Goal: Task Accomplishment & Management: Manage account settings

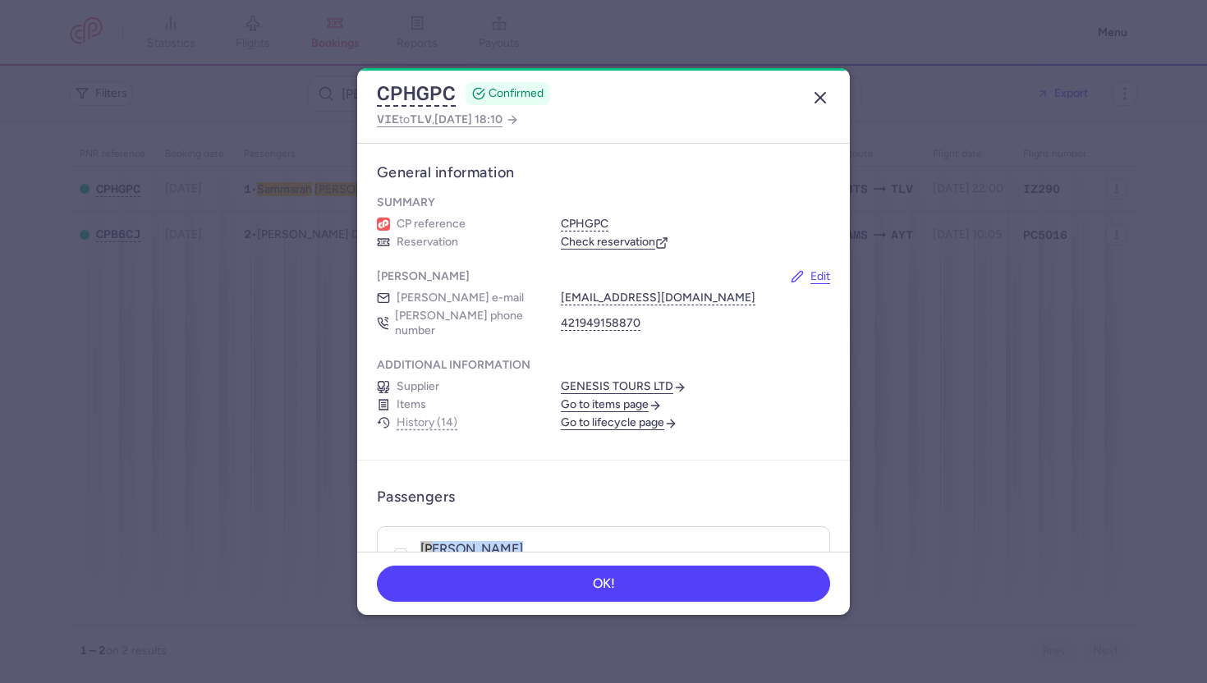
scroll to position [186, 0]
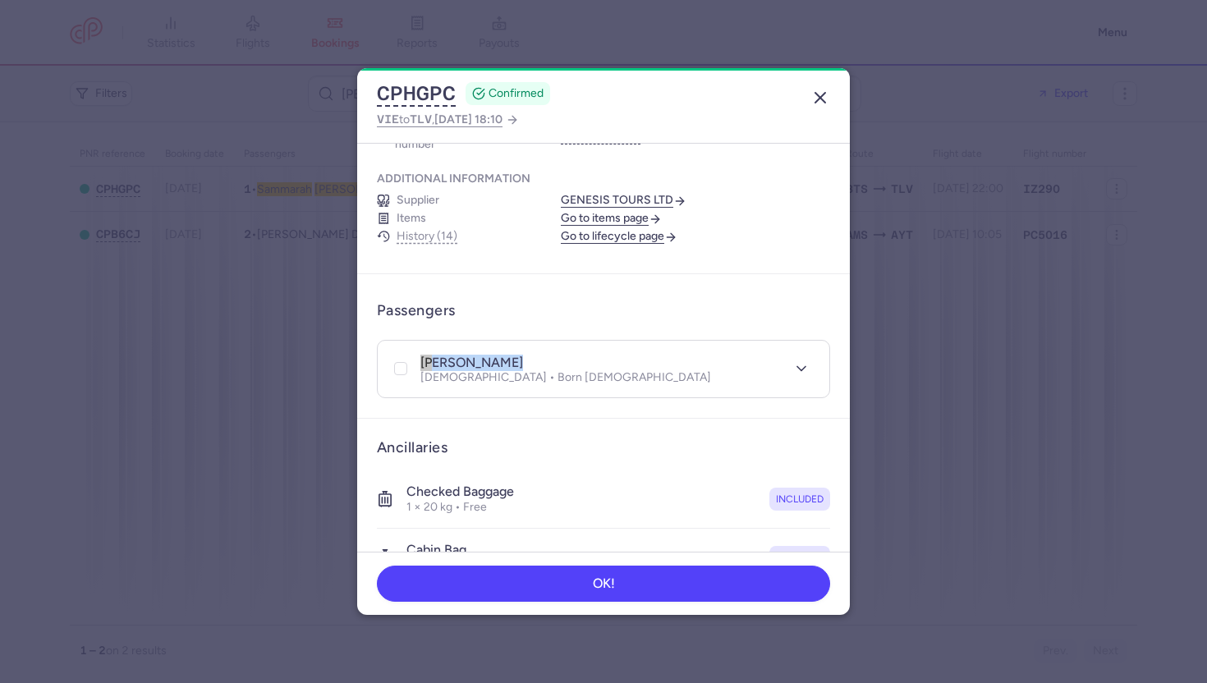
click at [813, 91] on icon "button" at bounding box center [820, 98] width 20 height 20
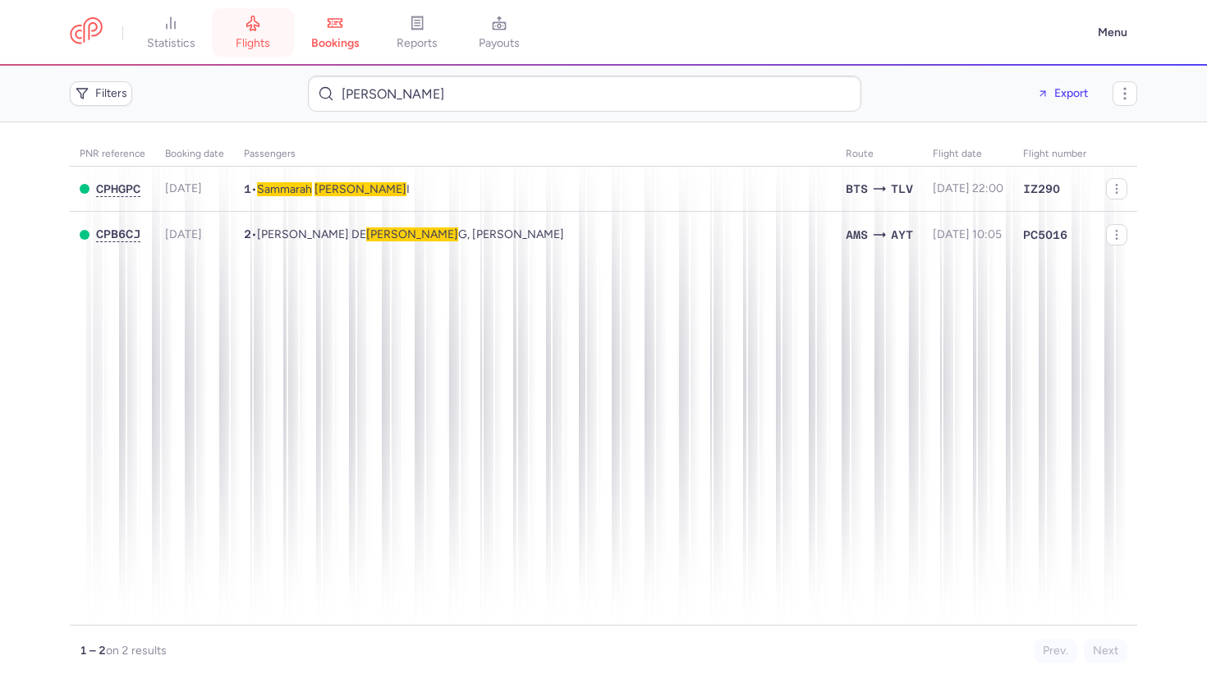
click at [246, 28] on link "flights" at bounding box center [253, 33] width 82 height 36
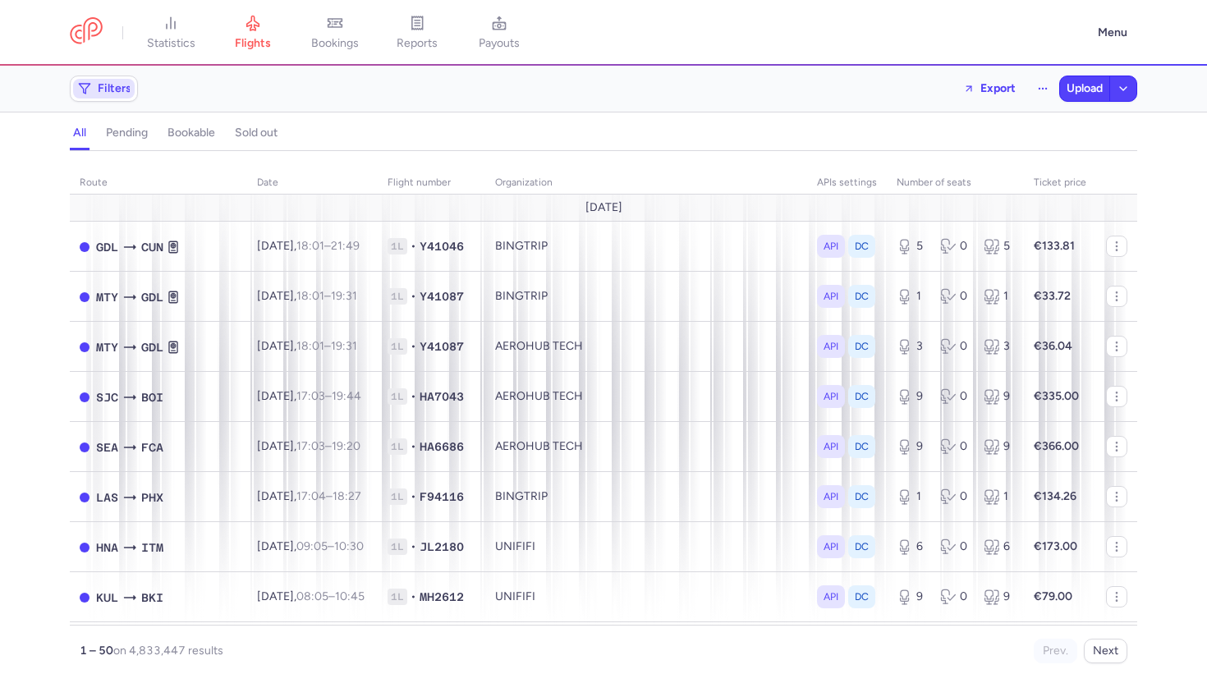
click at [102, 89] on span "Filters" at bounding box center [115, 88] width 34 height 13
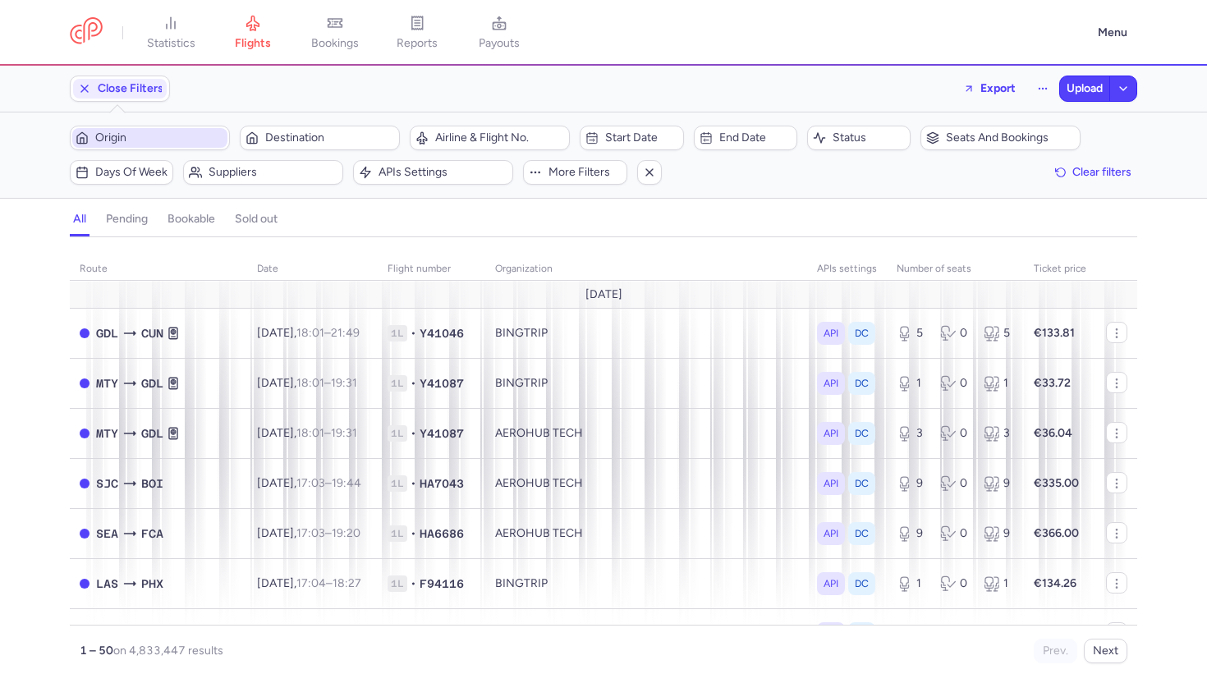
click at [132, 135] on span "Origin" at bounding box center [159, 137] width 129 height 13
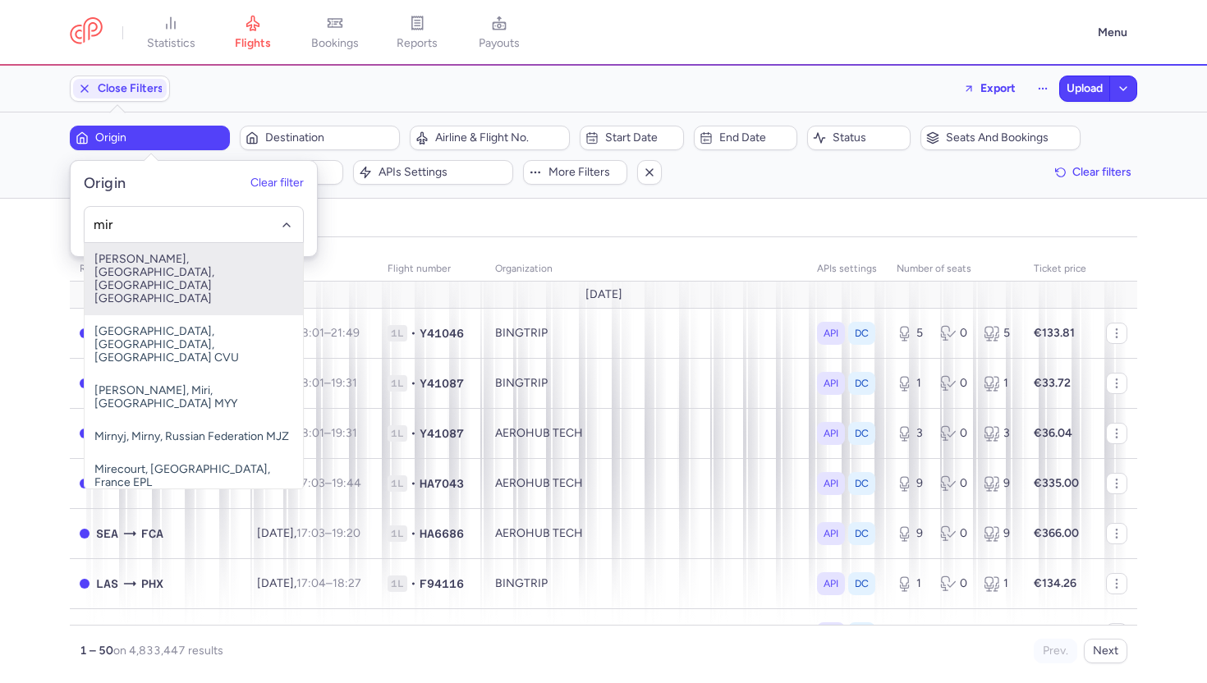
click at [153, 274] on span "Habib Bourguiba, Monastir, Tunisia MIR" at bounding box center [194, 279] width 218 height 72
type input "mir"
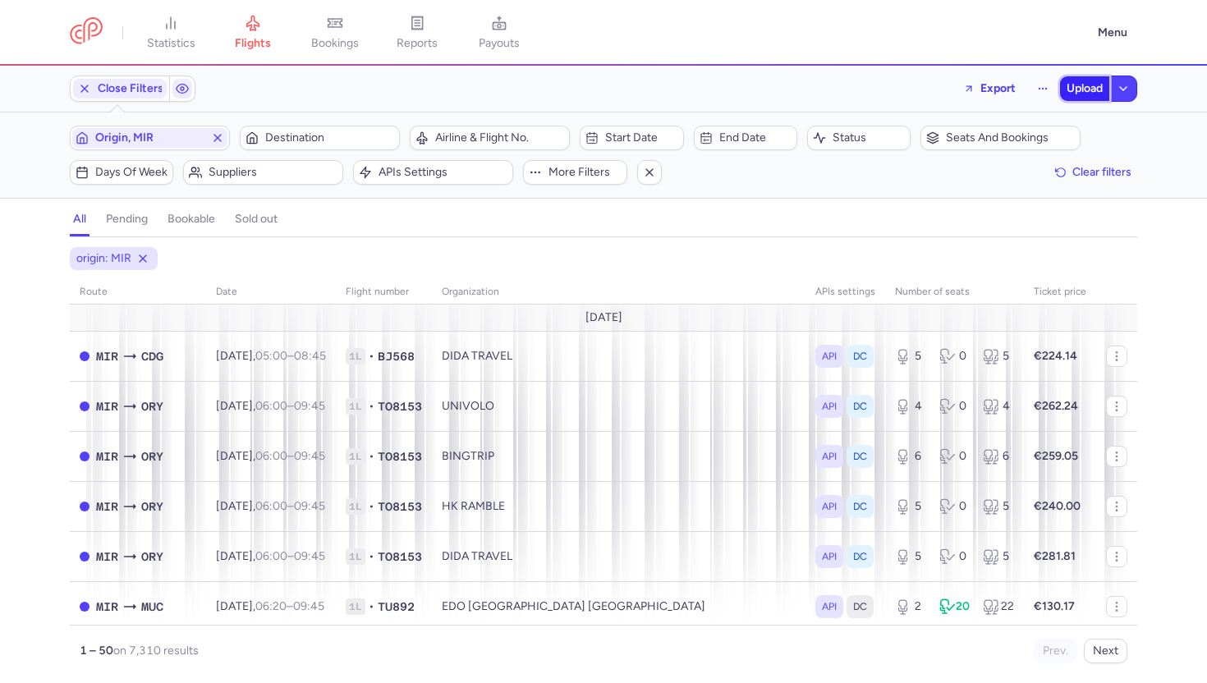
click at [1087, 82] on span "Upload" at bounding box center [1084, 88] width 36 height 13
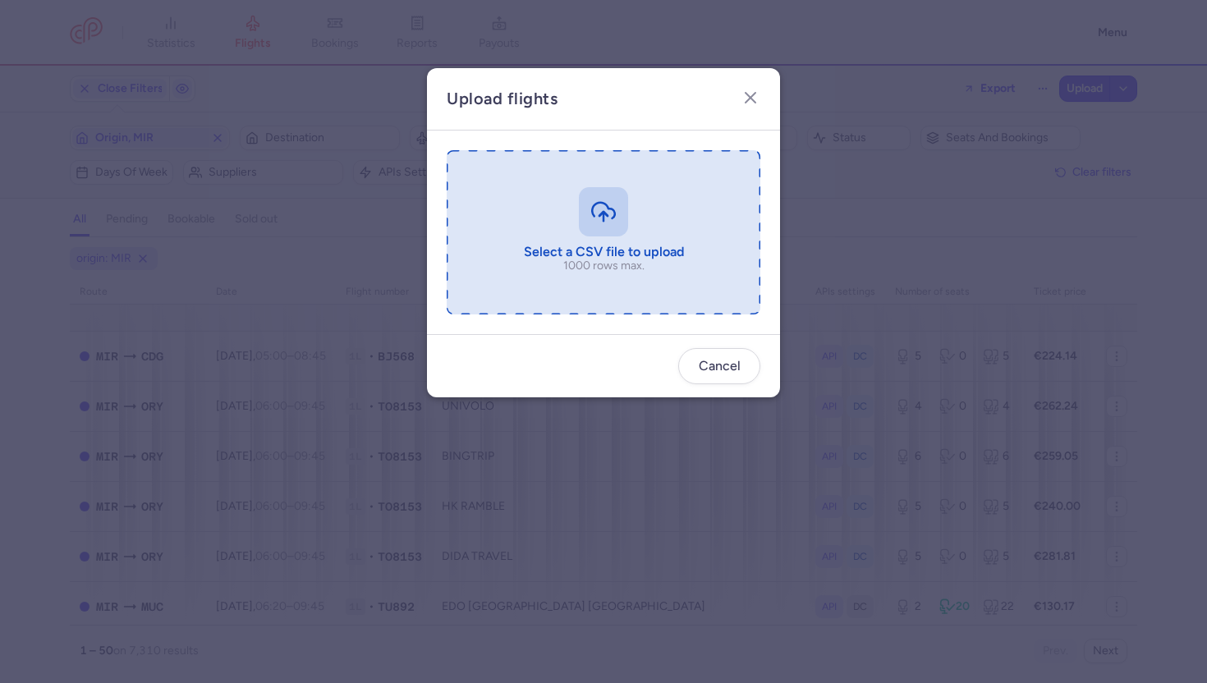
click at [612, 204] on input "file" at bounding box center [604, 232] width 314 height 164
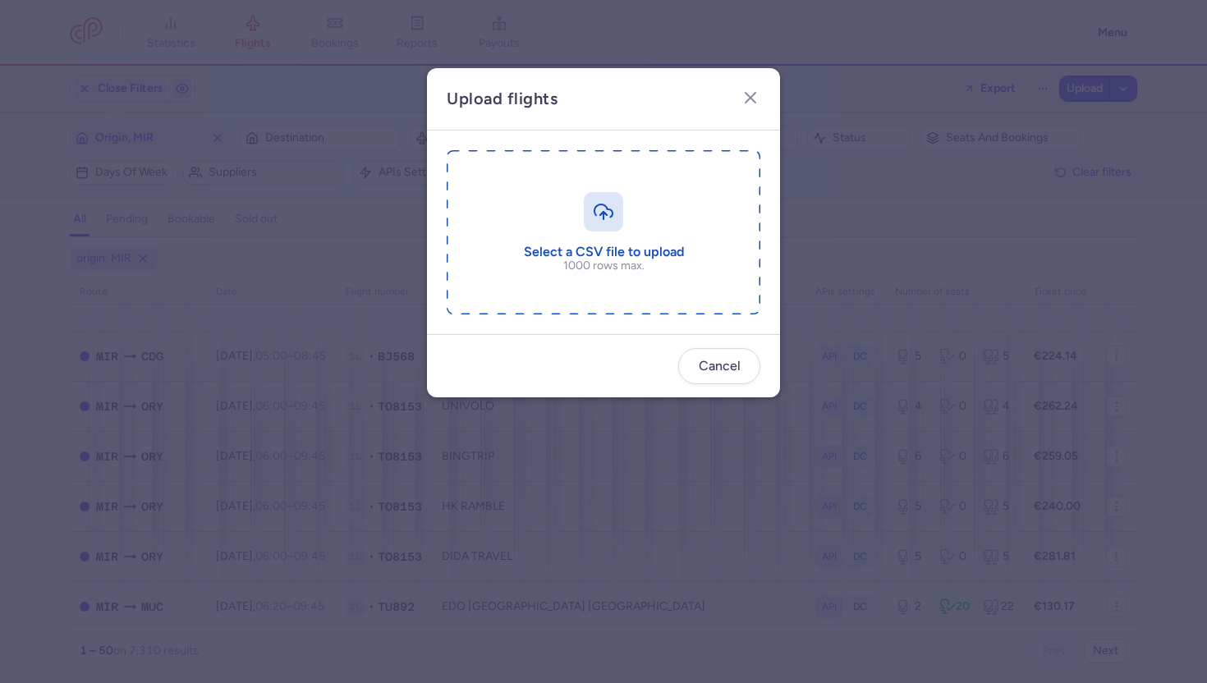
type input "C:\fakepath\export_flight_IZ164_20250813,1520.csv"
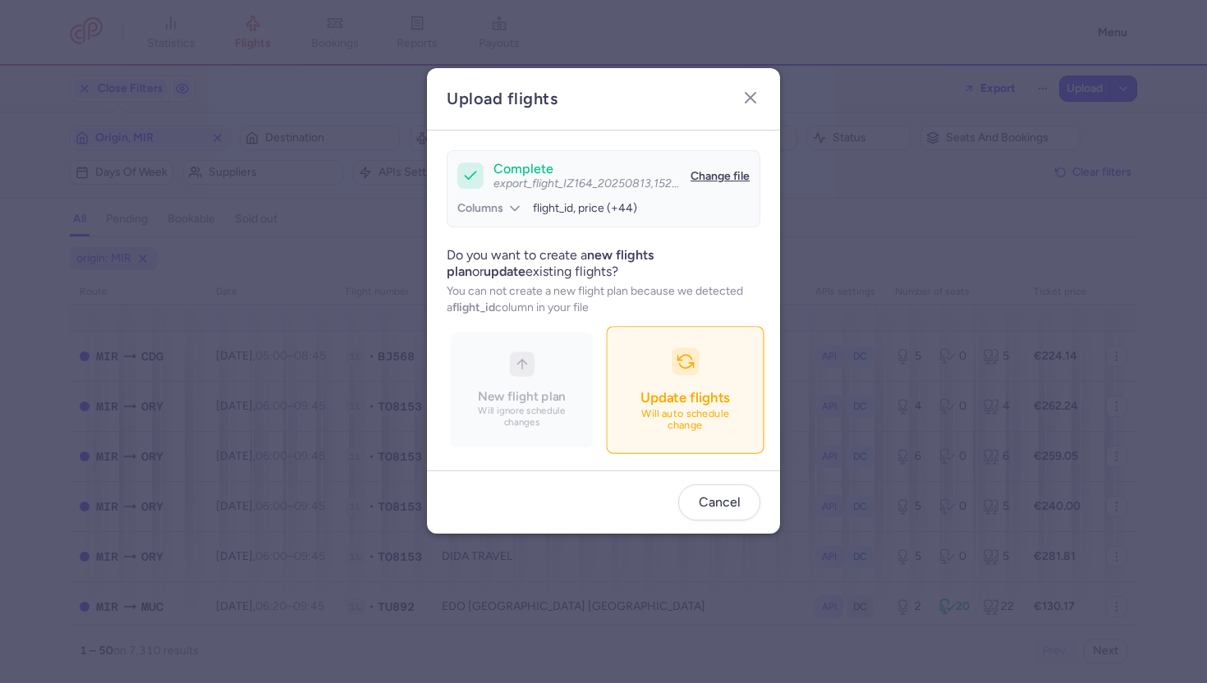
click at [672, 369] on div "button" at bounding box center [685, 362] width 28 height 28
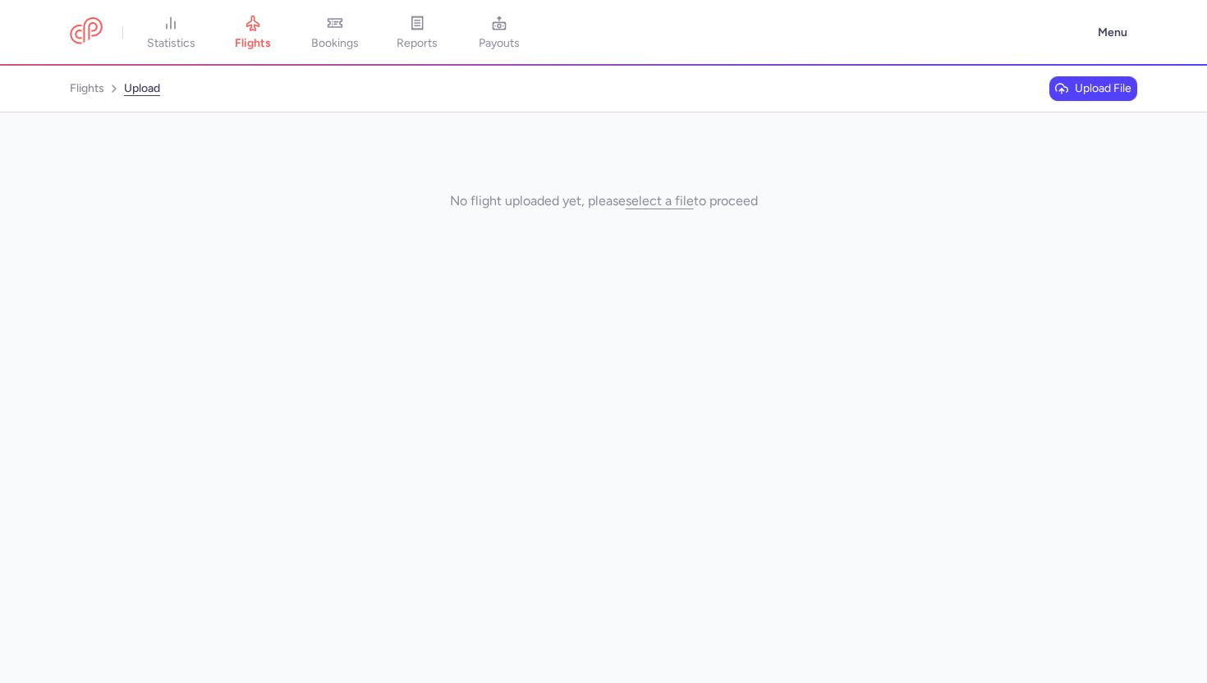
click at [1065, 94] on icon "Breadcrumb" at bounding box center [1061, 88] width 13 height 13
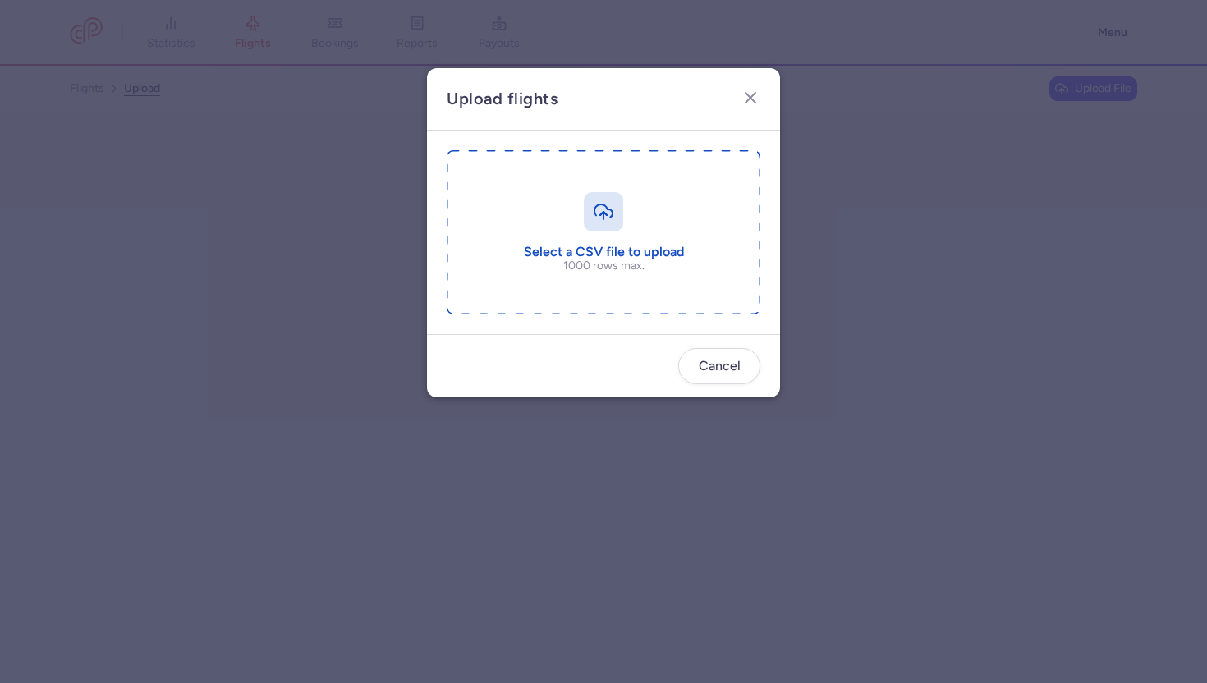
type input "C:\fakepath\export_flight_IZ164_20250813,1520.csv"
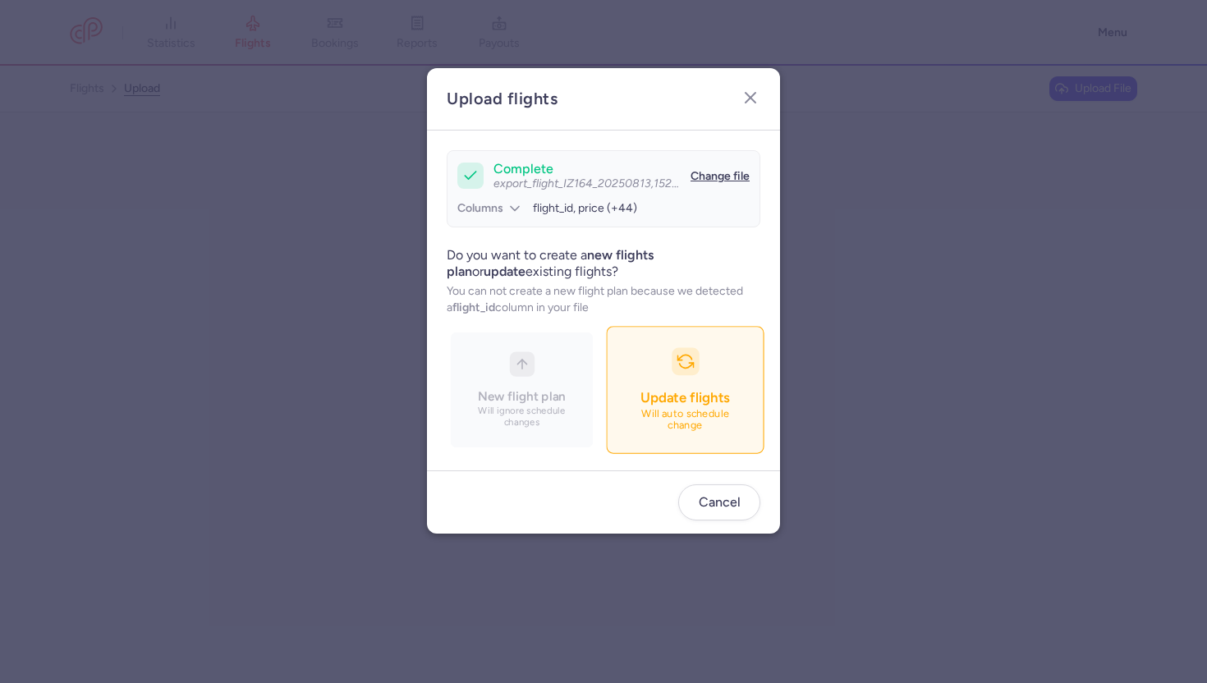
click at [665, 360] on button "Update flights Will auto schedule change" at bounding box center [685, 390] width 158 height 127
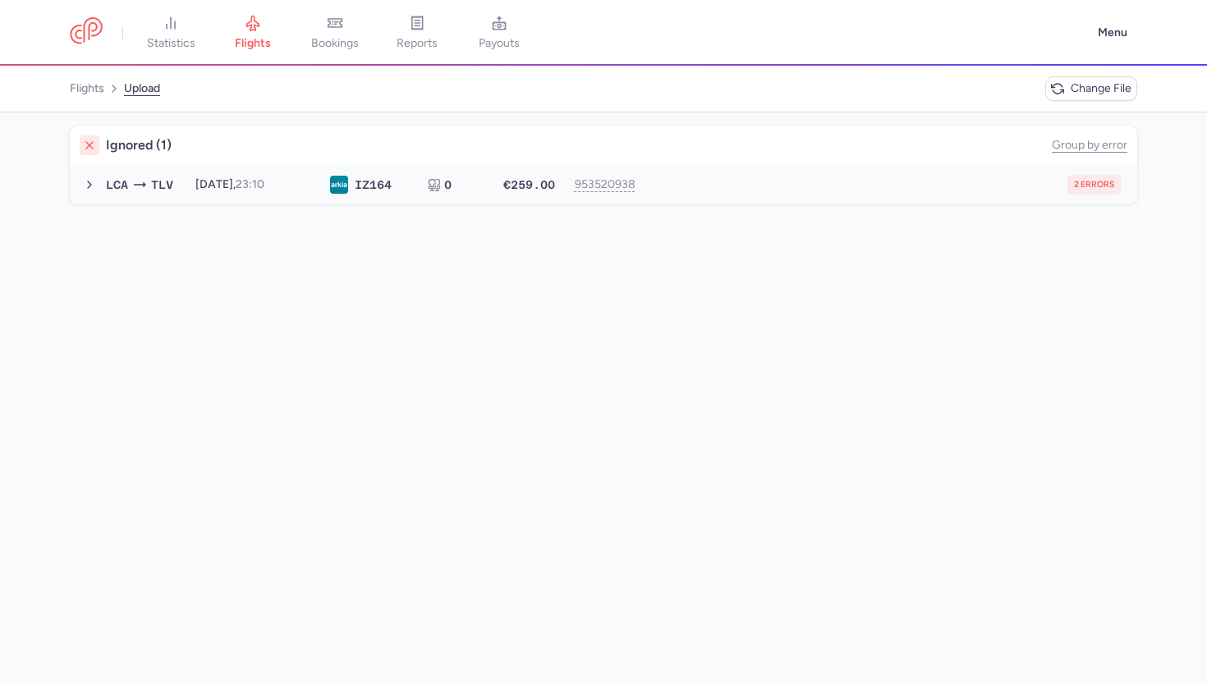
click at [681, 179] on div "2 errors" at bounding box center [887, 185] width 470 height 20
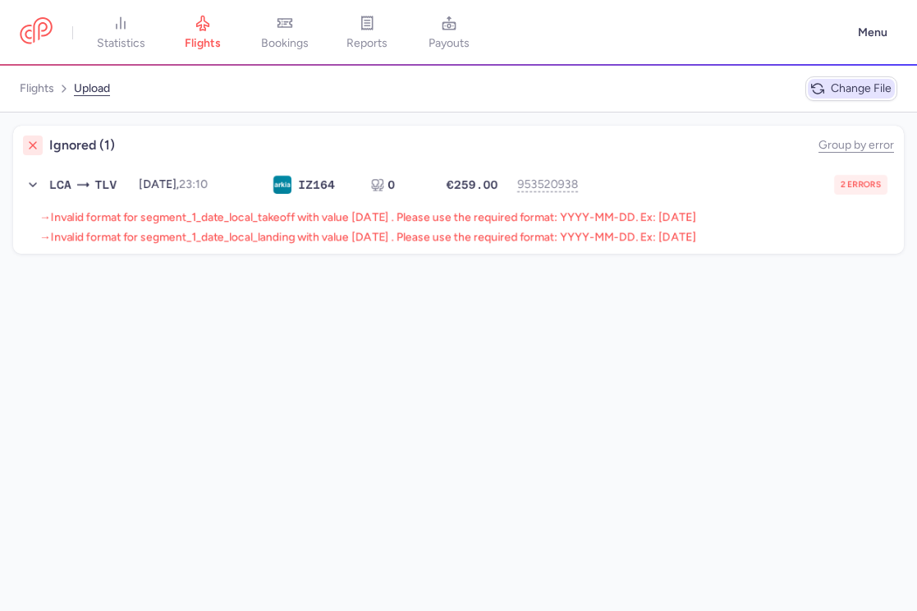
click at [831, 89] on span "Change file" at bounding box center [861, 88] width 61 height 13
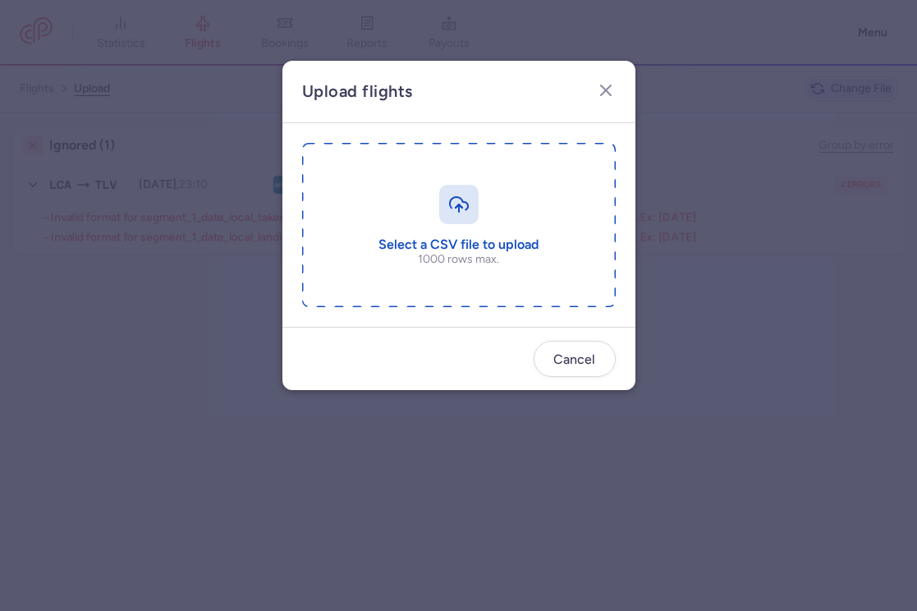
type input "C:\fakepath\export_flight_IZ164_20250813,1520.csv"
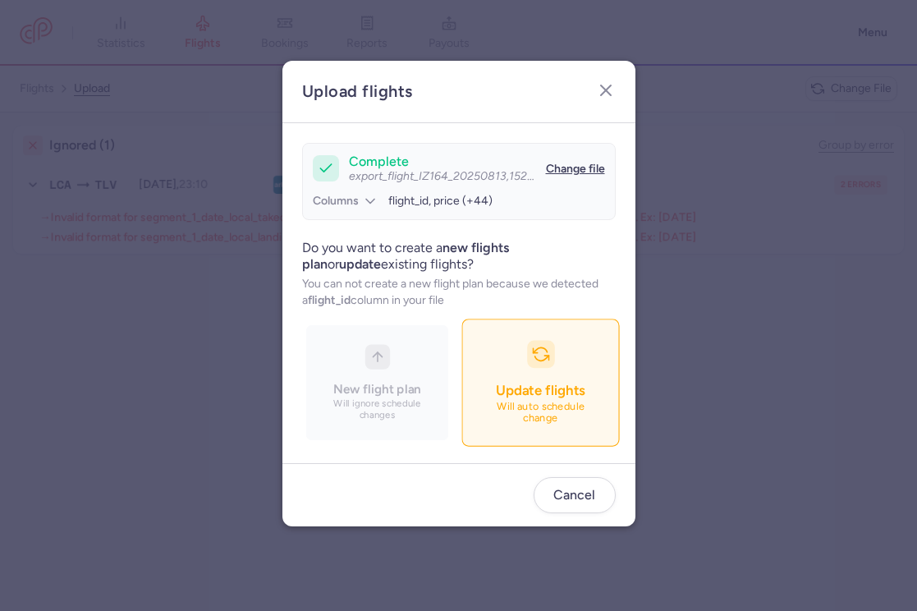
click at [536, 369] on button "Update flights Will auto schedule change" at bounding box center [540, 382] width 158 height 127
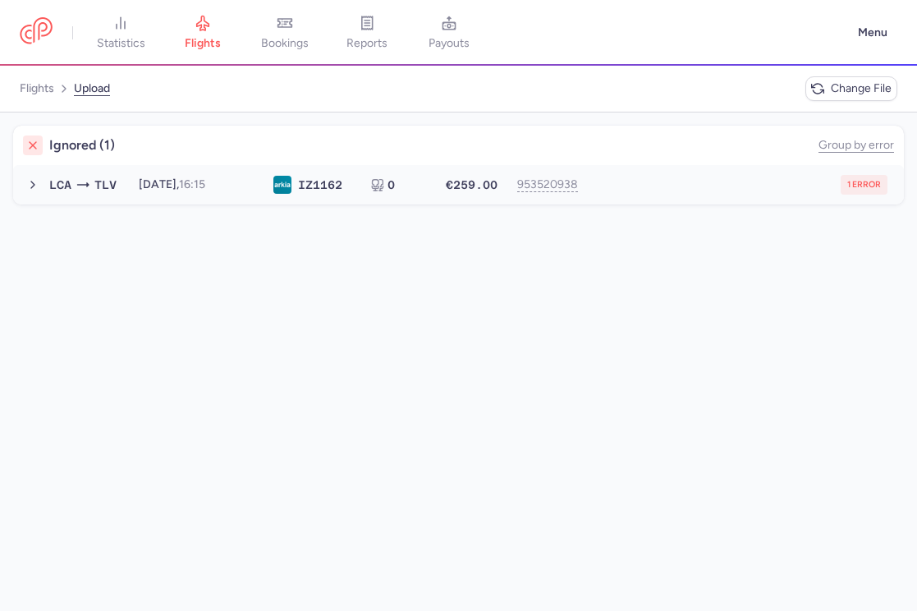
click at [637, 179] on div "1 error" at bounding box center [740, 185] width 293 height 20
click at [839, 83] on span "Change file" at bounding box center [861, 88] width 61 height 13
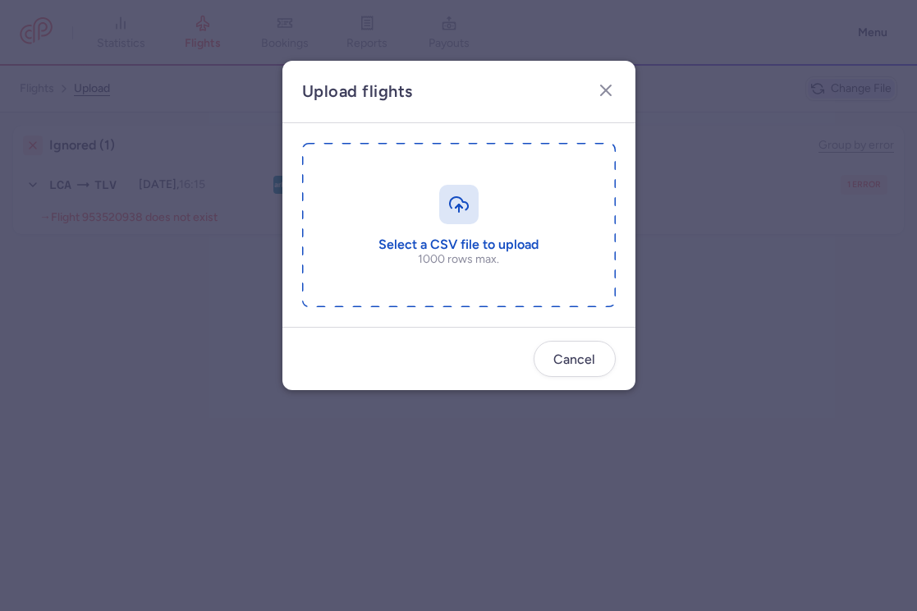
type input "C:\fakepath\export_flight_IZ164_20250813,1520.csv"
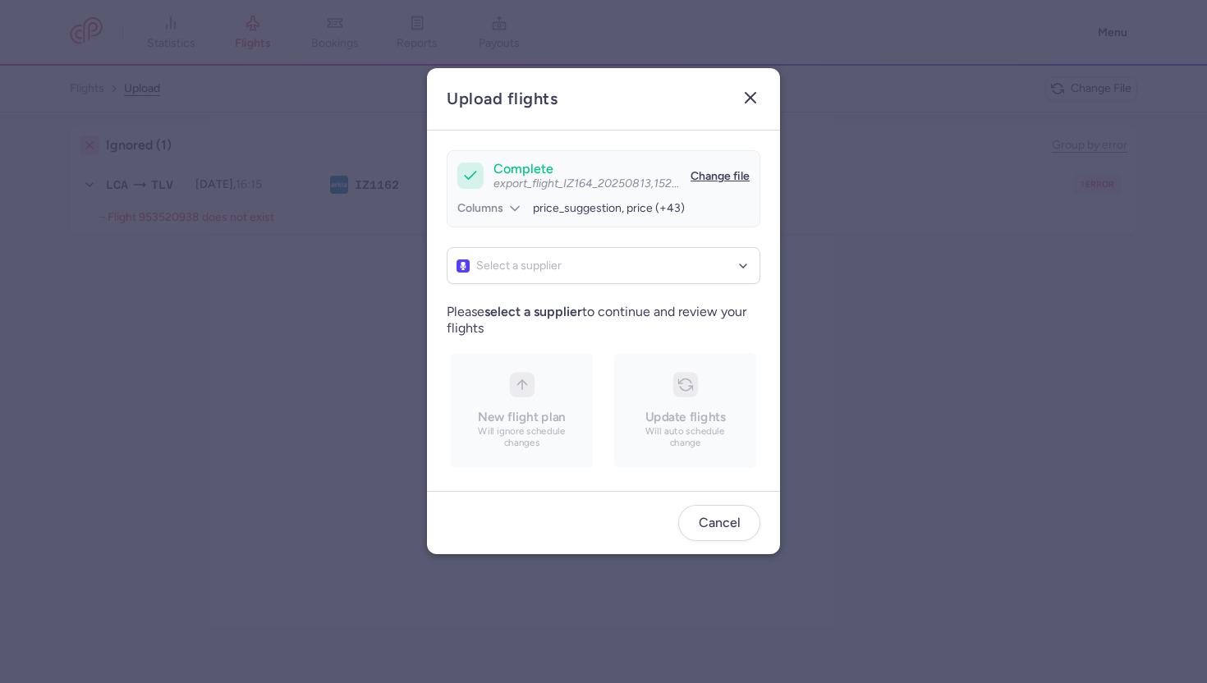
click at [747, 89] on icon "button" at bounding box center [750, 98] width 20 height 20
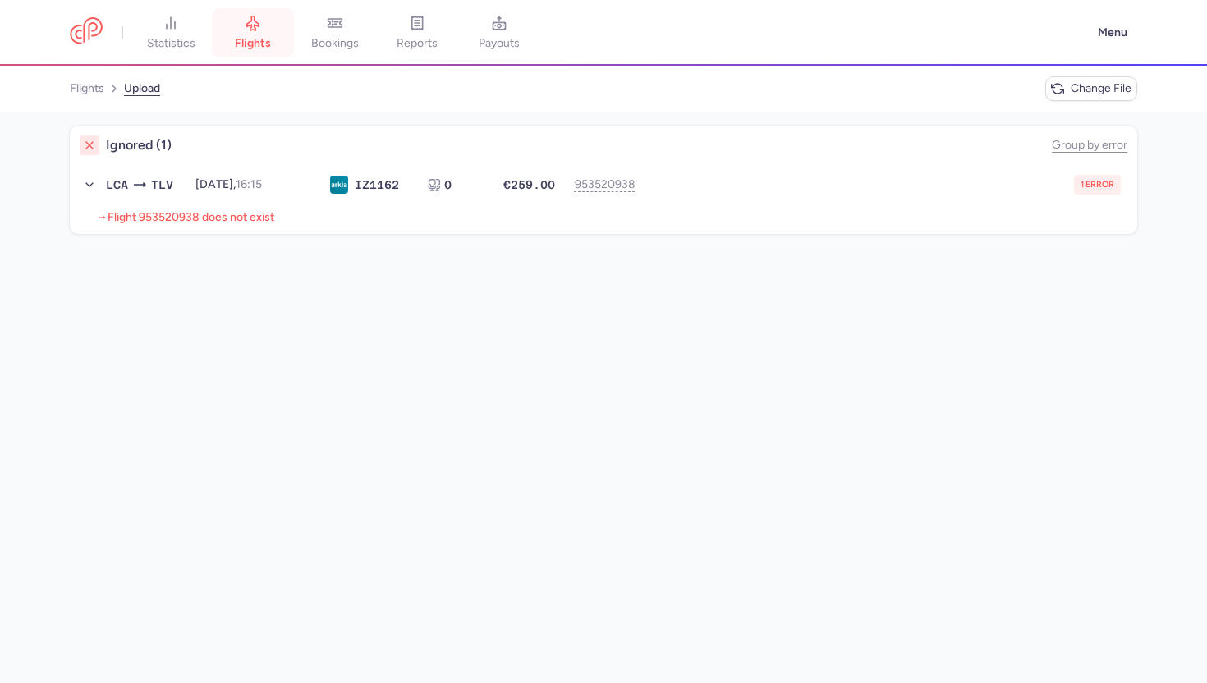
click at [239, 36] on span "flights" at bounding box center [253, 43] width 36 height 15
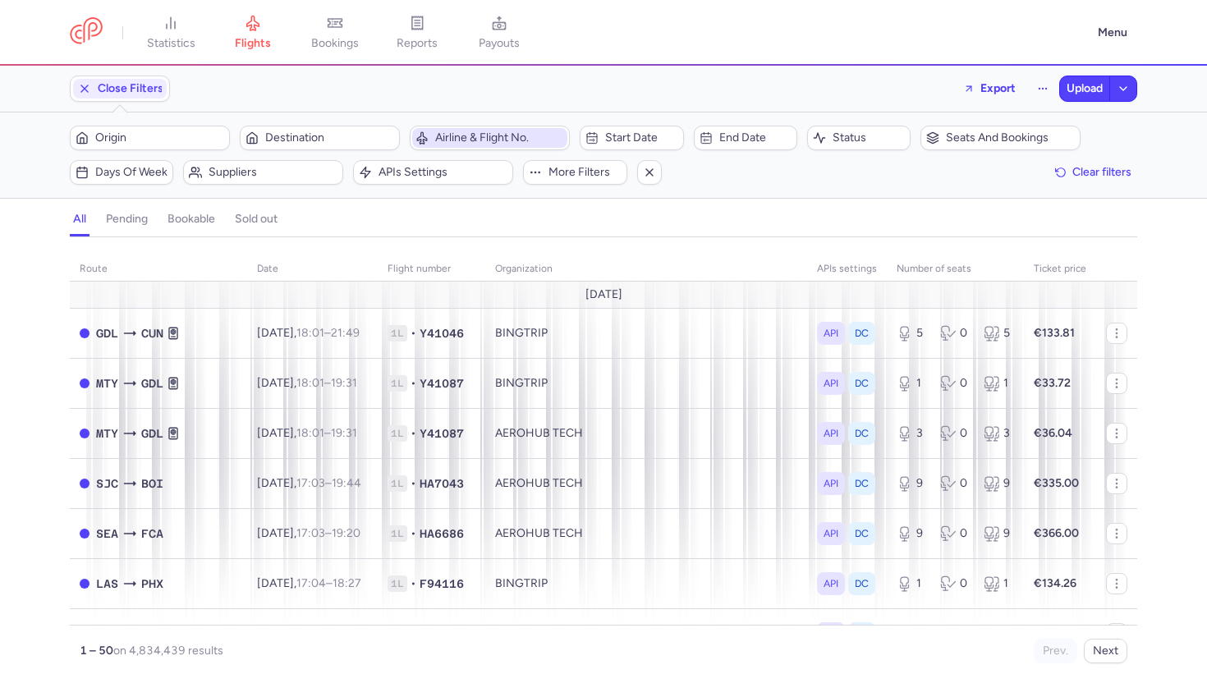
click at [460, 144] on span "Airline & Flight No." at bounding box center [489, 138] width 155 height 20
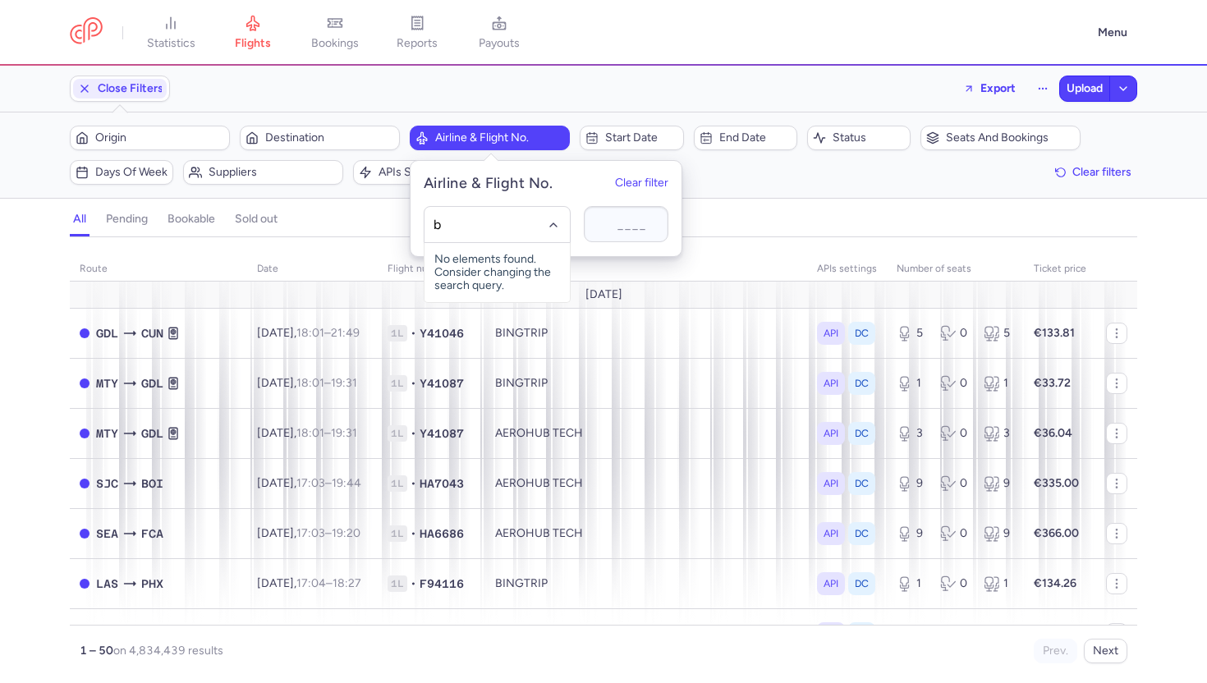
type input "bj"
click at [491, 259] on span "Nouvelair" at bounding box center [481, 260] width 49 height 13
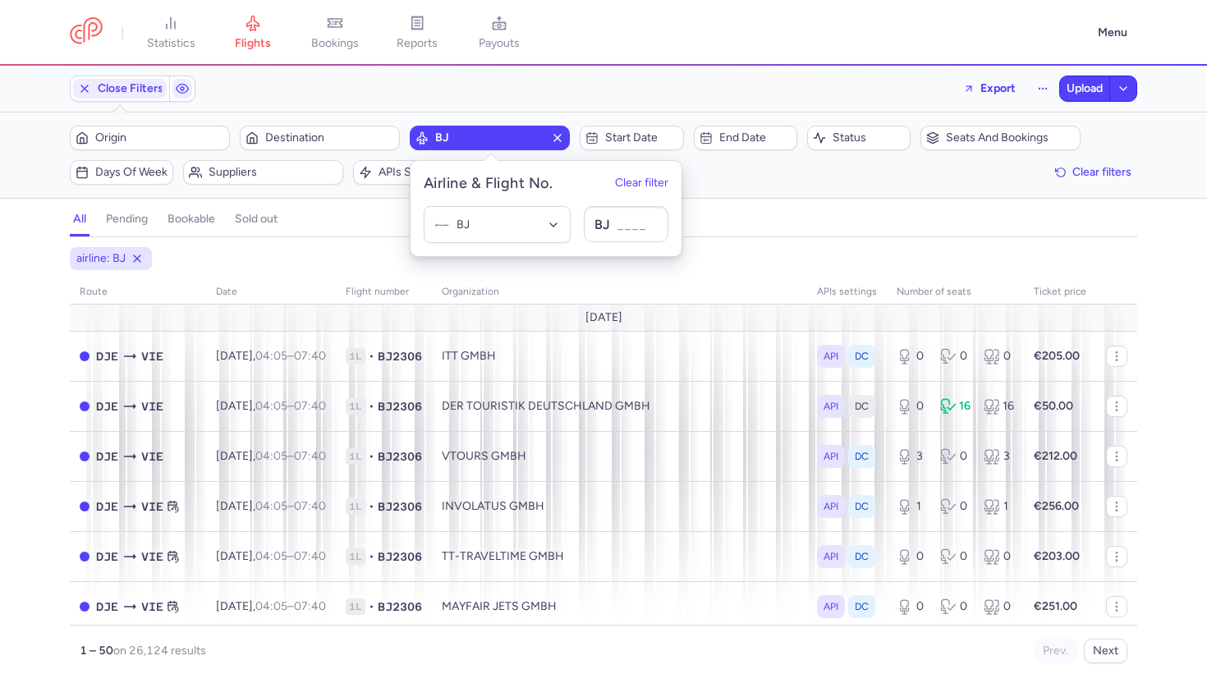
click at [333, 245] on div "airline: BJ" at bounding box center [603, 259] width 1074 height 30
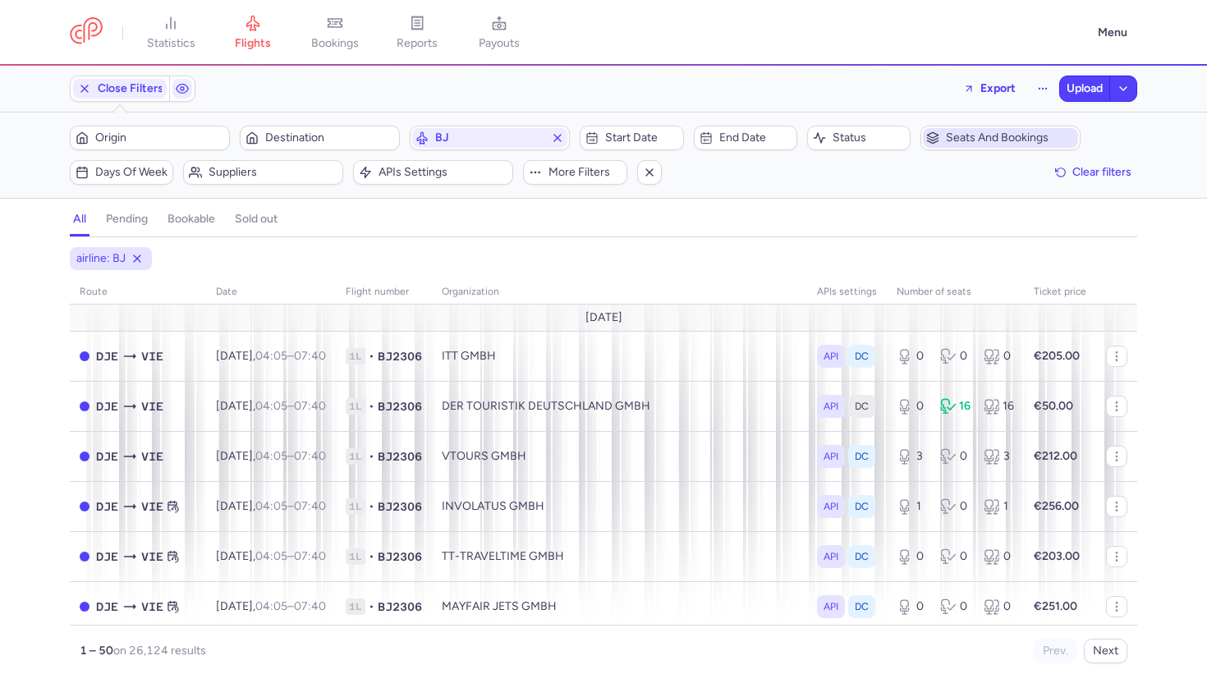
click at [946, 135] on span "Seats and bookings" at bounding box center [1010, 137] width 129 height 13
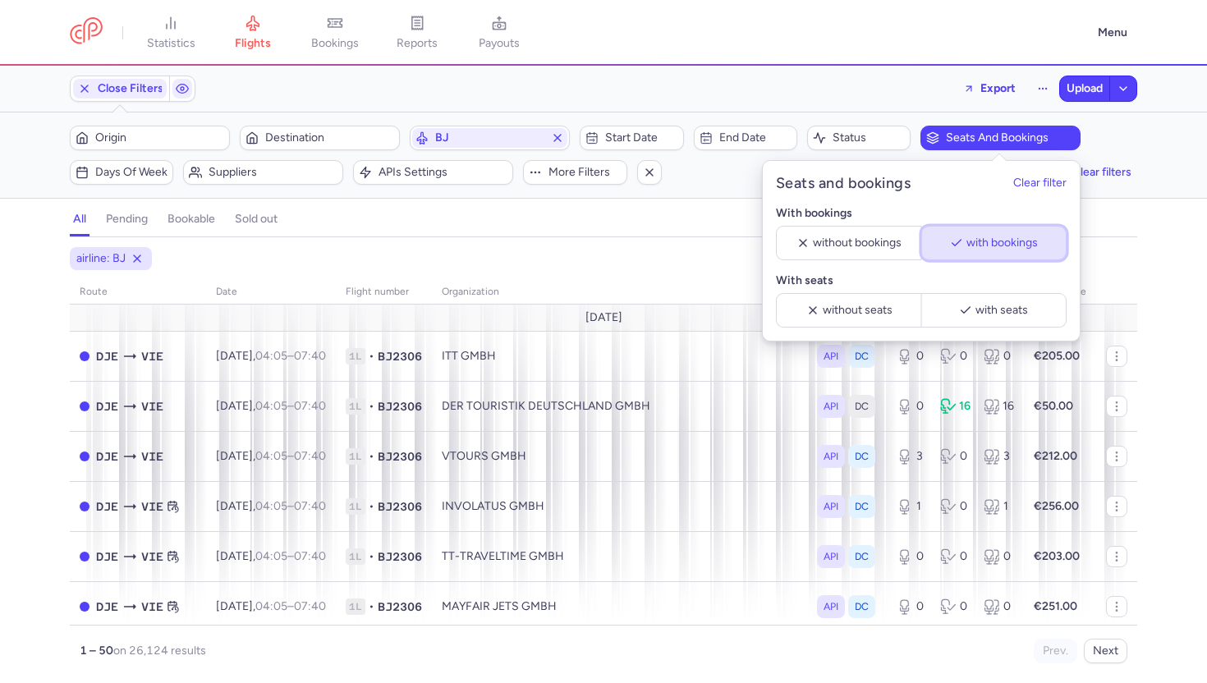
click at [964, 233] on button "with bookings" at bounding box center [993, 243] width 145 height 34
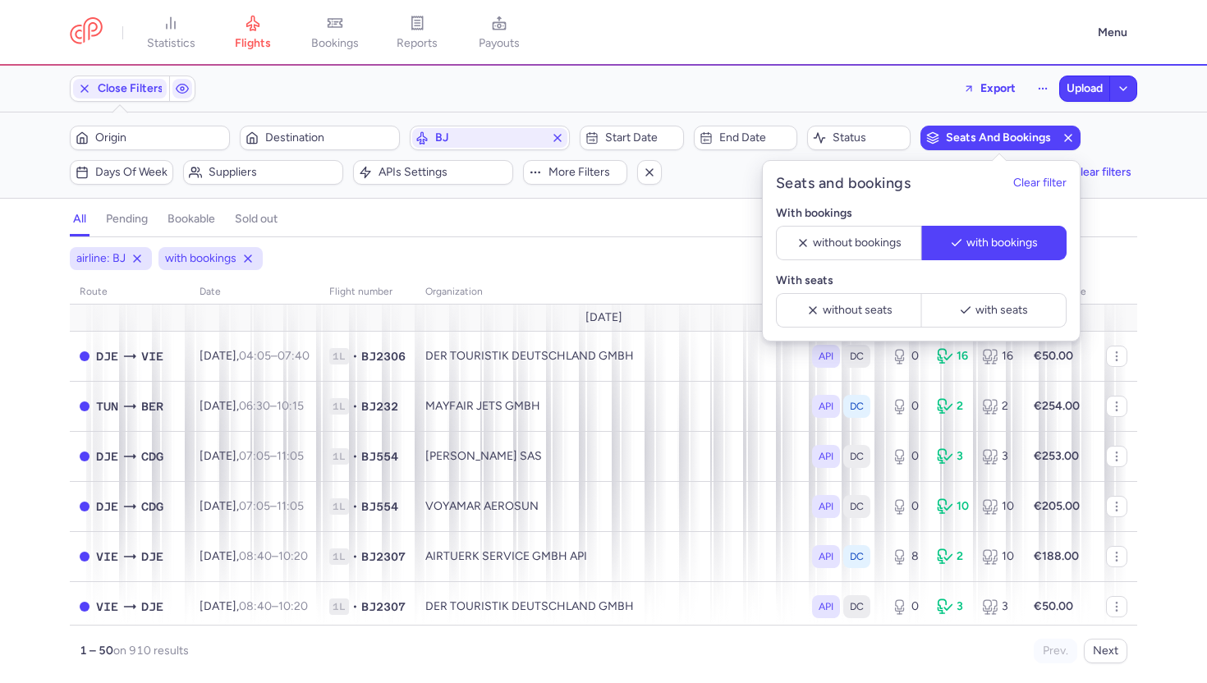
click at [641, 236] on div "all pending bookable sold out" at bounding box center [603, 222] width 1067 height 29
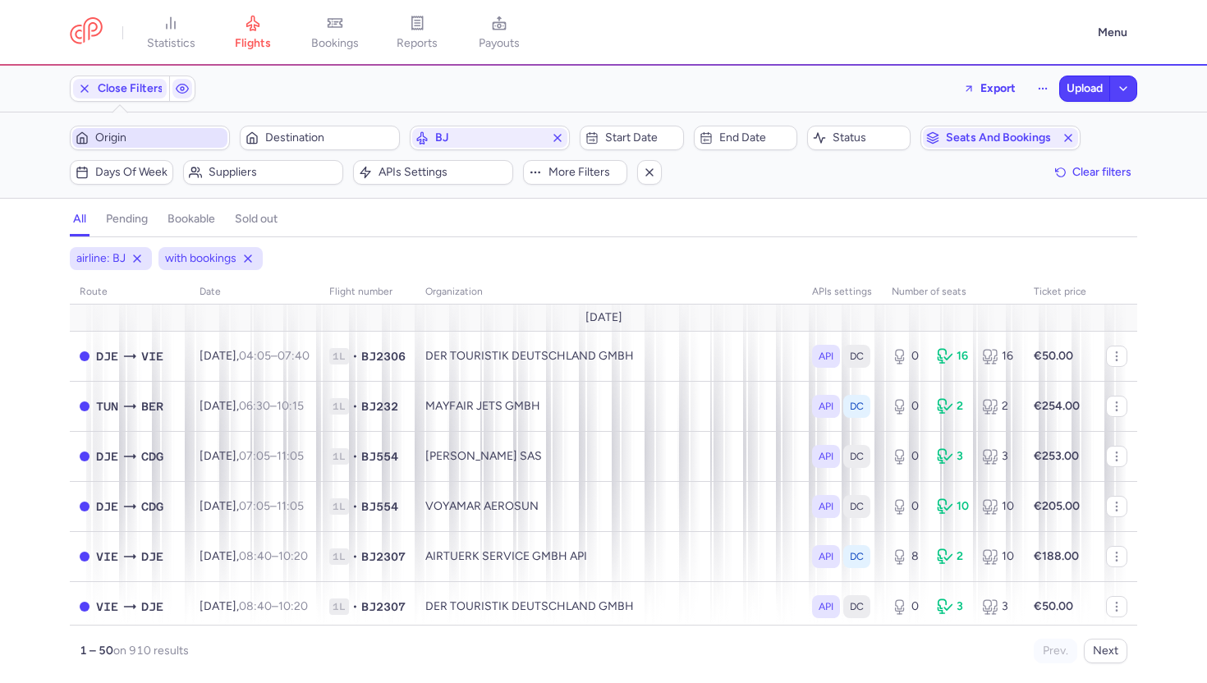
click at [210, 144] on span "Origin" at bounding box center [149, 138] width 155 height 20
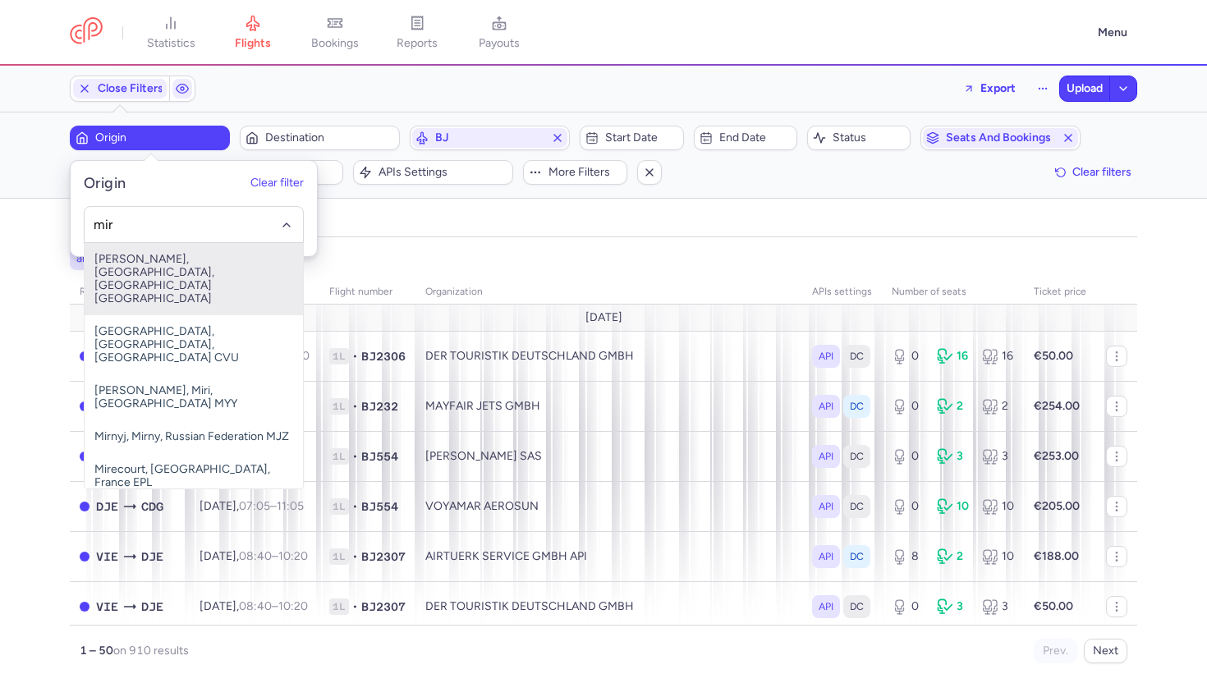
click at [182, 266] on span "Habib Bourguiba, Monastir, Tunisia MIR" at bounding box center [194, 279] width 218 height 72
type input "mir"
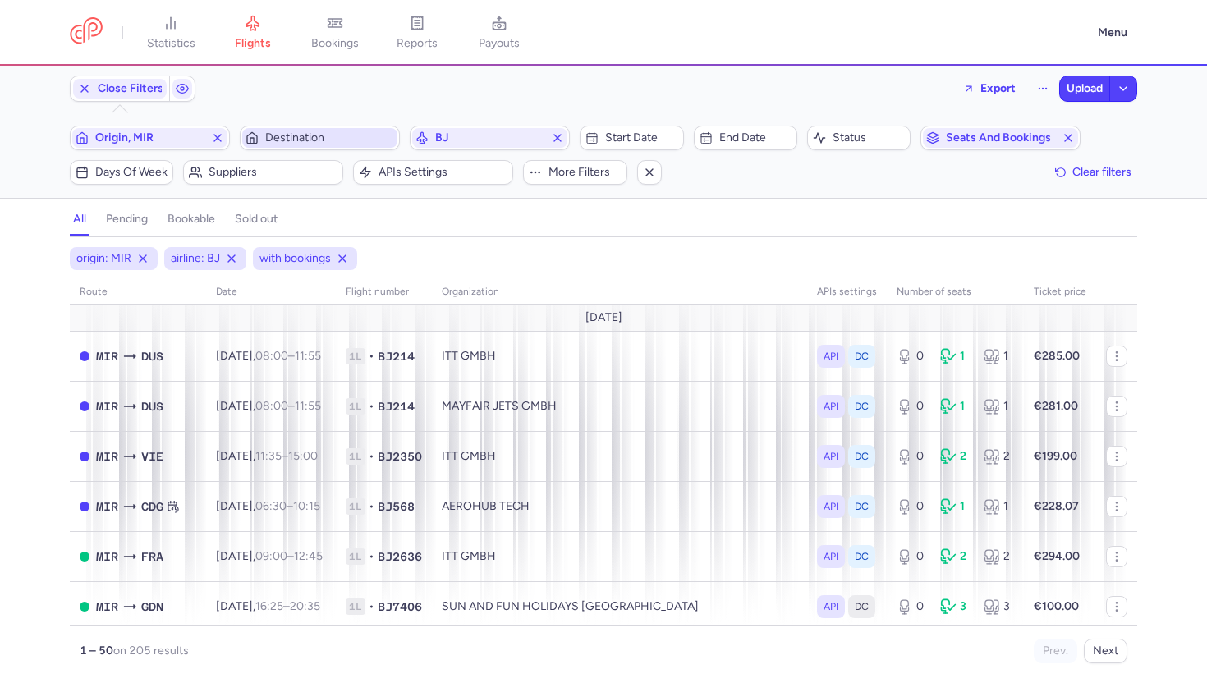
click at [329, 139] on span "Destination" at bounding box center [329, 137] width 129 height 13
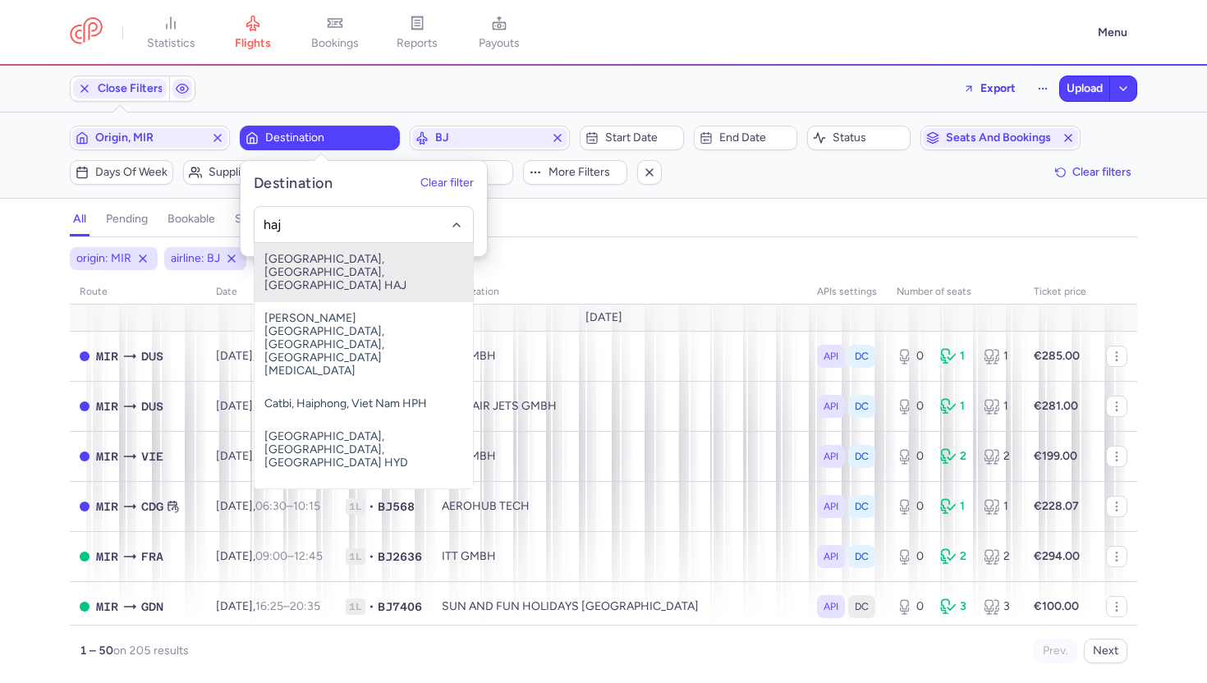
type input "haj"
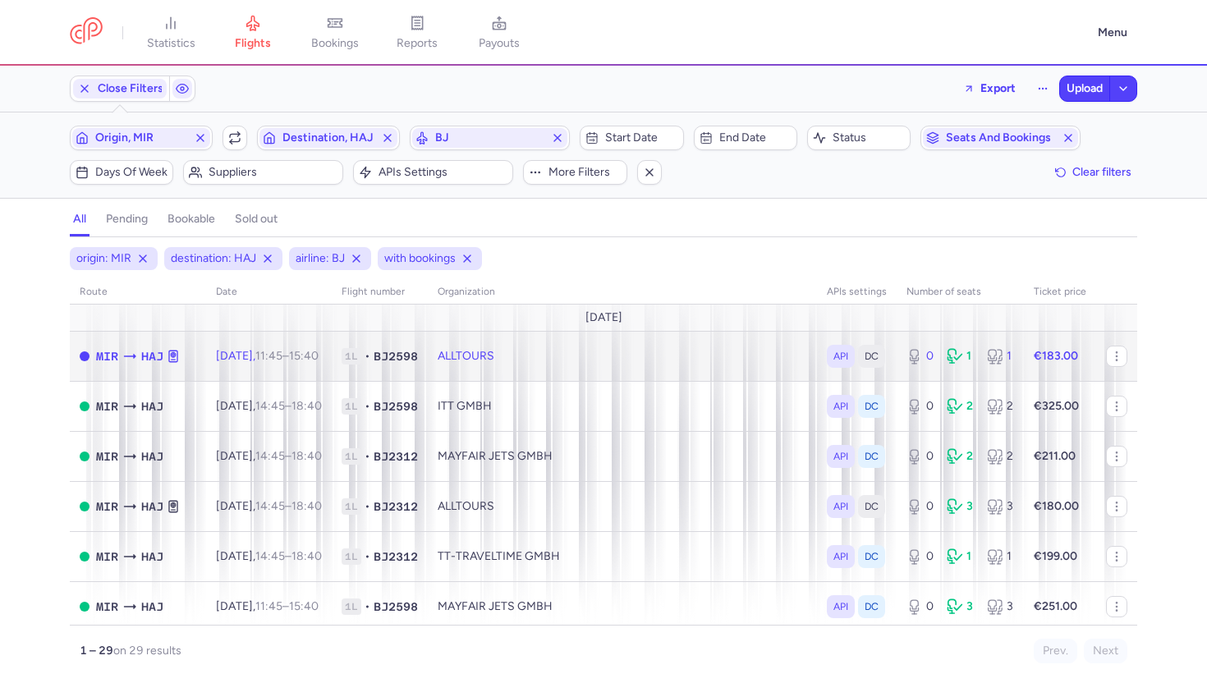
click at [811, 370] on td "ALLTOURS" at bounding box center [622, 356] width 389 height 50
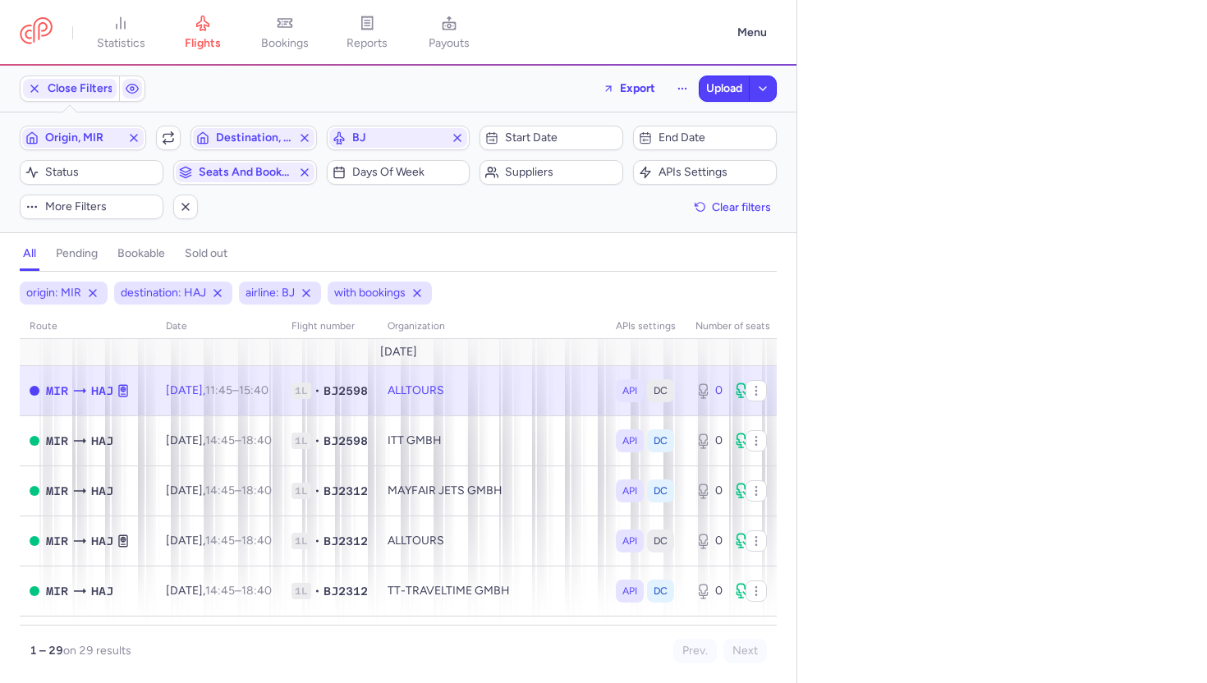
select select "days"
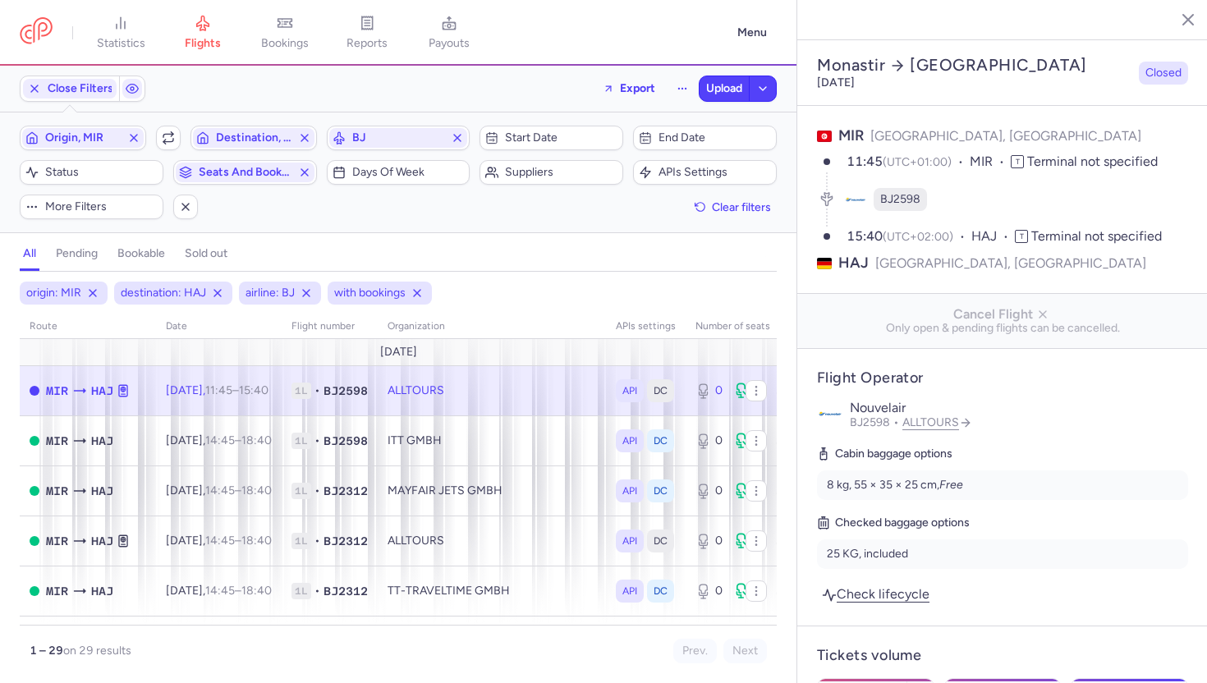
click at [1178, 21] on icon "button" at bounding box center [1175, 19] width 16 height 16
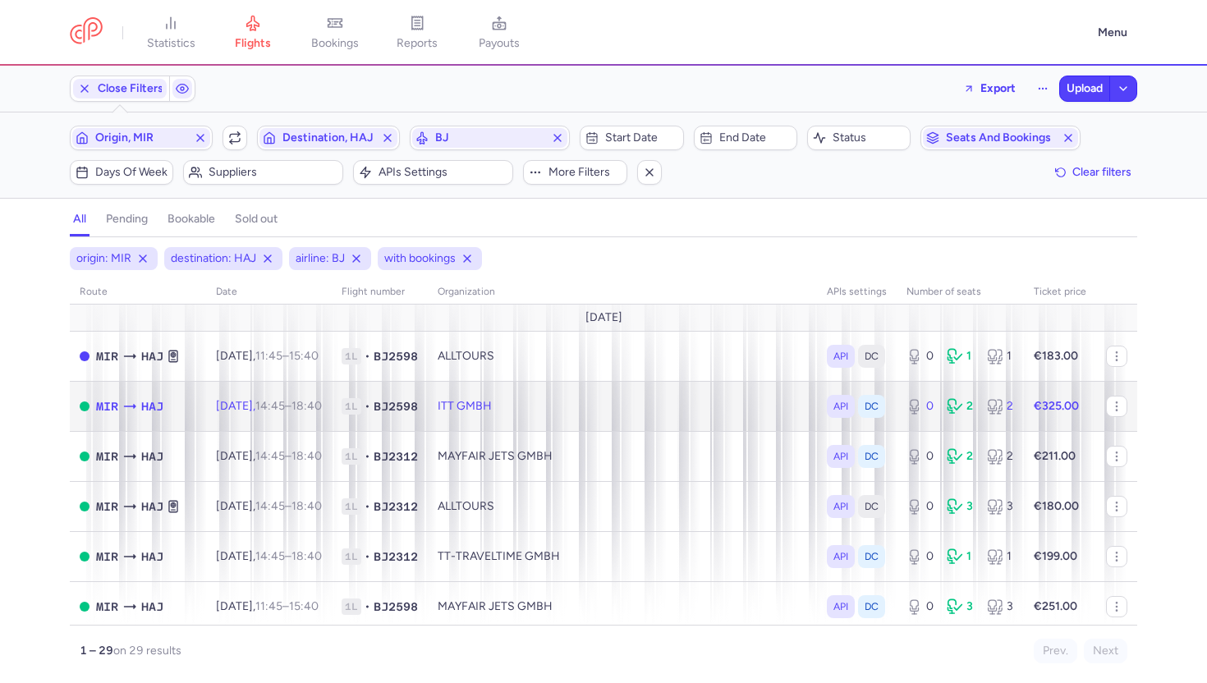
click at [680, 407] on td "ITT GMBH" at bounding box center [622, 406] width 389 height 50
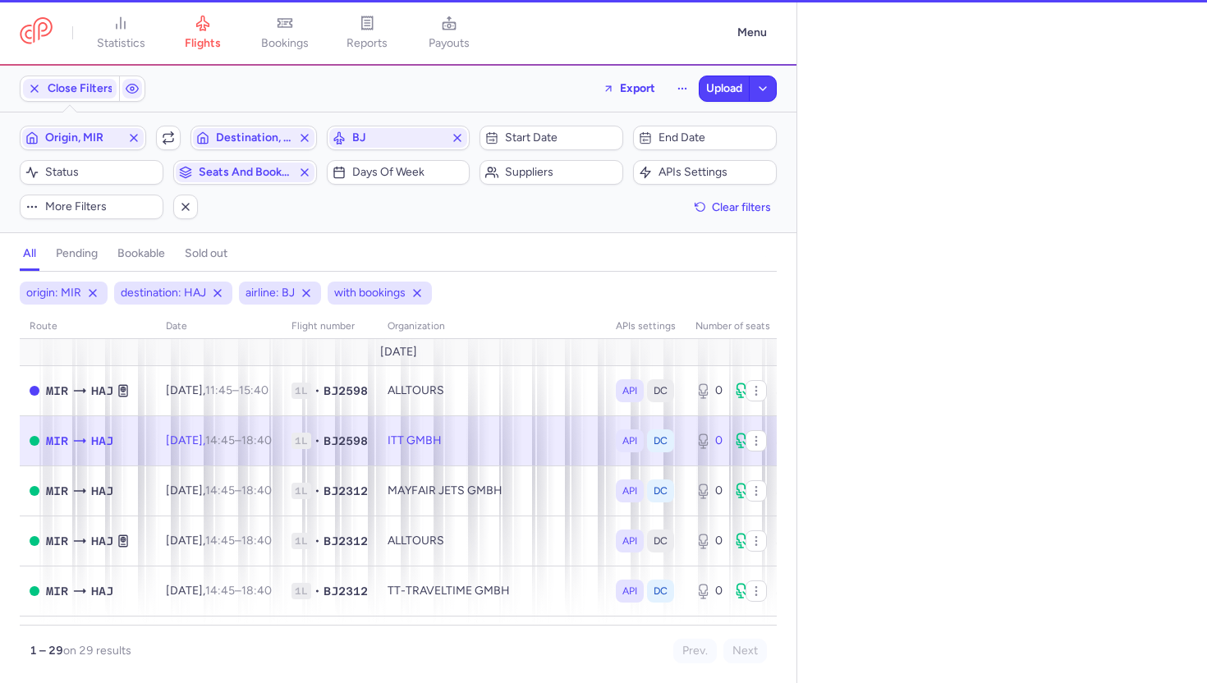
select select "hours"
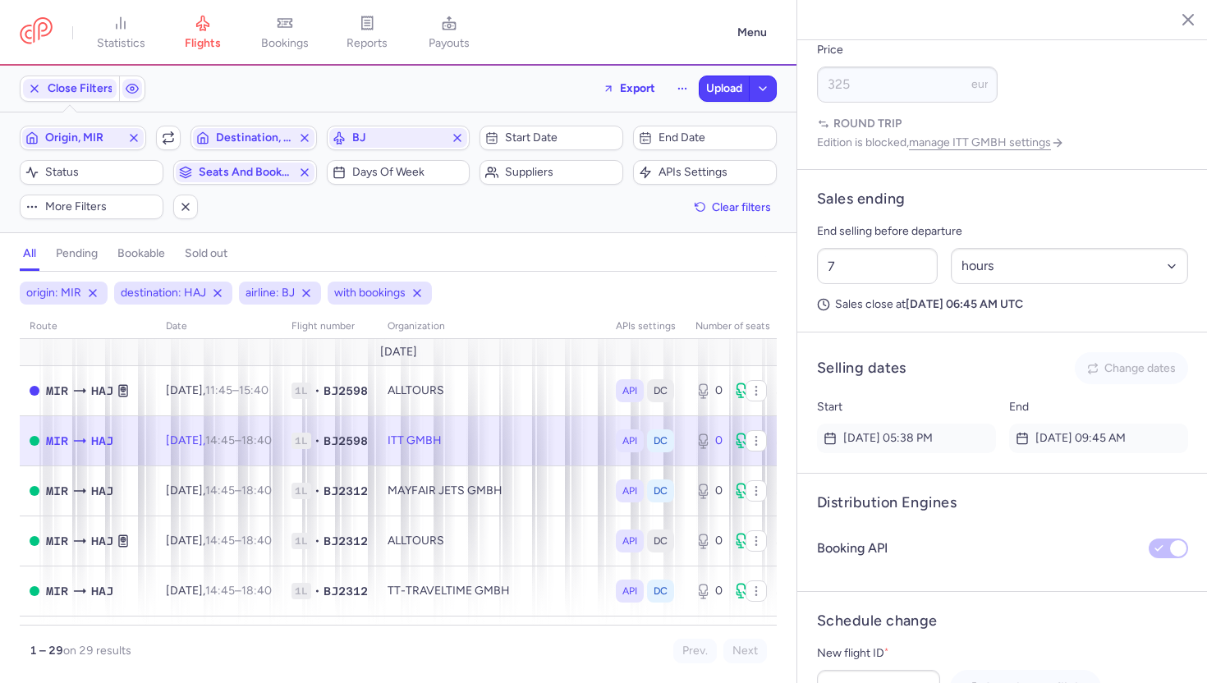
scroll to position [949, 0]
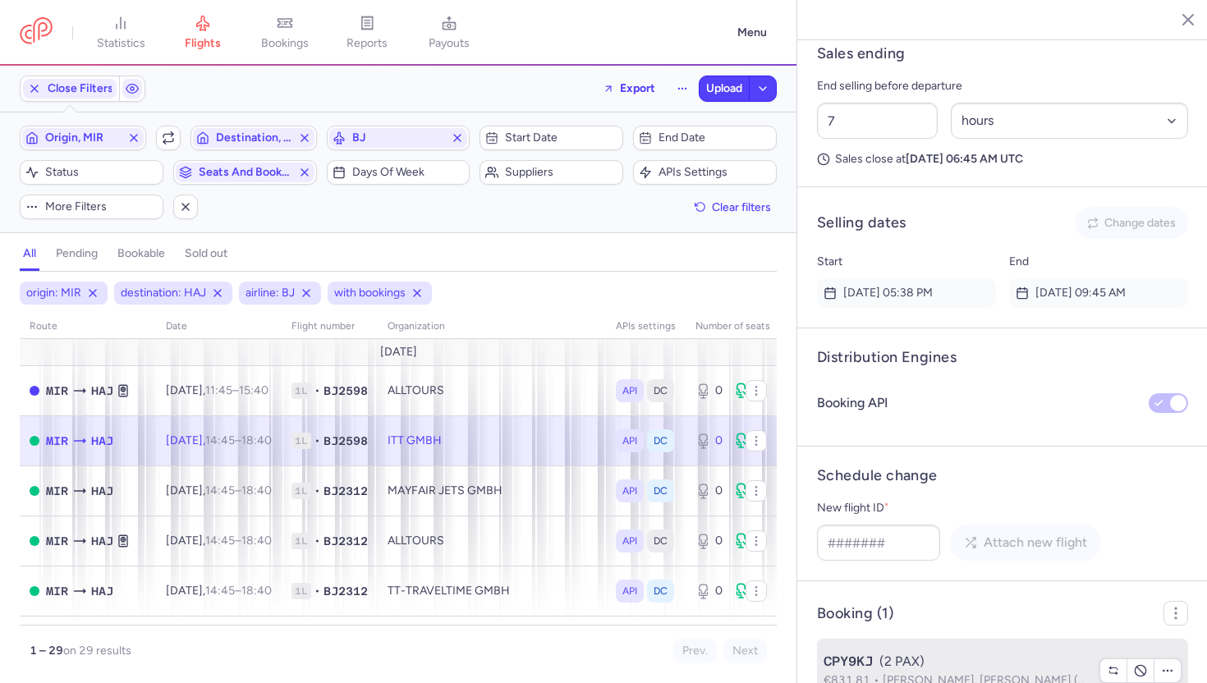
click at [906, 673] on span "Kudret SAGIR, Mikail SAGIR (+1)" at bounding box center [989, 680] width 214 height 14
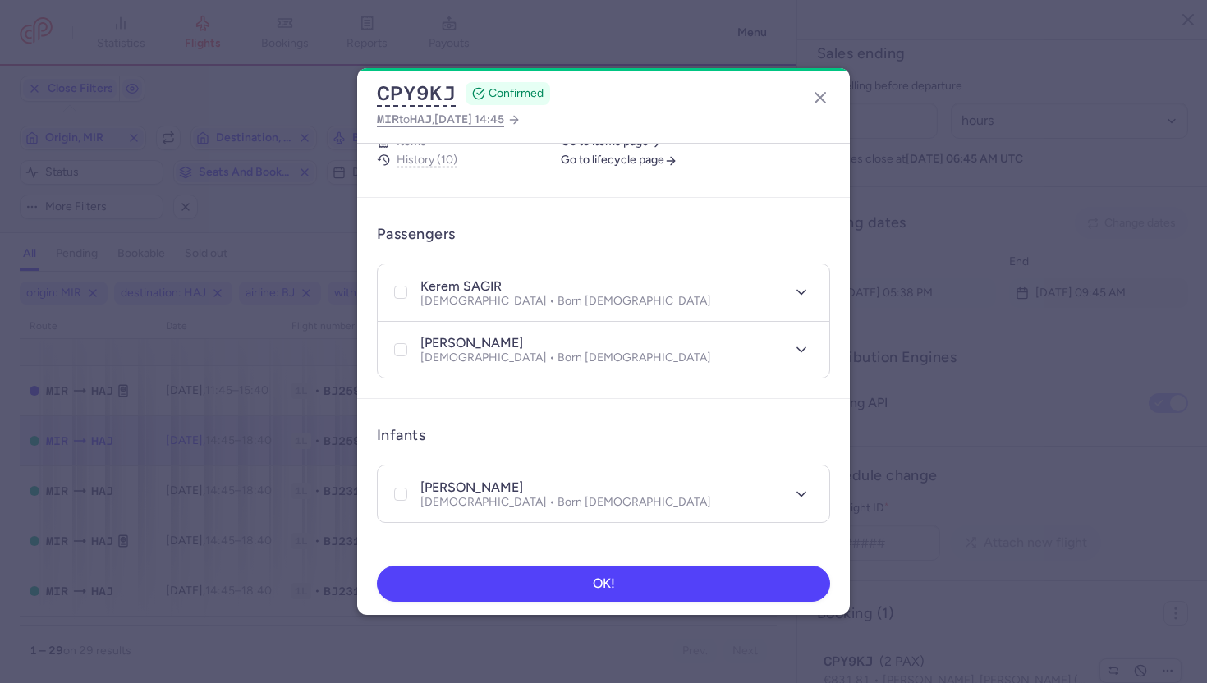
scroll to position [282, 0]
click at [818, 99] on line "button" at bounding box center [820, 98] width 10 height 10
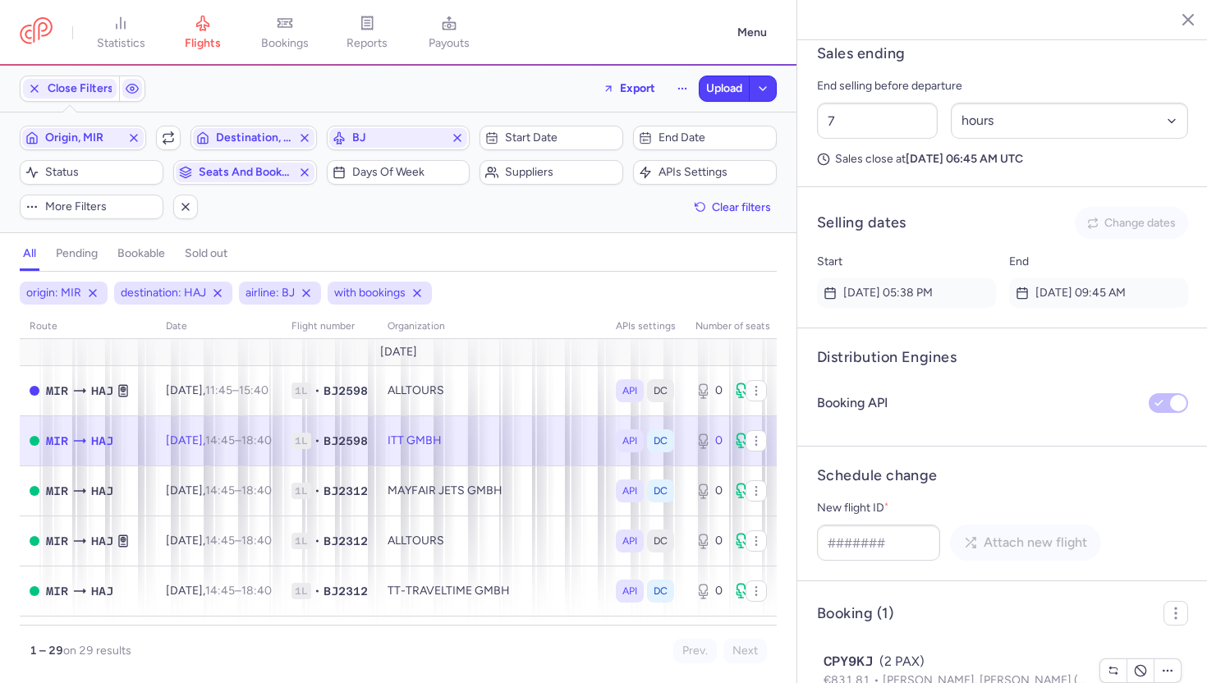
click at [1172, 20] on icon "button" at bounding box center [1175, 19] width 16 height 16
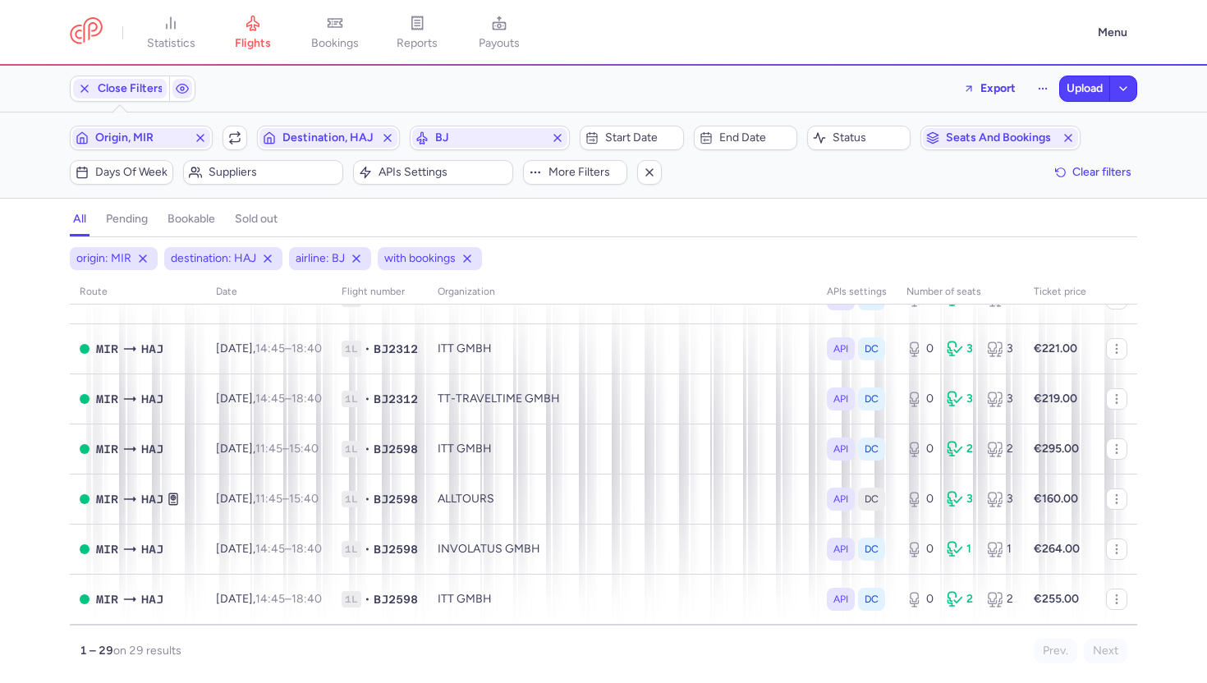
scroll to position [1212, 0]
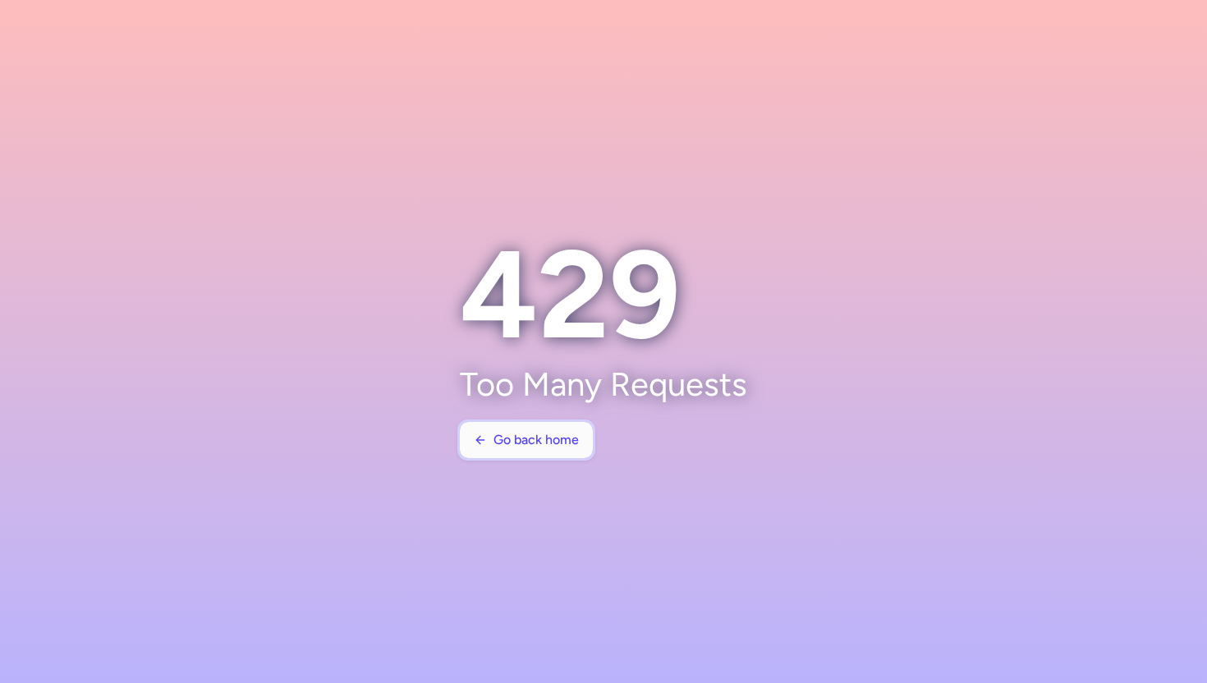
click at [499, 439] on span "Go back home" at bounding box center [535, 440] width 85 height 15
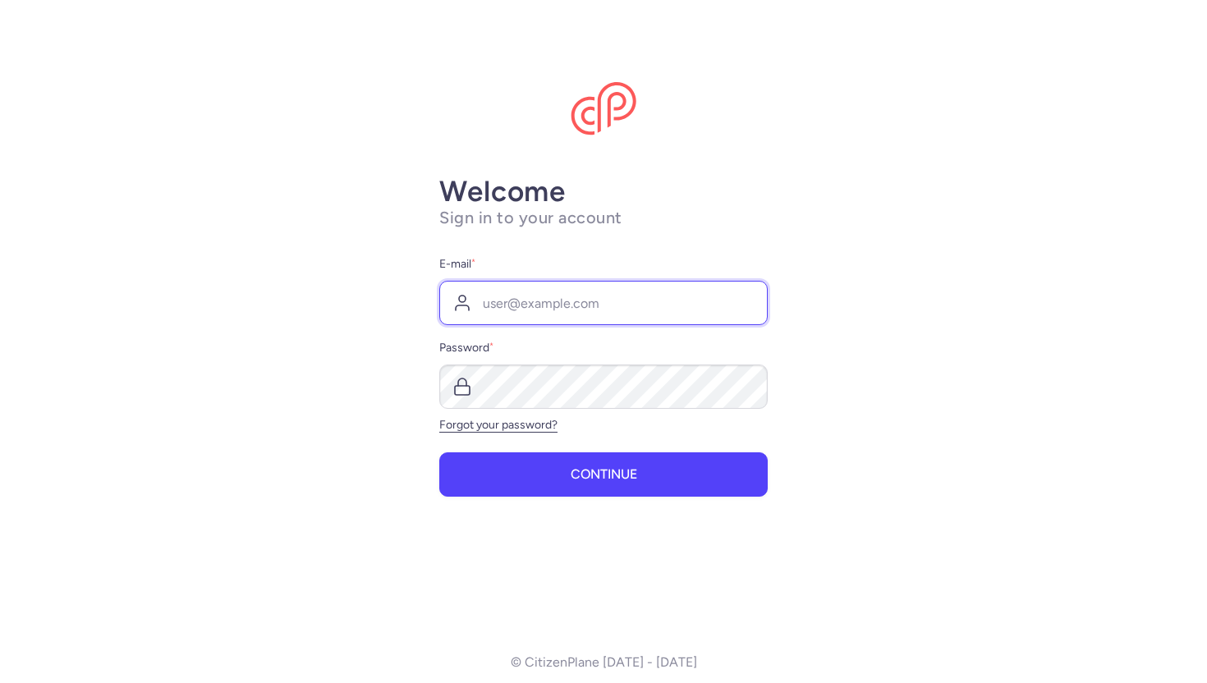
type input "hanna@citizenplane.com"
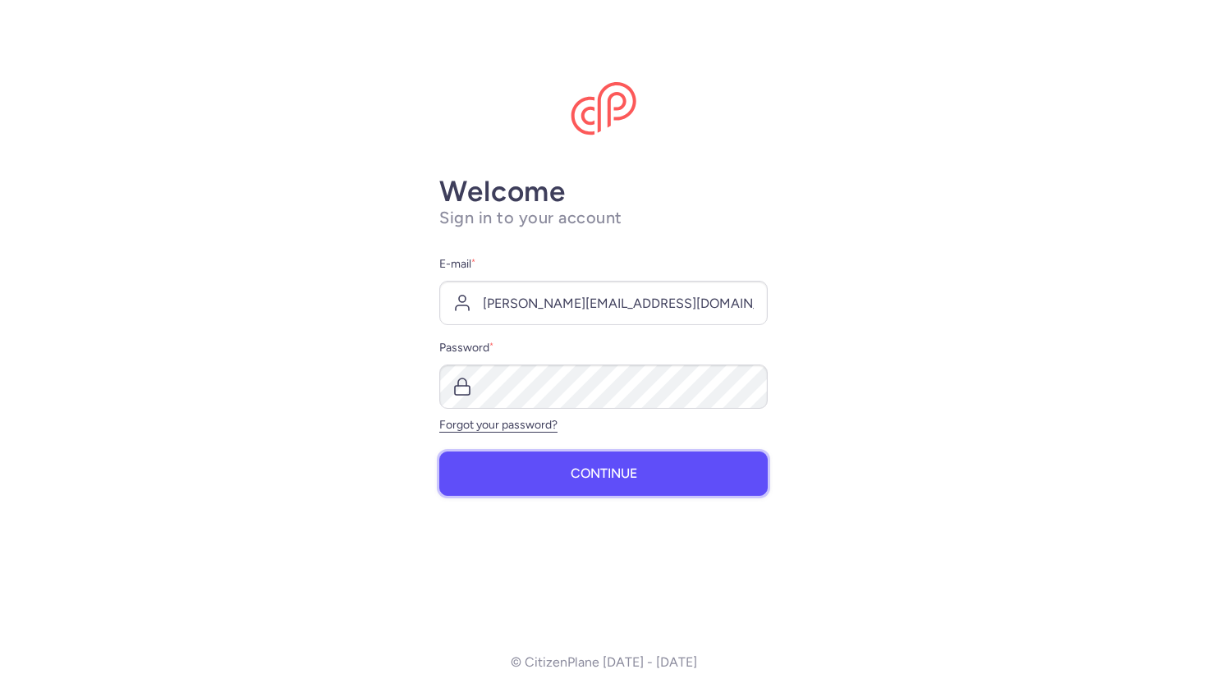
click at [556, 470] on button "Continue" at bounding box center [603, 473] width 328 height 44
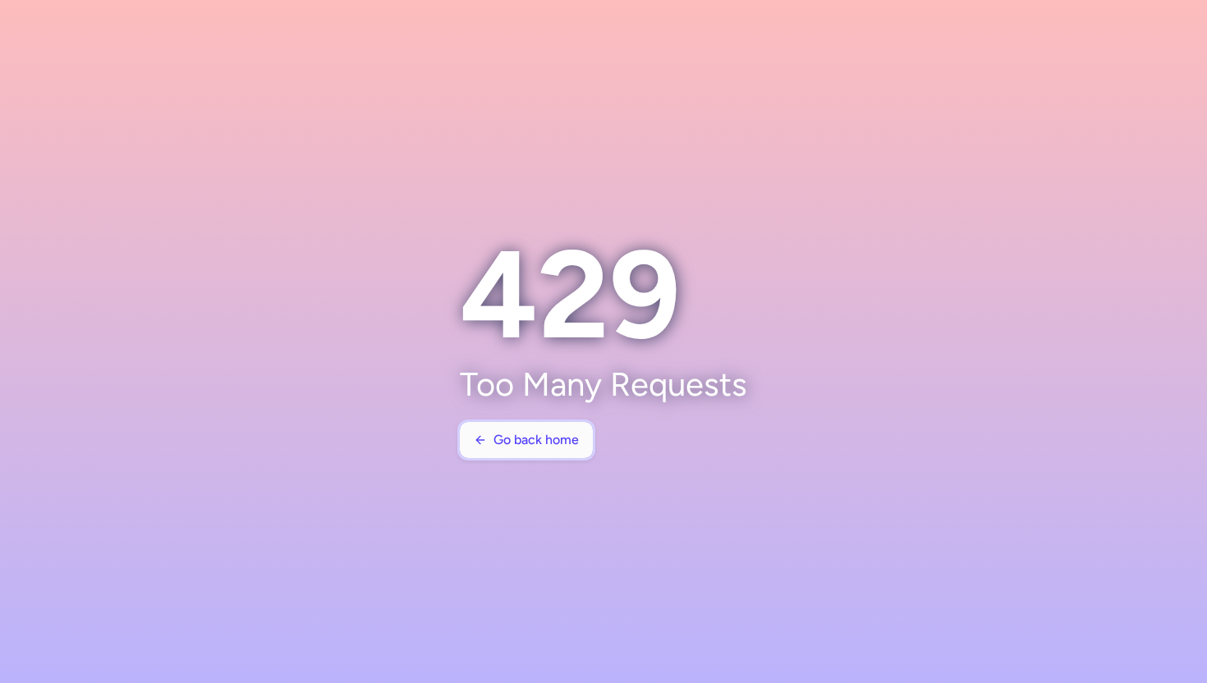
click at [503, 447] on span "Go back home" at bounding box center [535, 440] width 85 height 15
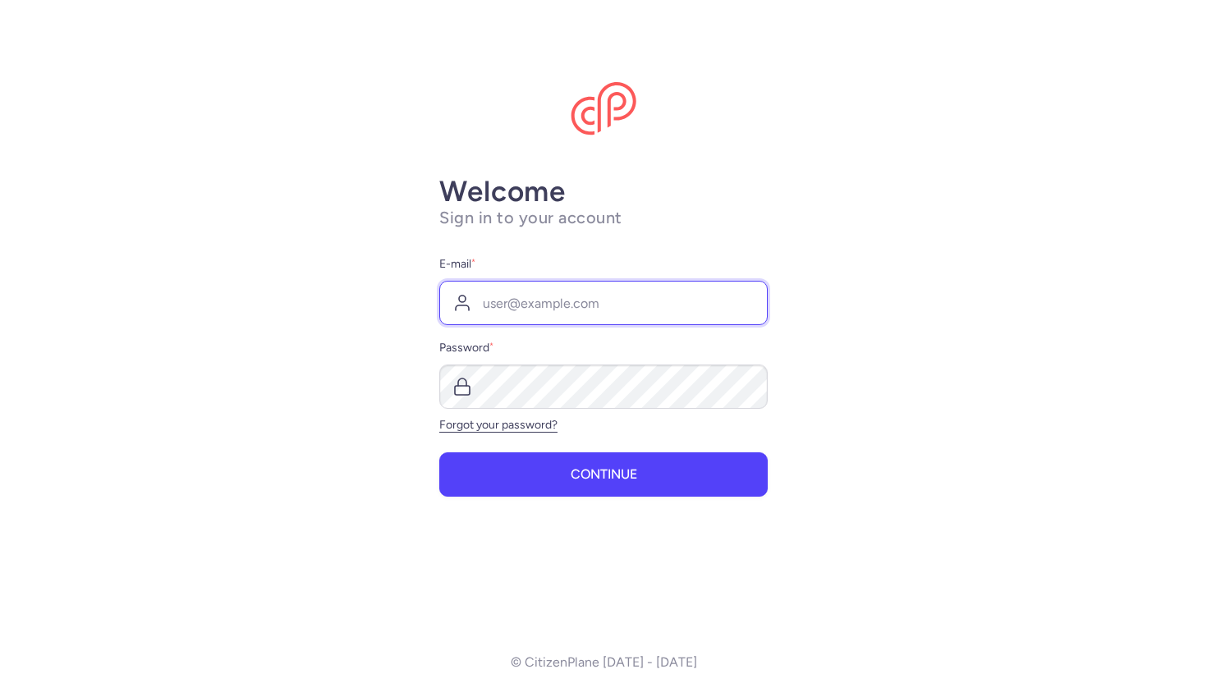
type input "[PERSON_NAME][EMAIL_ADDRESS][DOMAIN_NAME]"
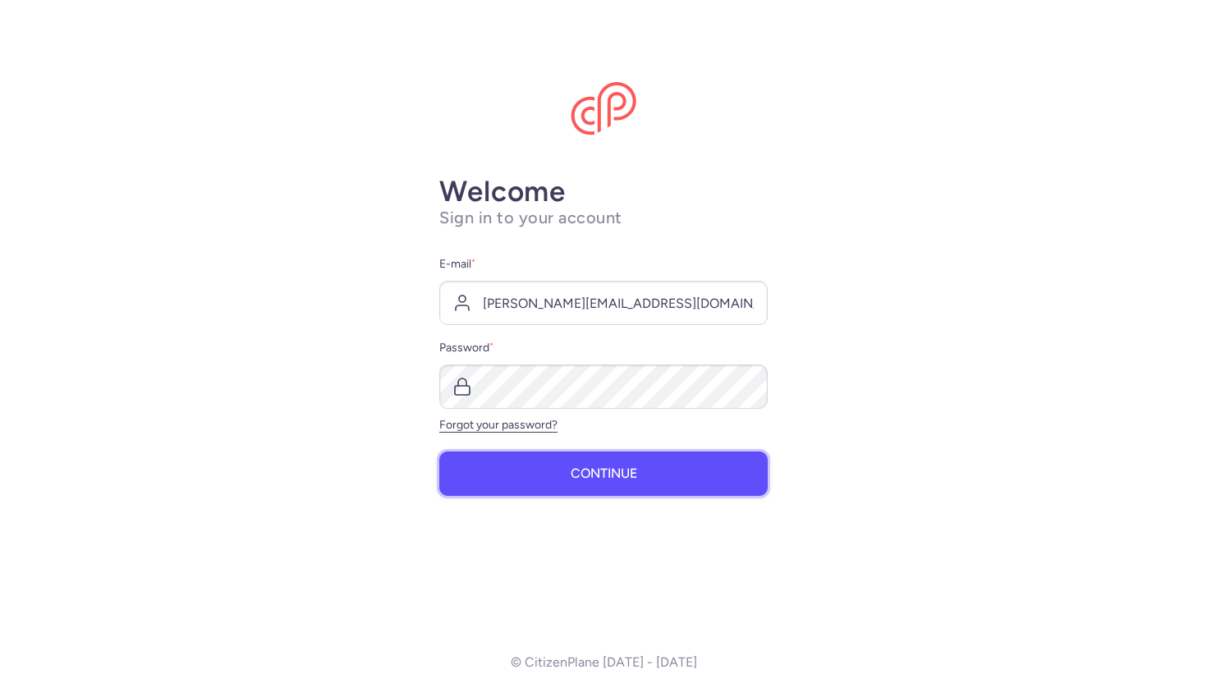
click at [527, 475] on button "Continue" at bounding box center [603, 473] width 328 height 44
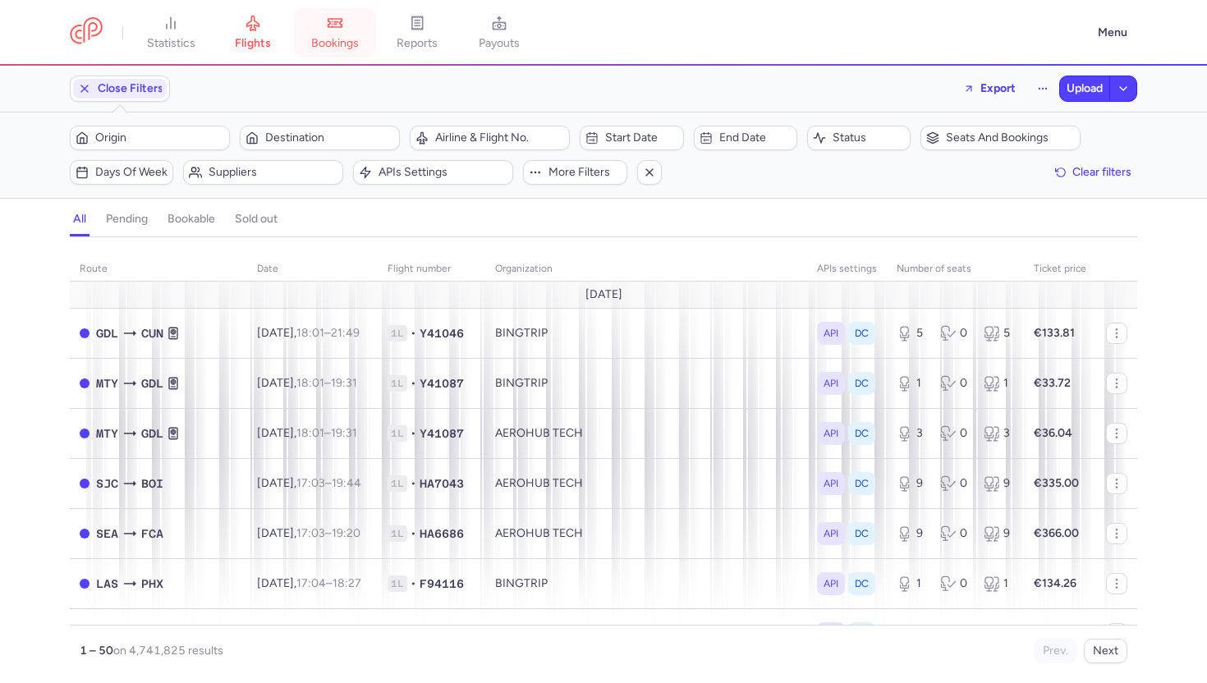
click at [331, 34] on link "bookings" at bounding box center [335, 33] width 82 height 36
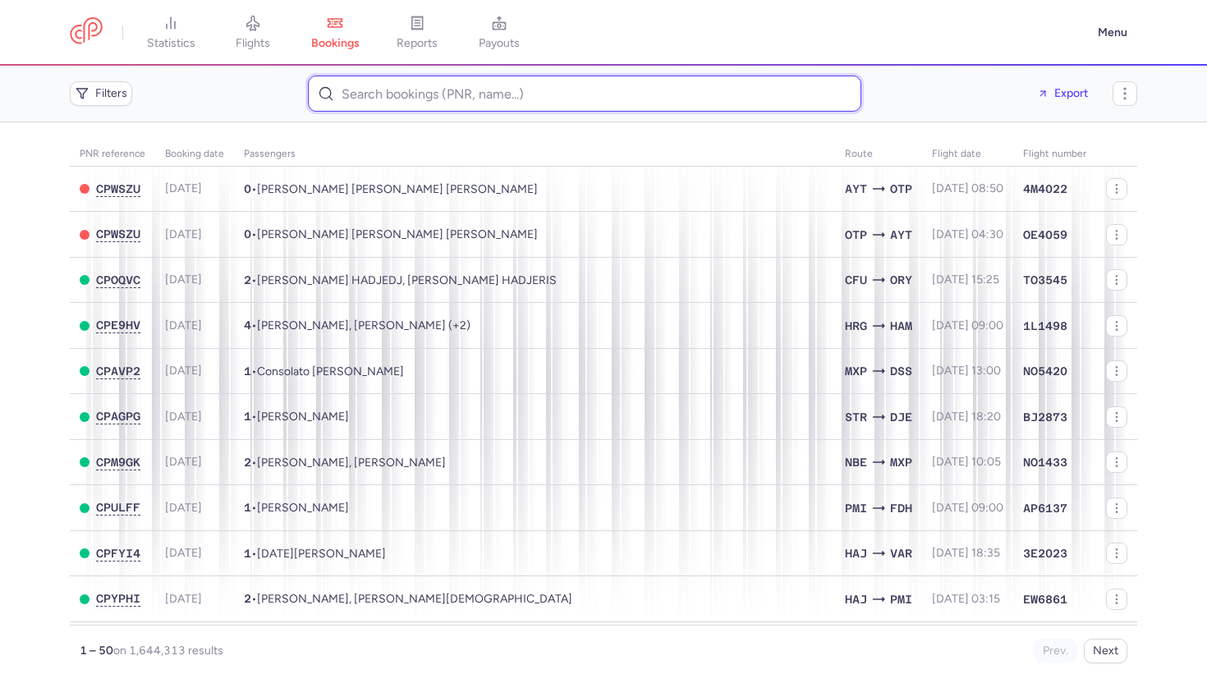
click at [424, 99] on input at bounding box center [584, 94] width 553 height 36
paste input "CPFSHE"
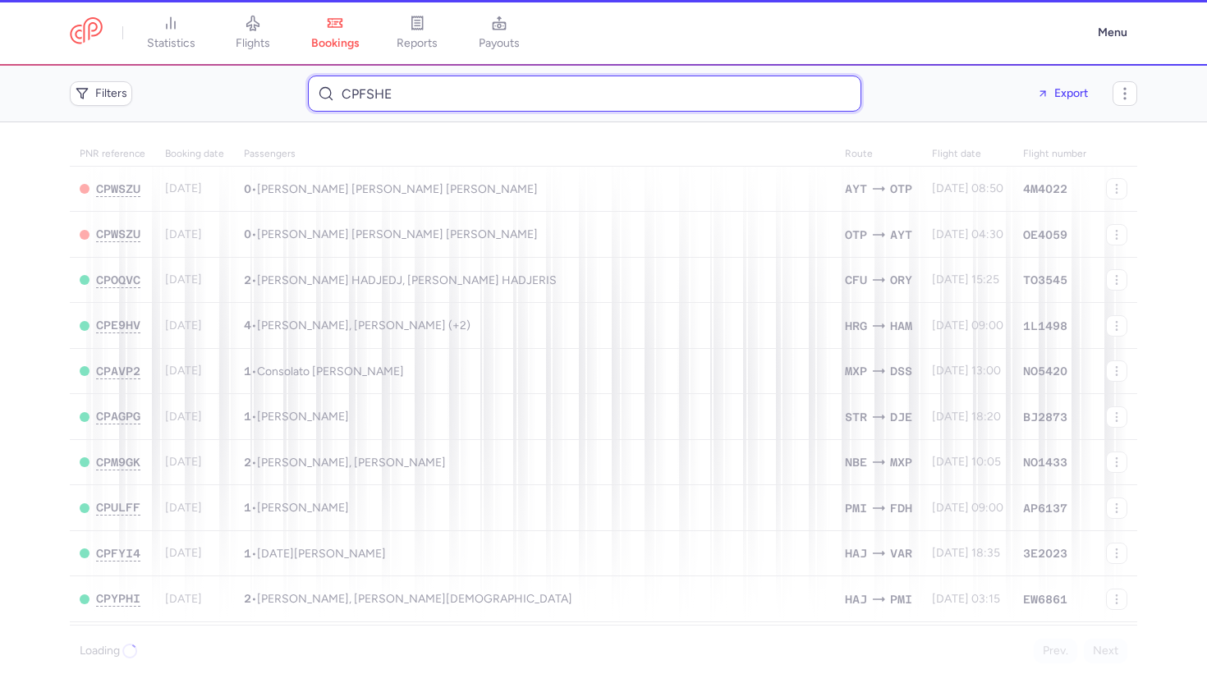
type input "CPFSHE"
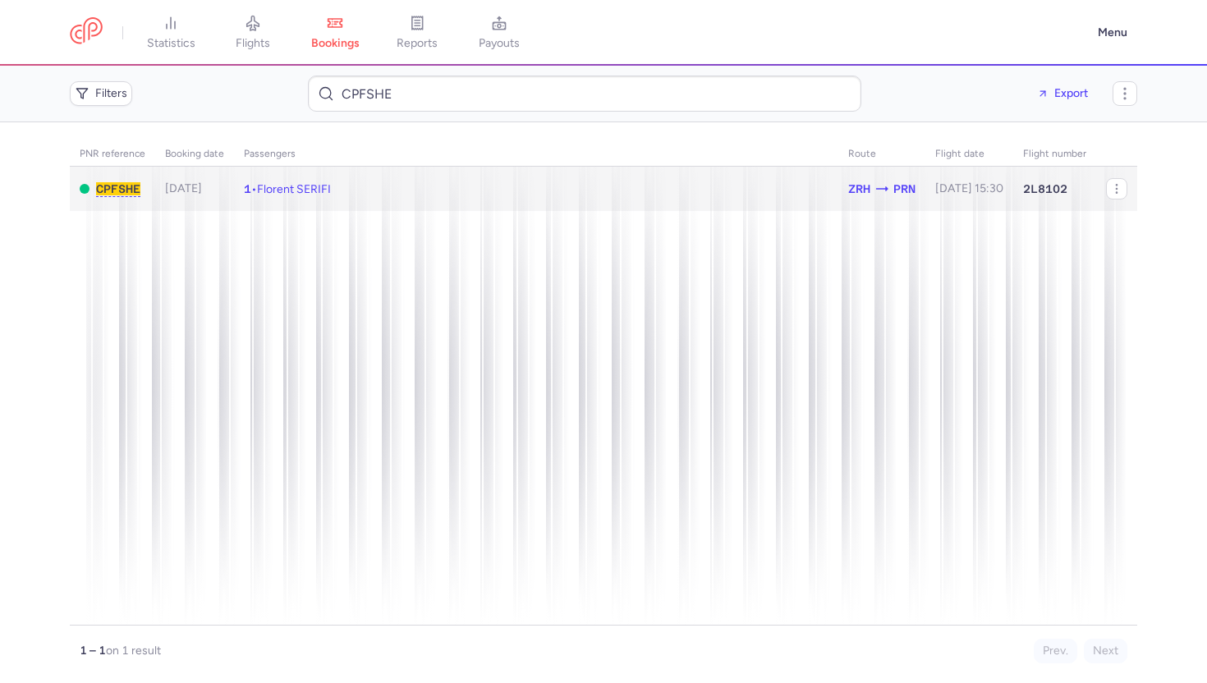
click at [925, 191] on td "1 • Florent SERIFI" at bounding box center [969, 189] width 88 height 45
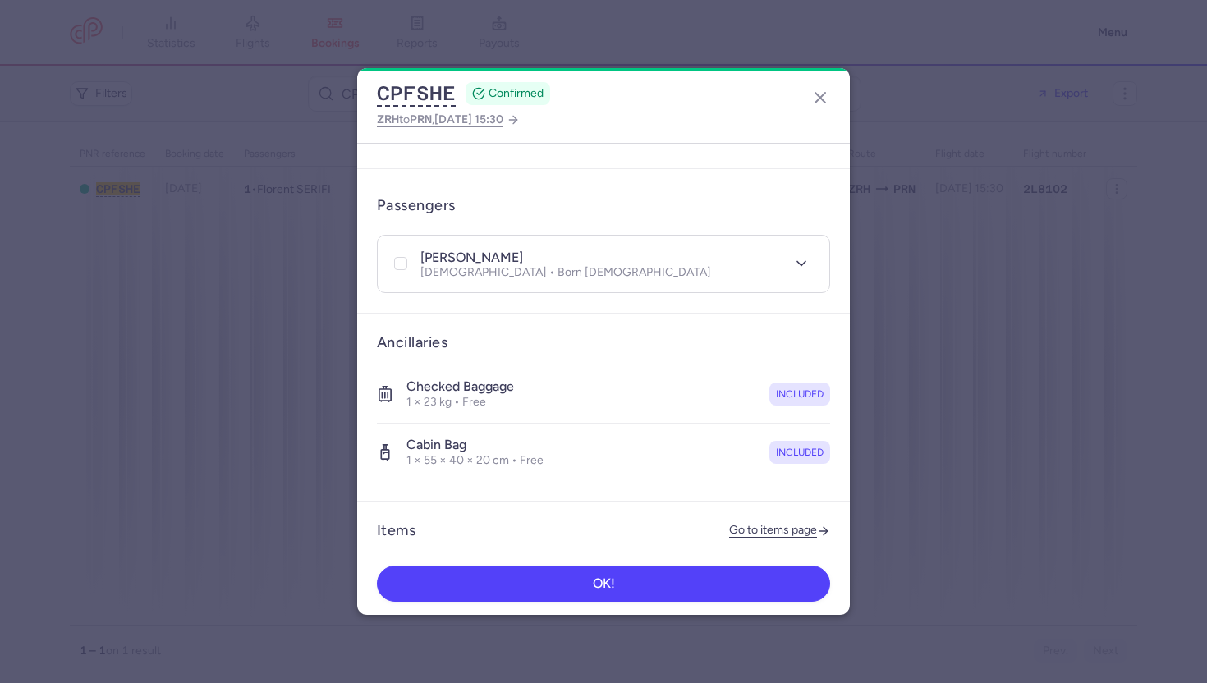
scroll to position [319, 0]
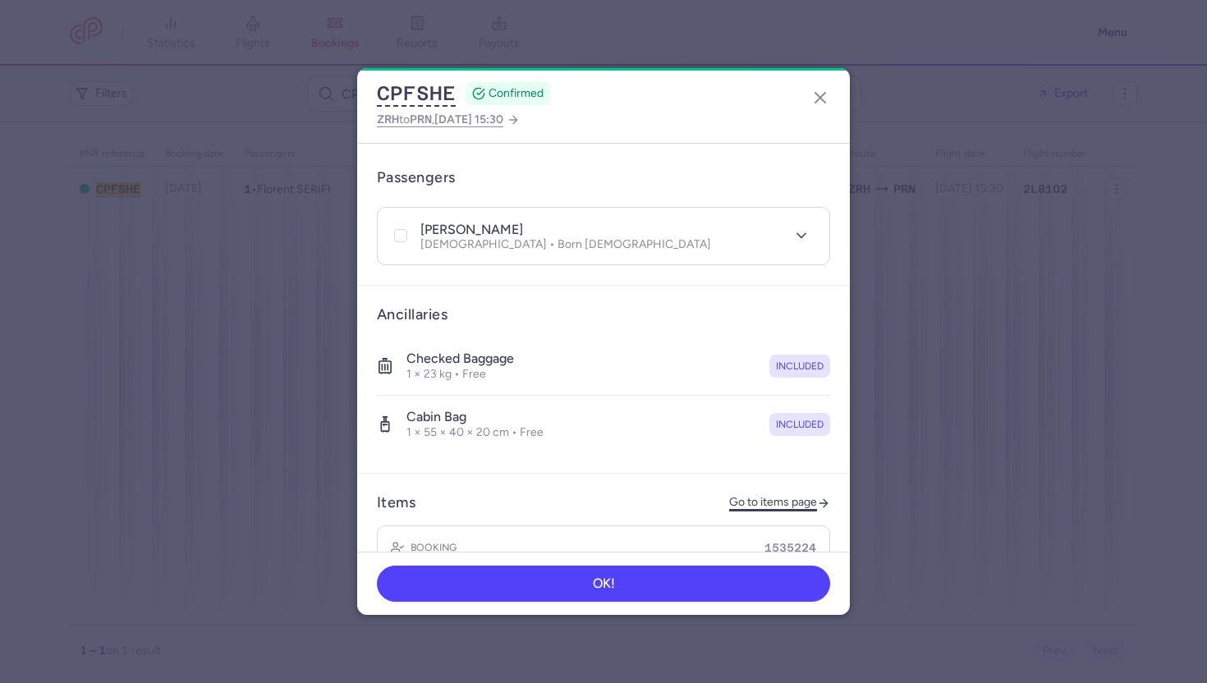
click at [758, 496] on link "Go to items page" at bounding box center [779, 503] width 101 height 14
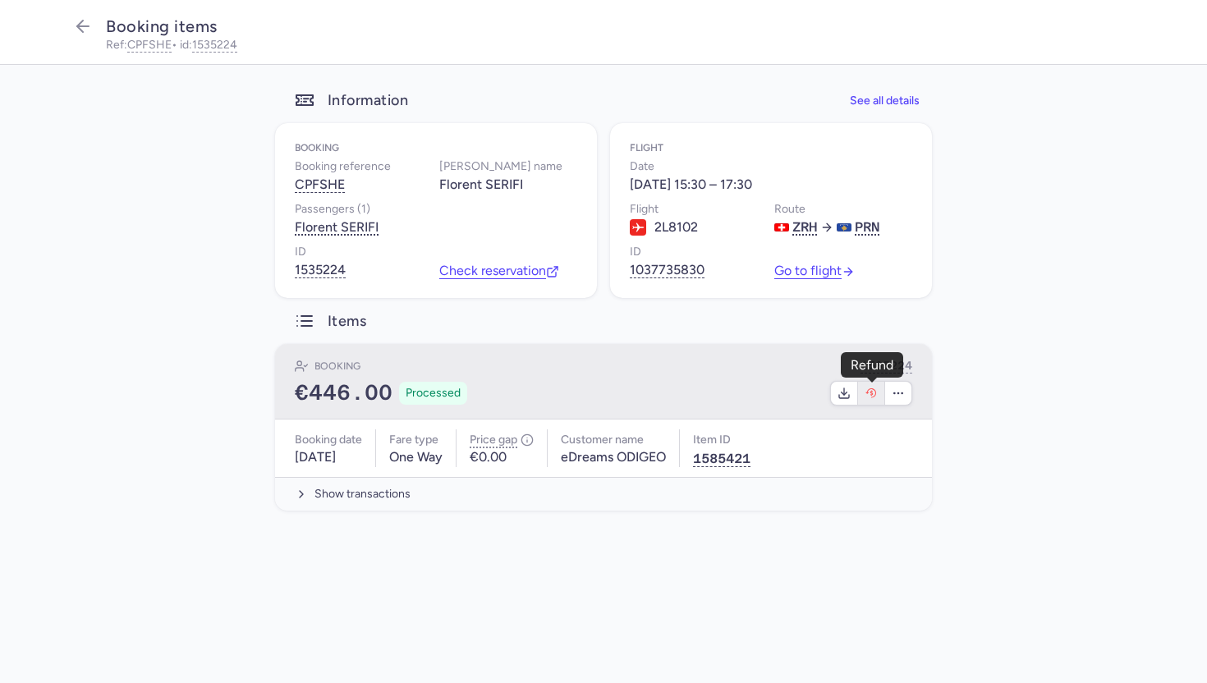
click at [868, 394] on icon "button" at bounding box center [870, 393] width 13 height 13
select select "262"
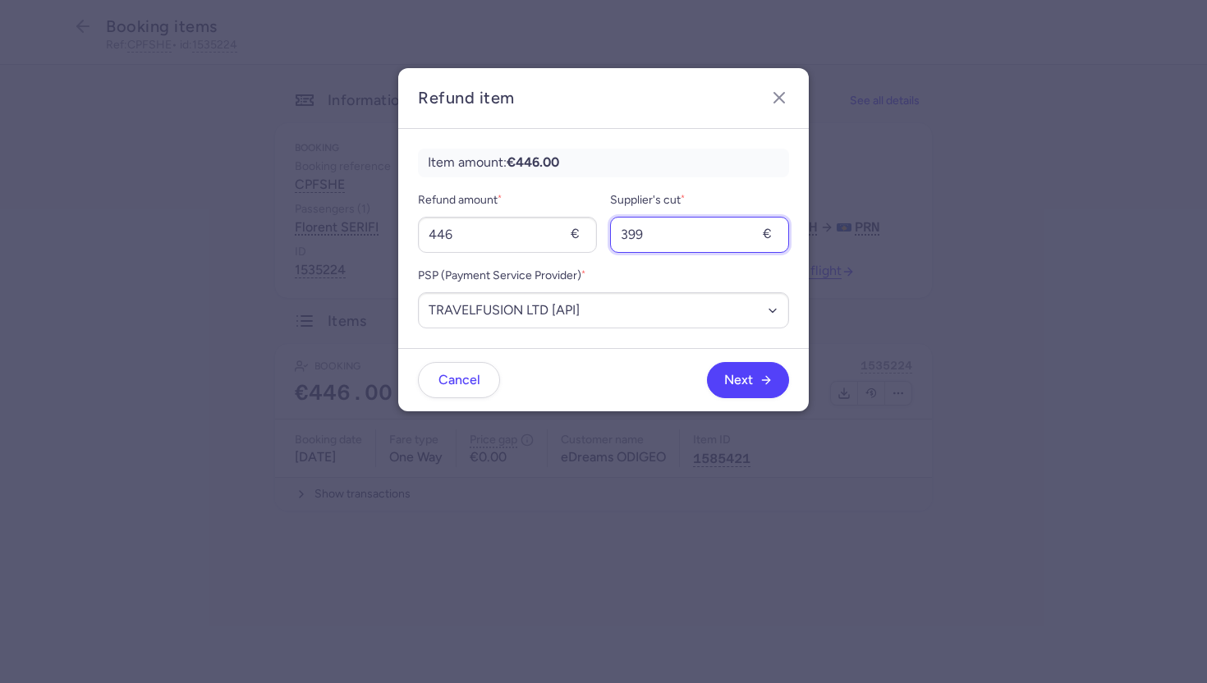
click at [678, 236] on input "399" at bounding box center [699, 235] width 179 height 36
type input "0"
click at [741, 385] on span "Next" at bounding box center [738, 379] width 29 height 15
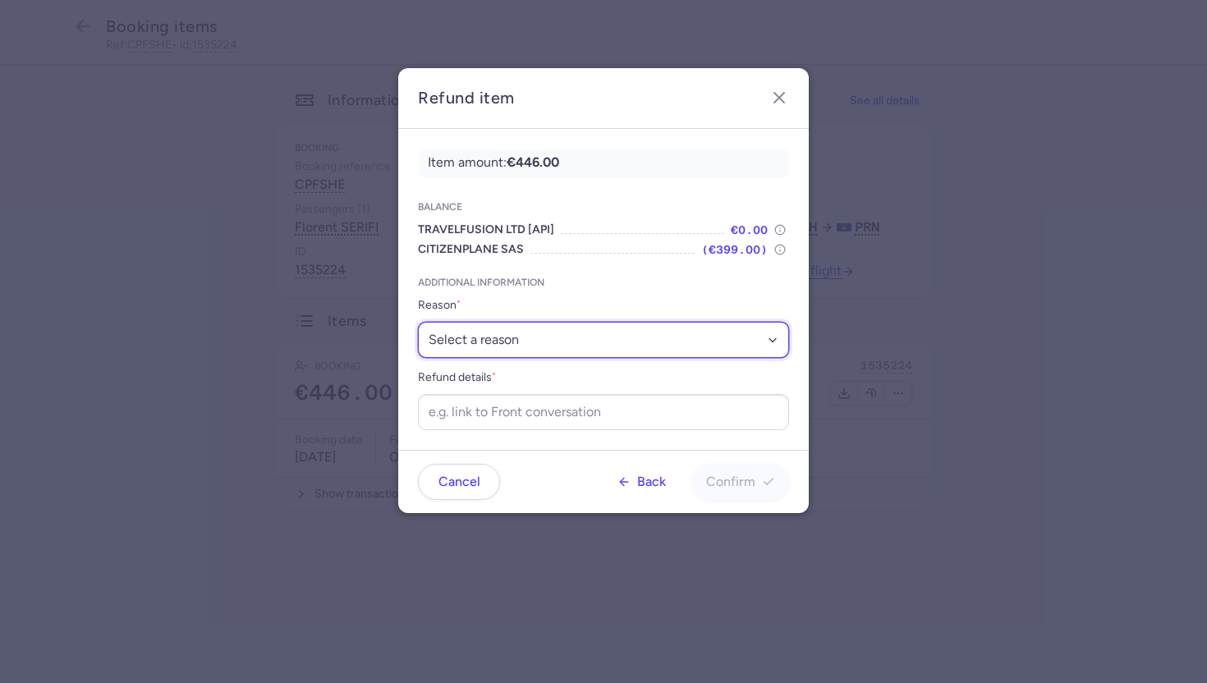
click at [657, 346] on select "Select a reason ✈️ Airline ceasing ops 💼 Ancillary issue 📄 APIS missing ⚙️ Citi…" at bounding box center [603, 340] width 371 height 36
select select "CP_ERROR"
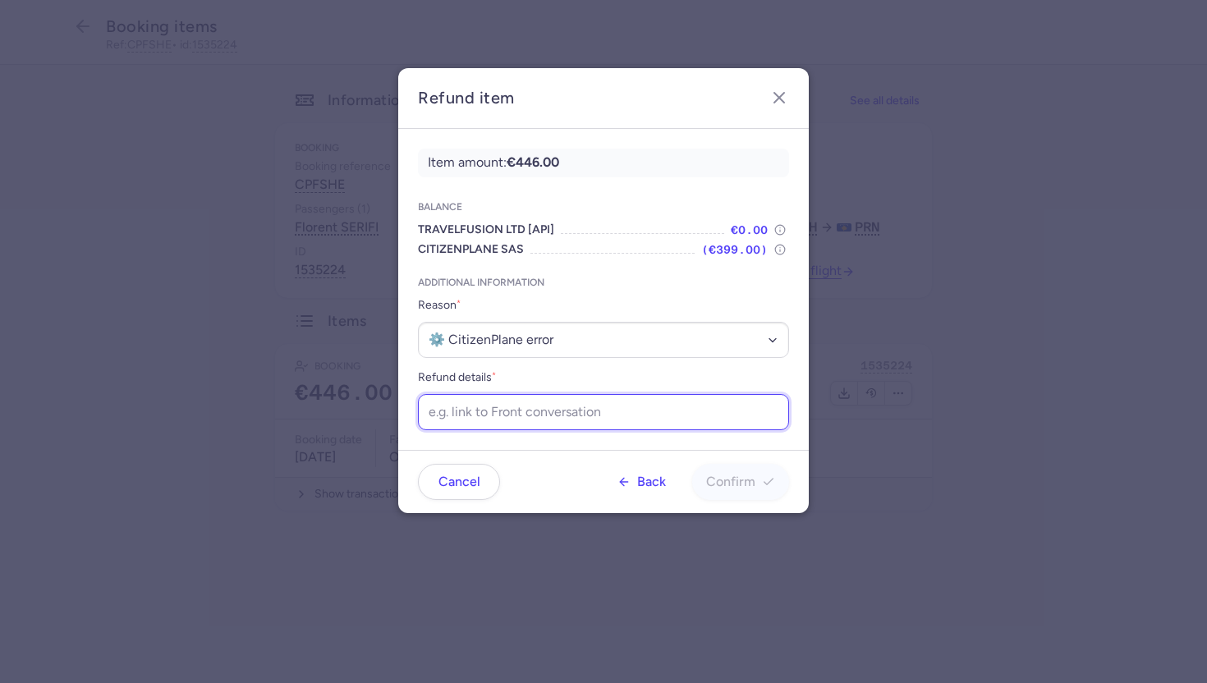
click at [528, 409] on input "Refund details *" at bounding box center [603, 412] width 371 height 36
paste input "https://app.frontapp.com/open/cnv_ez8wo76?key=zom4yj0P6411EhFE_TZ4F6Tvzq3gOw-q"
type input "https://app.frontapp.com/open/cnv_ez8wo76?key=zom4yj0P6411EhFE_TZ4F6Tvzq3gOw-q"
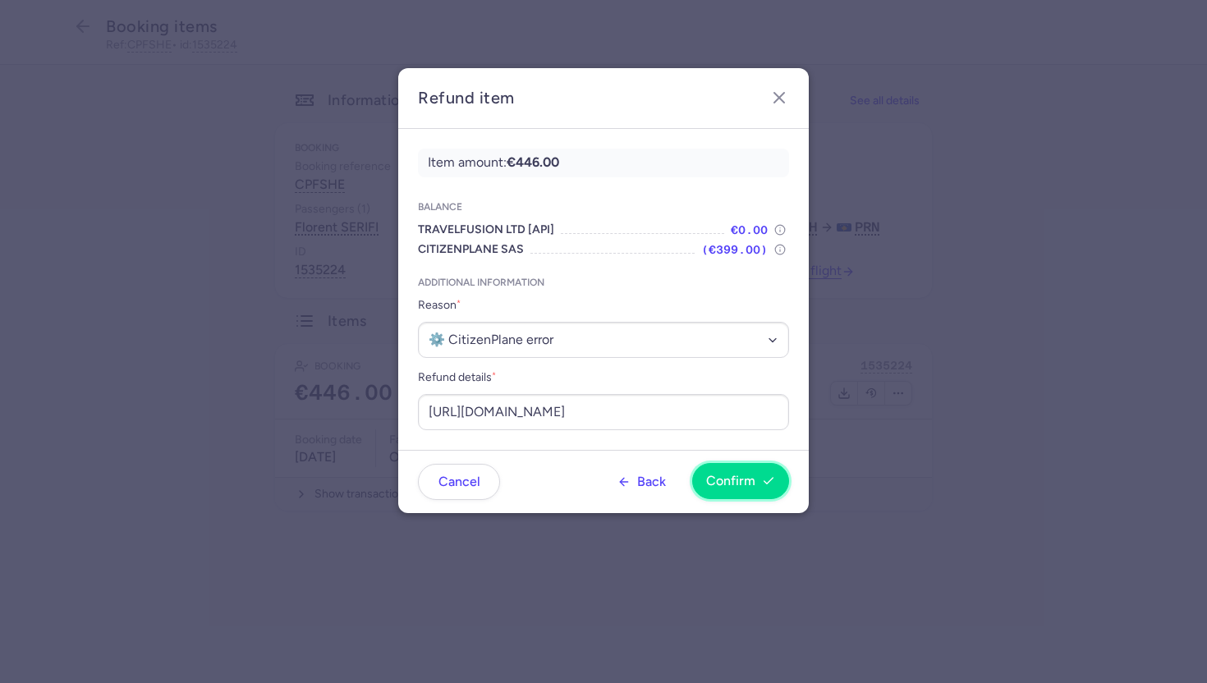
click at [749, 478] on span "Confirm" at bounding box center [730, 481] width 49 height 15
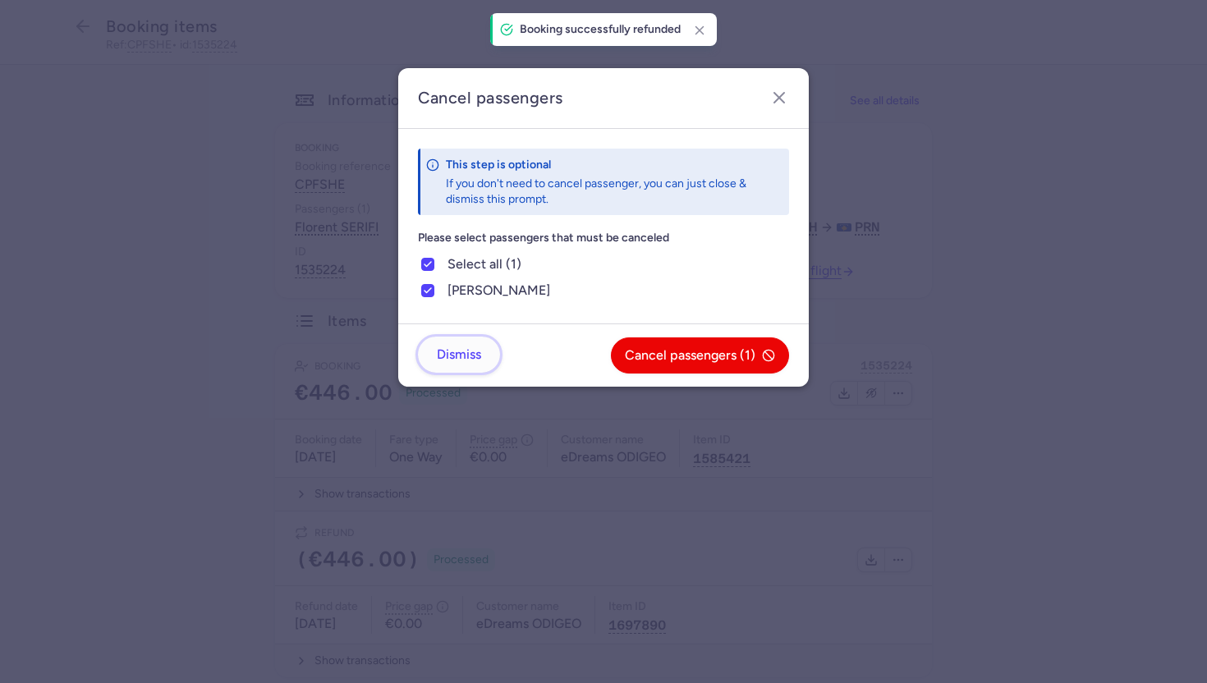
click at [452, 350] on span "Dismiss" at bounding box center [459, 354] width 44 height 15
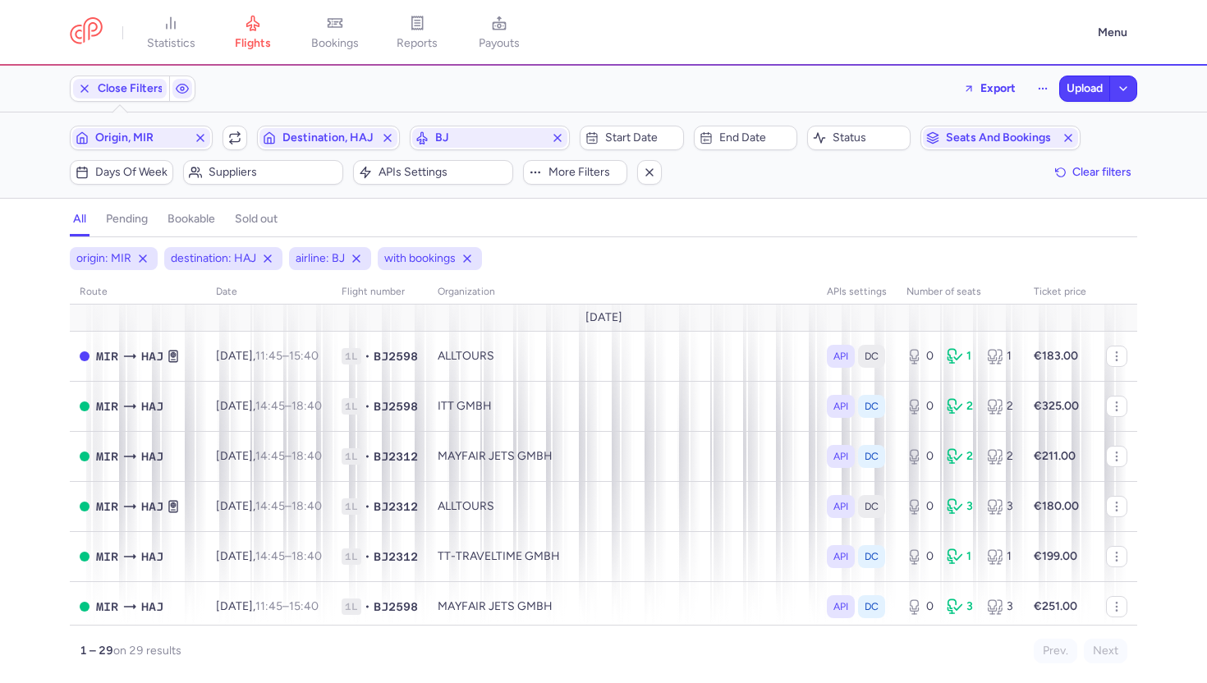
scroll to position [1212, 0]
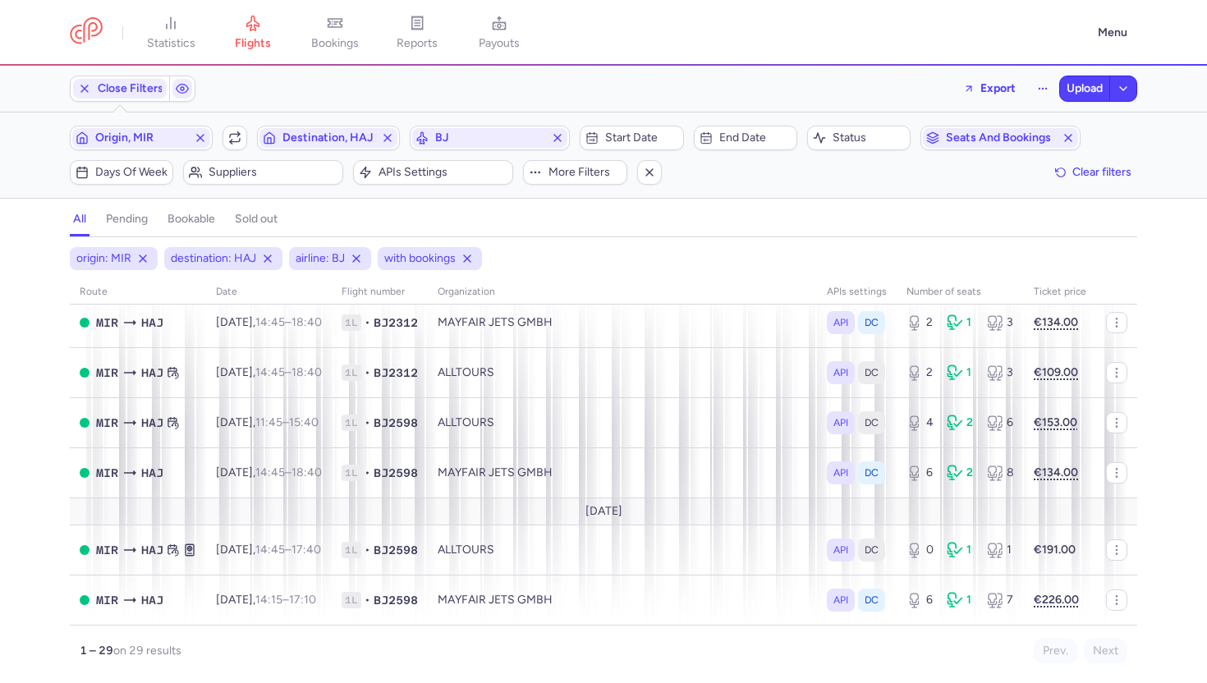
click at [478, 260] on div "with bookings" at bounding box center [430, 258] width 104 height 23
click at [468, 260] on icon at bounding box center [466, 258] width 13 height 13
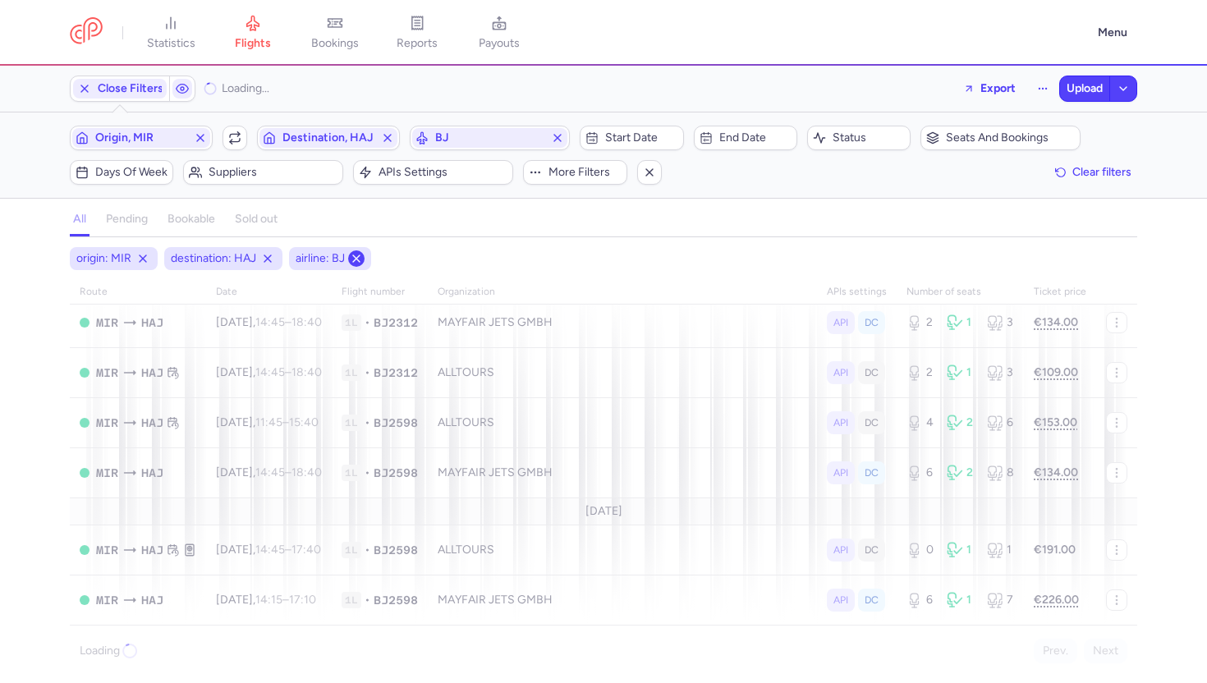
click at [355, 259] on line at bounding box center [356, 258] width 7 height 7
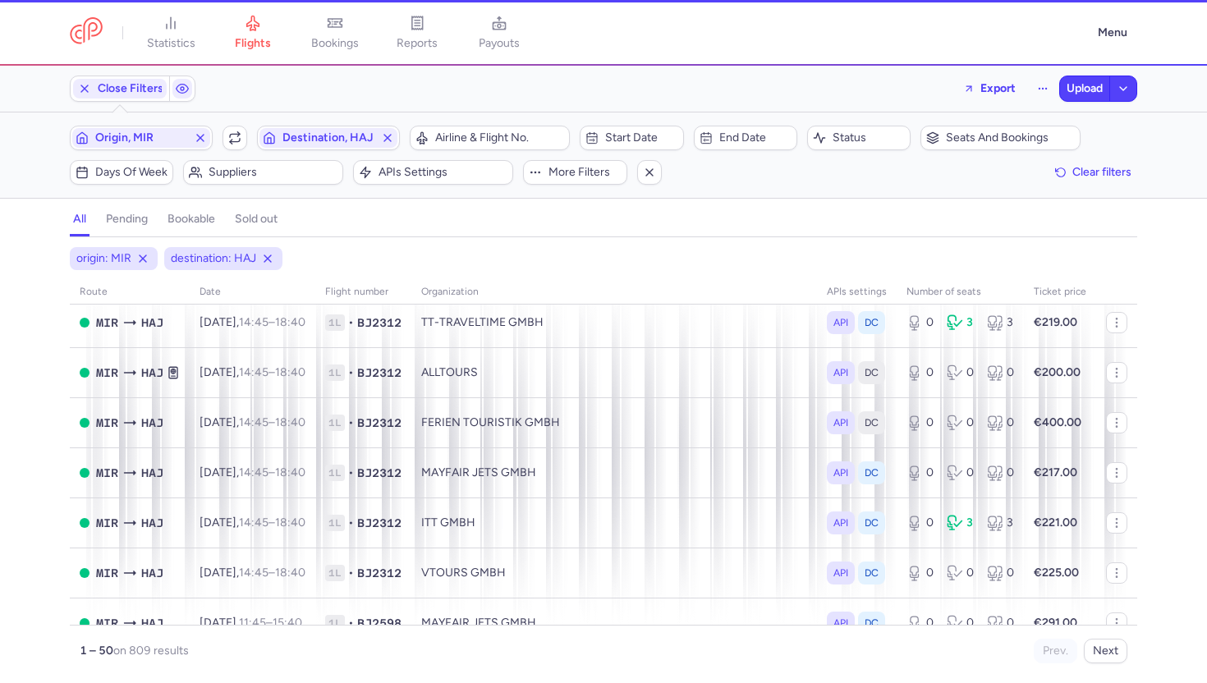
click at [275, 260] on div "destination: HAJ" at bounding box center [223, 258] width 118 height 23
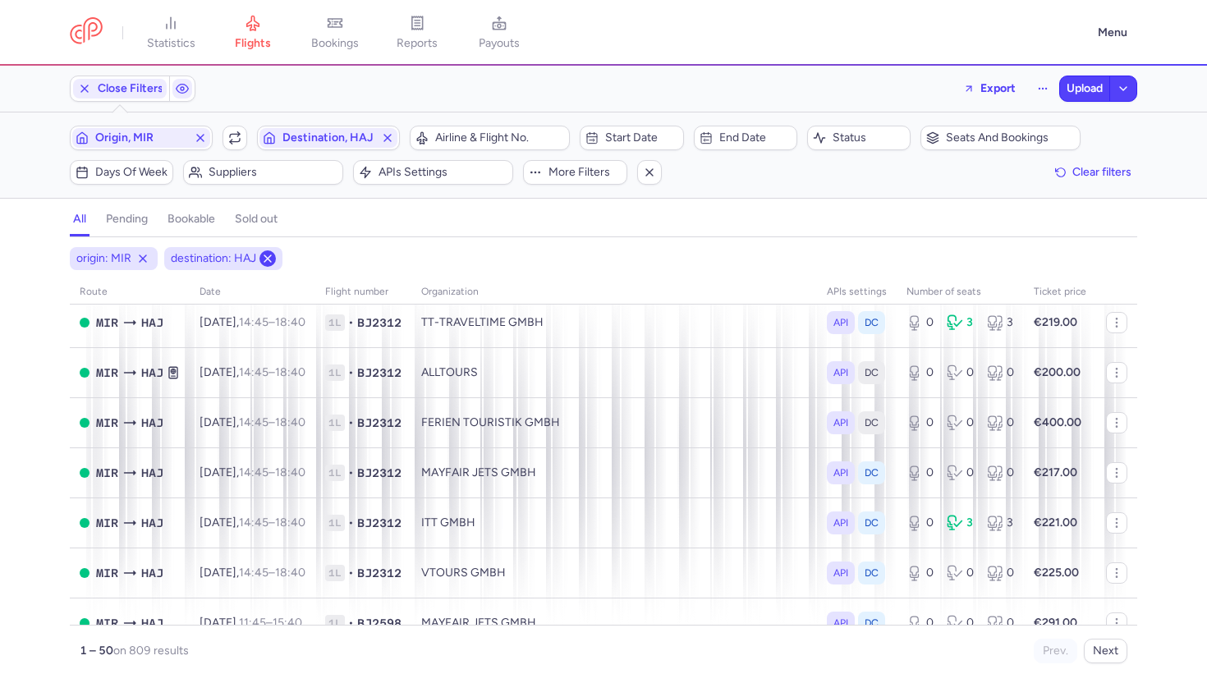
click at [265, 260] on line at bounding box center [267, 258] width 7 height 7
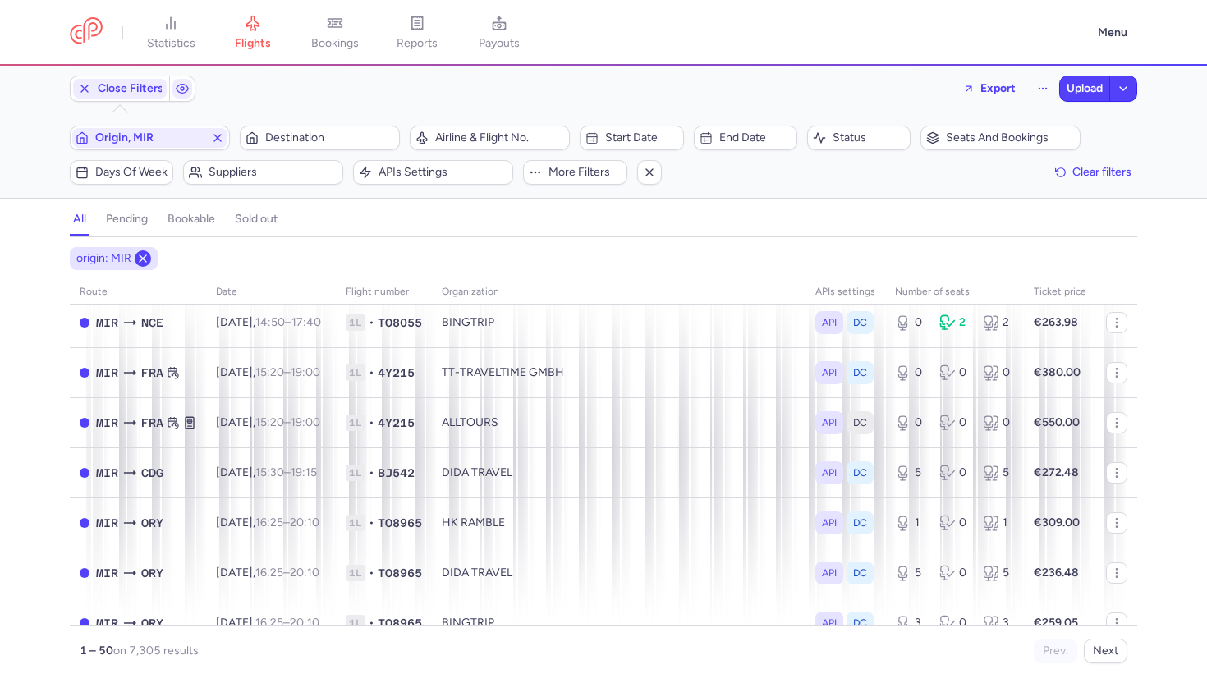
click at [144, 254] on icon at bounding box center [142, 258] width 13 height 13
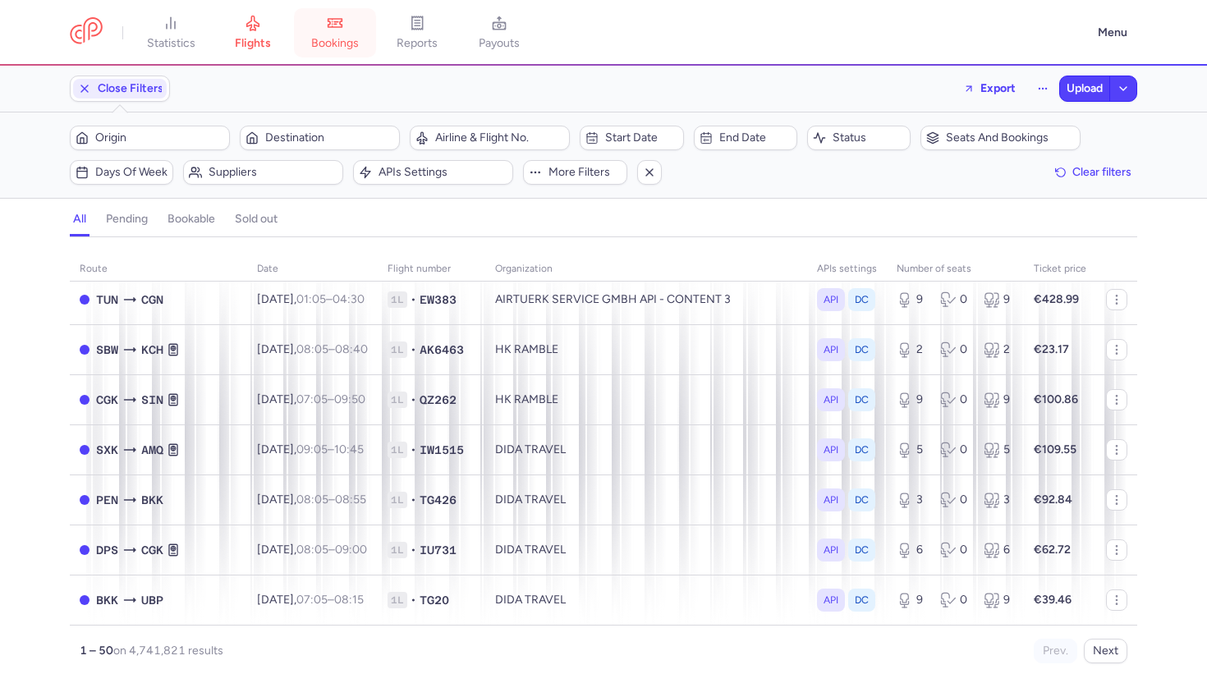
click at [343, 25] on icon at bounding box center [335, 23] width 16 height 16
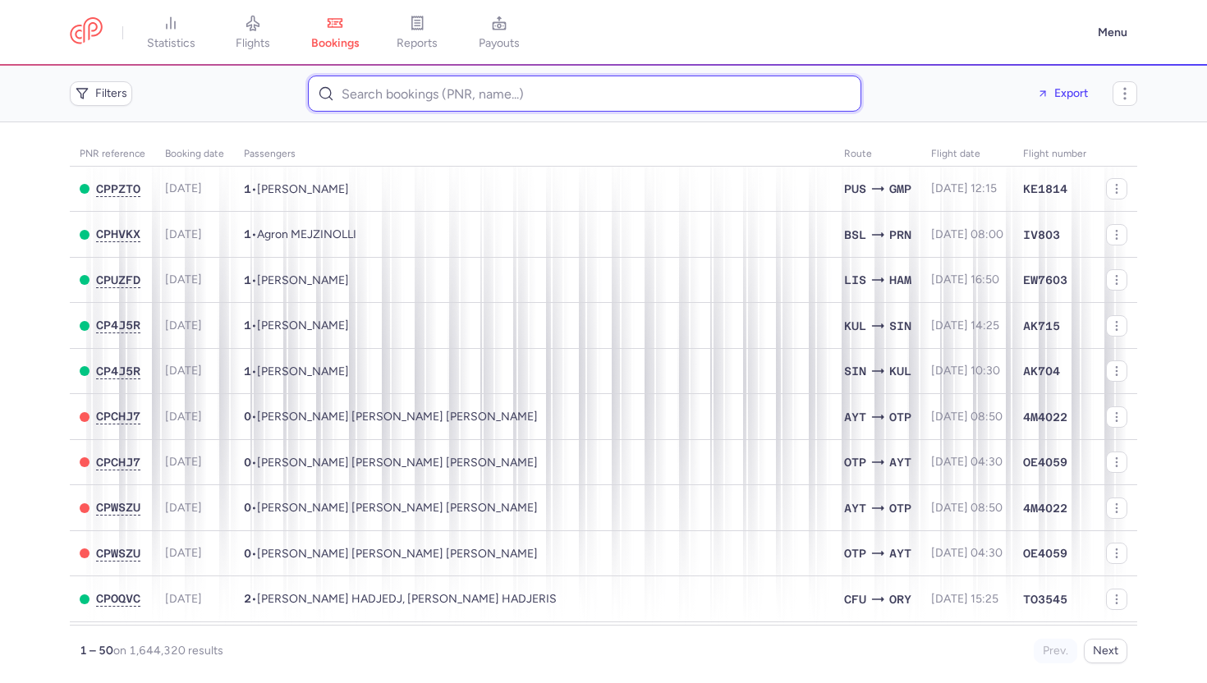
click at [369, 101] on input at bounding box center [584, 94] width 553 height 36
paste input "CPFNGF"
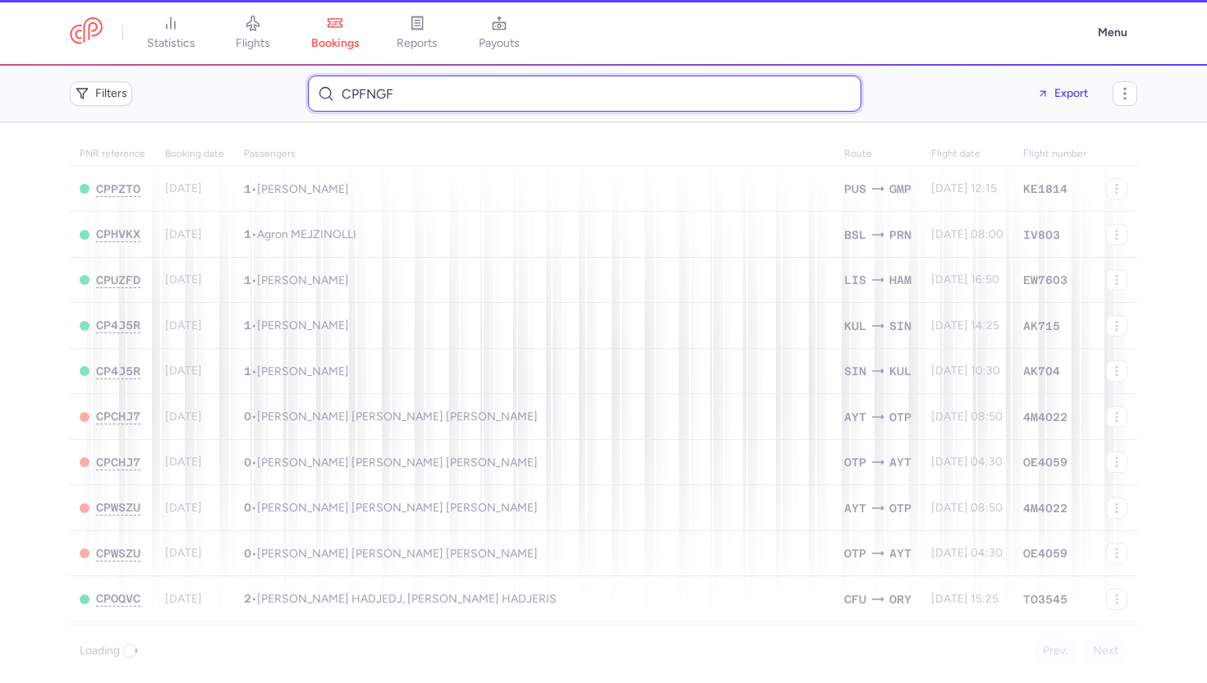
type input "CPFNGF"
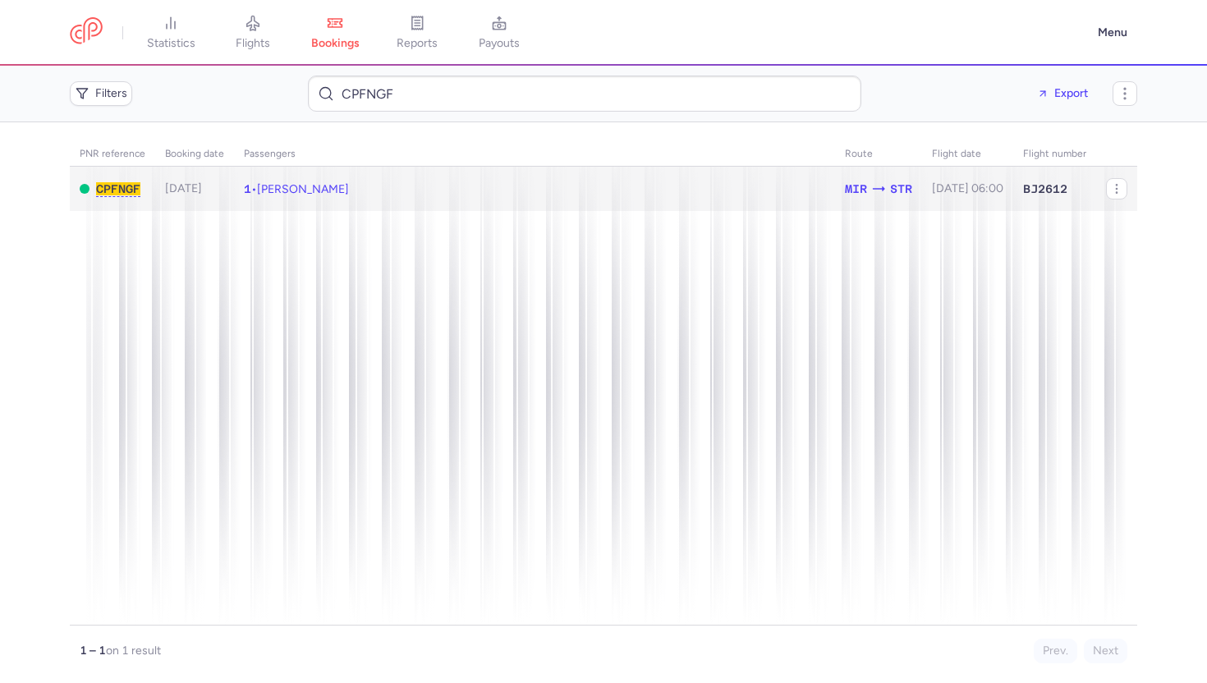
click at [922, 199] on td "1 • Sabrine BEN AMOR" at bounding box center [967, 189] width 91 height 45
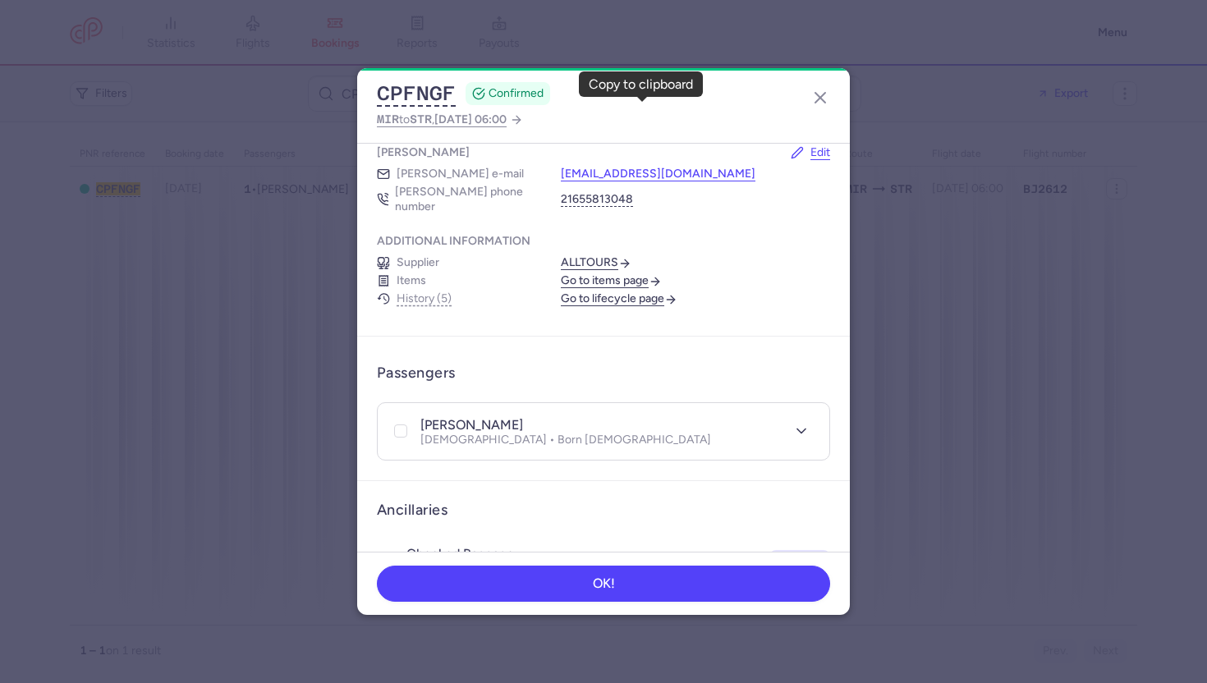
scroll to position [191, 0]
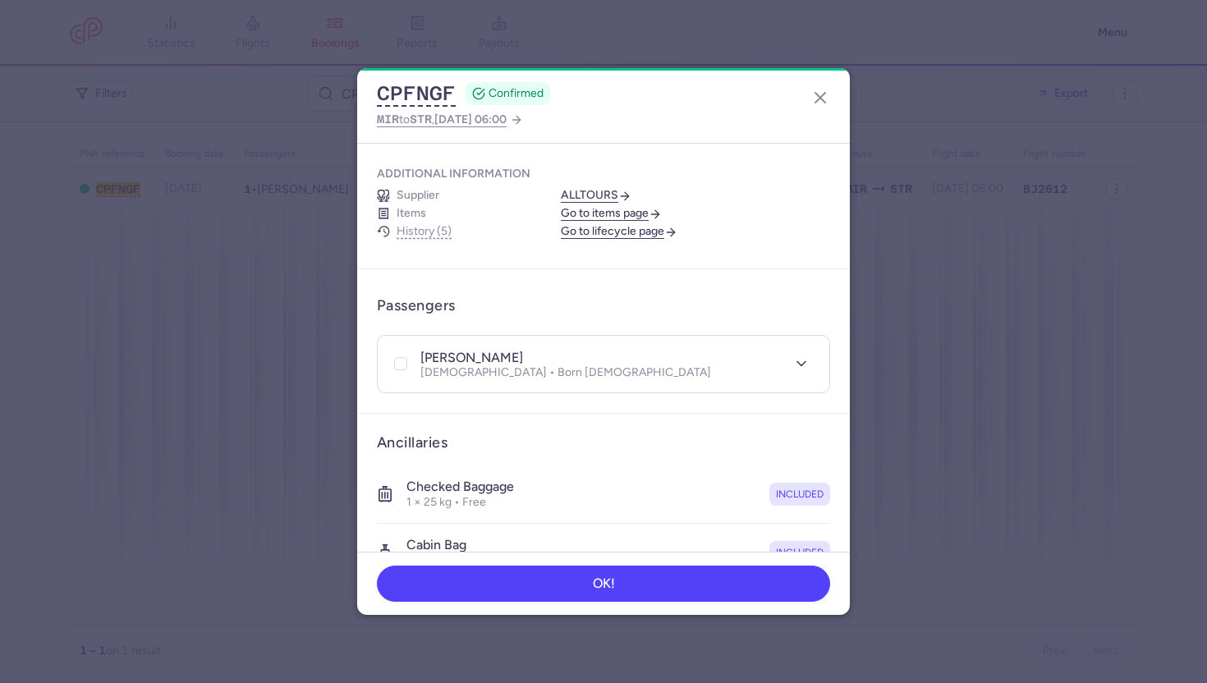
click at [636, 224] on link "Go to lifecycle page" at bounding box center [619, 231] width 117 height 15
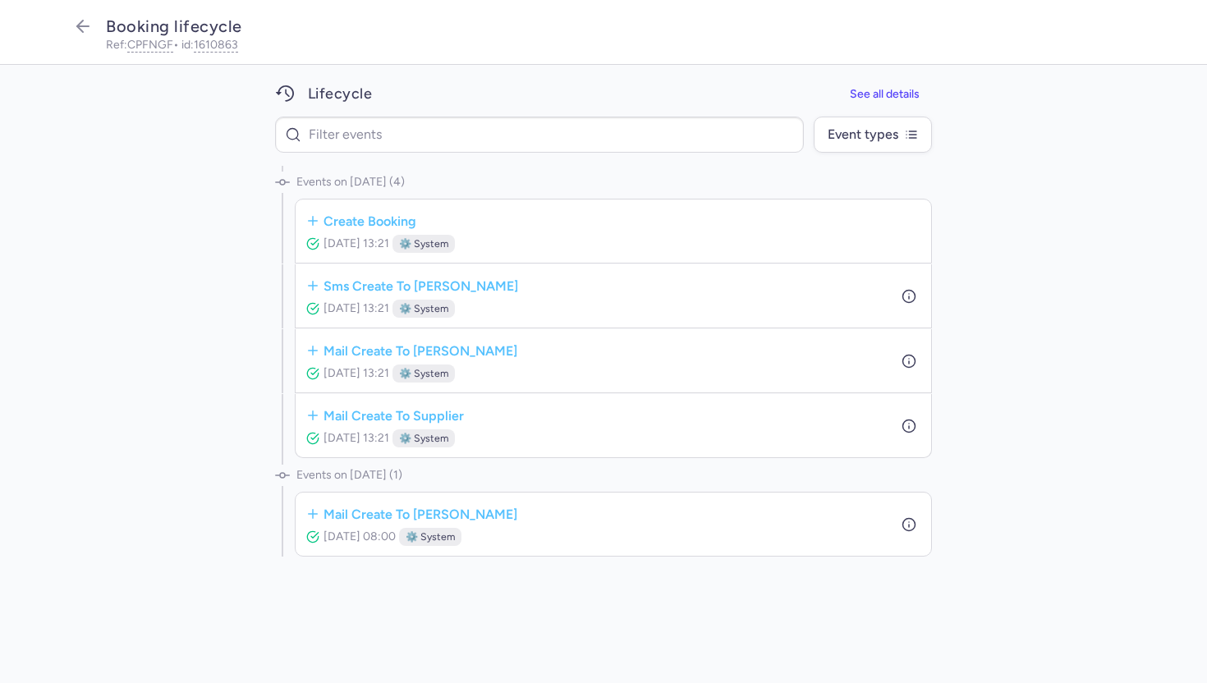
click at [77, 12] on nav "Booking lifecycle Ref: CPFNGF • id: 1610863" at bounding box center [603, 32] width 1207 height 65
click at [84, 30] on icon "button" at bounding box center [83, 26] width 20 height 20
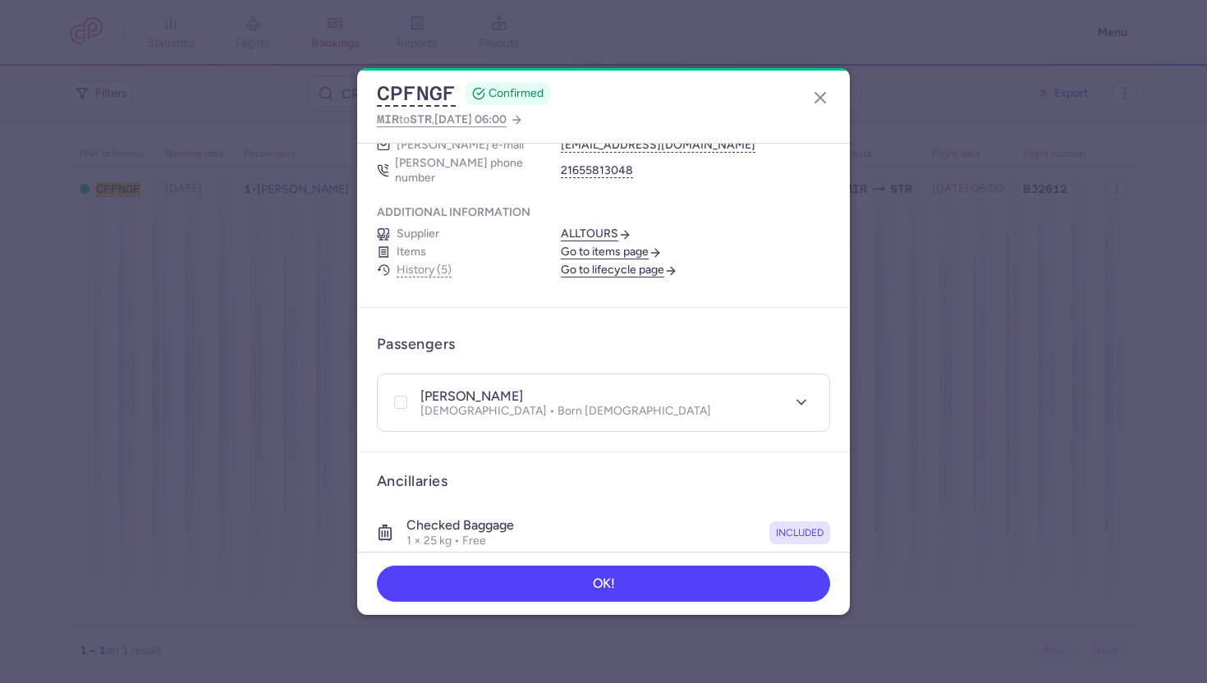
scroll to position [180, 0]
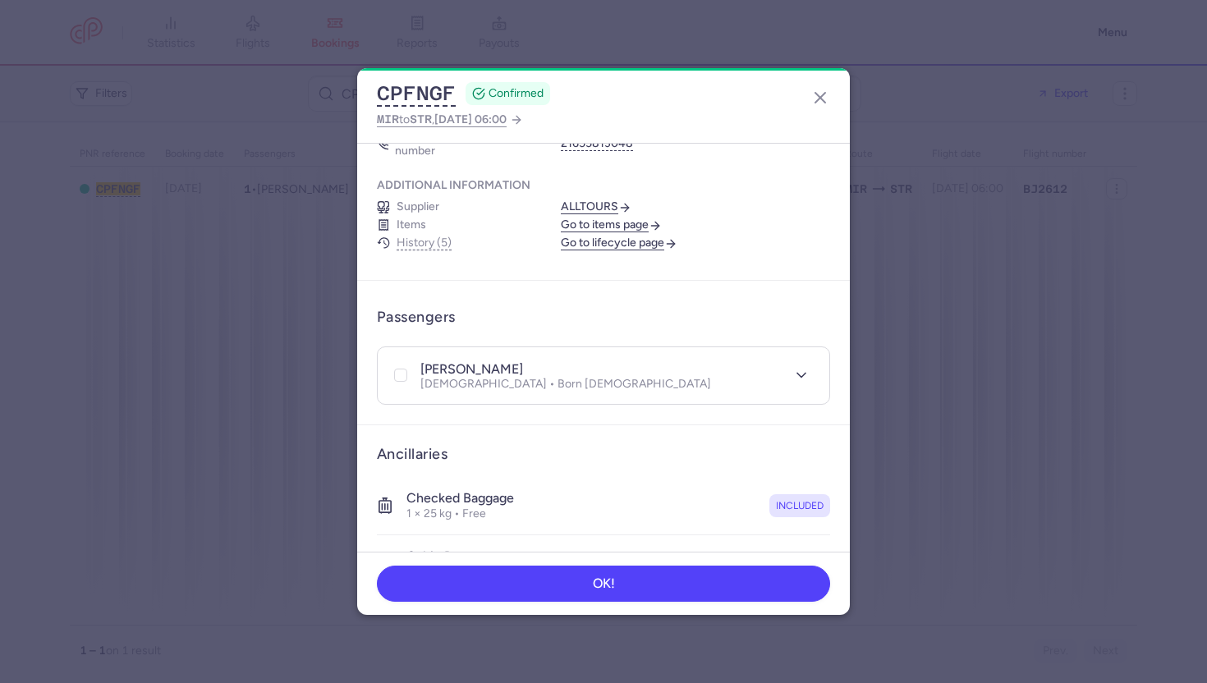
click at [617, 218] on link "Go to items page" at bounding box center [611, 225] width 101 height 15
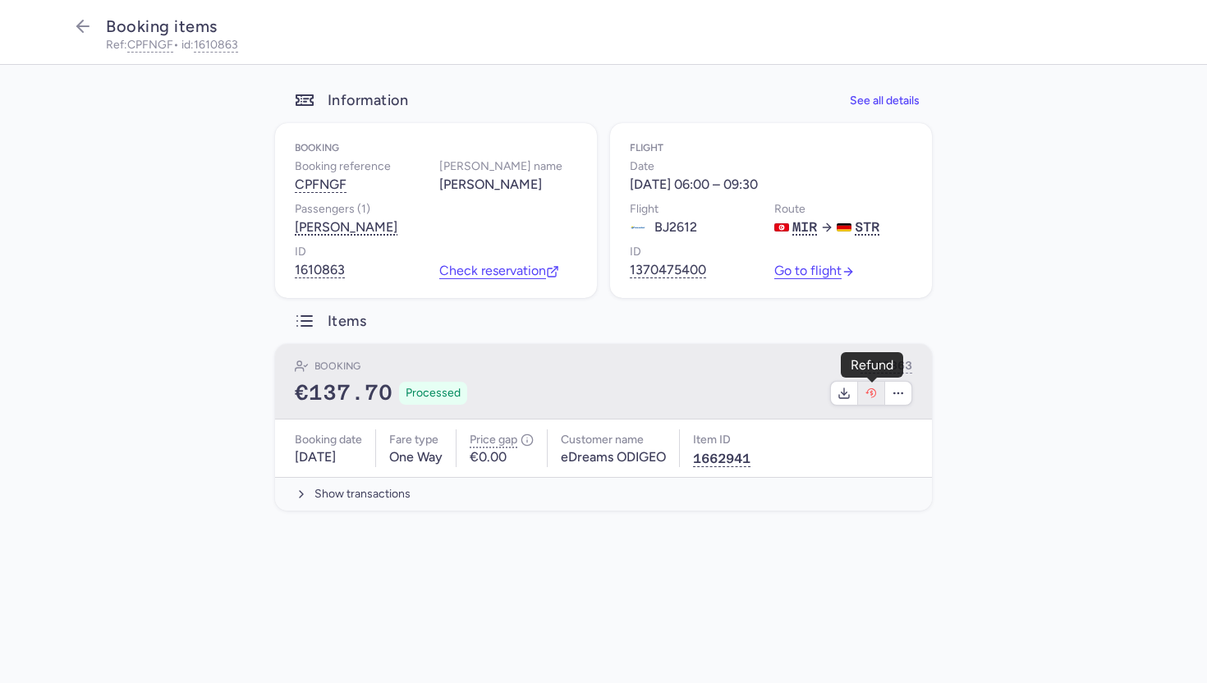
click at [868, 400] on button "button" at bounding box center [871, 393] width 27 height 23
select select "262"
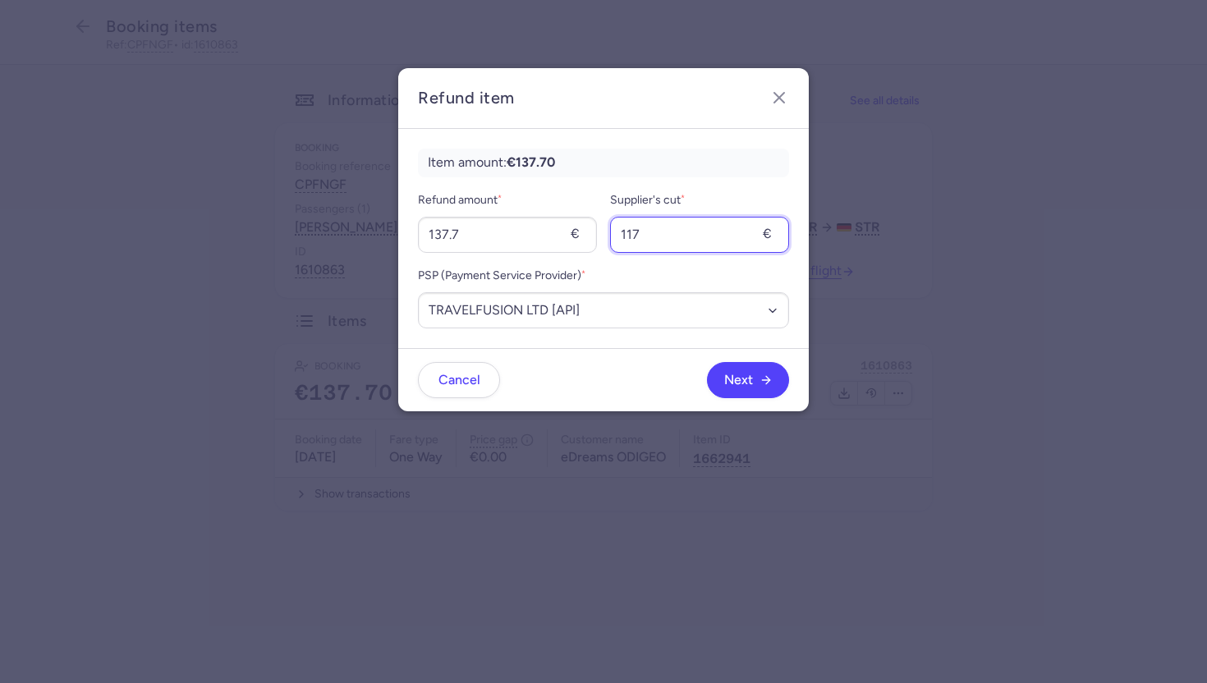
click at [659, 237] on input "117" at bounding box center [699, 235] width 179 height 36
type input "0"
click at [732, 388] on button "Next" at bounding box center [748, 379] width 82 height 36
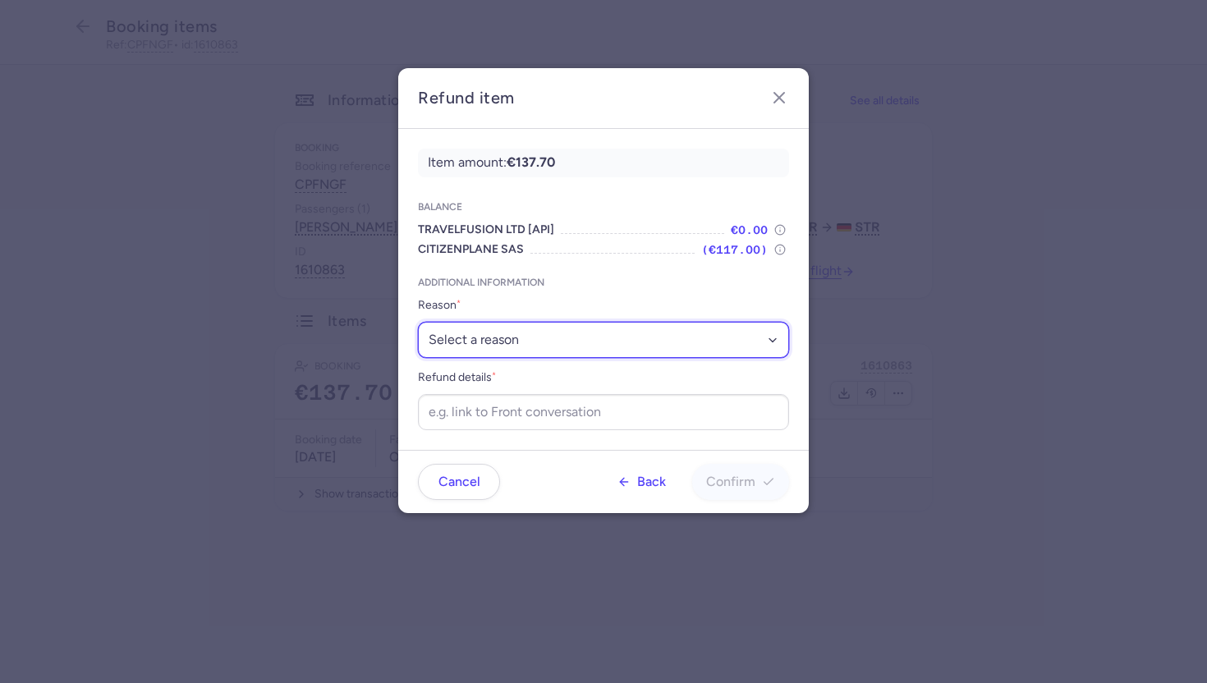
click at [561, 349] on select "Select a reason ✈️ Airline ceasing ops 💼 Ancillary issue 📄 APIS missing ⚙️ Citi…" at bounding box center [603, 340] width 371 height 36
select select "GOODWILL"
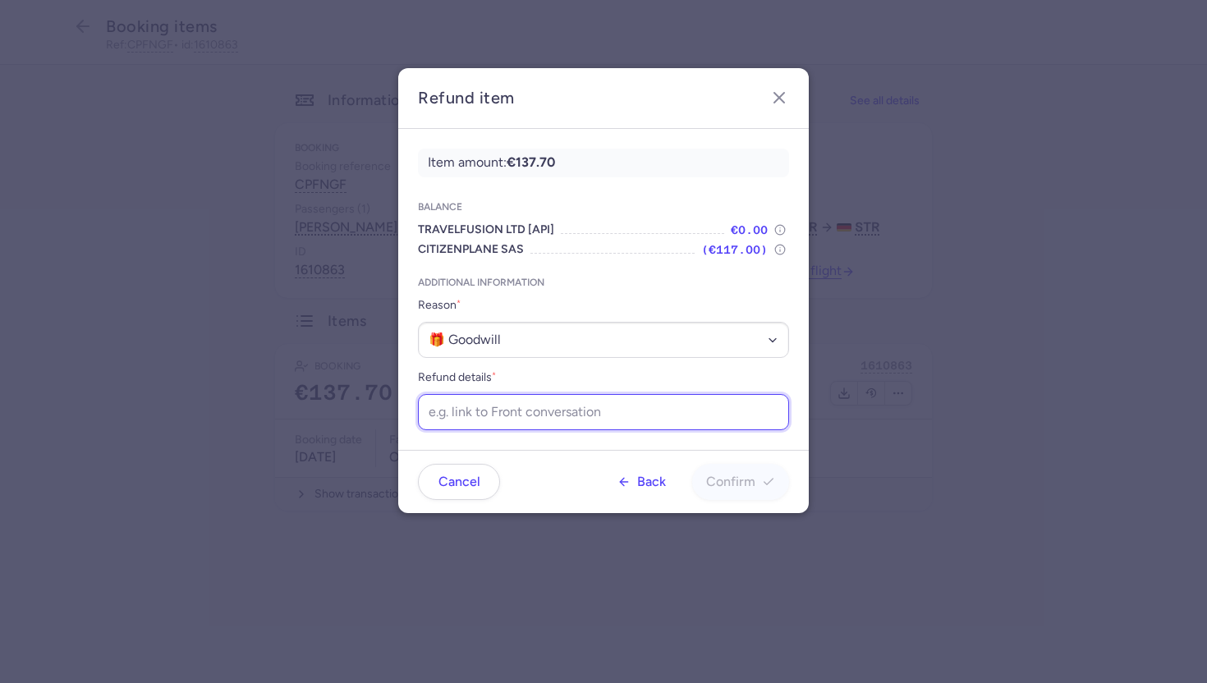
click at [505, 424] on input "Refund details *" at bounding box center [603, 412] width 371 height 36
paste input "https://app.frontapp.com/open/cnv_f2e83uq?key=gGt9QMvJZzyzwqzomFOMpIRilAV2B6Dg"
type input "https://app.frontapp.com/open/cnv_f2e83uq?key=gGt9QMvJZzyzwqzomFOMpIRilAV2B6Dg"
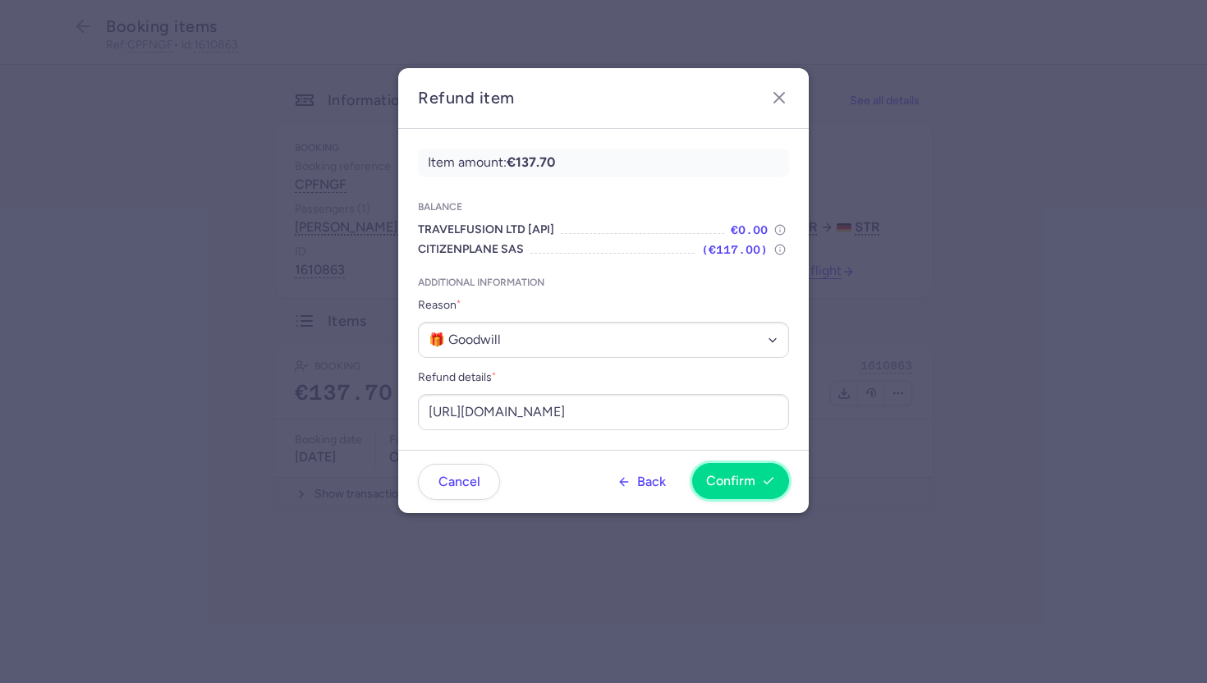
click at [743, 482] on span "Confirm" at bounding box center [730, 481] width 49 height 15
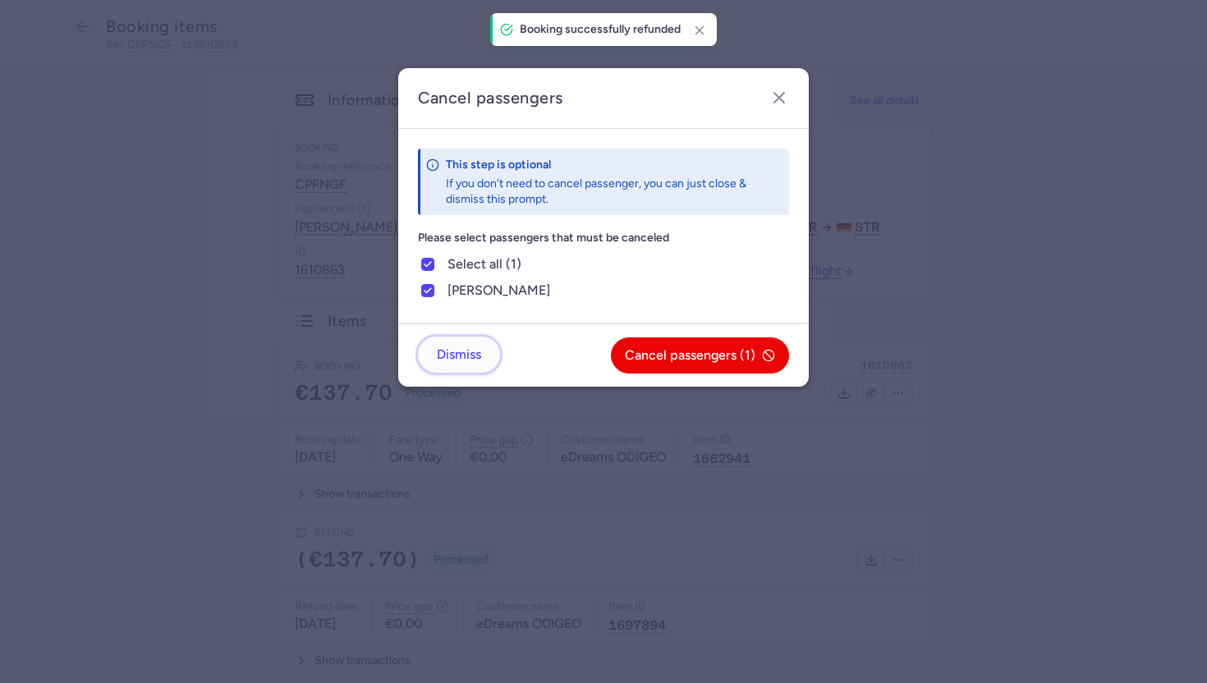
click at [455, 356] on span "Dismiss" at bounding box center [459, 354] width 44 height 15
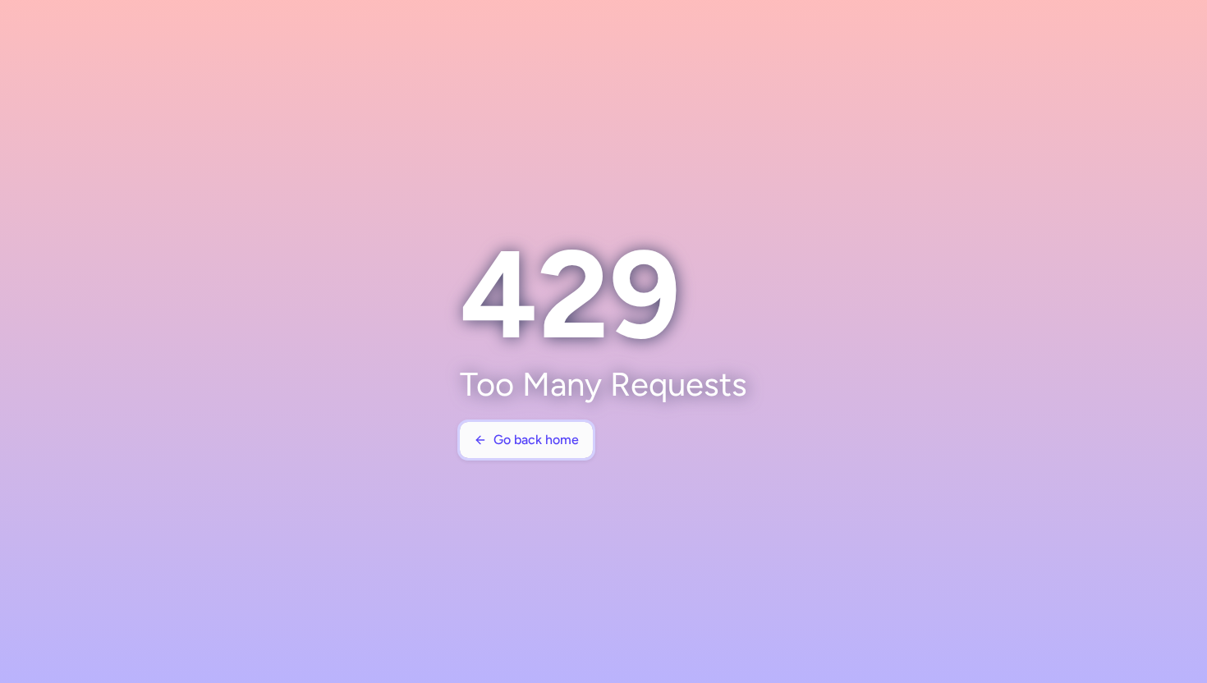
click at [561, 437] on span "Go back home" at bounding box center [535, 440] width 85 height 15
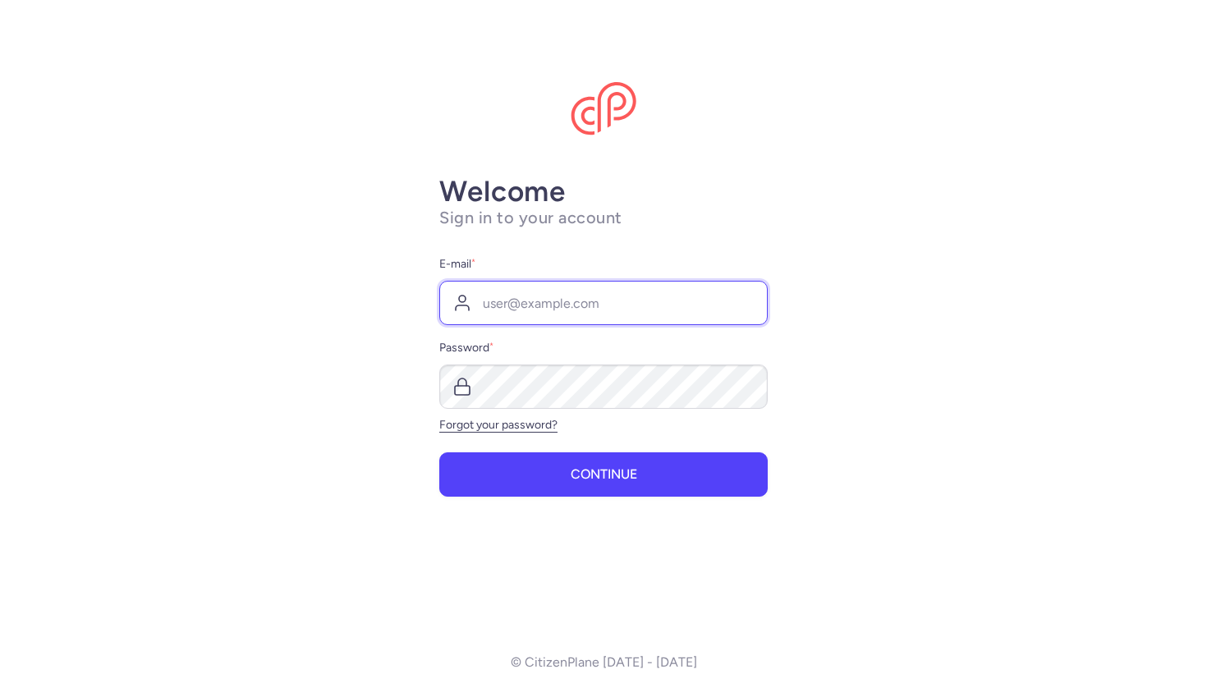
type input "[PERSON_NAME][EMAIL_ADDRESS][DOMAIN_NAME]"
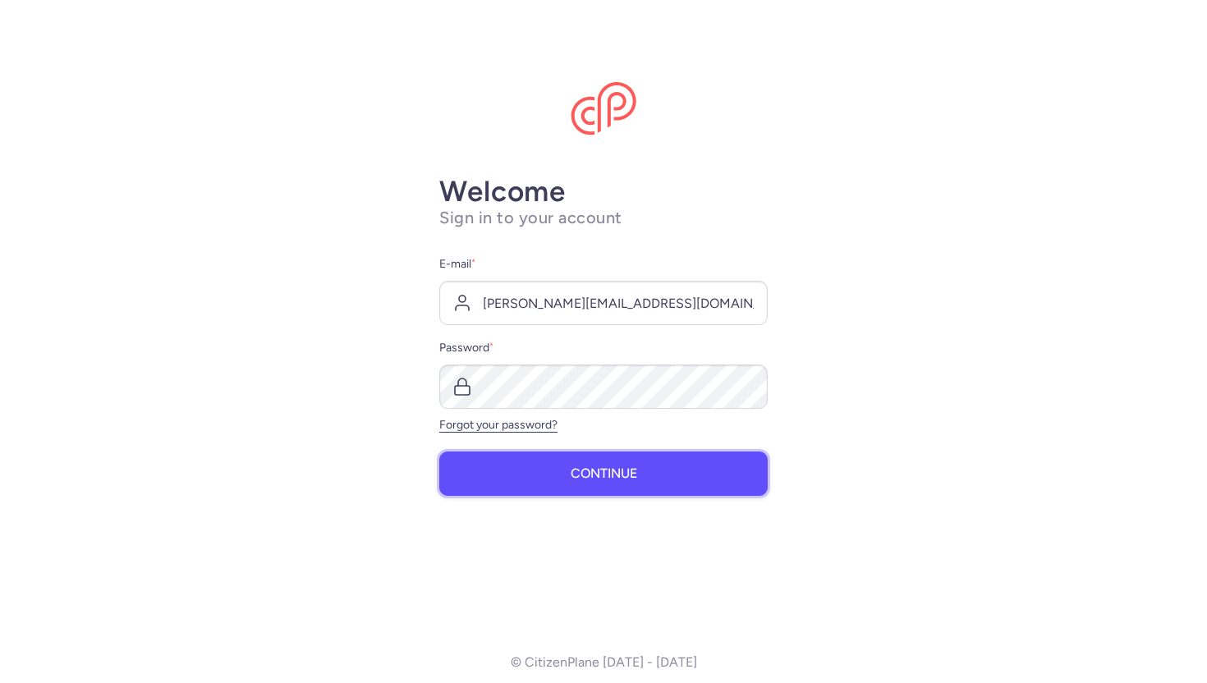
click at [557, 460] on button "Continue" at bounding box center [603, 473] width 328 height 44
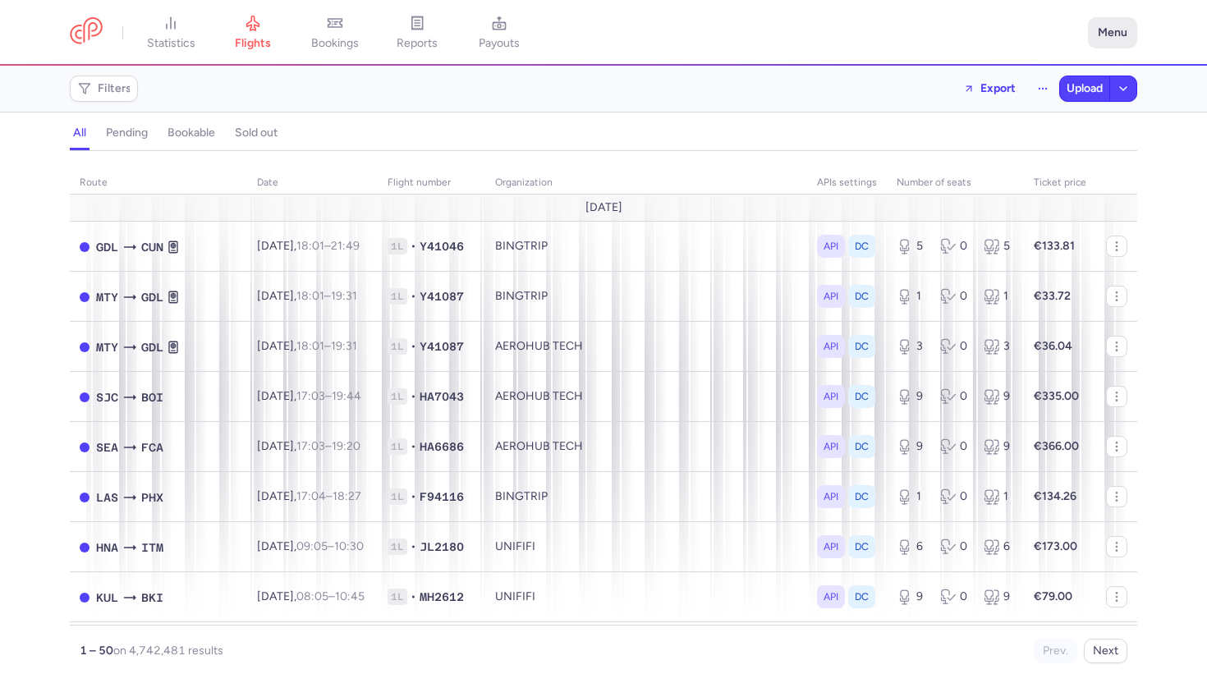
click at [1108, 33] on button "Menu" at bounding box center [1112, 32] width 49 height 31
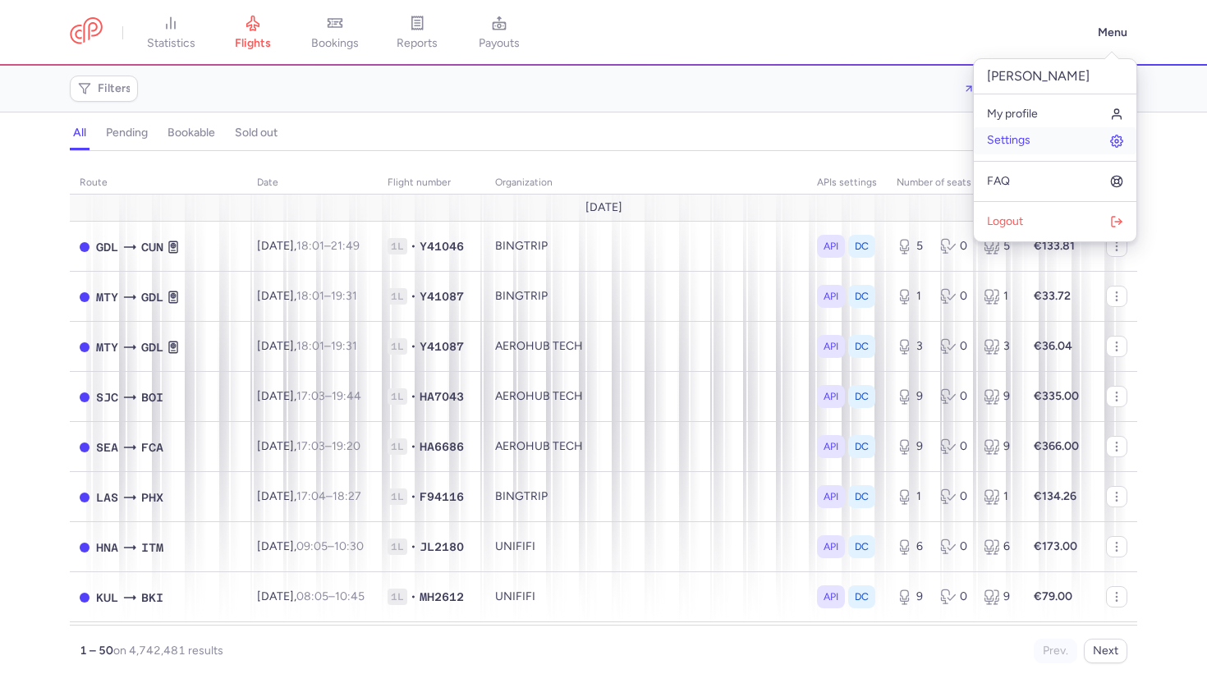
click at [1020, 151] on link "Settings" at bounding box center [1055, 140] width 163 height 26
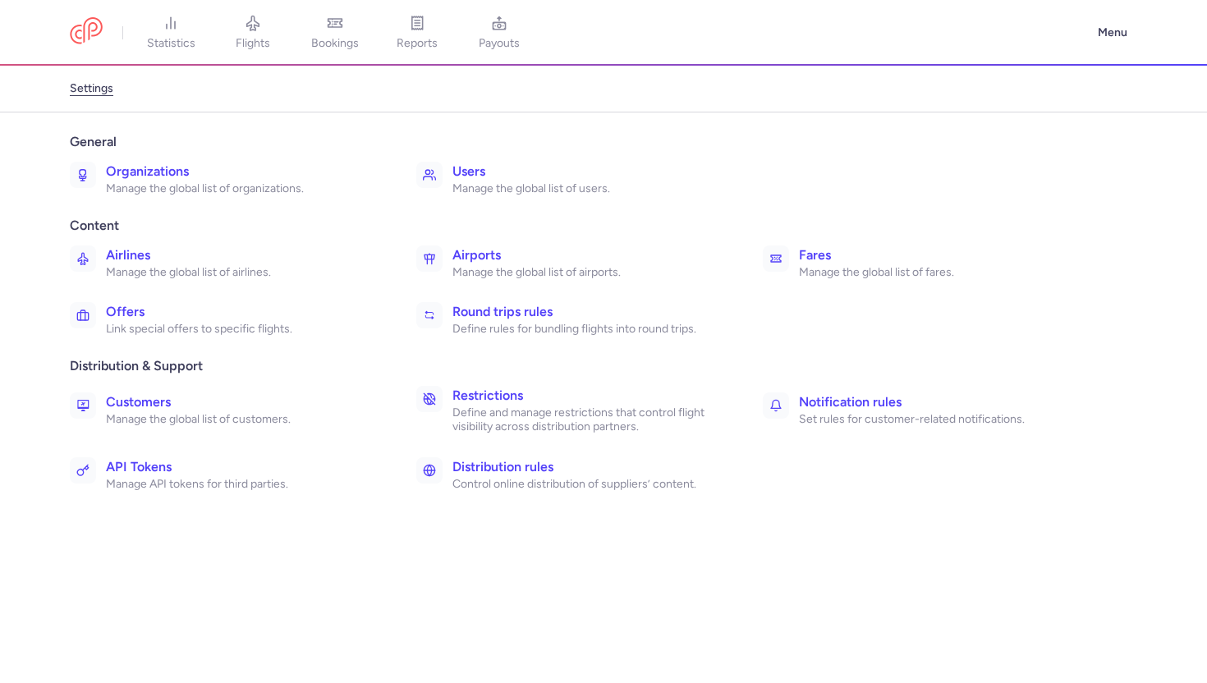
click at [204, 167] on h3 "Organizations" at bounding box center [243, 172] width 274 height 20
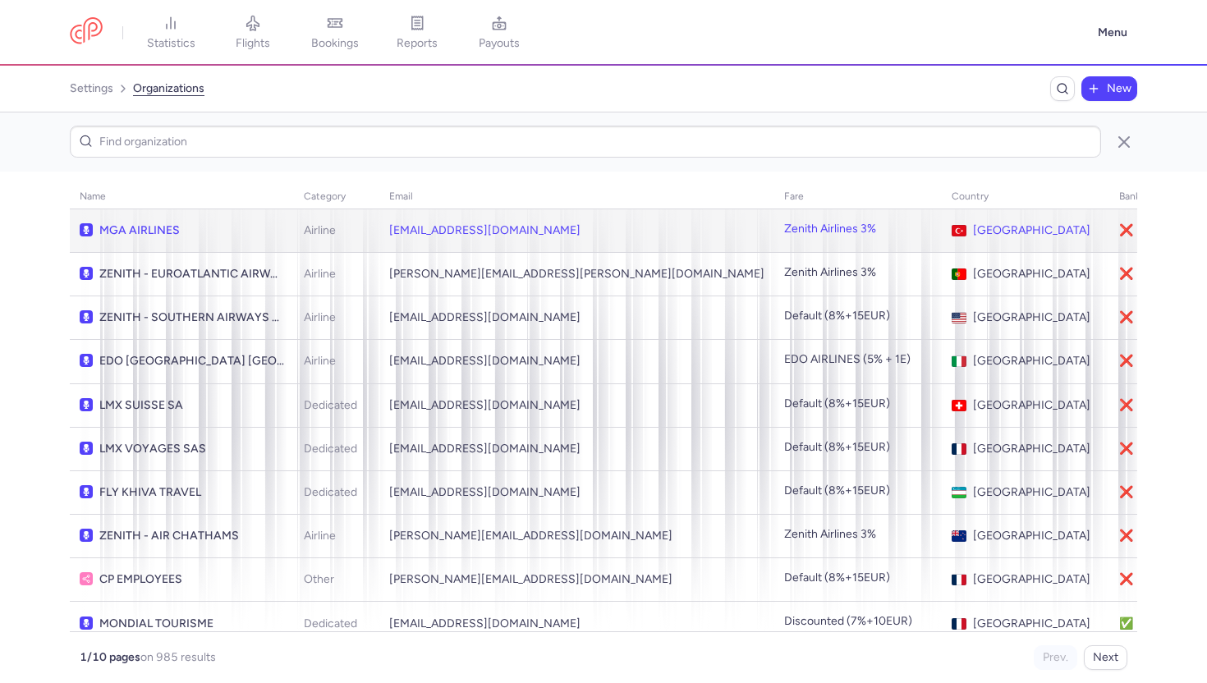
click at [214, 229] on span "MGA AIRLINES" at bounding box center [191, 230] width 185 height 13
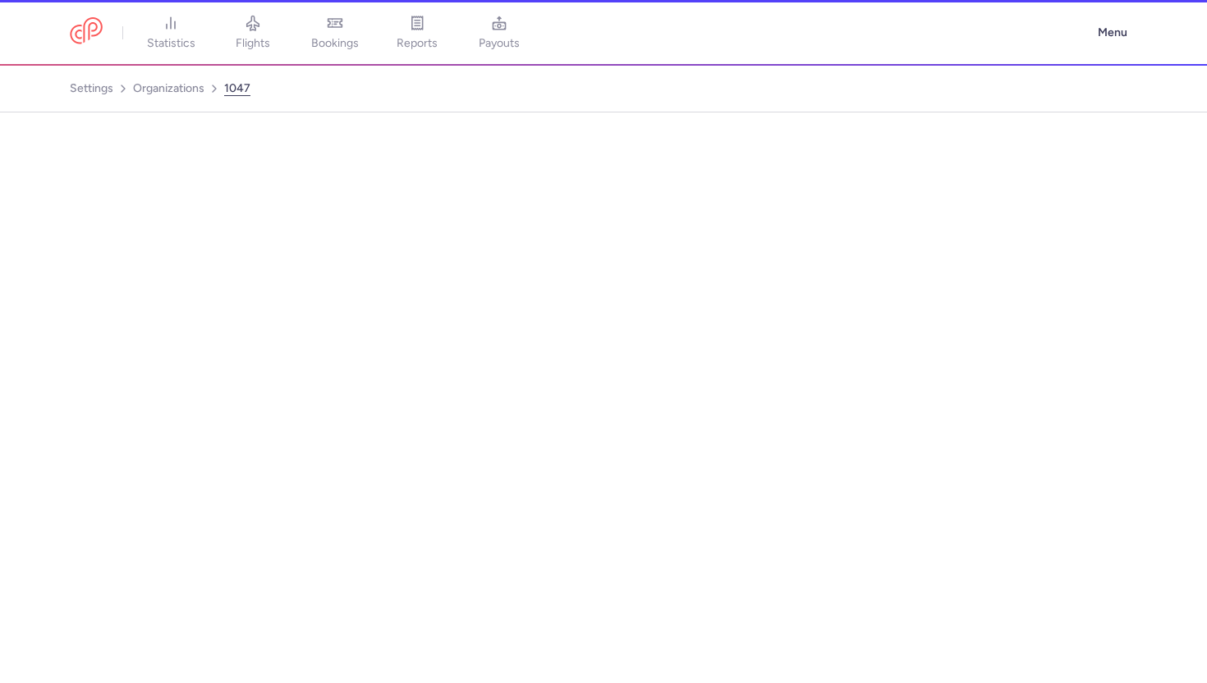
select select "AIRLINE"
select select "tr"
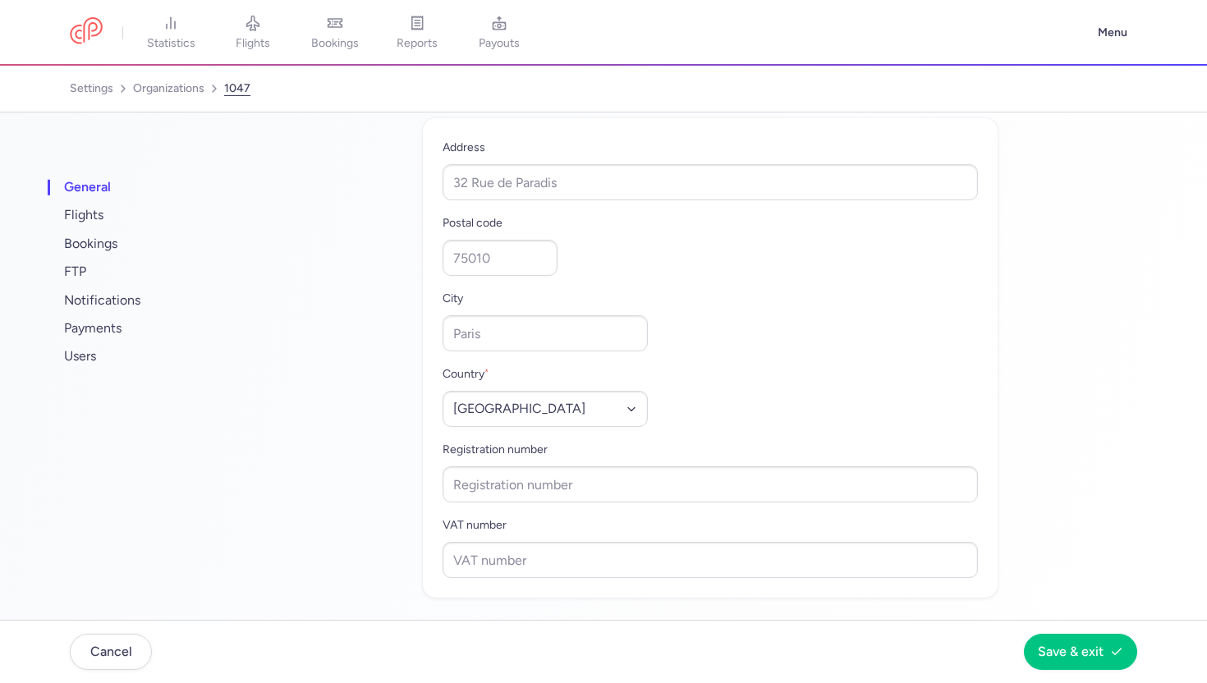
scroll to position [764, 0]
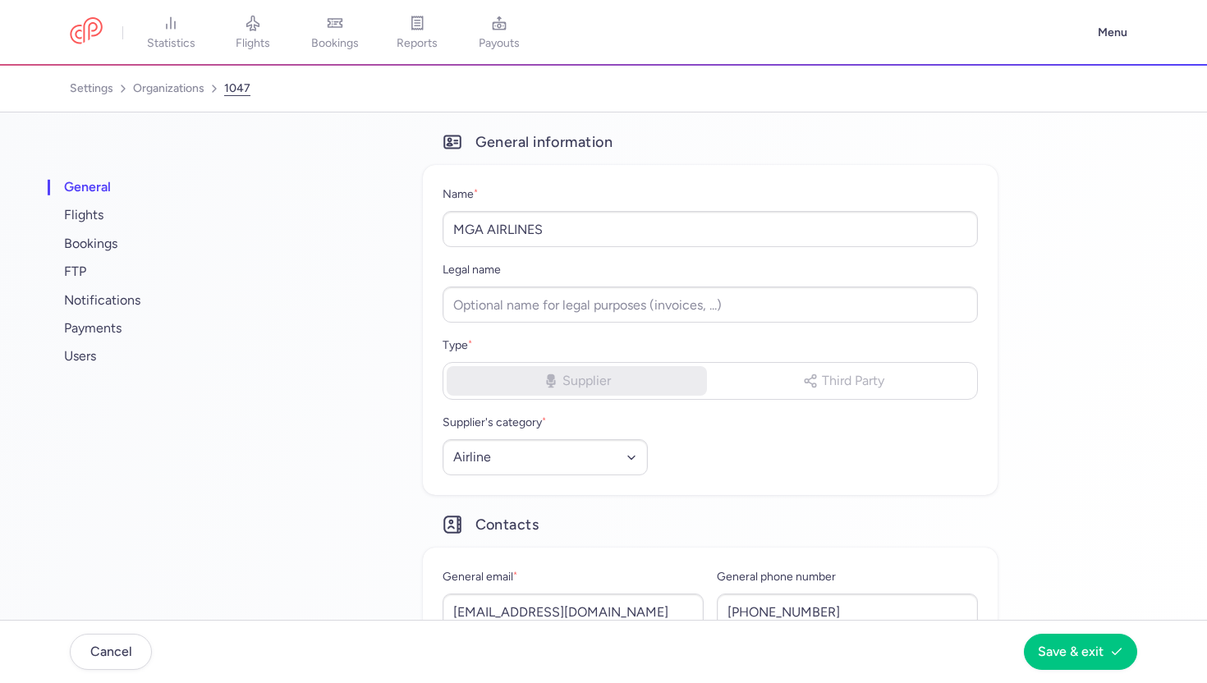
select select "AIRLINE"
select select "tr"
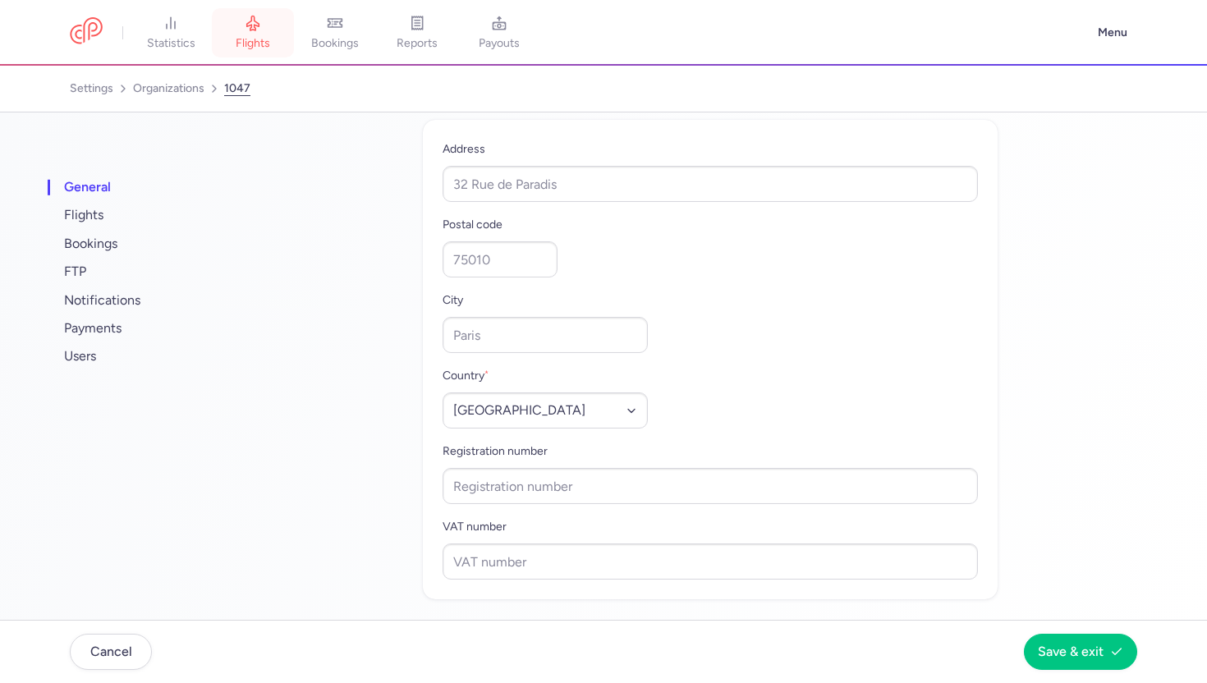
click at [259, 24] on icon at bounding box center [253, 23] width 12 height 15
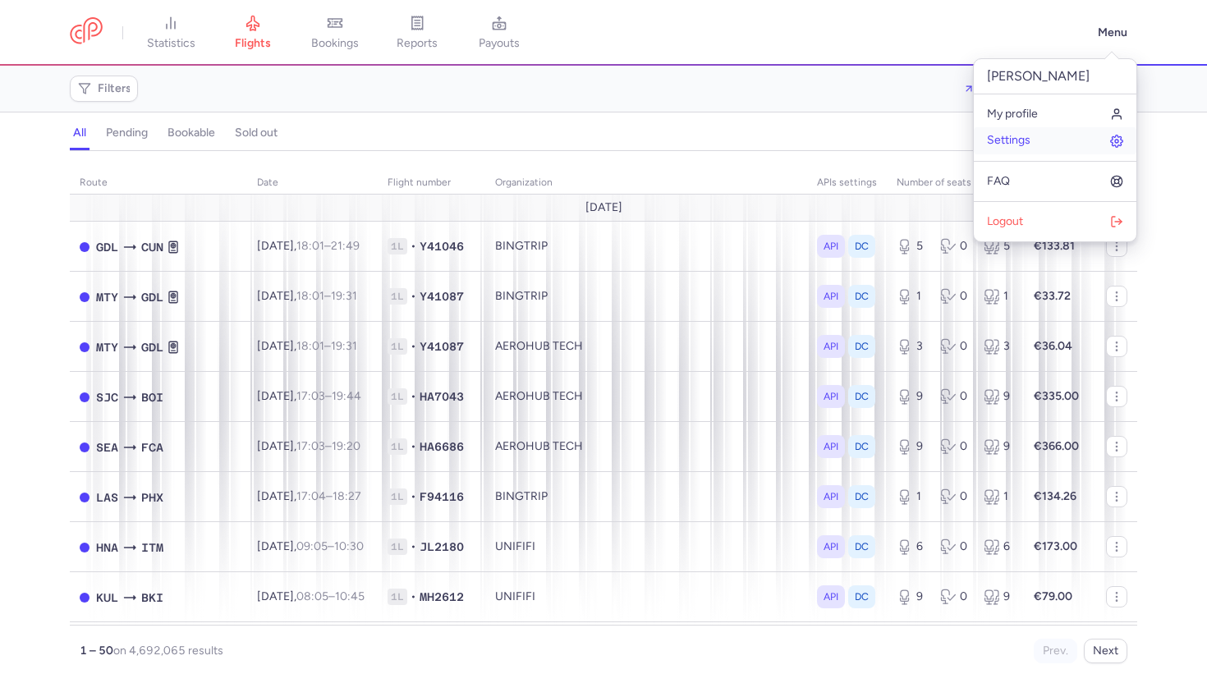
click at [1019, 146] on span "Settings" at bounding box center [1009, 140] width 44 height 13
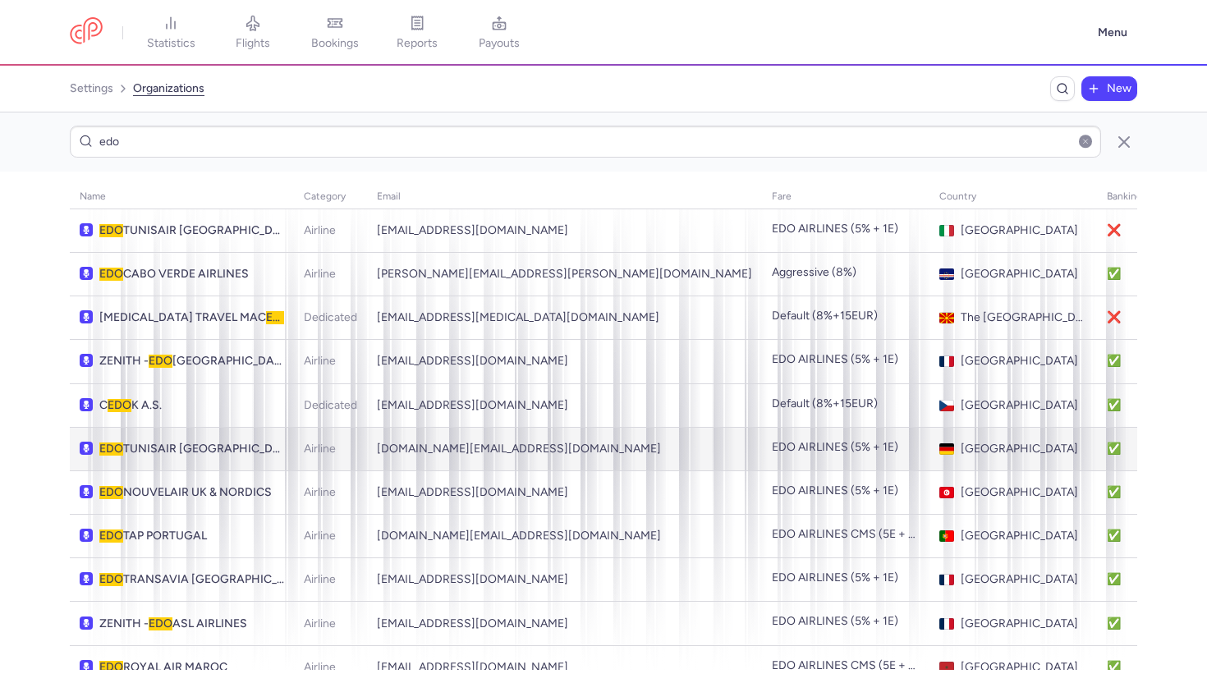
type input "edo"
click at [179, 449] on span "EDO [GEOGRAPHIC_DATA] [GEOGRAPHIC_DATA]" at bounding box center [191, 448] width 185 height 13
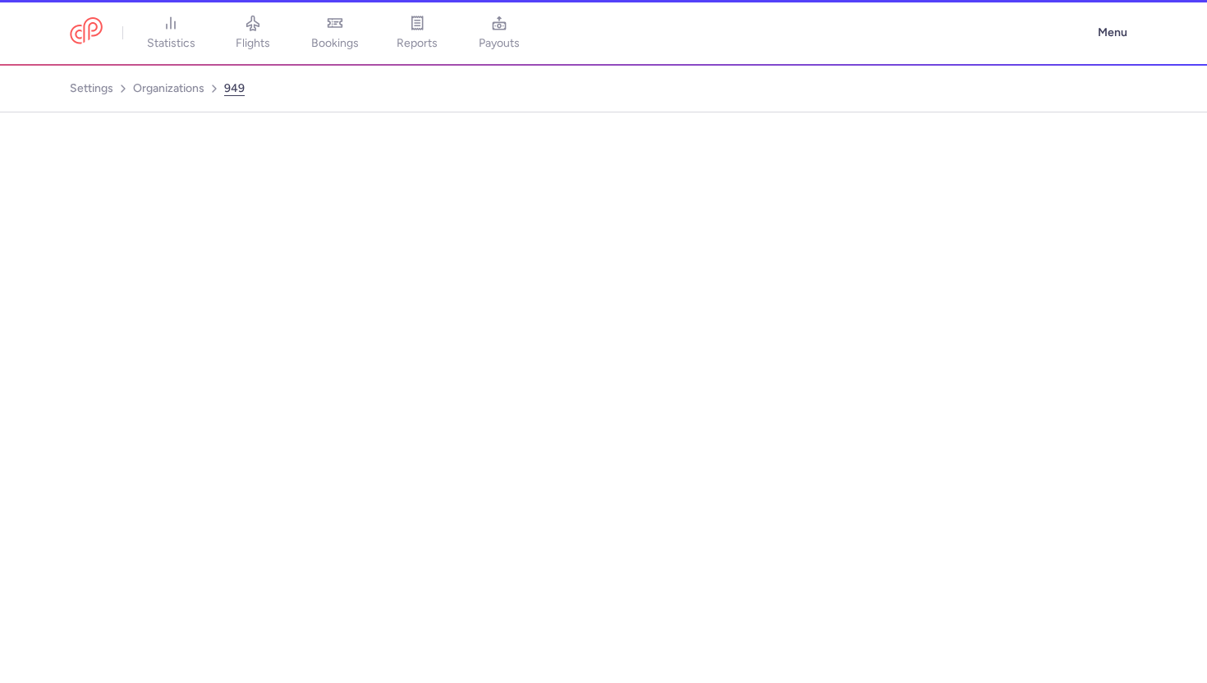
select select "AIRLINE"
select select "de"
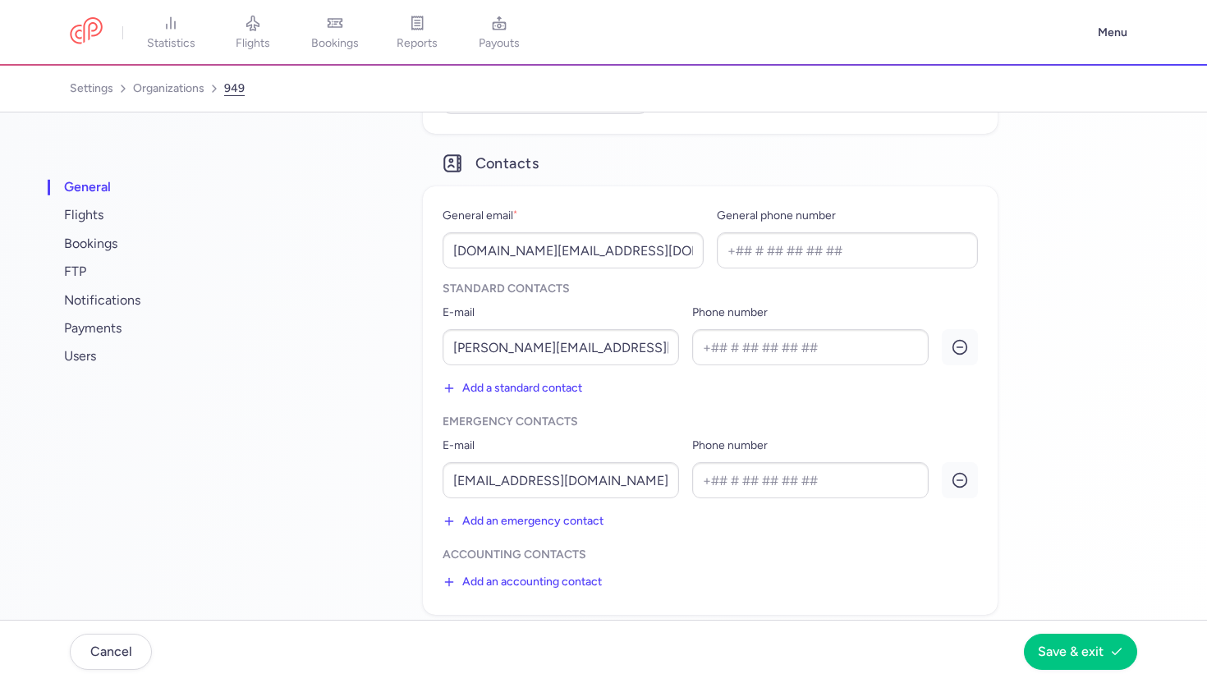
scroll to position [364, 0]
click at [149, 307] on span "notifications" at bounding box center [163, 300] width 205 height 28
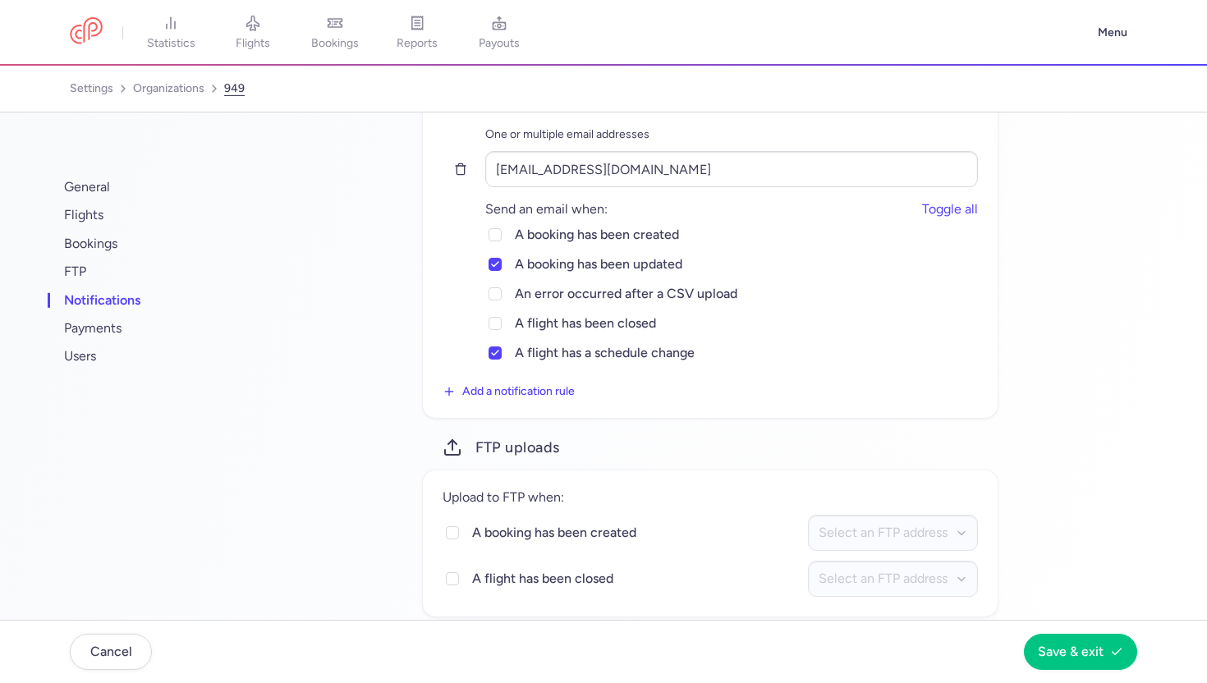
scroll to position [337, 0]
click at [176, 84] on link "organizations" at bounding box center [168, 89] width 71 height 26
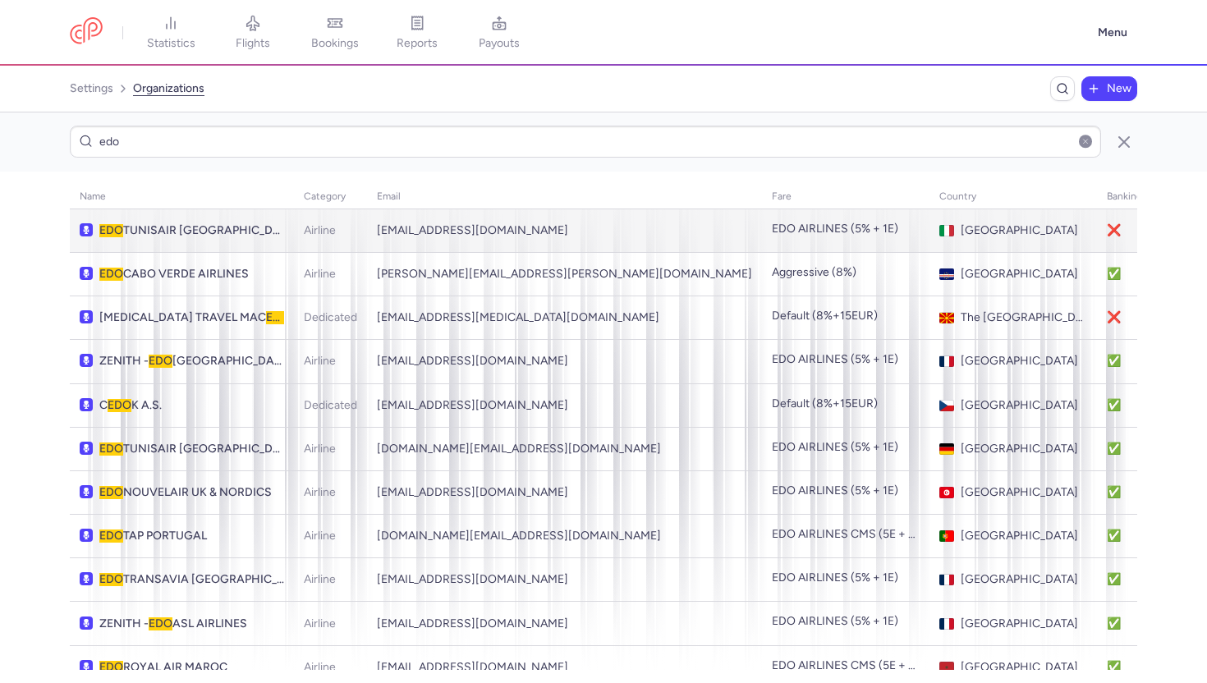
type input "edo"
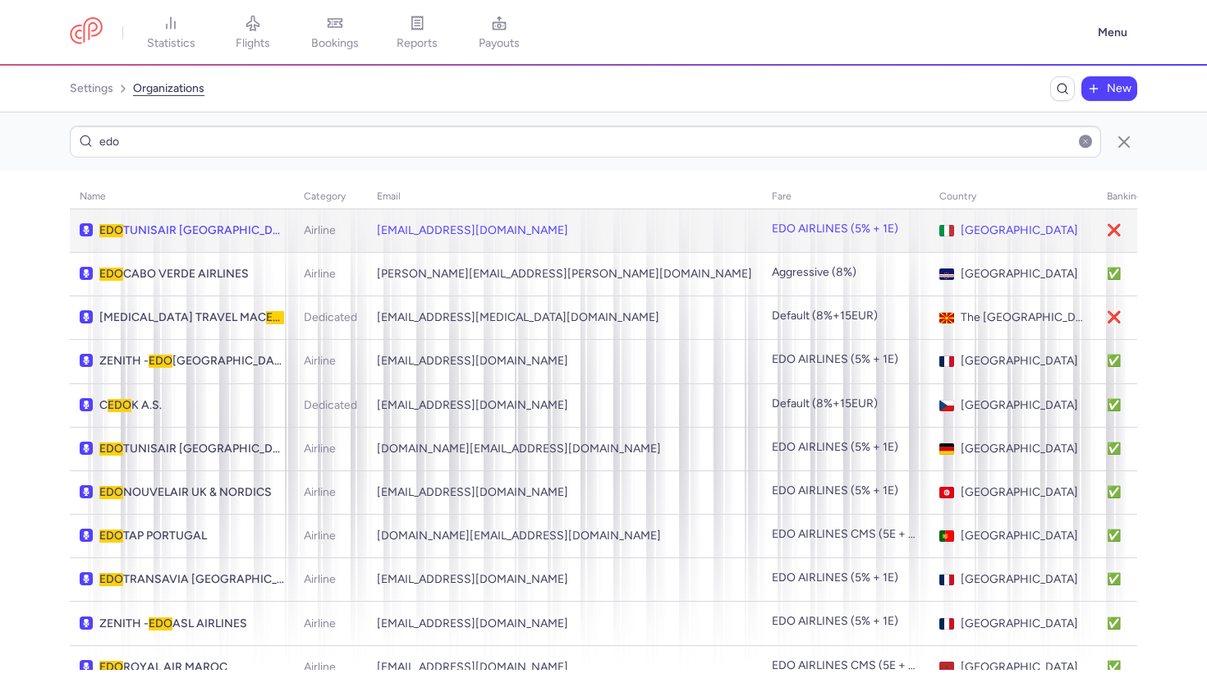
click at [176, 239] on td "EDO TUNISAIR ITALY" at bounding box center [182, 231] width 224 height 44
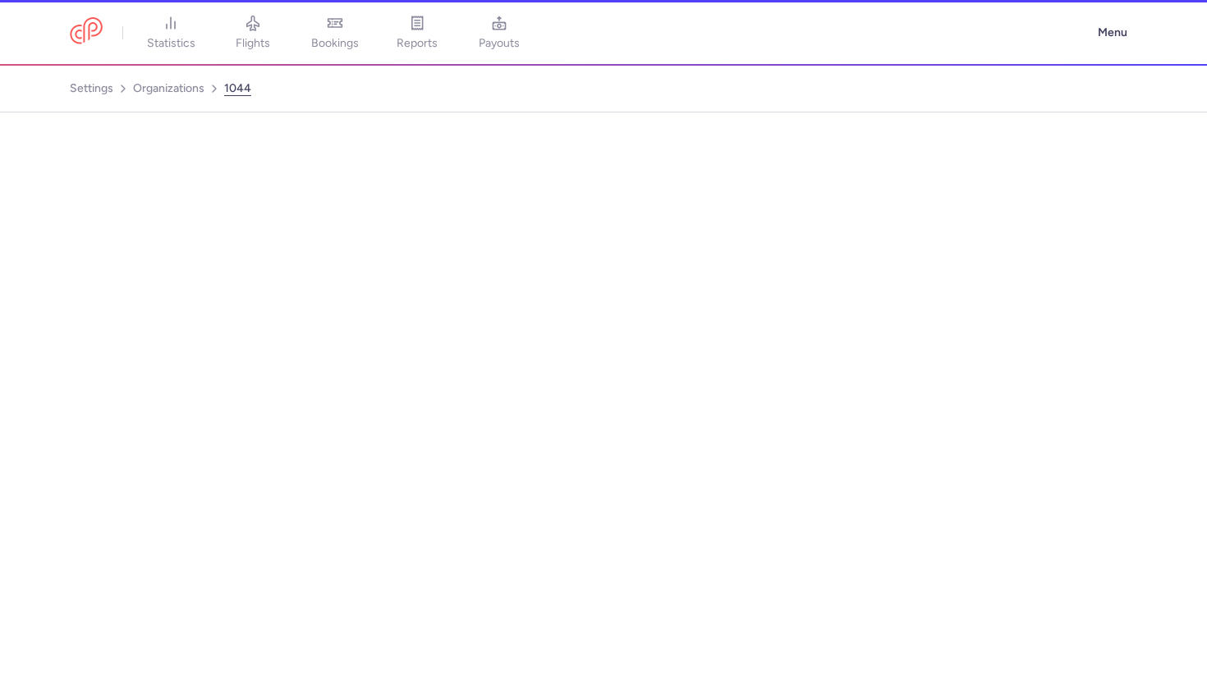
select select "AIRLINE"
select select "it"
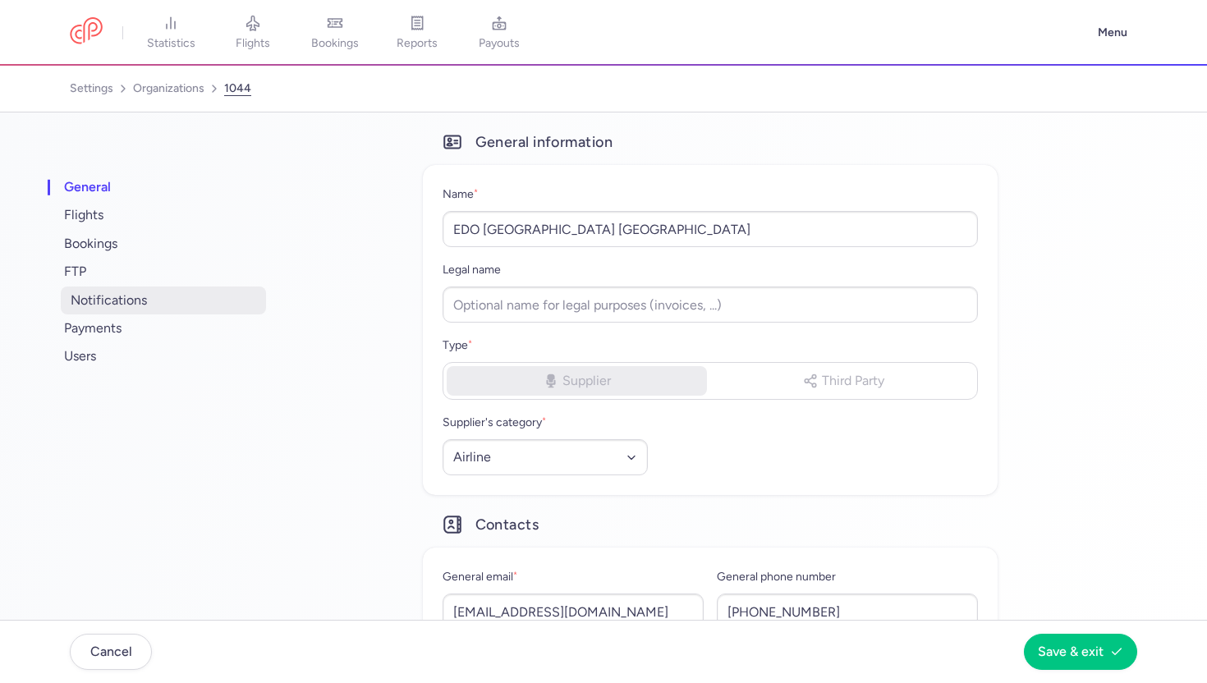
click at [150, 302] on span "notifications" at bounding box center [163, 300] width 205 height 28
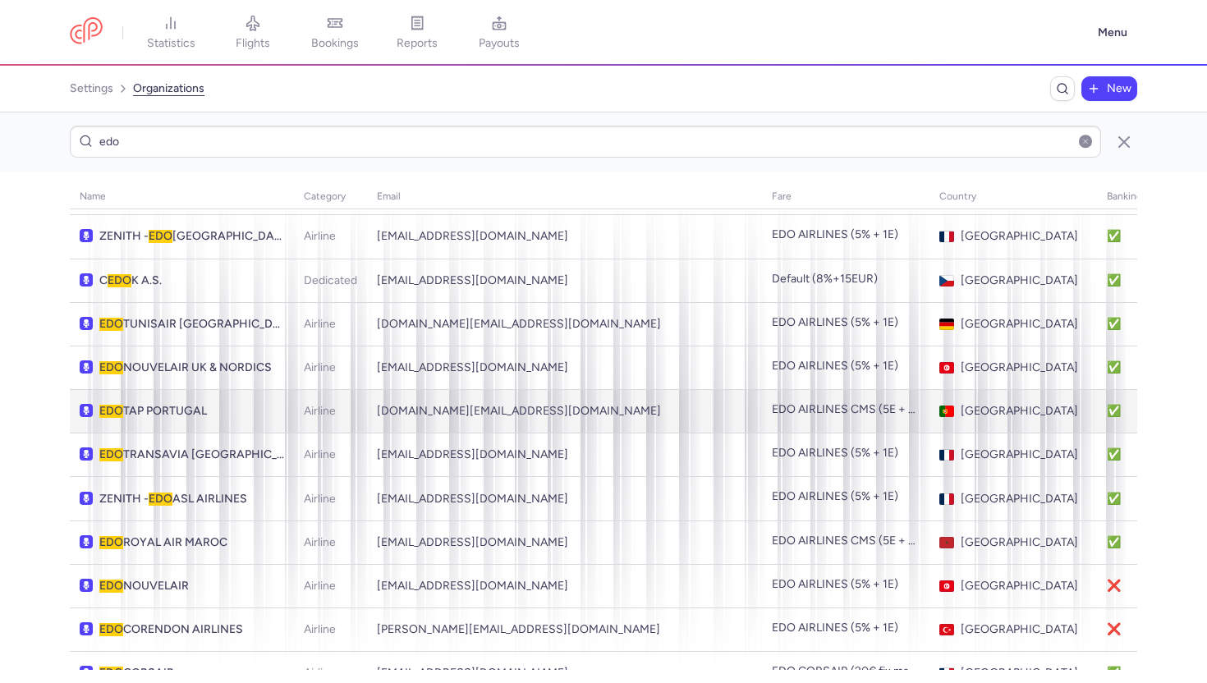
scroll to position [126, 0]
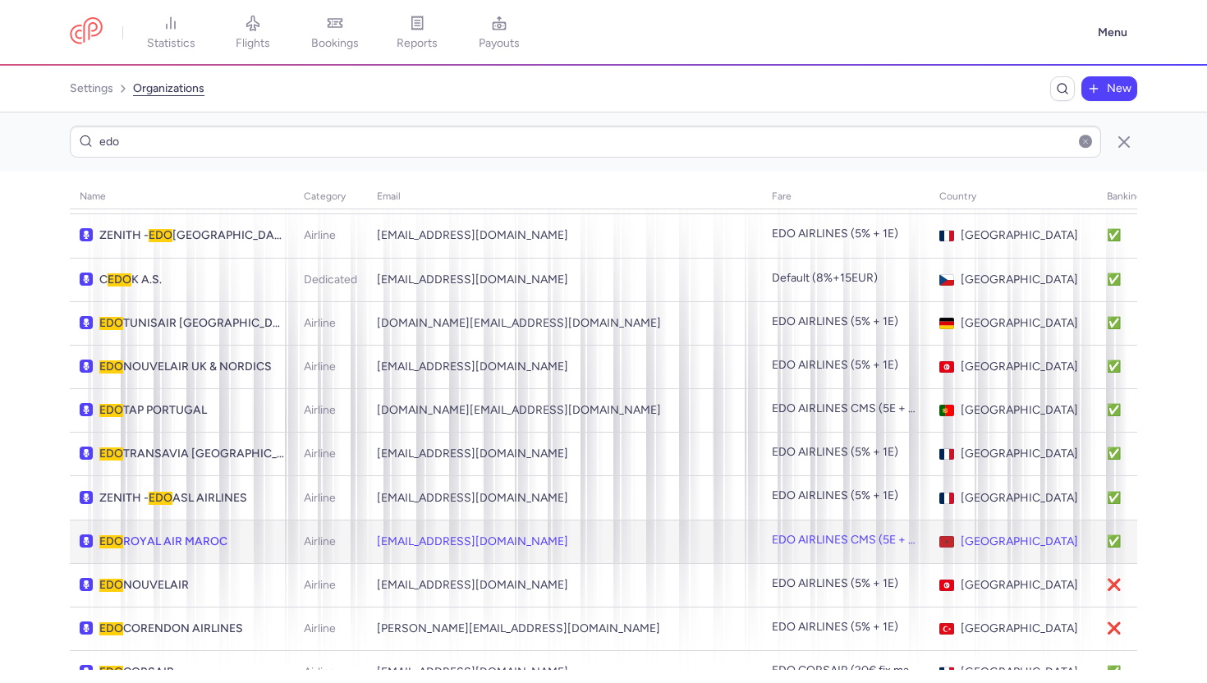
click at [190, 537] on span "EDO ROYAL AIR MAROC" at bounding box center [191, 541] width 185 height 13
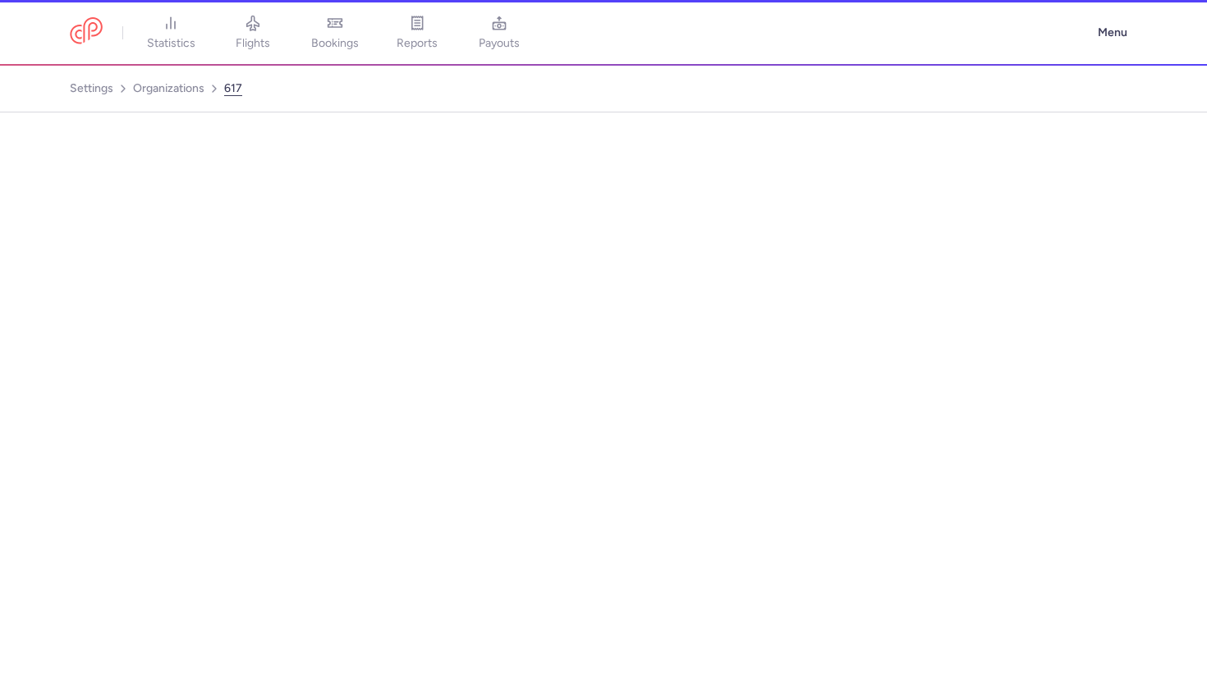
select select "AIRLINE"
select select "ma"
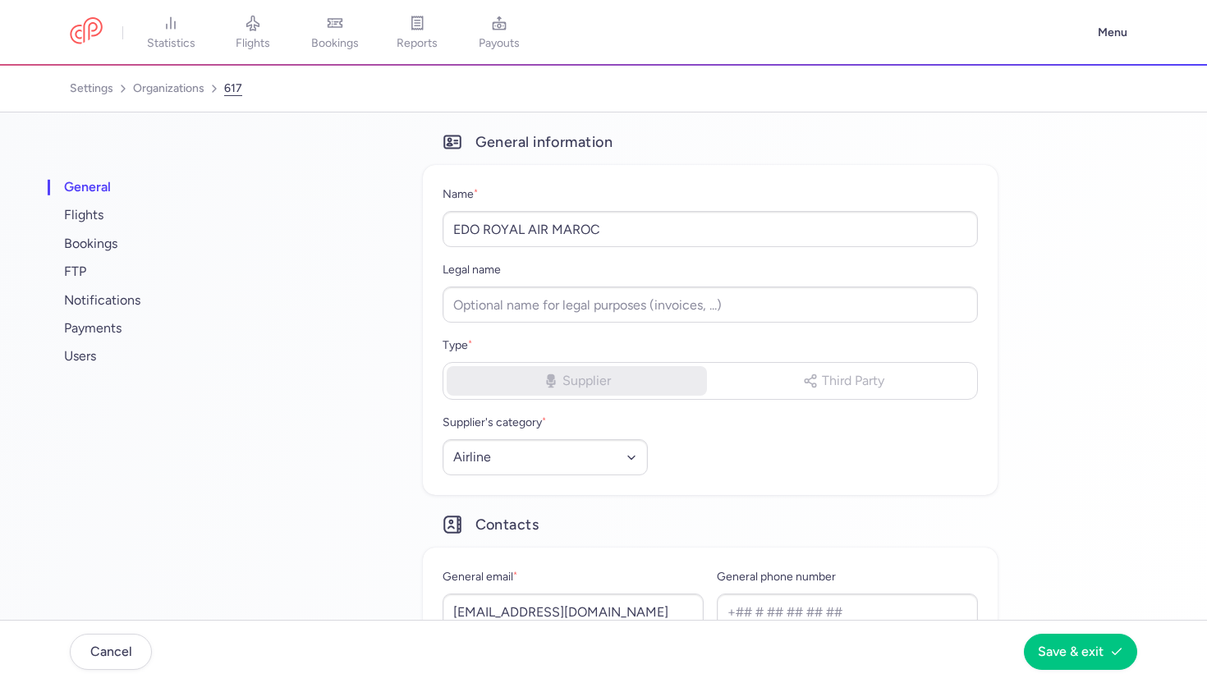
scroll to position [218, 0]
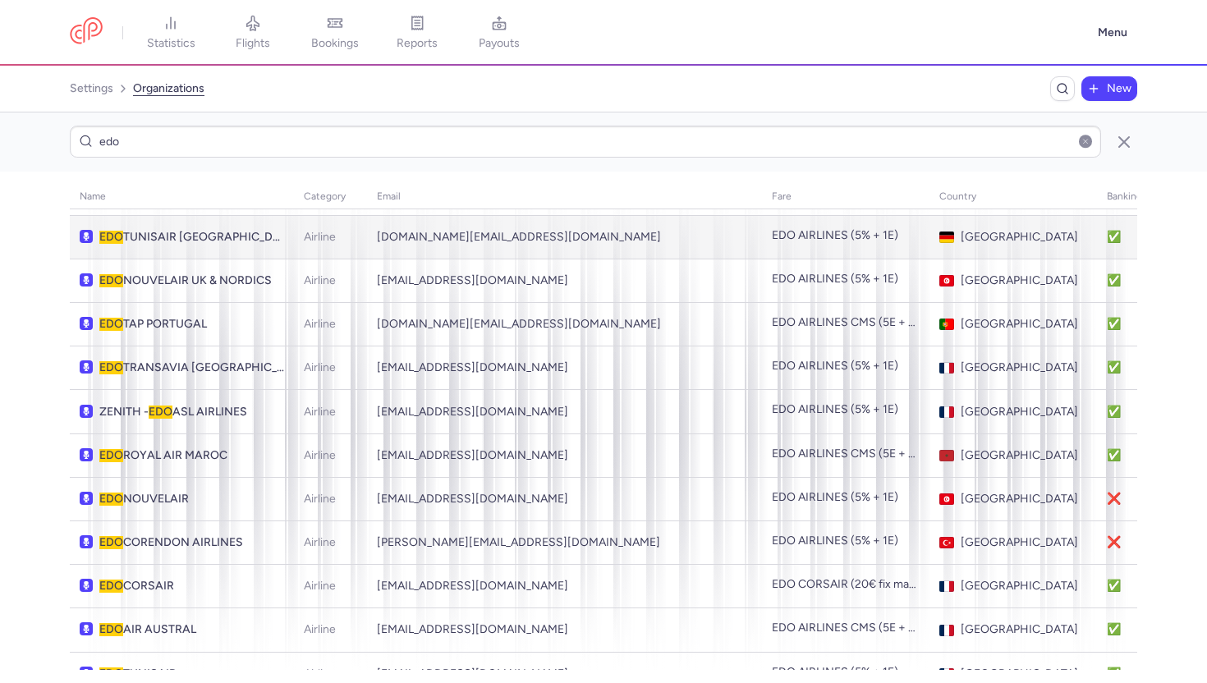
scroll to position [224, 0]
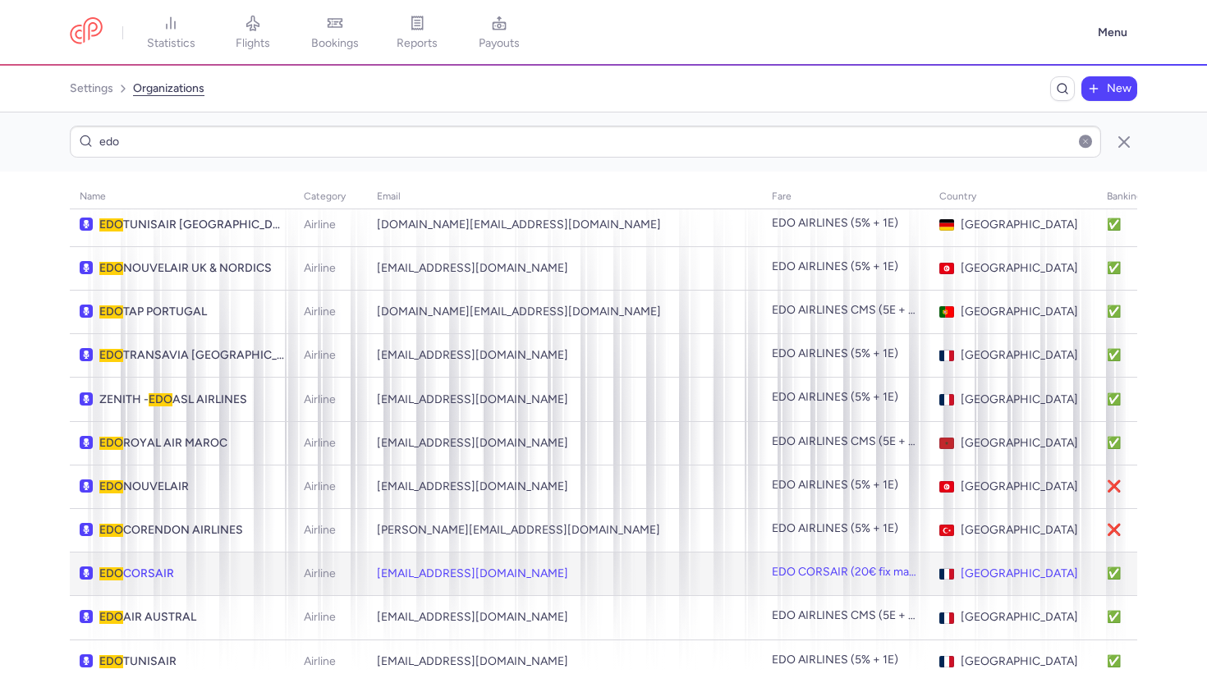
click at [442, 563] on td "citizenplane@cmsvacances.fr" at bounding box center [564, 574] width 395 height 44
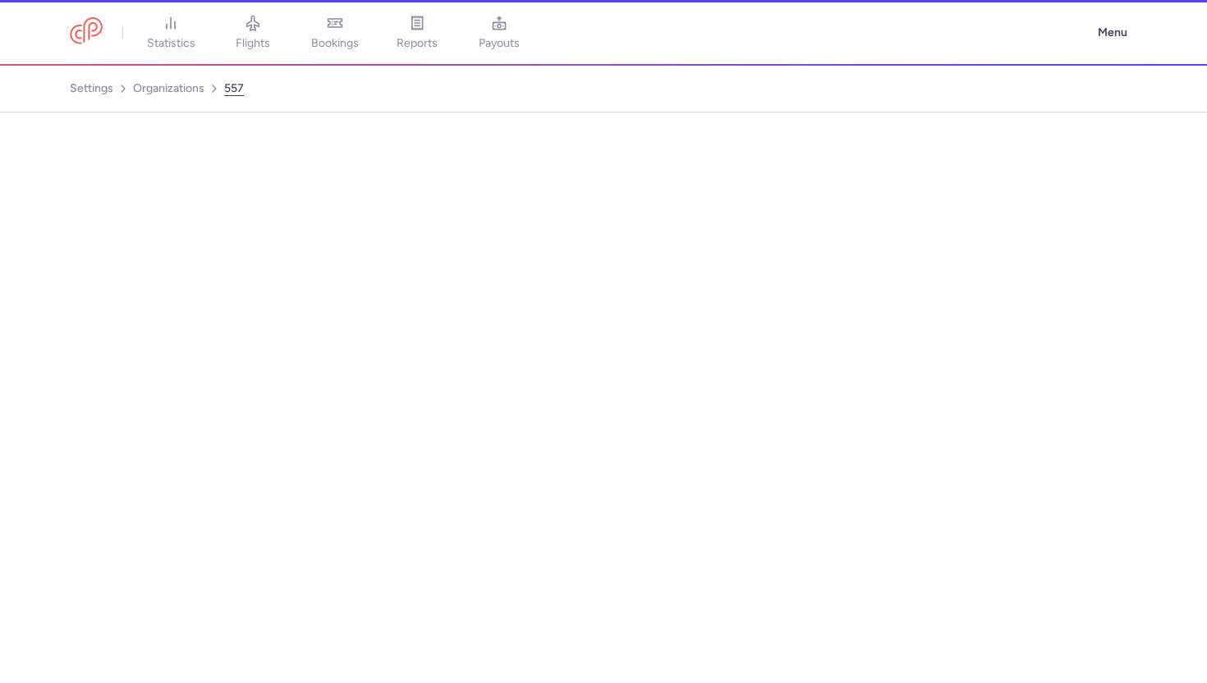
scroll to position [165, 0]
select select "AIRLINE"
select select "fr"
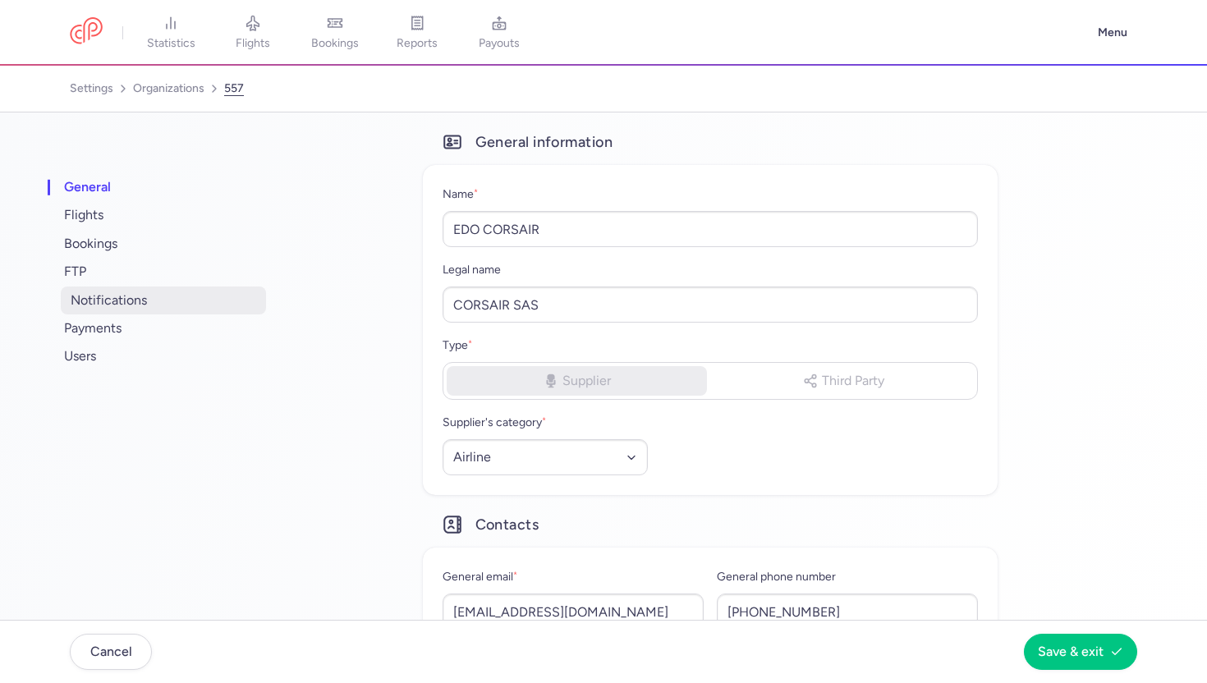
click at [194, 300] on span "notifications" at bounding box center [163, 300] width 205 height 28
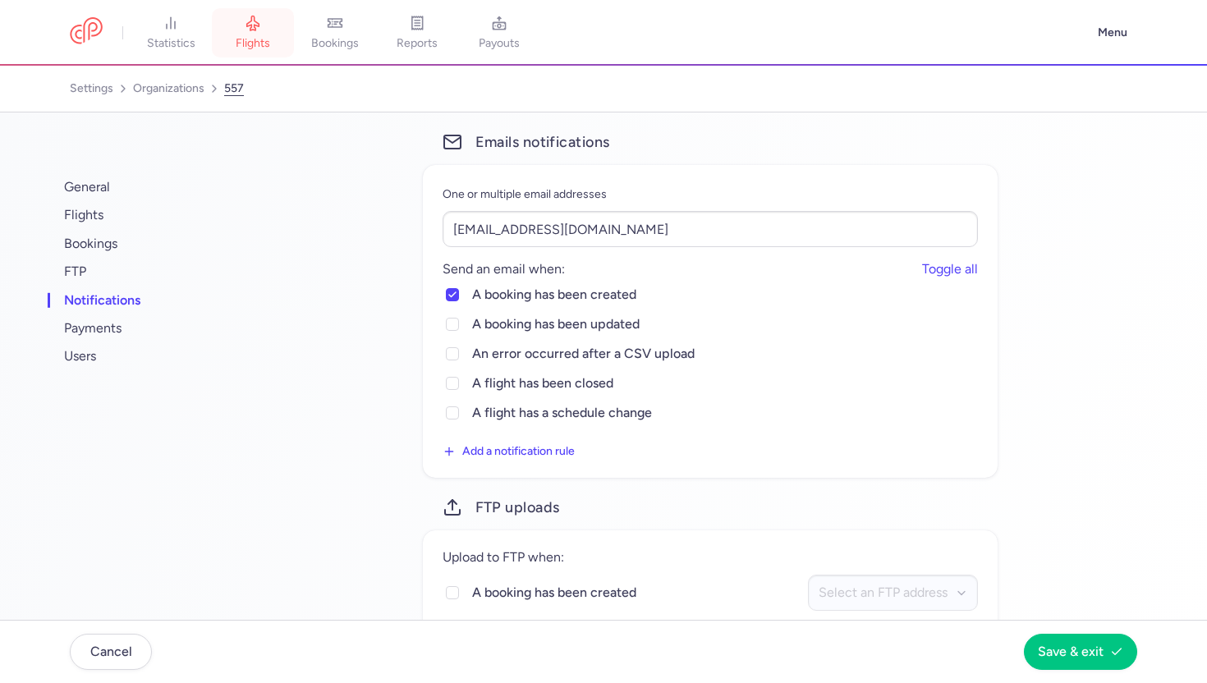
click at [249, 34] on link "flights" at bounding box center [253, 33] width 82 height 36
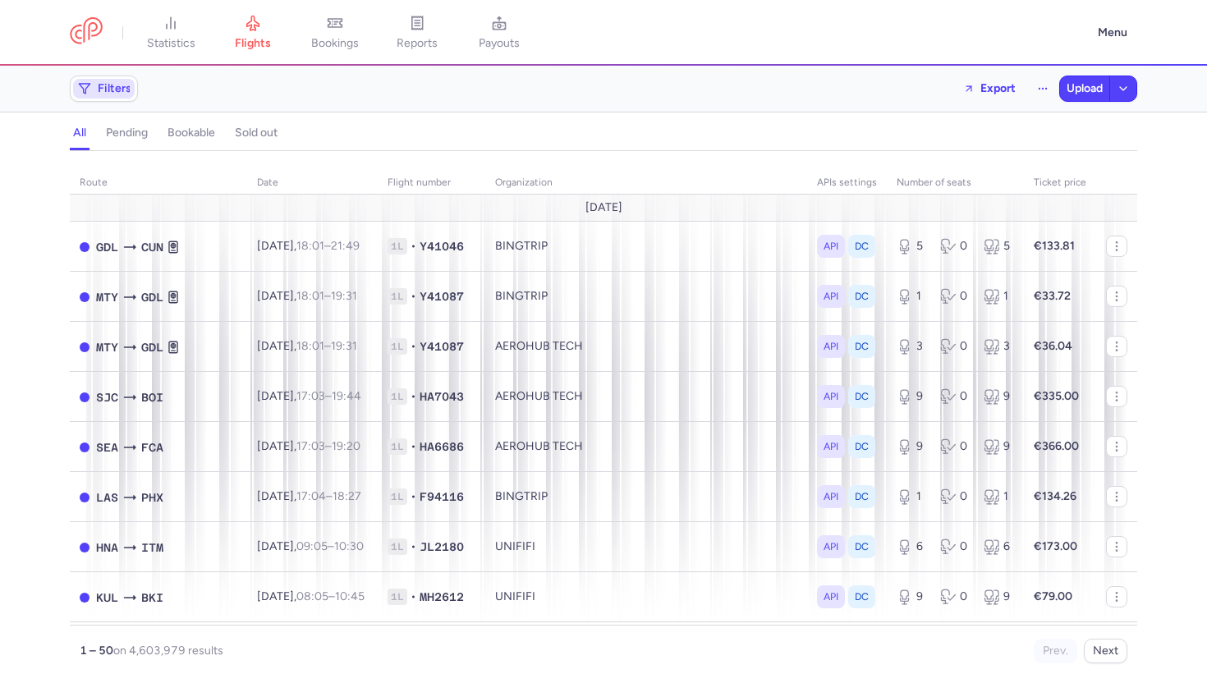
click at [108, 97] on span "Filters" at bounding box center [104, 89] width 62 height 20
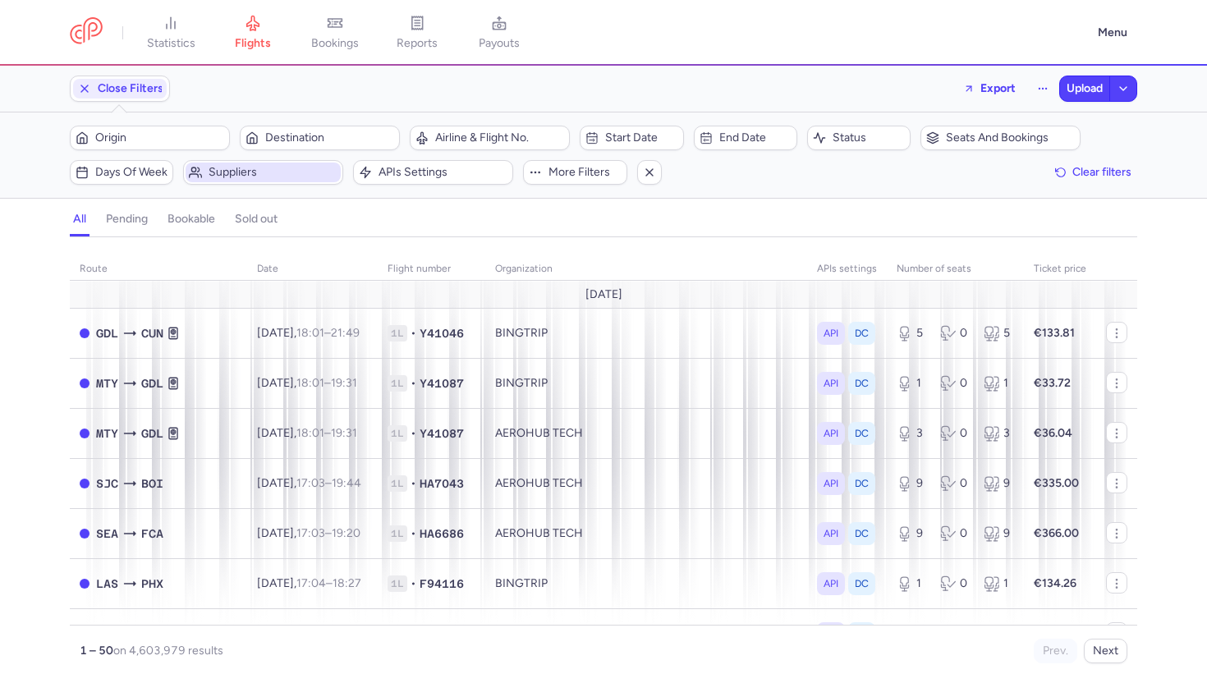
click at [204, 172] on span "Suppliers" at bounding box center [263, 173] width 155 height 20
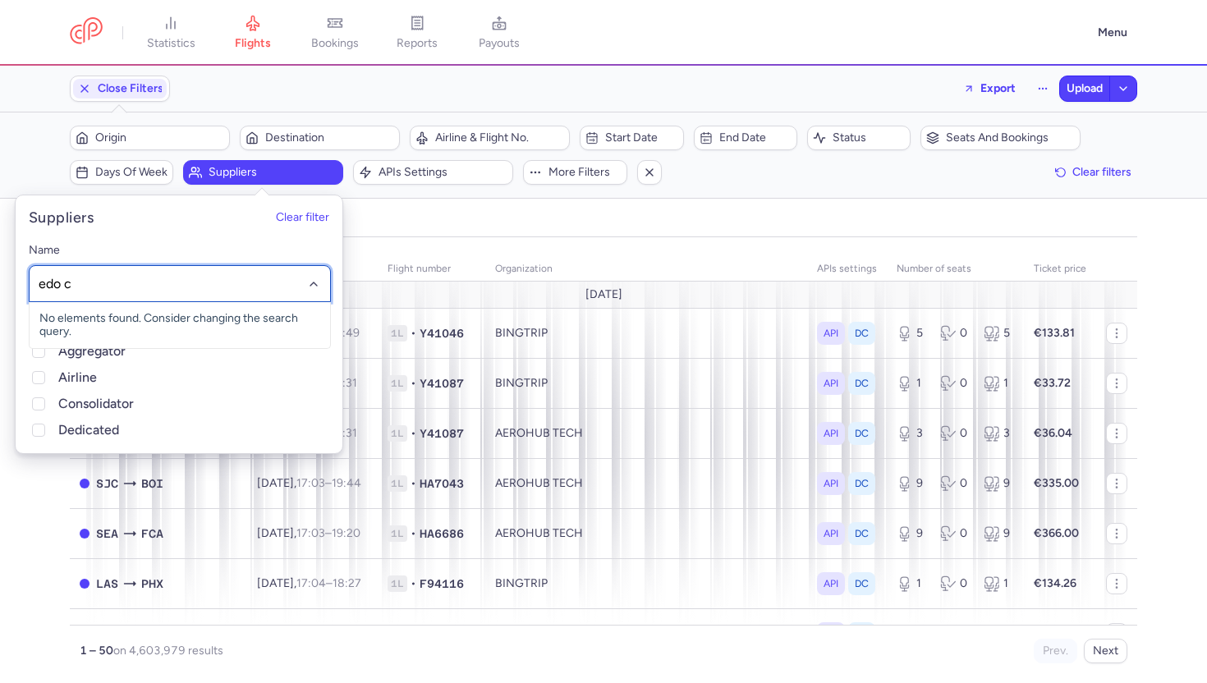
type input "edo co"
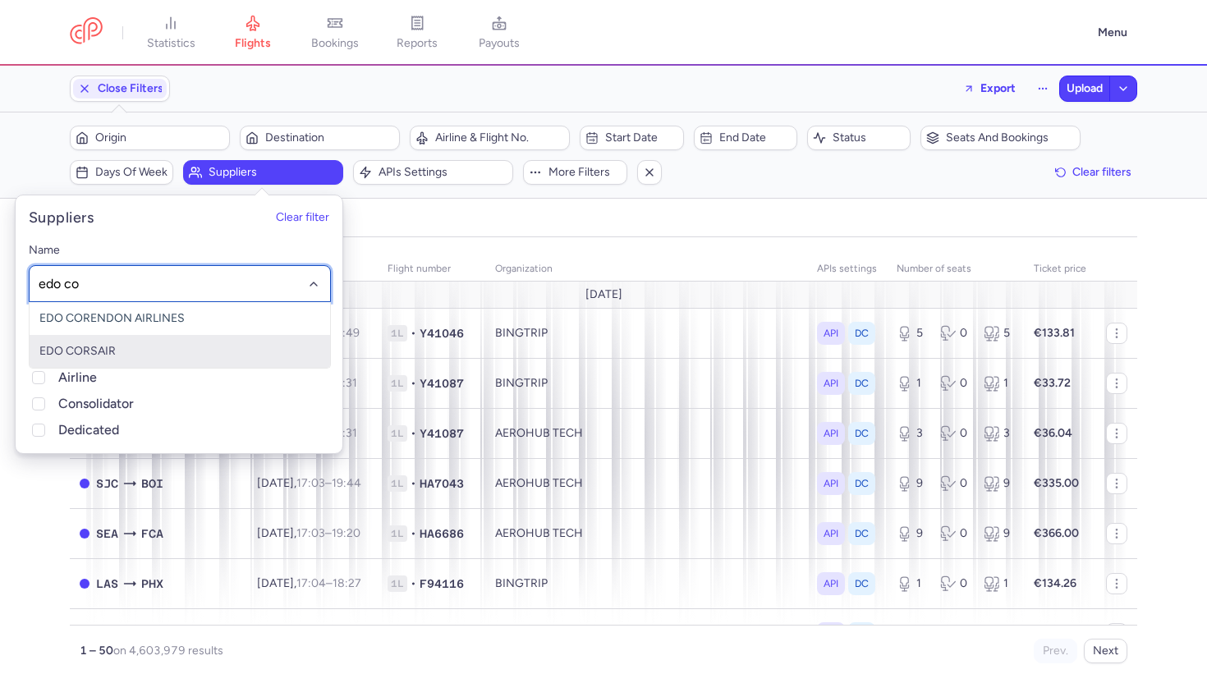
click at [139, 343] on span "EDO CORSAIR" at bounding box center [180, 351] width 300 height 33
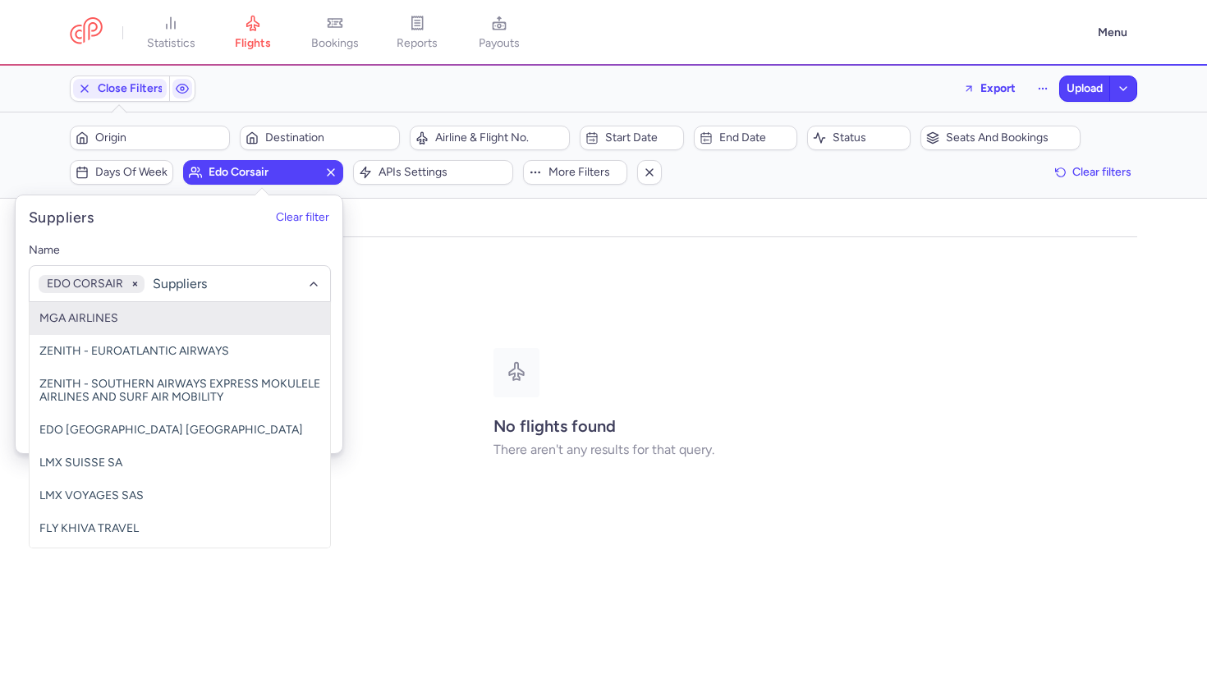
click at [534, 251] on div "organizations names: EDO CORSAIR" at bounding box center [603, 259] width 1074 height 30
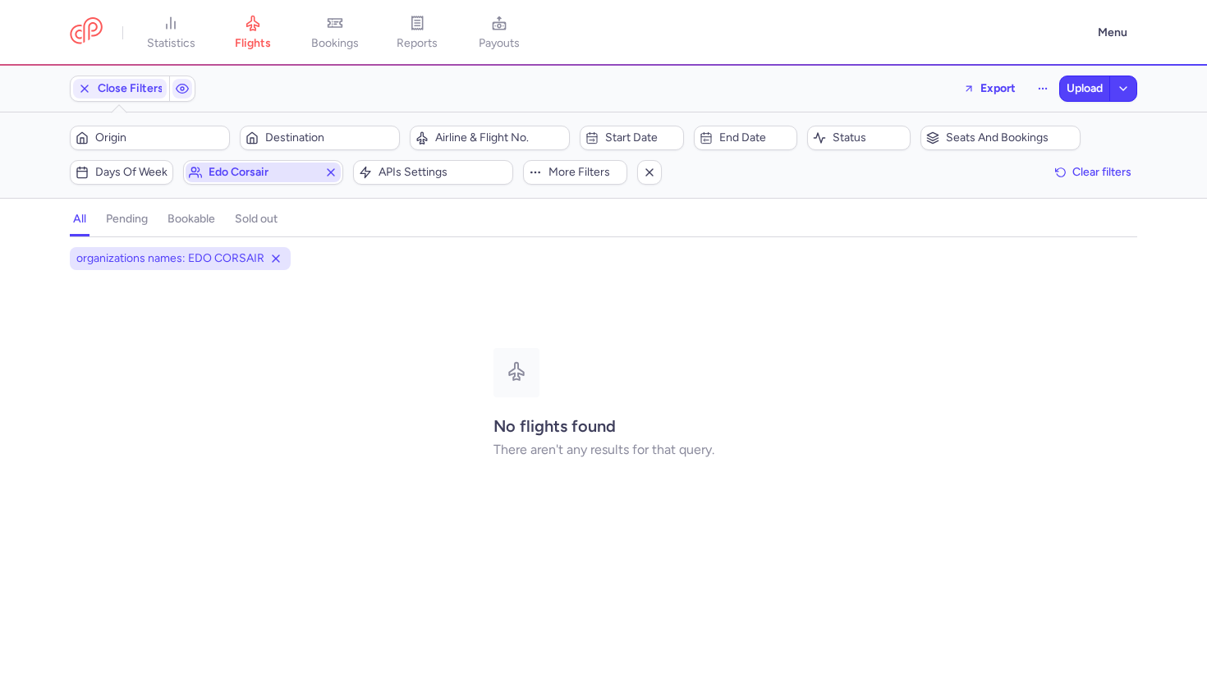
click at [332, 177] on icon "button" at bounding box center [330, 172] width 13 height 13
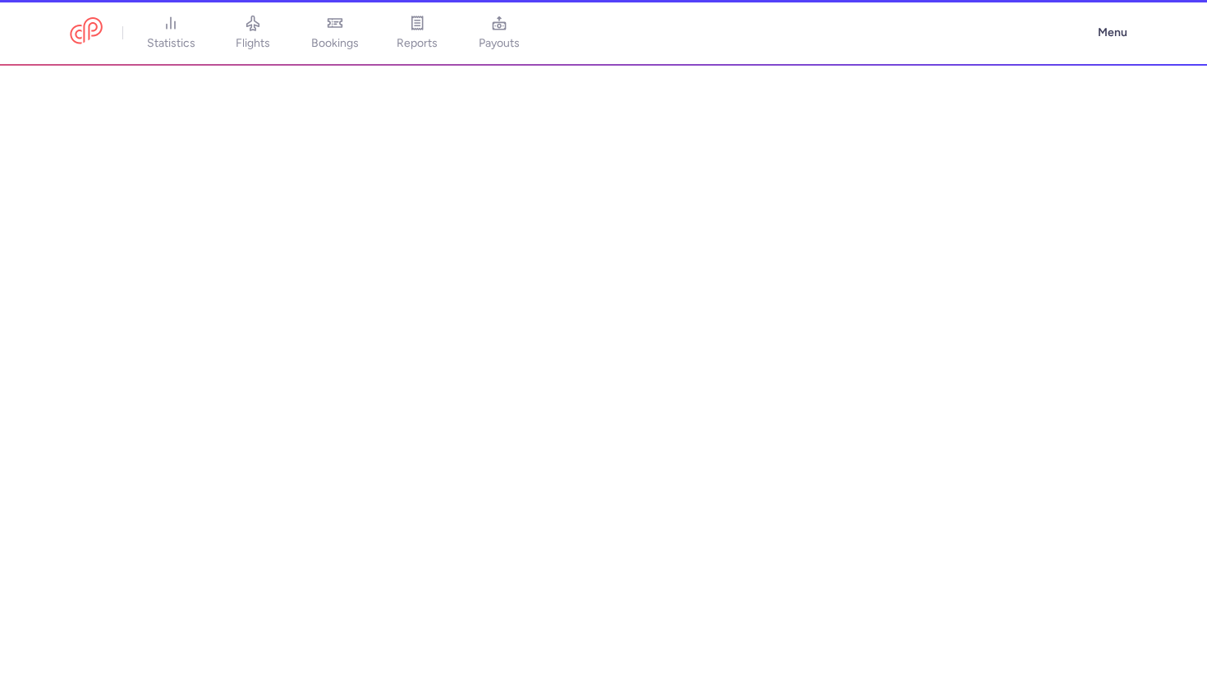
select select "AIRLINE"
select select "fr"
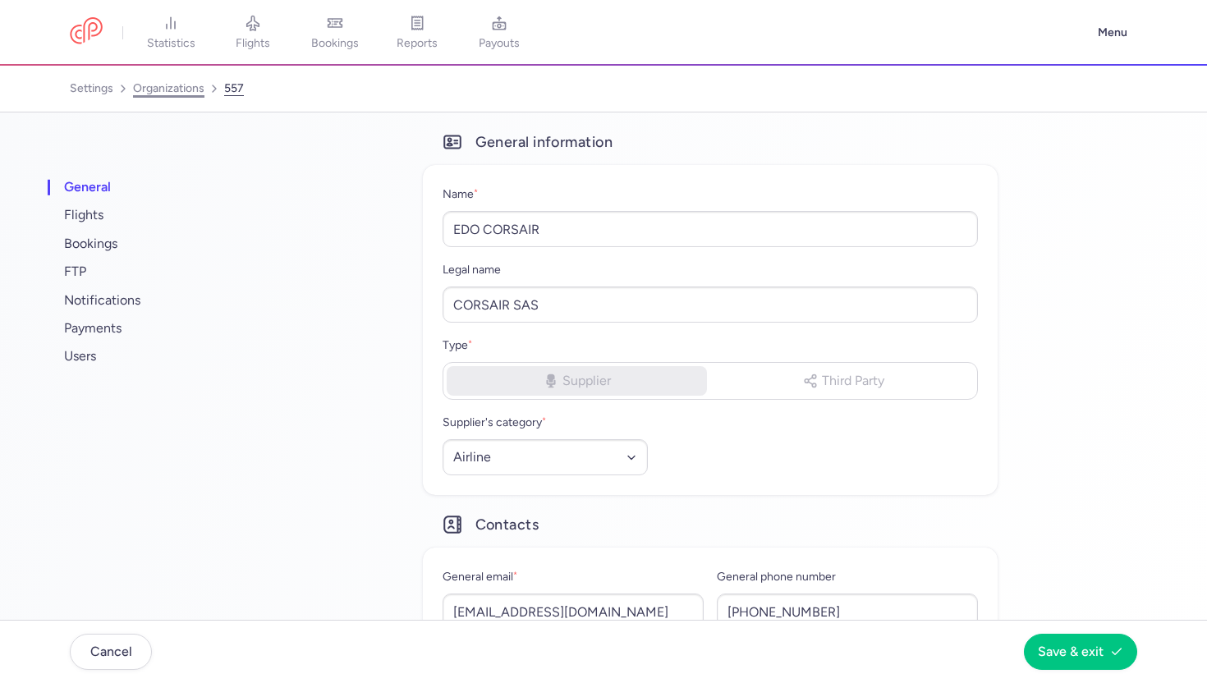
click at [192, 83] on link "organizations" at bounding box center [168, 89] width 71 height 26
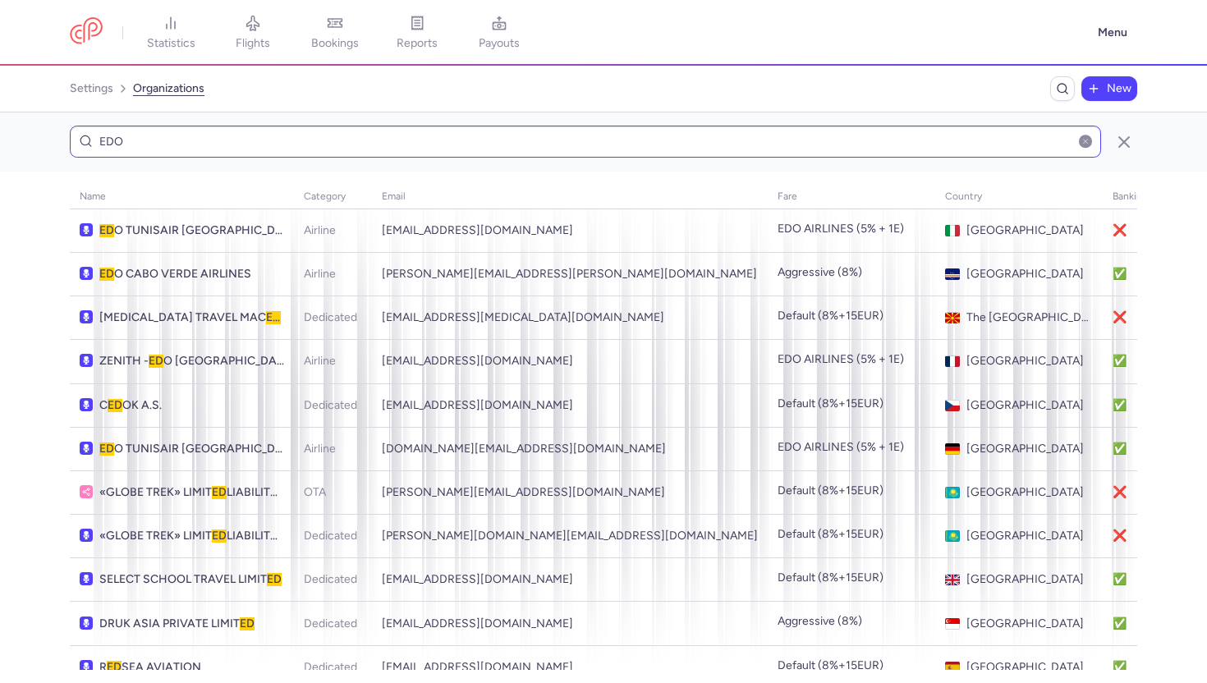
type input "EDO"
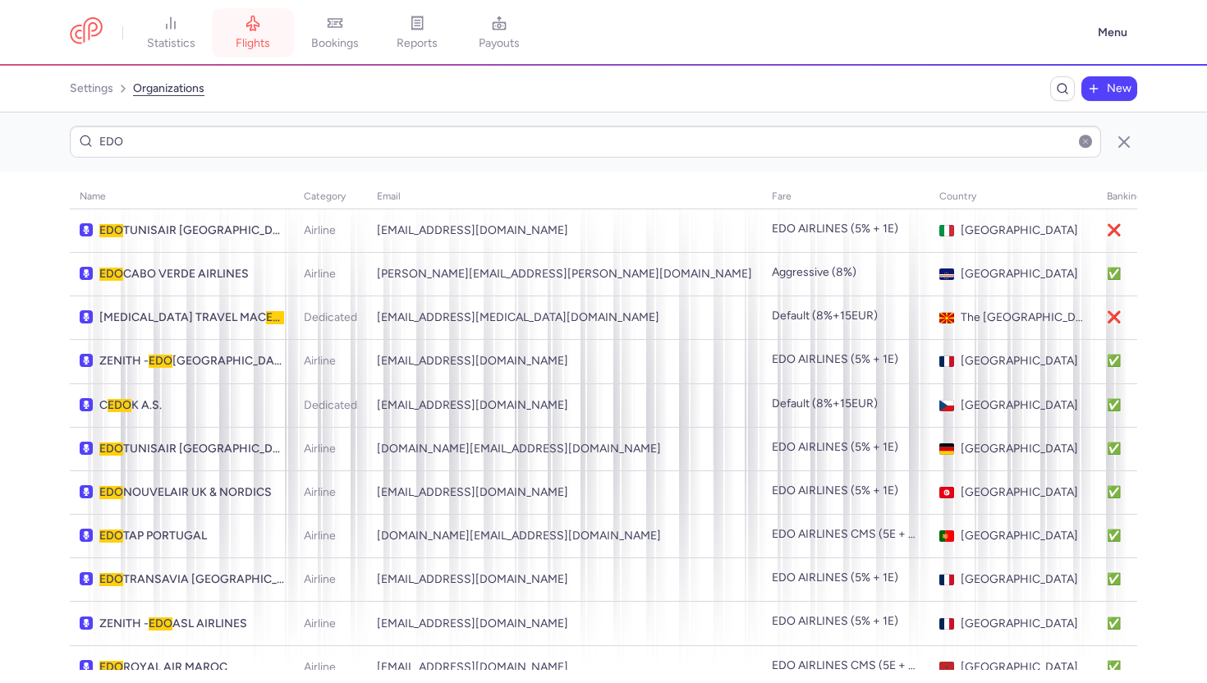
click at [250, 39] on span "flights" at bounding box center [253, 43] width 34 height 15
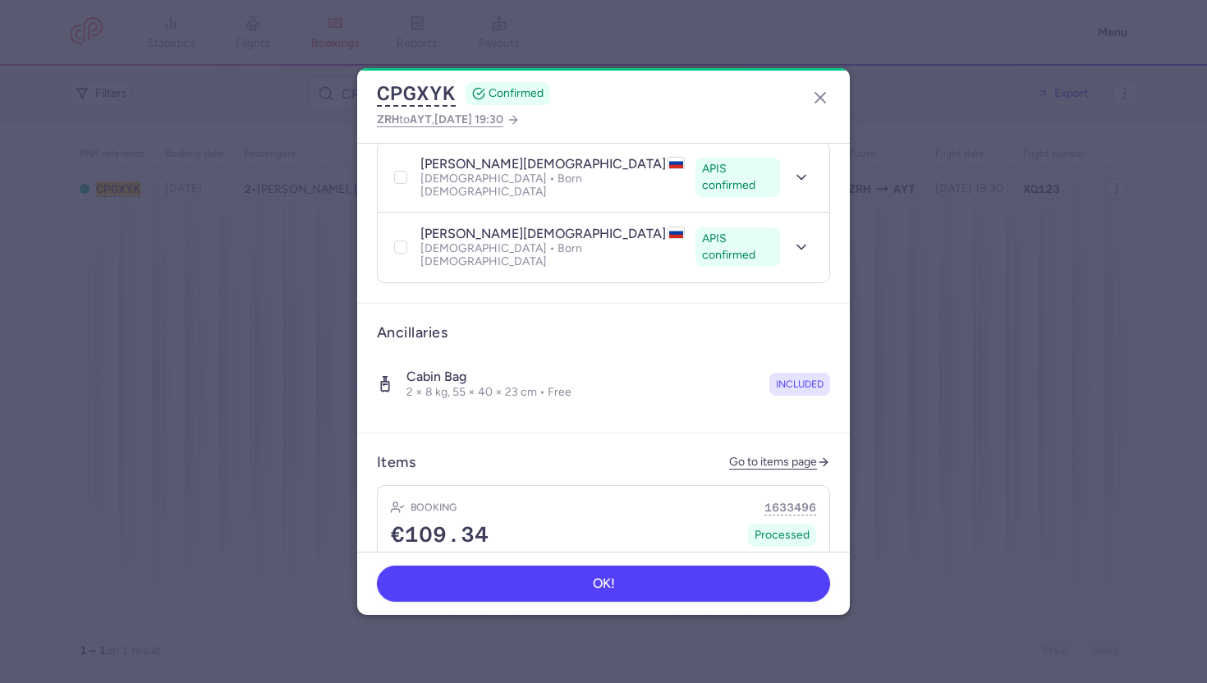
scroll to position [438, 0]
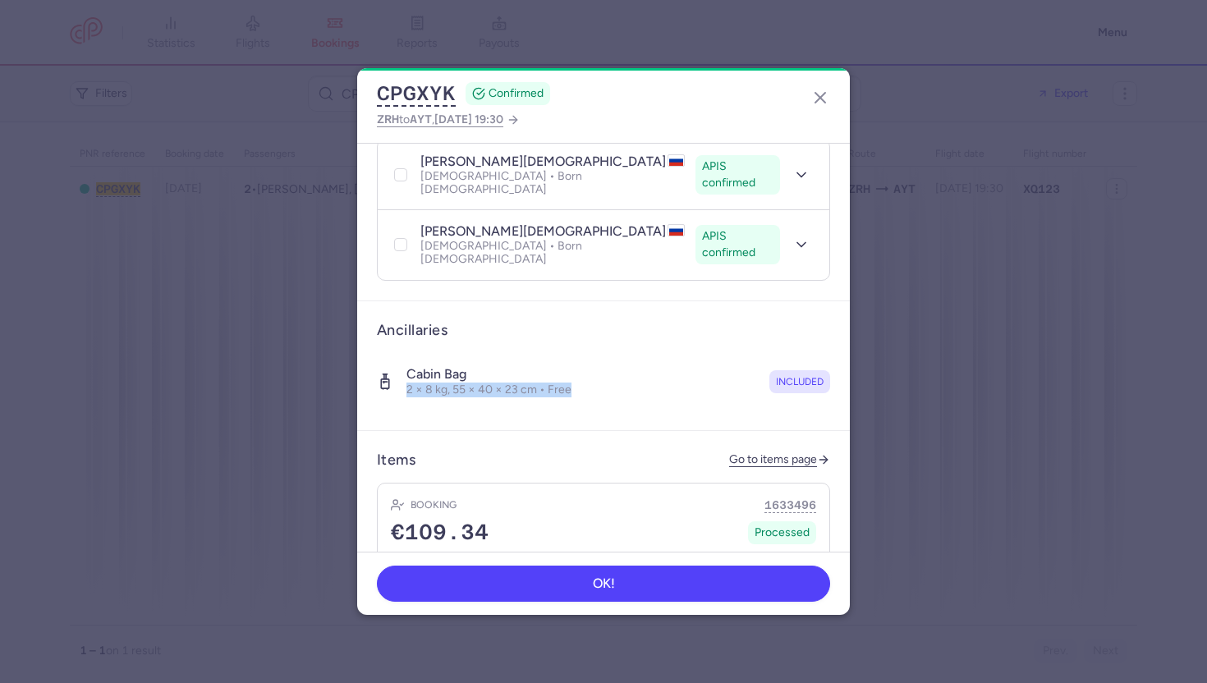
drag, startPoint x: 407, startPoint y: 333, endPoint x: 585, endPoint y: 338, distance: 178.2
click at [587, 353] on div "Cabin bag 2 × 8 kg, 55 × 40 × 23 cm • Free included" at bounding box center [603, 381] width 453 height 57
copy p "2 × 8 kg, 55 × 40 × 23 cm • Free"
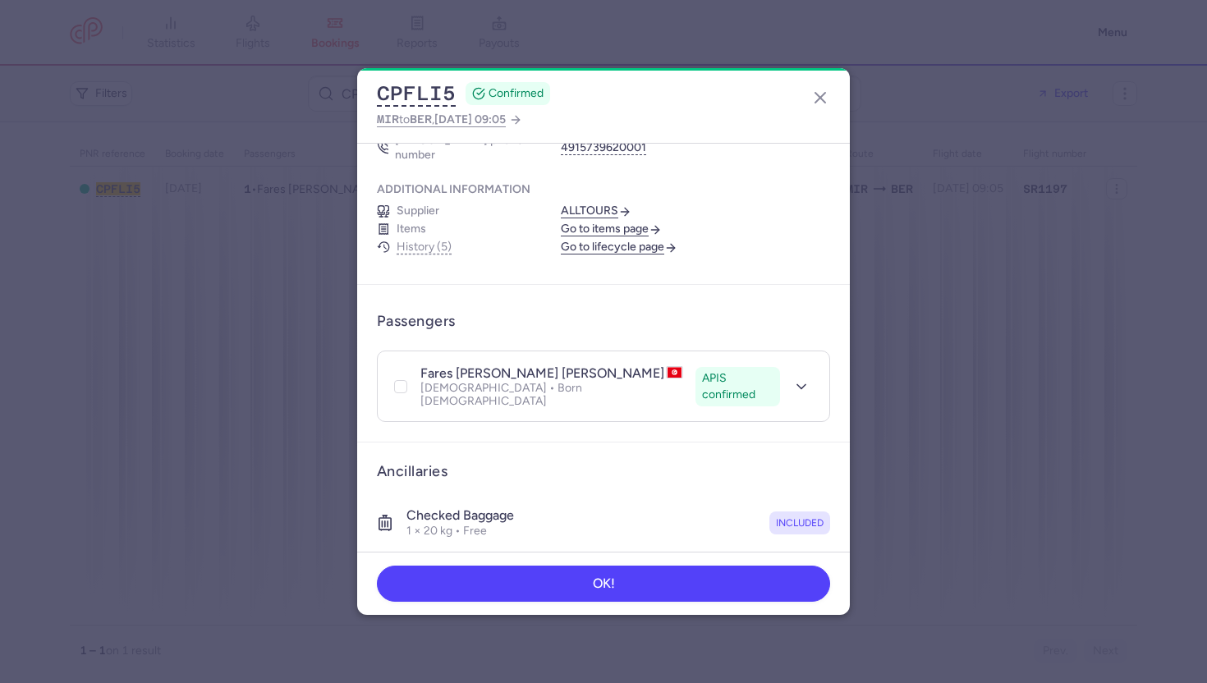
scroll to position [176, 0]
click at [602, 221] on link "Go to items page" at bounding box center [611, 228] width 101 height 15
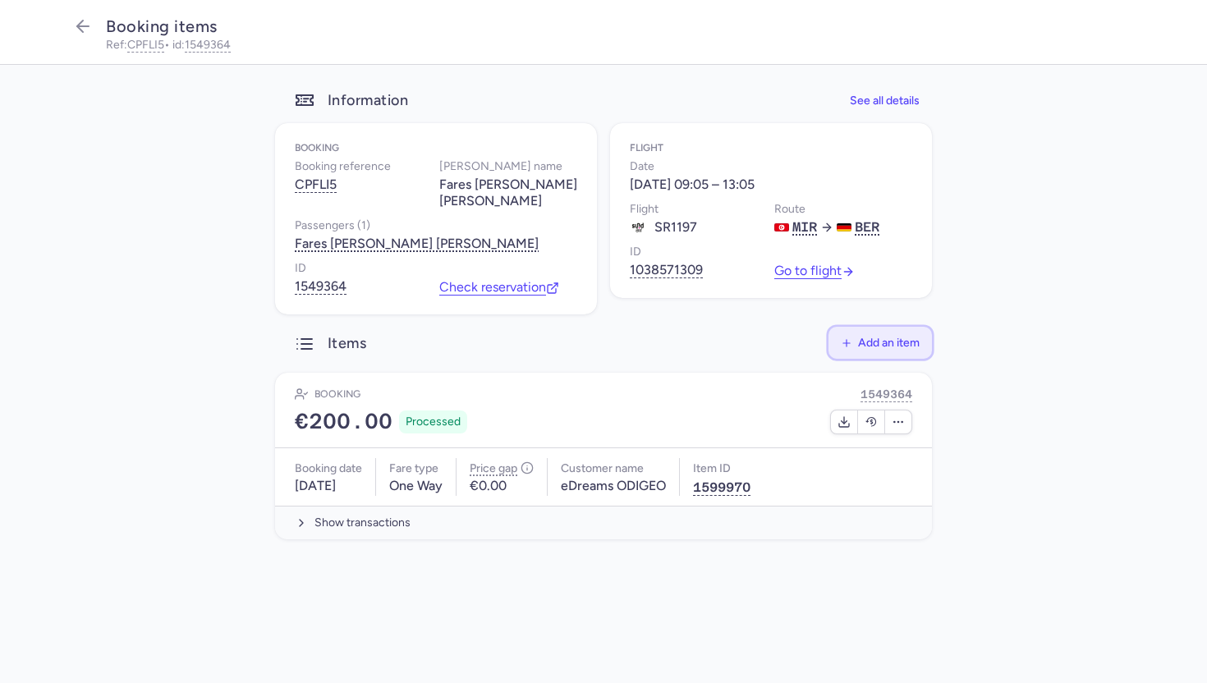
click at [870, 336] on button "Add an item" at bounding box center [879, 343] width 103 height 32
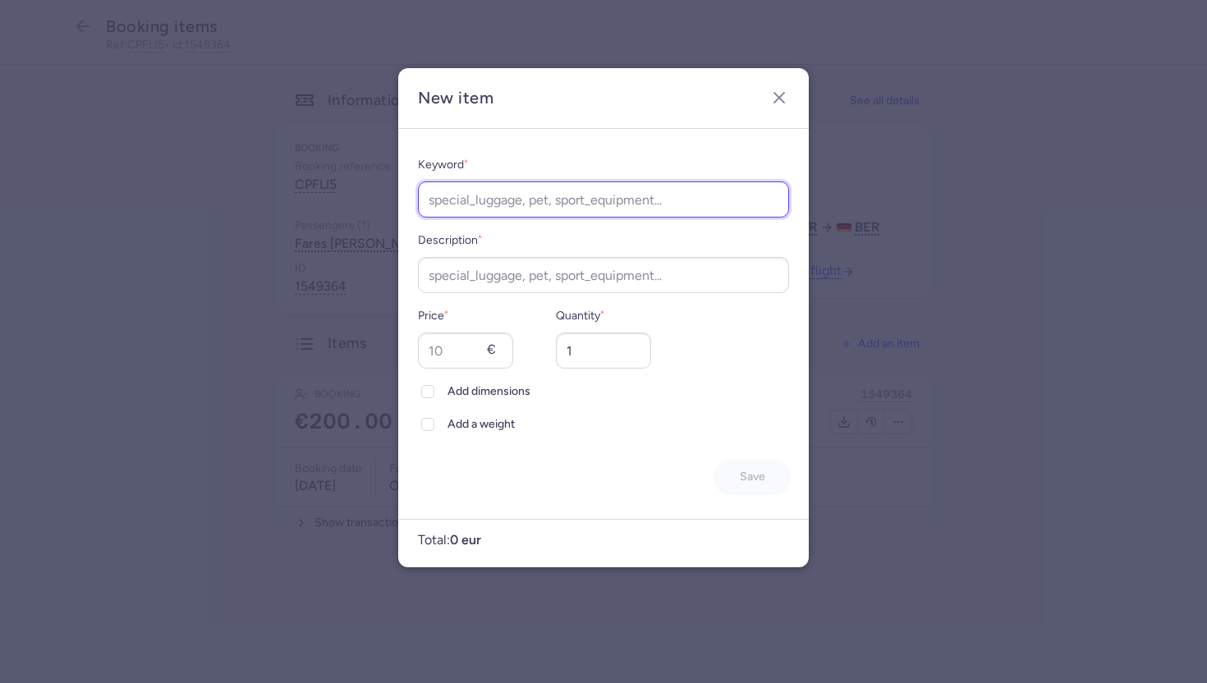
click at [502, 213] on input "Keyword *" at bounding box center [603, 199] width 371 height 36
type input "rebooking"
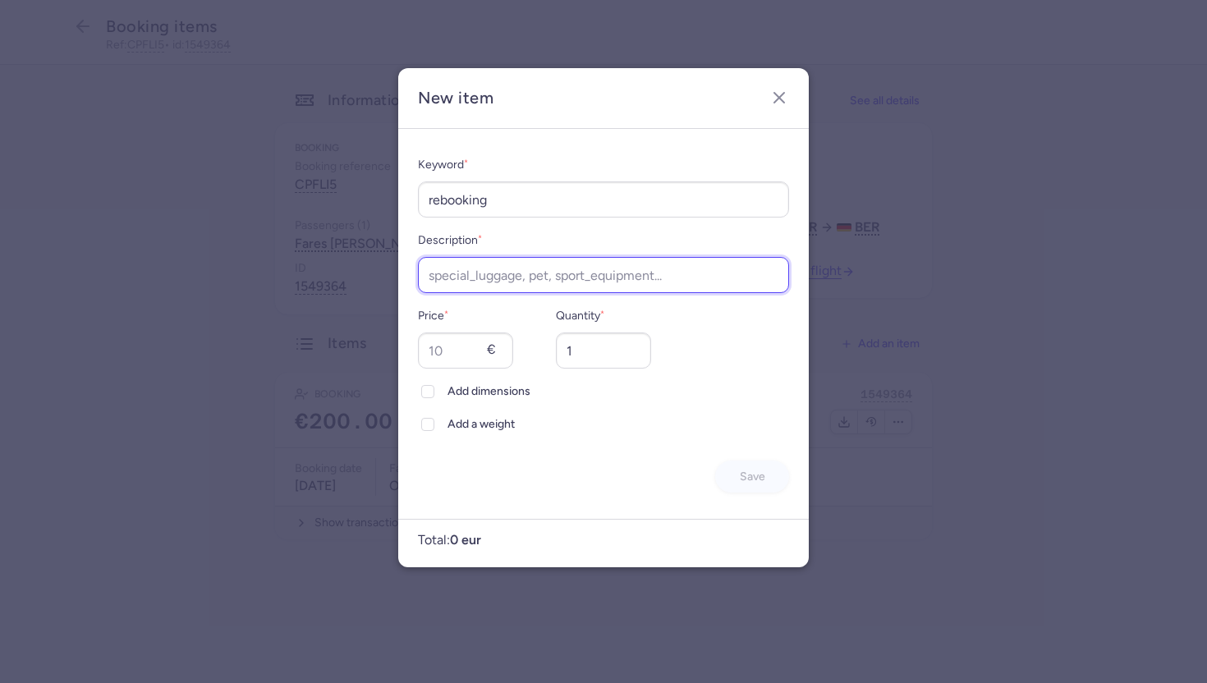
click at [505, 267] on input "Description *" at bounding box center [603, 275] width 371 height 36
type input "rebooking"
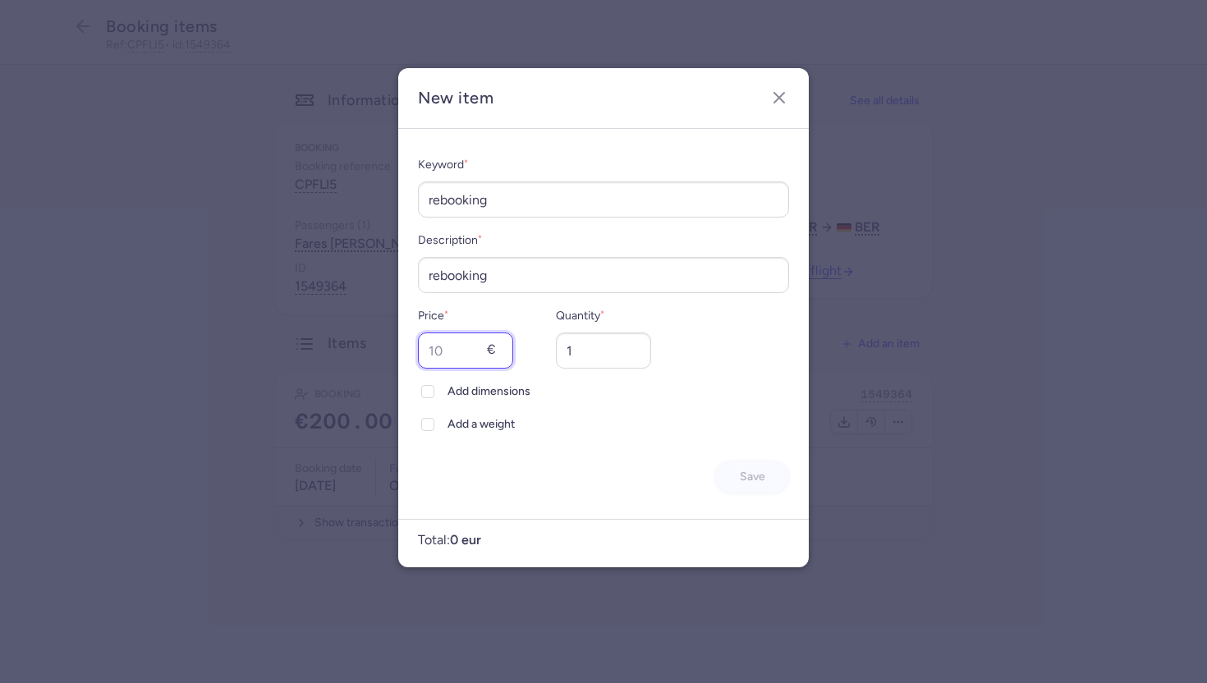
click at [465, 350] on input "Price *" at bounding box center [465, 350] width 95 height 36
type input "40"
click at [746, 486] on button "Save" at bounding box center [752, 476] width 74 height 32
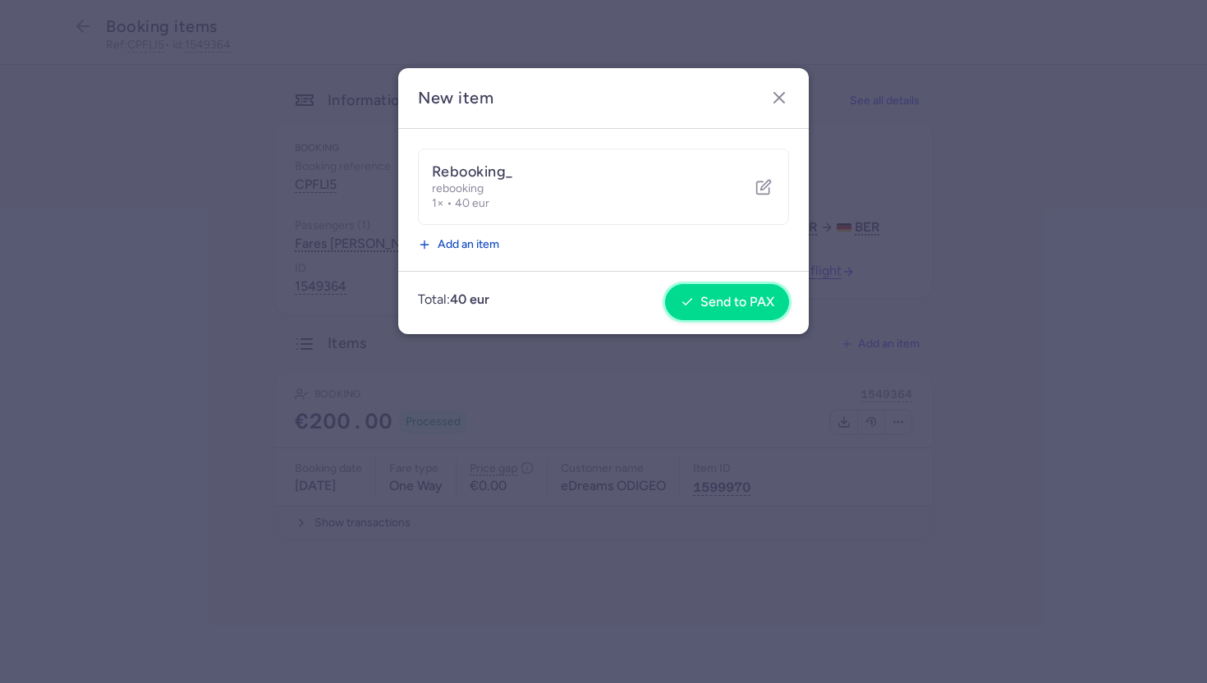
click at [733, 290] on button "Send to PAX" at bounding box center [727, 302] width 124 height 36
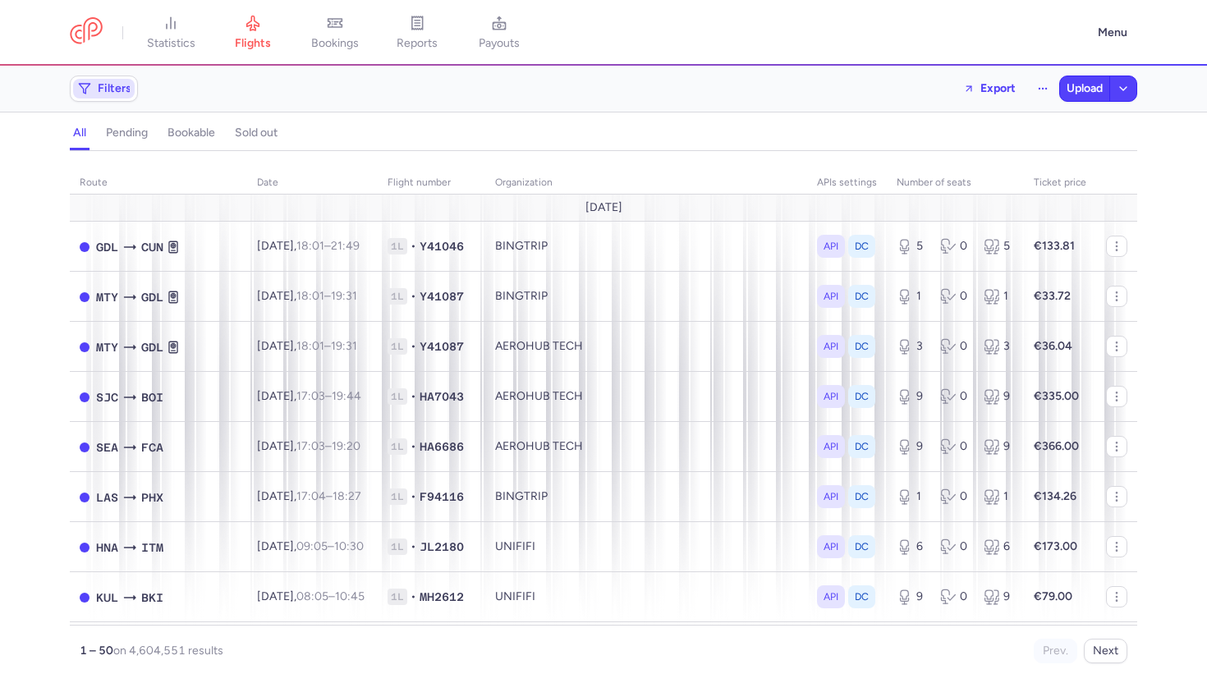
click at [93, 90] on span "Filters" at bounding box center [104, 89] width 62 height 20
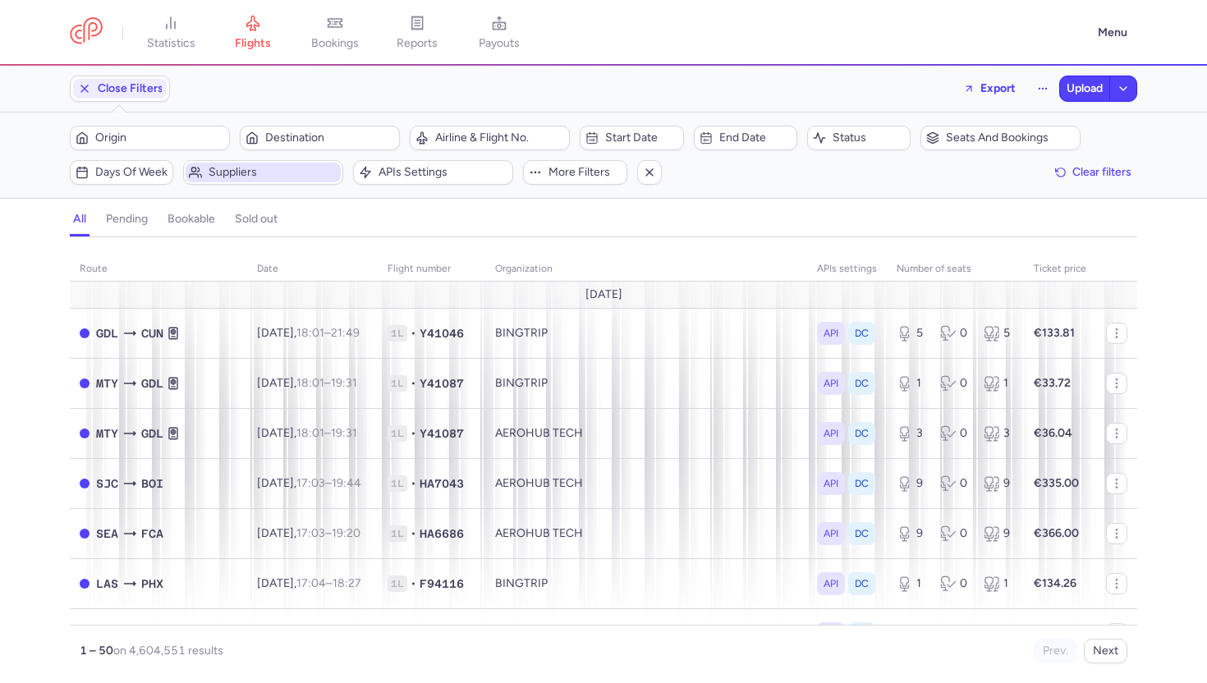
click at [290, 170] on span "Suppliers" at bounding box center [272, 172] width 129 height 13
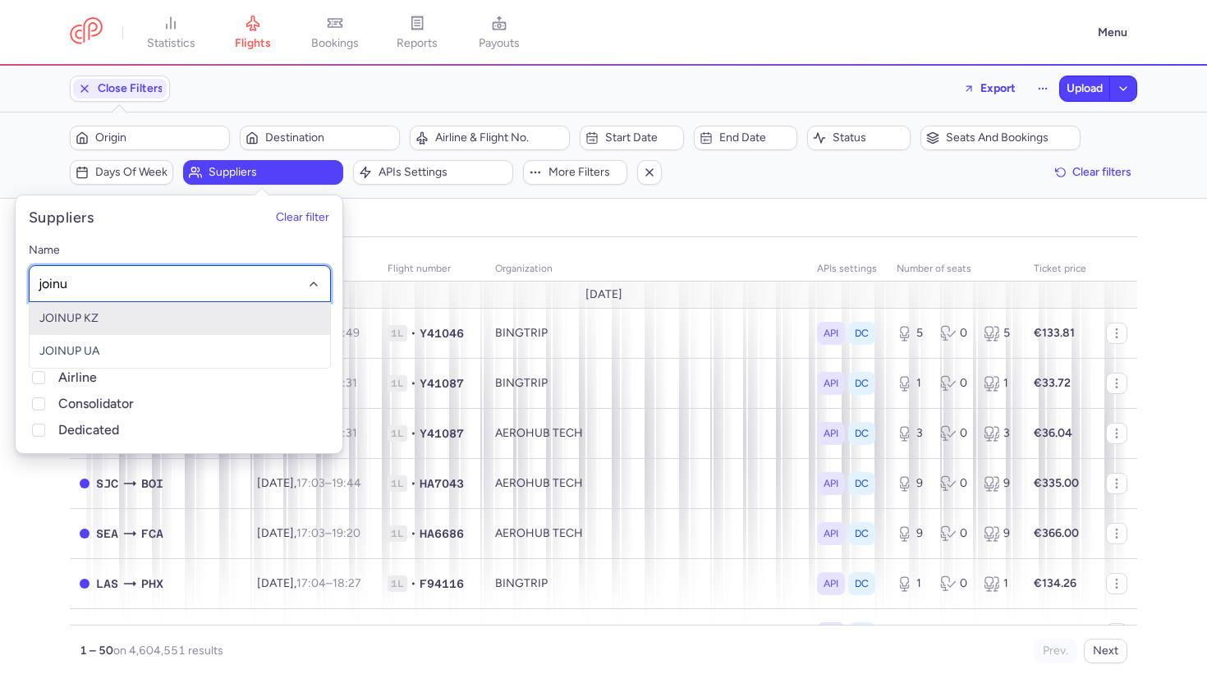
type input "join"
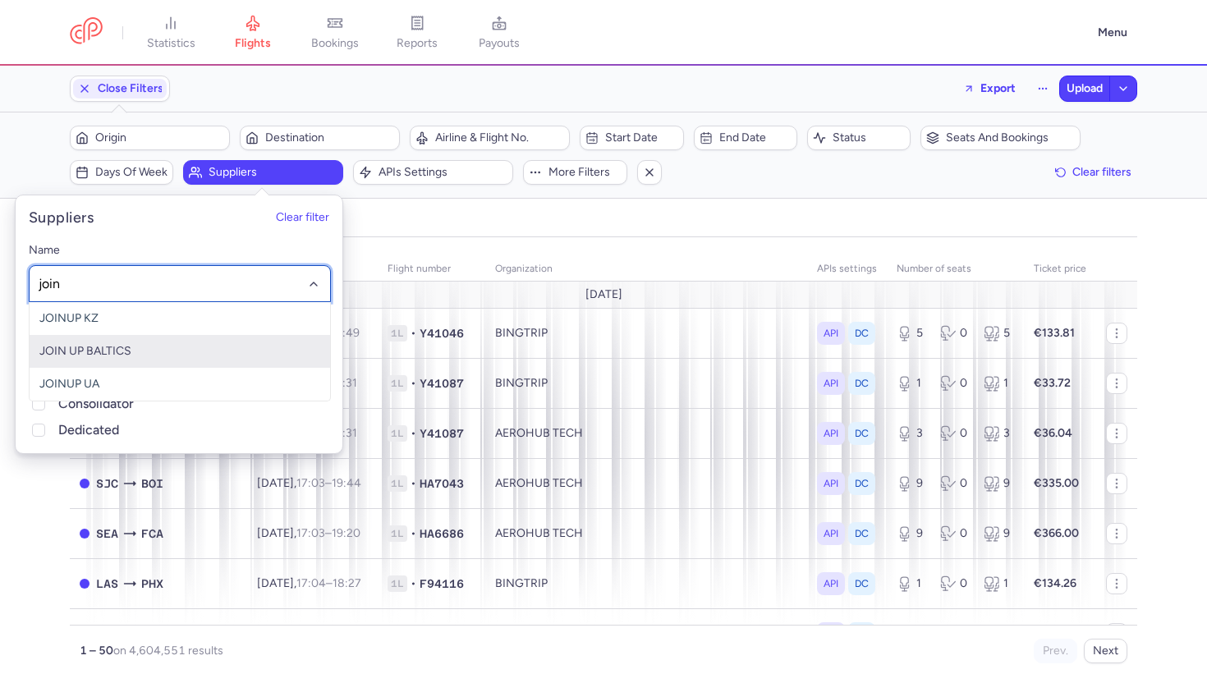
click at [209, 357] on span "JOIN UP BALTICS" at bounding box center [180, 351] width 300 height 33
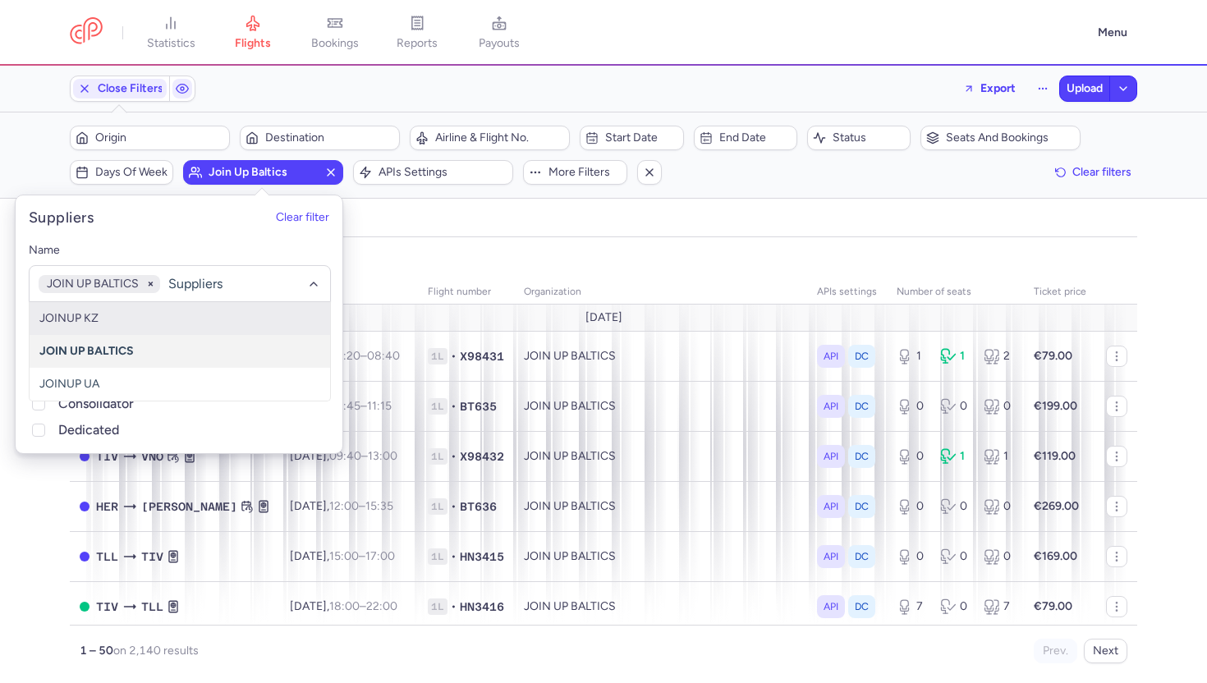
click at [525, 218] on div "all pending bookable sold out" at bounding box center [603, 222] width 1067 height 29
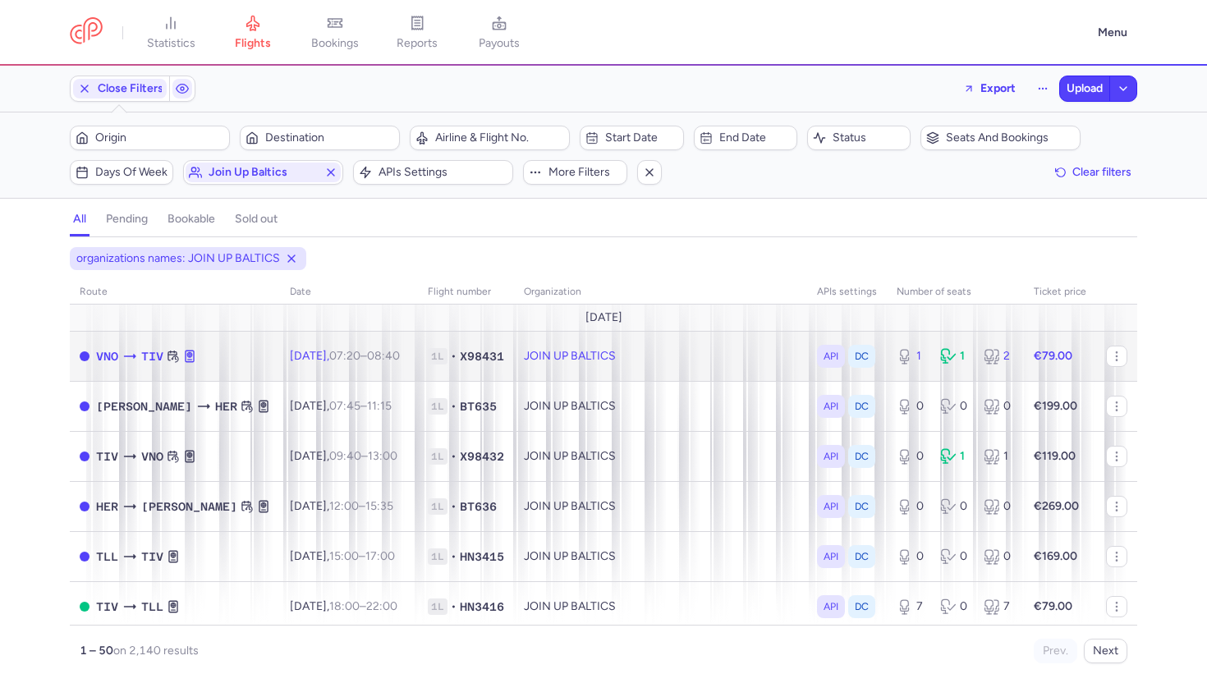
click at [639, 363] on td "JOIN UP BALTICS" at bounding box center [660, 356] width 293 height 50
select select "hours"
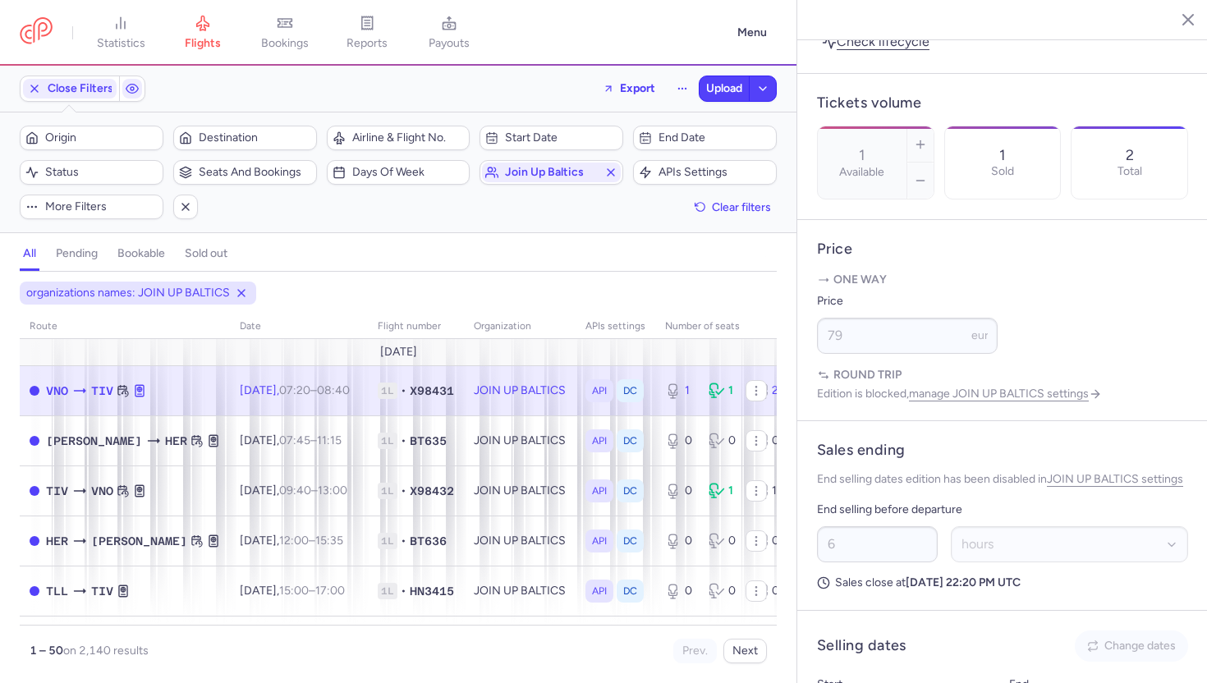
scroll to position [841, 0]
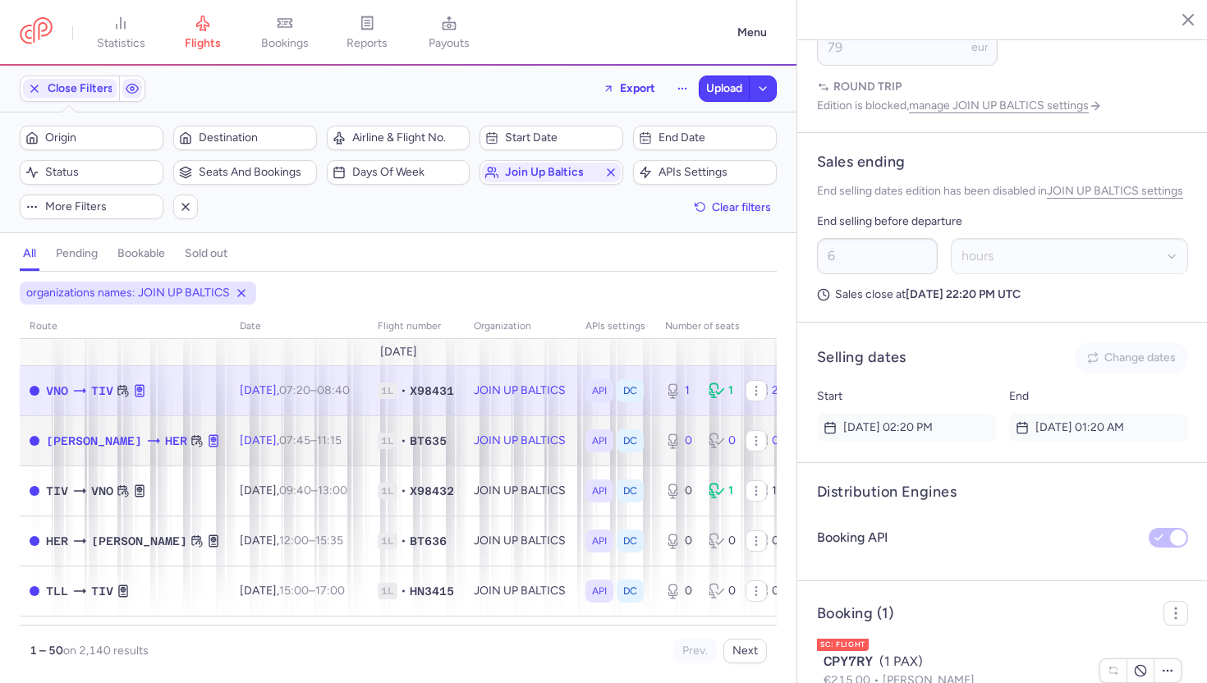
click at [520, 442] on td "JOIN UP BALTICS" at bounding box center [520, 440] width 112 height 50
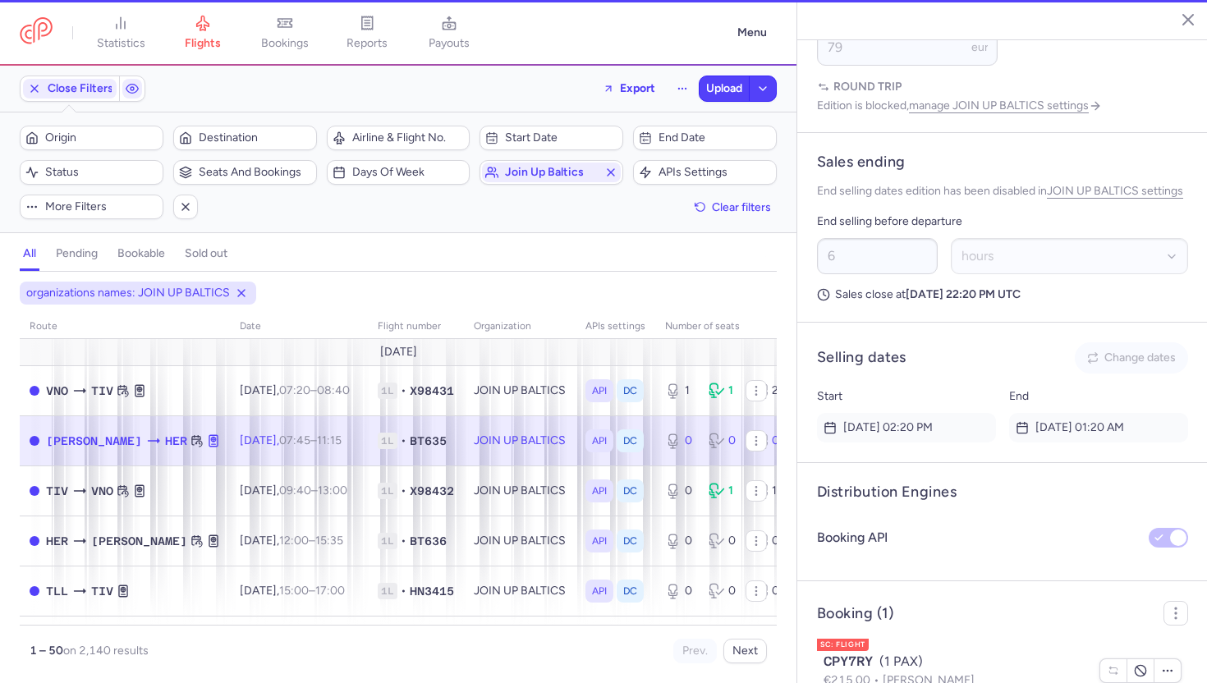
type input "0"
type input "2"
select select "days"
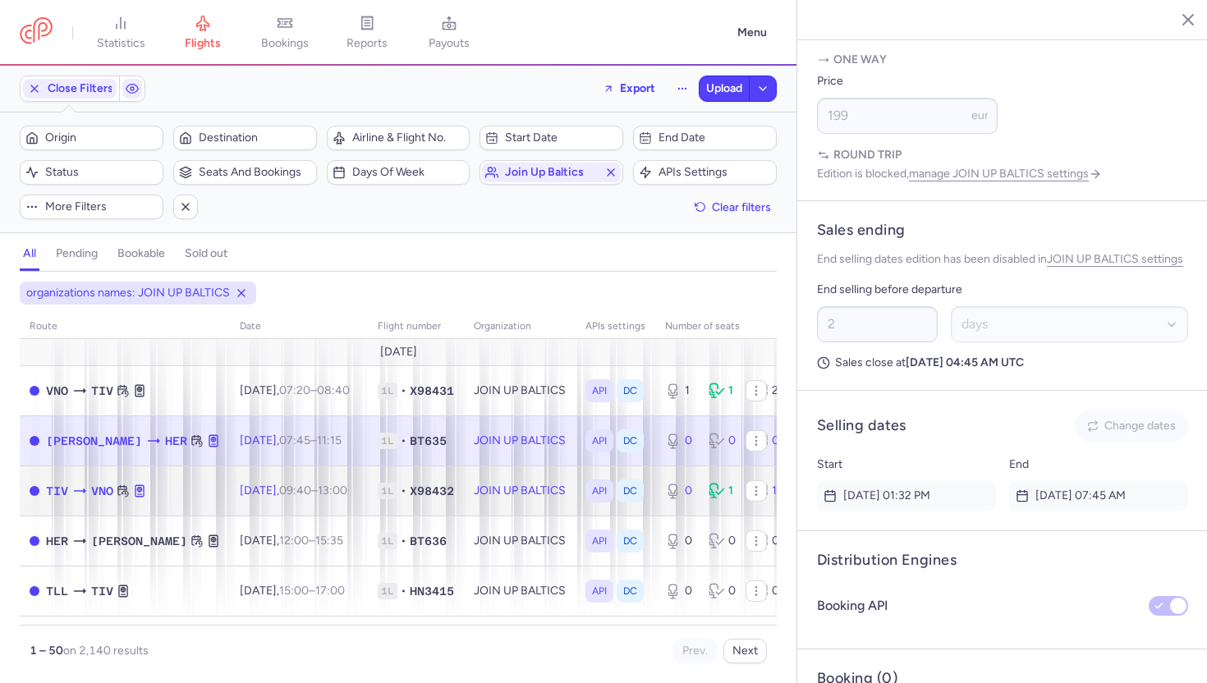
click at [493, 514] on td "JOIN UP BALTICS" at bounding box center [520, 490] width 112 height 50
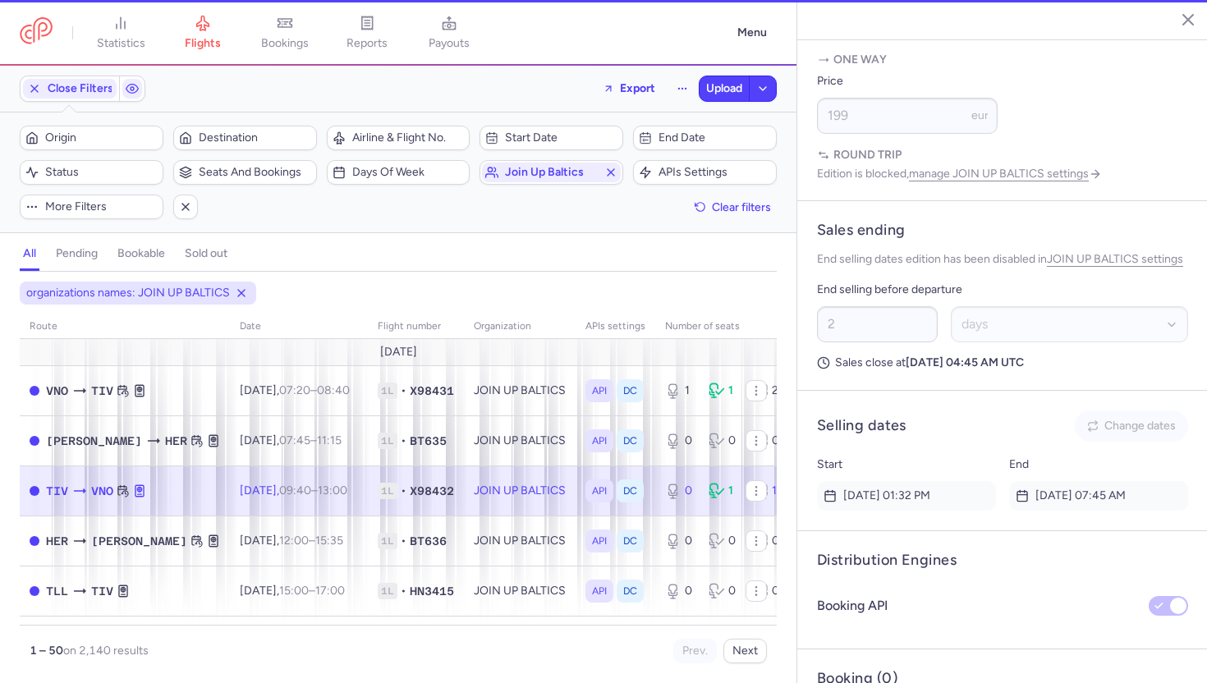
type input "6"
select select "hours"
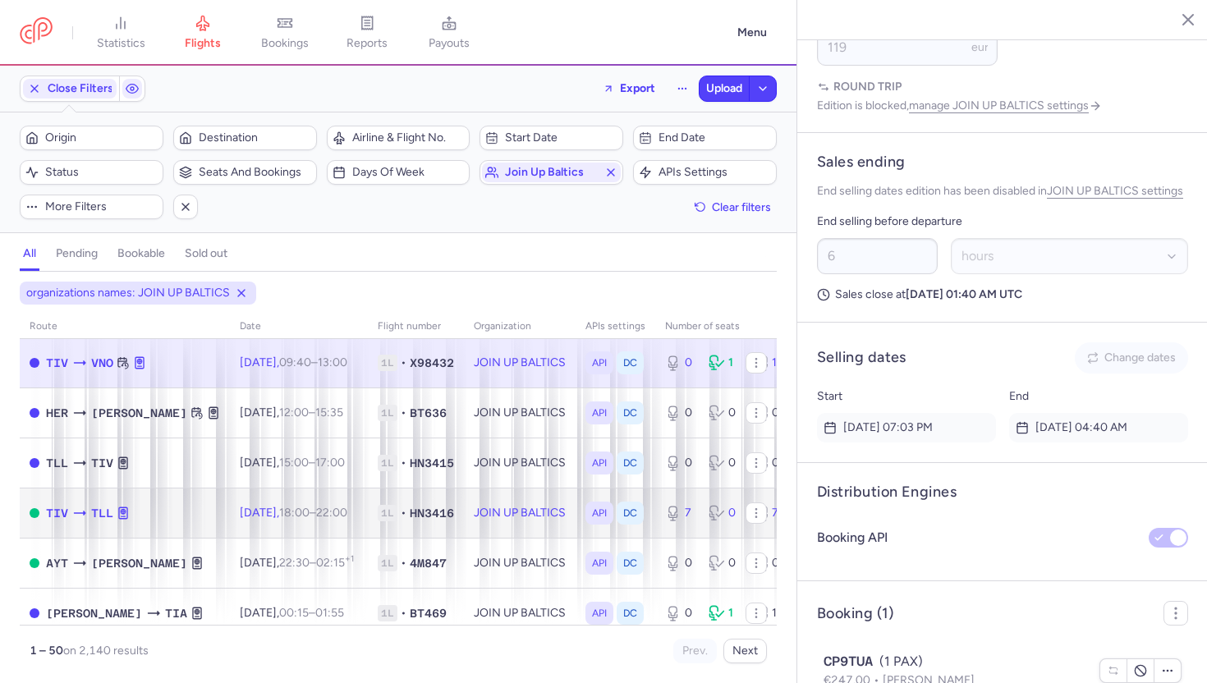
click at [493, 514] on td "JOIN UP BALTICS" at bounding box center [520, 513] width 112 height 50
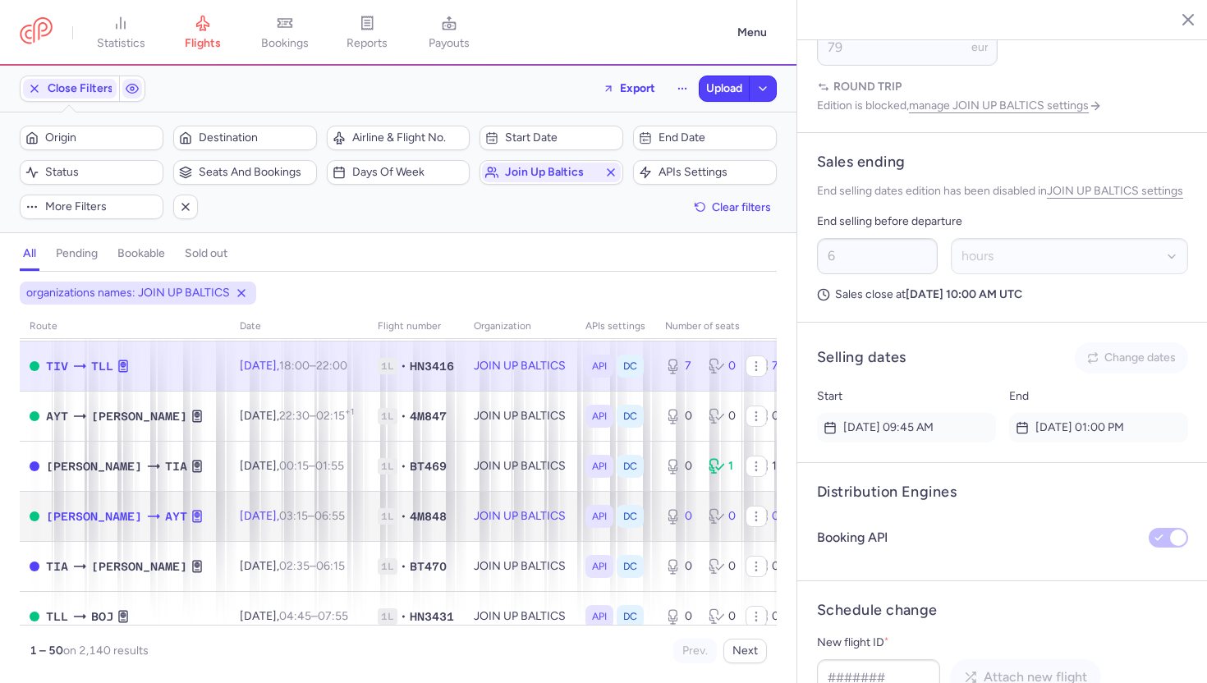
click at [493, 514] on td "JOIN UP BALTICS" at bounding box center [520, 516] width 112 height 50
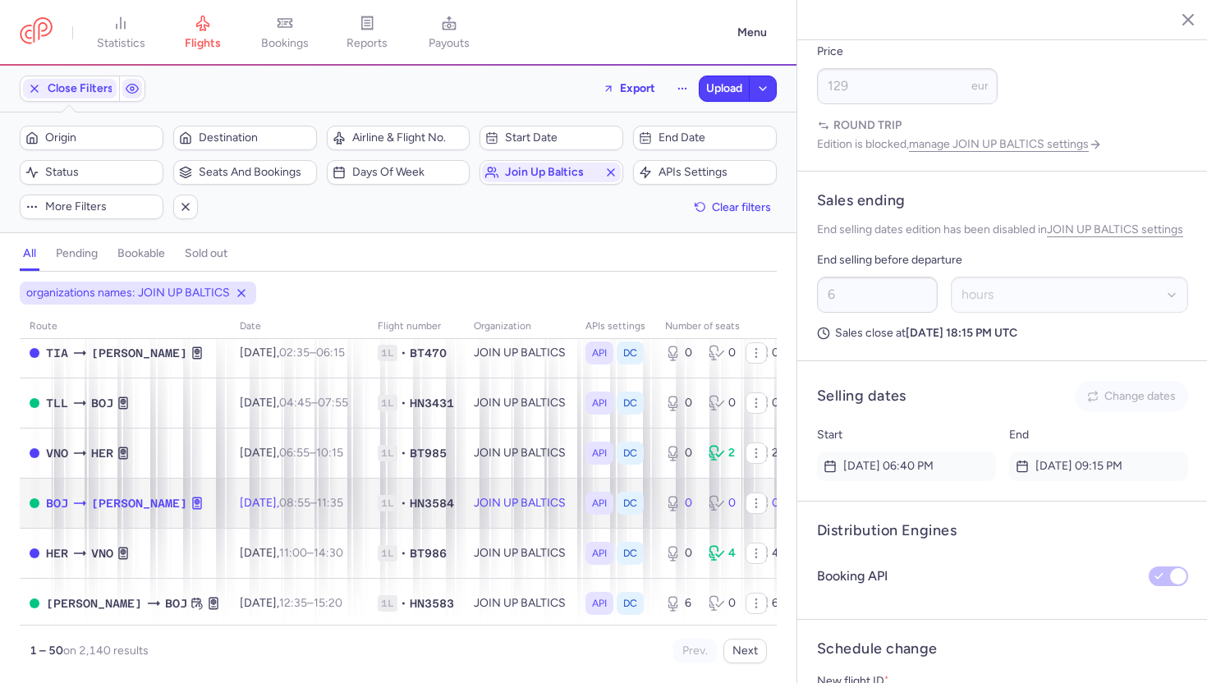
click at [493, 514] on td "JOIN UP BALTICS" at bounding box center [520, 503] width 112 height 50
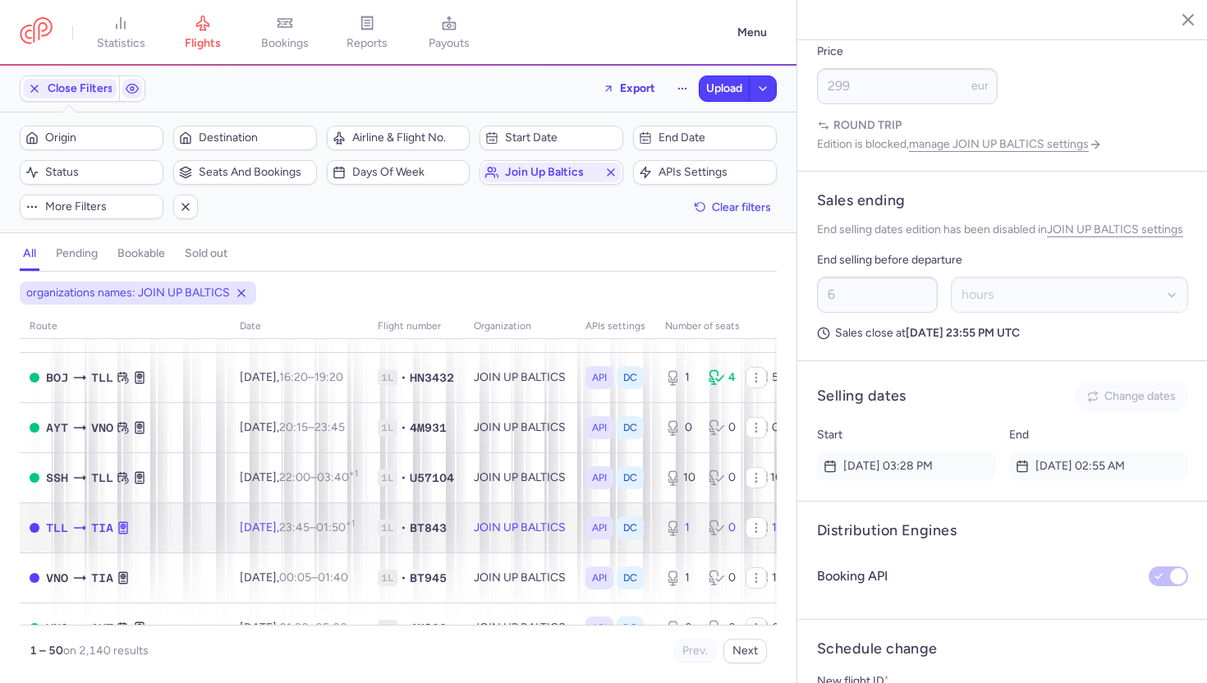
click at [493, 514] on td "JOIN UP BALTICS" at bounding box center [520, 527] width 112 height 50
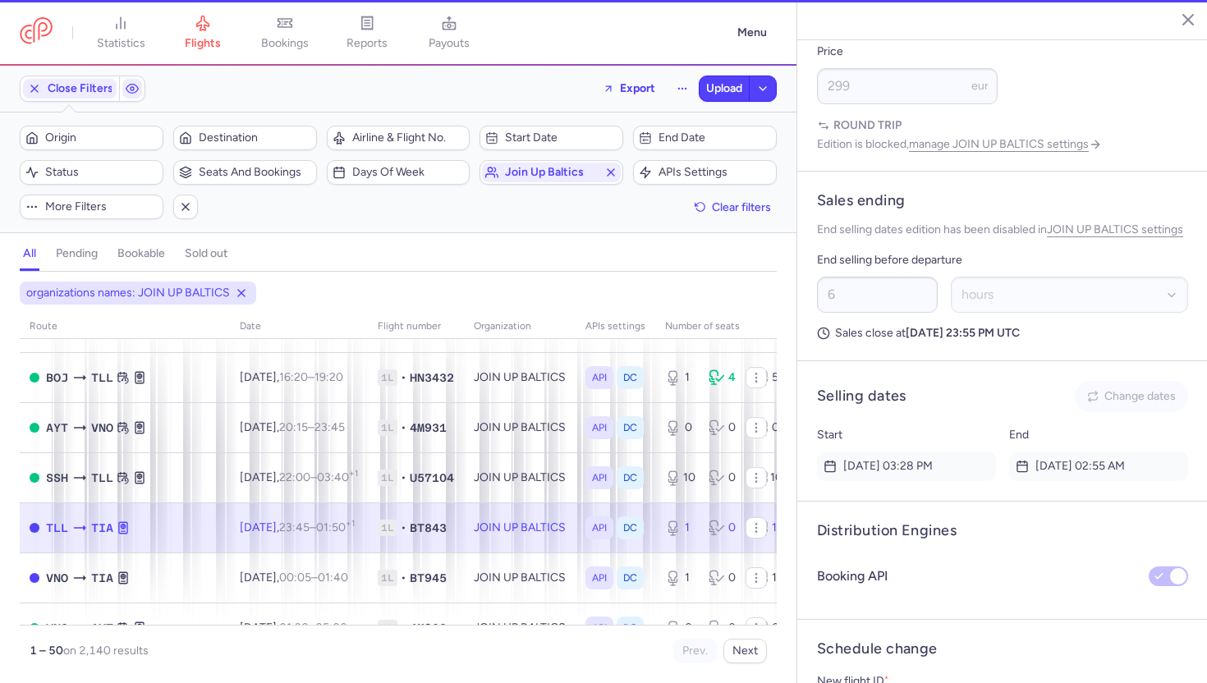
type input "1"
type input "2"
select select "days"
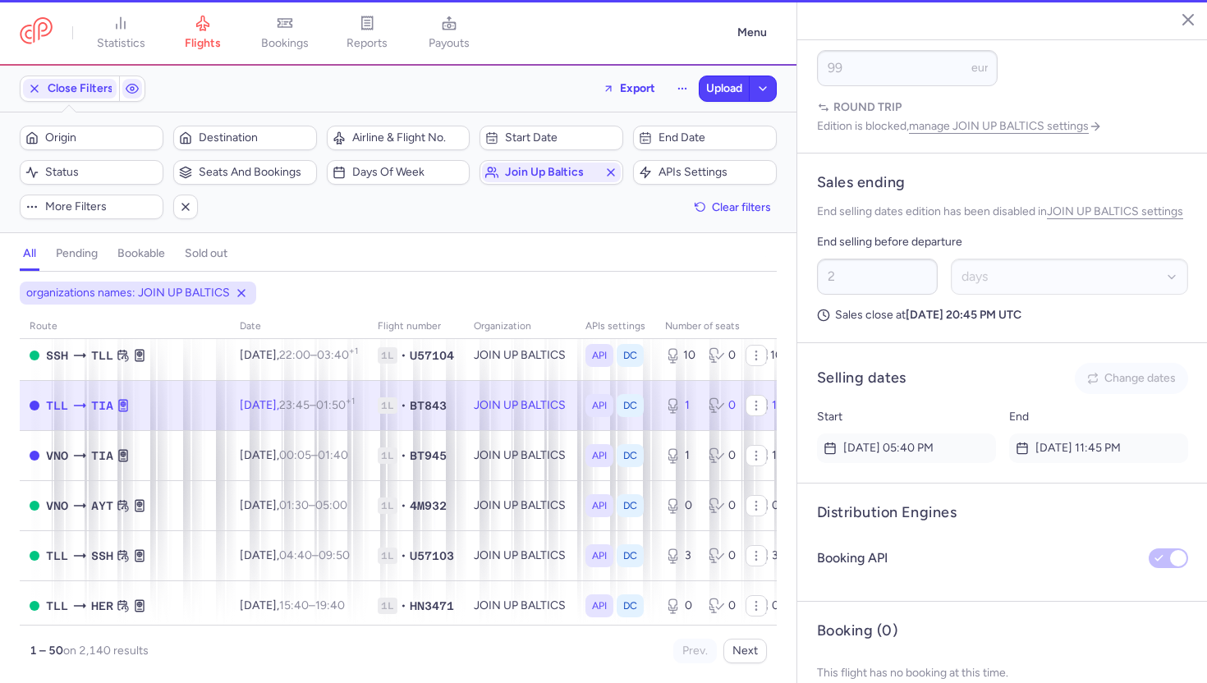
scroll to position [811, 0]
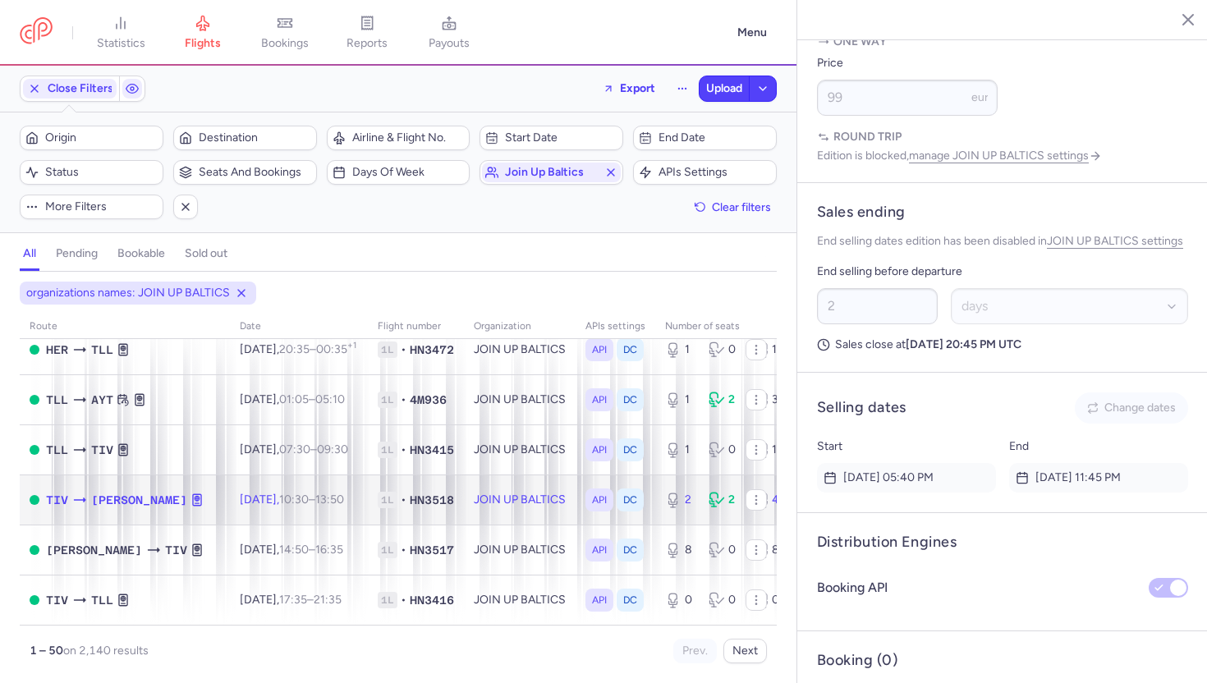
click at [493, 514] on td "JOIN UP BALTICS" at bounding box center [520, 499] width 112 height 50
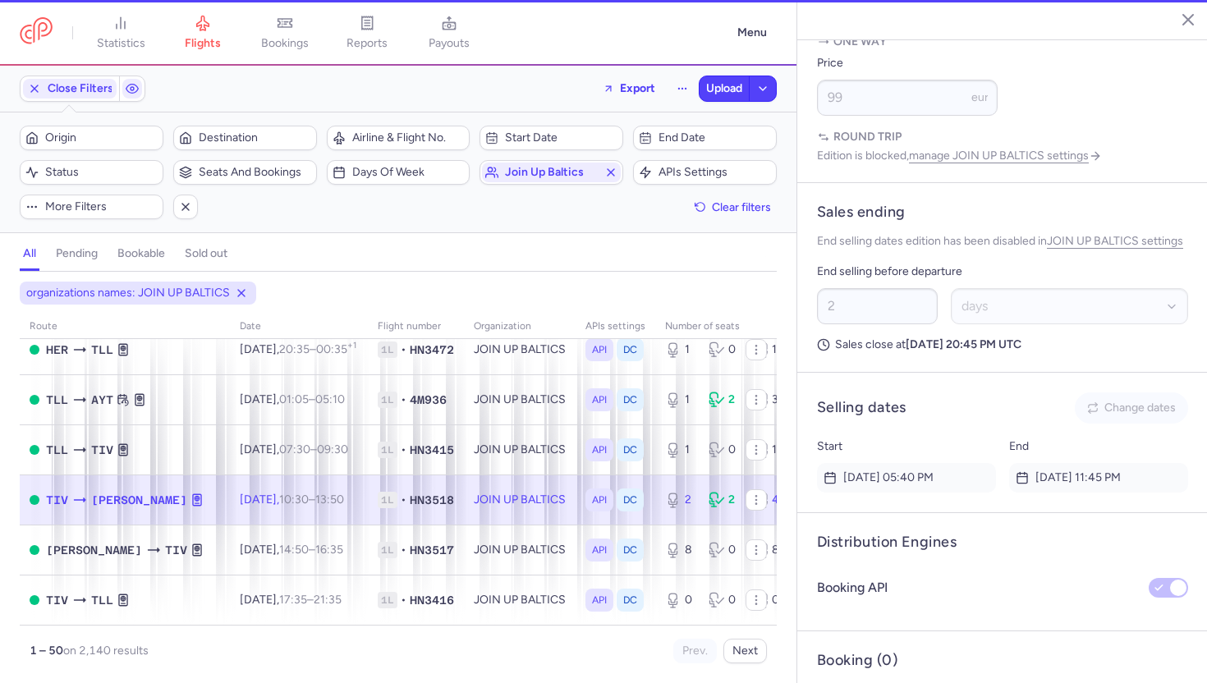
type input "2"
type input "6"
select select "hours"
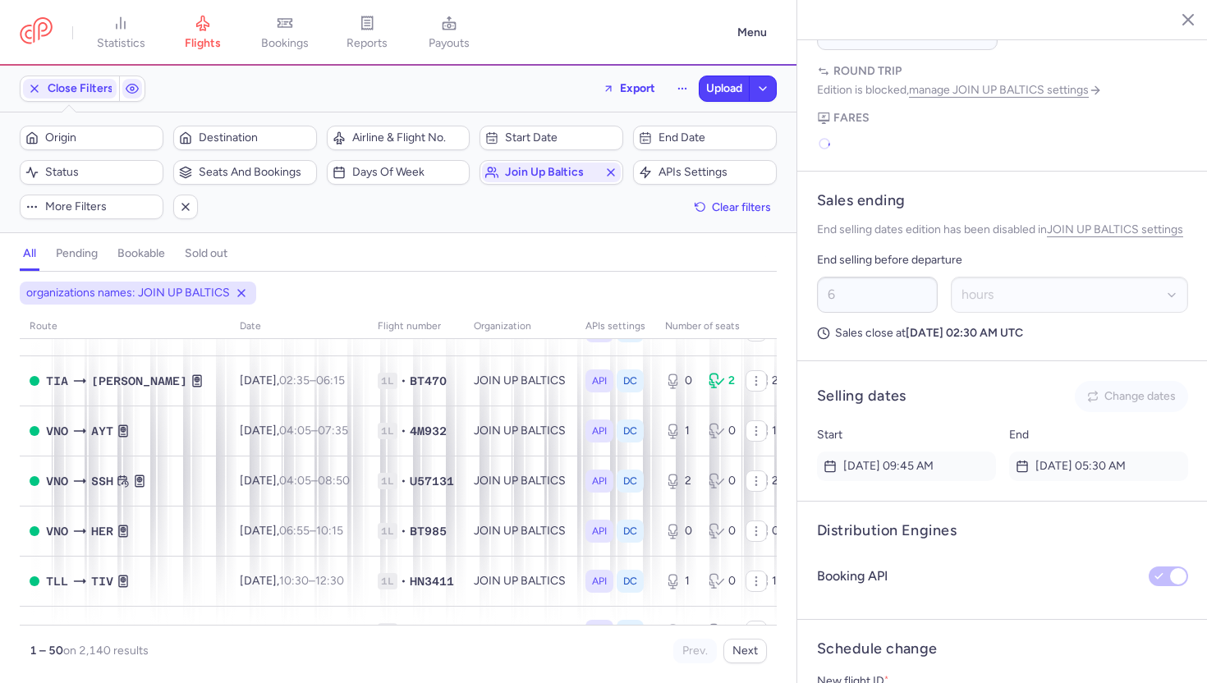
scroll to position [1743, 0]
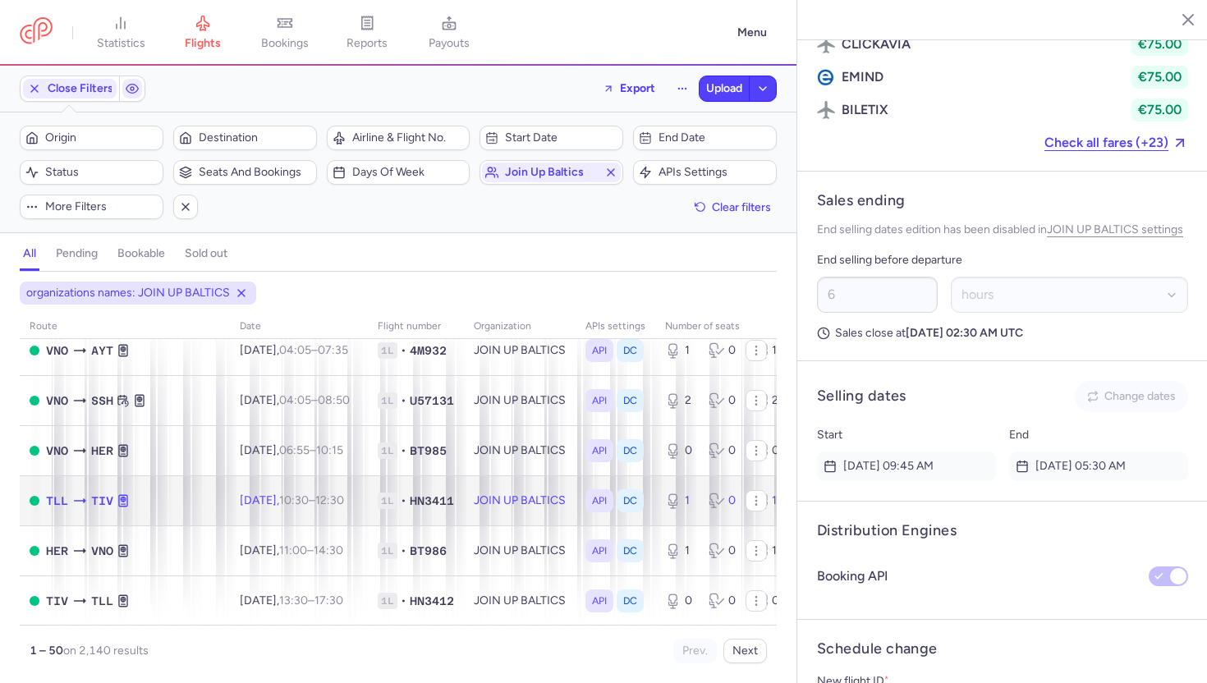
click at [493, 514] on td "JOIN UP BALTICS" at bounding box center [520, 500] width 112 height 50
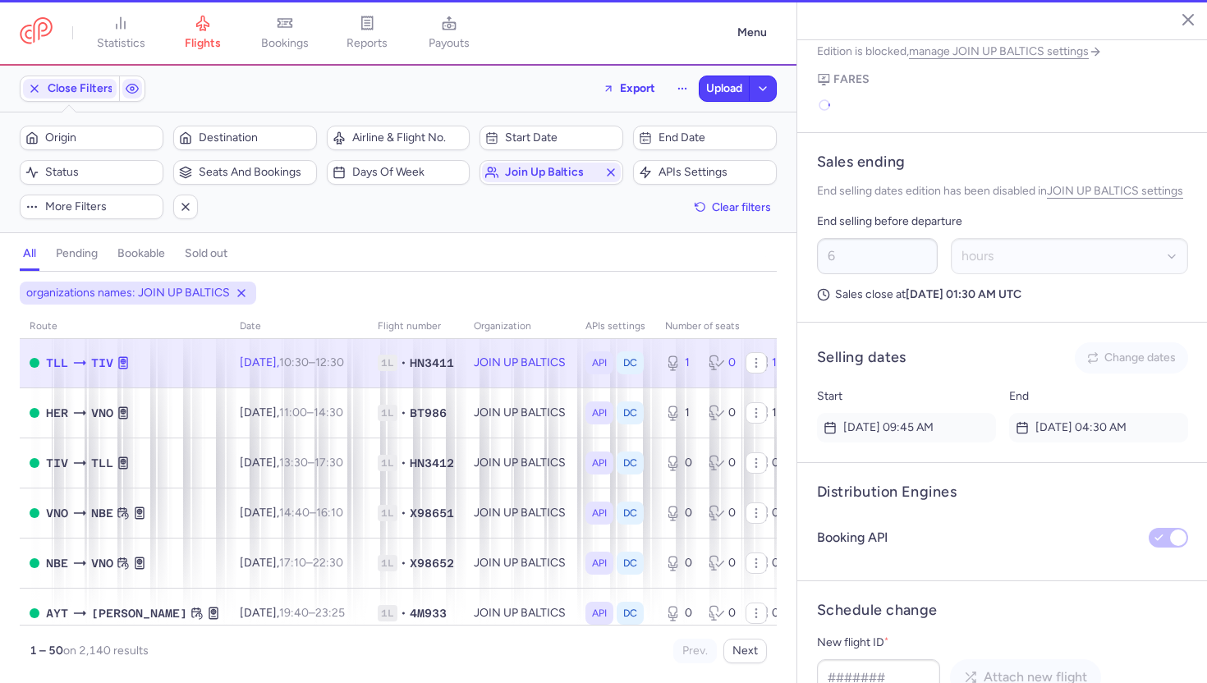
scroll to position [2244, 0]
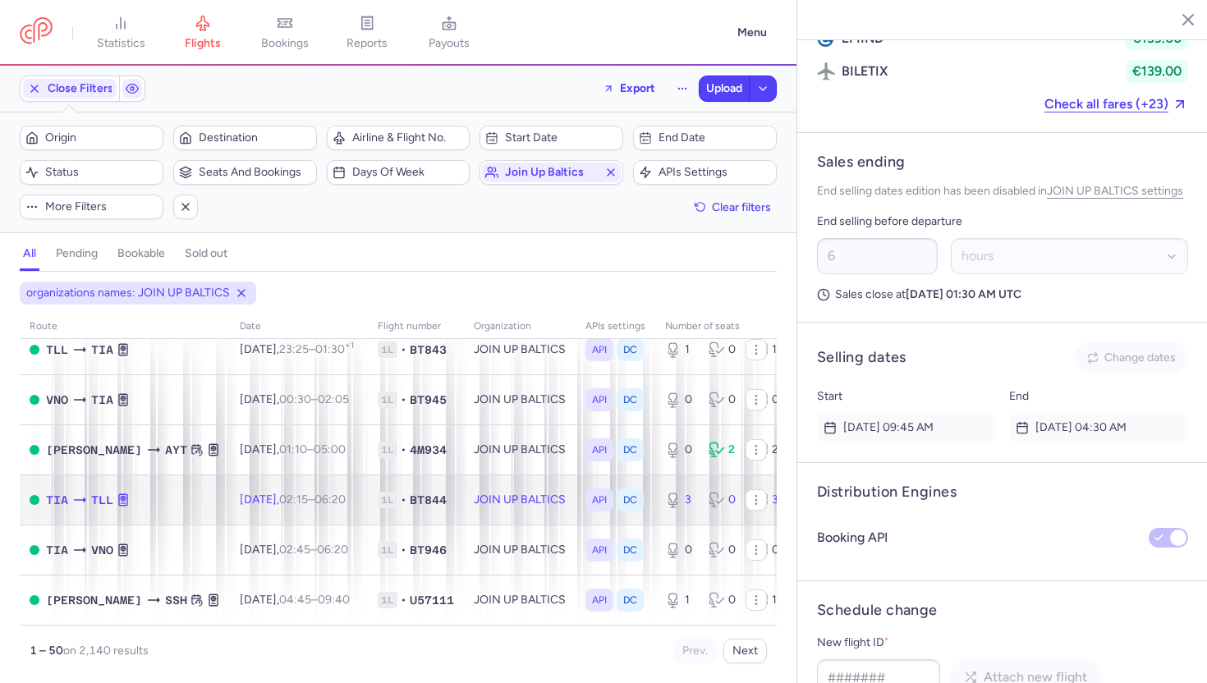
click at [493, 514] on td "JOIN UP BALTICS" at bounding box center [520, 499] width 112 height 50
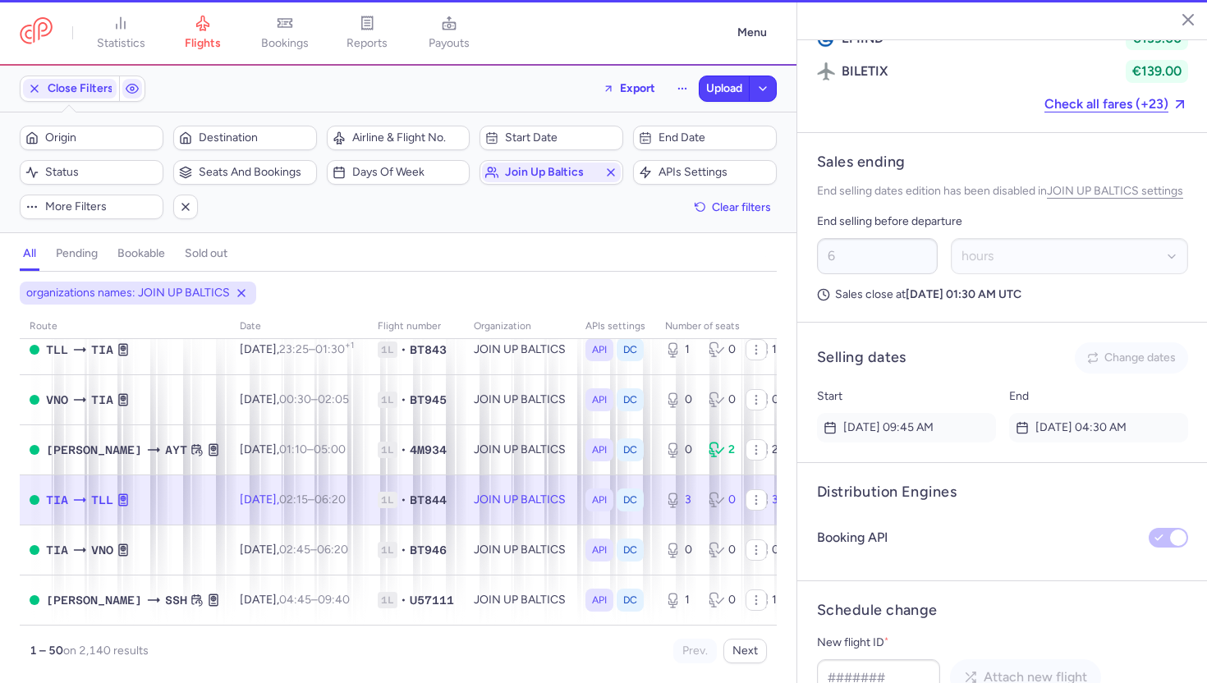
type input "3"
type input "2"
select select "days"
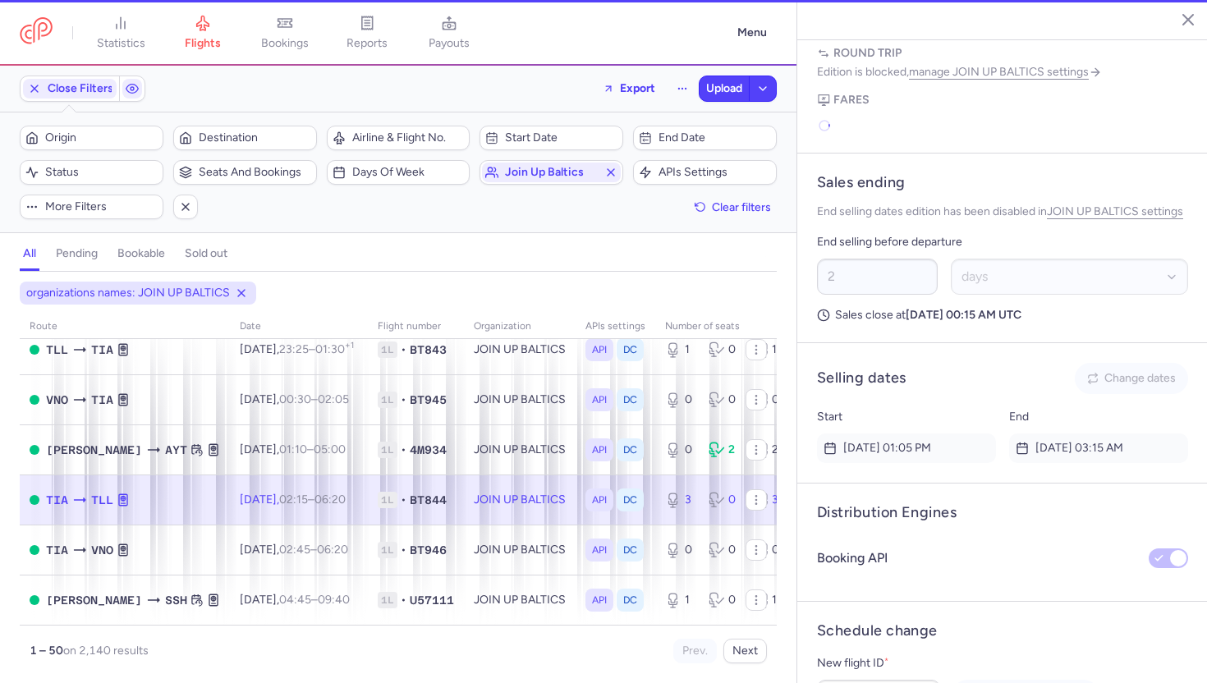
scroll to position [998, 0]
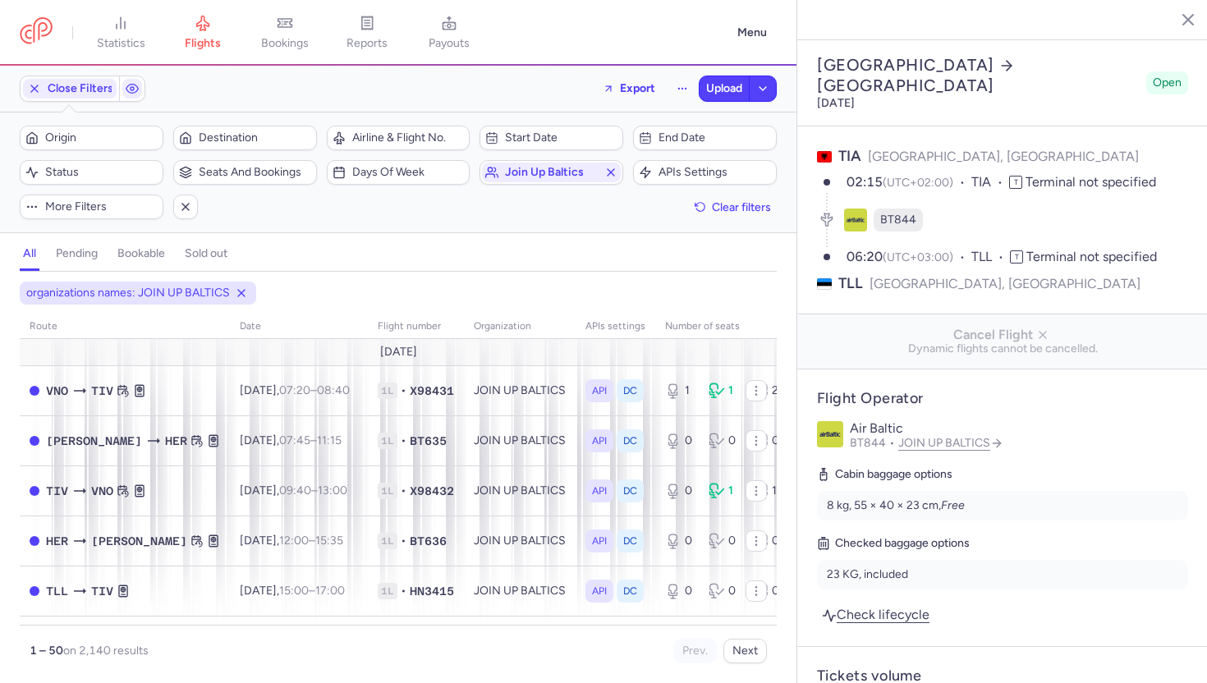
select select "days"
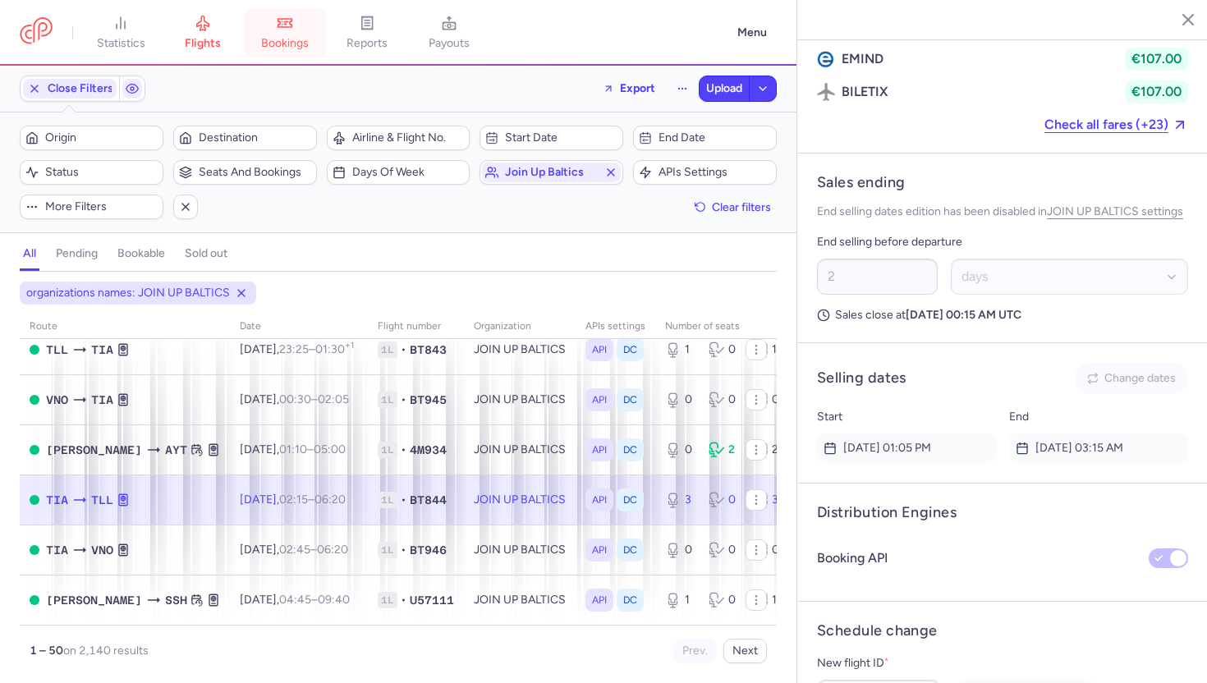
click at [273, 39] on span "bookings" at bounding box center [285, 43] width 48 height 15
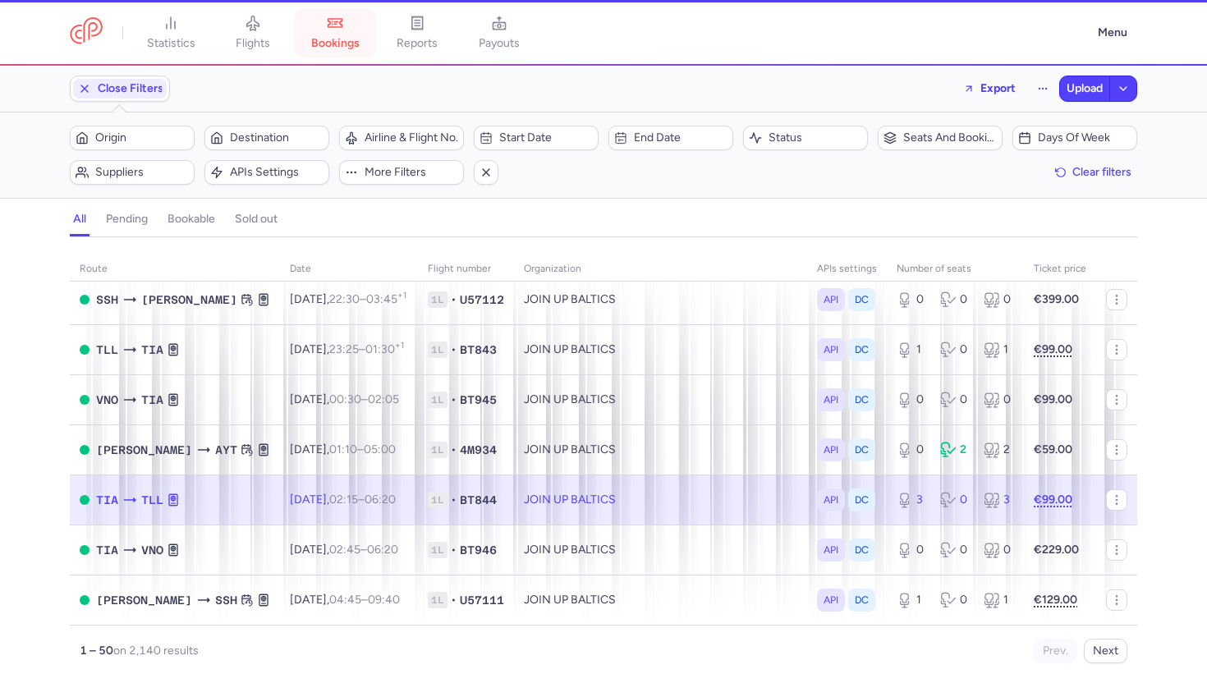
scroll to position [2221, 0]
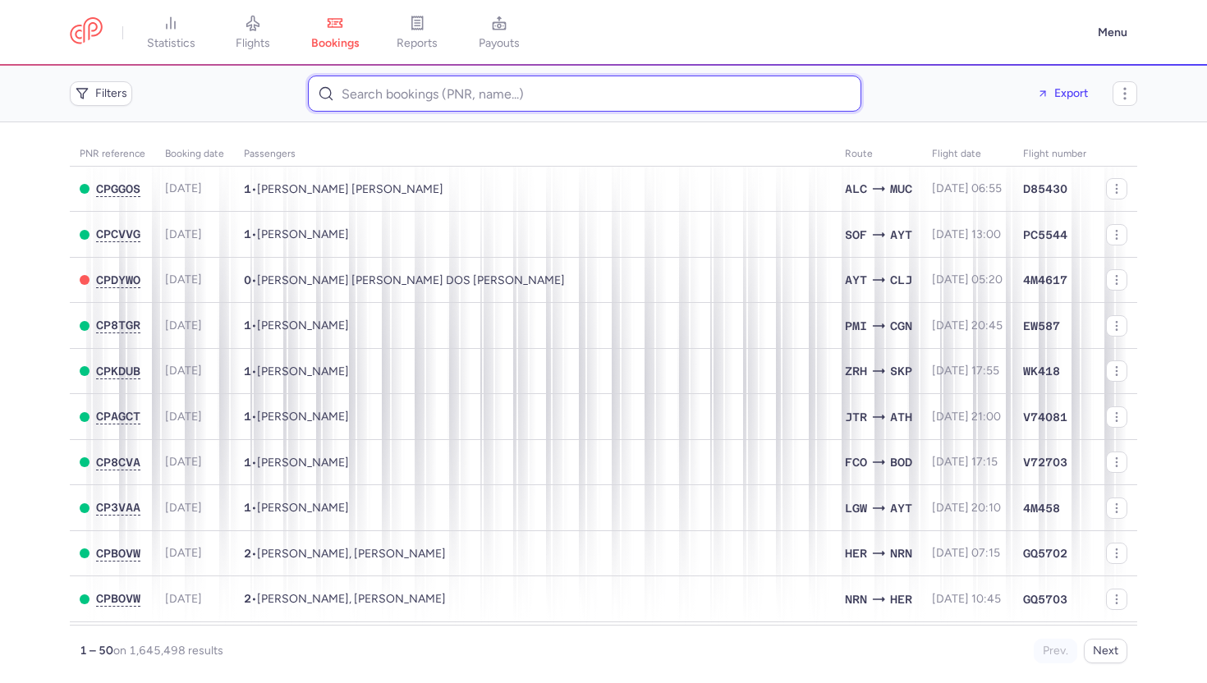
click at [416, 92] on input at bounding box center [584, 94] width 553 height 36
paste input "CPGIFS"
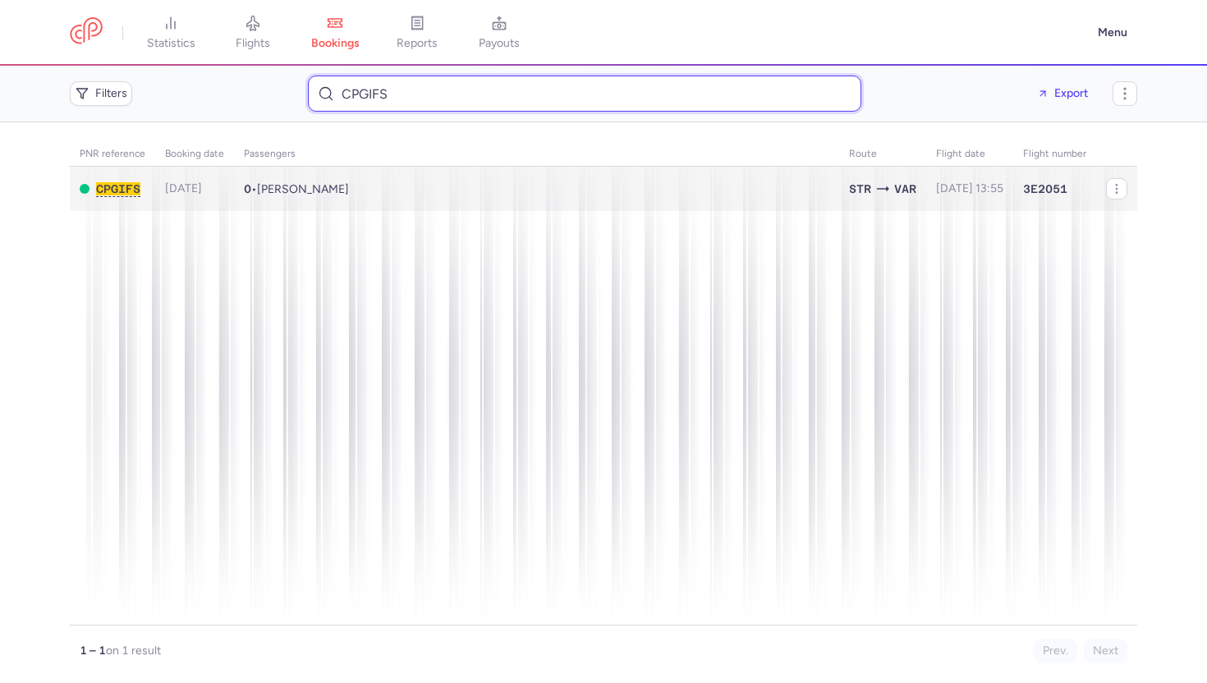
type input "CPGIFS"
click at [926, 188] on td "0 • Alexander GRUN" at bounding box center [969, 189] width 87 height 45
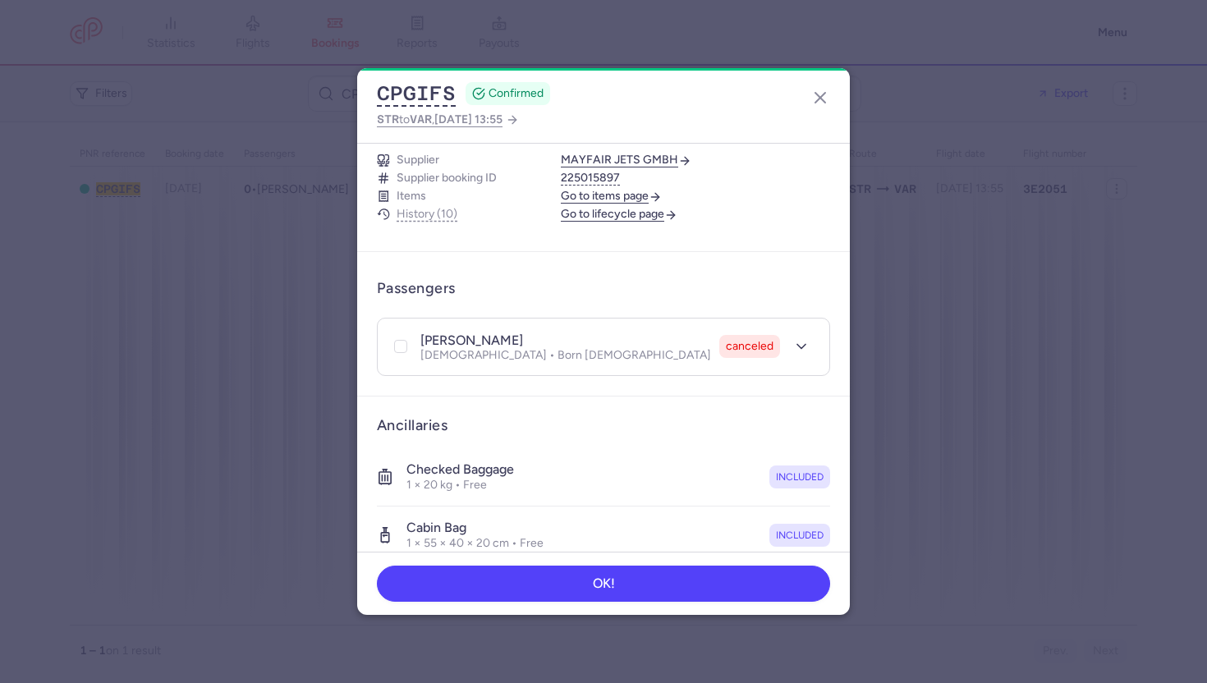
scroll to position [229, 0]
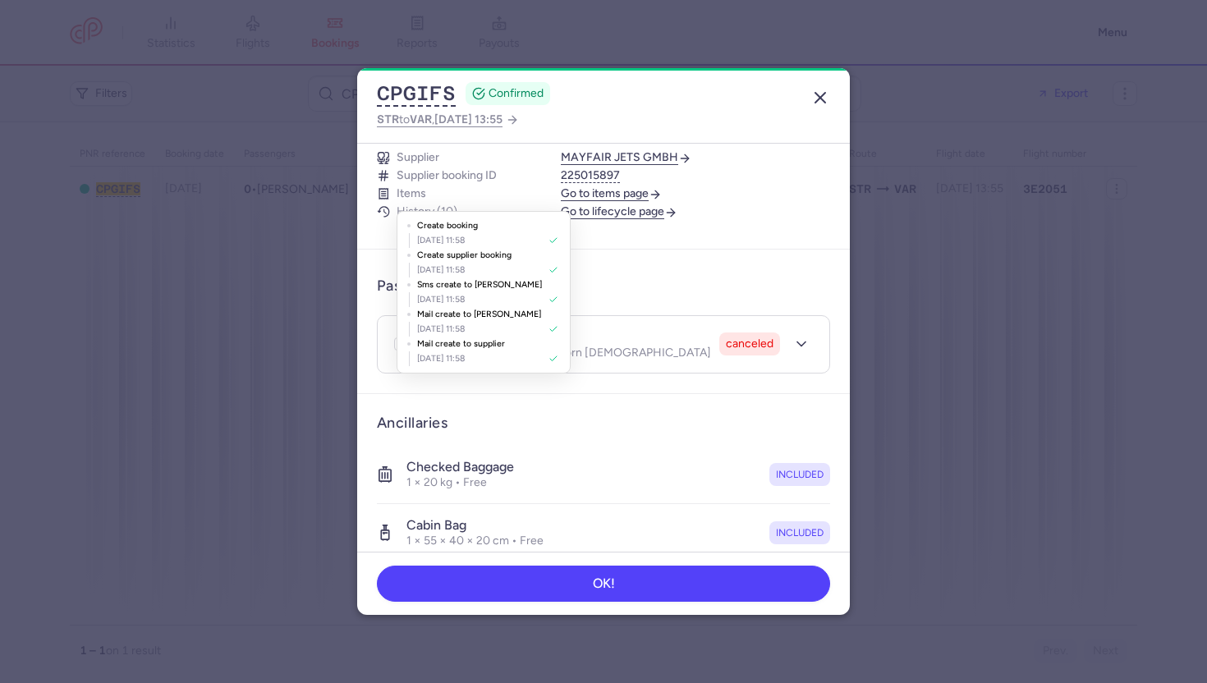
click at [816, 93] on icon "button" at bounding box center [820, 98] width 20 height 20
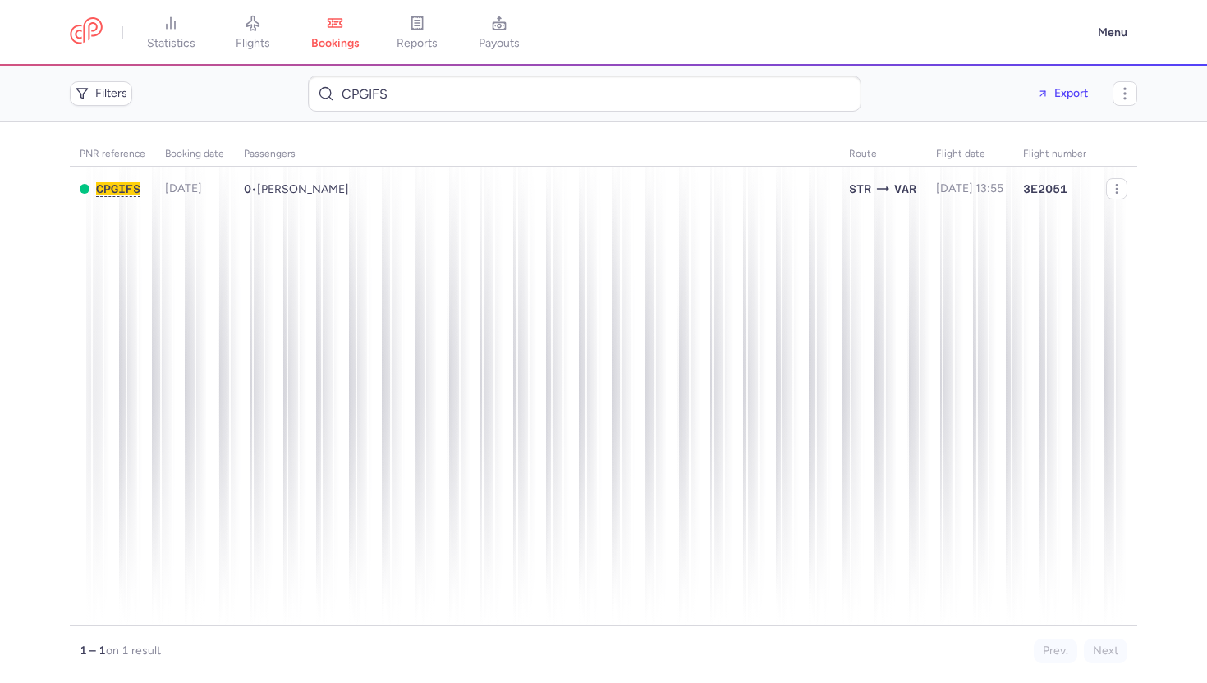
click at [94, 106] on div "Filters CPGIFS Export" at bounding box center [603, 93] width 1080 height 49
click at [185, 46] on span "statistics" at bounding box center [171, 43] width 48 height 15
click at [268, 45] on li "flights" at bounding box center [253, 33] width 82 height 36
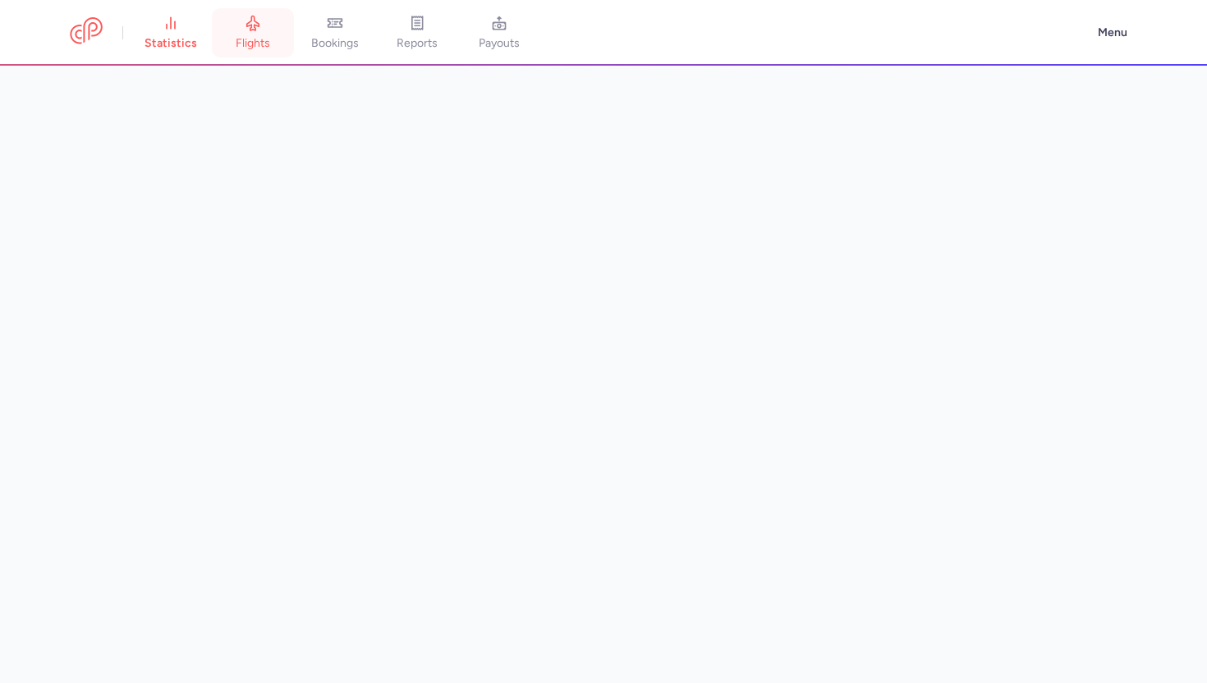
click at [254, 48] on span "flights" at bounding box center [253, 43] width 34 height 15
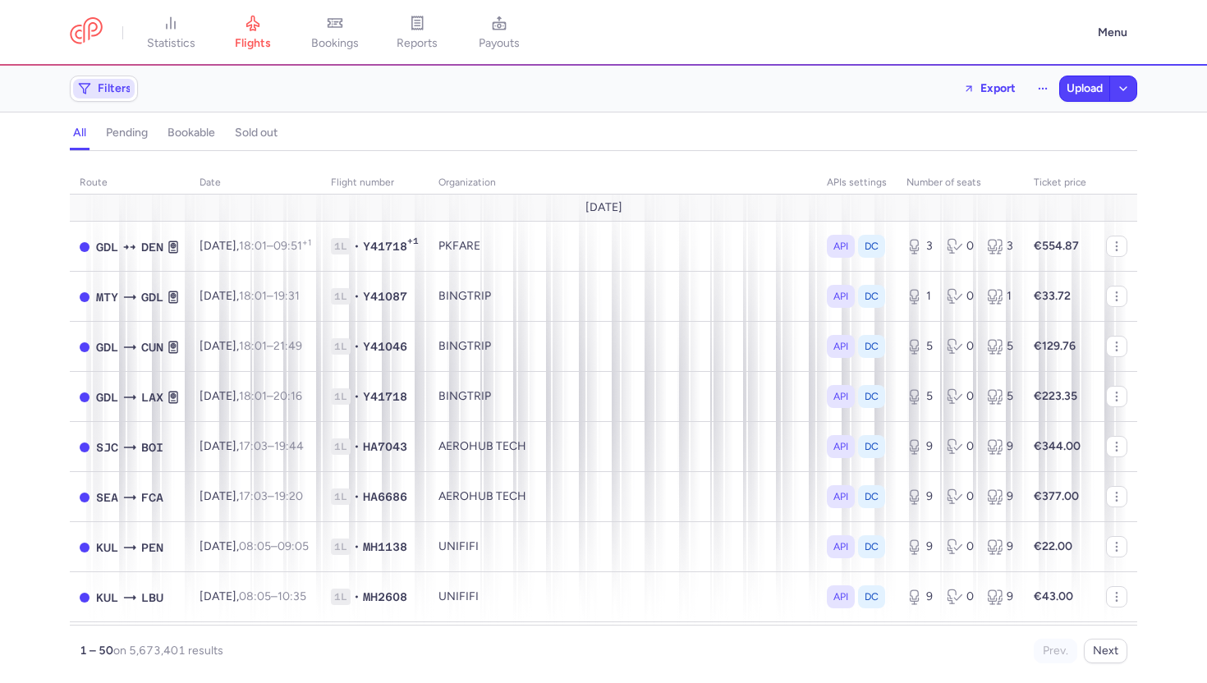
click at [99, 88] on span "Filters" at bounding box center [115, 88] width 34 height 13
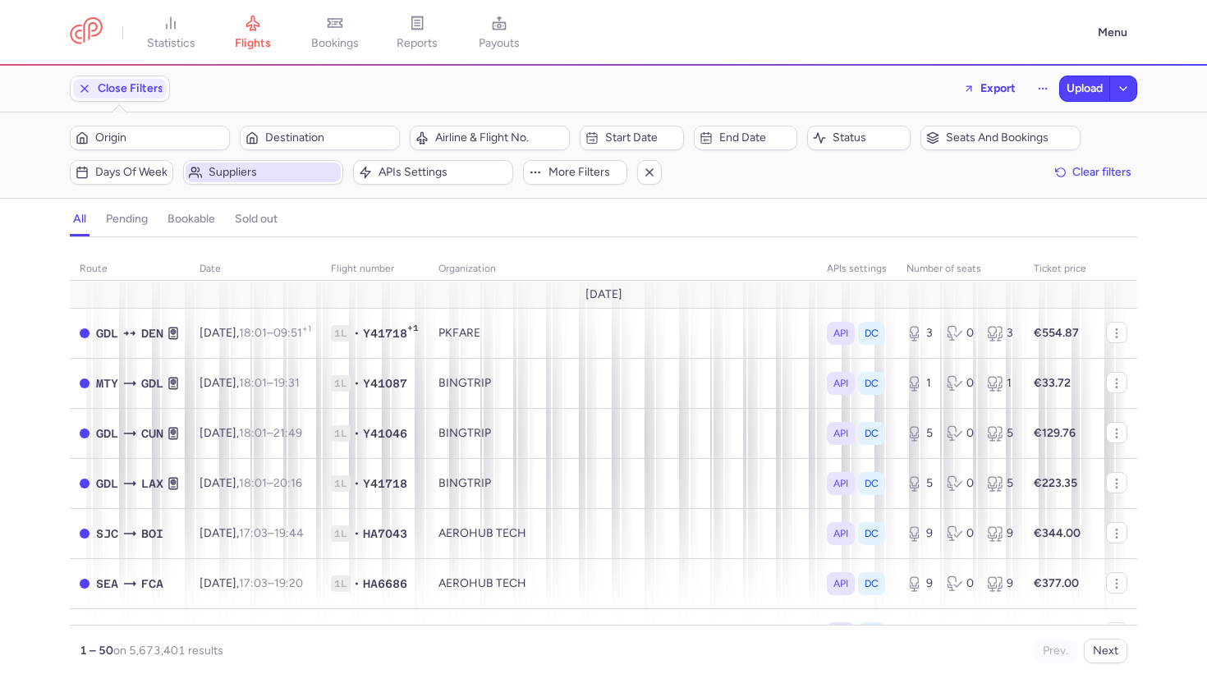
click at [268, 175] on span "Suppliers" at bounding box center [272, 172] width 129 height 13
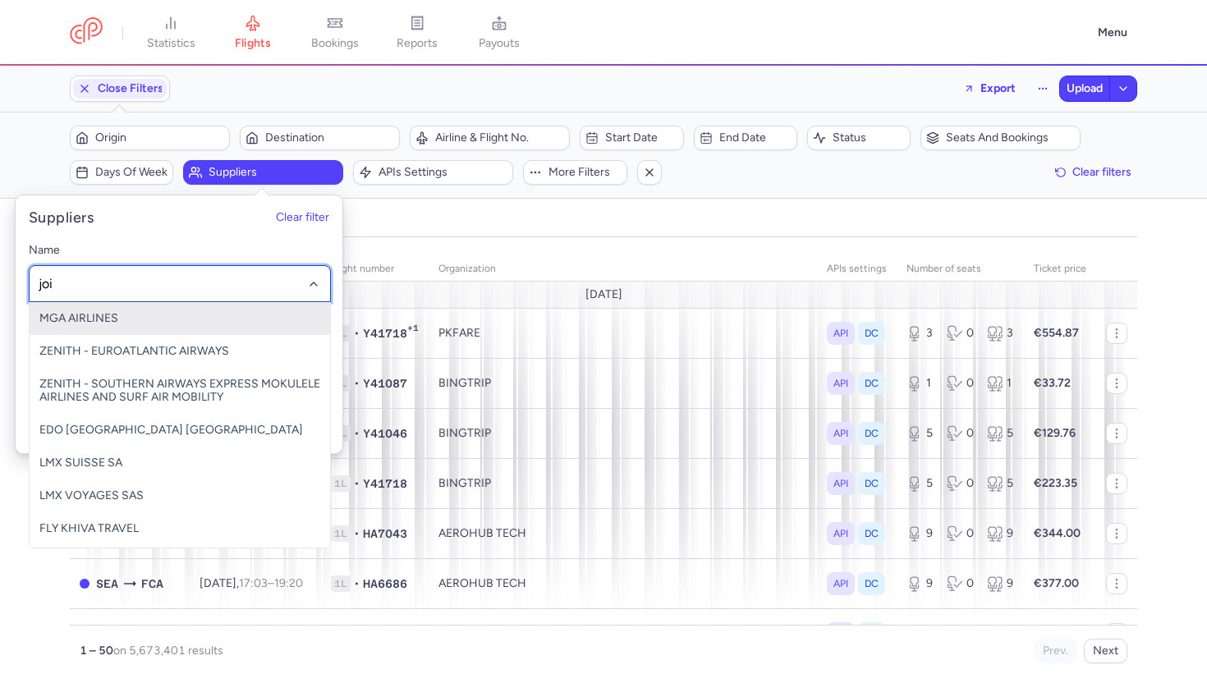
type input "join"
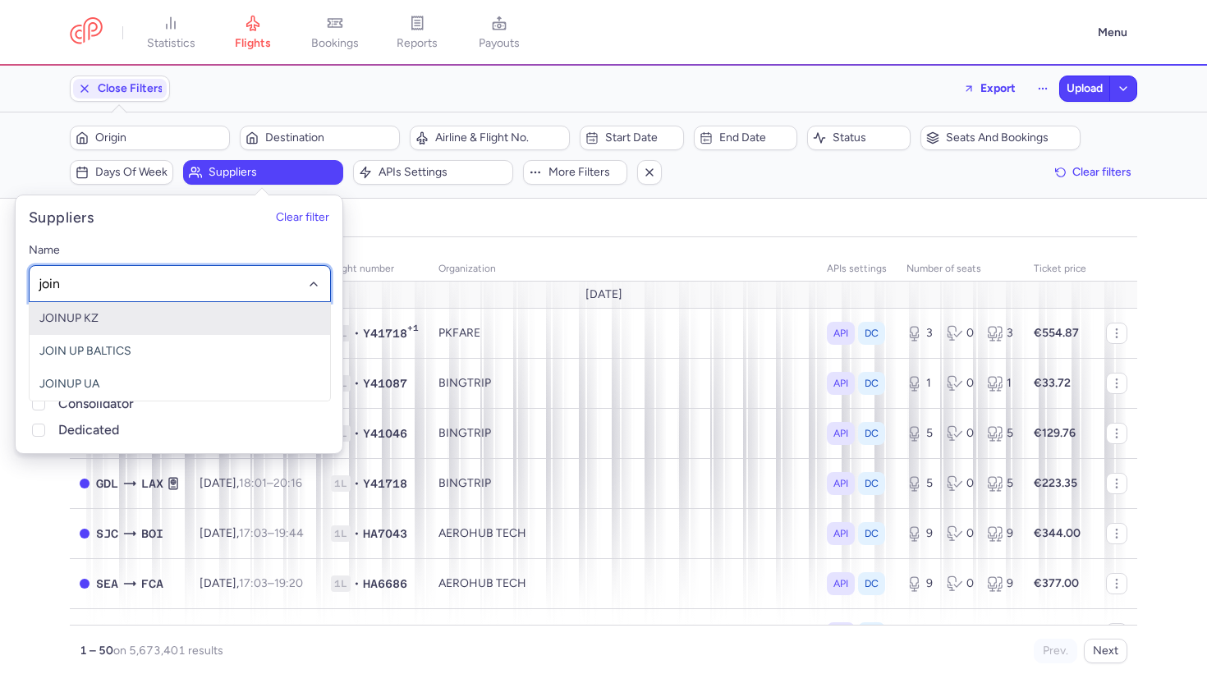
click at [216, 336] on span "JOIN UP BALTICS" at bounding box center [180, 351] width 300 height 33
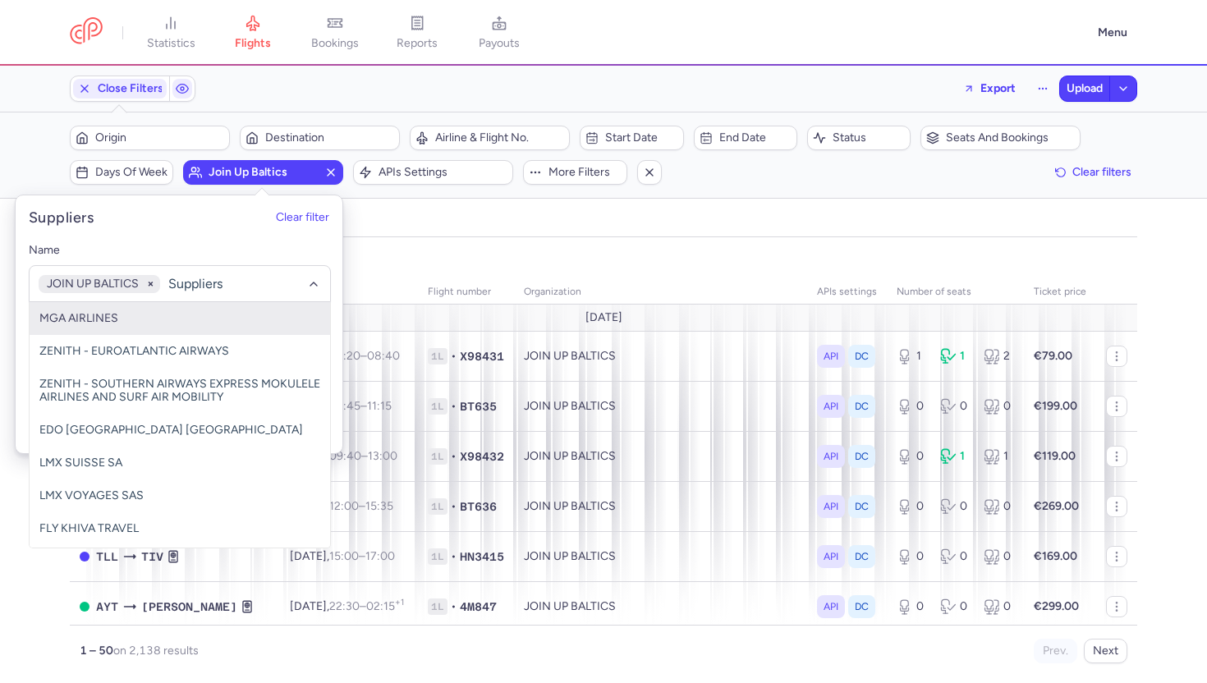
click at [528, 215] on div "all pending bookable sold out" at bounding box center [603, 222] width 1067 height 29
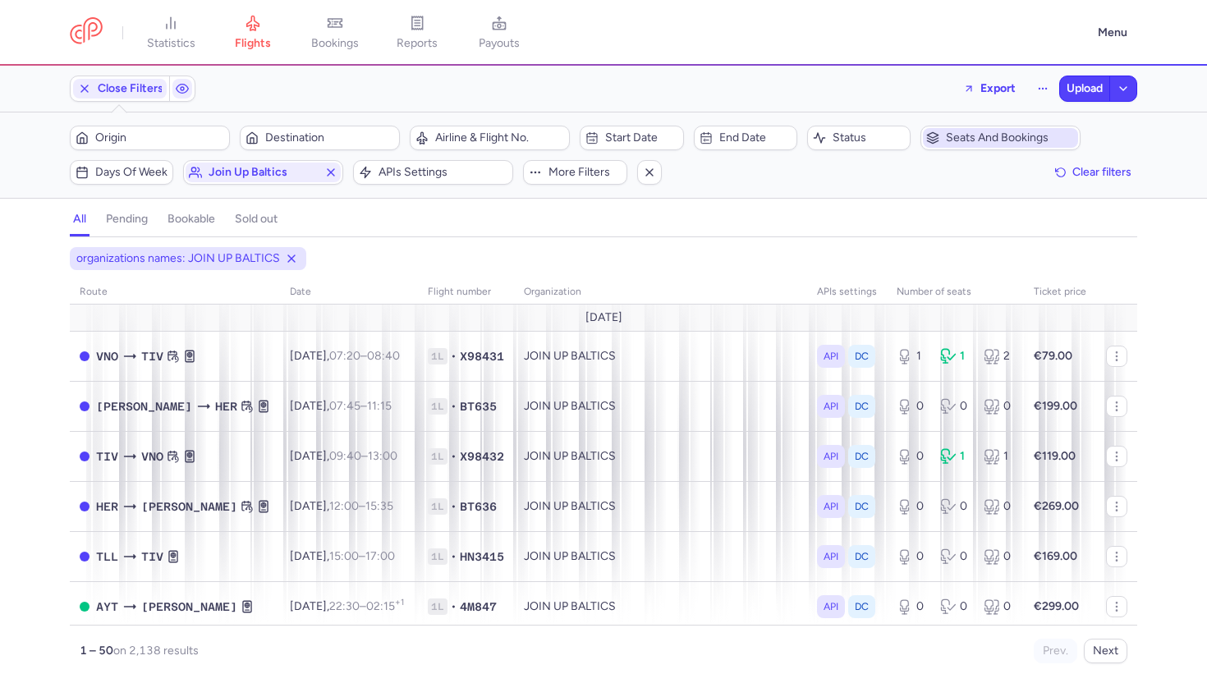
click at [988, 135] on span "Seats and bookings" at bounding box center [1010, 137] width 129 height 13
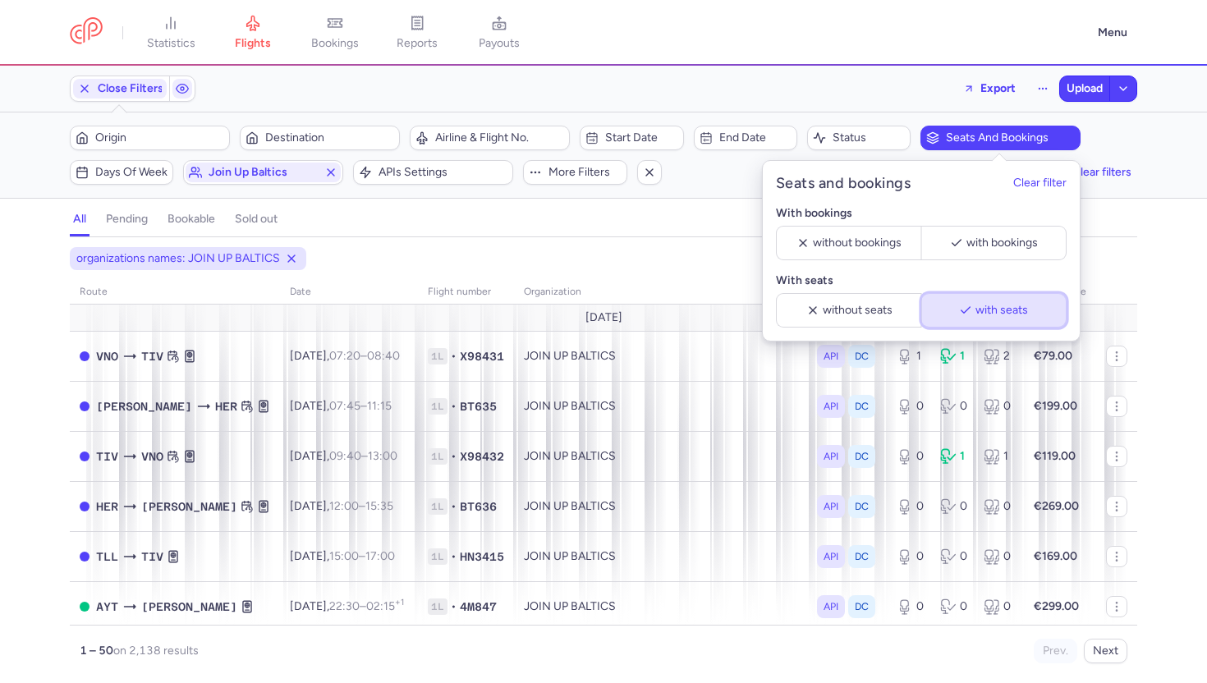
click at [964, 311] on polyline "button" at bounding box center [965, 310] width 9 height 6
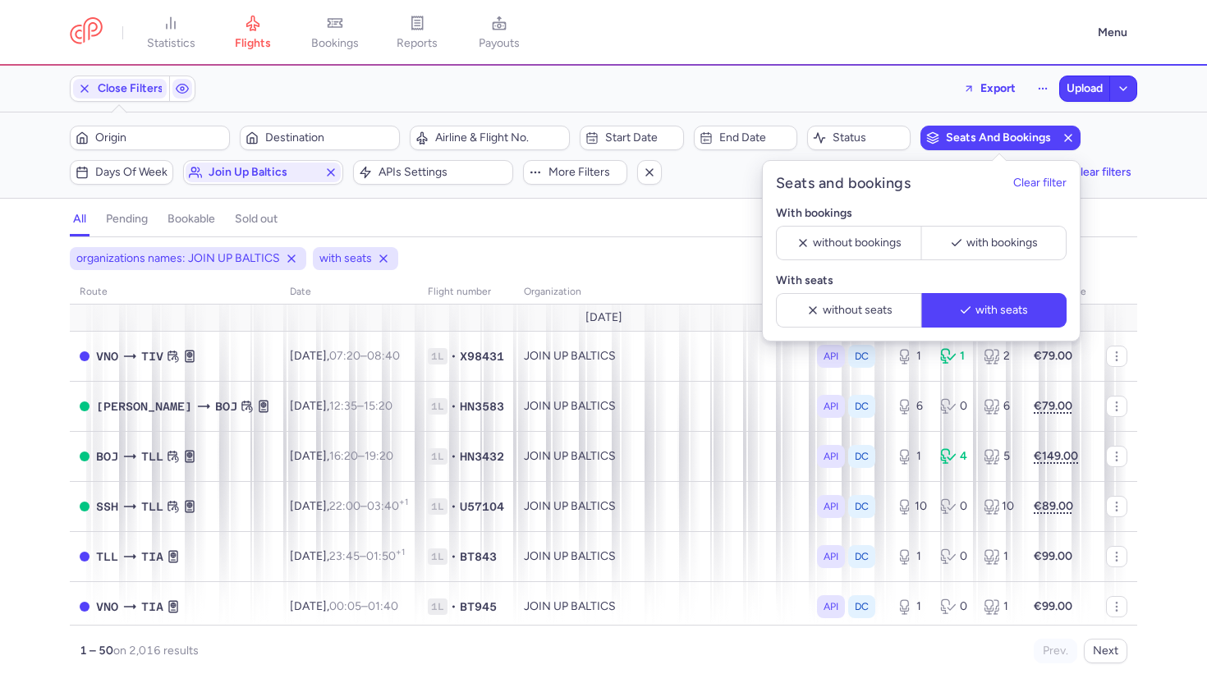
click at [643, 238] on div "organizations names: JOIN UP BALTICS with seats route date Flight number organi…" at bounding box center [603, 460] width 1207 height 446
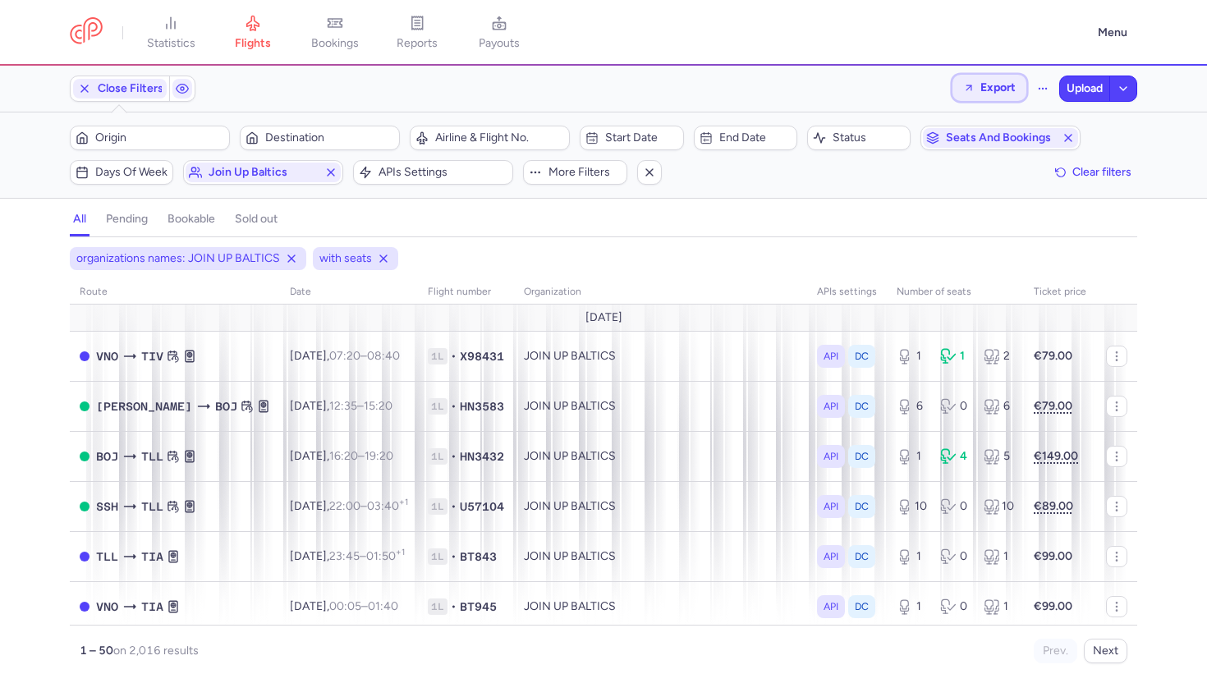
click at [994, 85] on span "Export" at bounding box center [997, 87] width 35 height 12
click at [924, 140] on button "Export flights" at bounding box center [943, 132] width 163 height 26
click at [1091, 85] on span "Upload" at bounding box center [1084, 88] width 36 height 13
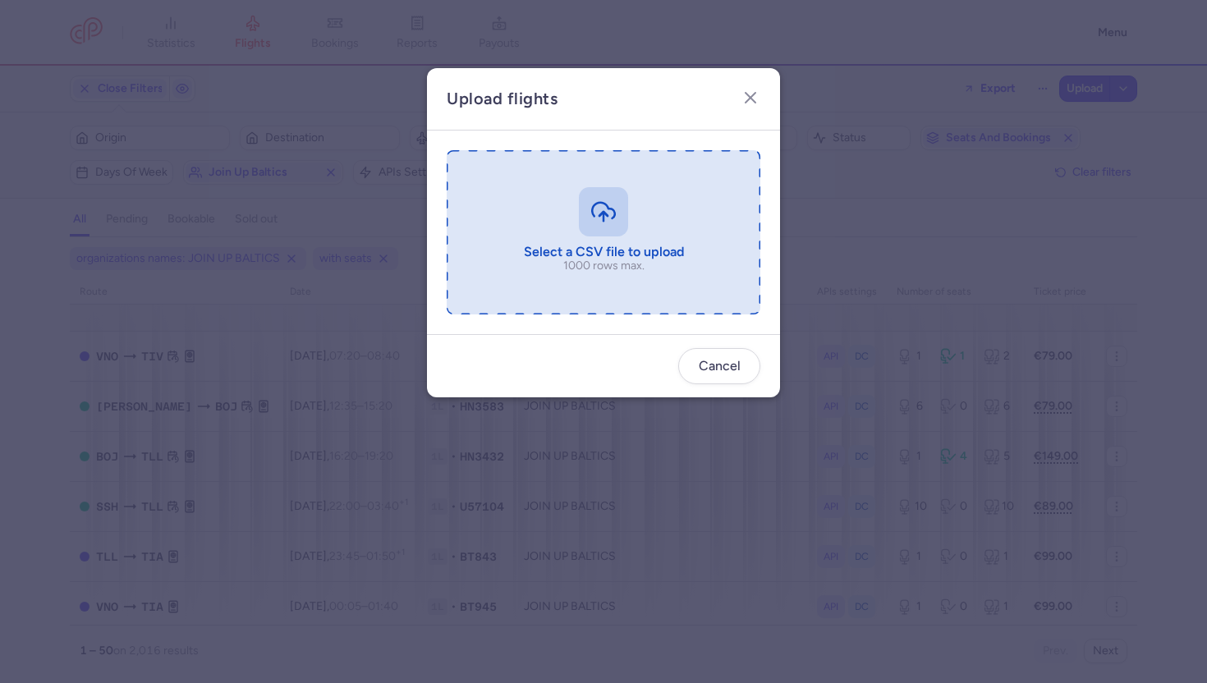
click at [617, 206] on input "file" at bounding box center [604, 232] width 314 height 164
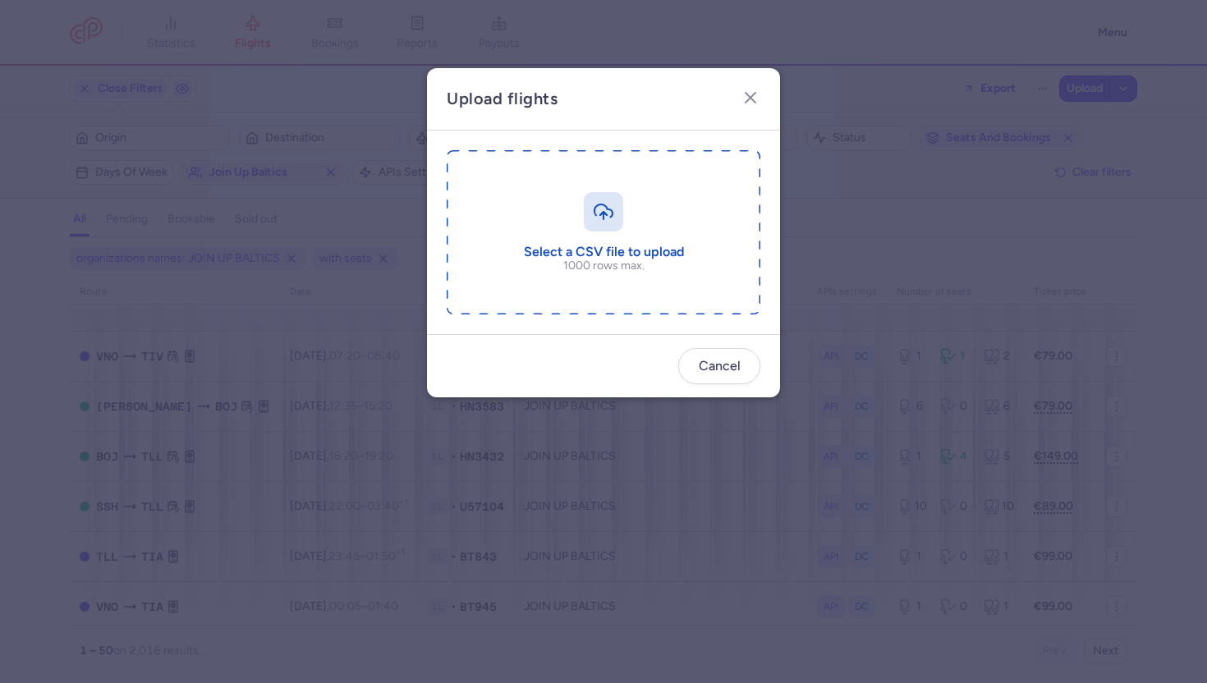
type input "C:\fakepath\export_flights_20250814,1209.csv"
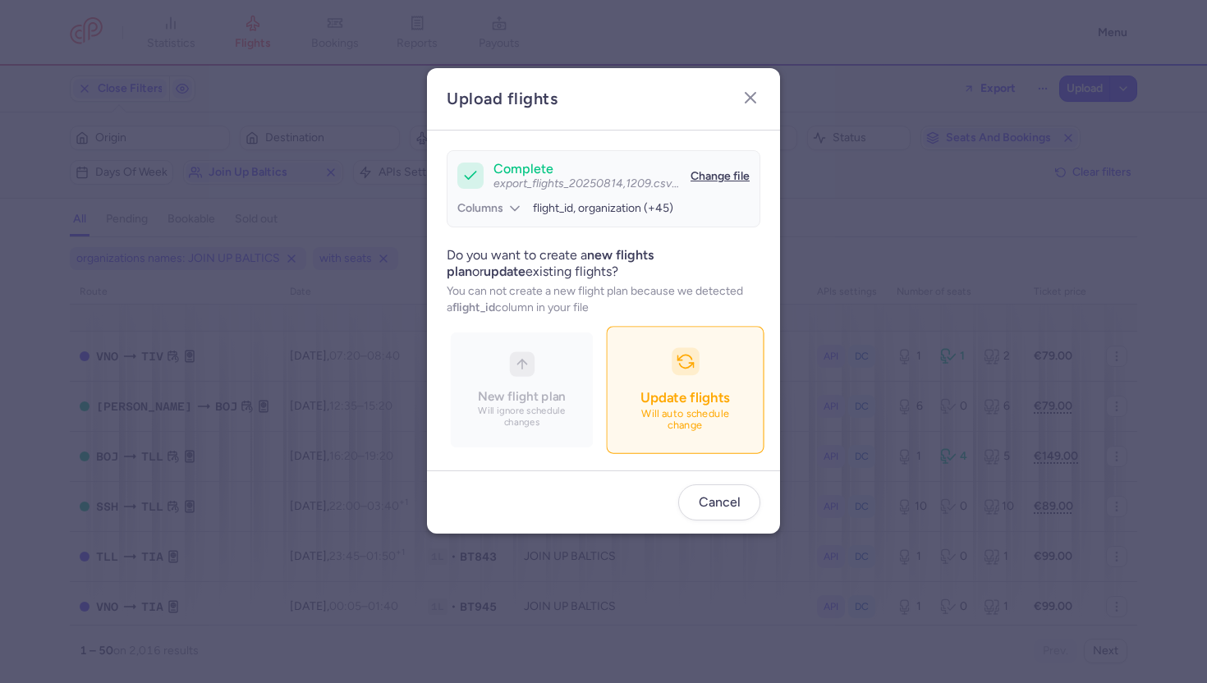
click at [696, 387] on button "Update flights Will auto schedule change" at bounding box center [685, 390] width 158 height 127
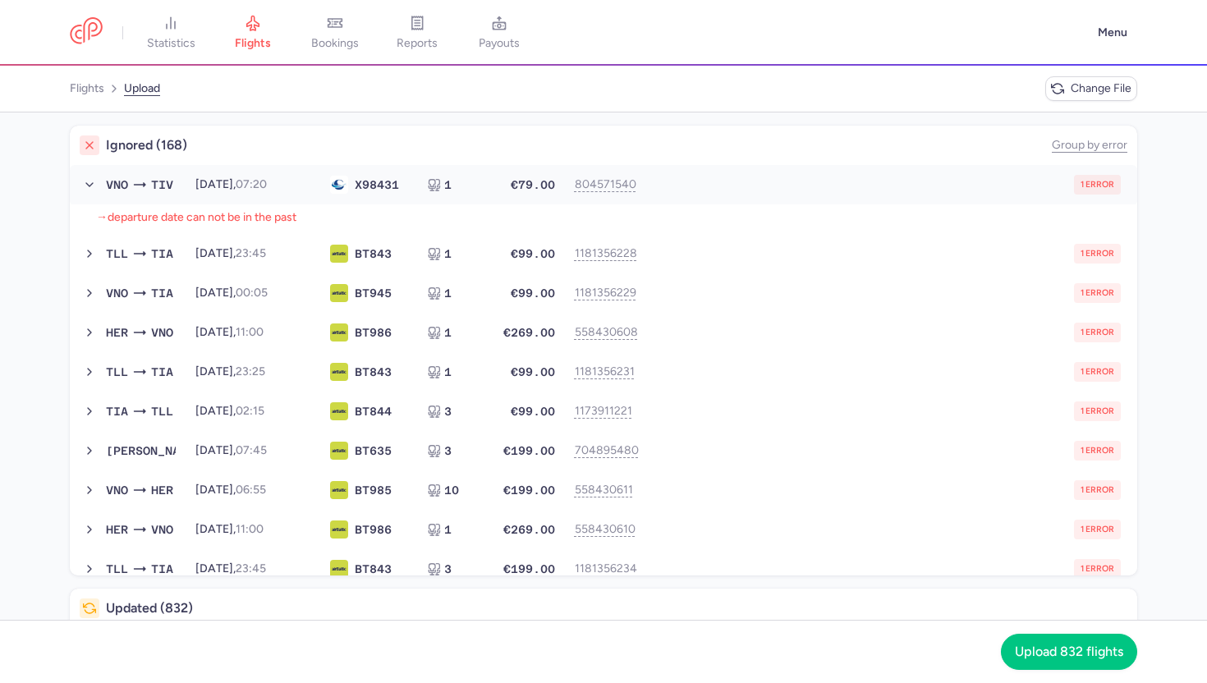
click at [833, 168] on button "VNO TIV 2025-08-14, 07:20 X9 8431 1 €79.00 804571540 1 error 2025-08-14, 07:20 …" at bounding box center [603, 184] width 1067 height 39
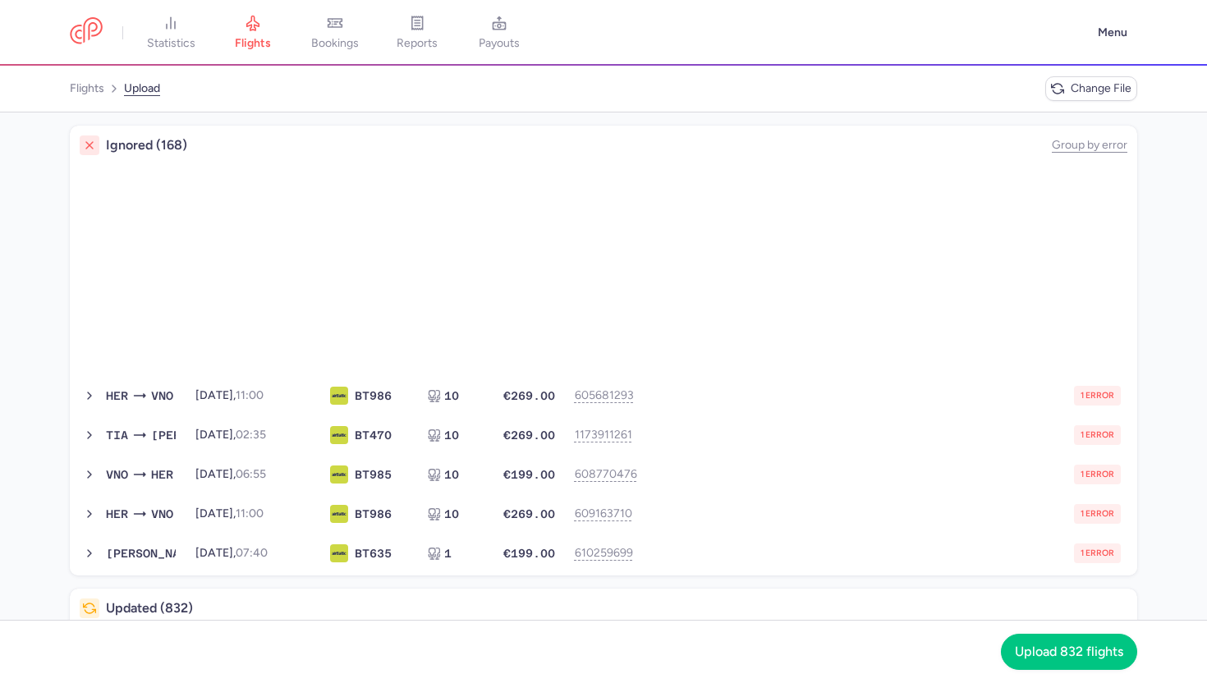
scroll to position [4964, 0]
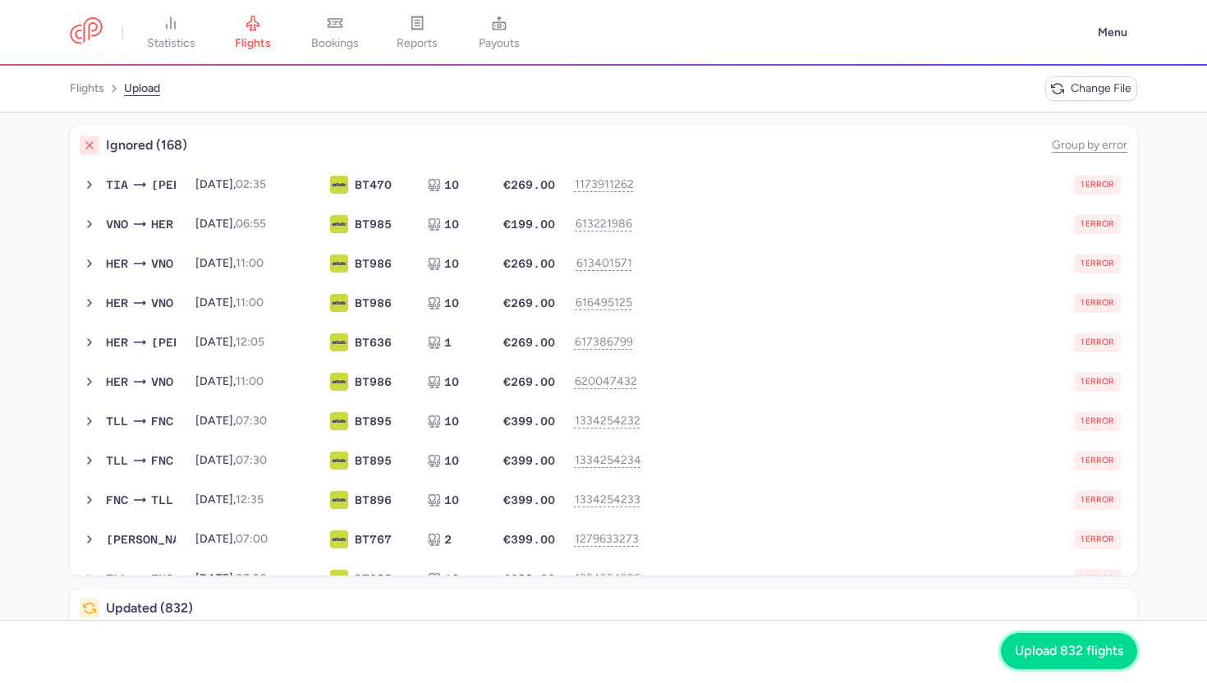
click at [1074, 646] on span "Upload 832 flights" at bounding box center [1069, 651] width 108 height 15
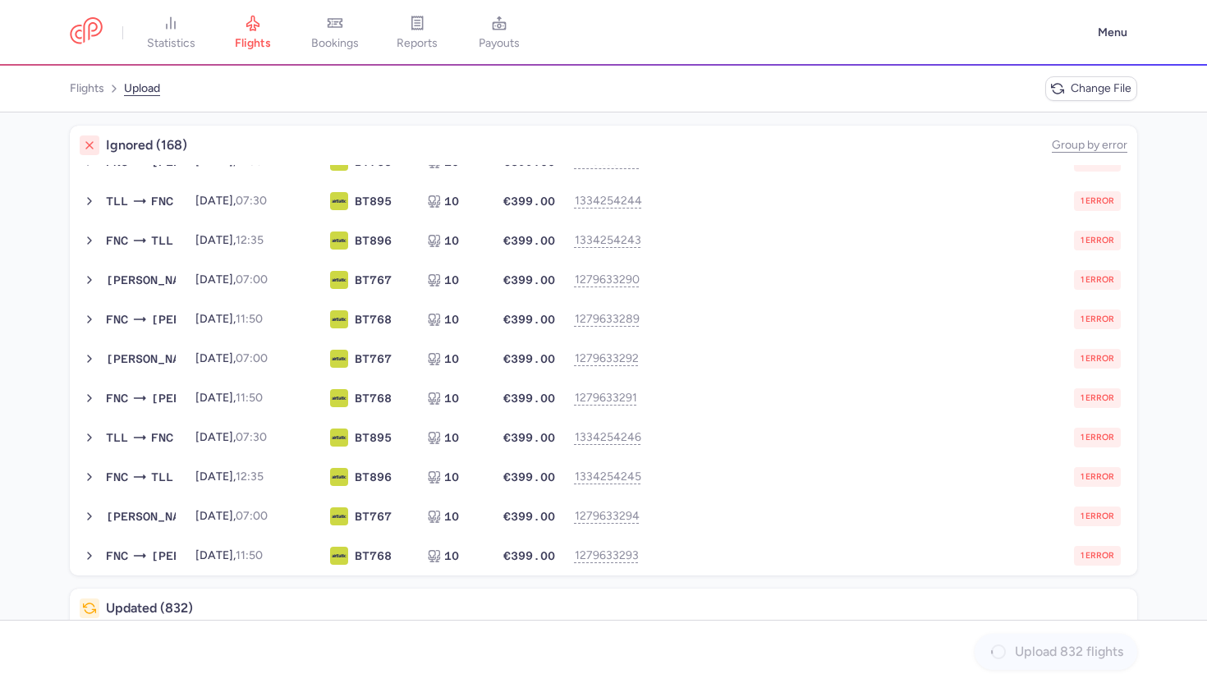
scroll to position [438, 0]
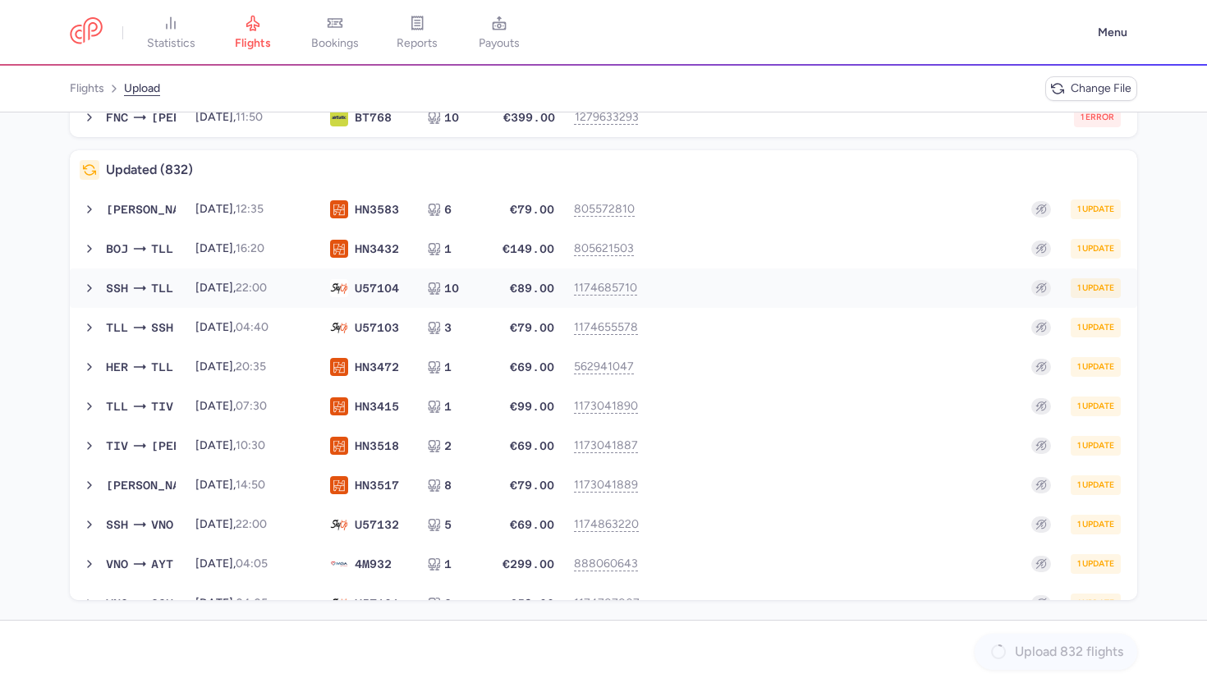
click at [812, 291] on div "1 update" at bounding box center [886, 288] width 470 height 20
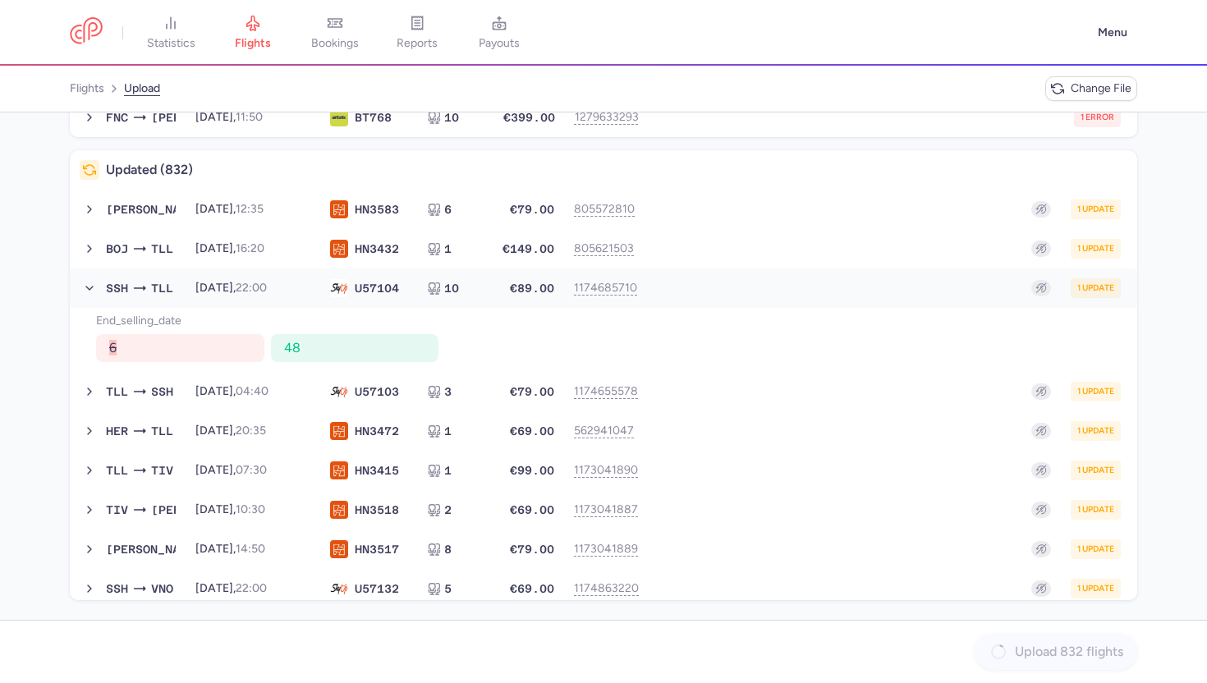
click at [812, 291] on div "1 update" at bounding box center [886, 288] width 470 height 20
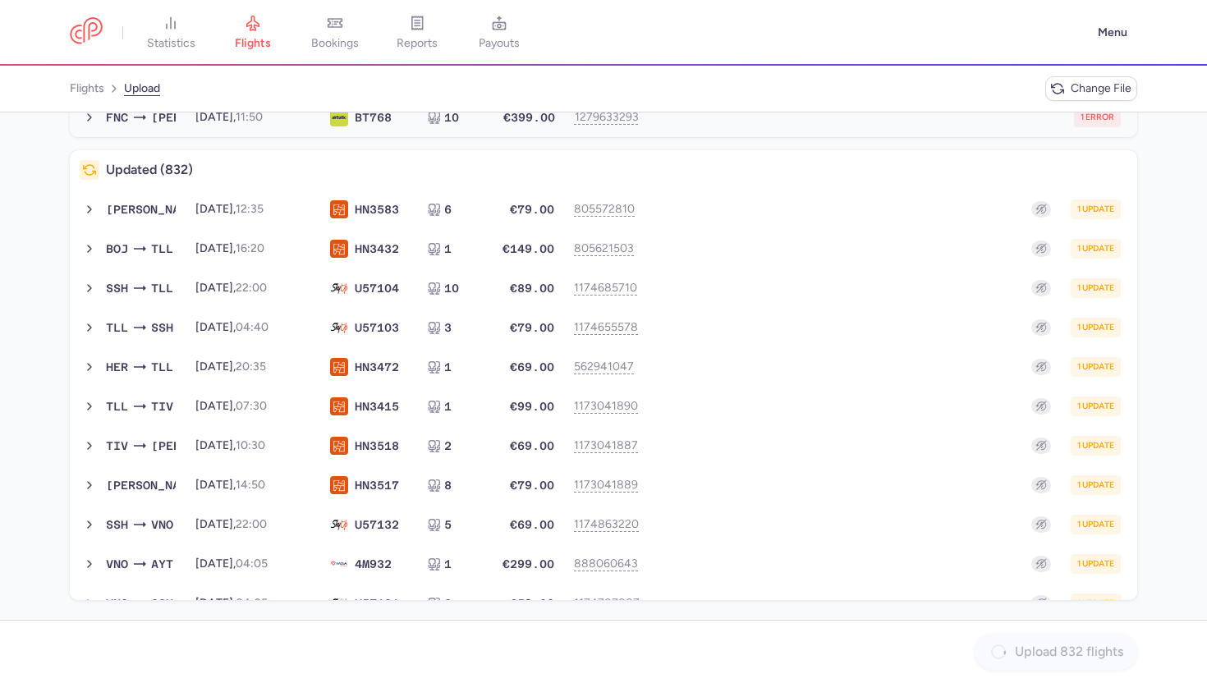
click at [738, 114] on div "1 error" at bounding box center [886, 118] width 469 height 20
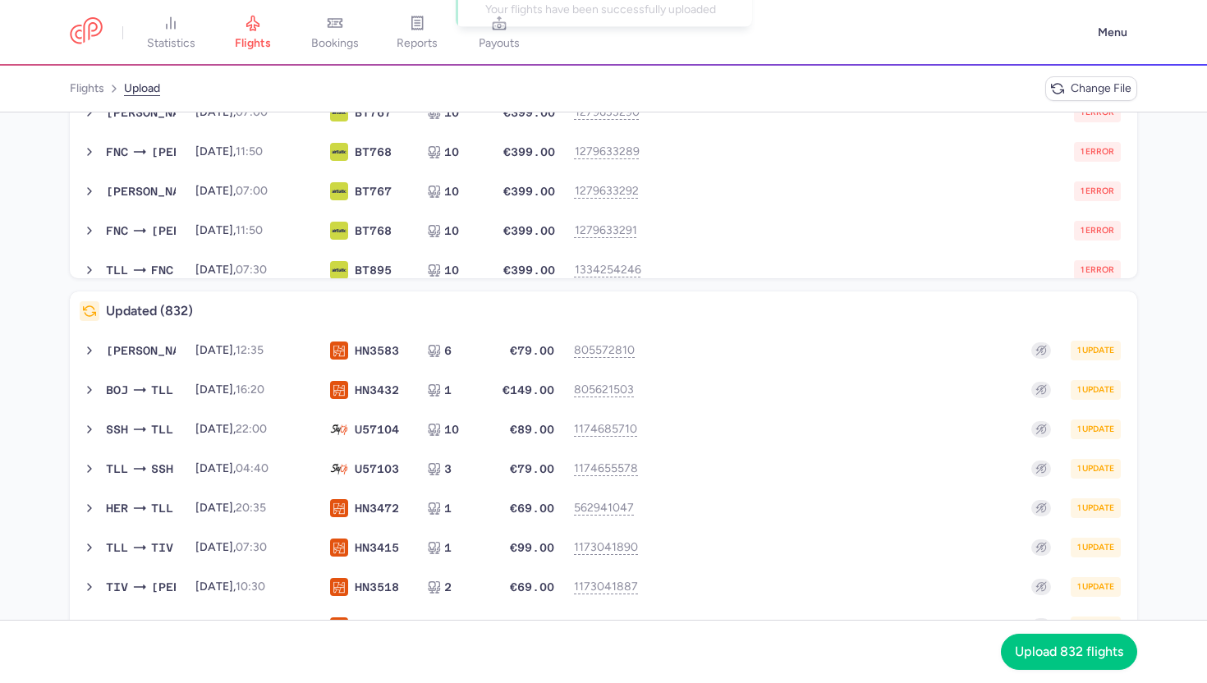
scroll to position [294, 0]
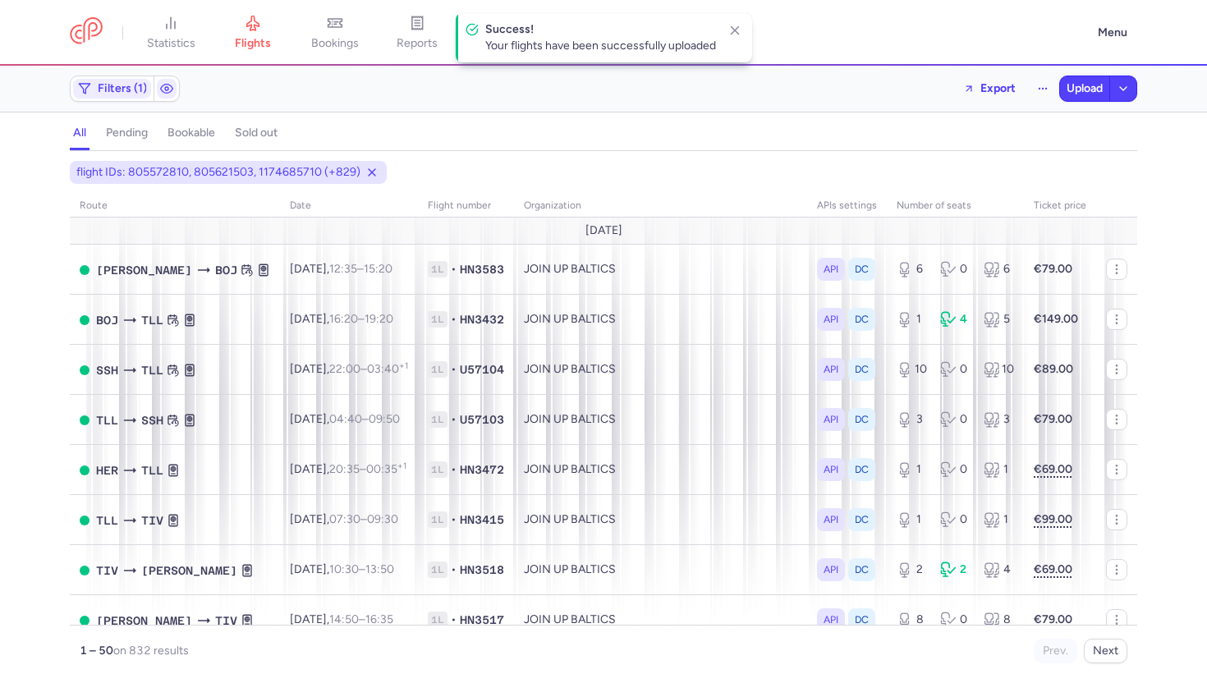
click at [384, 175] on div "flight IDs: 805572810, 805621503, 1174685710 (+829)" at bounding box center [603, 173] width 1074 height 30
click at [372, 176] on icon at bounding box center [371, 172] width 13 height 13
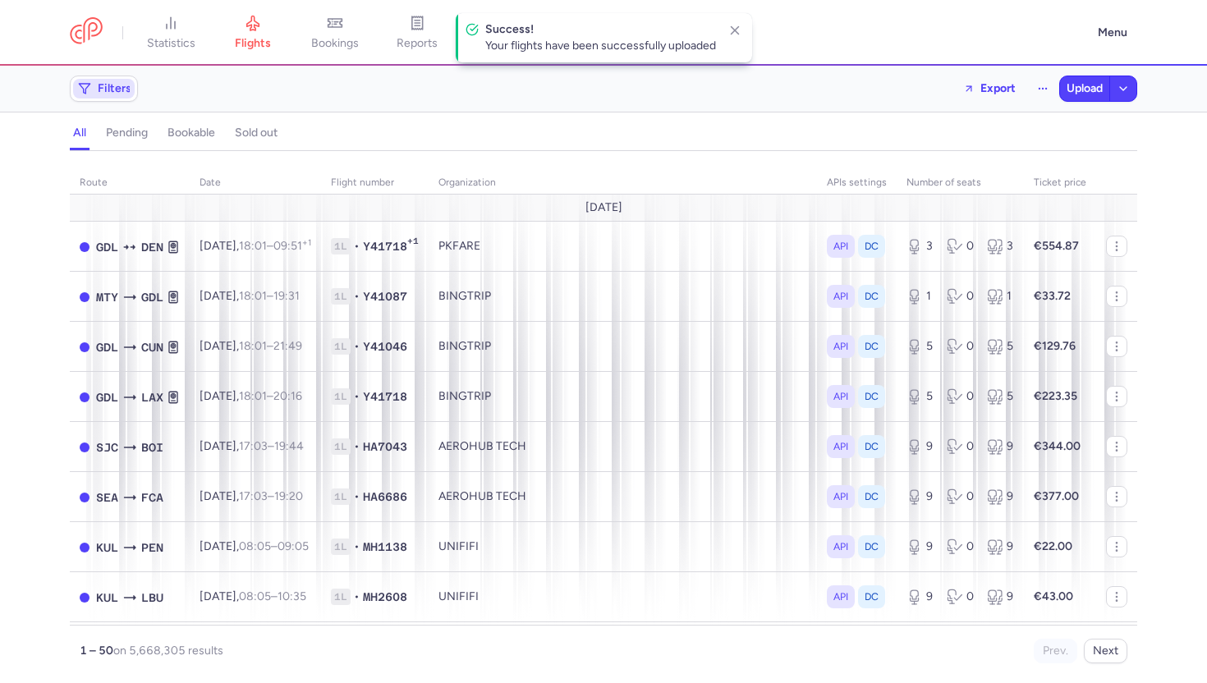
click at [103, 87] on span "Filters" at bounding box center [115, 88] width 34 height 13
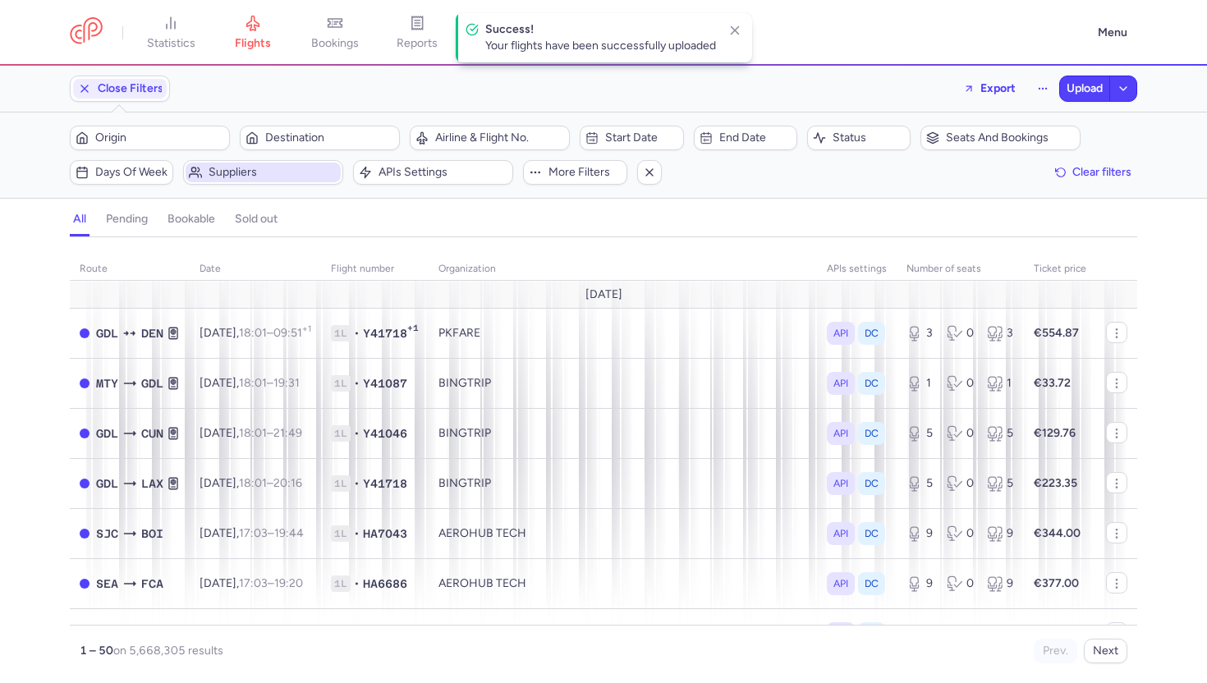
click at [252, 168] on span "Suppliers" at bounding box center [272, 172] width 129 height 13
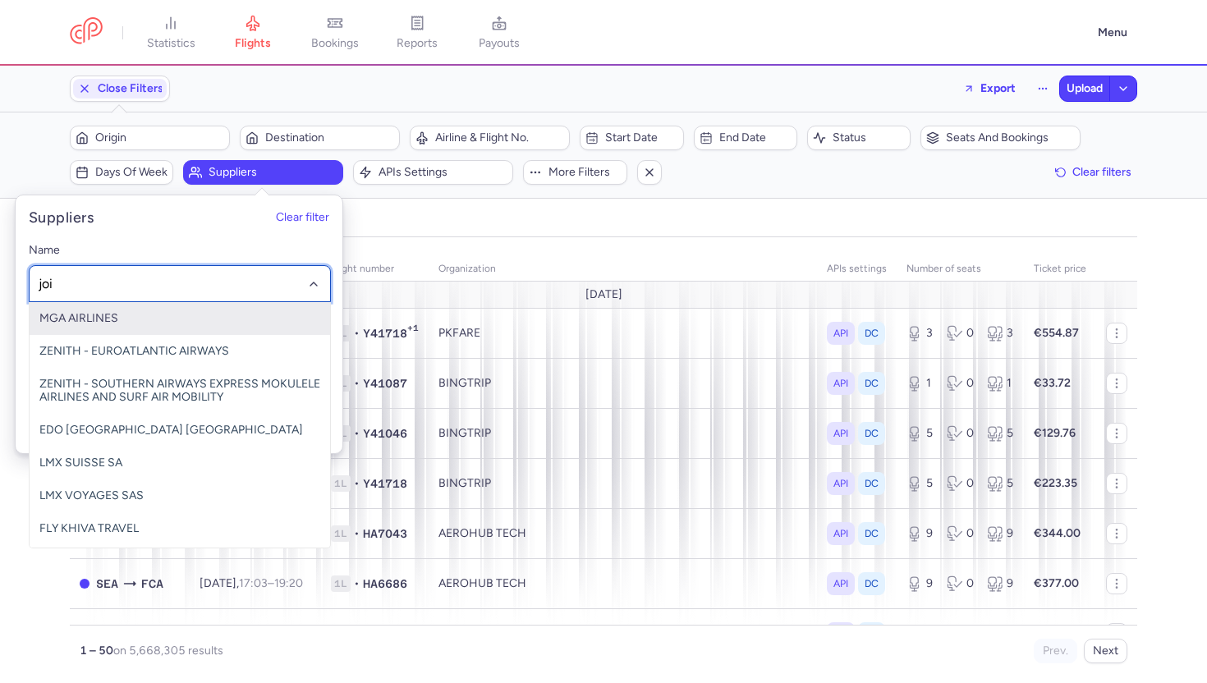
type input "join"
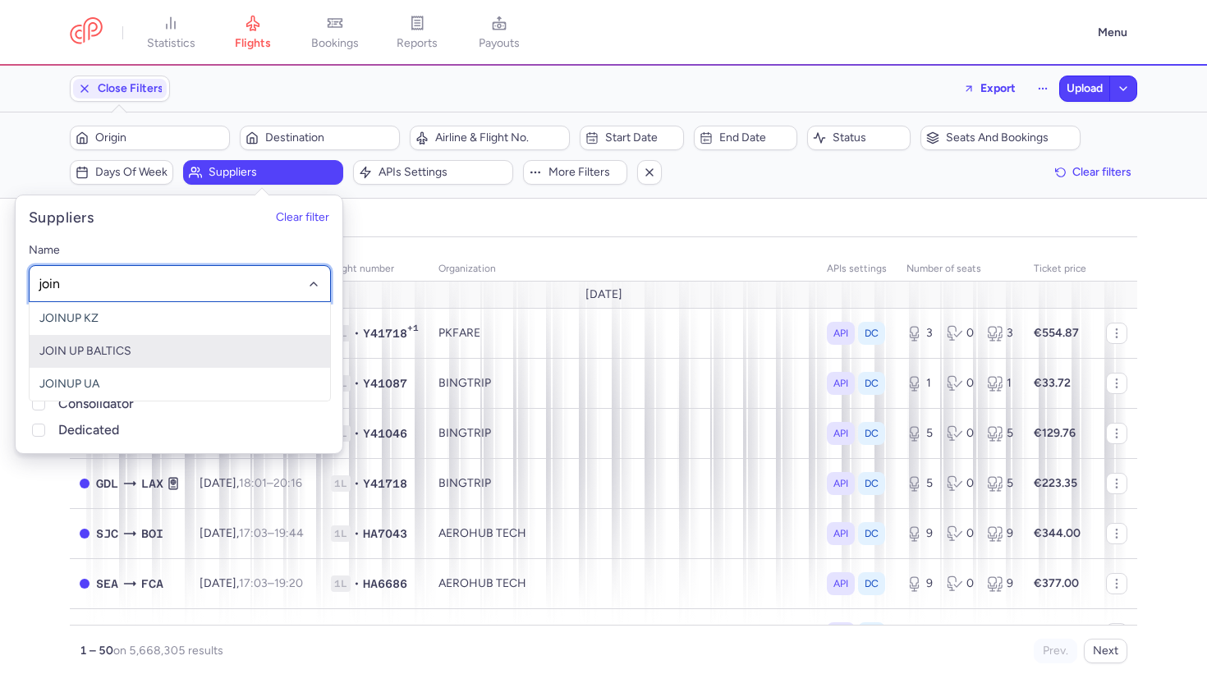
click at [217, 346] on span "JOIN UP BALTICS" at bounding box center [180, 351] width 300 height 33
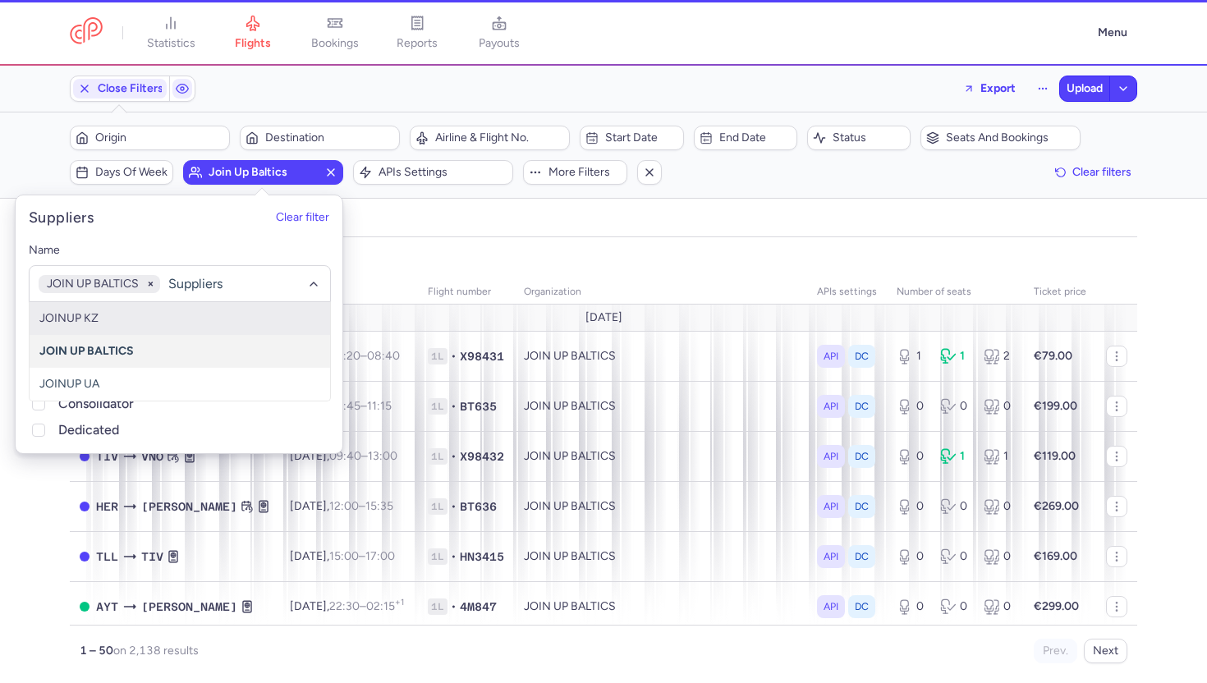
click at [612, 245] on div "organizations names: JOIN UP BALTICS" at bounding box center [603, 259] width 1074 height 30
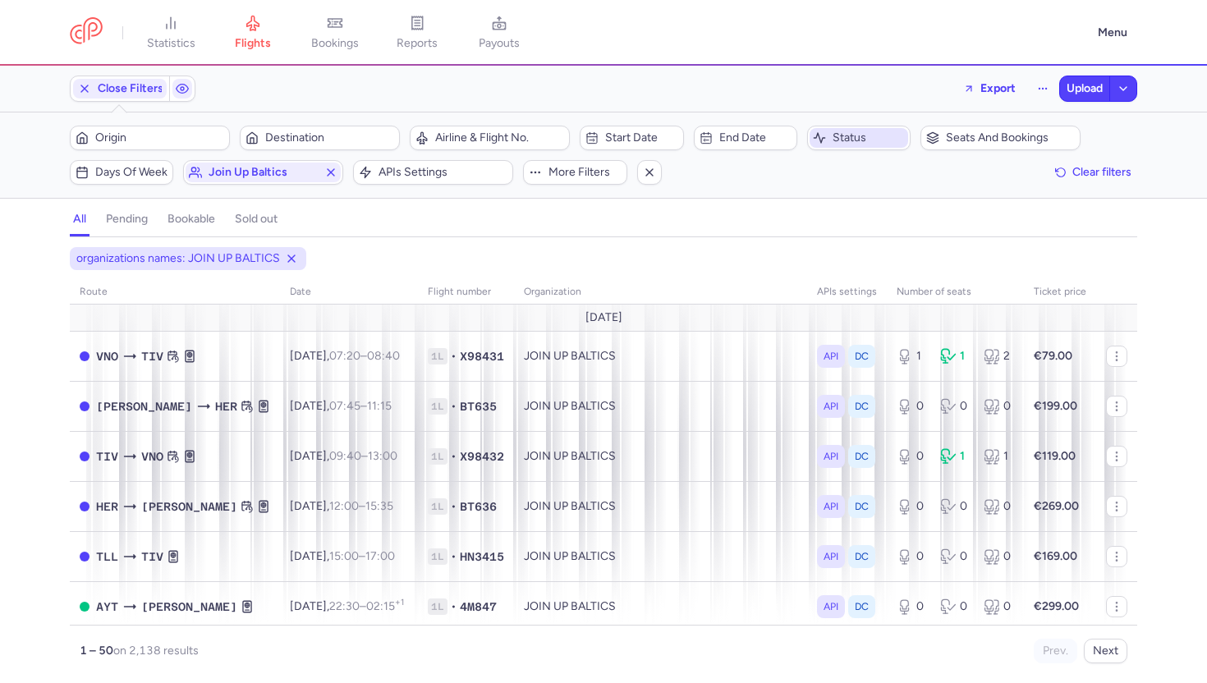
click at [854, 148] on button "Status" at bounding box center [858, 138] width 103 height 25
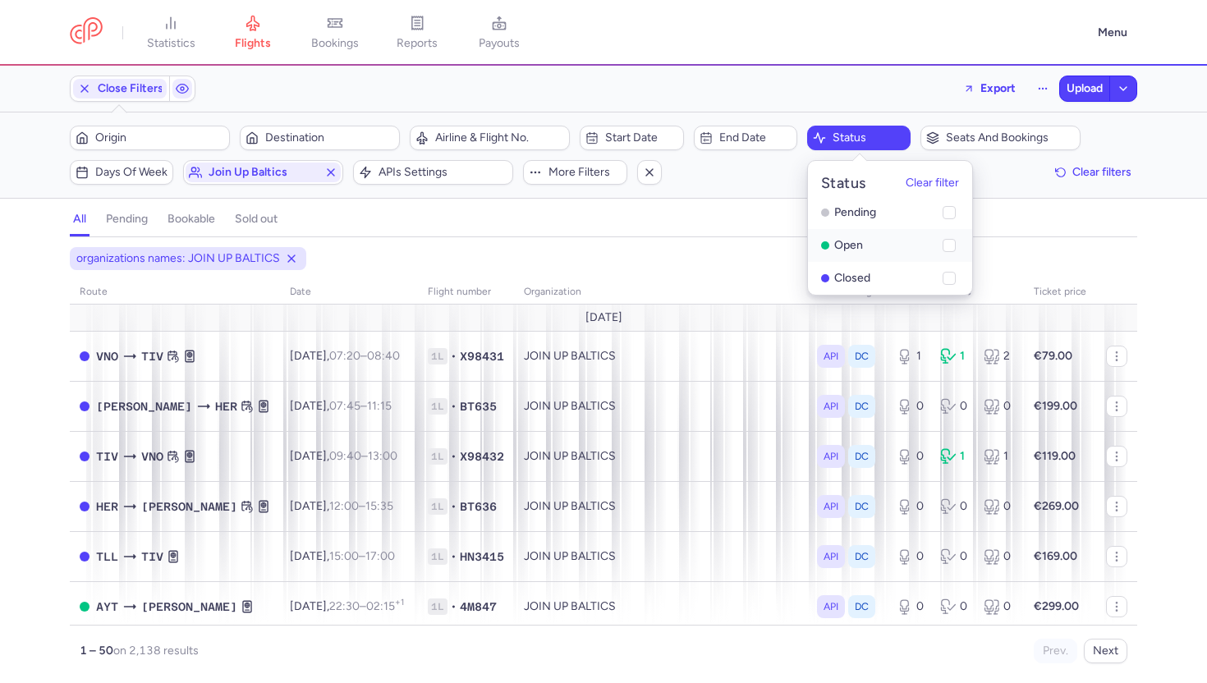
click at [886, 262] on li "open" at bounding box center [890, 278] width 164 height 33
checkbox input "true"
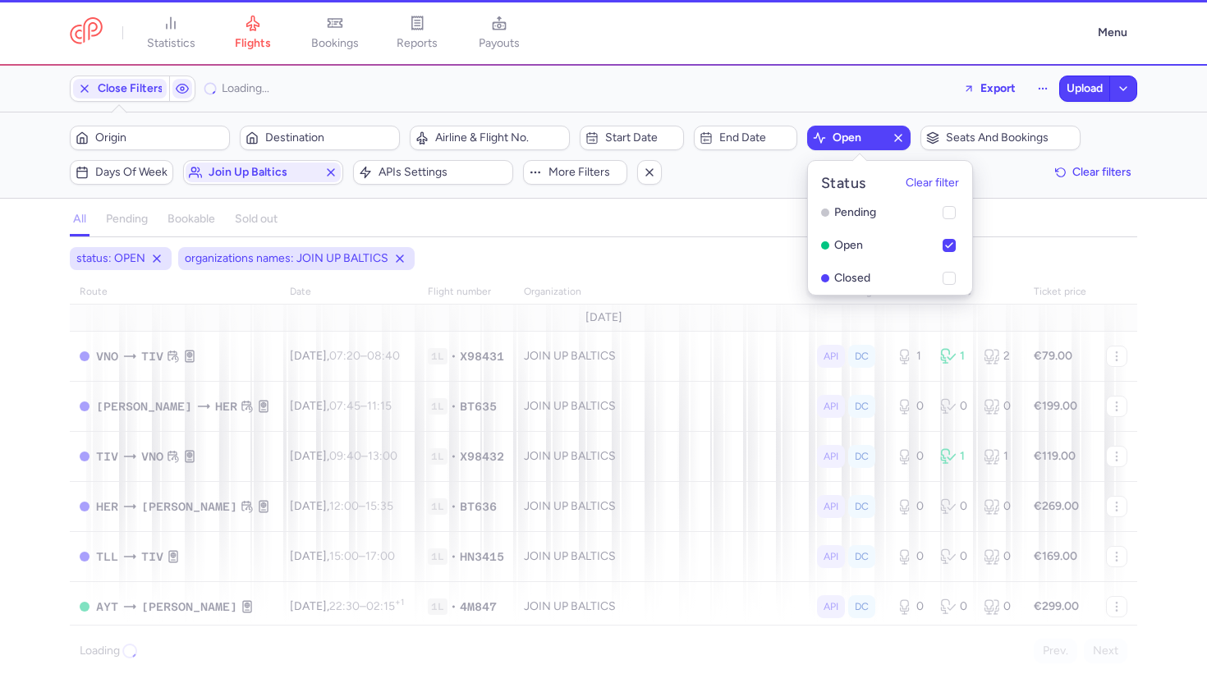
click at [680, 236] on div "all pending bookable sold out" at bounding box center [603, 222] width 1067 height 29
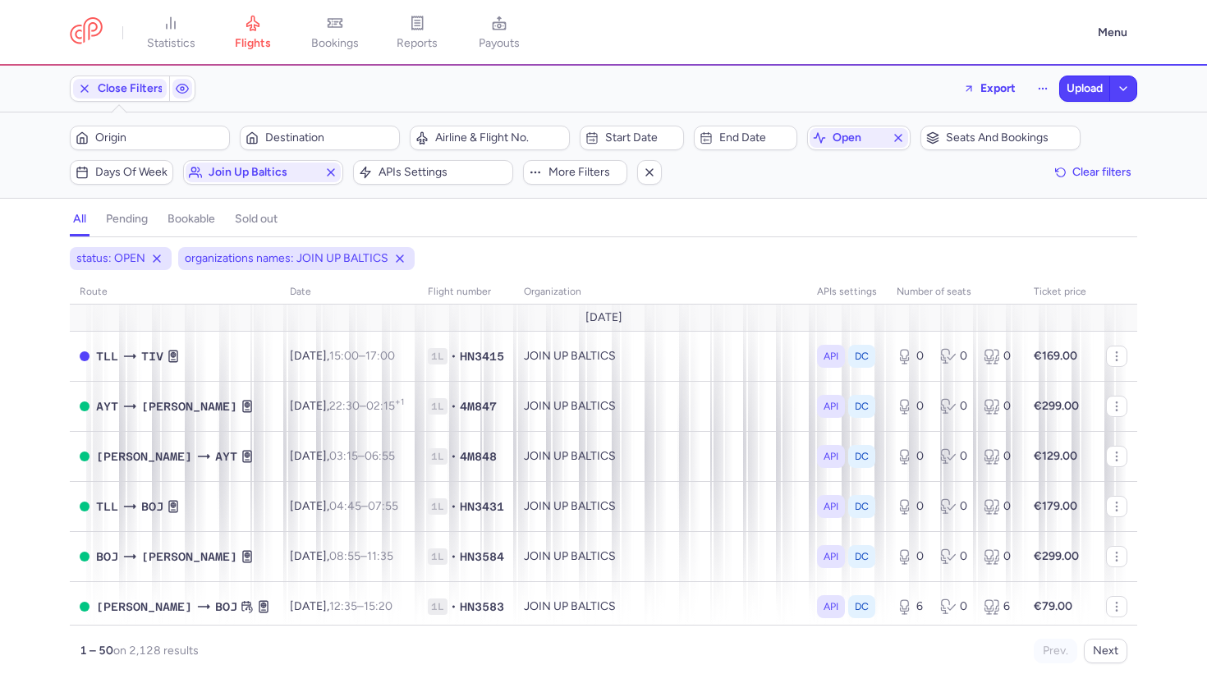
click at [1052, 112] on div "Filters (2) – 2128 results Origin Destination Airline & Flight No. Start date E…" at bounding box center [603, 154] width 1207 height 85
click at [1021, 140] on span "Seats and bookings" at bounding box center [1010, 137] width 129 height 13
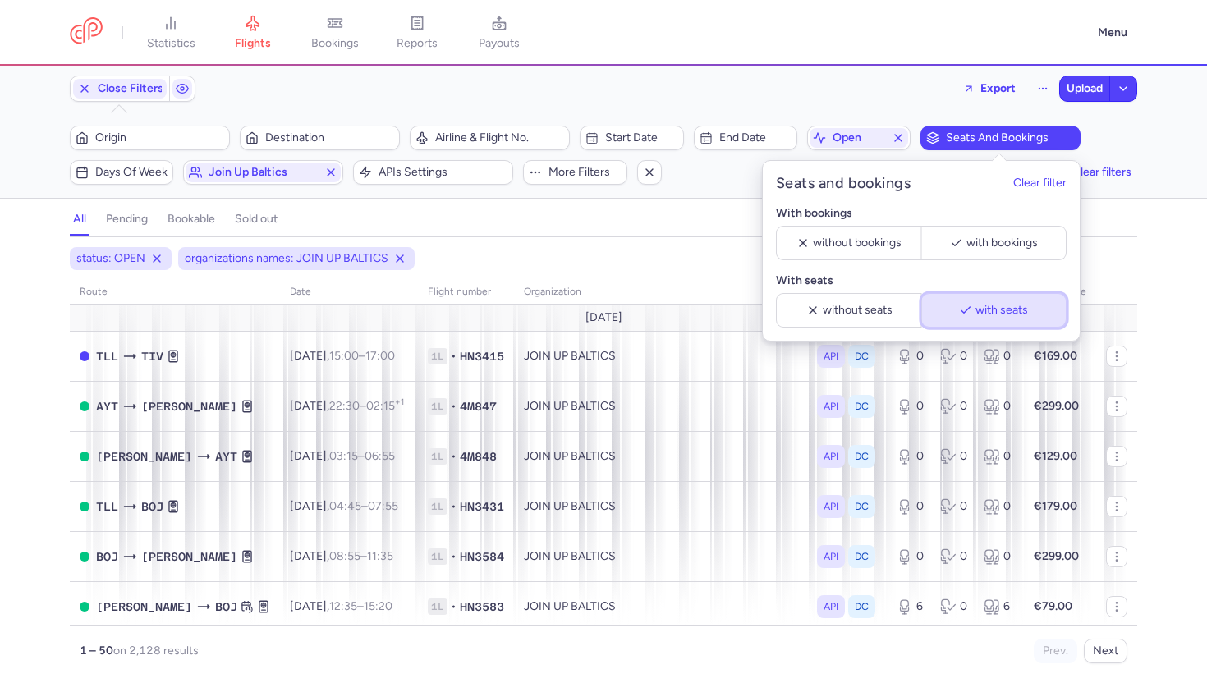
click at [990, 316] on span "with seats" at bounding box center [1001, 310] width 53 height 13
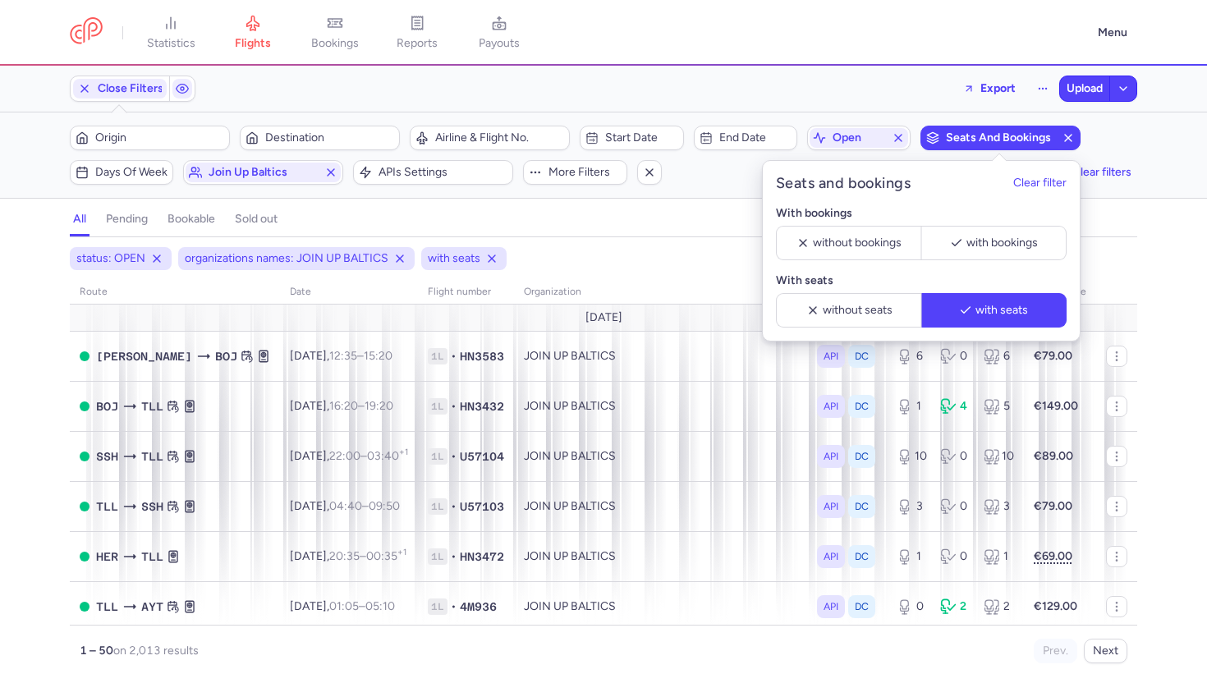
click at [616, 274] on div "status: OPEN organizations names: JOIN UP BALTICS with seats route date Flight …" at bounding box center [603, 455] width 1067 height 416
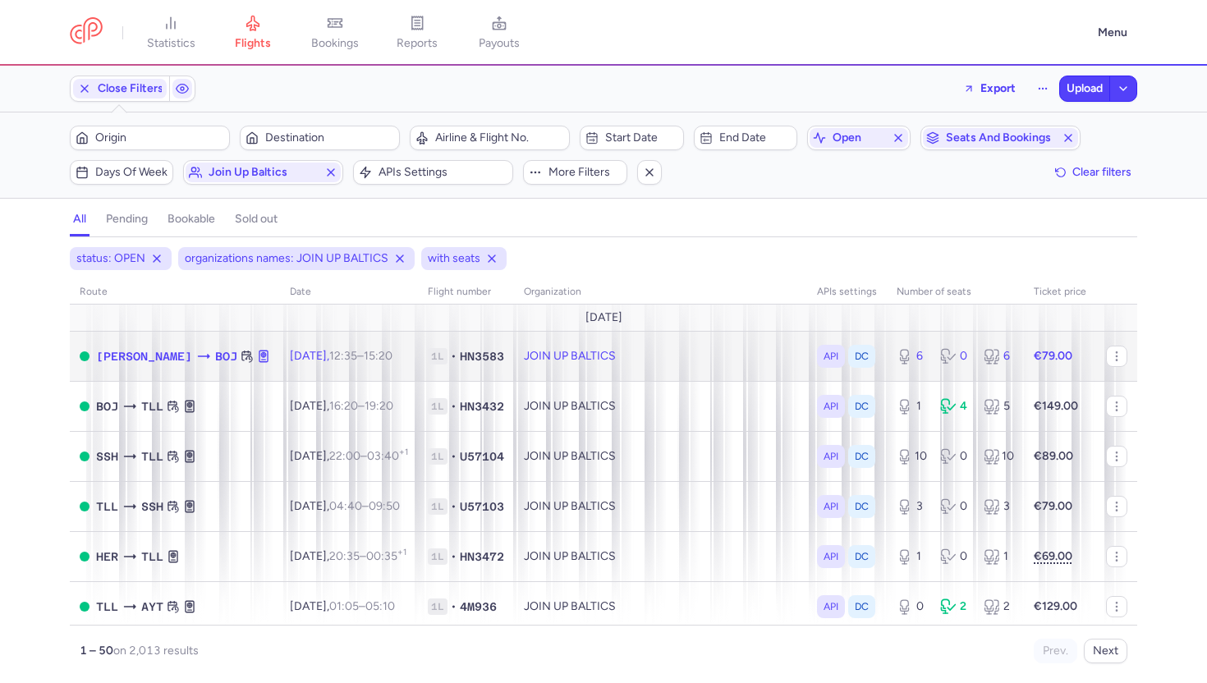
click at [647, 354] on td "JOIN UP BALTICS" at bounding box center [660, 356] width 293 height 50
select select "days"
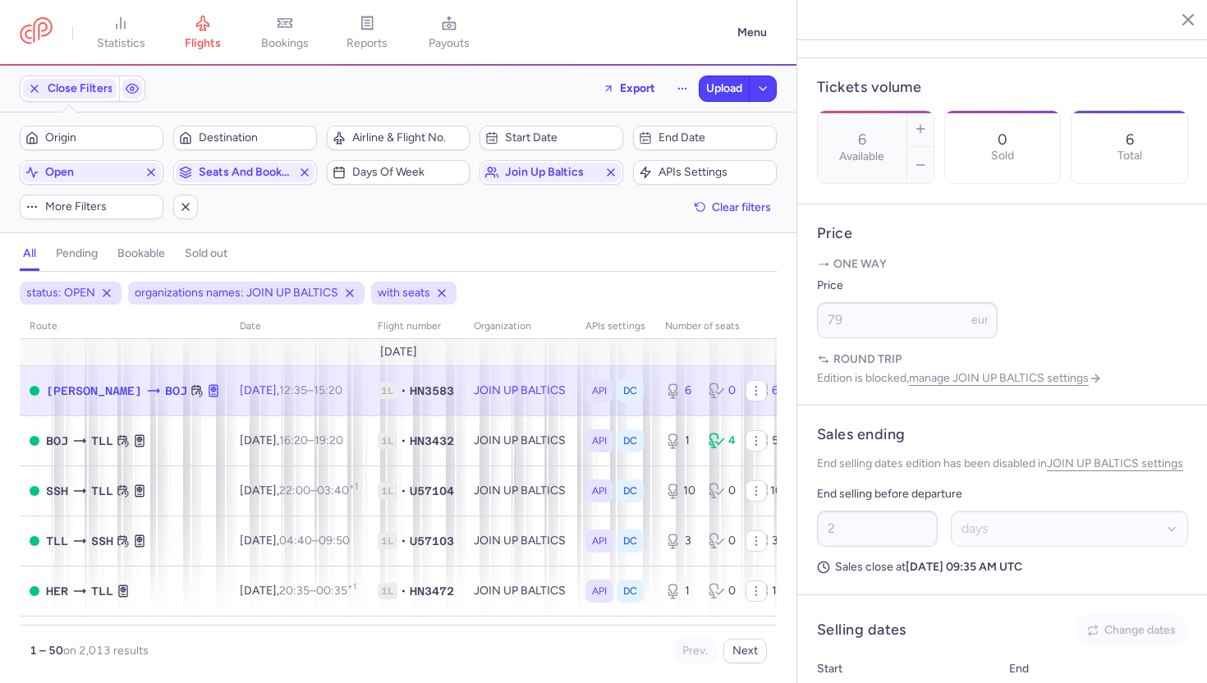
scroll to position [610, 0]
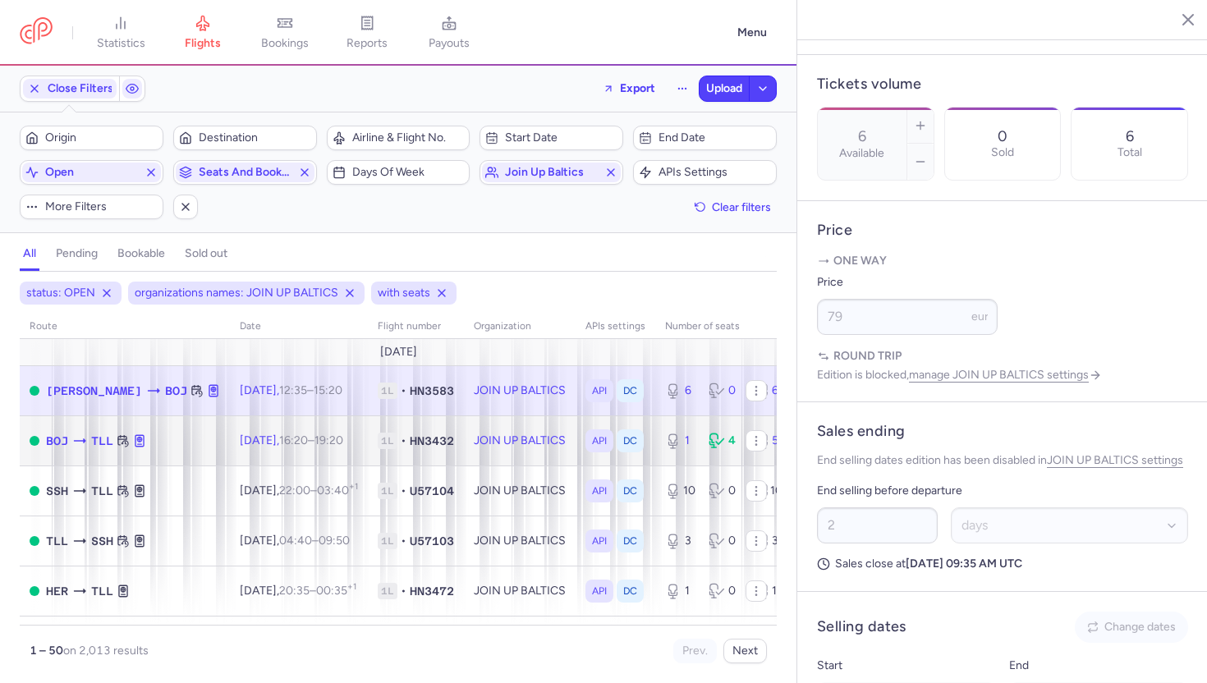
click at [516, 464] on td "JOIN UP BALTICS" at bounding box center [520, 440] width 112 height 50
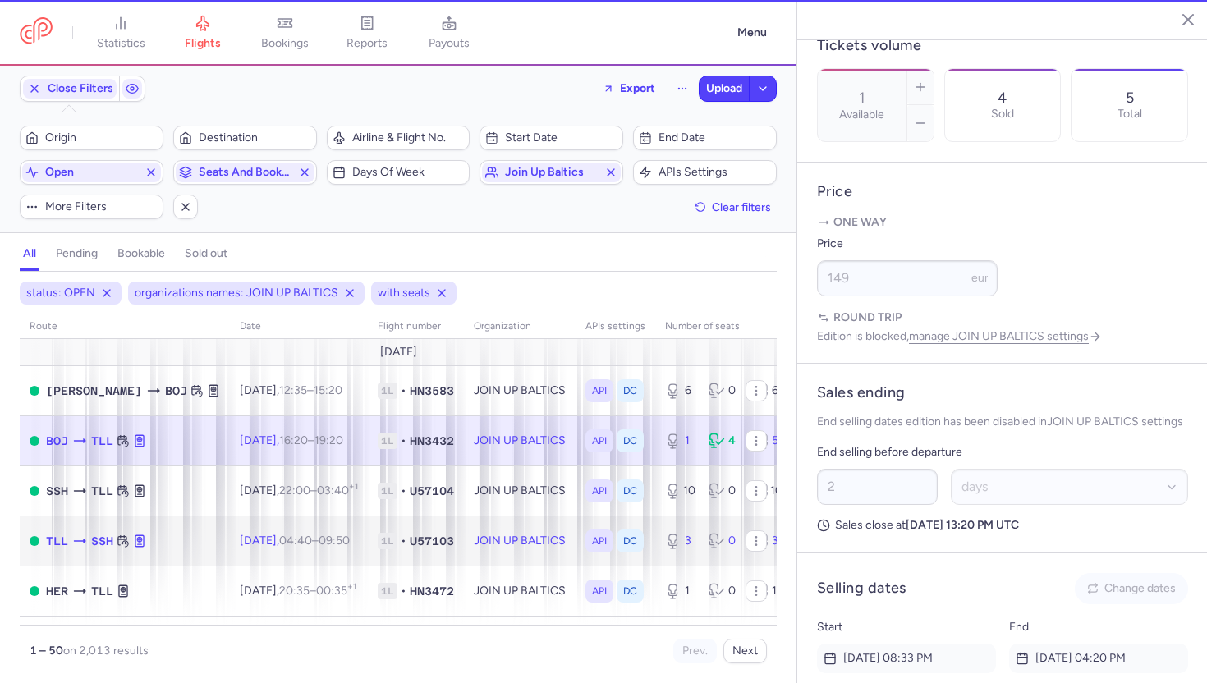
click at [497, 530] on td "JOIN UP BALTICS" at bounding box center [520, 540] width 112 height 50
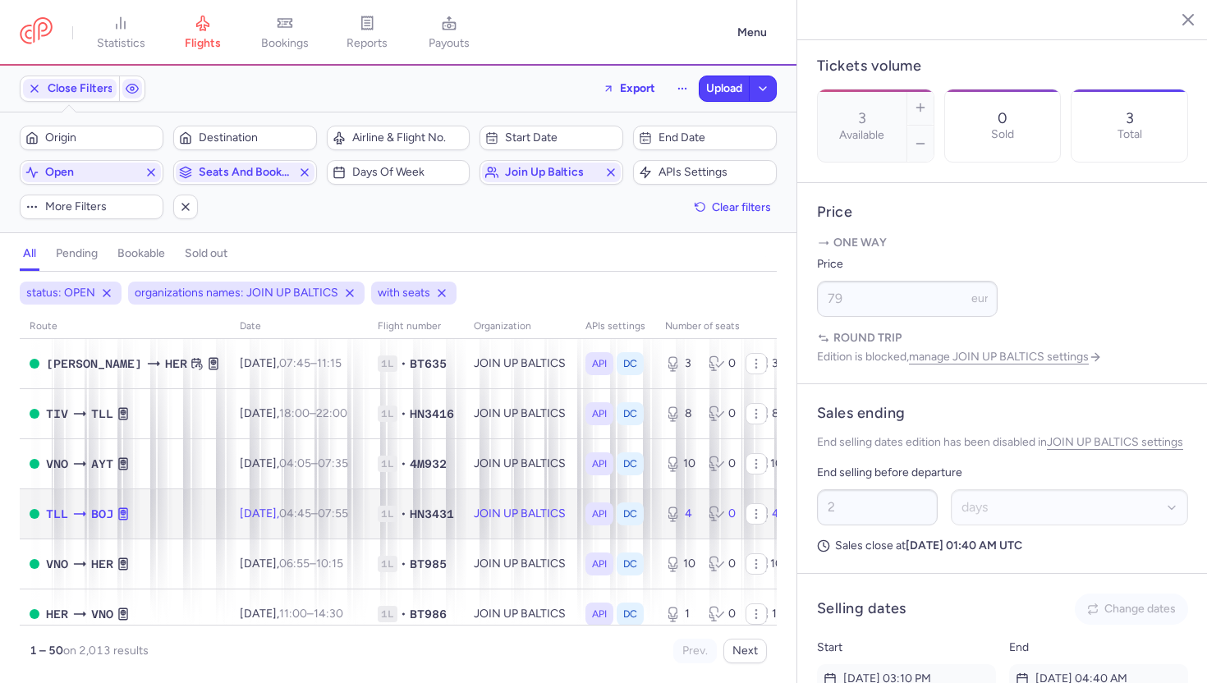
click at [497, 530] on td "JOIN UP BALTICS" at bounding box center [520, 513] width 112 height 50
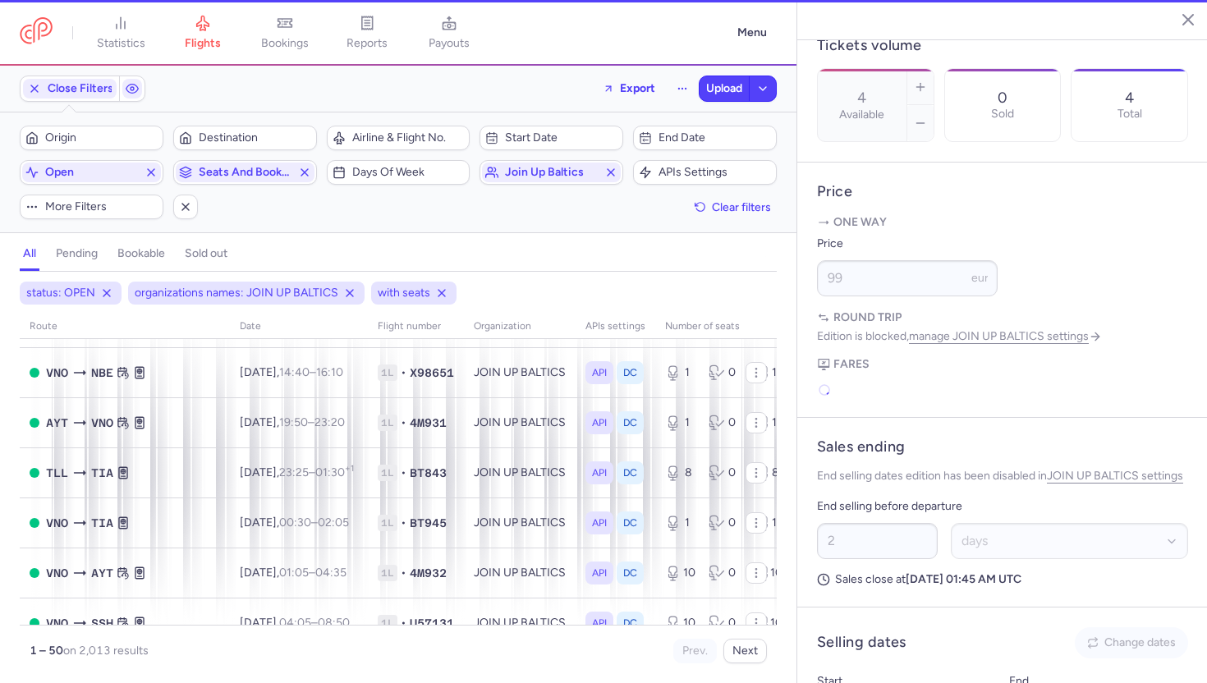
scroll to position [2244, 0]
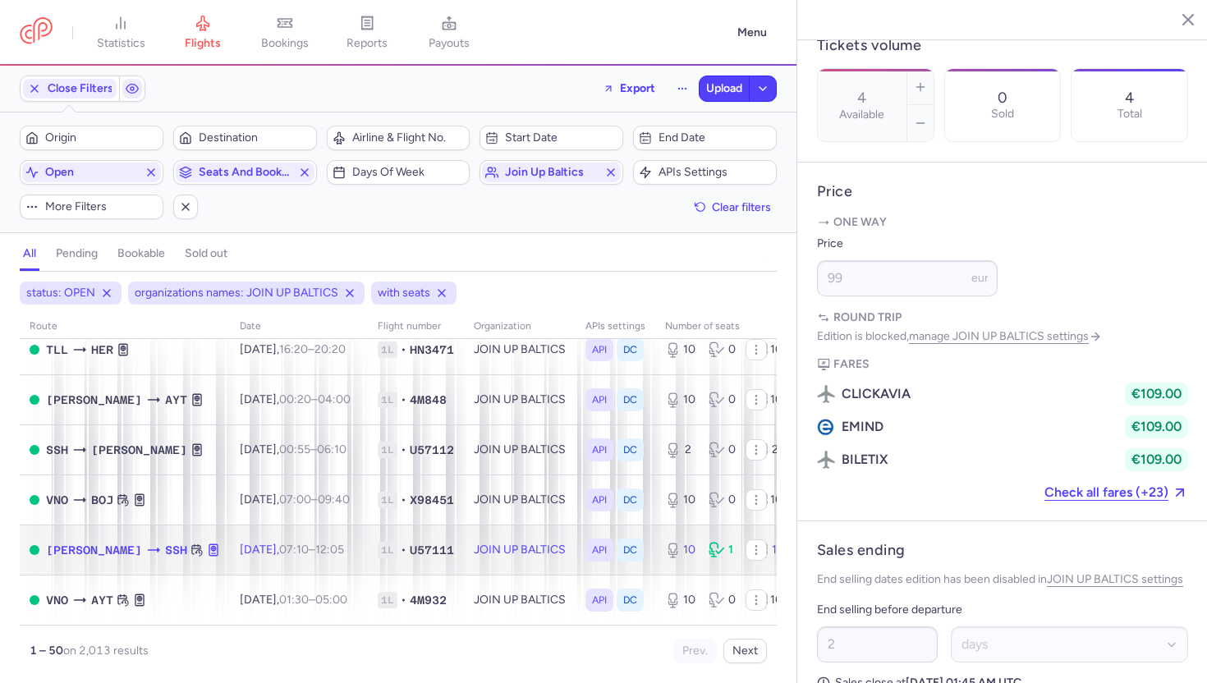
click at [497, 530] on td "JOIN UP BALTICS" at bounding box center [520, 550] width 112 height 50
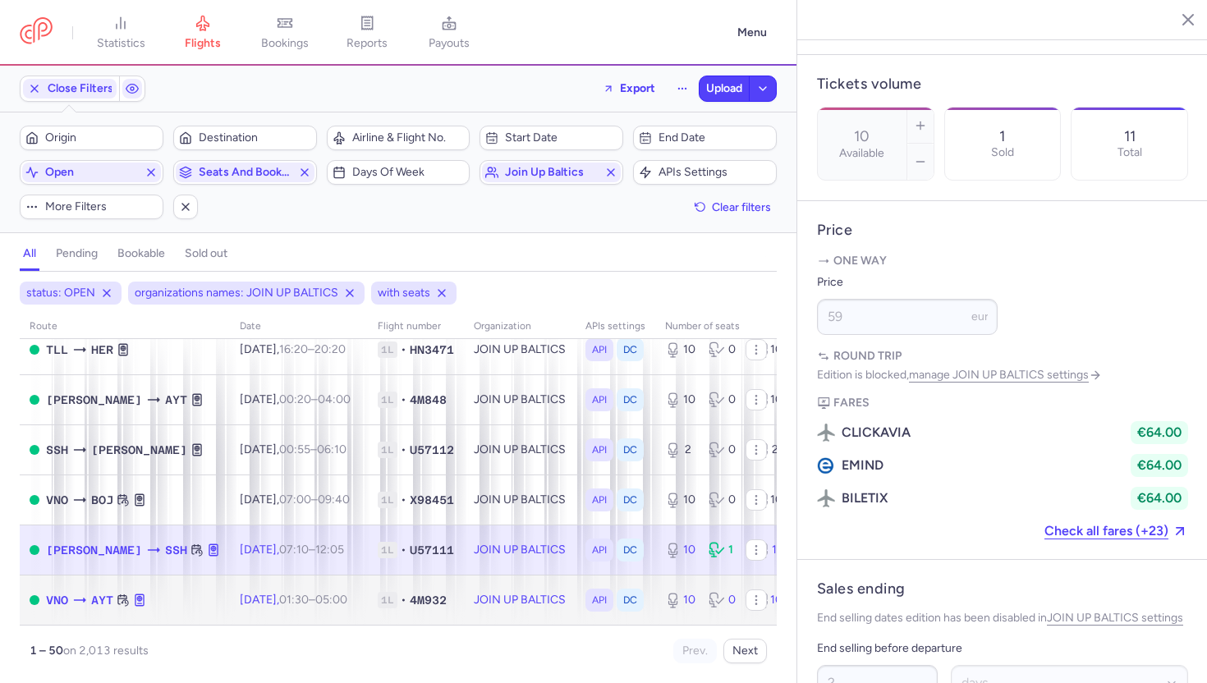
click at [517, 602] on td "JOIN UP BALTICS" at bounding box center [520, 600] width 112 height 50
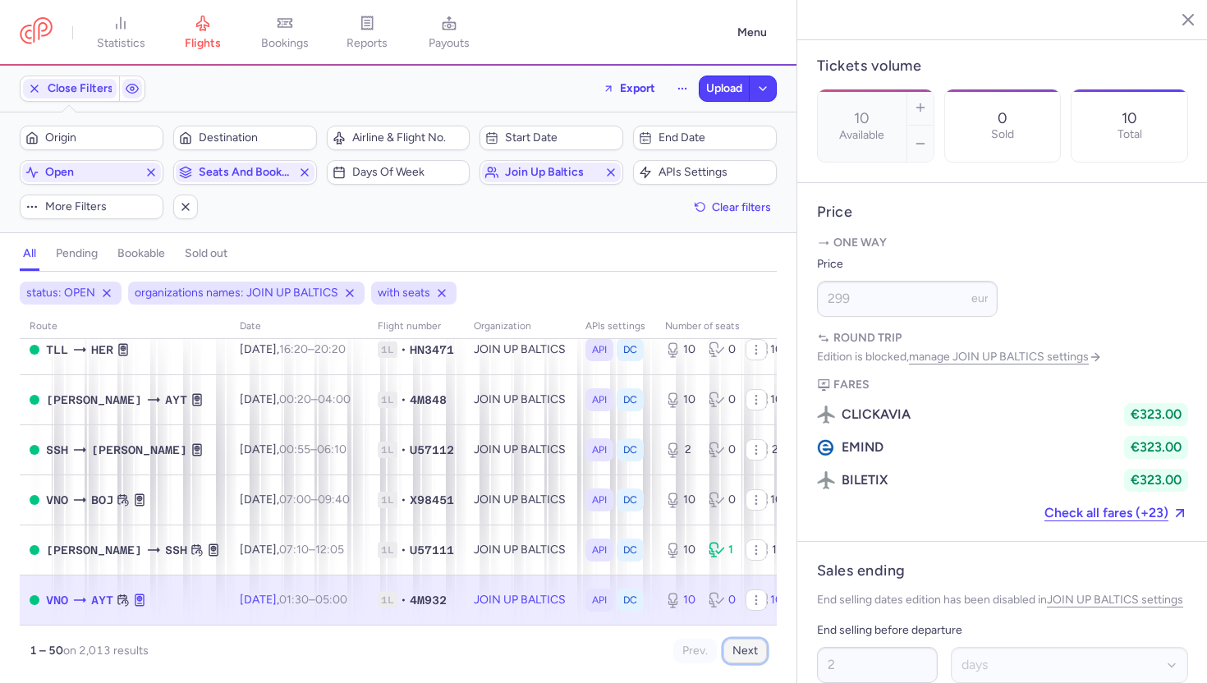
click at [743, 641] on button "Next" at bounding box center [745, 651] width 44 height 25
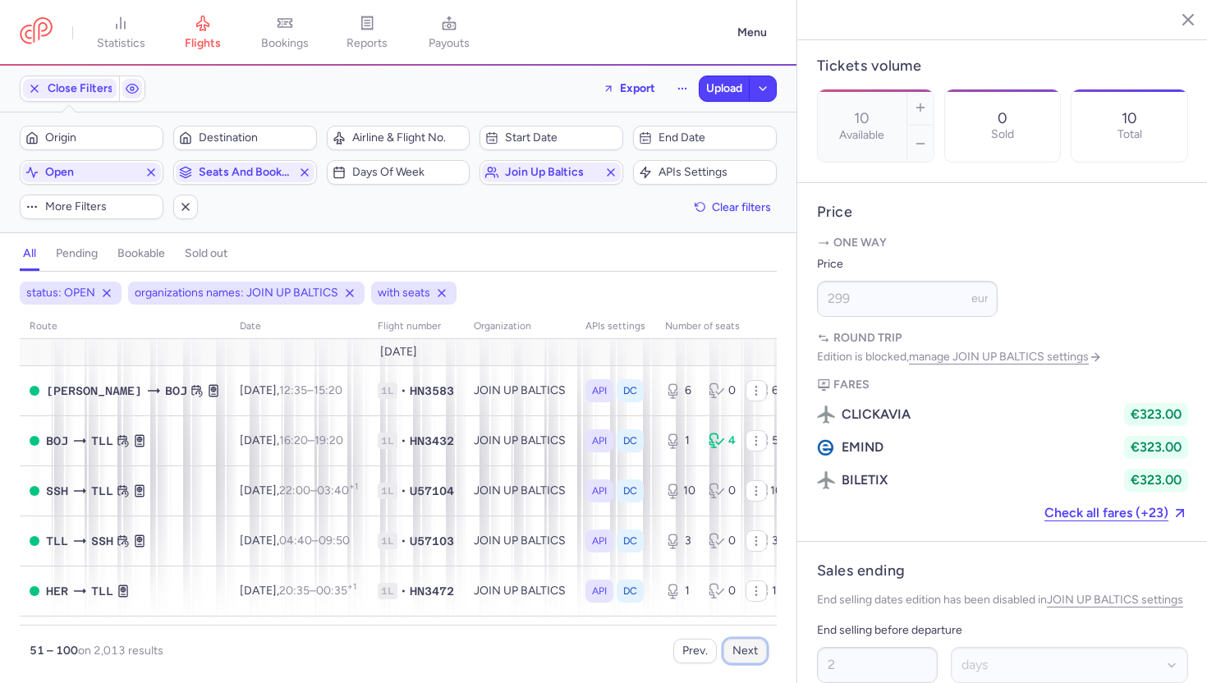
click at [743, 641] on button "Next" at bounding box center [745, 651] width 44 height 25
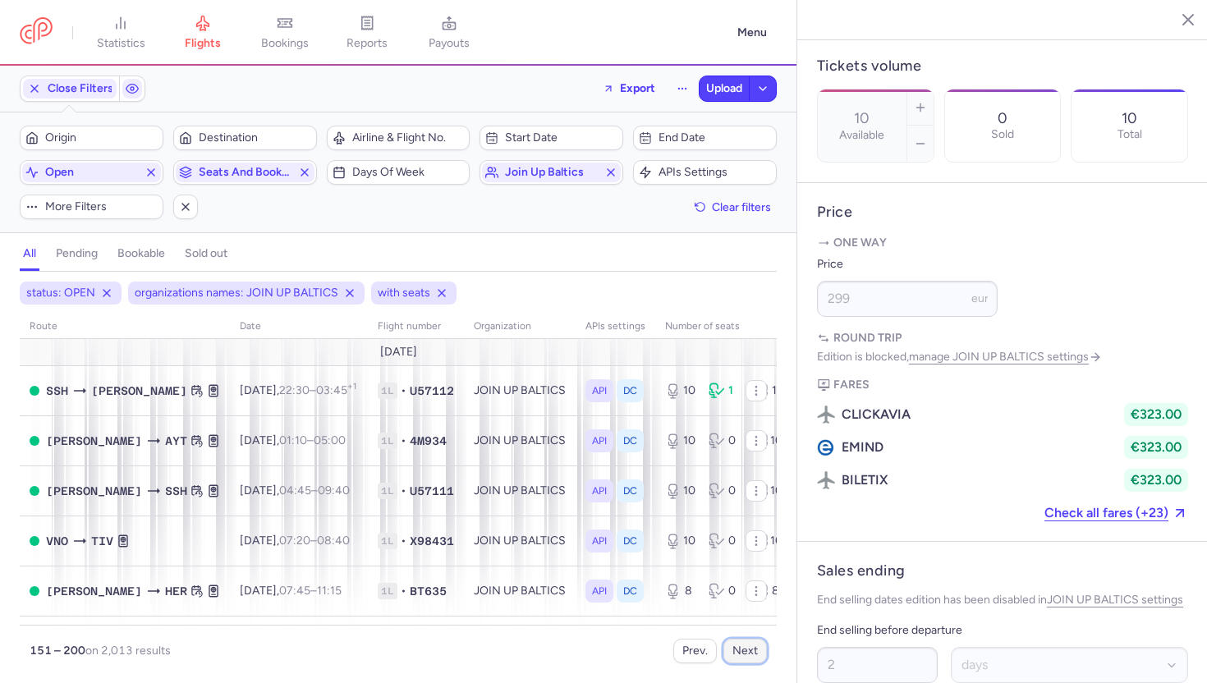
click at [743, 641] on button "Next" at bounding box center [745, 651] width 44 height 25
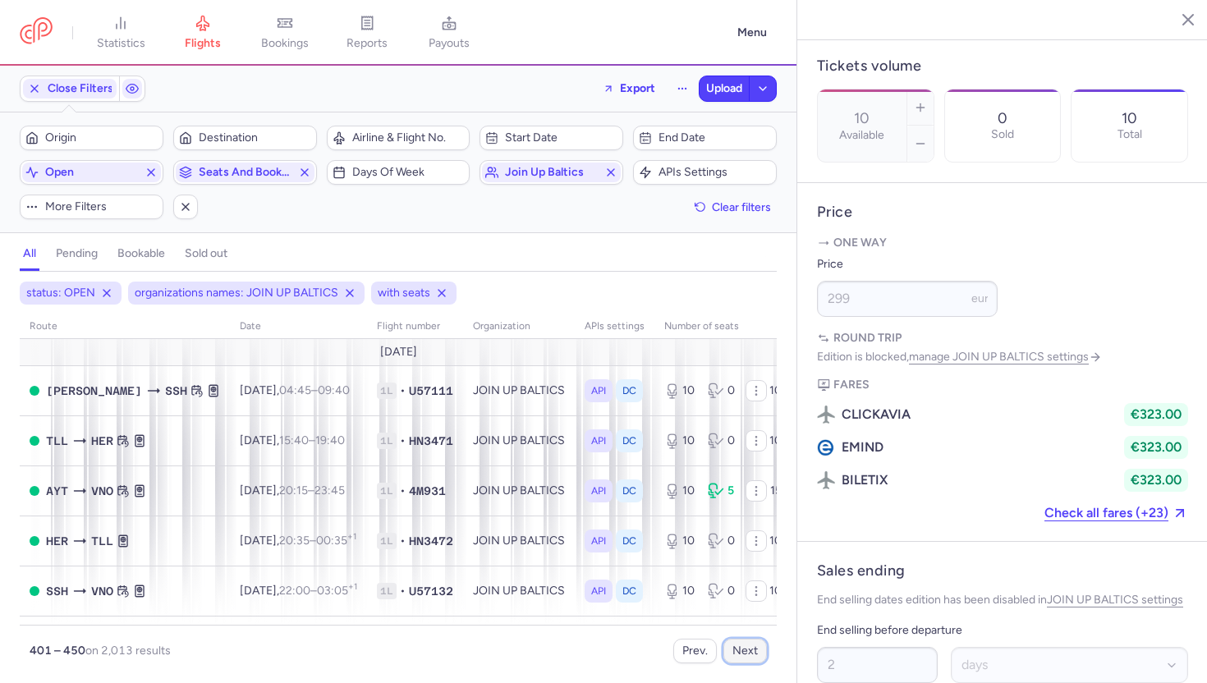
click at [743, 641] on button "Next" at bounding box center [745, 651] width 44 height 25
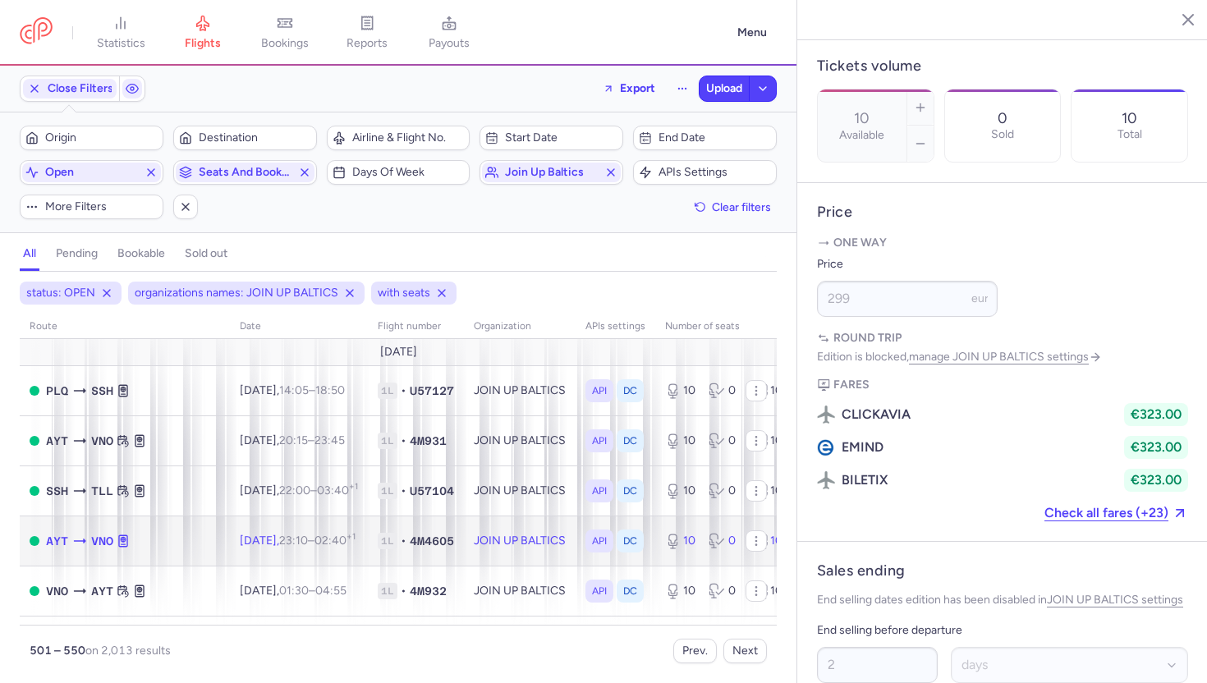
click at [481, 527] on td "JOIN UP BALTICS" at bounding box center [520, 540] width 112 height 50
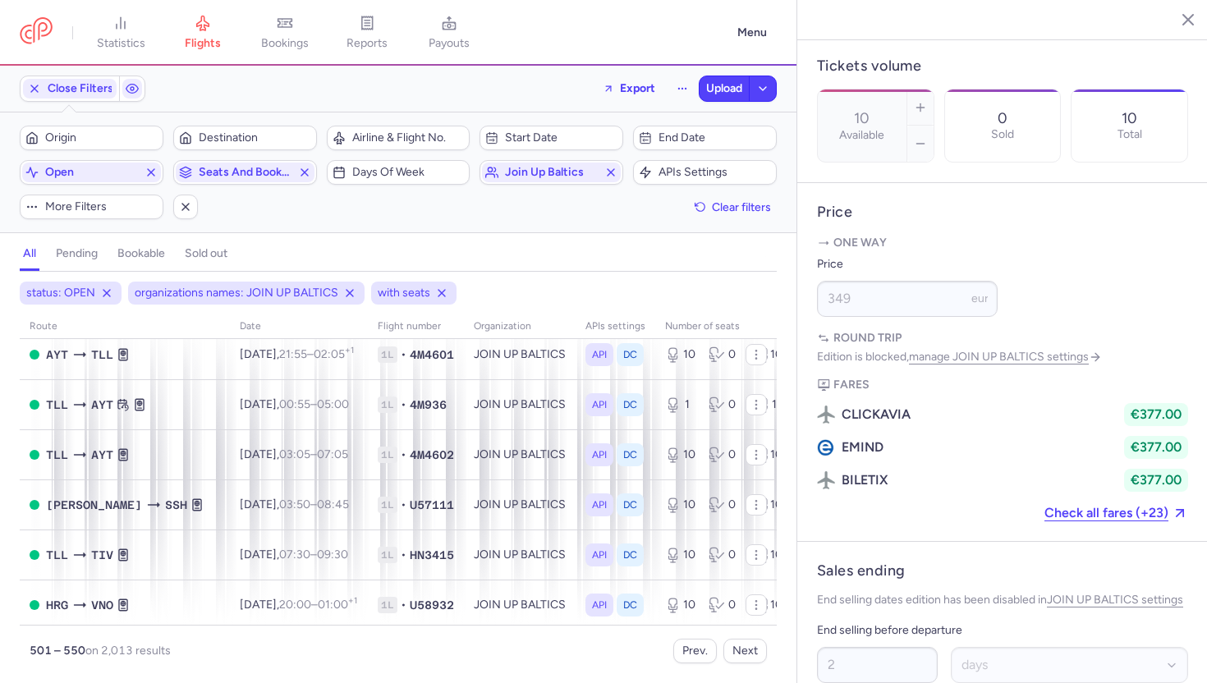
scroll to position [1029, 0]
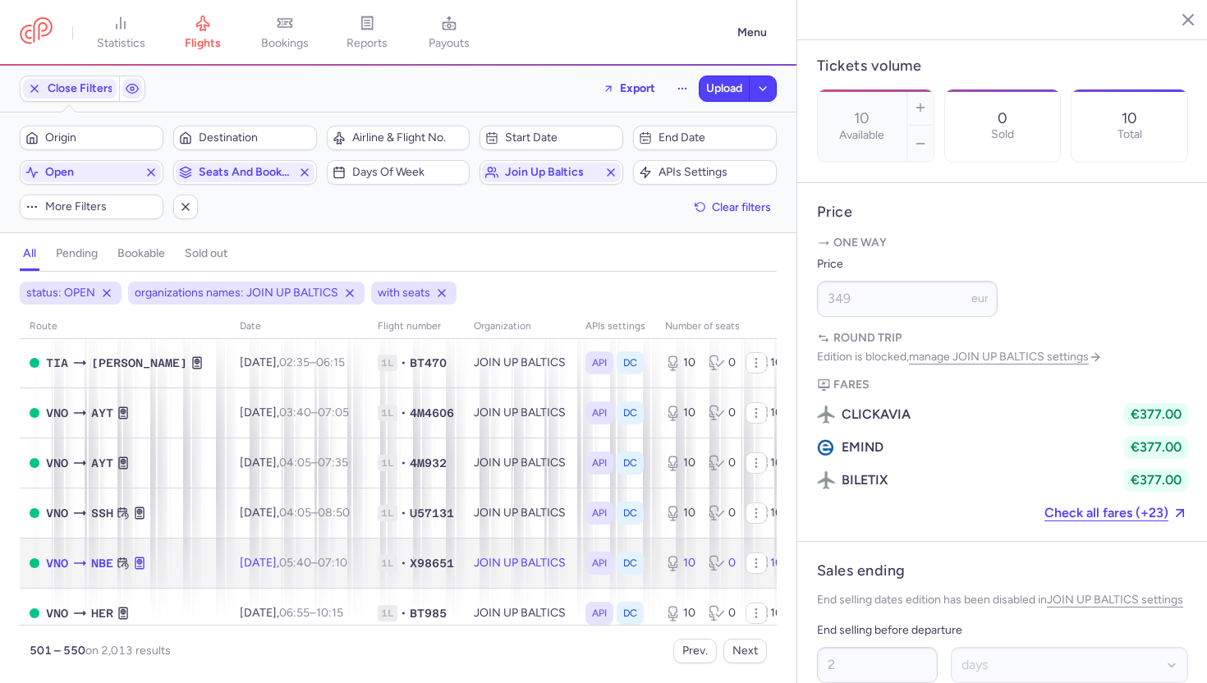
click at [488, 570] on td "JOIN UP BALTICS" at bounding box center [520, 563] width 112 height 50
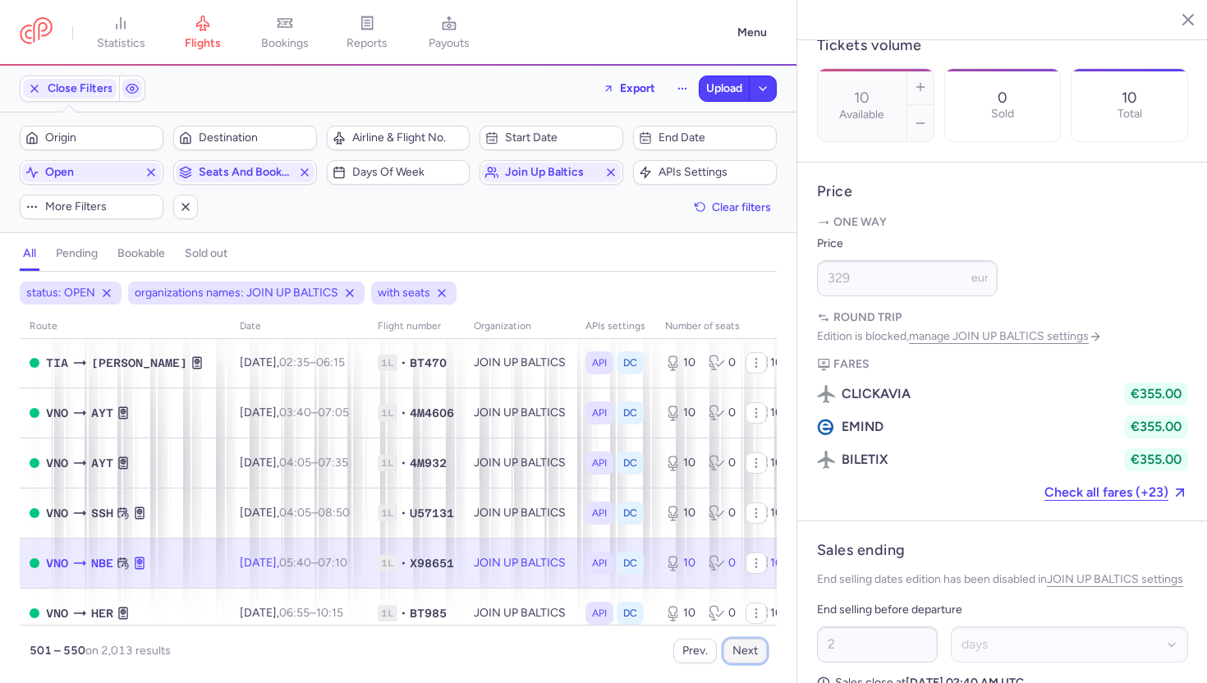
click at [748, 657] on button "Next" at bounding box center [745, 651] width 44 height 25
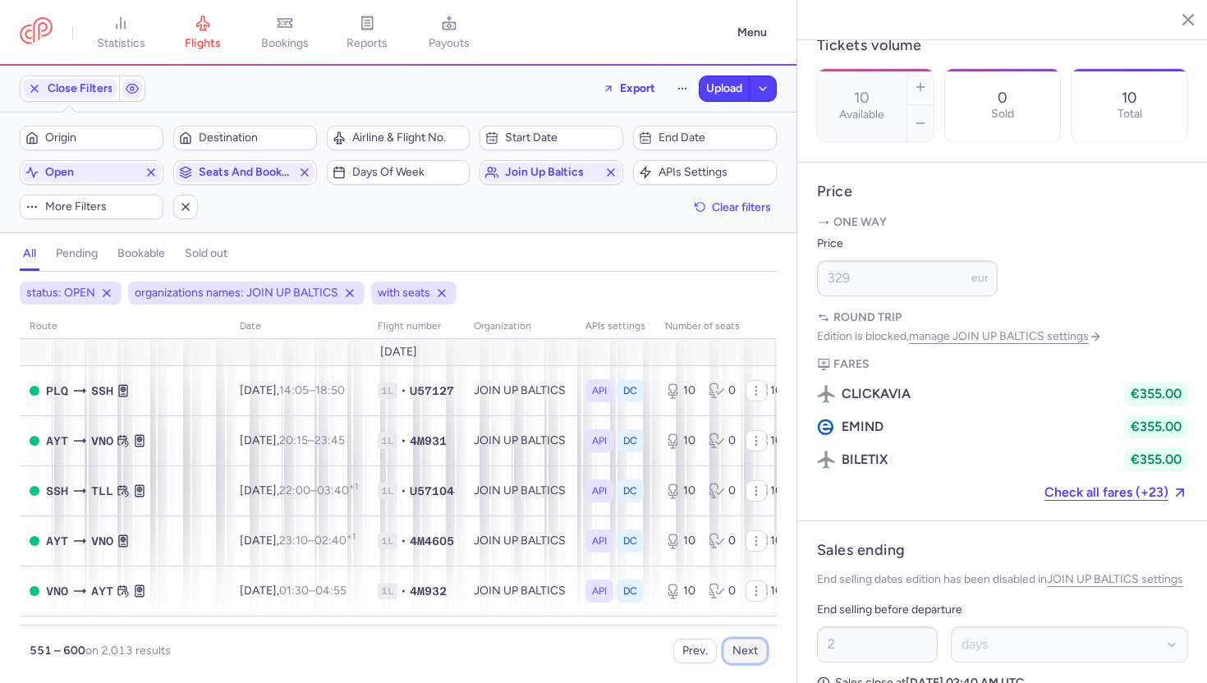
click at [748, 657] on button "Next" at bounding box center [745, 651] width 44 height 25
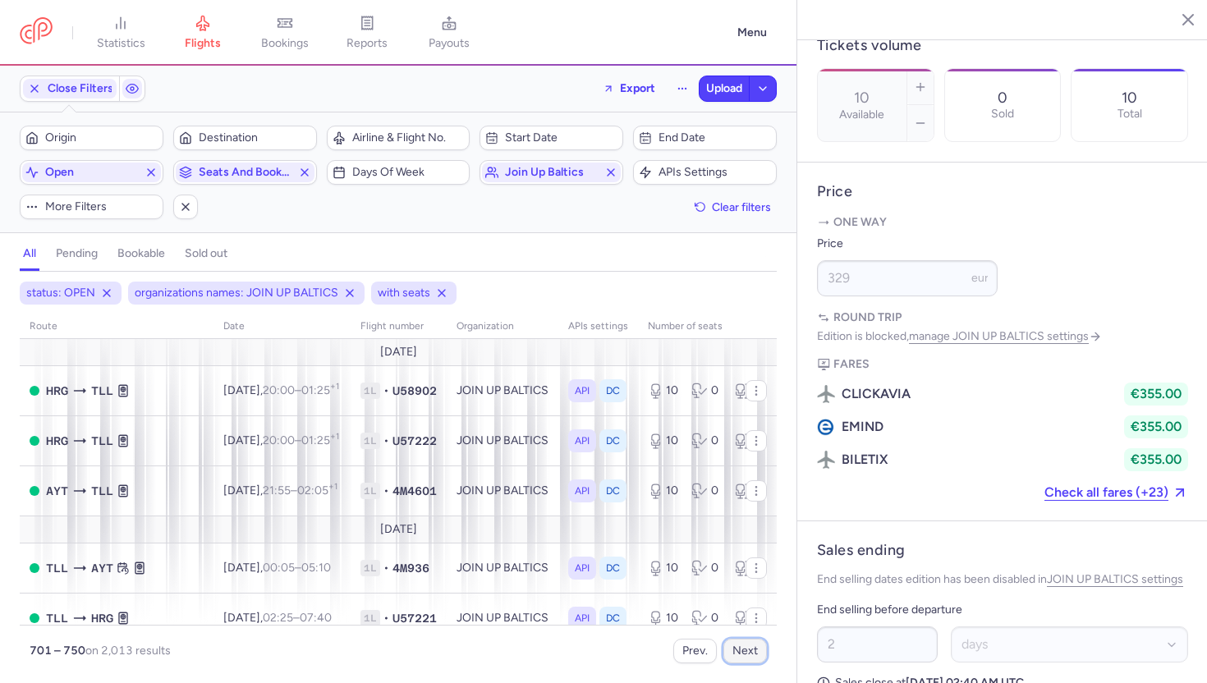
click at [743, 655] on button "Next" at bounding box center [745, 651] width 44 height 25
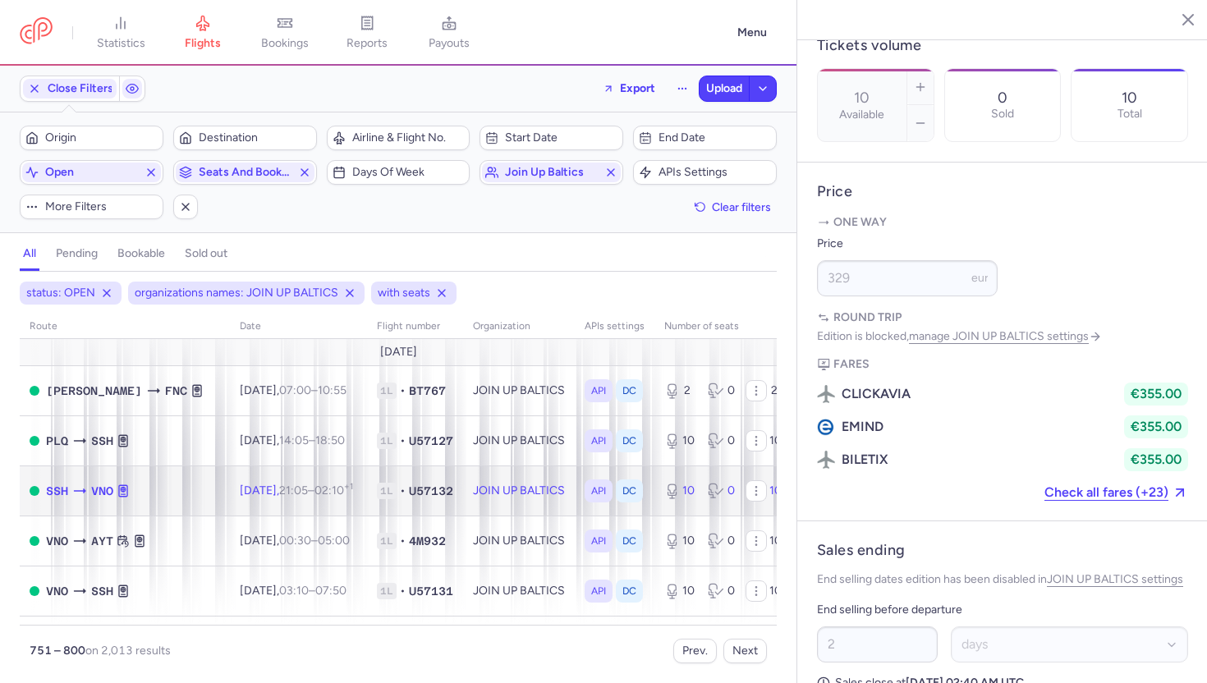
click at [383, 477] on td "1L • U57132" at bounding box center [415, 490] width 96 height 50
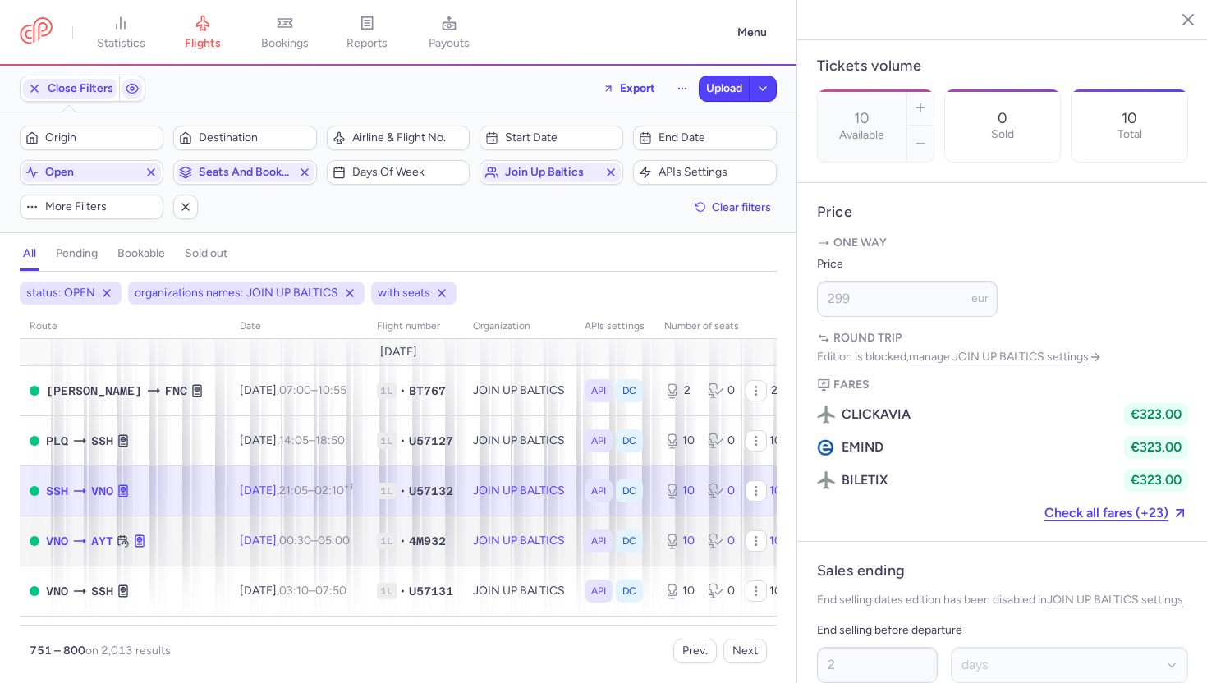
click at [495, 552] on td "JOIN UP BALTICS" at bounding box center [519, 540] width 112 height 50
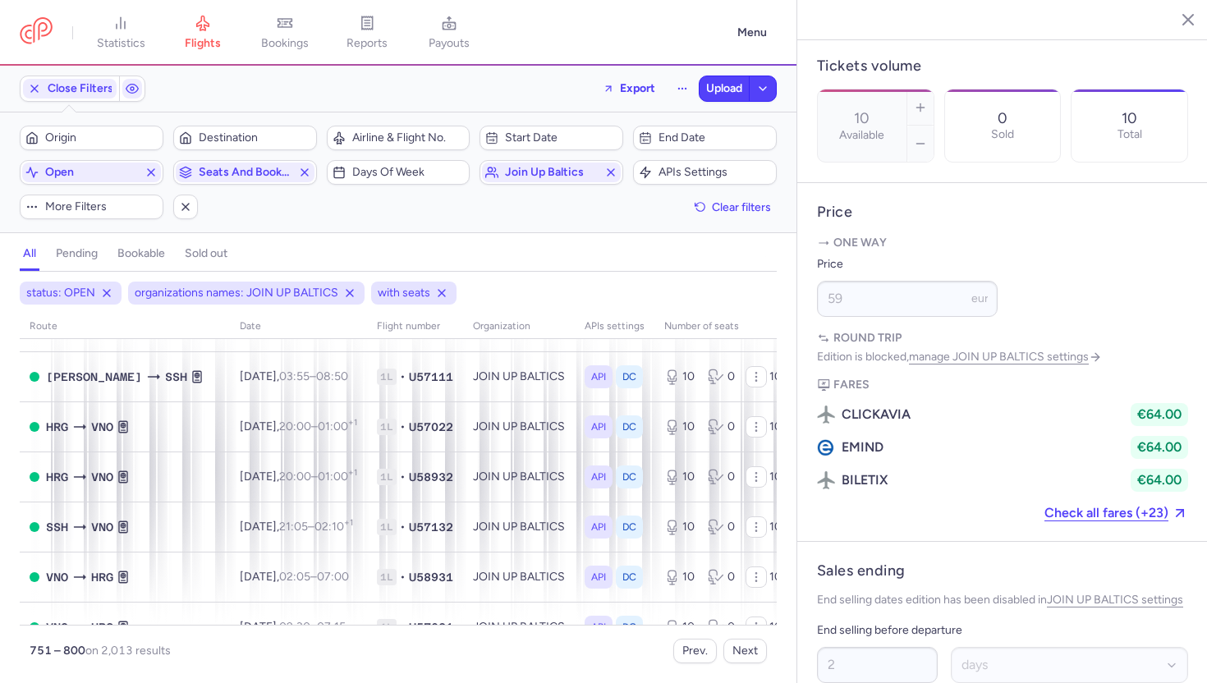
scroll to position [2244, 0]
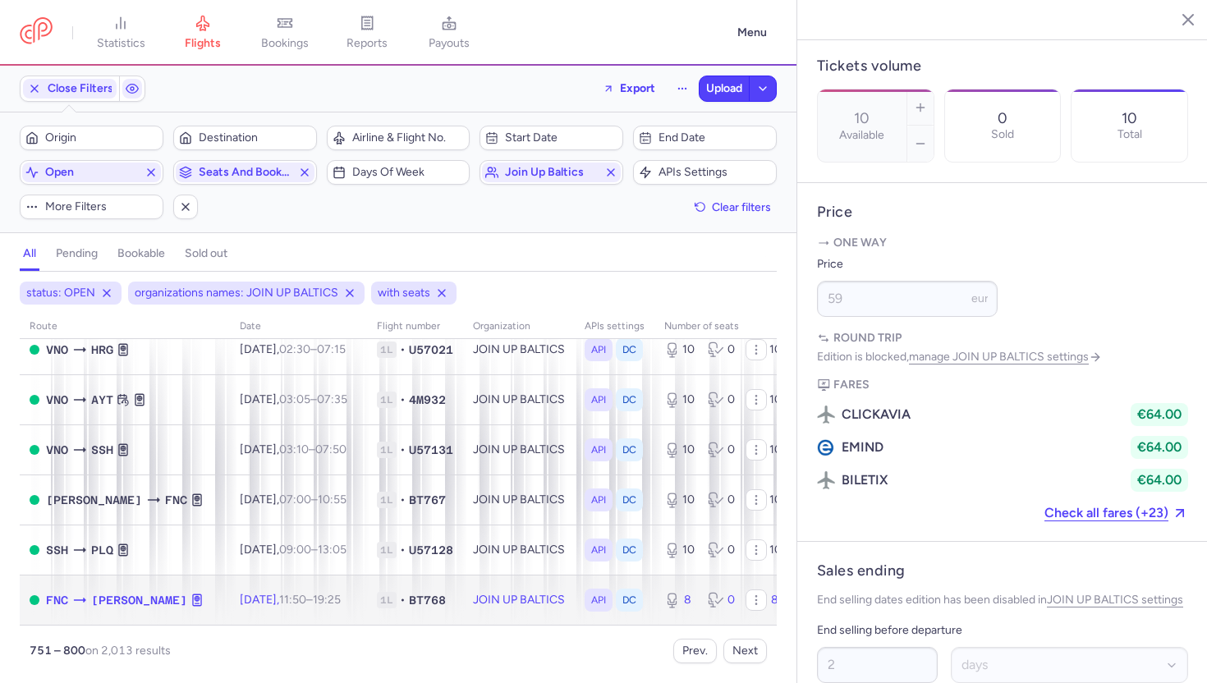
click at [504, 596] on td "JOIN UP BALTICS" at bounding box center [519, 600] width 112 height 50
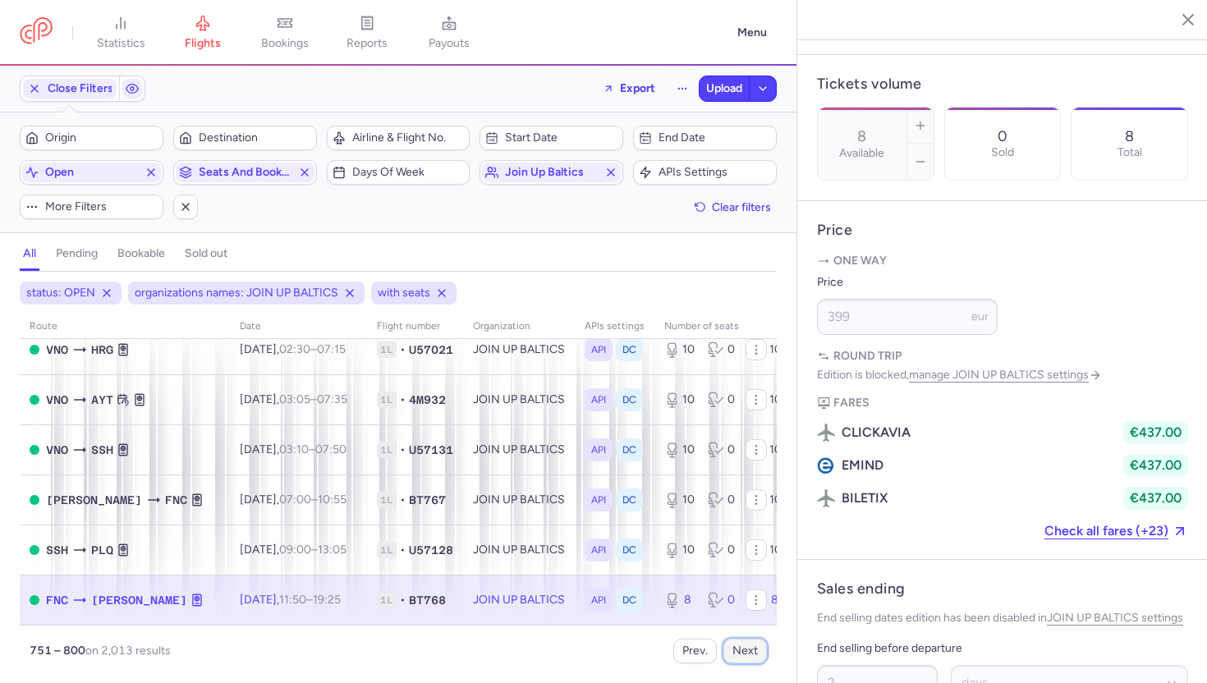
click at [744, 653] on button "Next" at bounding box center [745, 651] width 44 height 25
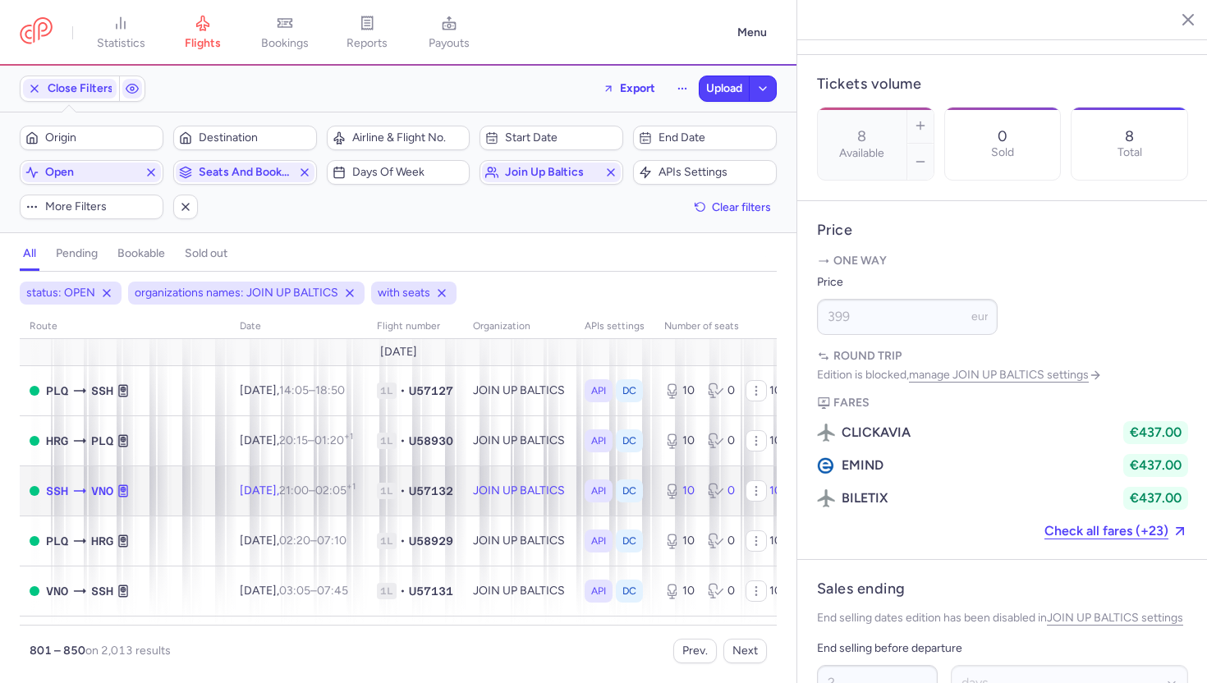
click at [463, 512] on td "JOIN UP BALTICS" at bounding box center [519, 490] width 112 height 50
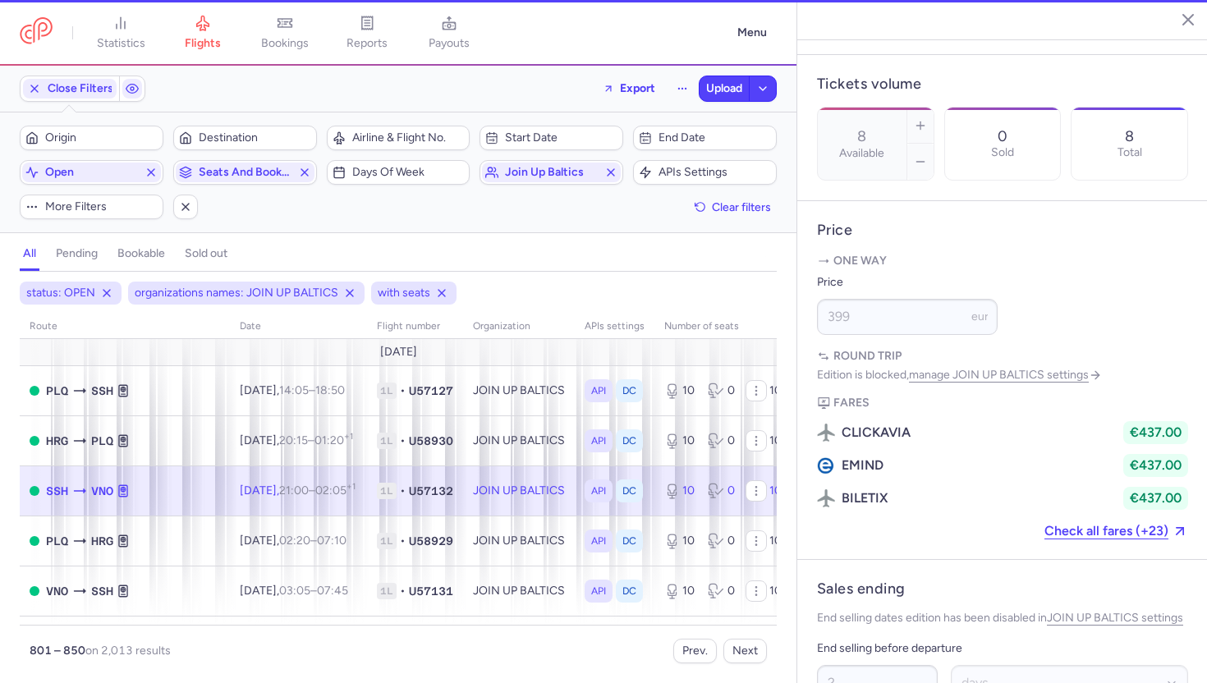
type input "10"
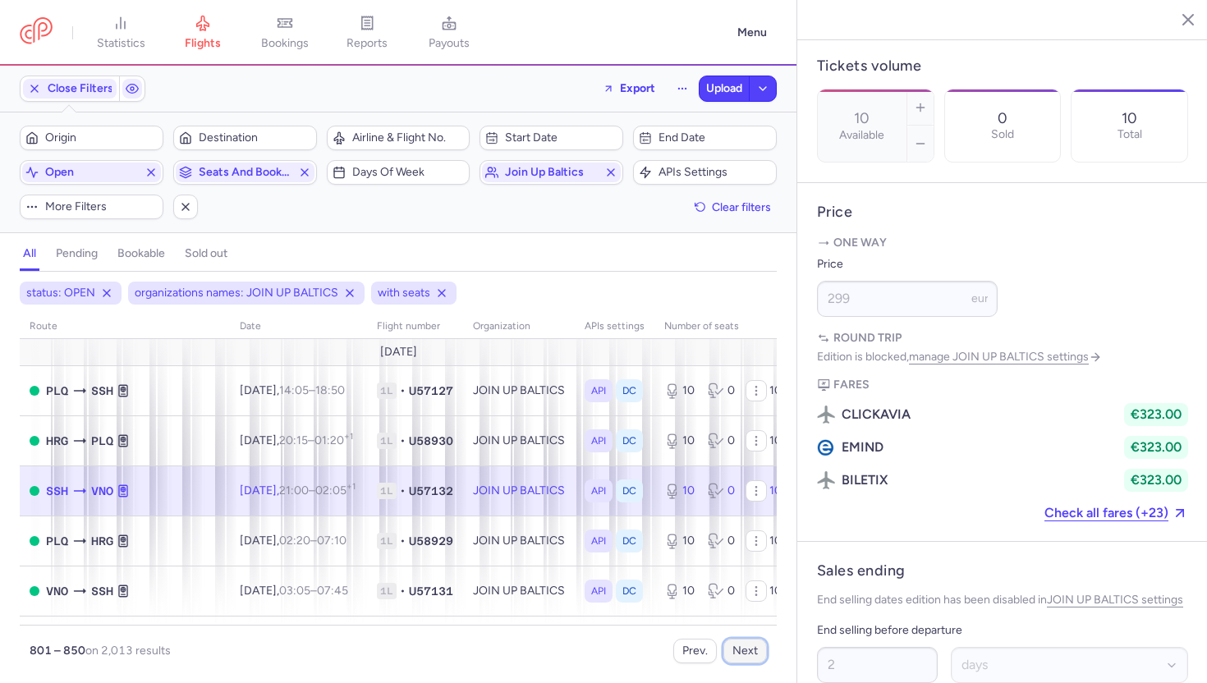
click at [746, 662] on button "Next" at bounding box center [745, 651] width 44 height 25
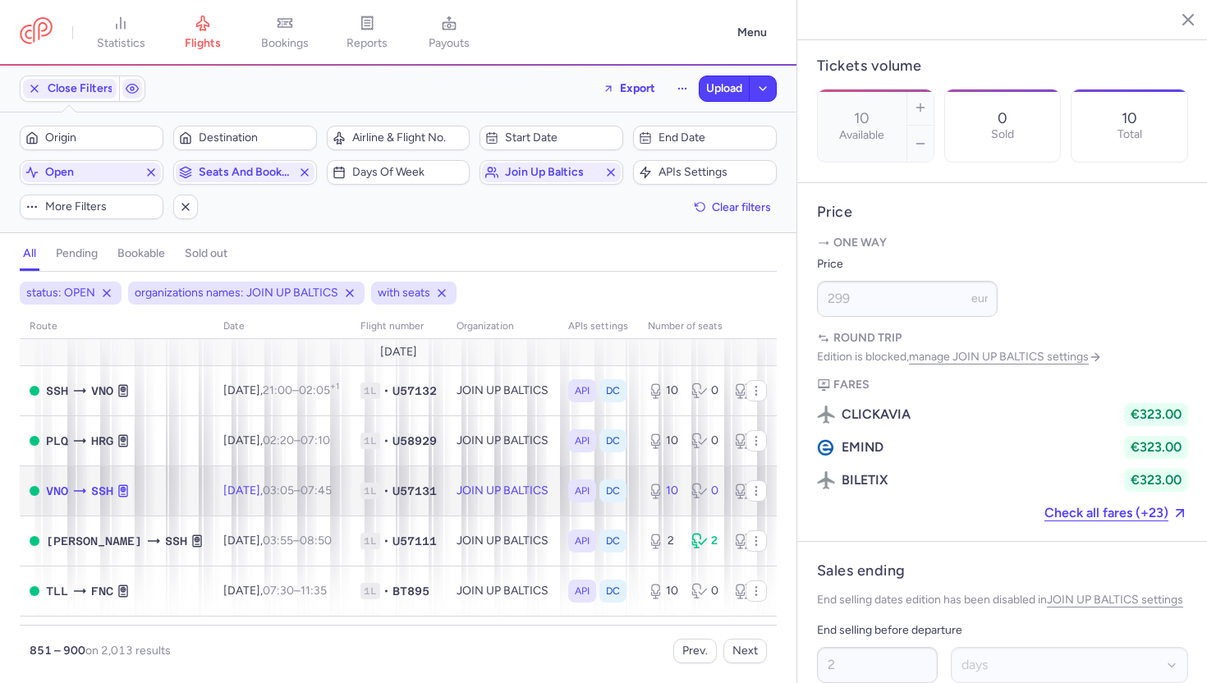
click at [475, 497] on td "JOIN UP BALTICS" at bounding box center [503, 490] width 112 height 50
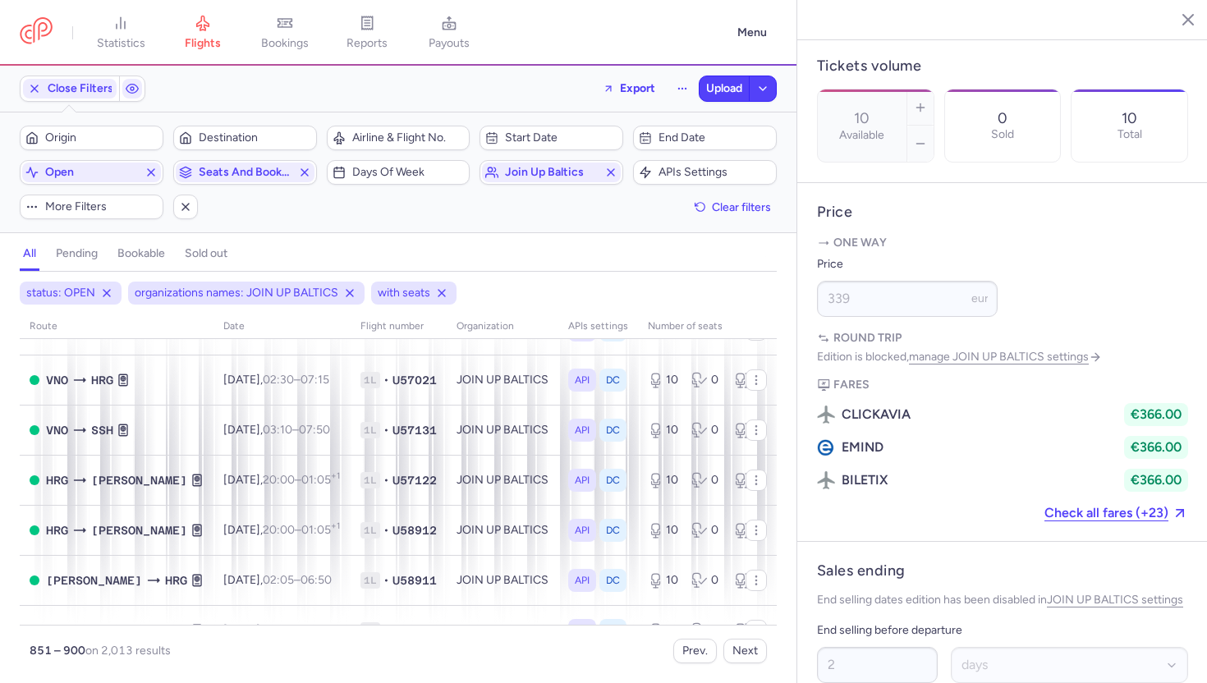
scroll to position [1510, 0]
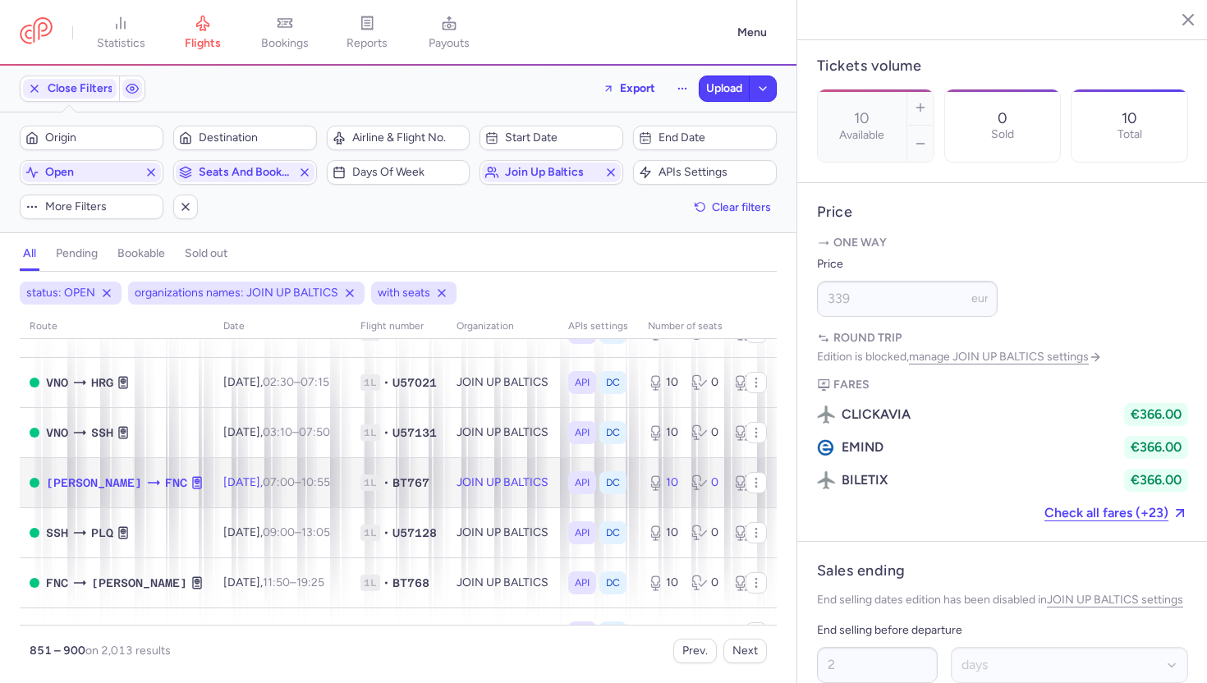
click at [475, 497] on td "JOIN UP BALTICS" at bounding box center [503, 482] width 112 height 50
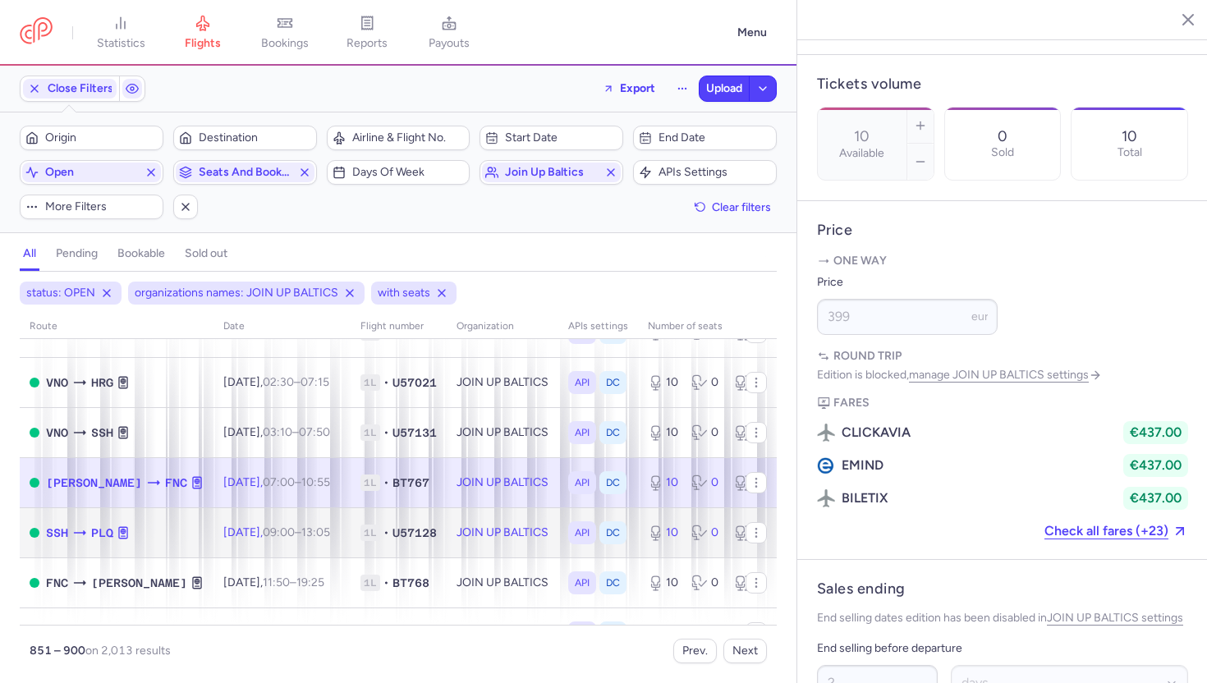
click at [483, 535] on td "JOIN UP BALTICS" at bounding box center [503, 532] width 112 height 50
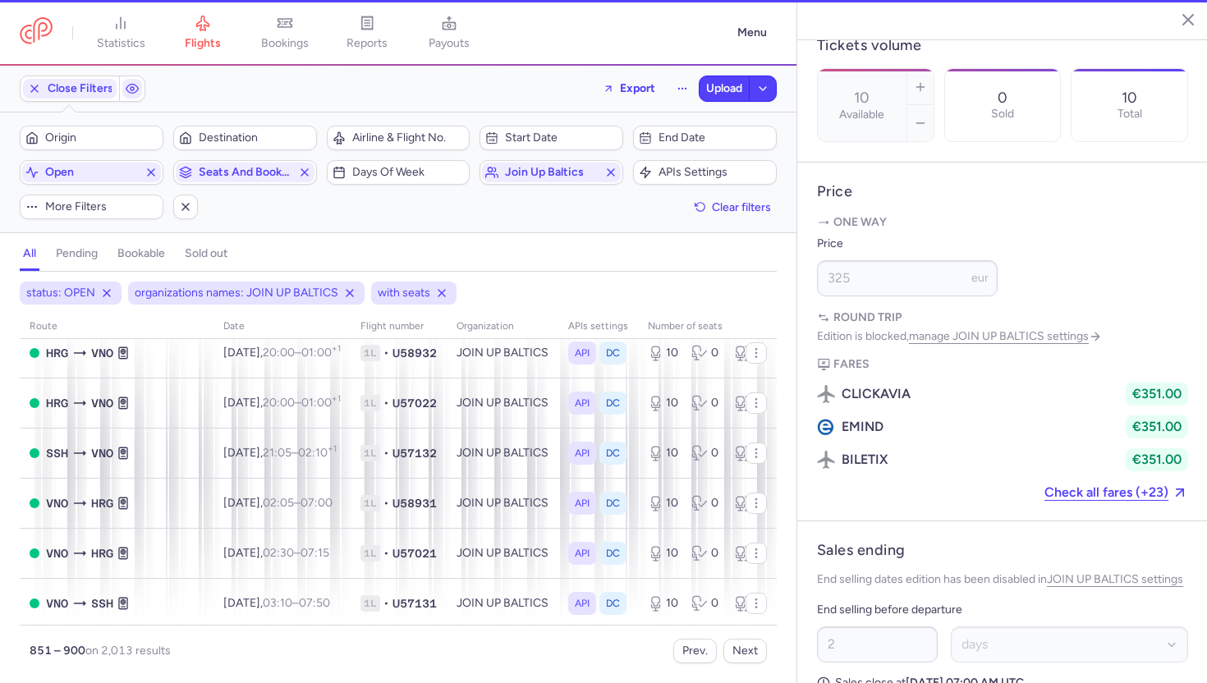
scroll to position [2244, 0]
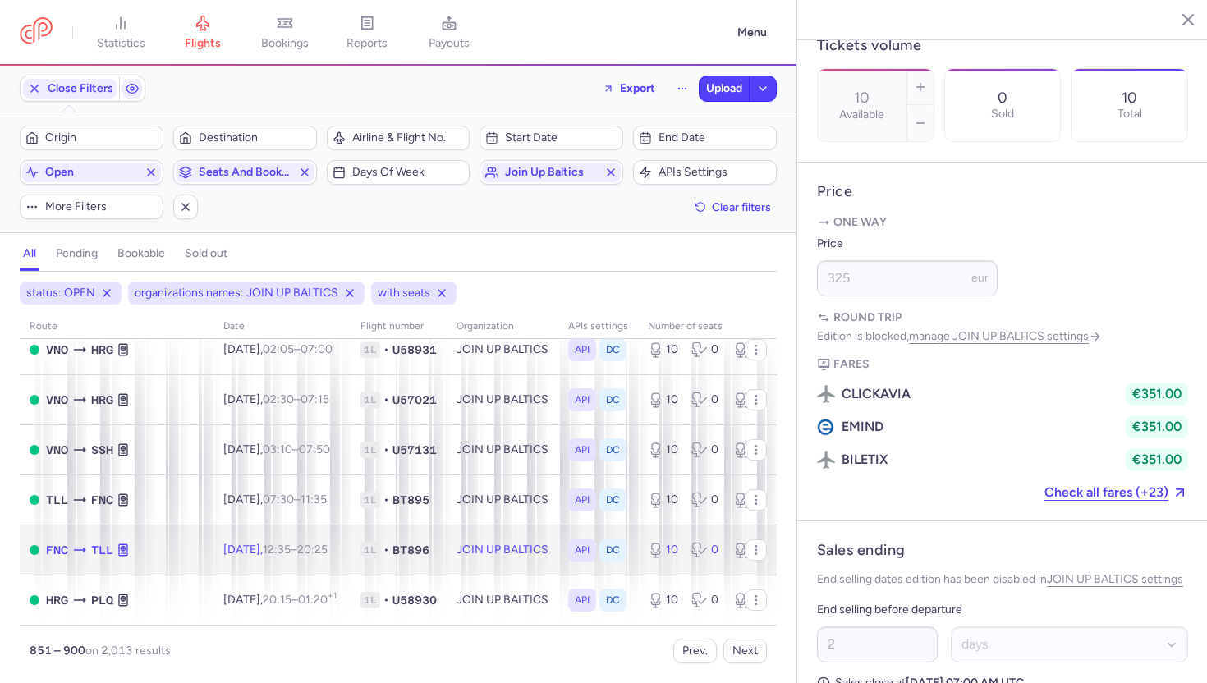
click at [483, 535] on td "JOIN UP BALTICS" at bounding box center [503, 550] width 112 height 50
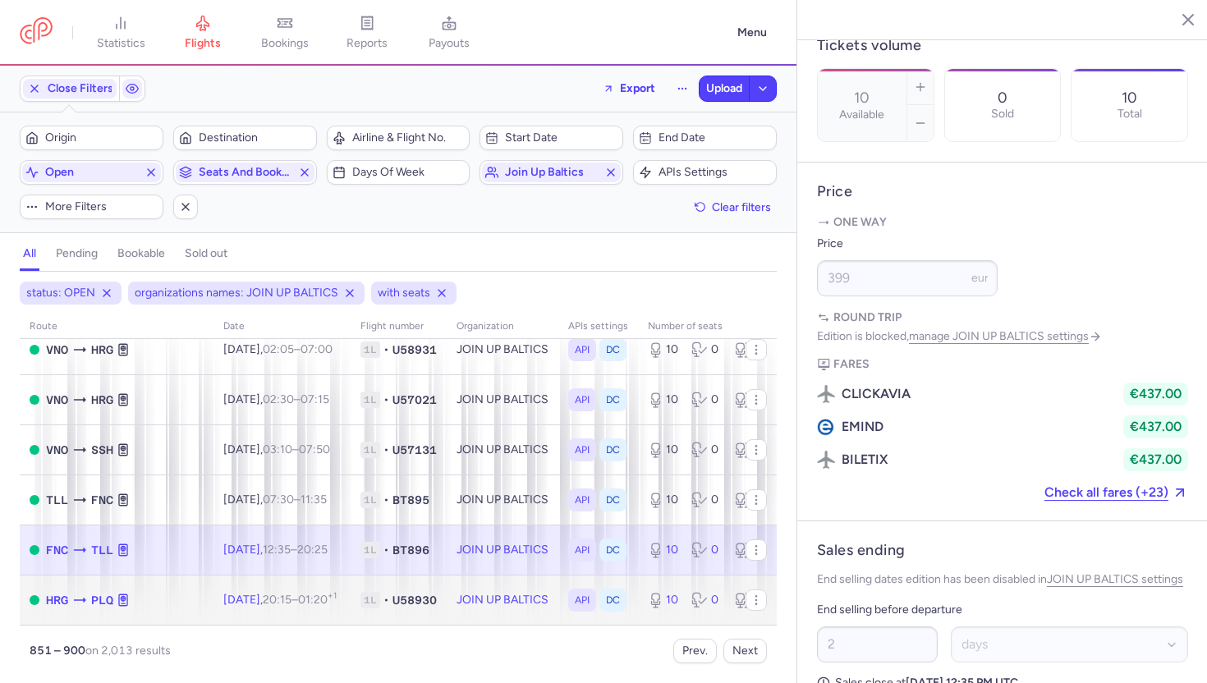
click at [489, 592] on td "JOIN UP BALTICS" at bounding box center [503, 600] width 112 height 50
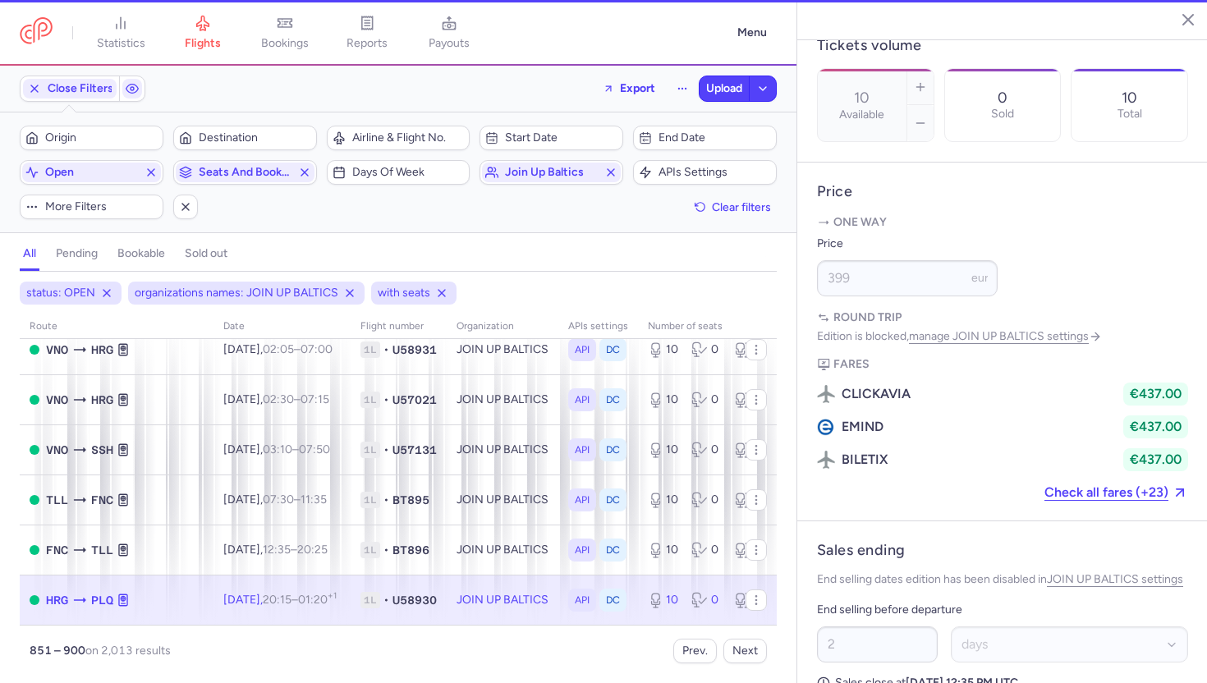
type input "6"
select select "hours"
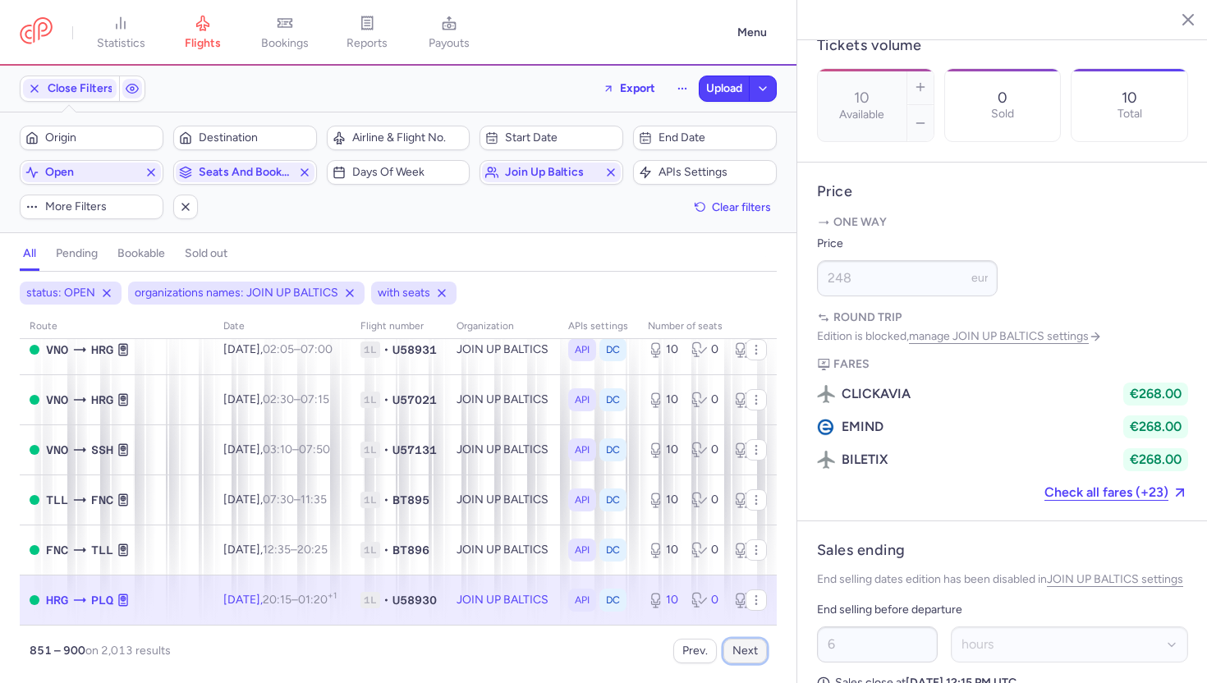
click at [735, 650] on button "Next" at bounding box center [745, 651] width 44 height 25
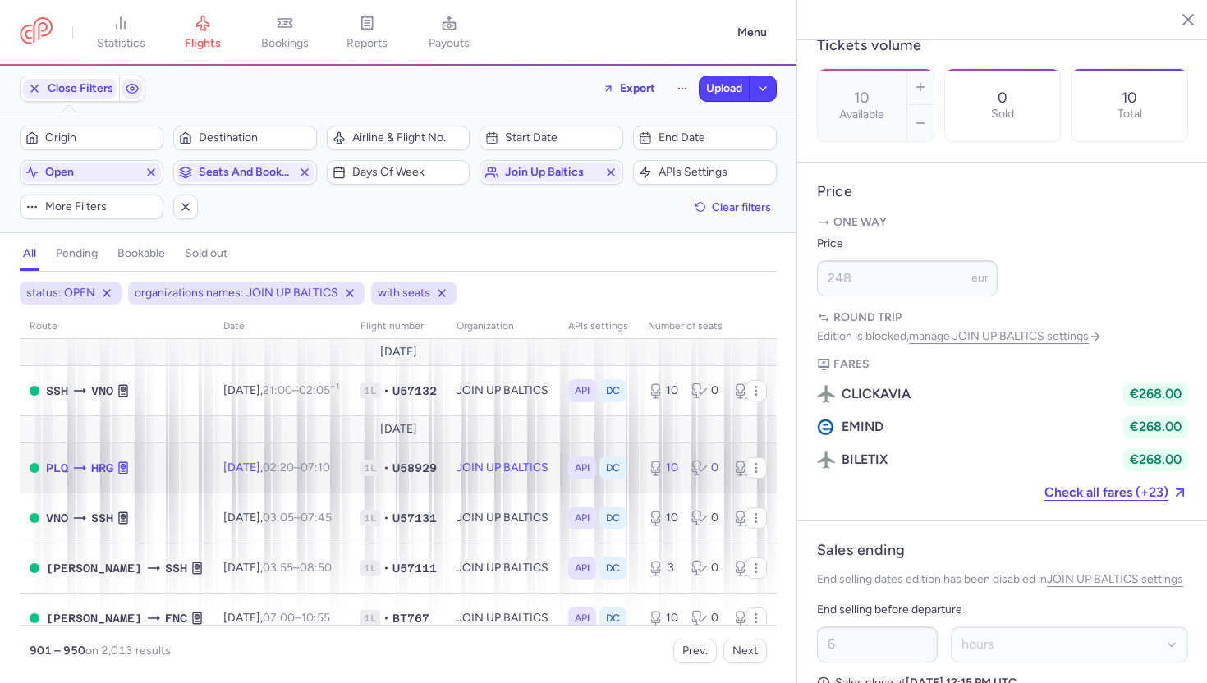
click at [447, 445] on td "JOIN UP BALTICS" at bounding box center [503, 467] width 112 height 50
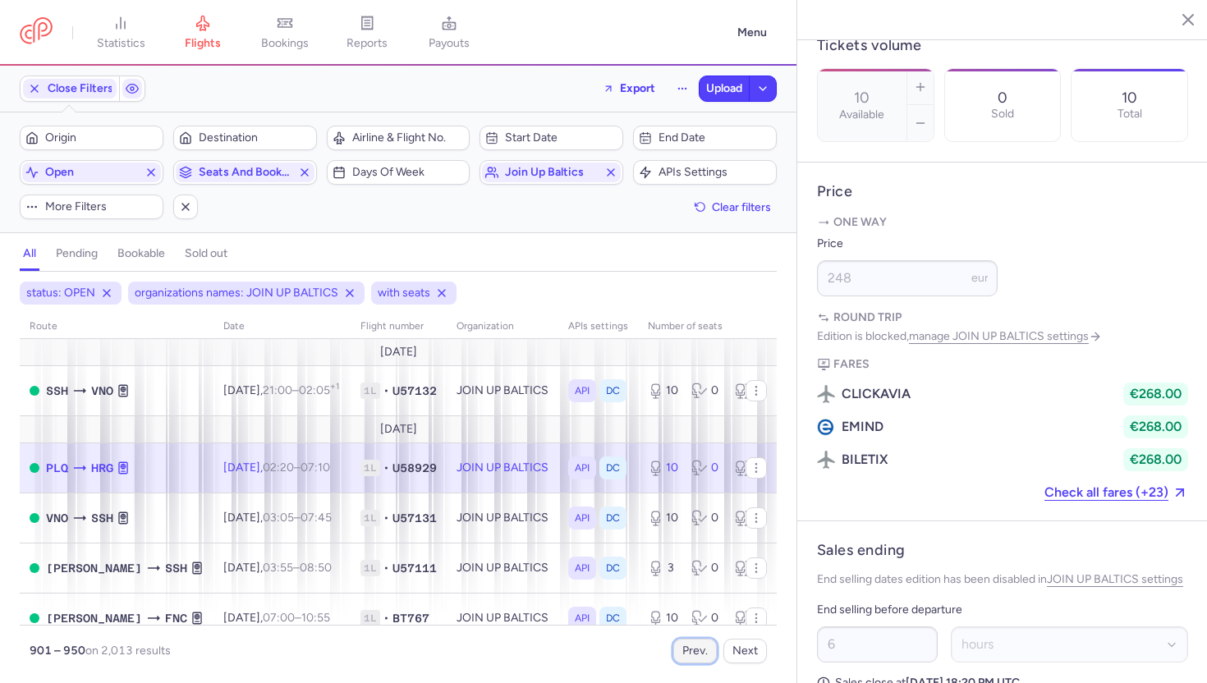
click at [700, 651] on button "Prev." at bounding box center [695, 651] width 44 height 25
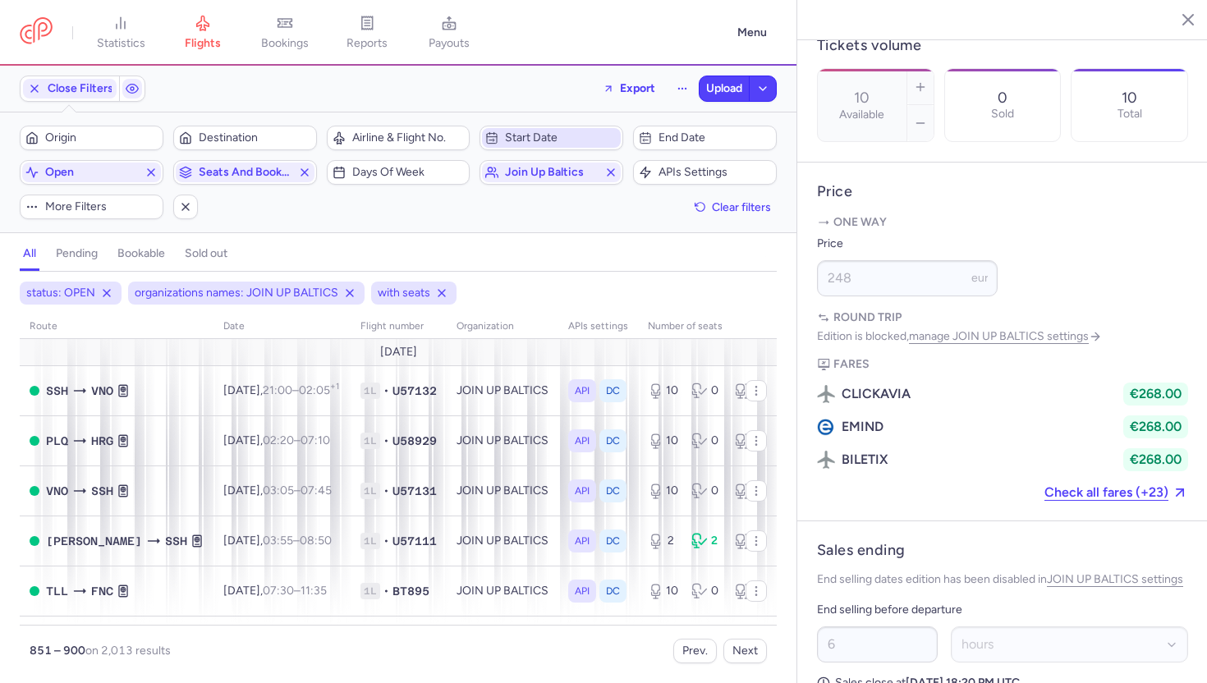
click at [568, 139] on span "Start date" at bounding box center [561, 137] width 112 height 13
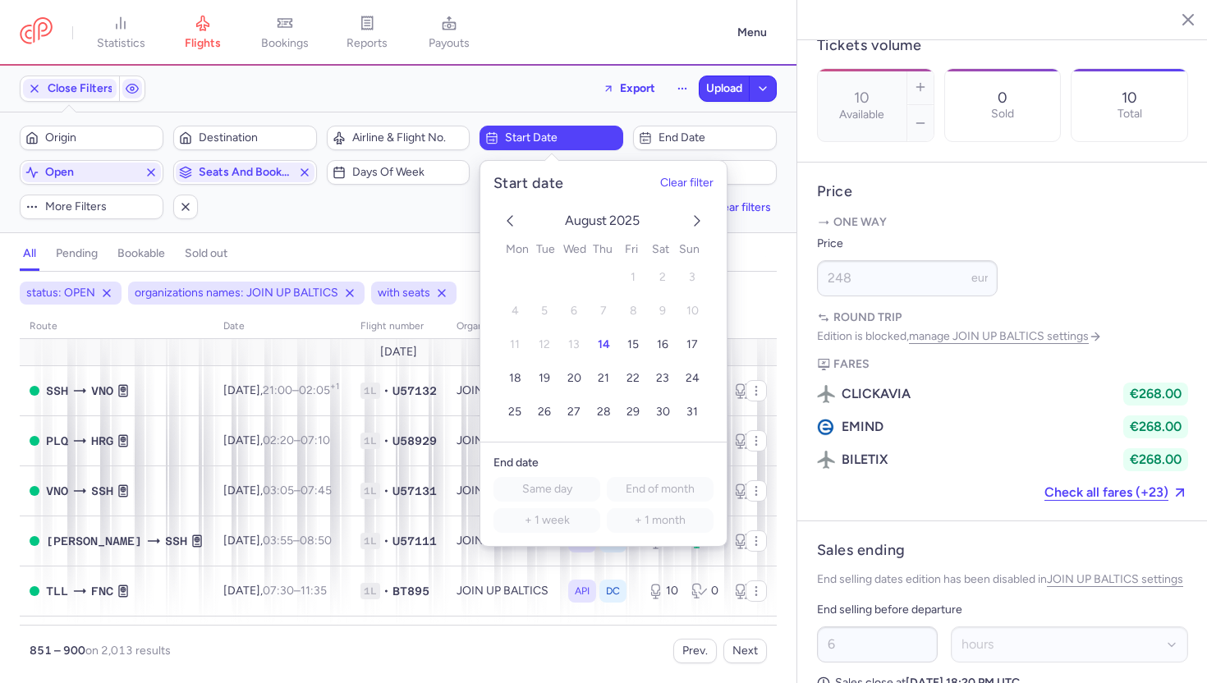
click at [695, 222] on icon "next month" at bounding box center [697, 221] width 20 height 20
click at [691, 414] on span "30" at bounding box center [692, 412] width 14 height 14
click at [400, 212] on div "Origin Destination Airline & Flight No. 2025-11-30 End date open Seats and book…" at bounding box center [398, 173] width 757 height 94
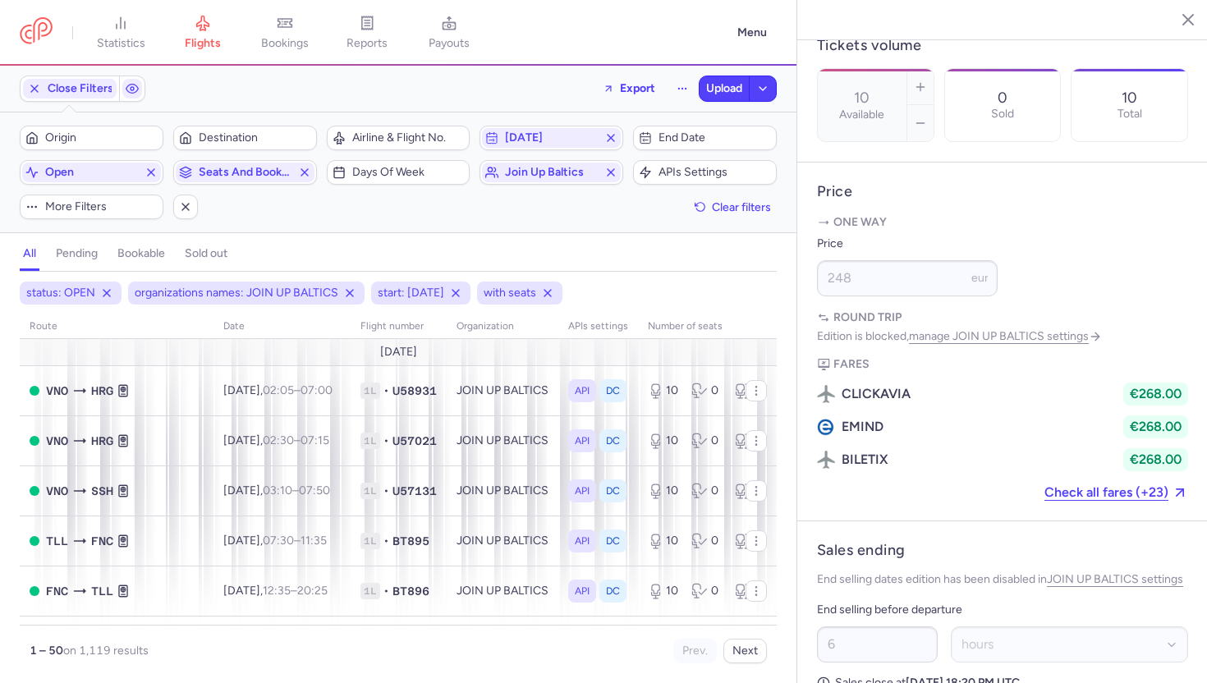
click at [1171, 11] on icon "button" at bounding box center [1175, 19] width 16 height 16
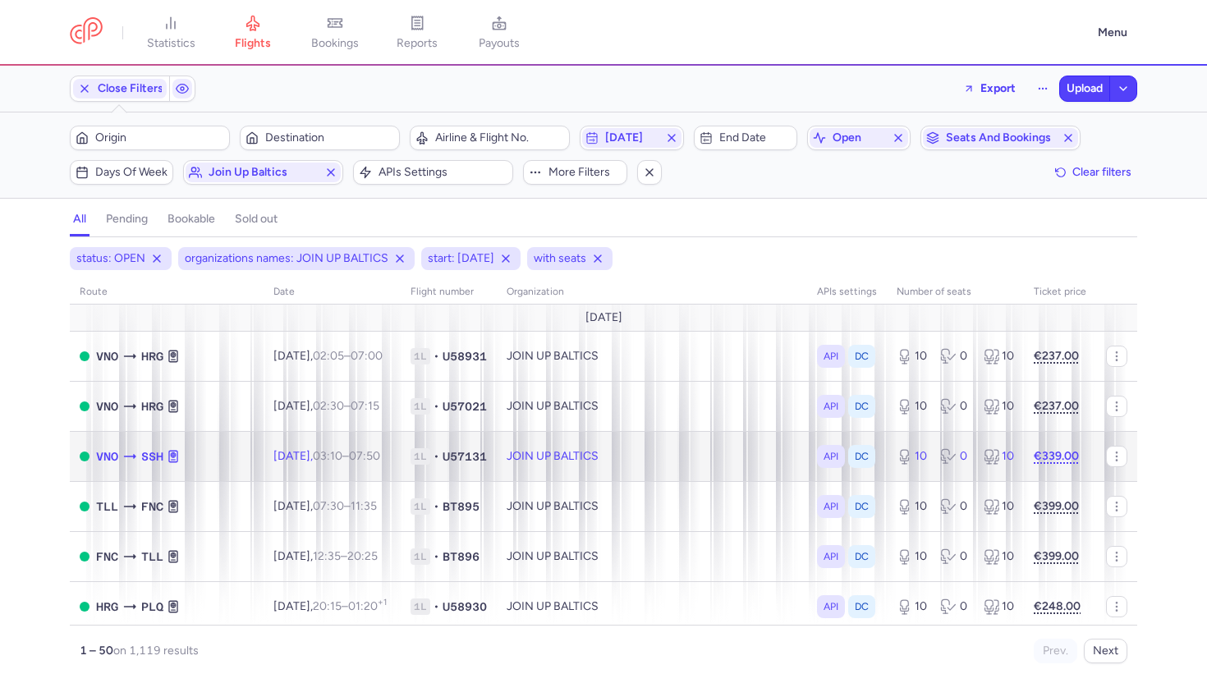
click at [680, 470] on td "JOIN UP BALTICS" at bounding box center [652, 456] width 310 height 50
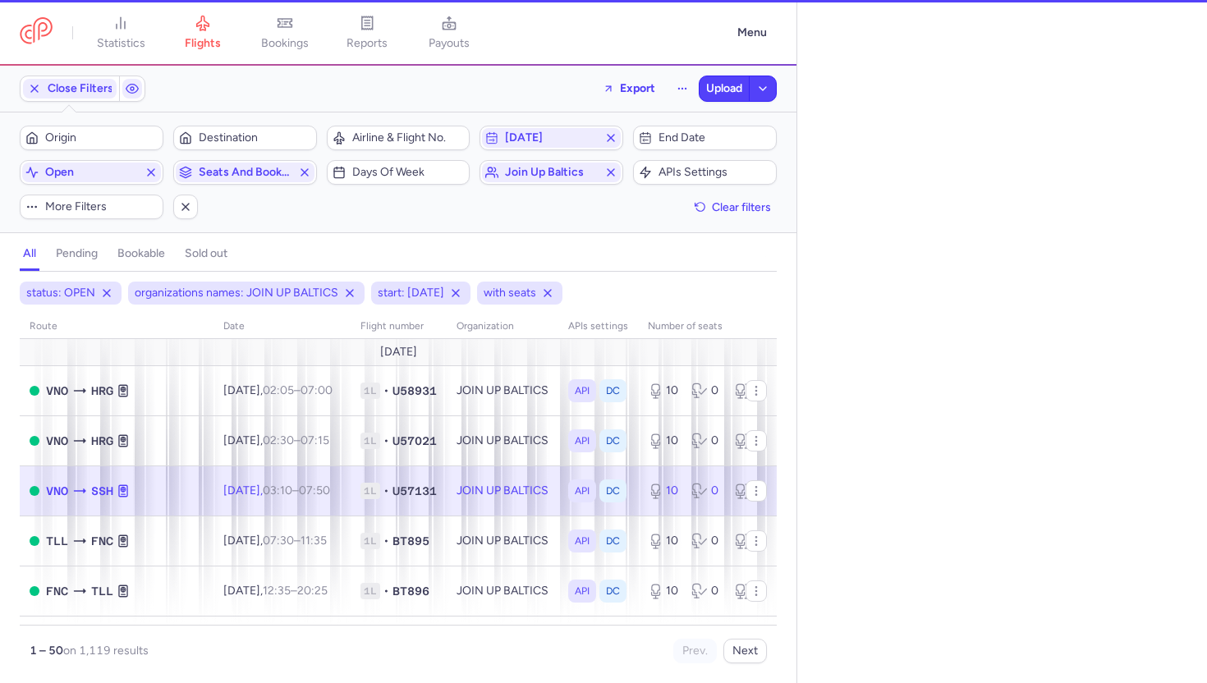
select select "hours"
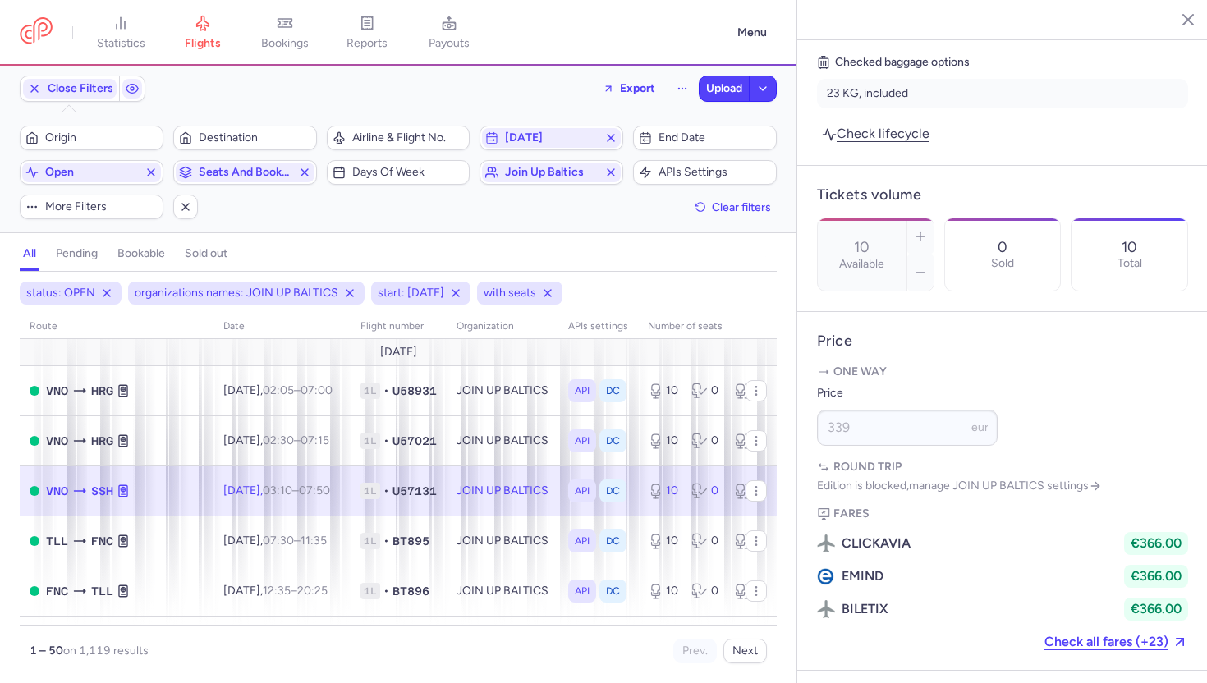
scroll to position [883, 0]
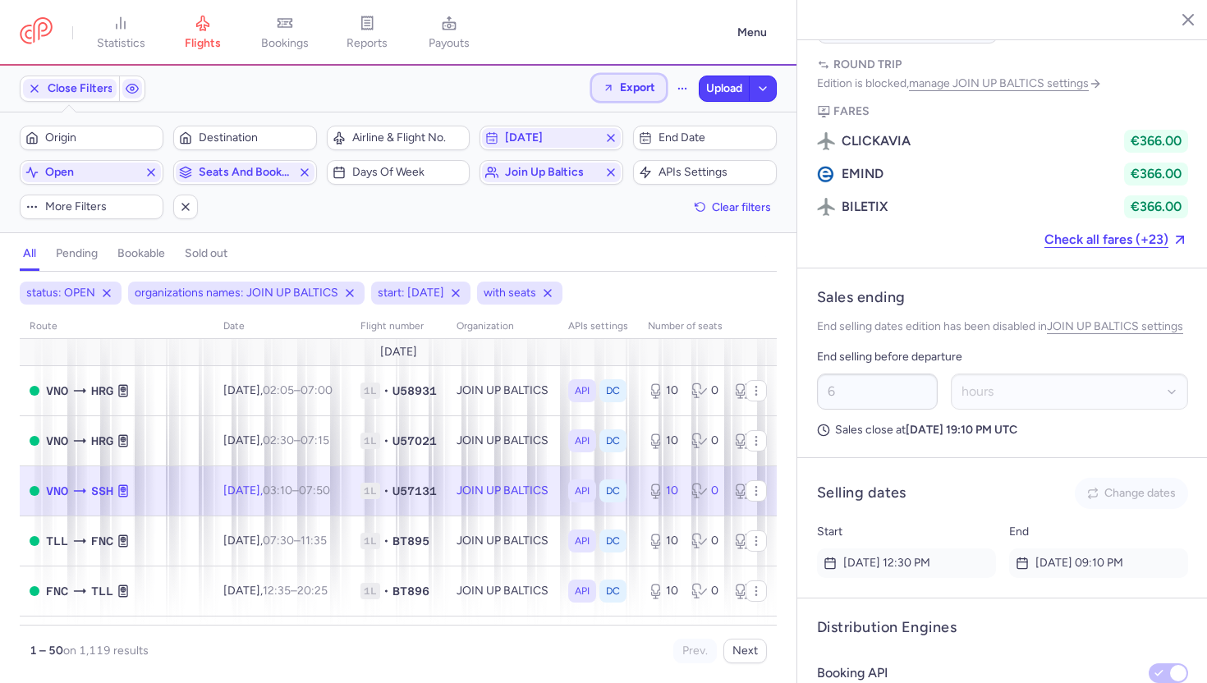
click at [635, 94] on button "Export" at bounding box center [629, 88] width 74 height 26
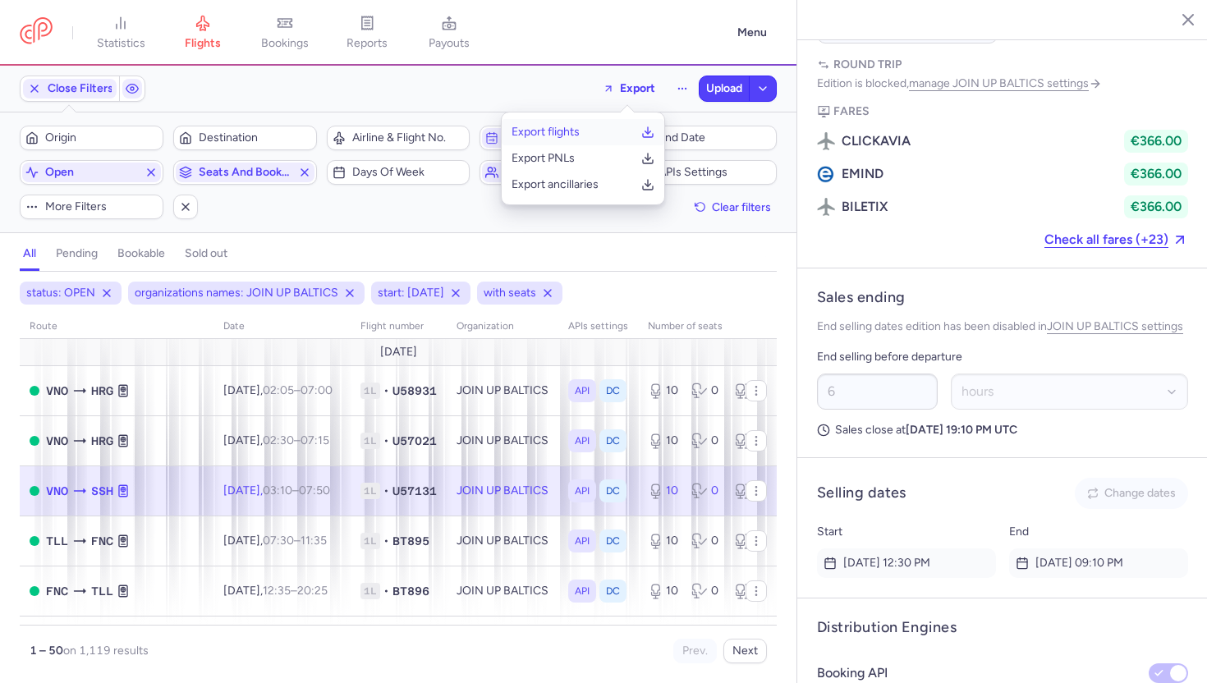
click at [599, 131] on button "Export flights" at bounding box center [583, 132] width 163 height 26
click at [599, 23] on nav "statistics flights bookings reports payouts" at bounding box center [374, 33] width 708 height 36
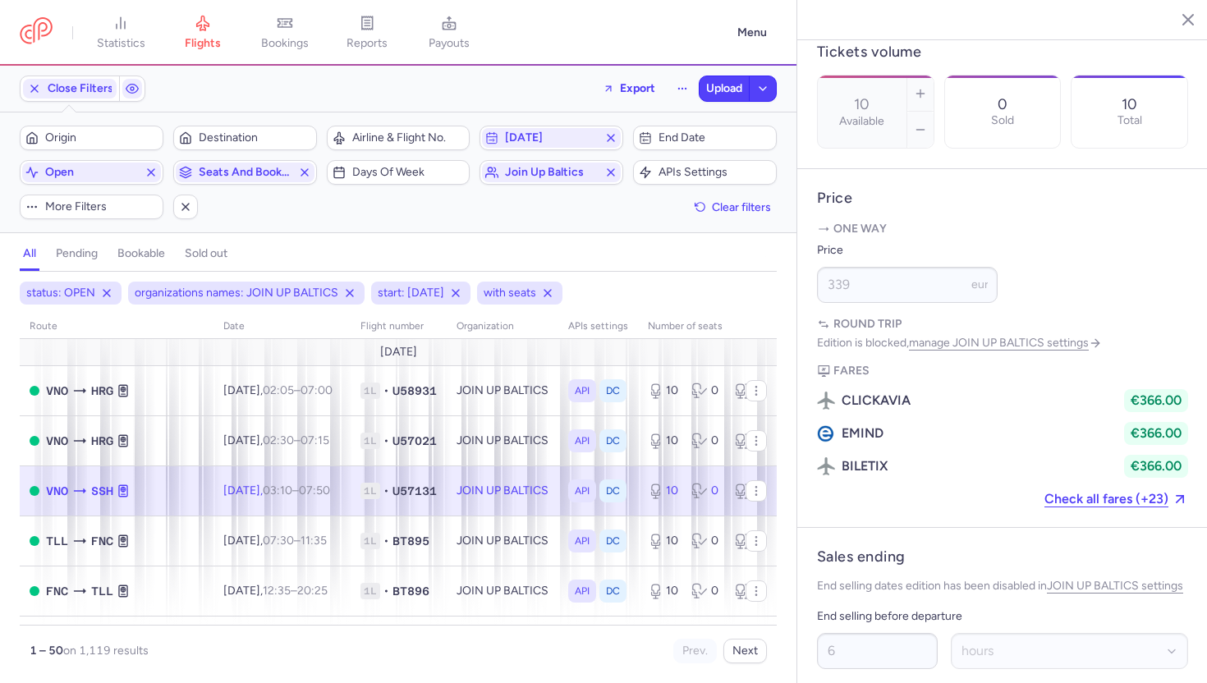
scroll to position [621, 0]
click at [955, 338] on link "manage JOIN UP BALTICS settings" at bounding box center [1005, 345] width 193 height 14
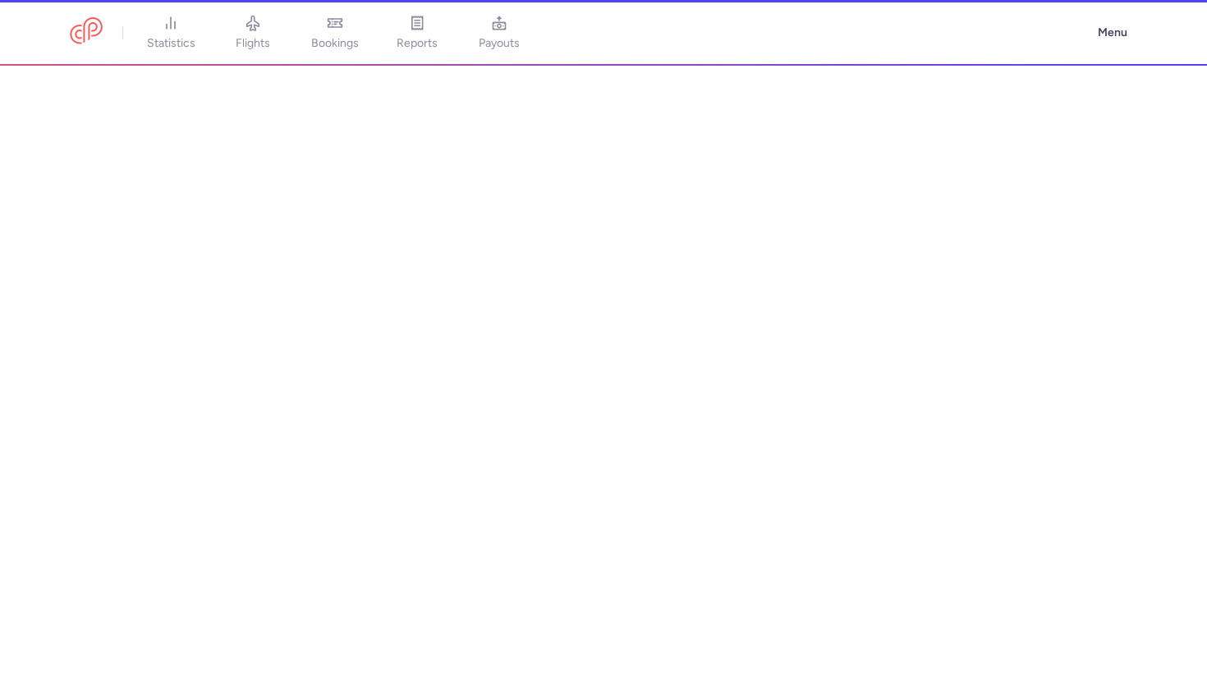
select select "CONSOLIDATOR"
select select "ee"
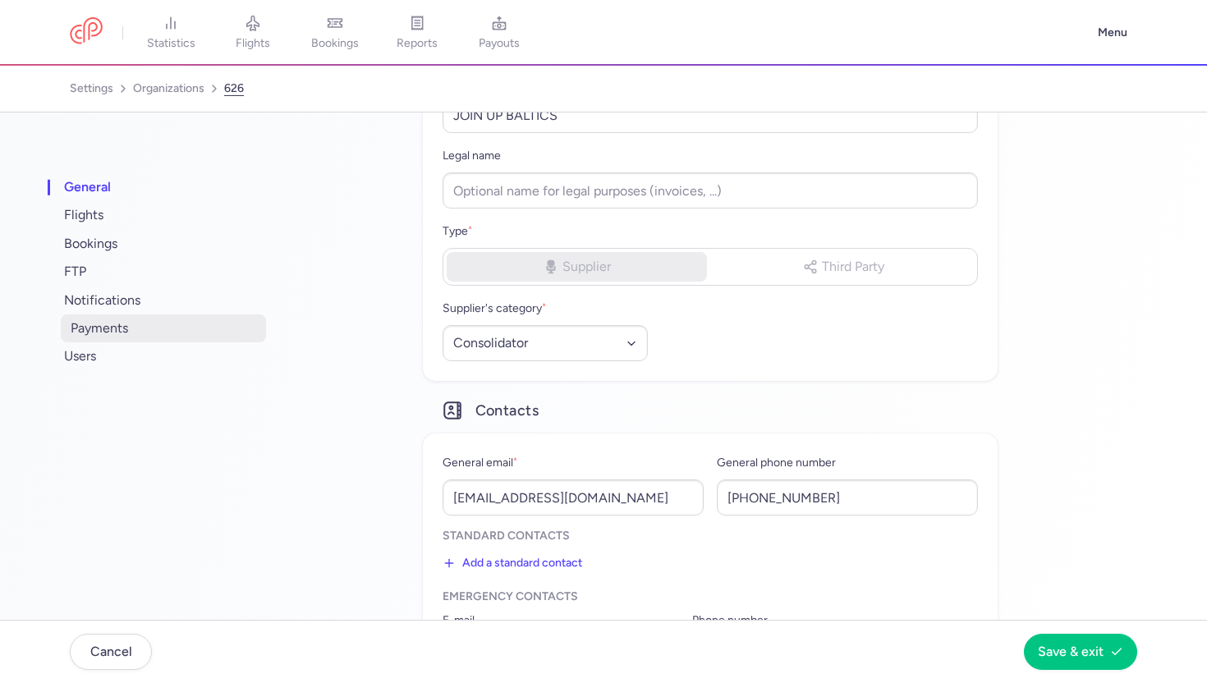
scroll to position [157, 0]
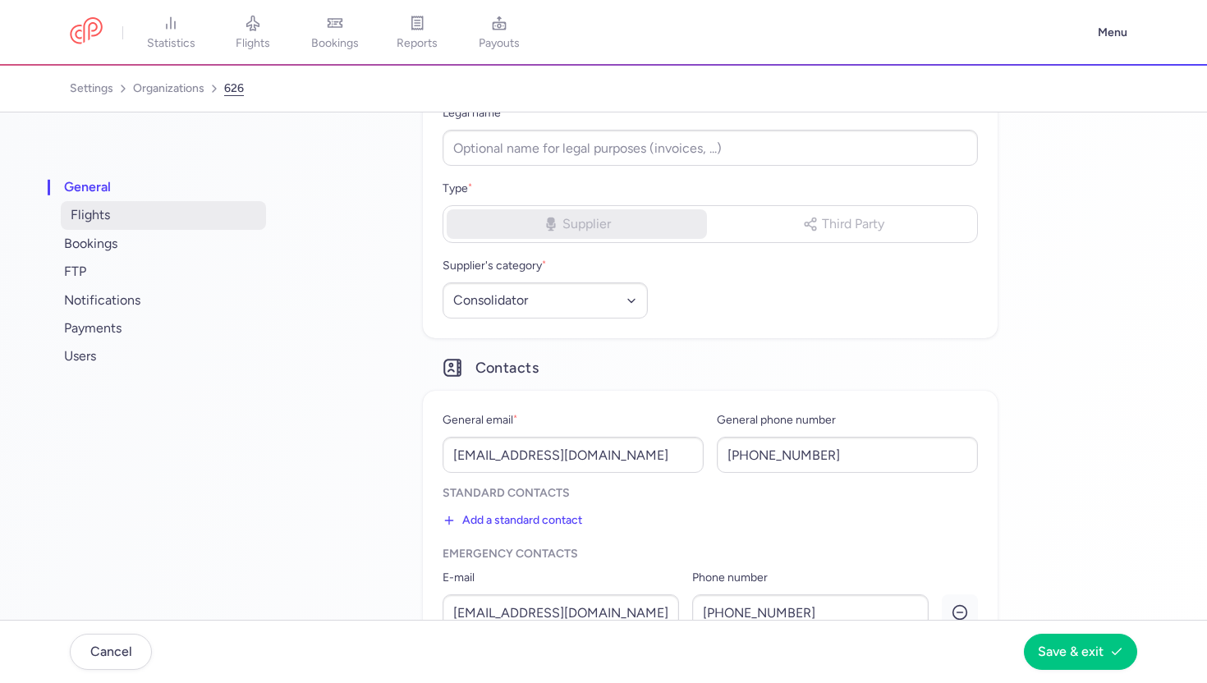
click at [168, 218] on span "flights" at bounding box center [163, 215] width 205 height 28
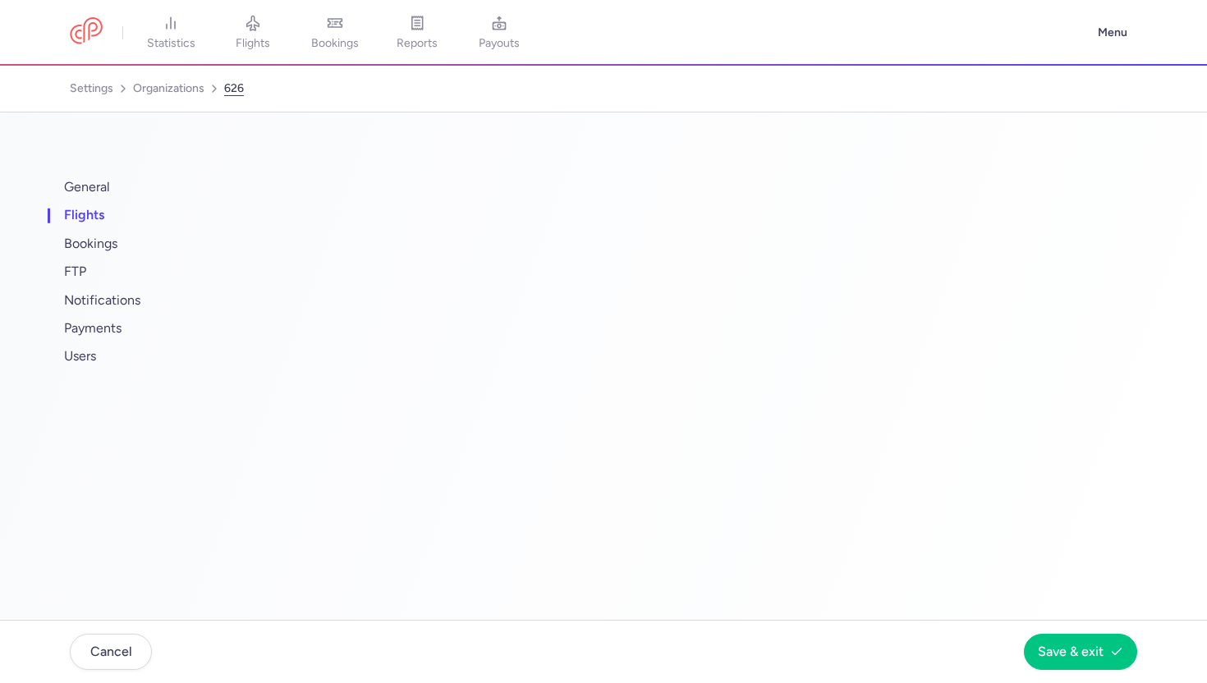
select select "days"
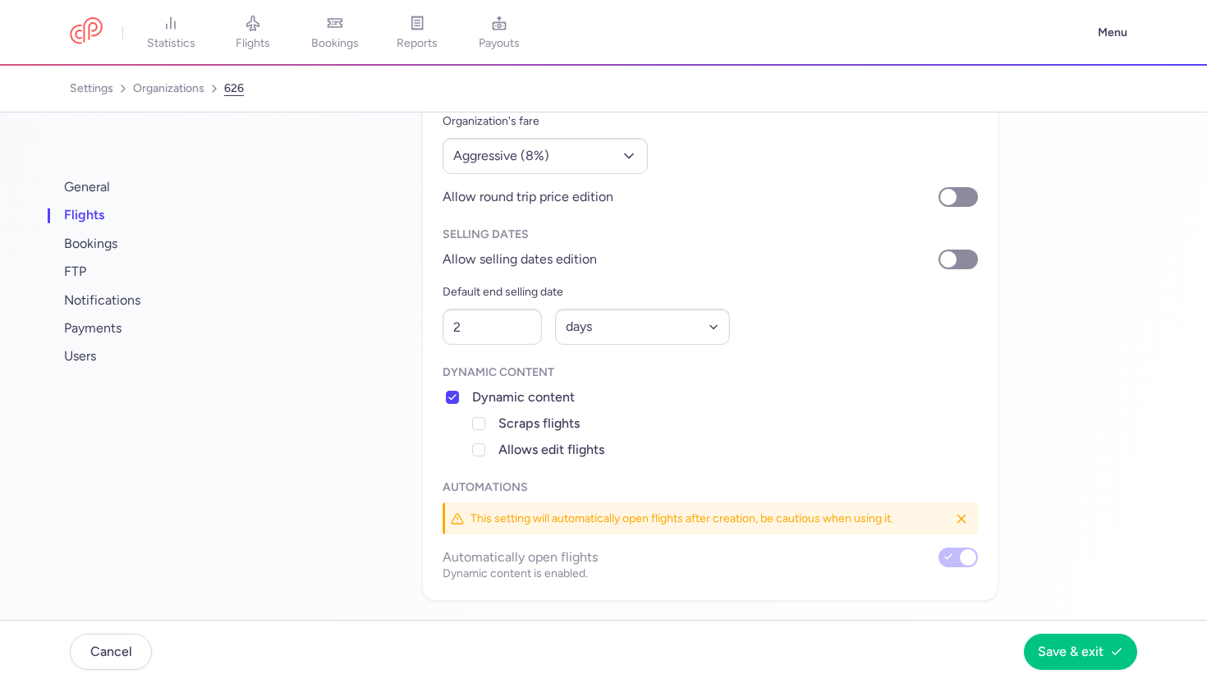
scroll to position [212, 0]
click at [957, 267] on input "Allow selling dates edition" at bounding box center [957, 262] width 39 height 20
checkbox input "true"
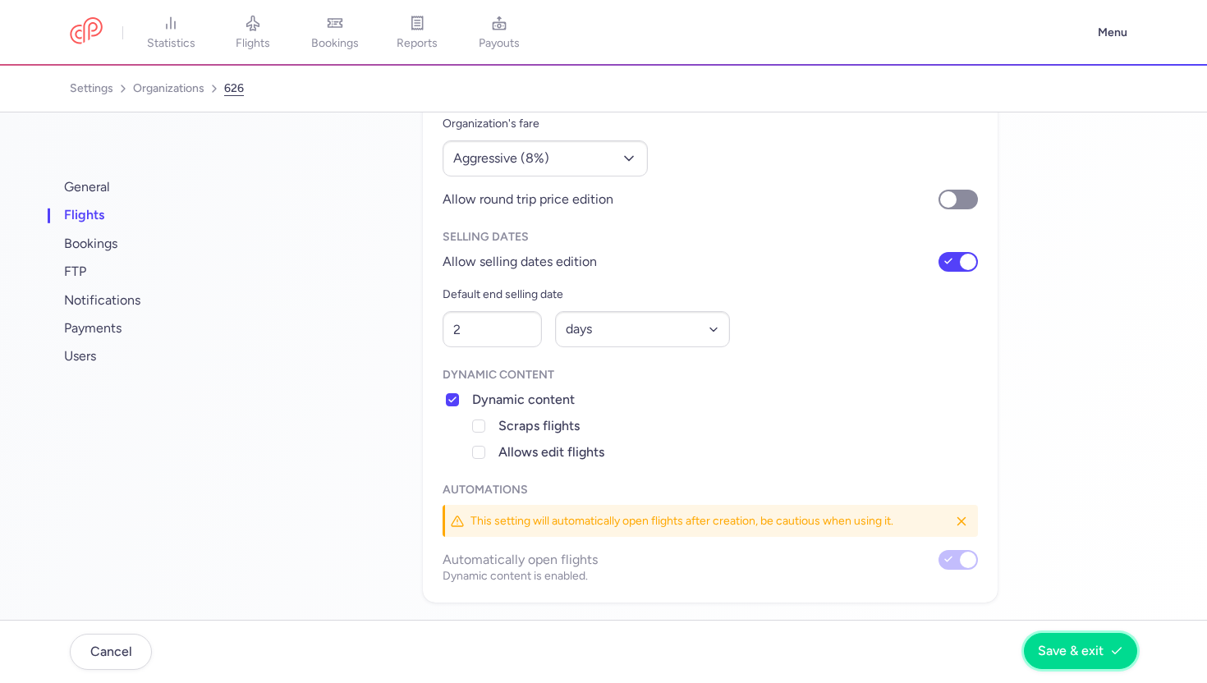
click at [1091, 662] on button "Save & exit" at bounding box center [1080, 651] width 113 height 36
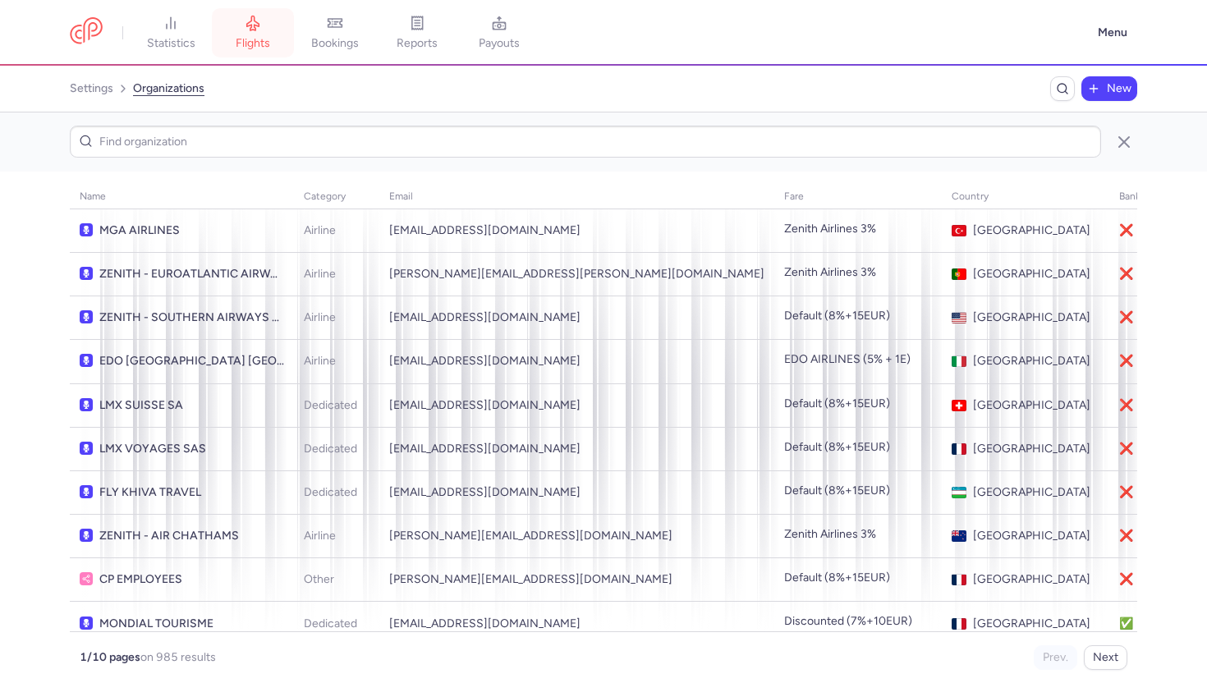
click at [273, 51] on link "flights" at bounding box center [253, 33] width 82 height 36
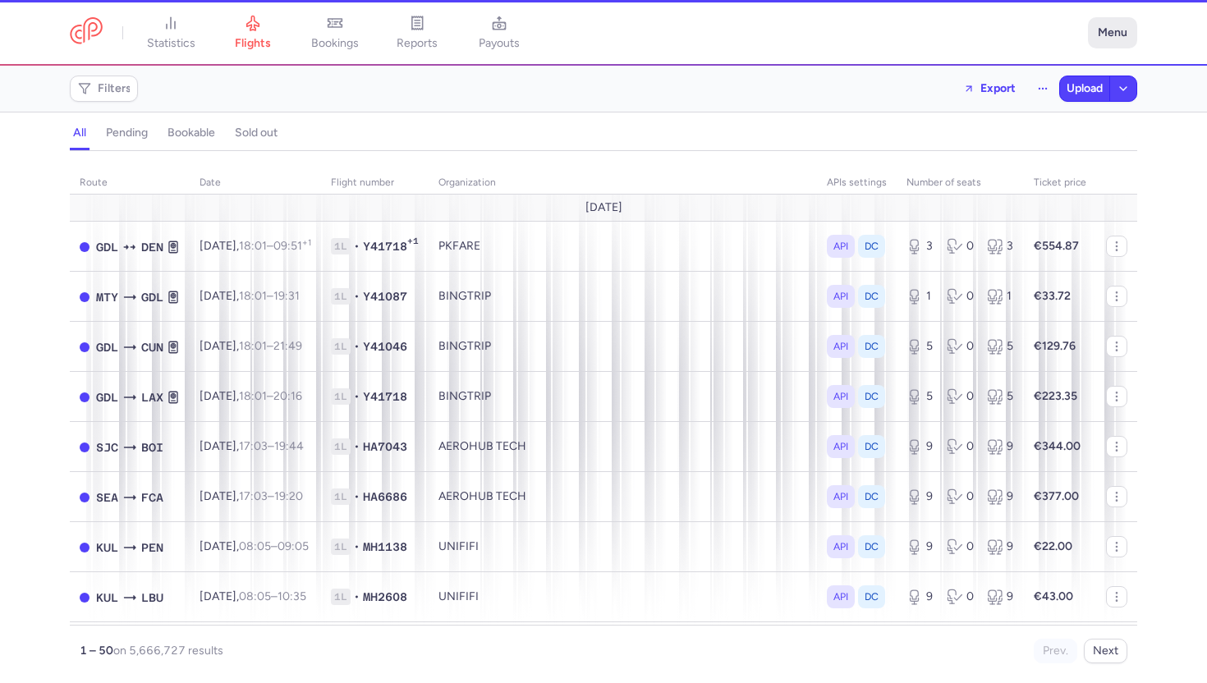
click at [1118, 41] on button "Menu" at bounding box center [1112, 32] width 49 height 31
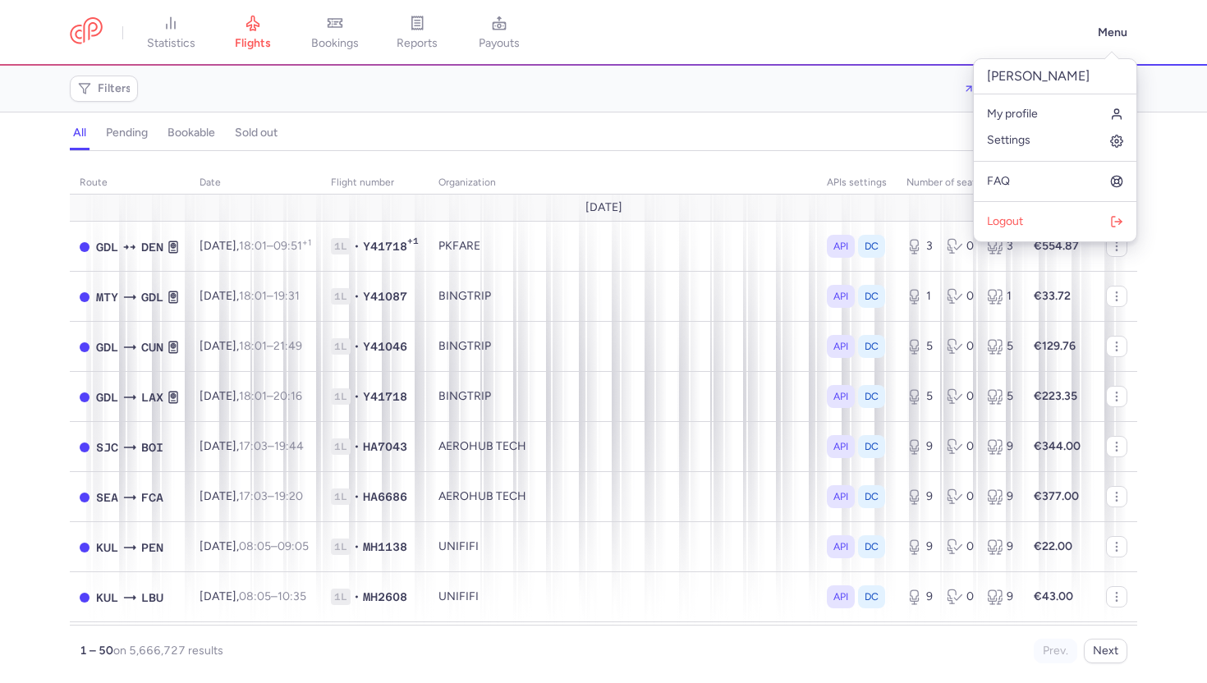
click at [833, 103] on div "Filters Export Upload" at bounding box center [603, 88] width 1080 height 39
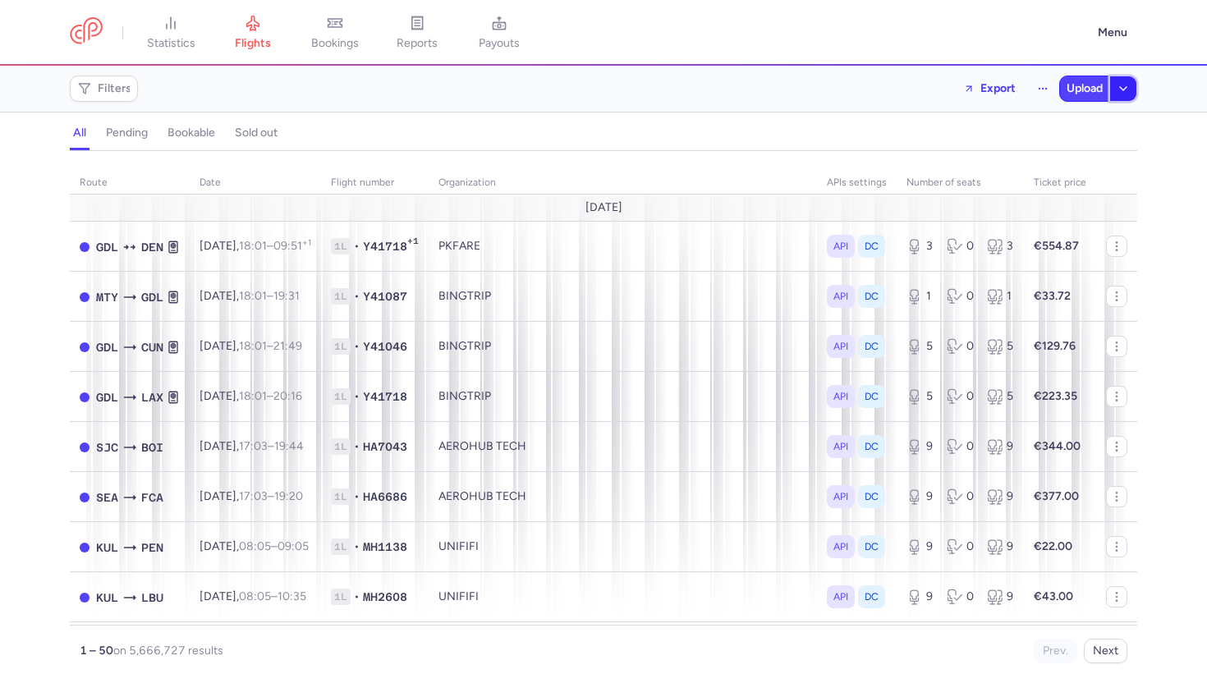
click at [1111, 85] on button "button" at bounding box center [1123, 88] width 26 height 25
click at [1079, 95] on button "Upload" at bounding box center [1084, 88] width 49 height 25
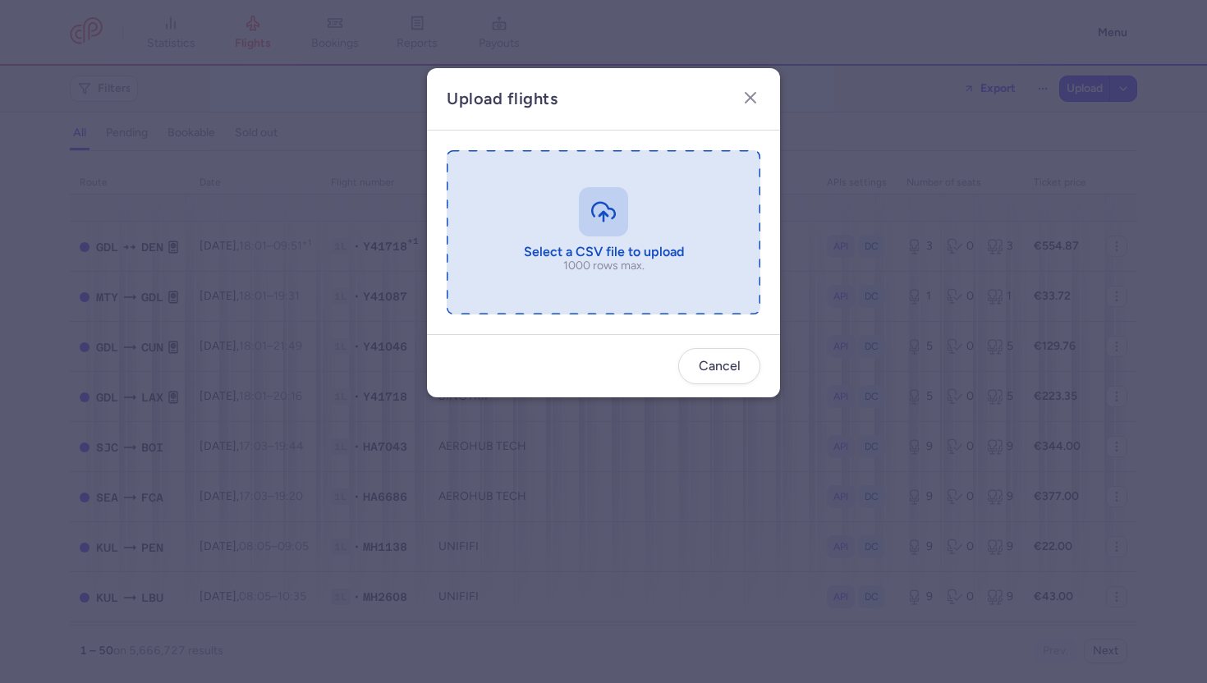
click at [621, 206] on input "file" at bounding box center [604, 232] width 314 height 164
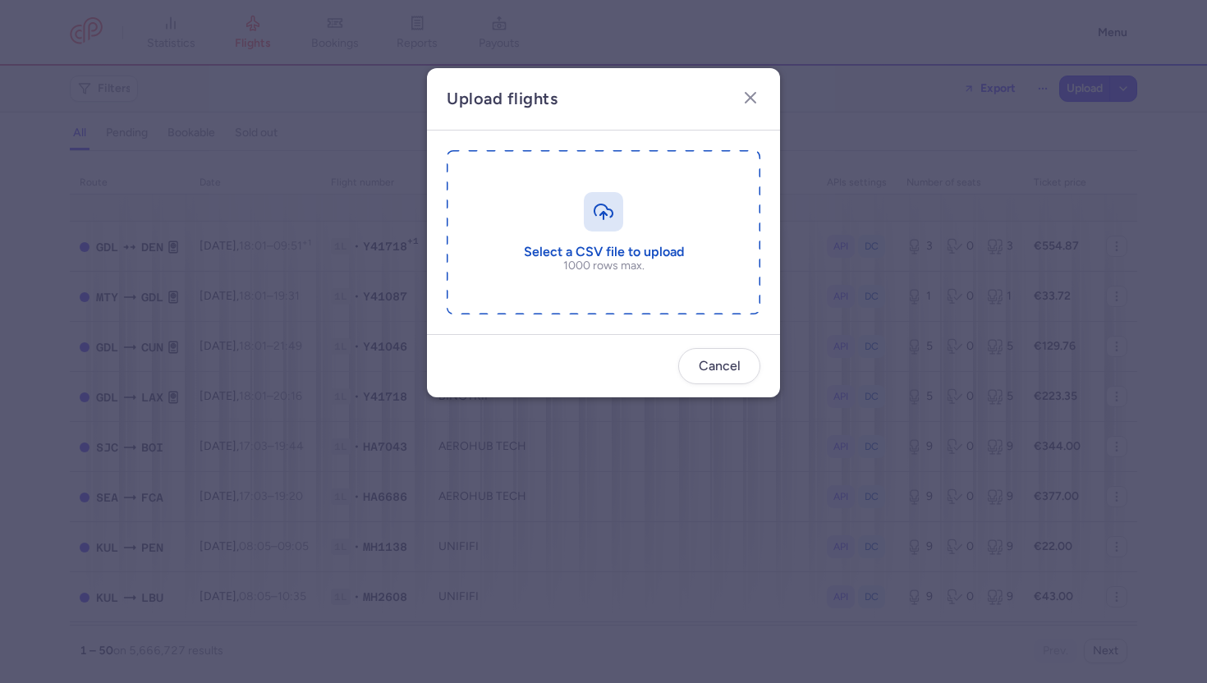
type input "C:\fakepath\export_flights_20250814,1212.csv"
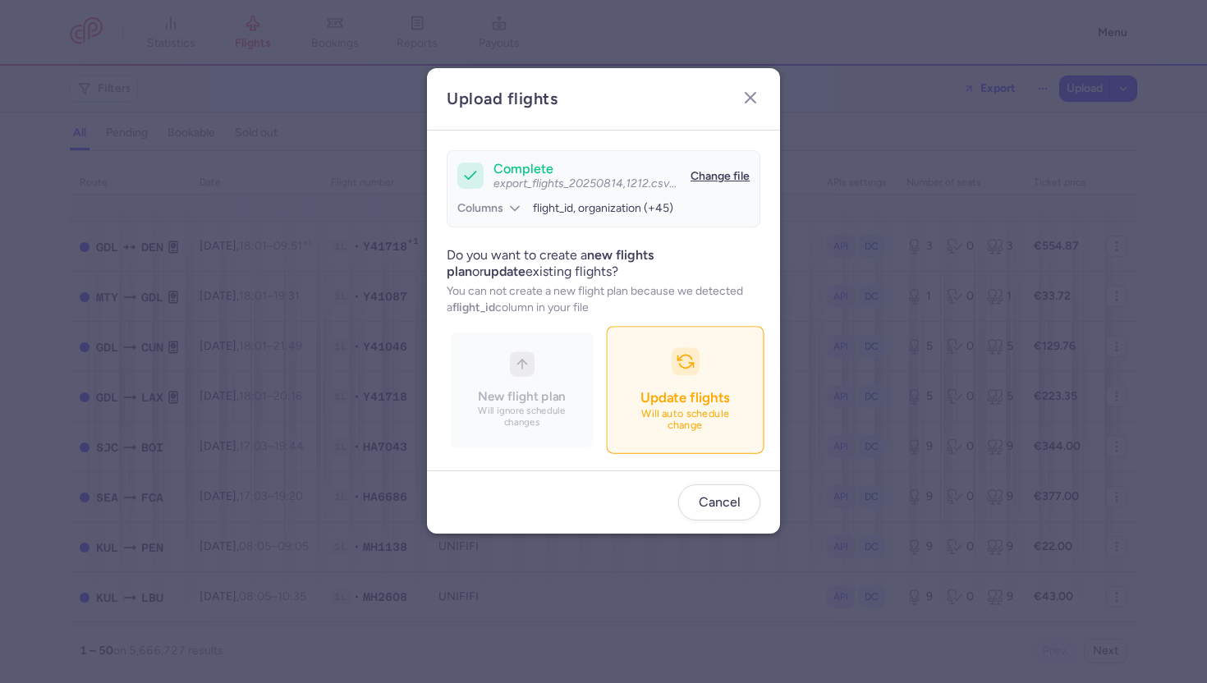
click at [688, 390] on span "Update flights" at bounding box center [684, 397] width 89 height 16
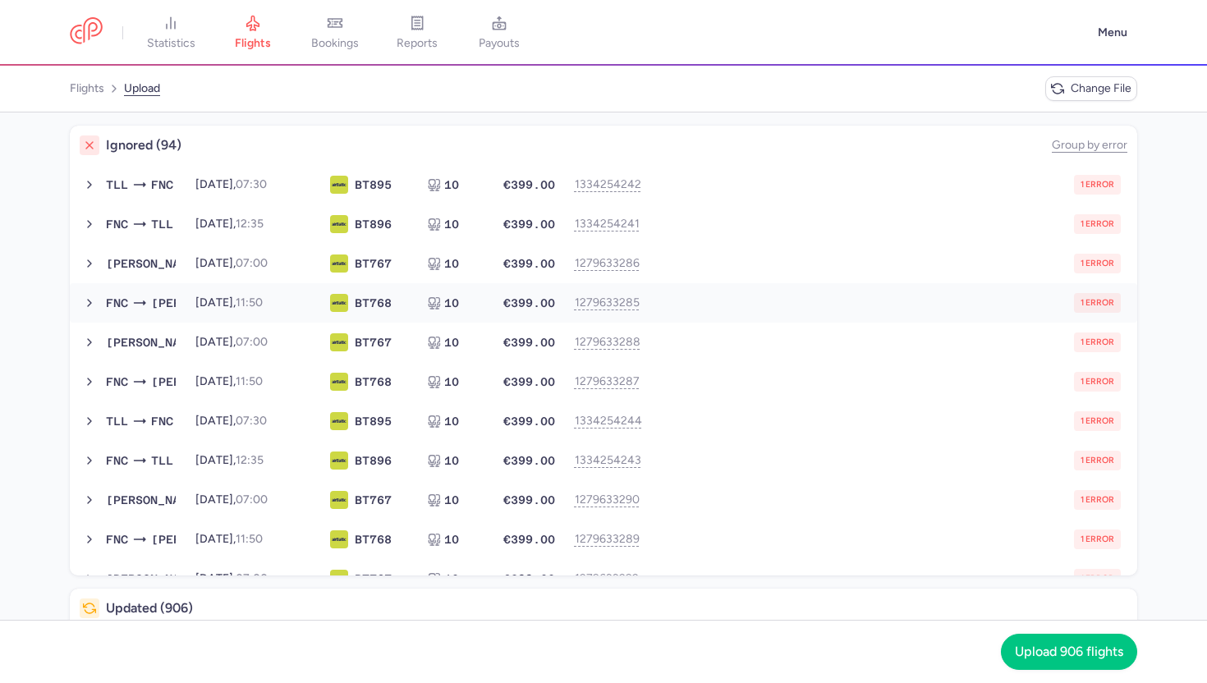
click at [695, 316] on button "FNC RIX 2025-12-01, 11:50 BT 768 10 €399.00 1279633285 1 error 2025-12-01, 11:5…" at bounding box center [603, 302] width 1067 height 39
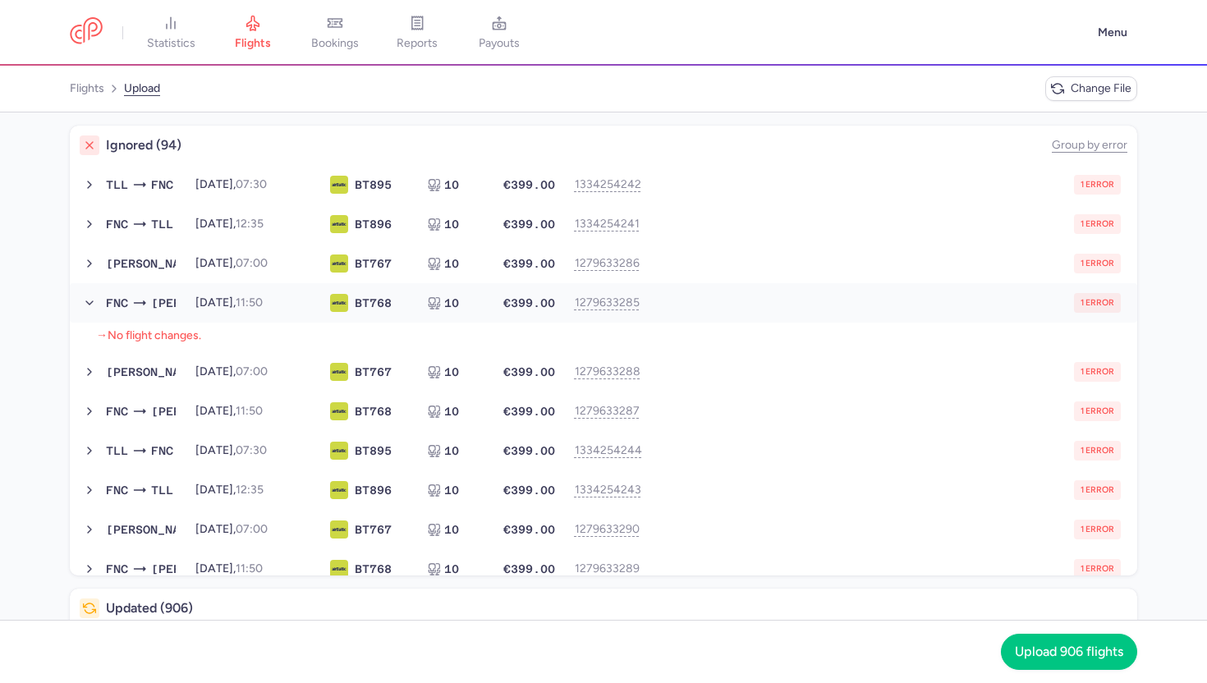
click at [695, 316] on button "FNC RIX 2025-12-01, 11:50 BT 768 10 €399.00 1279633285 1 error 2025-12-01, 11:5…" at bounding box center [603, 302] width 1067 height 39
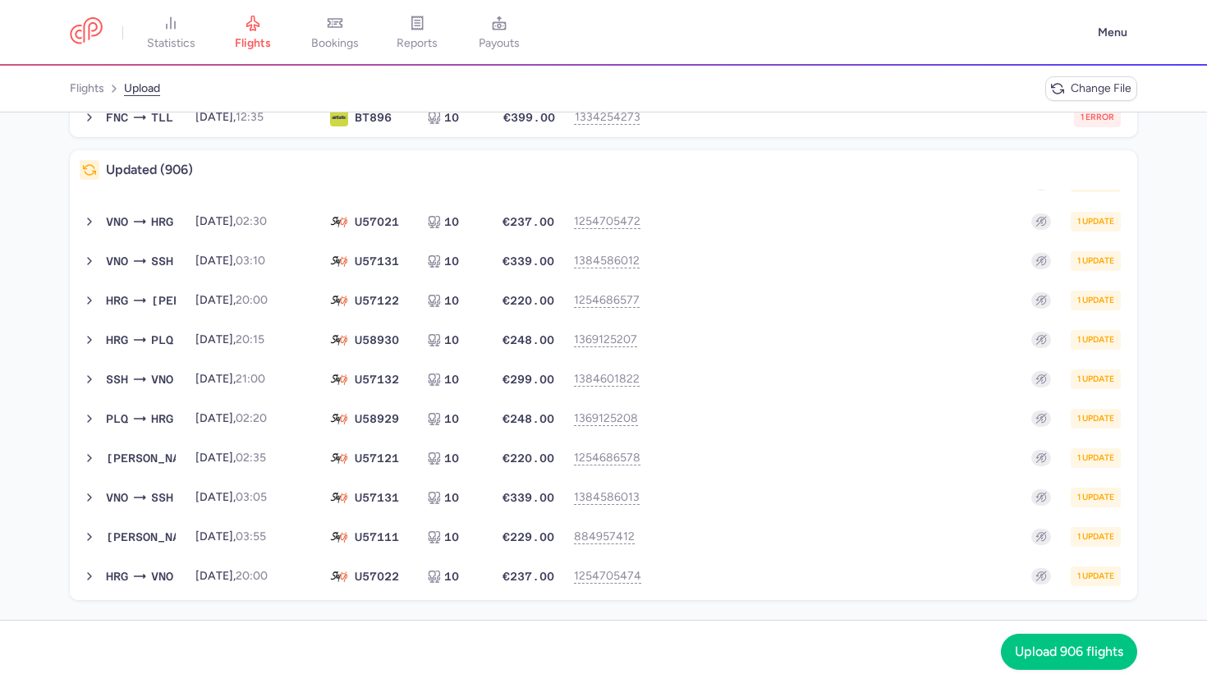
scroll to position [15049, 0]
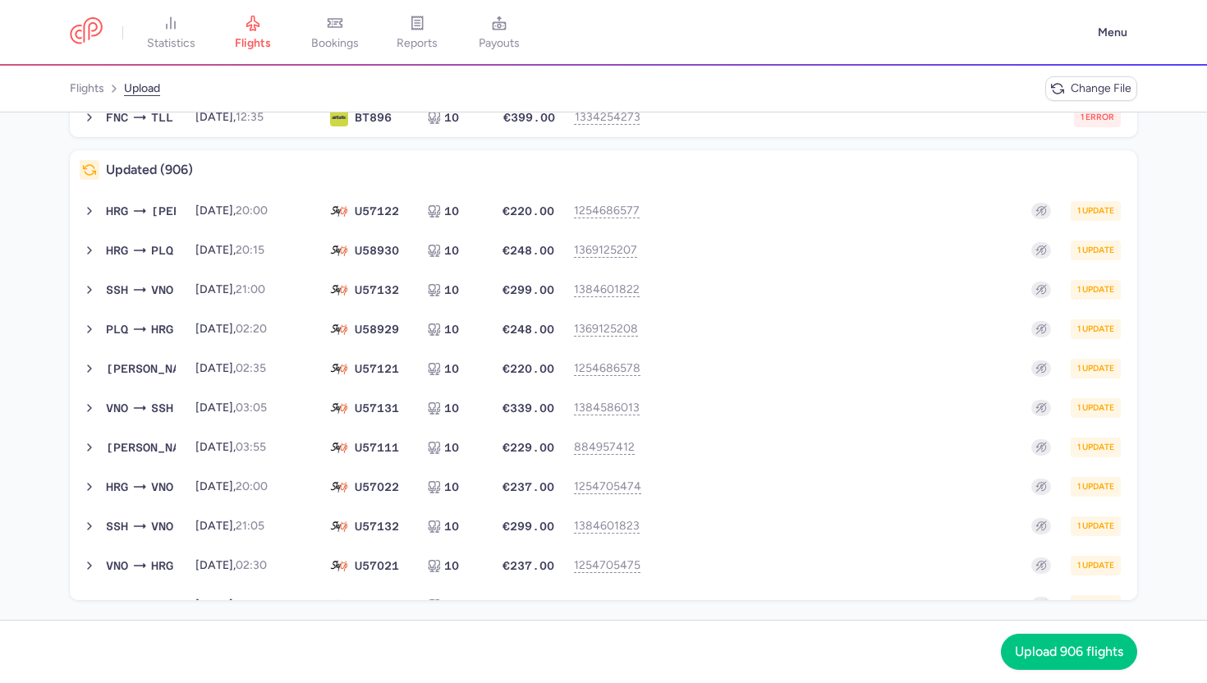
click at [860, 511] on button "SSH VNO 2026-02-19, 21:05 U5 7132 10 €299.00 1384601823 1 update 2026-02-19, 21…" at bounding box center [603, 525] width 1067 height 39
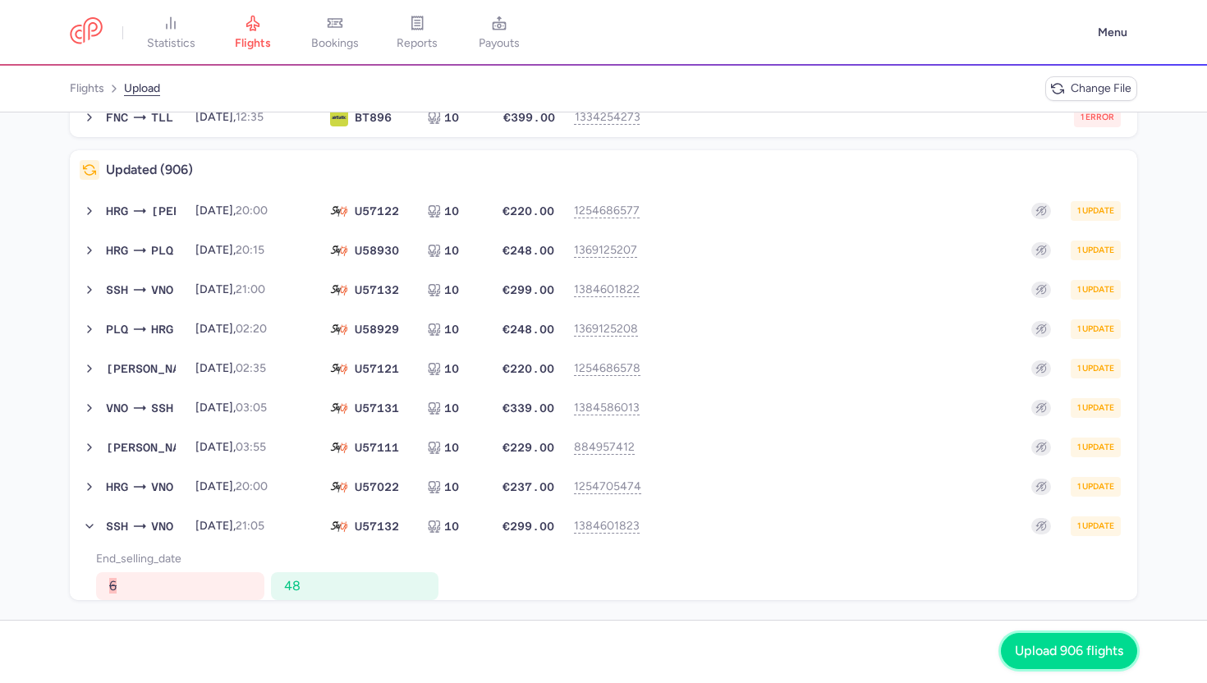
click at [1029, 647] on span "Upload 906 flights" at bounding box center [1069, 651] width 108 height 15
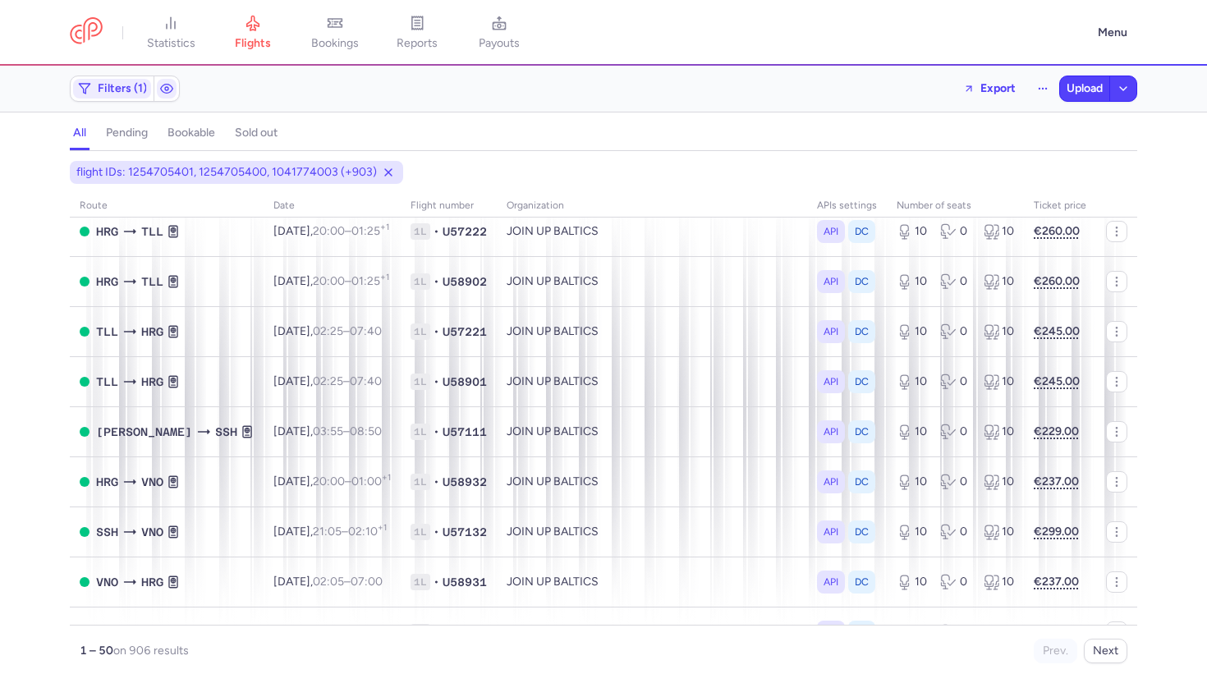
scroll to position [2150, 0]
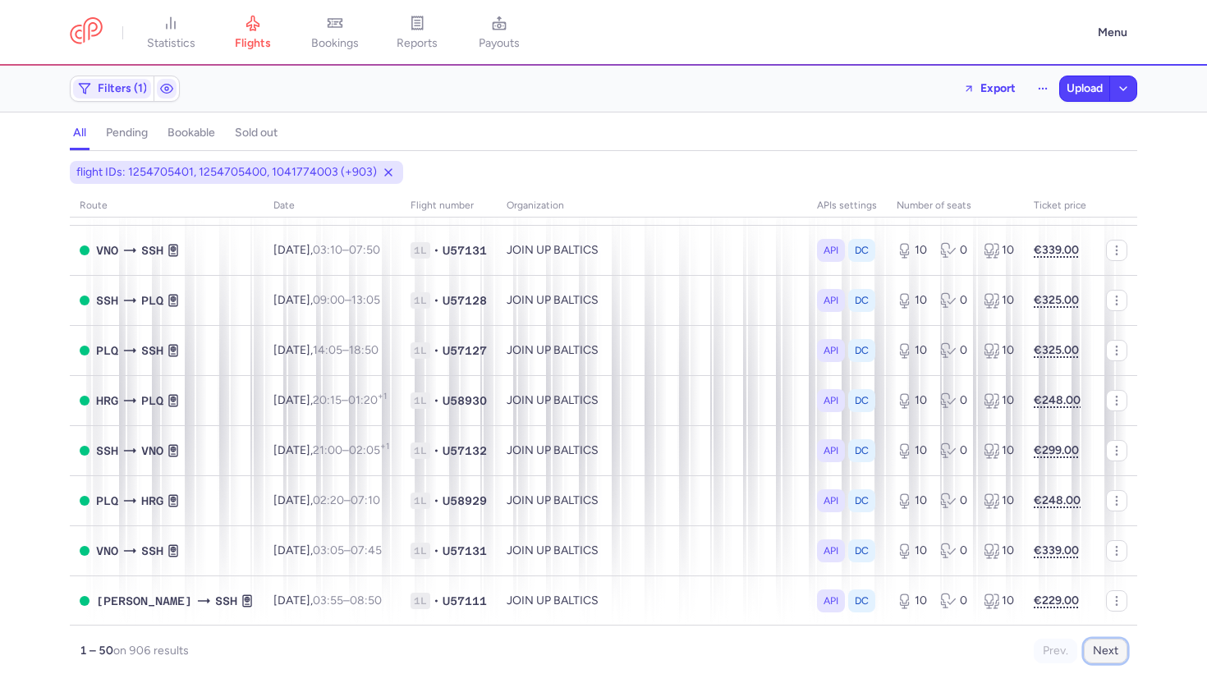
click at [1105, 657] on button "Next" at bounding box center [1106, 651] width 44 height 25
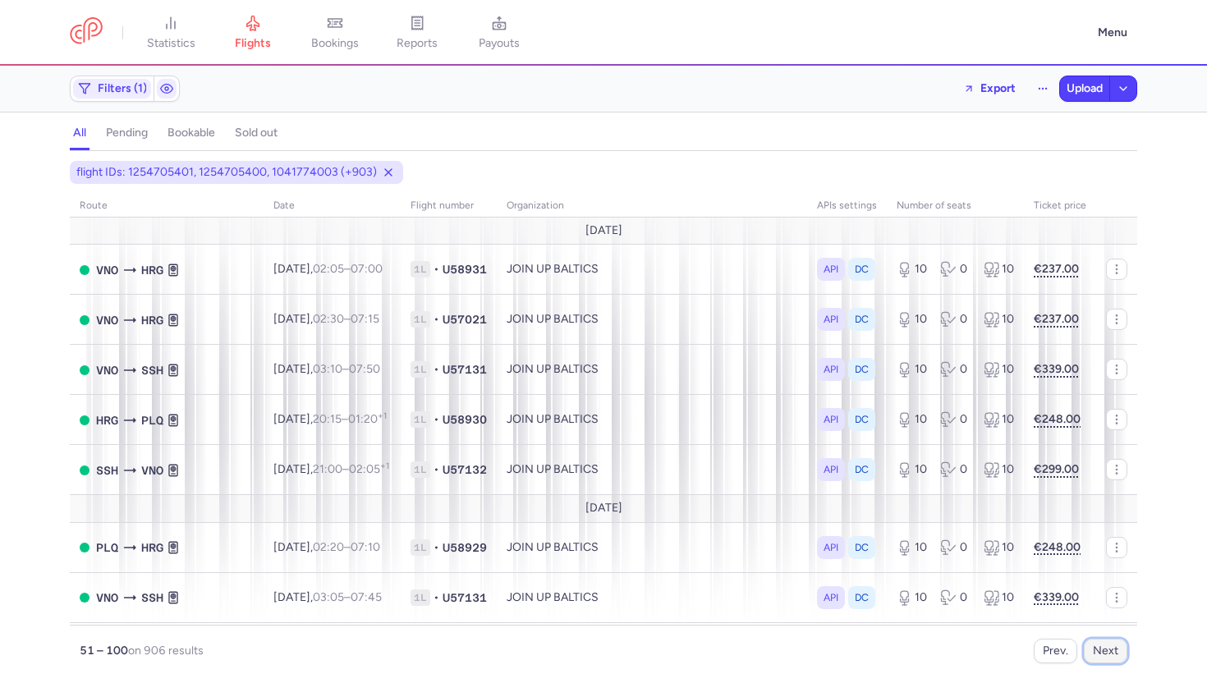
click at [1105, 657] on button "Next" at bounding box center [1106, 651] width 44 height 25
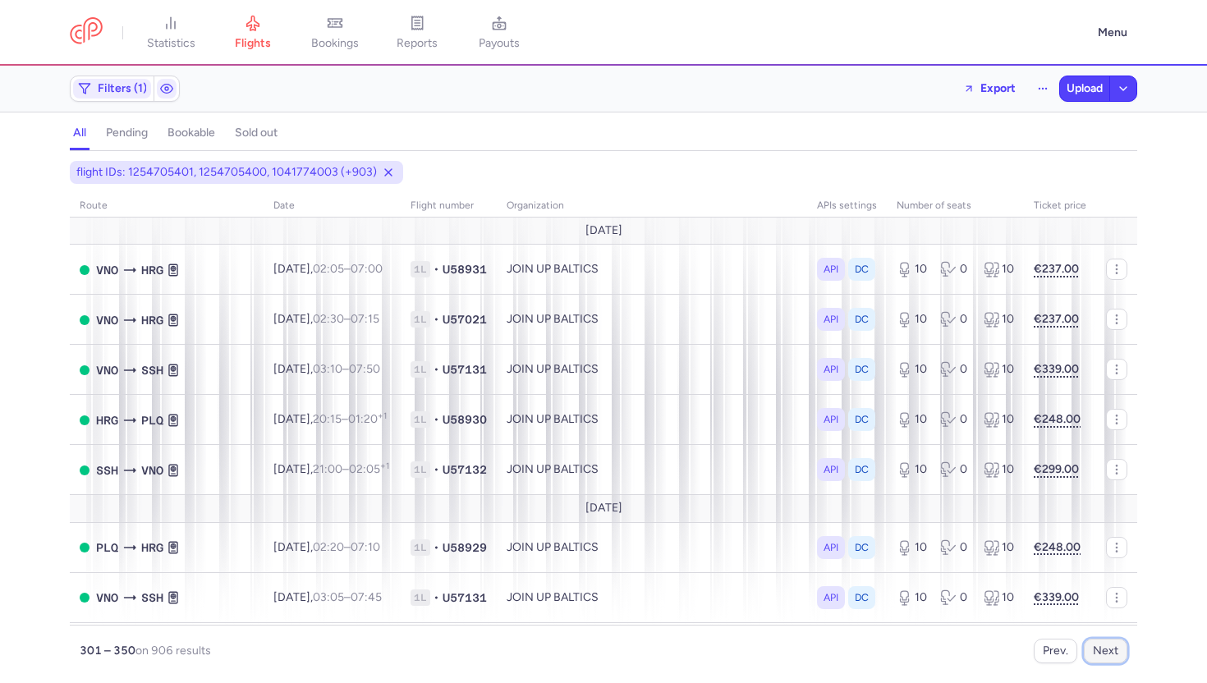
click at [1105, 657] on button "Next" at bounding box center [1106, 651] width 44 height 25
click at [392, 175] on div "flight IDs: 1254705401, 1254705400, 1041774003 (+903)" at bounding box center [236, 172] width 333 height 23
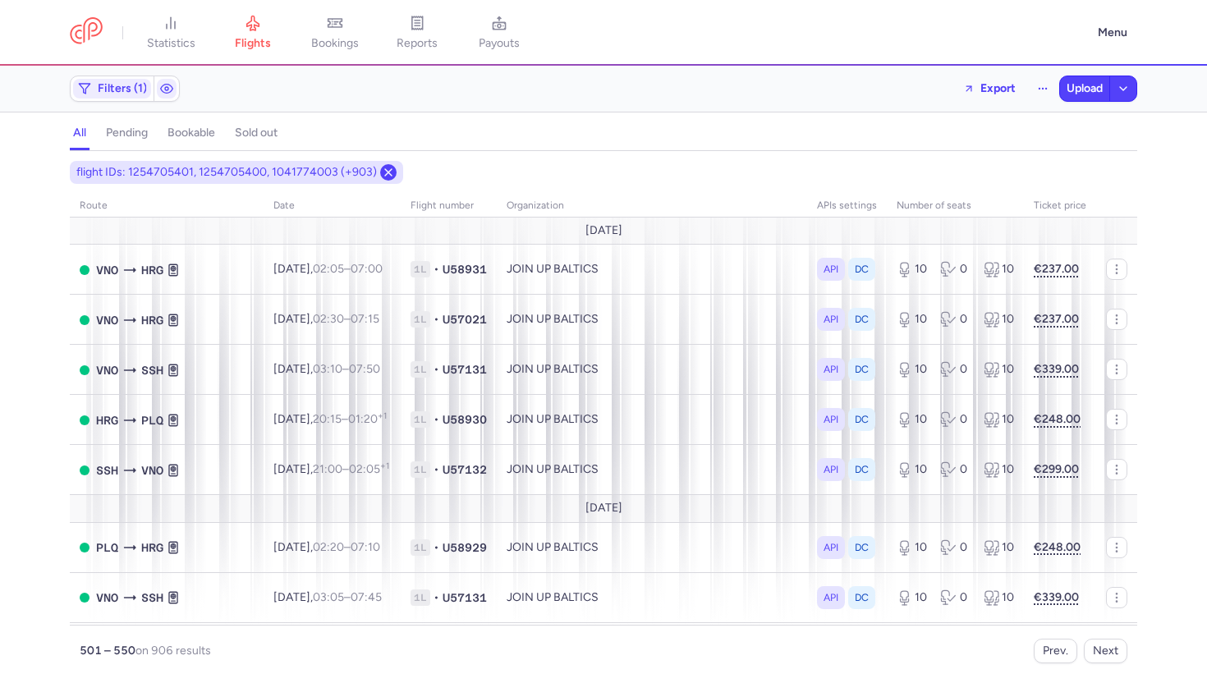
click at [382, 173] on icon at bounding box center [388, 172] width 13 height 13
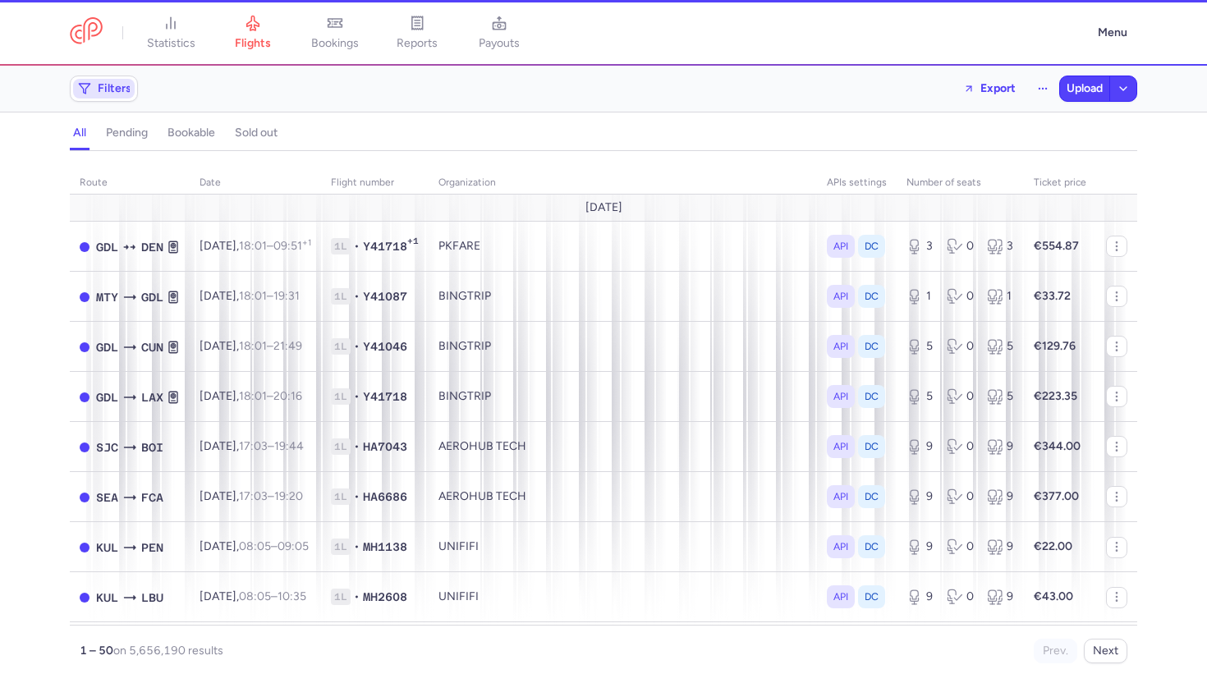
click at [103, 87] on span "Filters" at bounding box center [115, 88] width 34 height 13
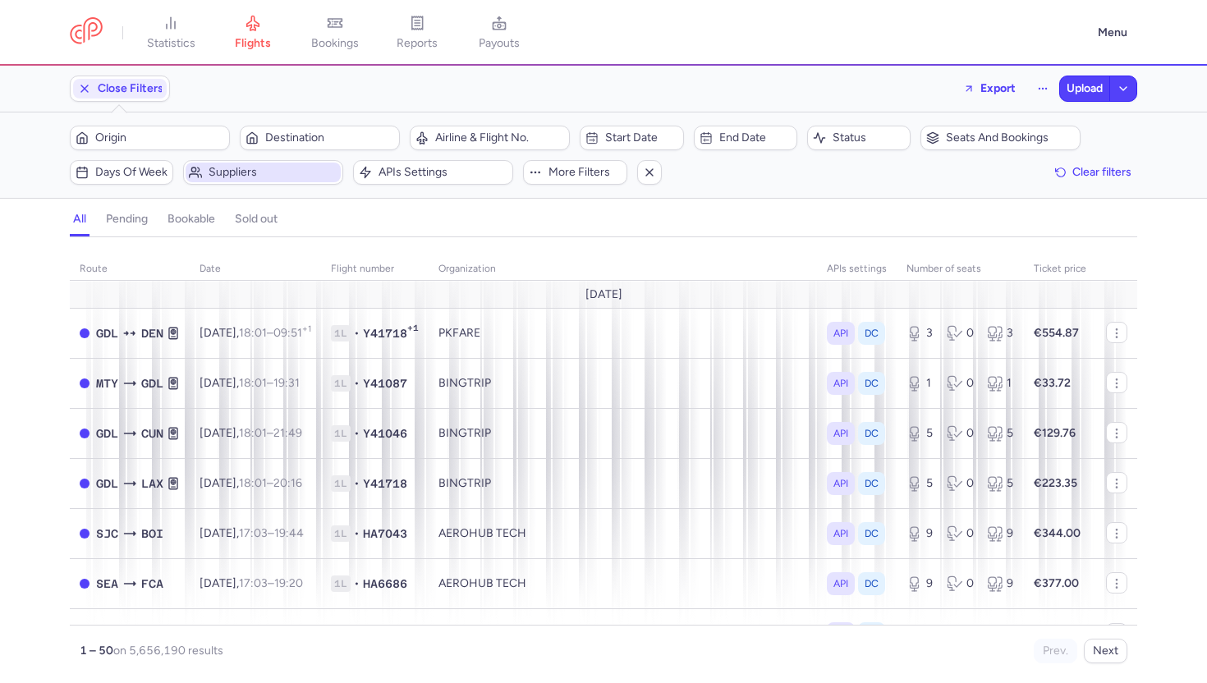
click at [283, 170] on span "Suppliers" at bounding box center [272, 172] width 129 height 13
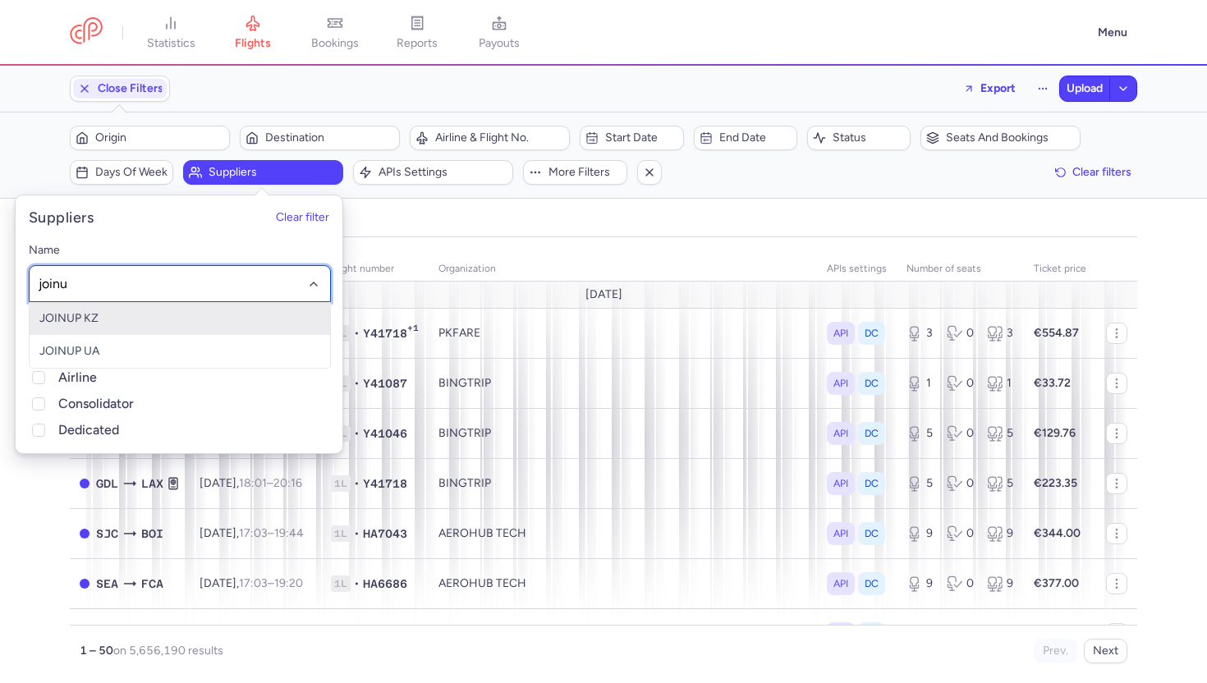
type input "join"
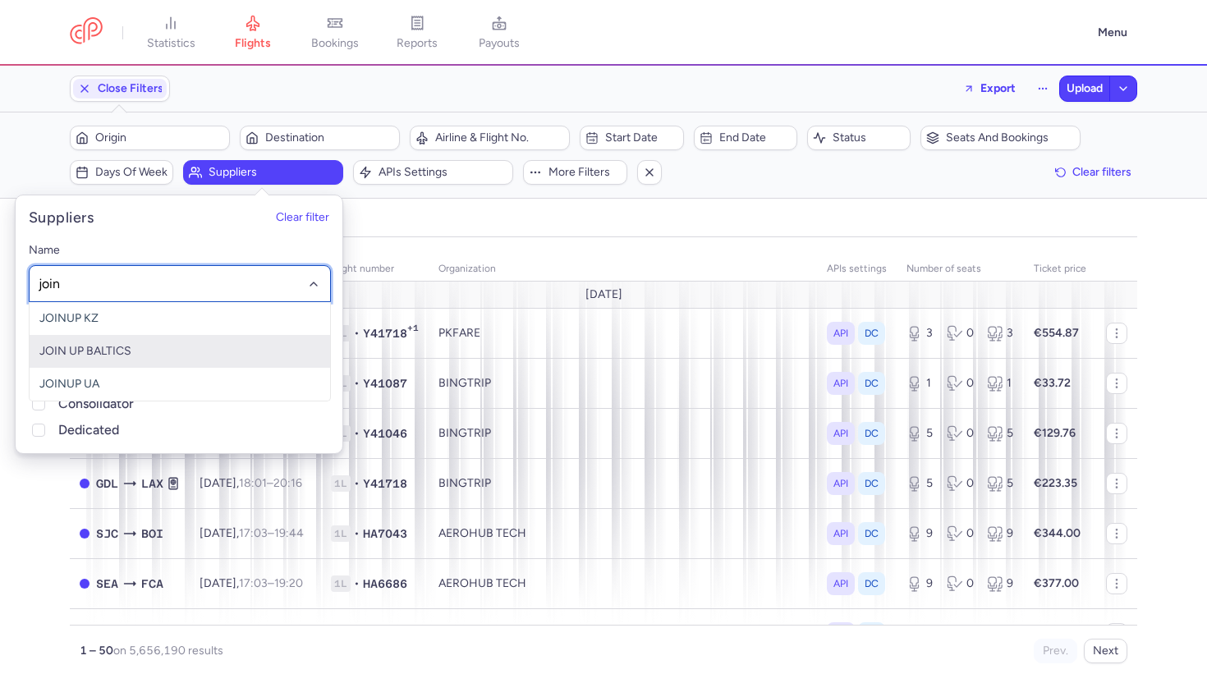
click at [194, 341] on span "JOIN UP BALTICS" at bounding box center [180, 351] width 300 height 33
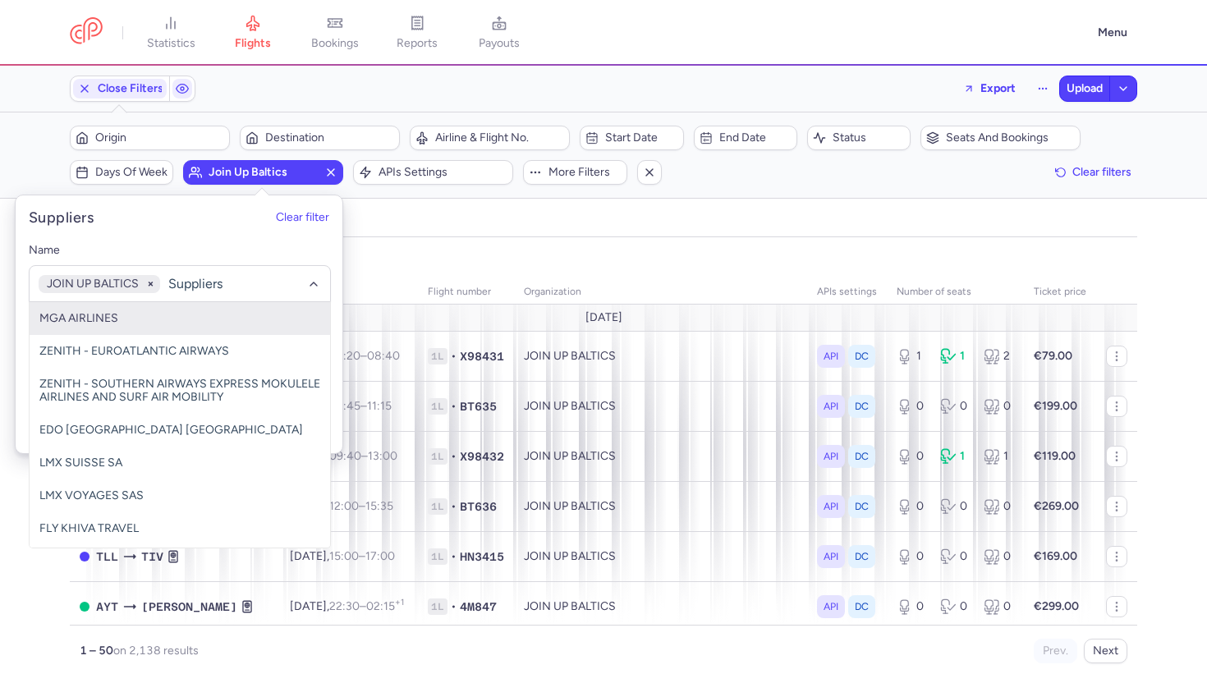
click at [556, 234] on div "all pending bookable sold out" at bounding box center [603, 222] width 1067 height 29
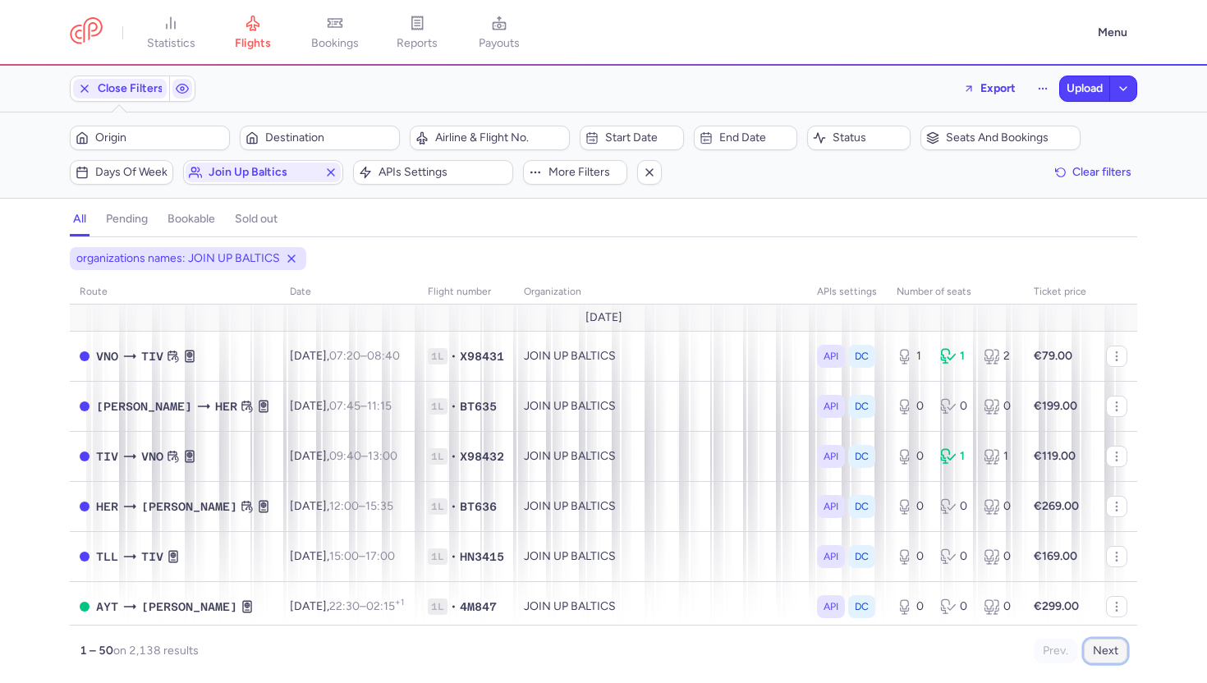
click at [1111, 642] on button "Next" at bounding box center [1106, 651] width 44 height 25
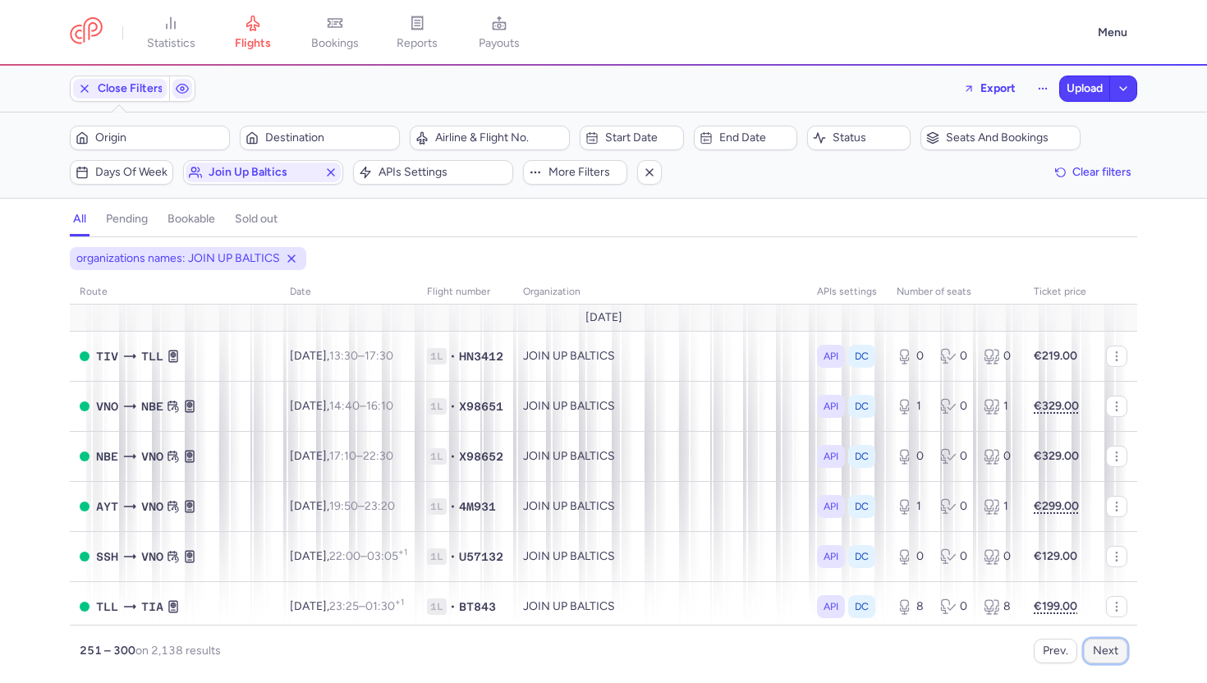
click at [1111, 642] on button "Next" at bounding box center [1106, 651] width 44 height 25
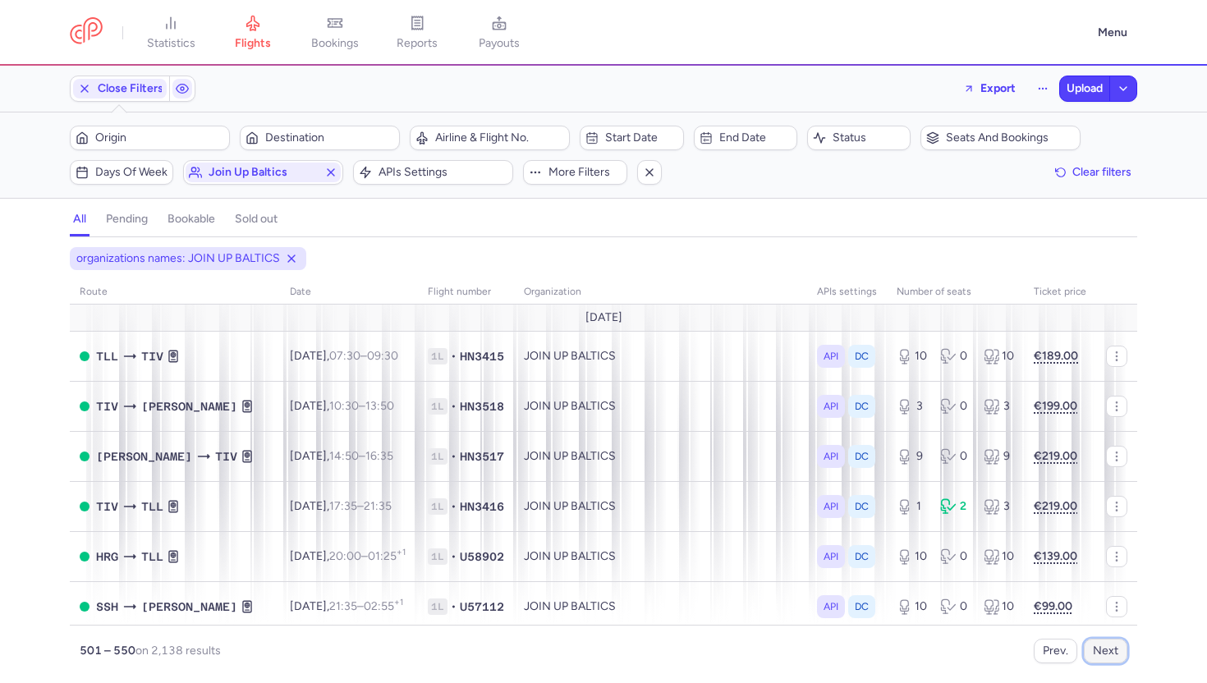
click at [1111, 642] on button "Next" at bounding box center [1106, 651] width 44 height 25
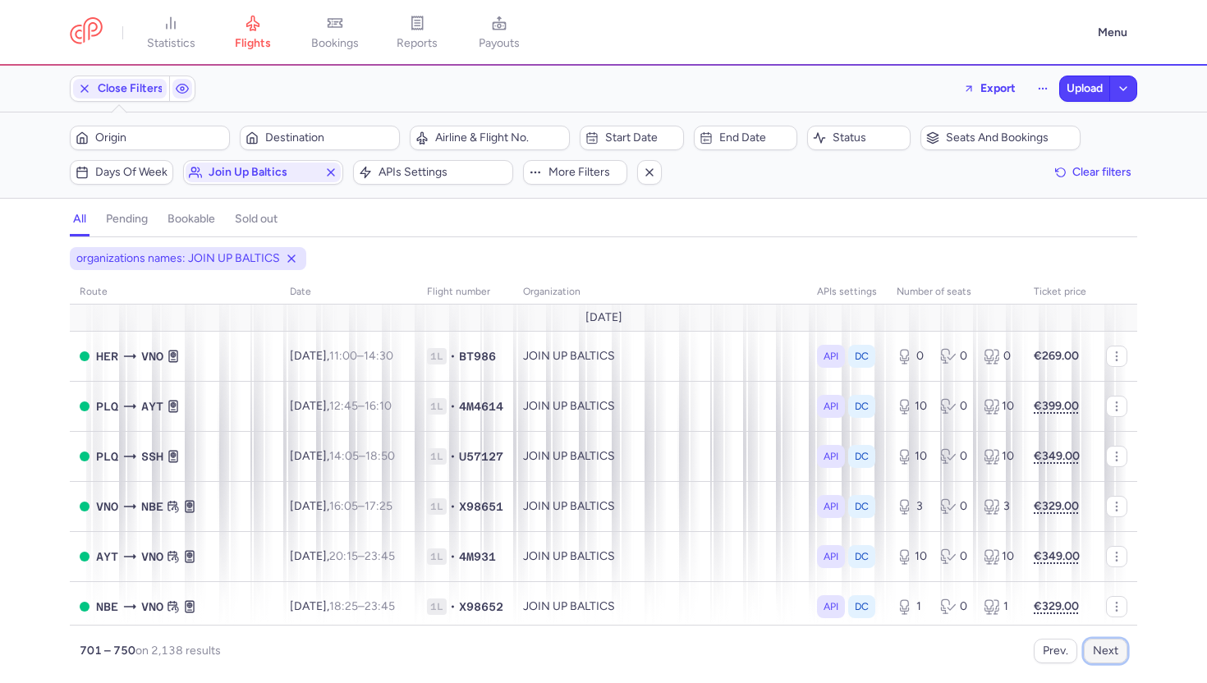
click at [1111, 642] on button "Next" at bounding box center [1106, 651] width 44 height 25
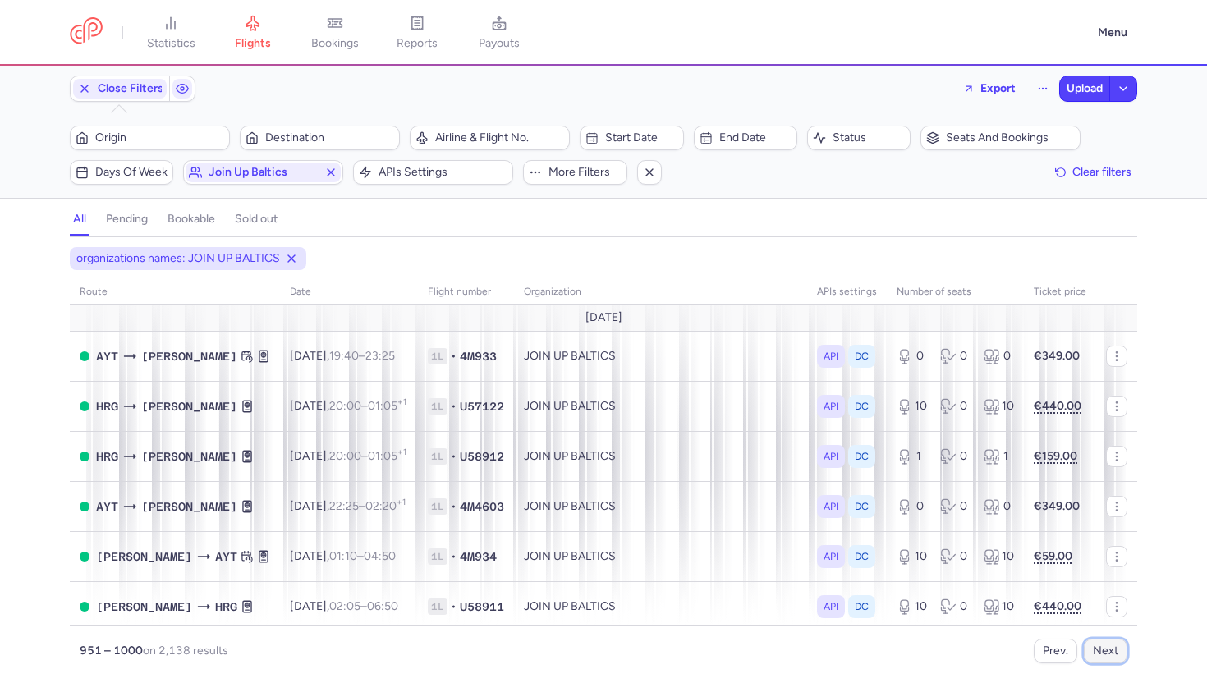
click at [1111, 642] on button "Next" at bounding box center [1106, 651] width 44 height 25
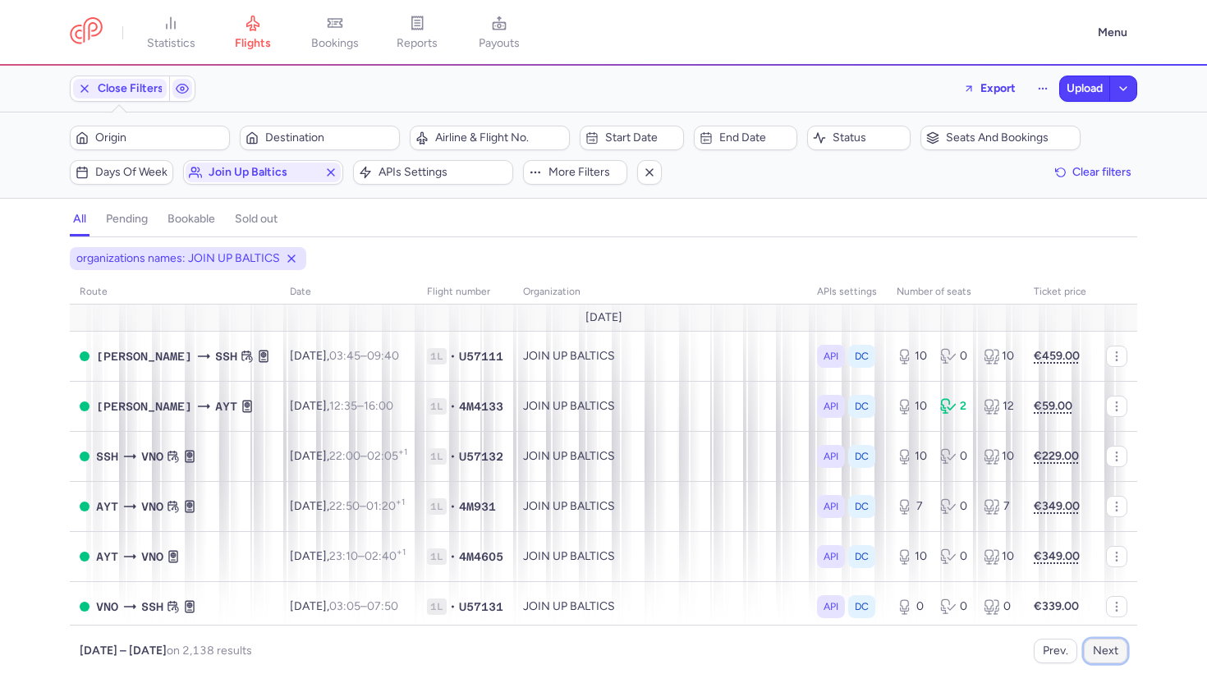
click at [1111, 642] on button "Next" at bounding box center [1106, 651] width 44 height 25
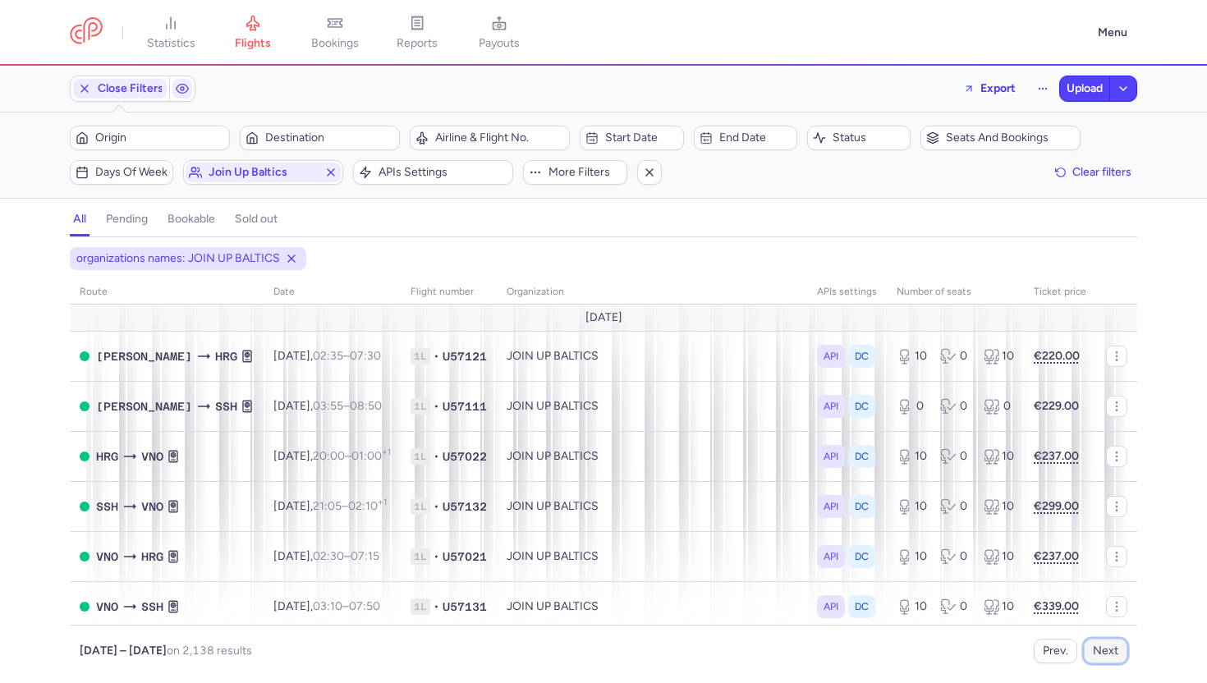
click at [1111, 642] on button "Next" at bounding box center [1106, 651] width 44 height 25
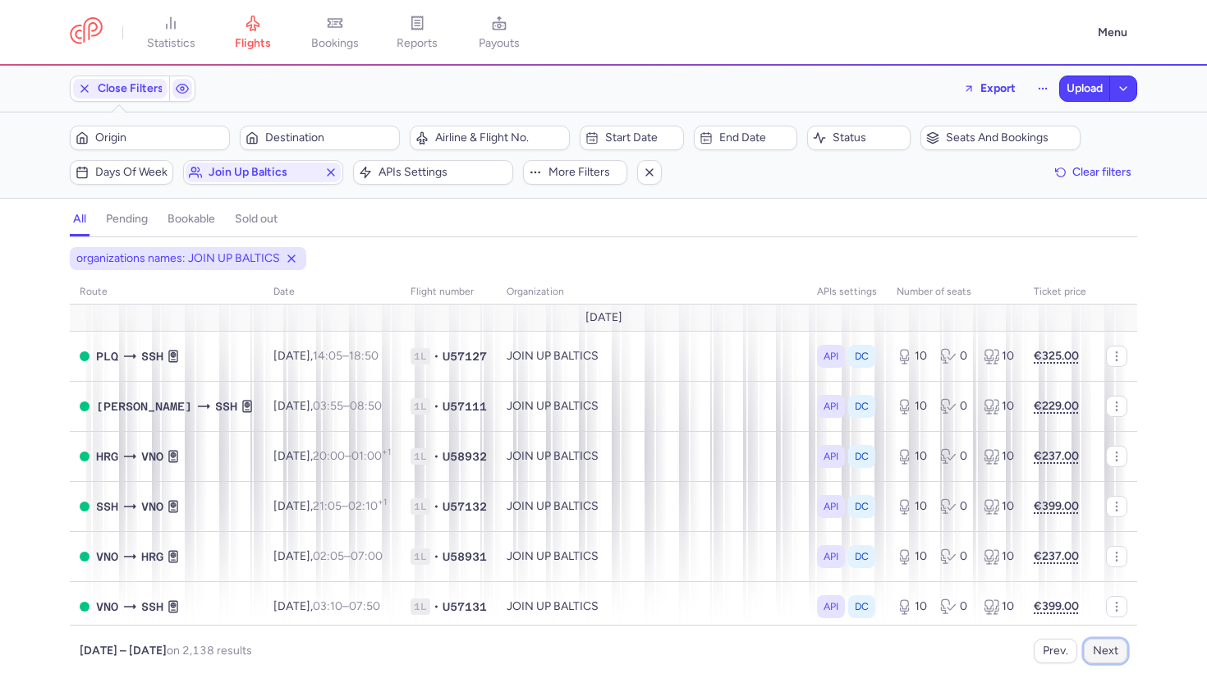
click at [1111, 642] on button "Next" at bounding box center [1106, 651] width 44 height 25
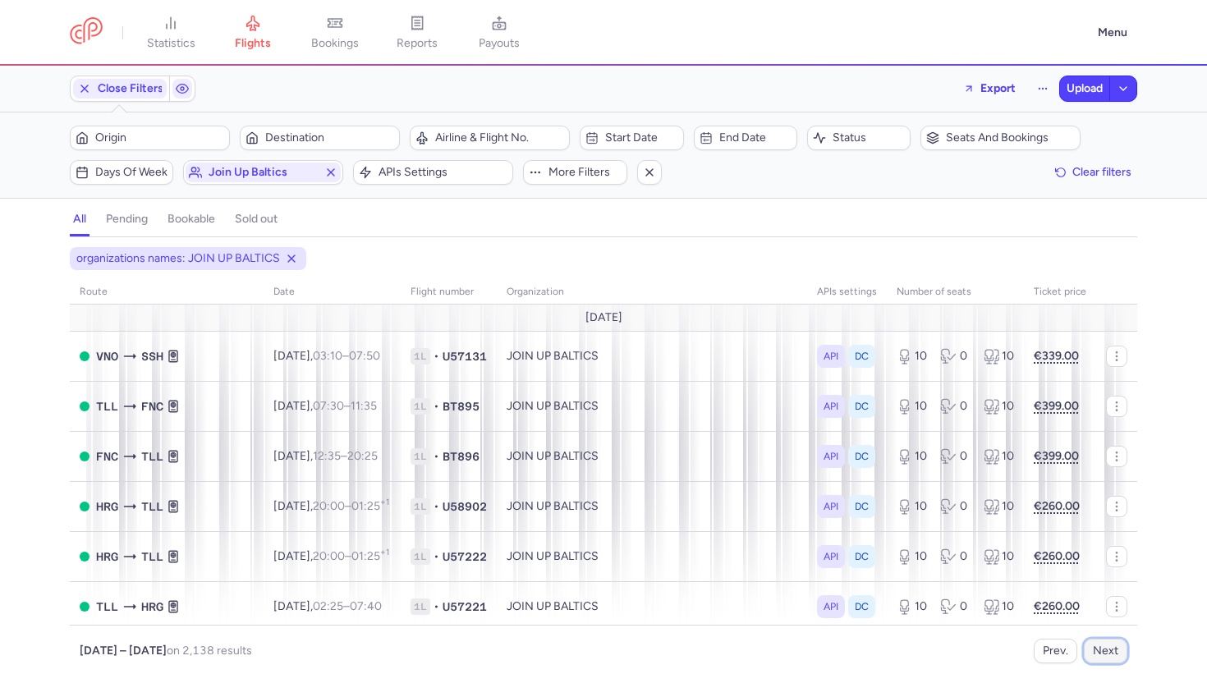
click at [1111, 642] on button "Next" at bounding box center [1106, 651] width 44 height 25
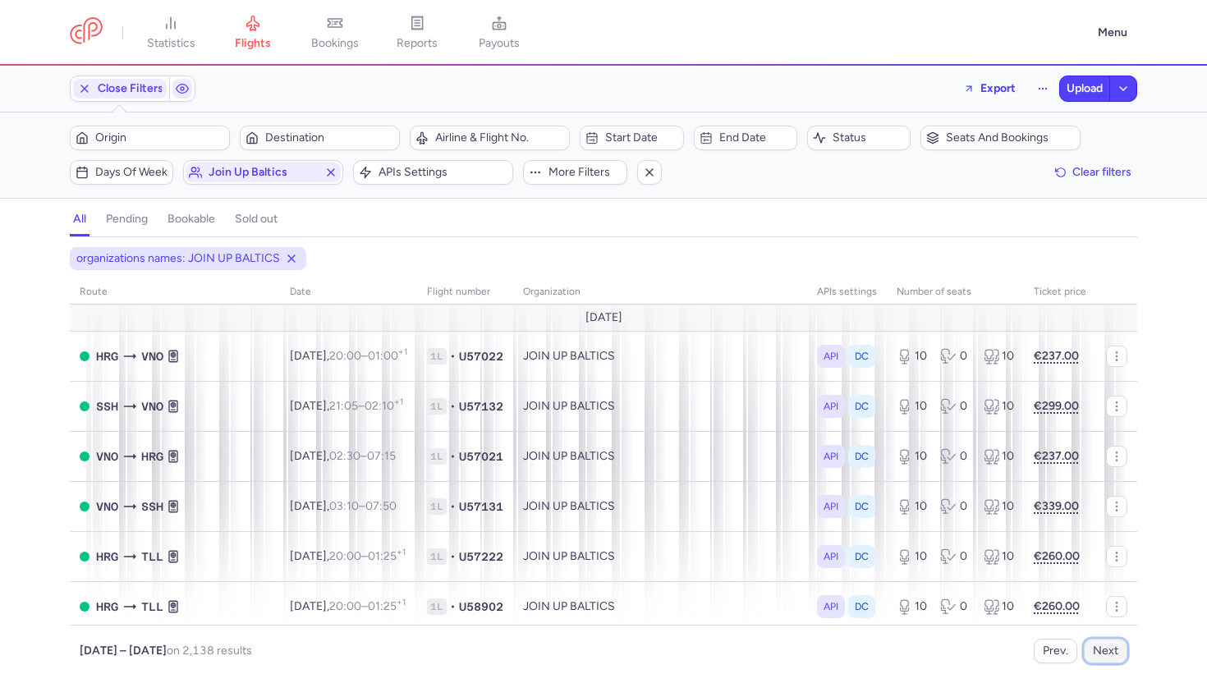
click at [1111, 642] on button "Next" at bounding box center [1106, 651] width 44 height 25
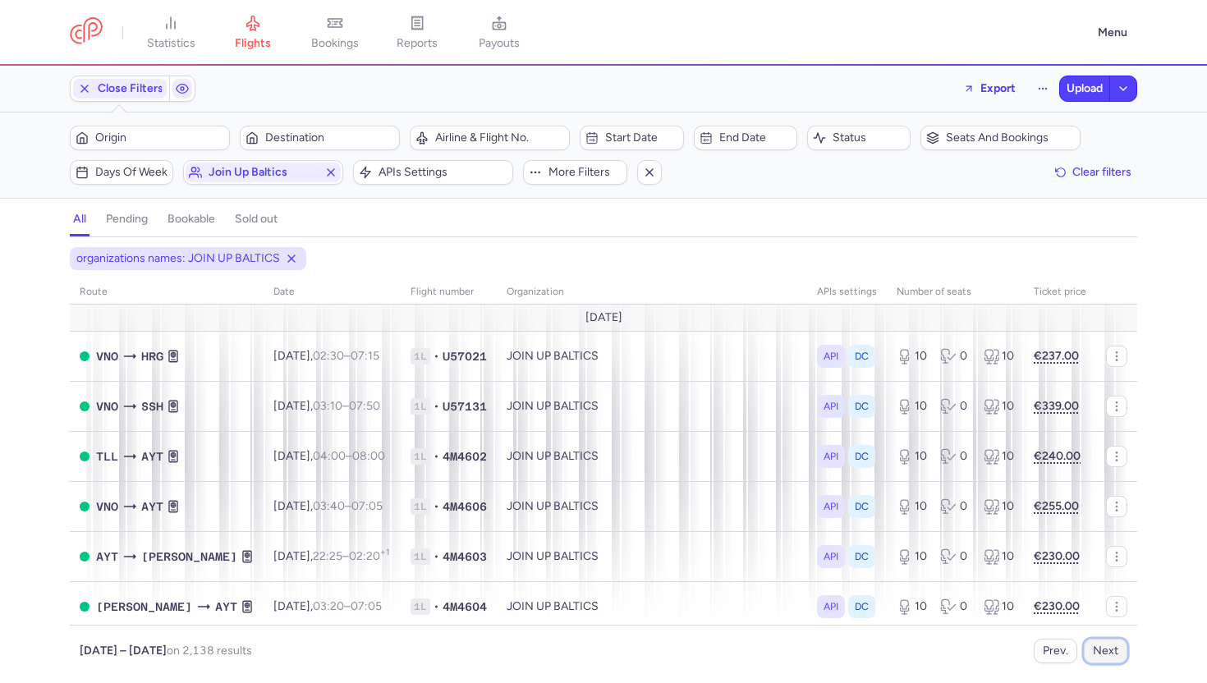
click at [1111, 642] on button "Next" at bounding box center [1106, 651] width 44 height 25
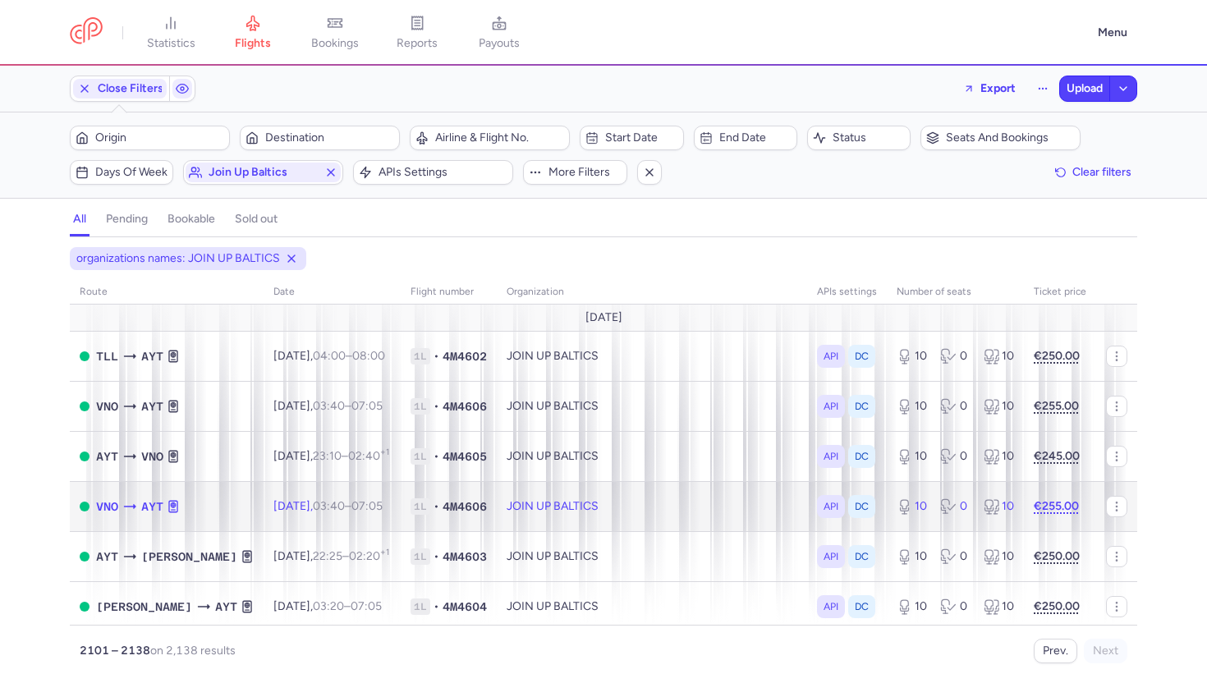
click at [706, 504] on td "JOIN UP BALTICS" at bounding box center [652, 506] width 310 height 50
select select "hours"
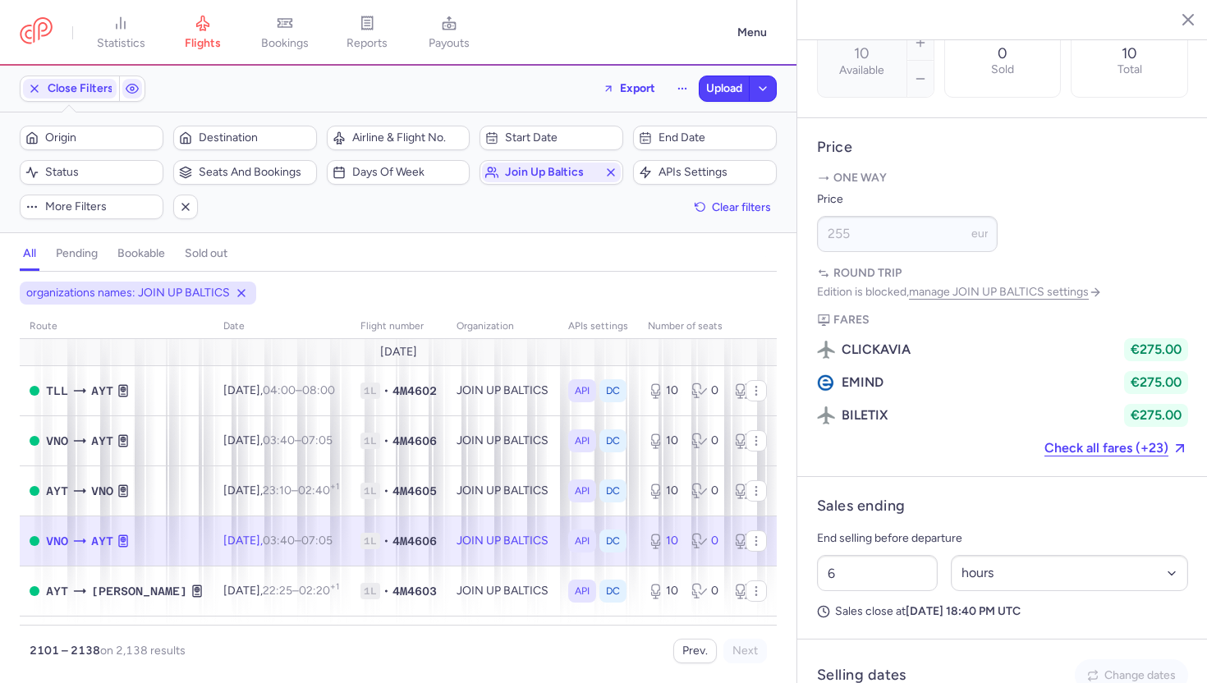
scroll to position [677, 0]
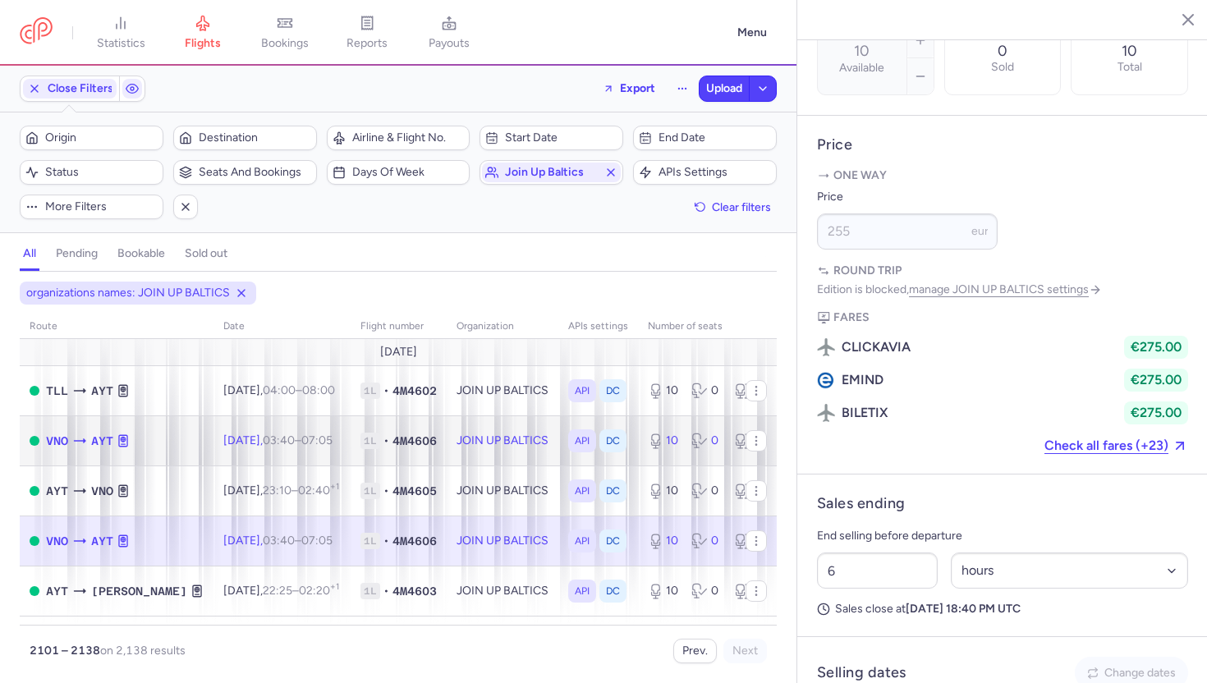
click at [497, 435] on td "JOIN UP BALTICS" at bounding box center [503, 440] width 112 height 50
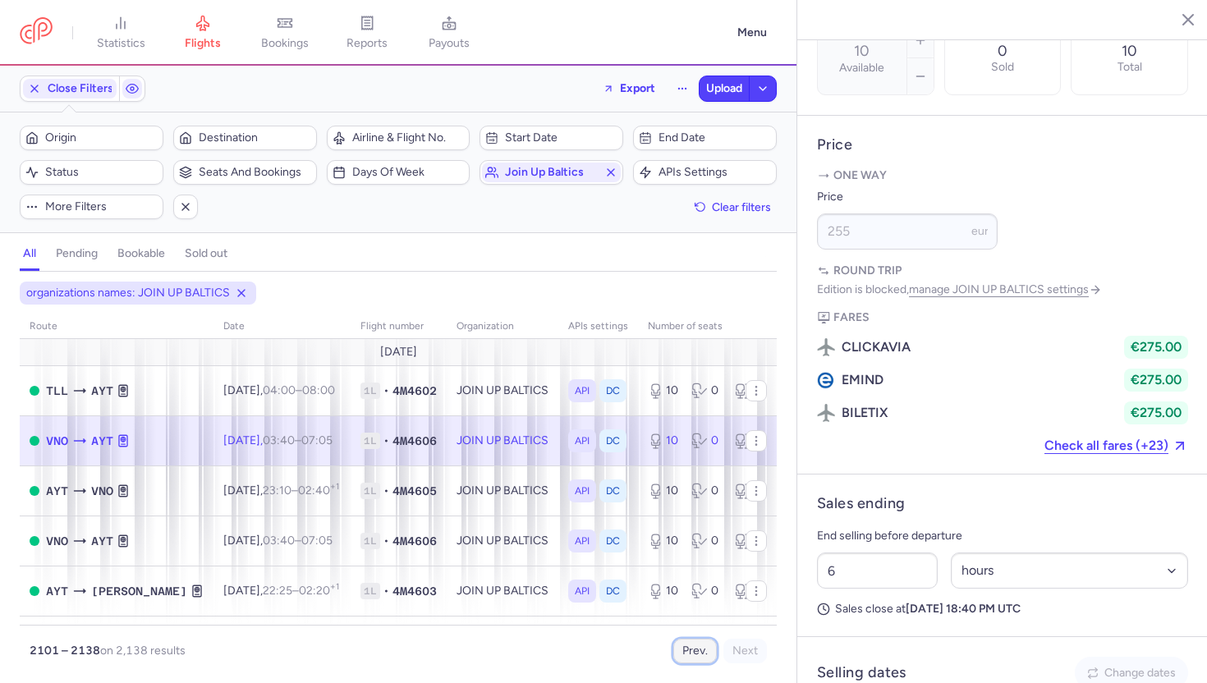
click at [691, 647] on button "Prev." at bounding box center [695, 651] width 44 height 25
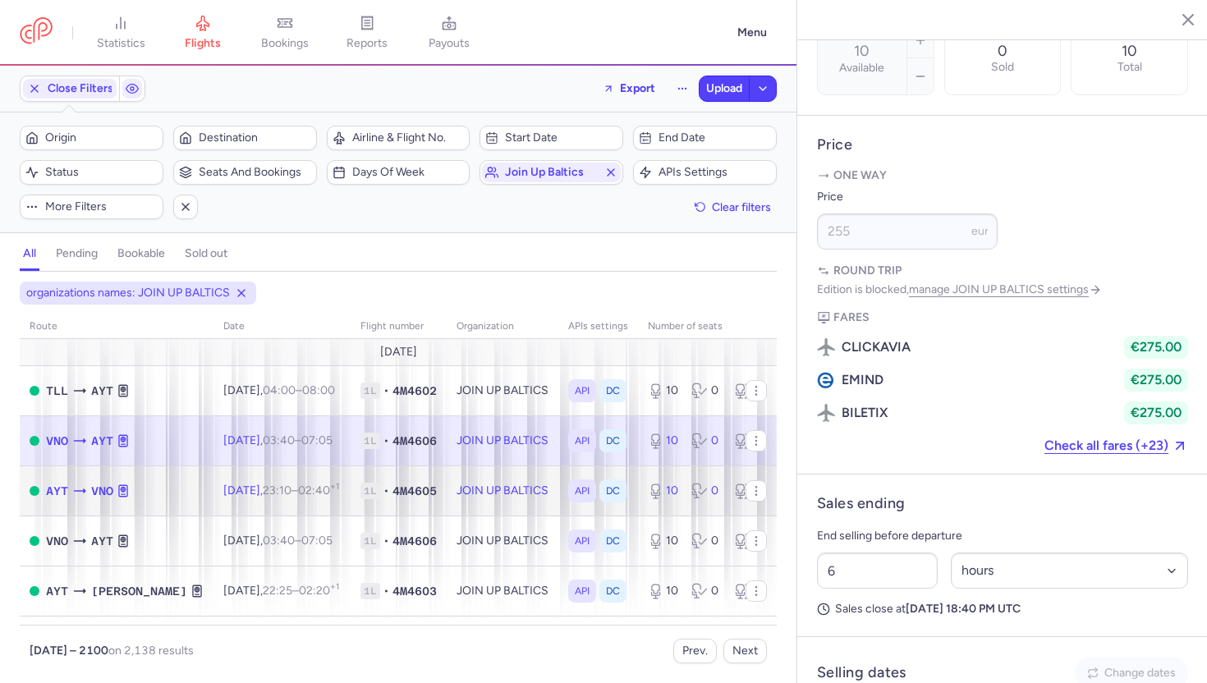
click at [466, 481] on td "JOIN UP BALTICS" at bounding box center [503, 490] width 112 height 50
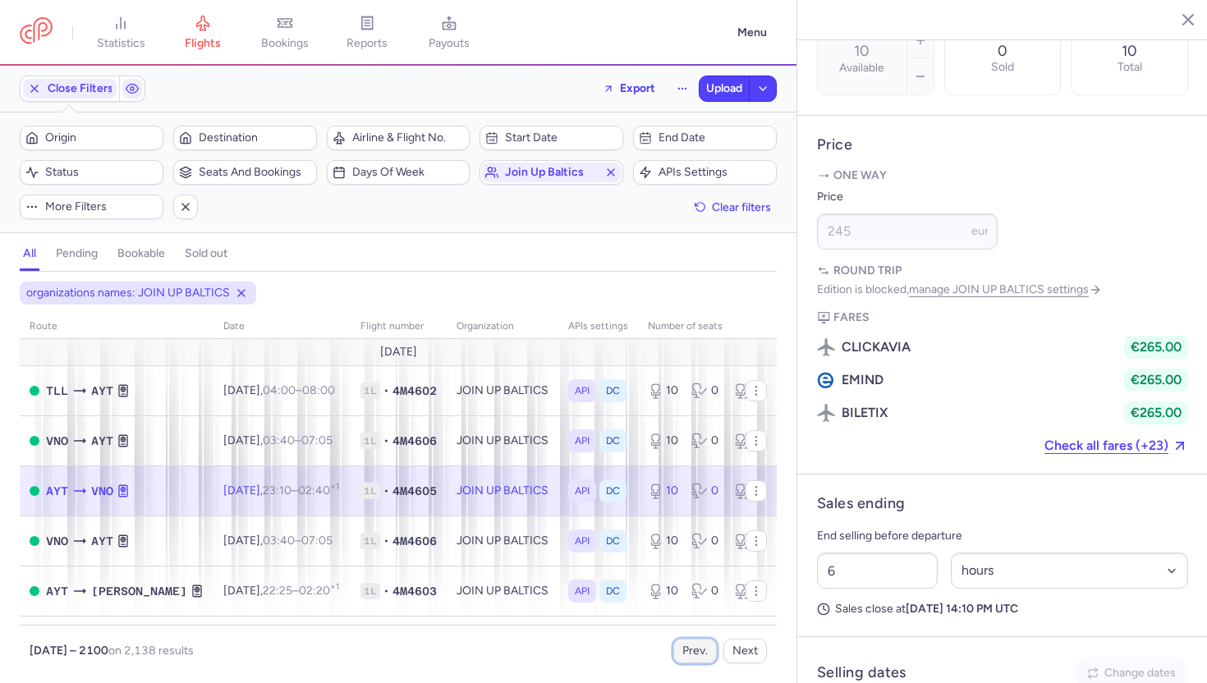
click at [686, 657] on button "Prev." at bounding box center [695, 651] width 44 height 25
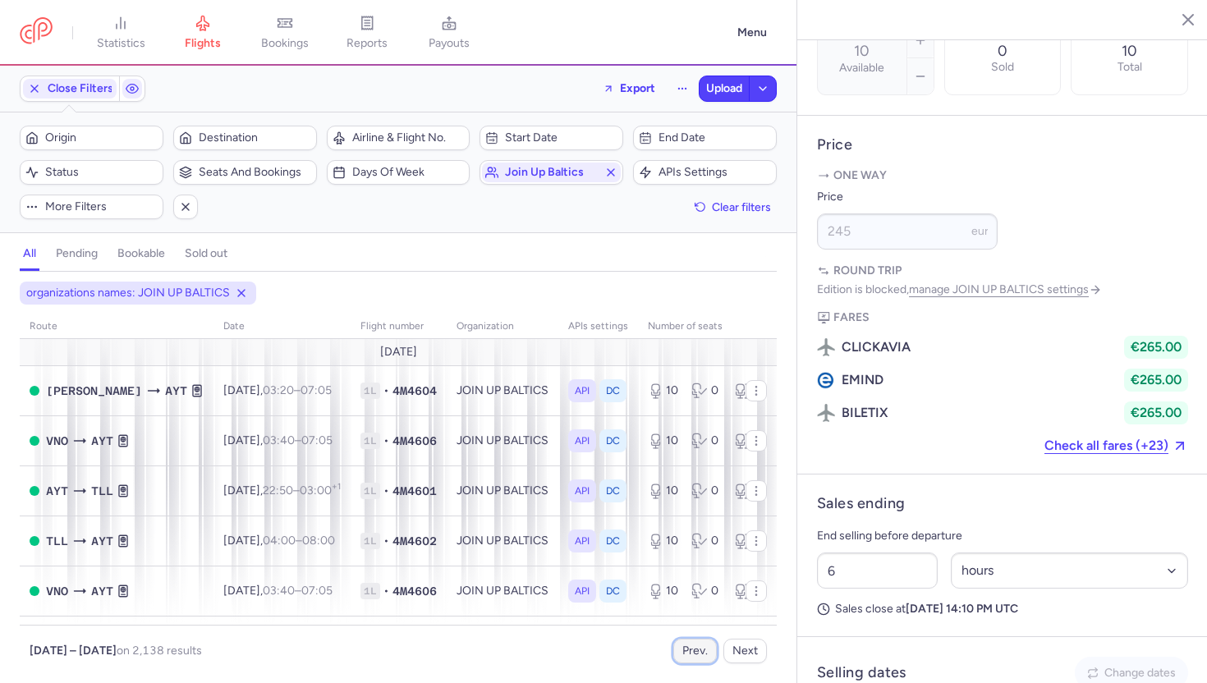
click at [686, 657] on button "Prev." at bounding box center [695, 651] width 44 height 25
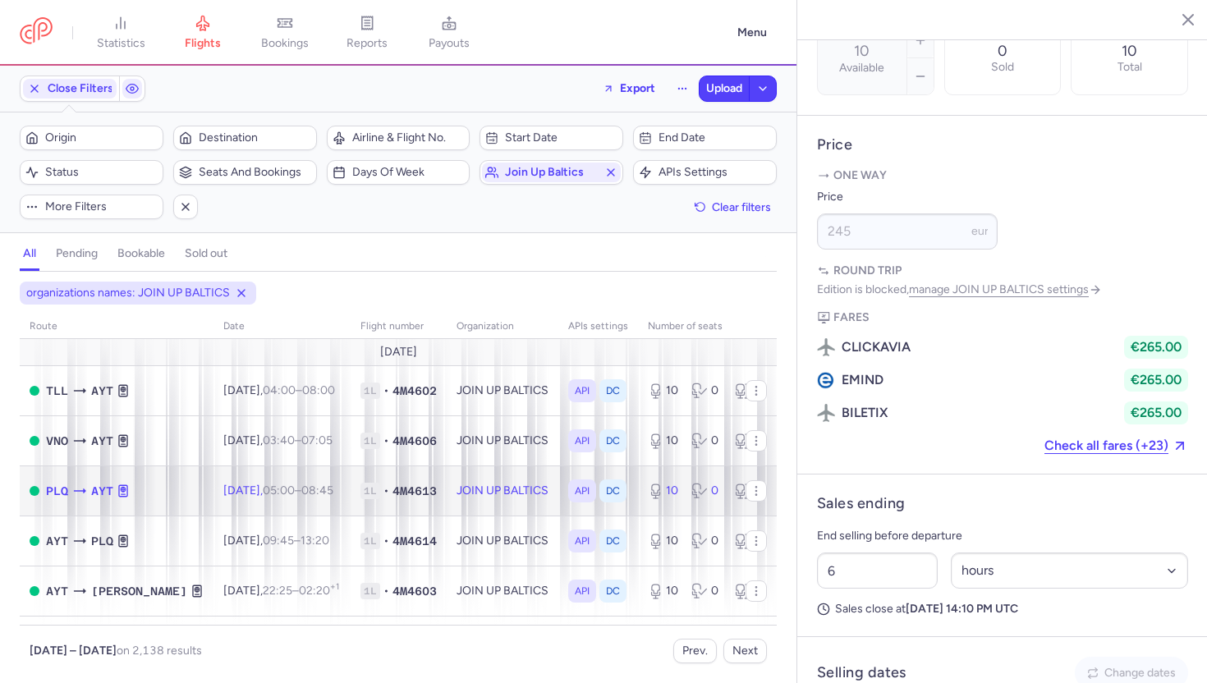
click at [447, 497] on td "JOIN UP BALTICS" at bounding box center [503, 490] width 112 height 50
type input "2"
select select "days"
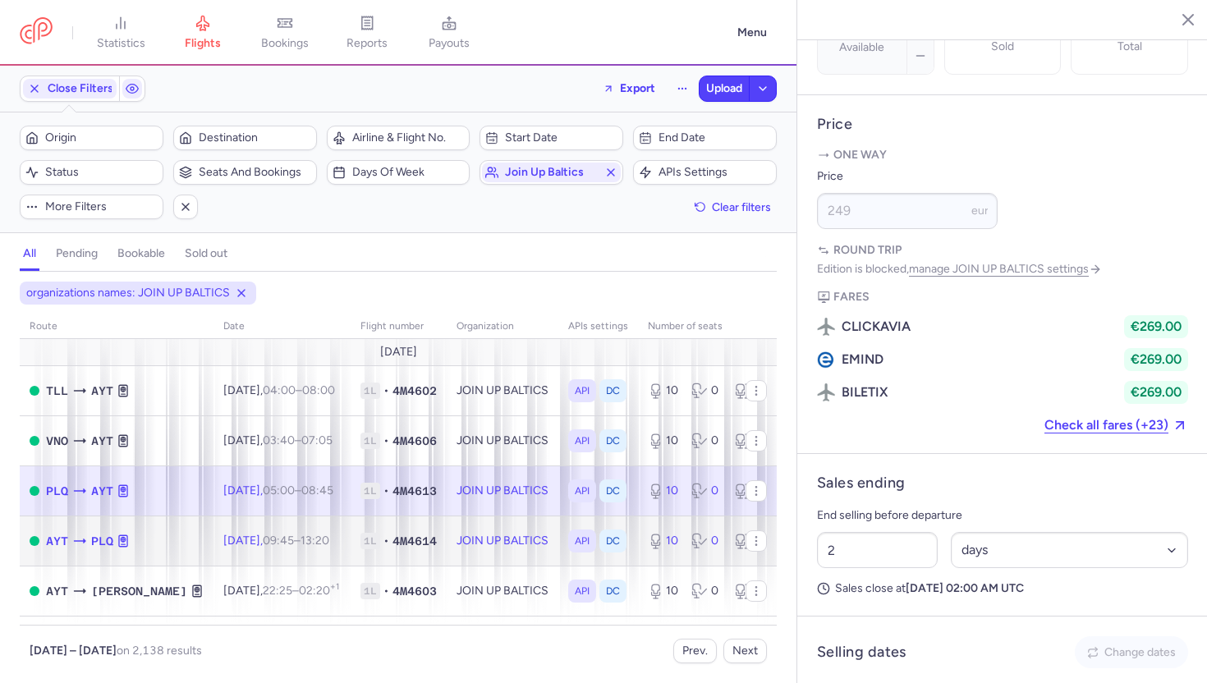
click at [447, 546] on td "JOIN UP BALTICS" at bounding box center [503, 540] width 112 height 50
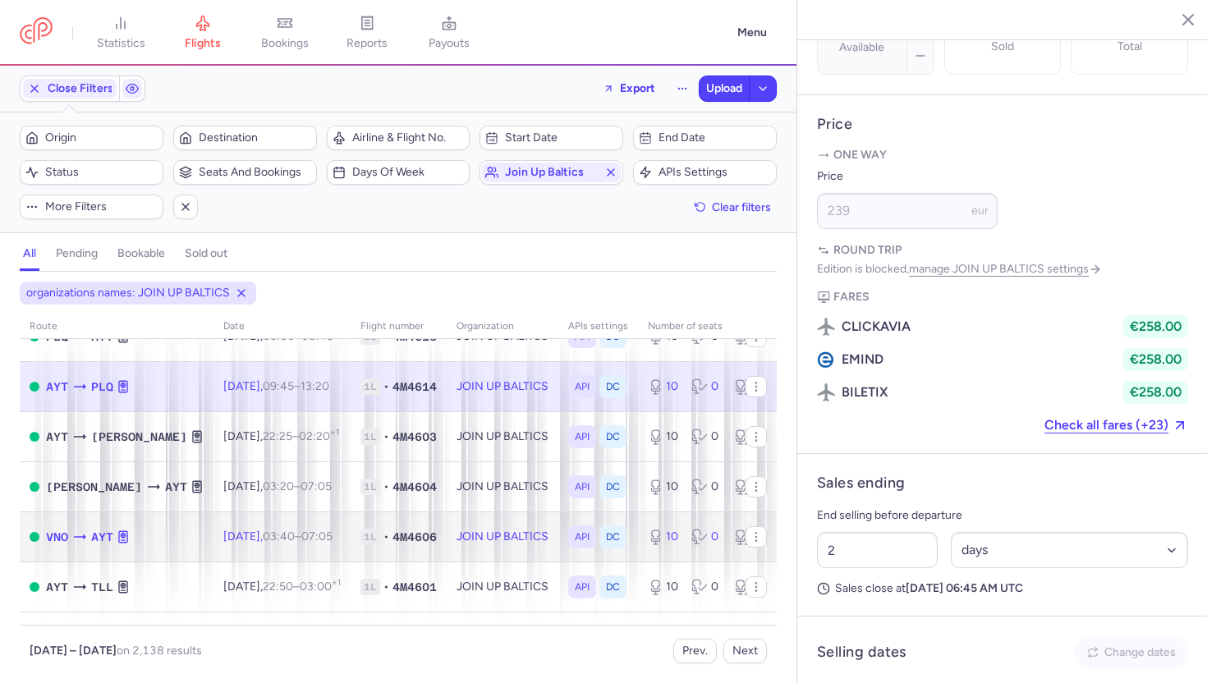
click at [447, 546] on td "JOIN UP BALTICS" at bounding box center [503, 536] width 112 height 50
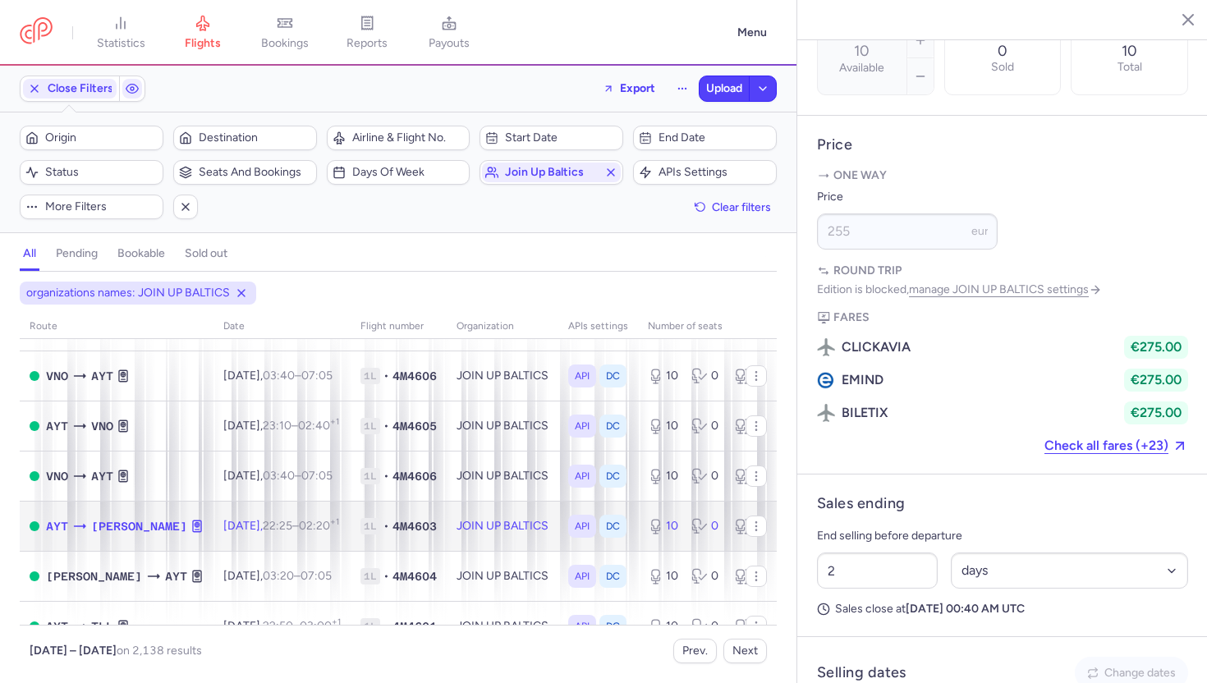
click at [447, 546] on td "JOIN UP BALTICS" at bounding box center [503, 526] width 112 height 50
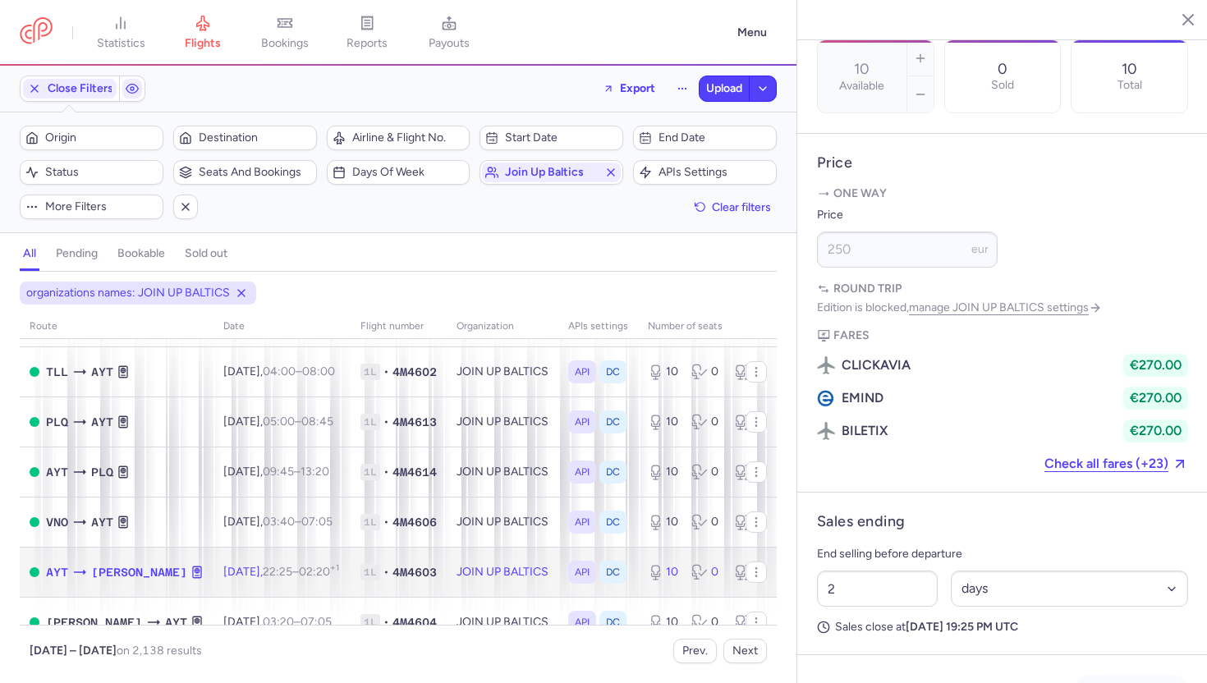
click at [447, 547] on td "JOIN UP BALTICS" at bounding box center [503, 572] width 112 height 50
click at [447, 546] on td "JOIN UP BALTICS" at bounding box center [503, 570] width 112 height 50
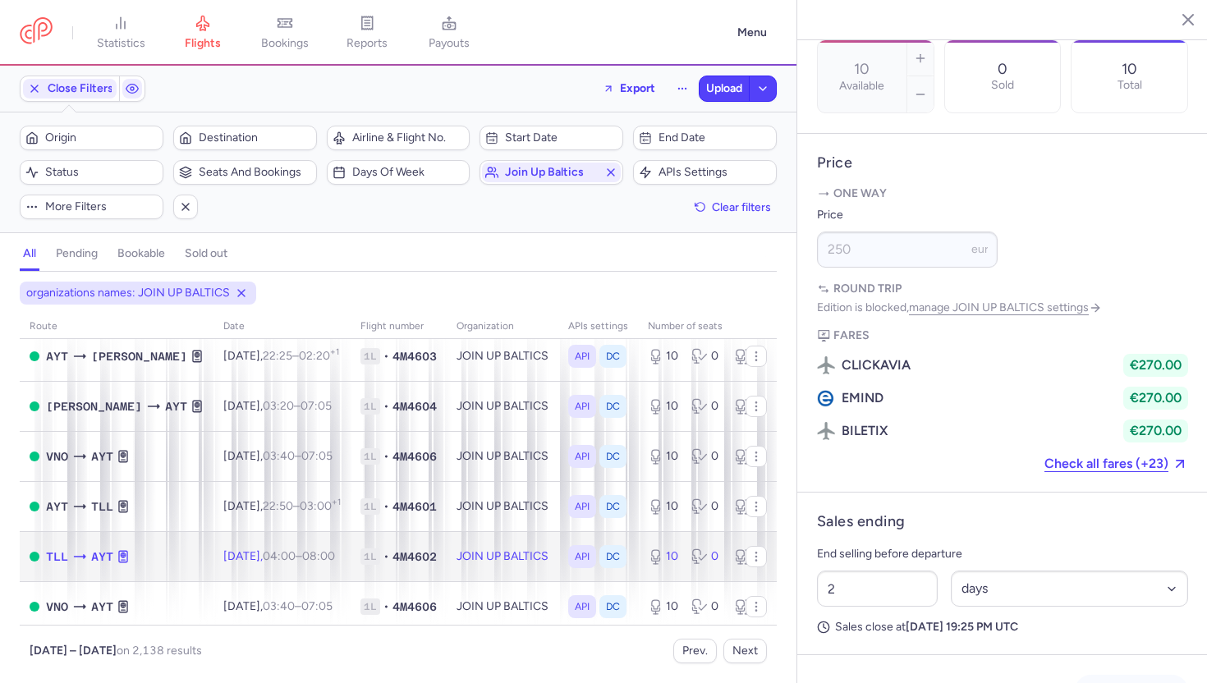
click at [447, 546] on td "JOIN UP BALTICS" at bounding box center [503, 556] width 112 height 50
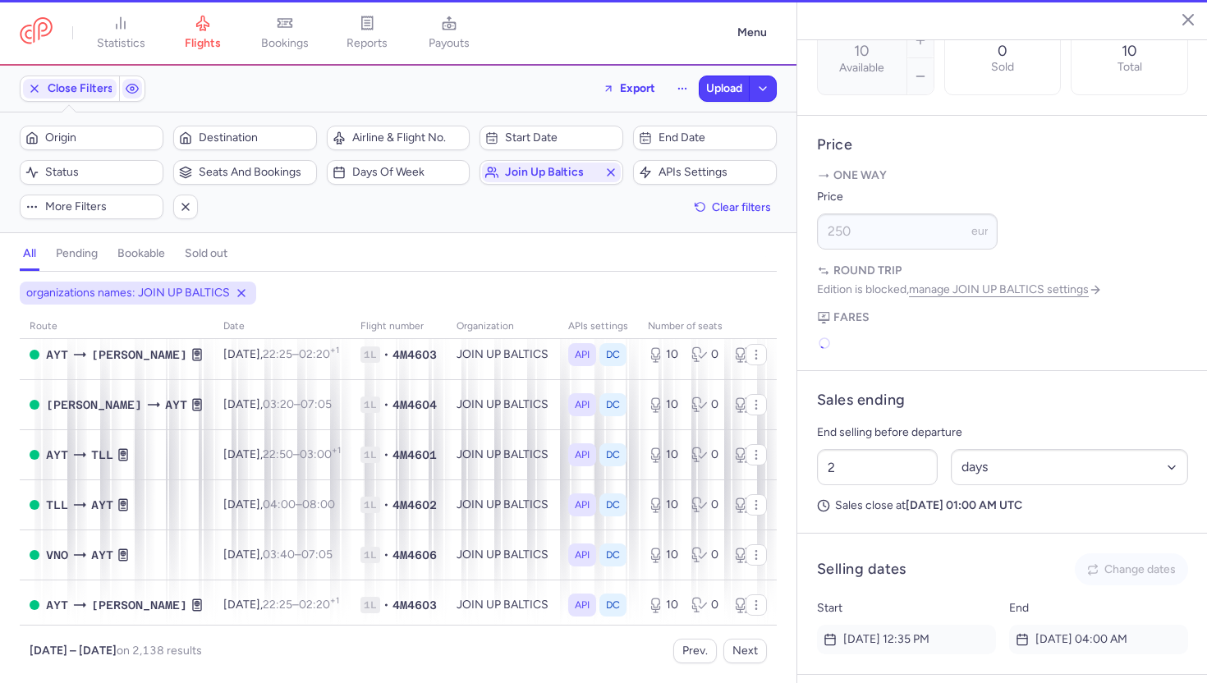
scroll to position [2244, 0]
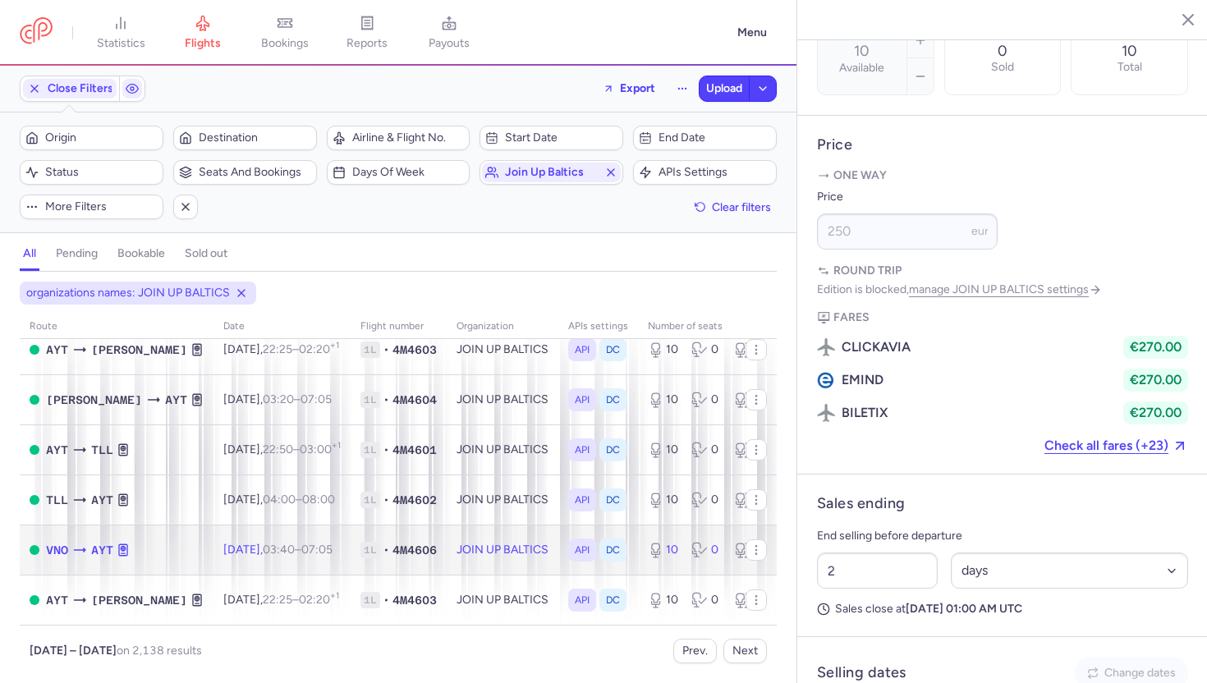
click at [447, 546] on td "JOIN UP BALTICS" at bounding box center [503, 550] width 112 height 50
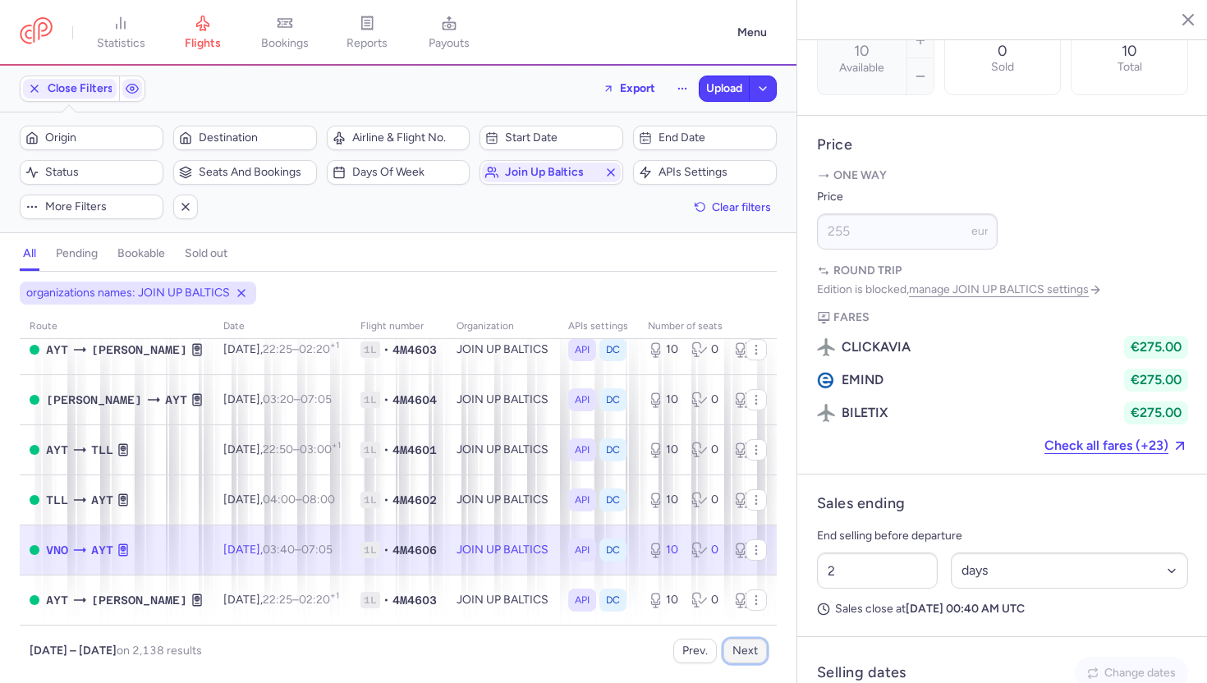
click at [750, 657] on button "Next" at bounding box center [745, 651] width 44 height 25
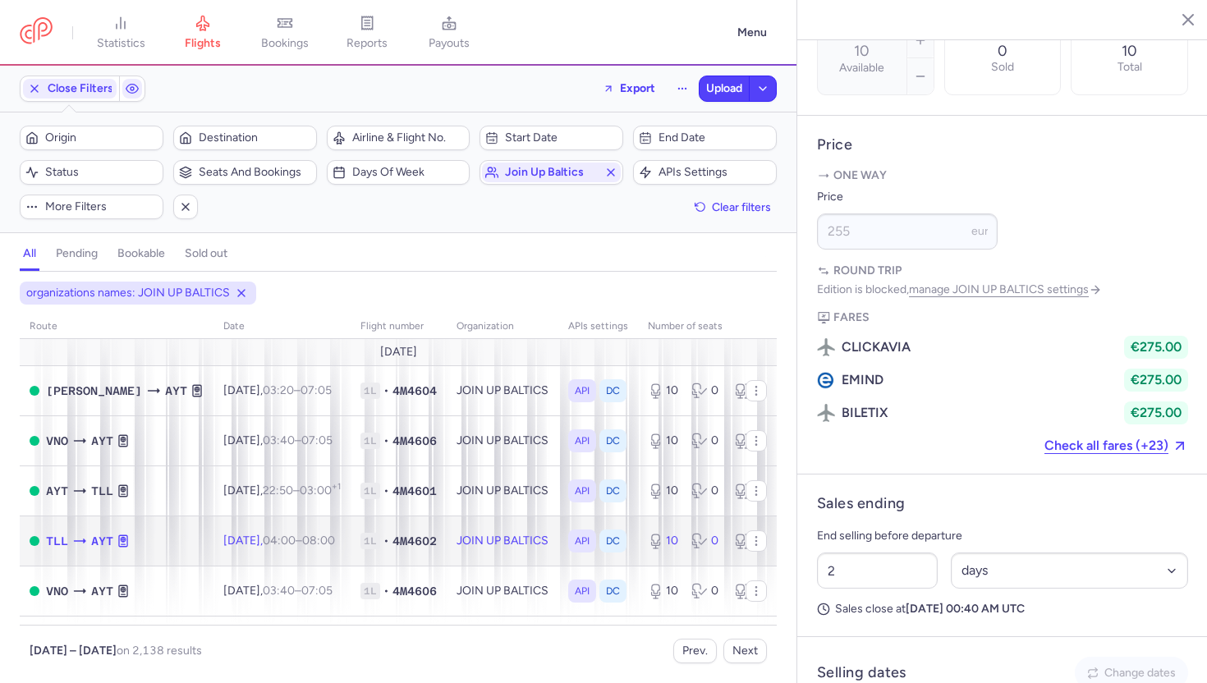
click at [493, 565] on td "JOIN UP BALTICS" at bounding box center [503, 540] width 112 height 50
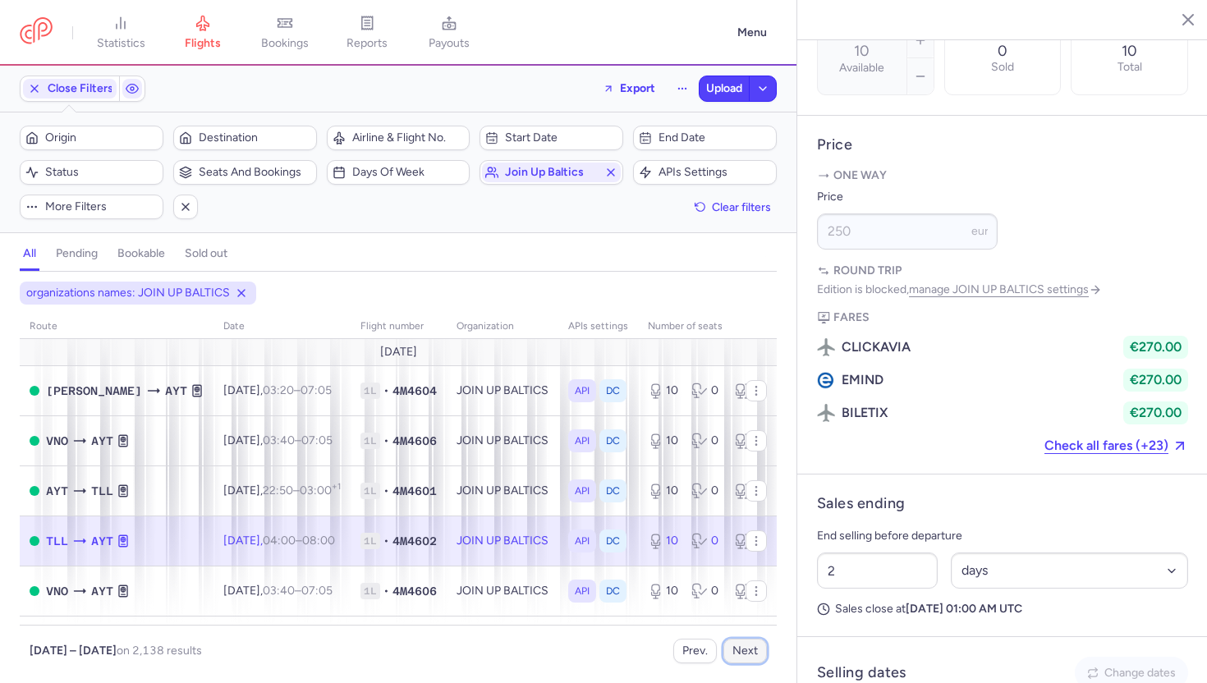
click at [747, 645] on button "Next" at bounding box center [745, 651] width 44 height 25
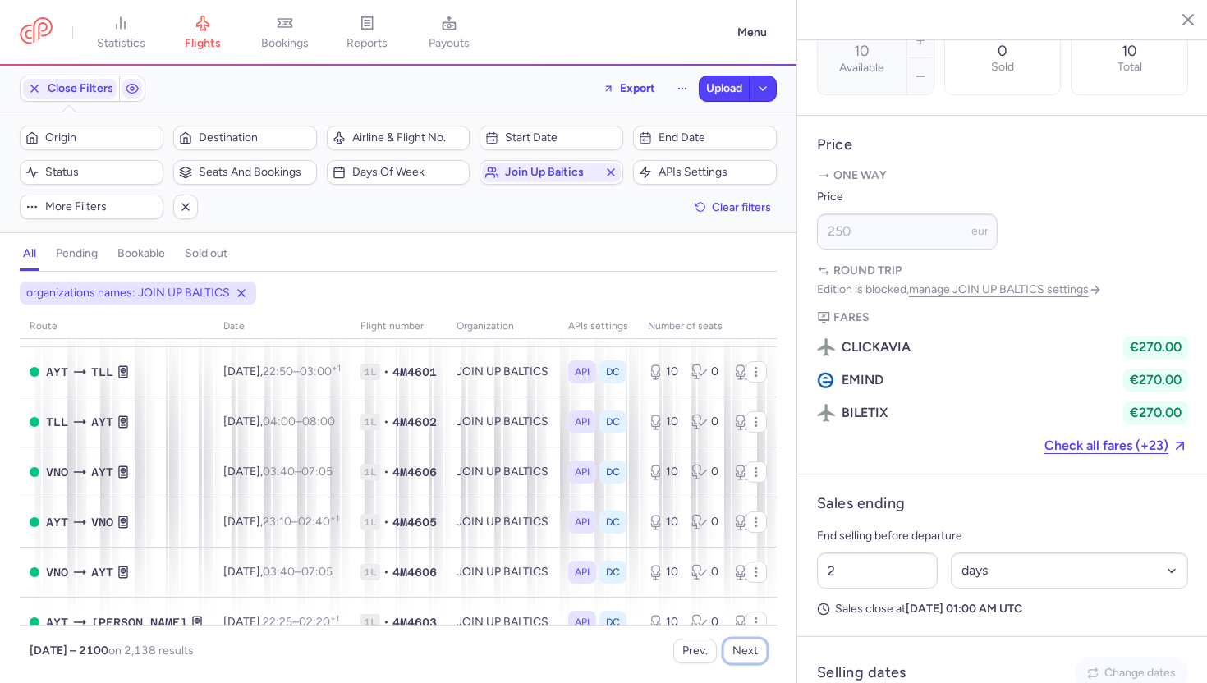
scroll to position [2271, 0]
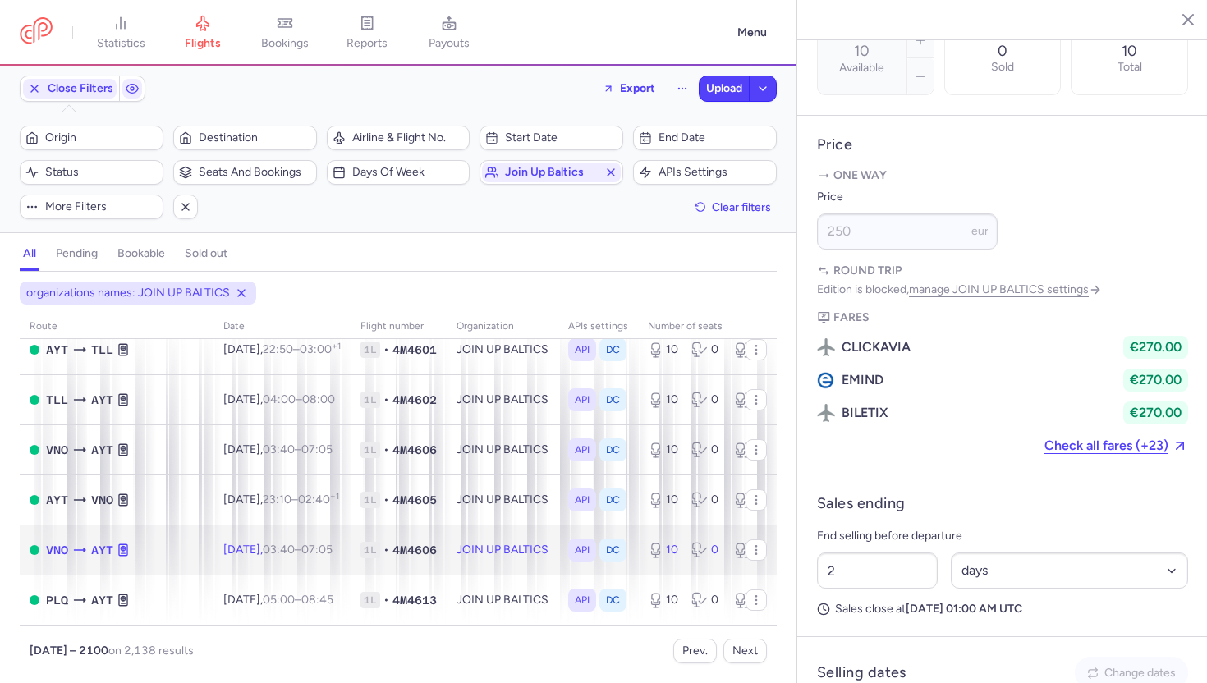
click at [470, 553] on td "JOIN UP BALTICS" at bounding box center [503, 550] width 112 height 50
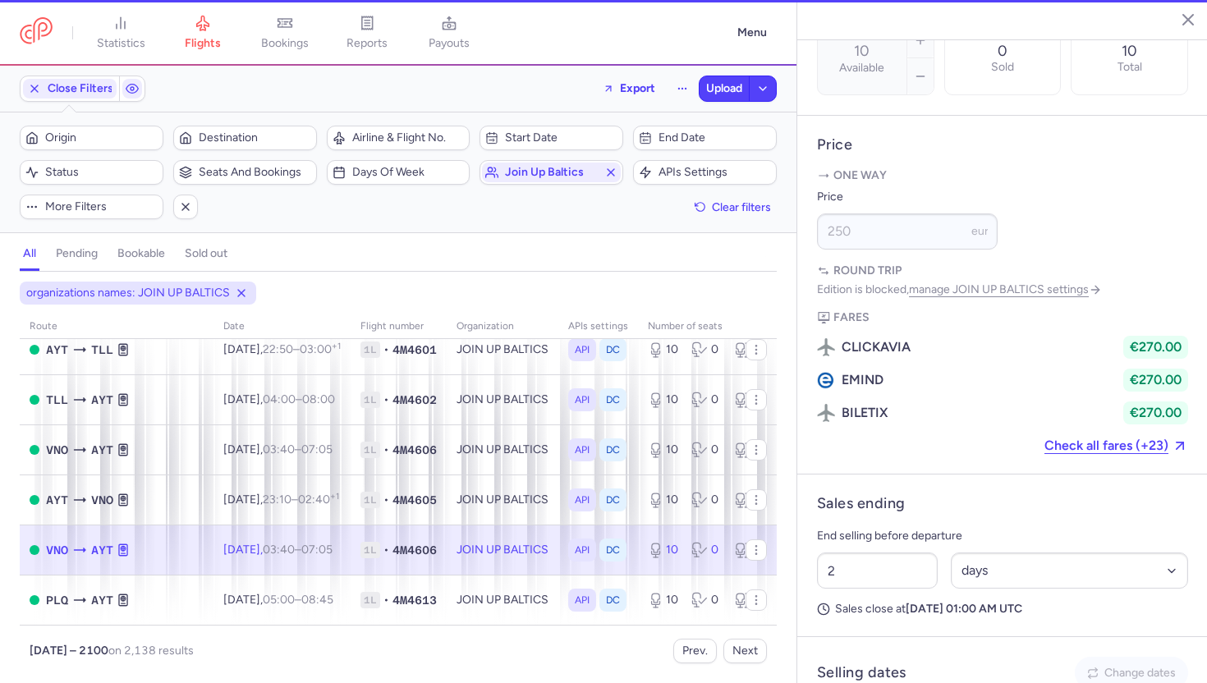
type input "6"
select select "hours"
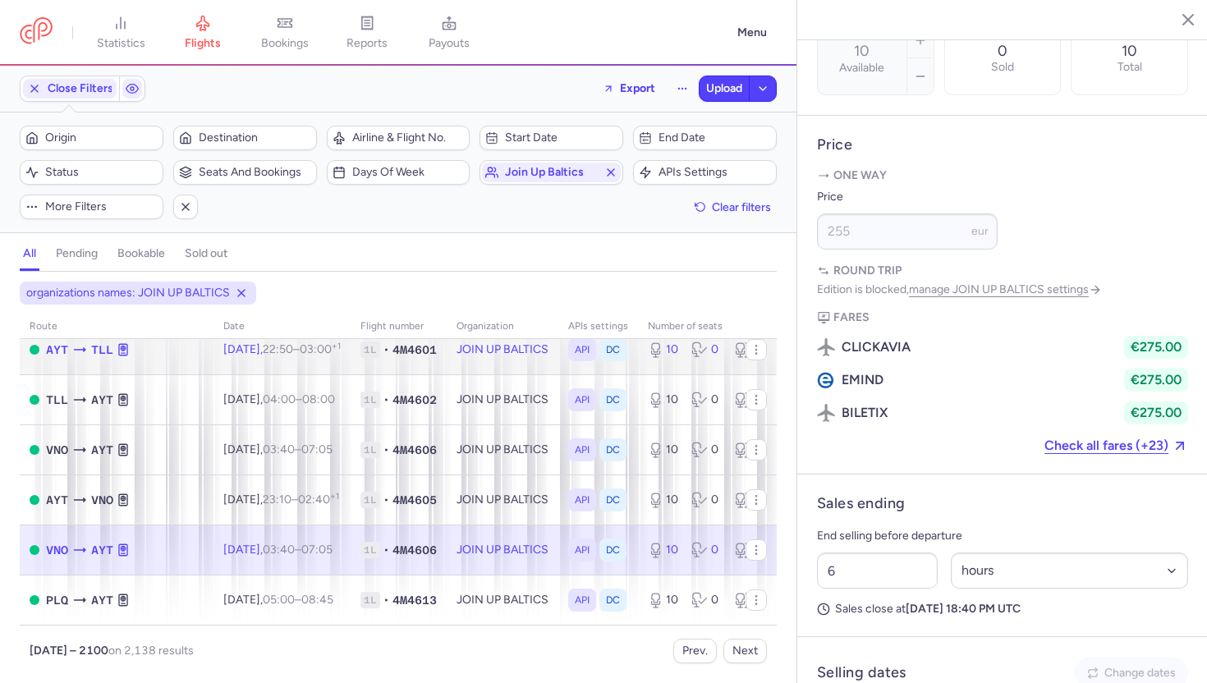
click at [478, 347] on td "JOIN UP BALTICS" at bounding box center [503, 349] width 112 height 50
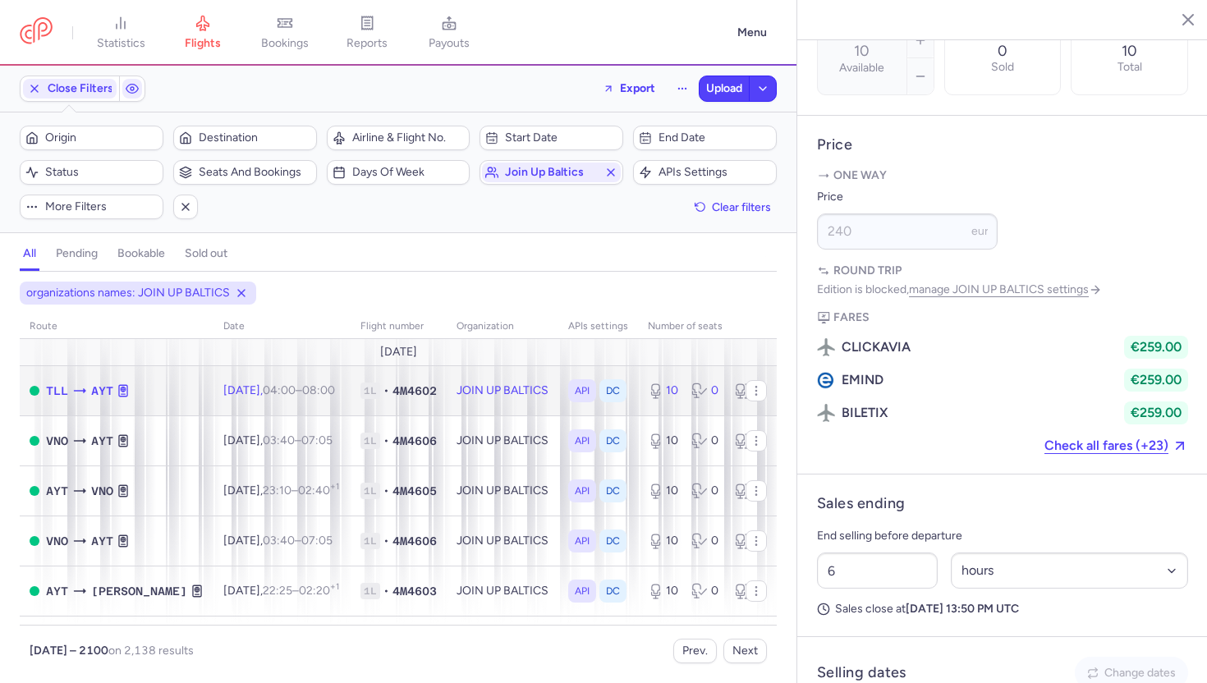
click at [484, 378] on td "JOIN UP BALTICS" at bounding box center [503, 390] width 112 height 50
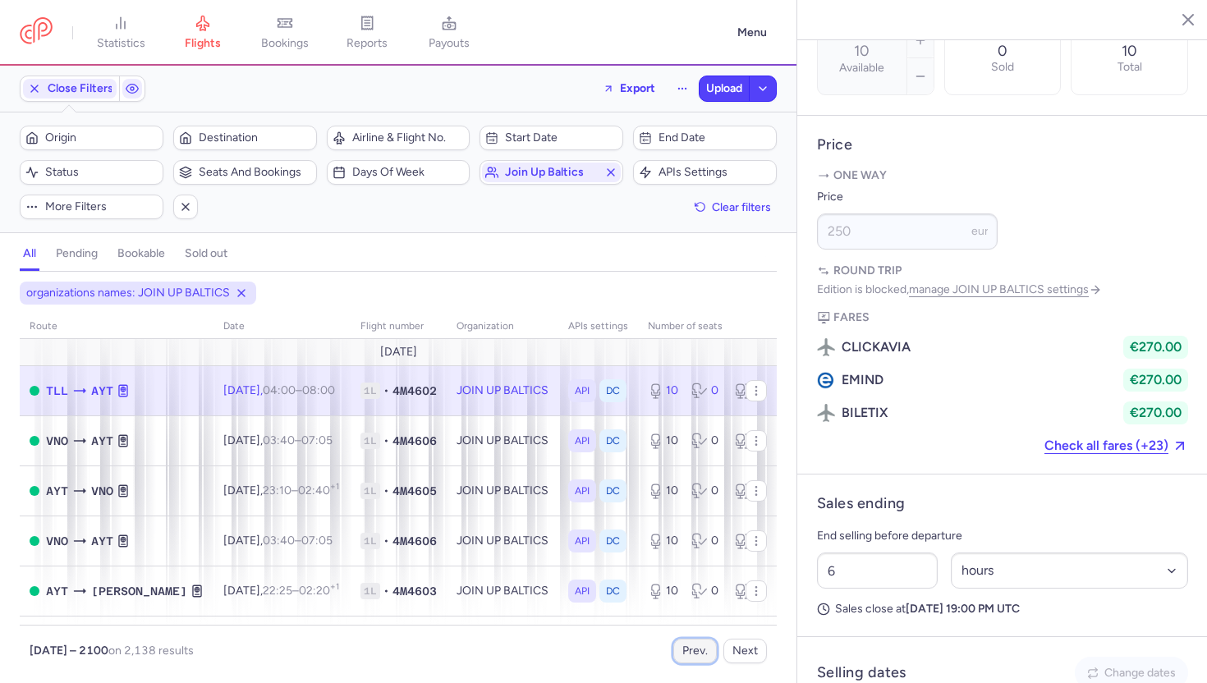
click at [691, 657] on button "Prev." at bounding box center [695, 651] width 44 height 25
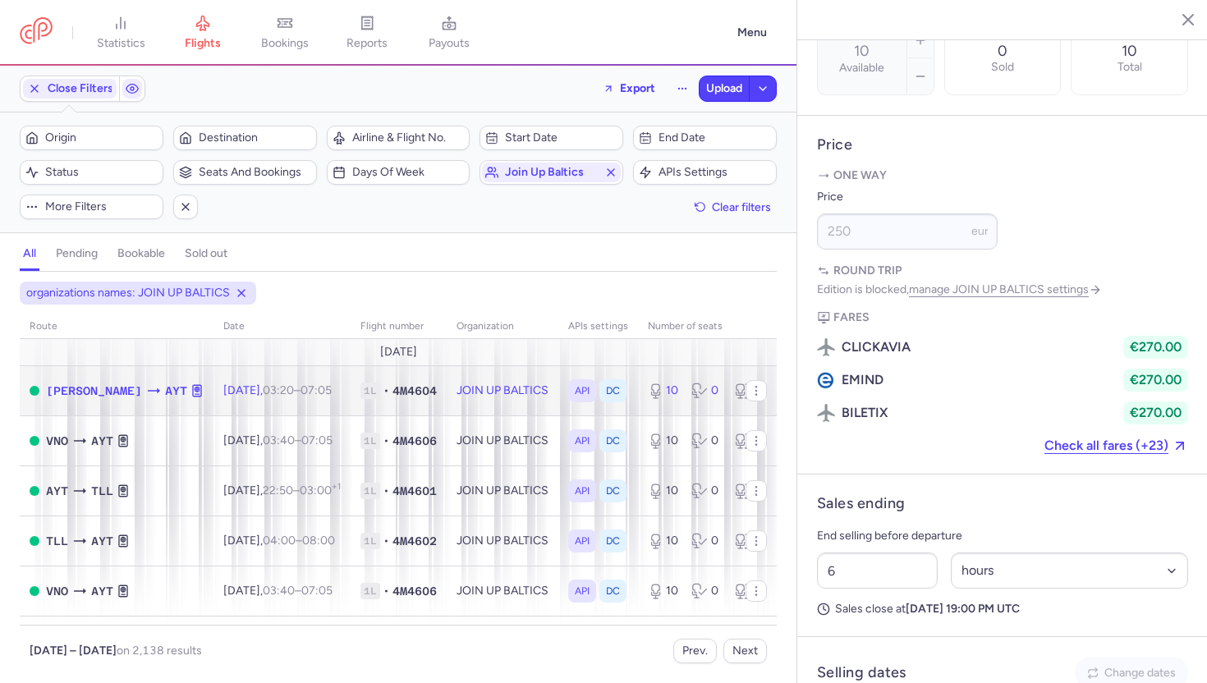
click at [470, 401] on td "JOIN UP BALTICS" at bounding box center [503, 390] width 112 height 50
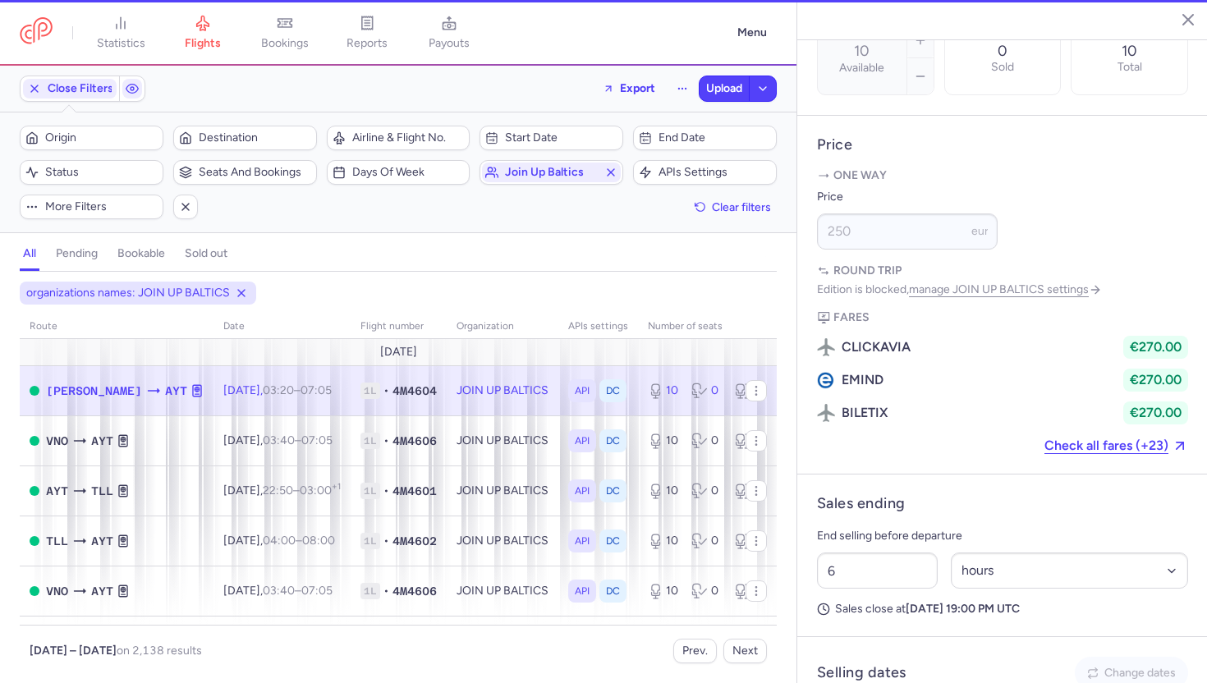
type input "2"
select select "days"
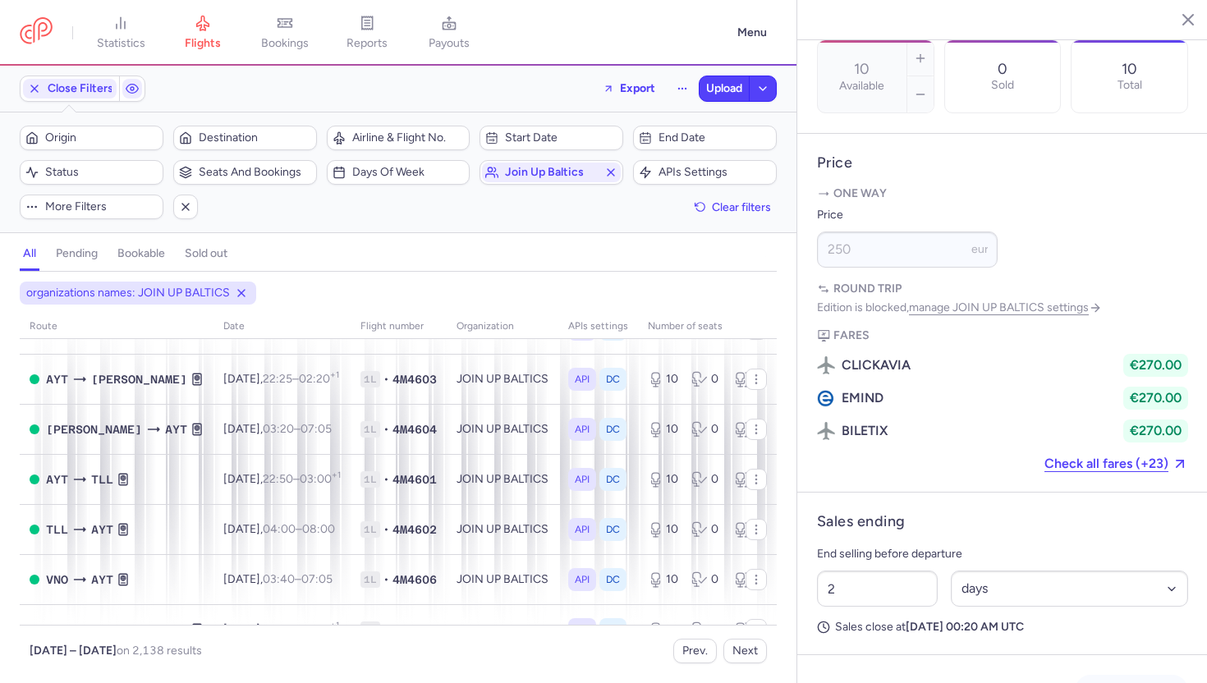
scroll to position [2244, 0]
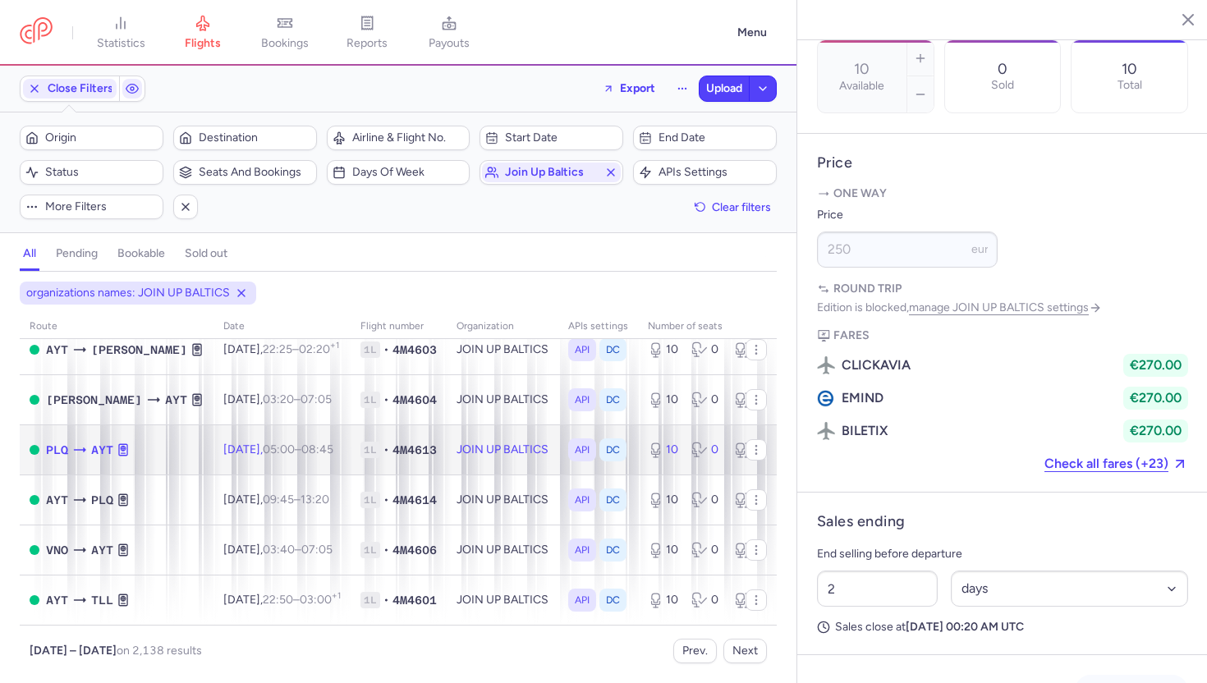
click at [473, 449] on td "JOIN UP BALTICS" at bounding box center [503, 449] width 112 height 50
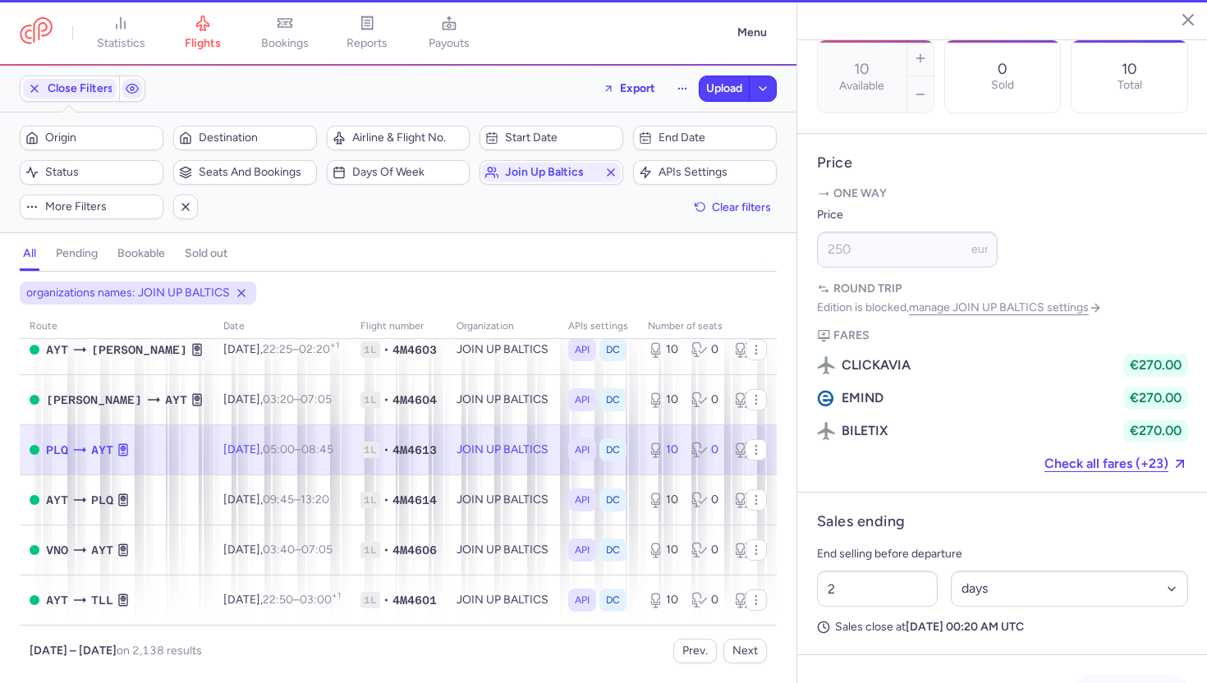
type input "6"
select select "hours"
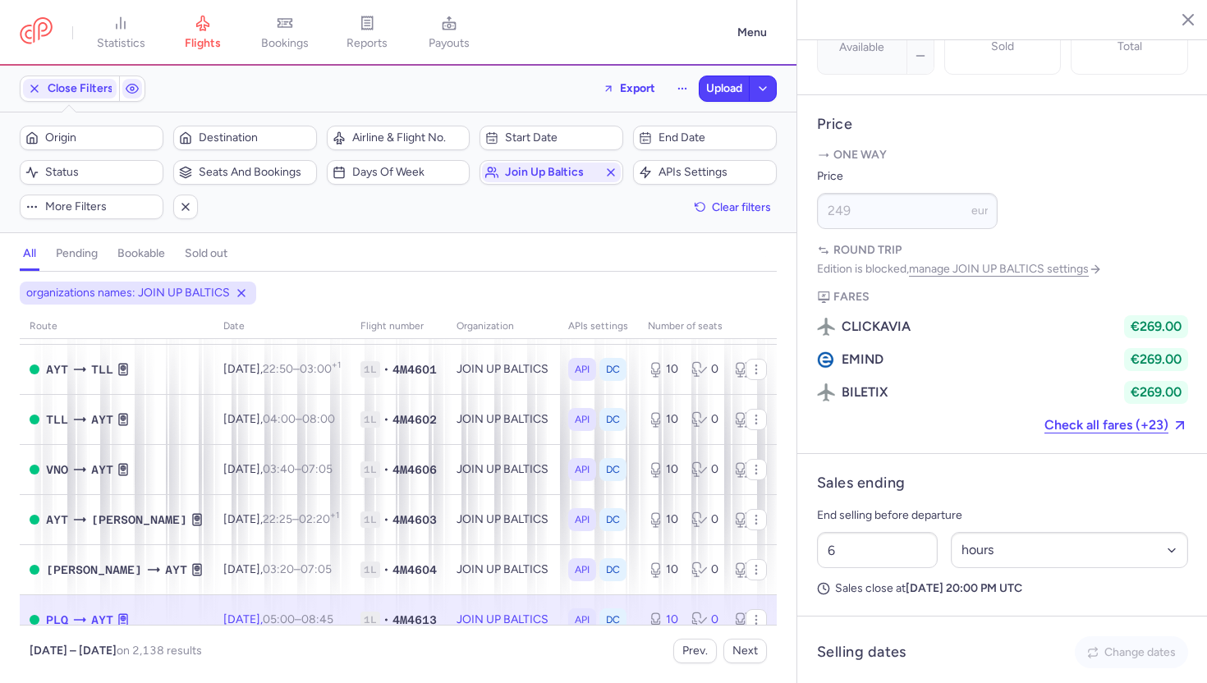
scroll to position [2073, 0]
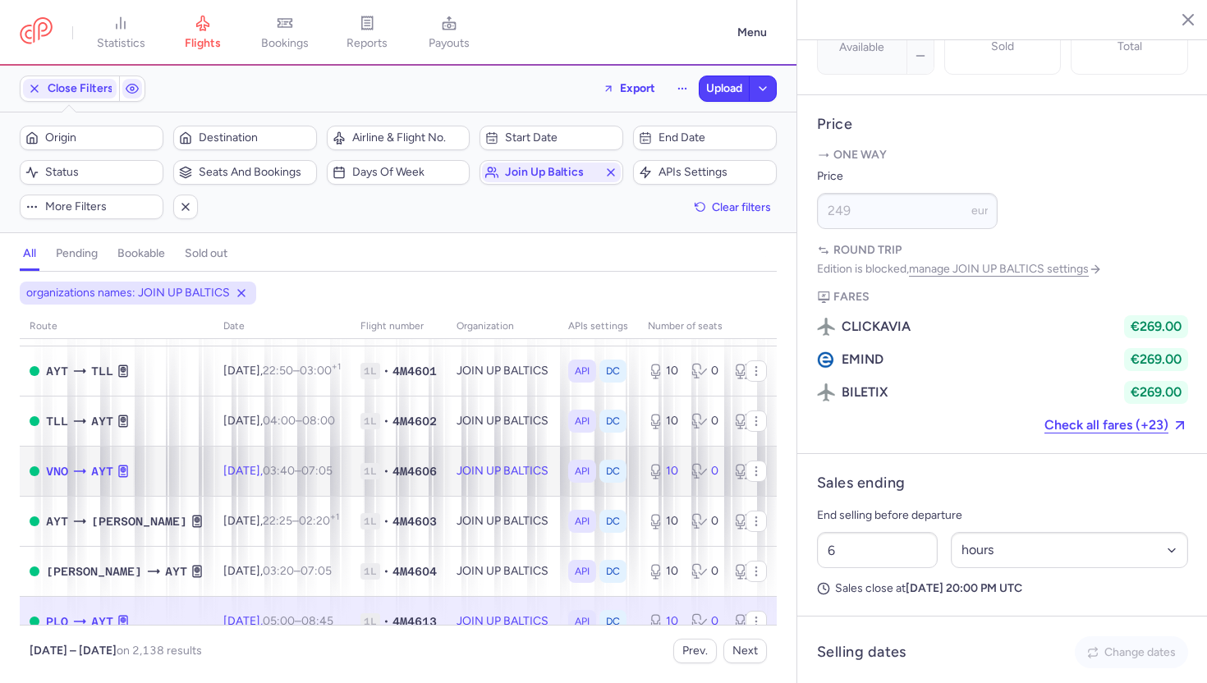
click at [473, 449] on td "JOIN UP BALTICS" at bounding box center [503, 471] width 112 height 50
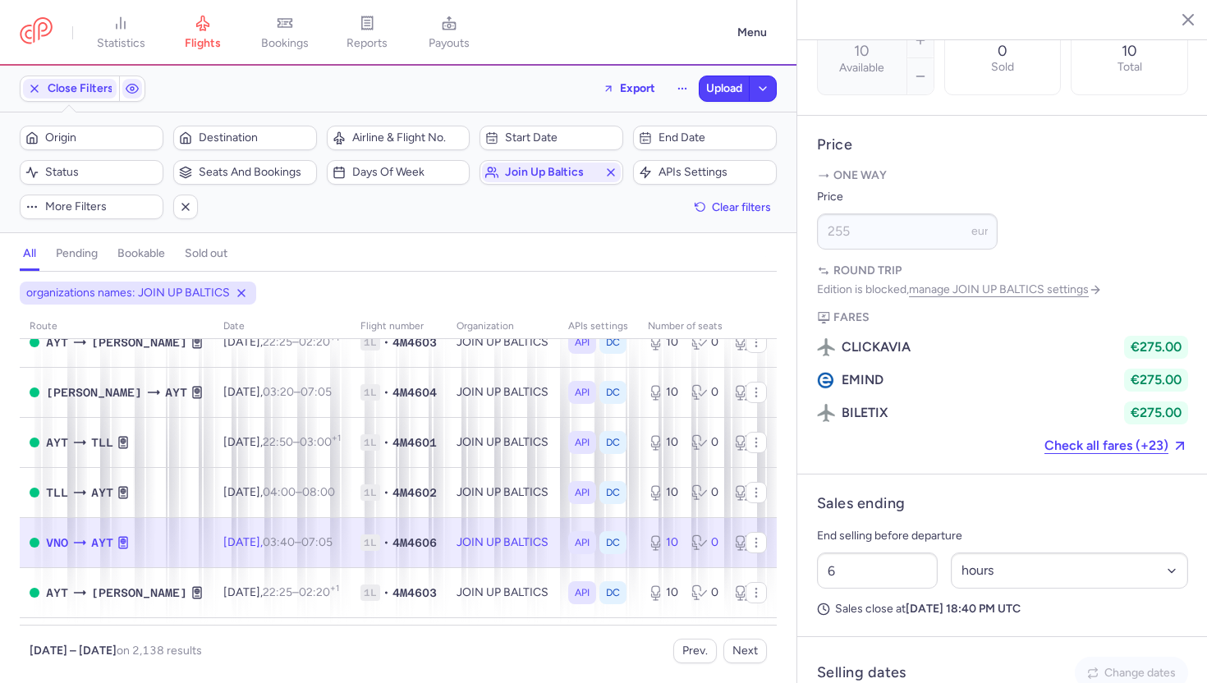
scroll to position [1998, 0]
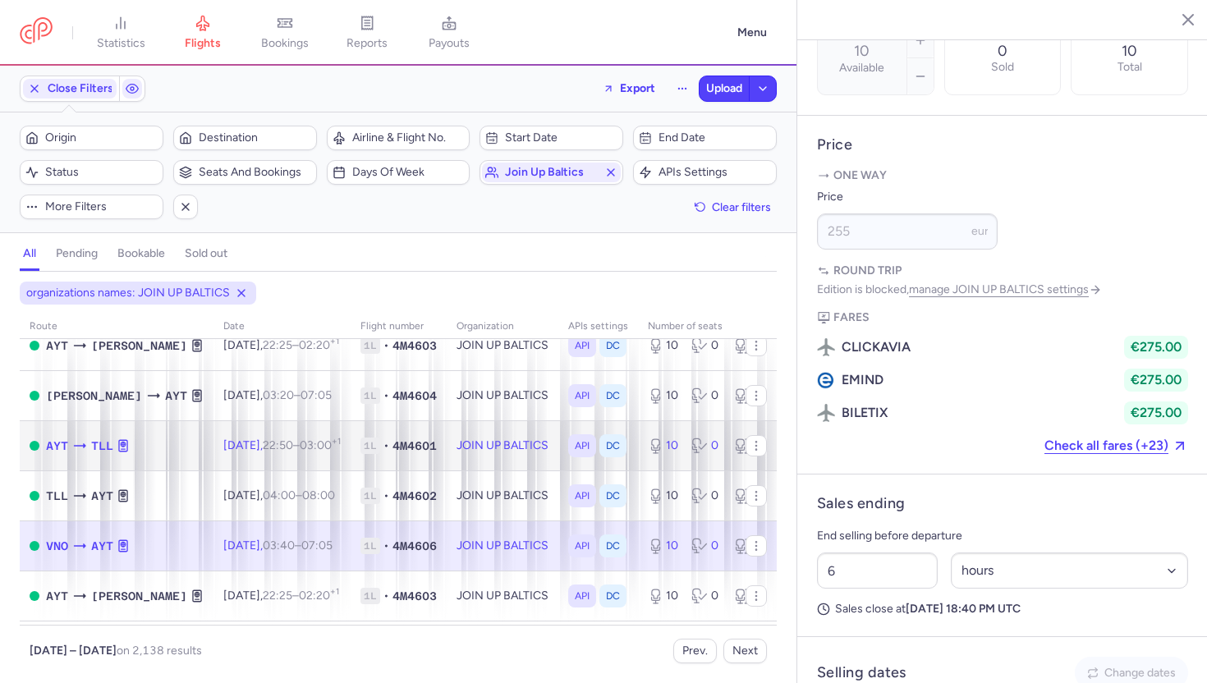
click at [473, 449] on td "JOIN UP BALTICS" at bounding box center [503, 445] width 112 height 50
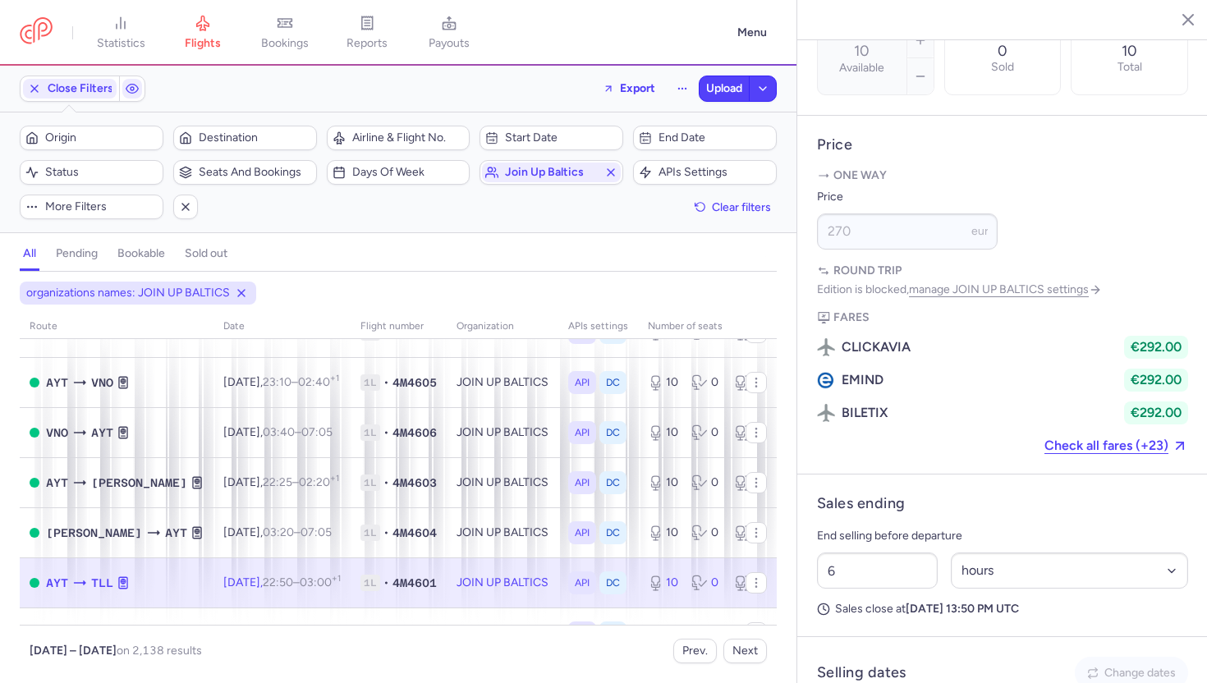
scroll to position [1858, 0]
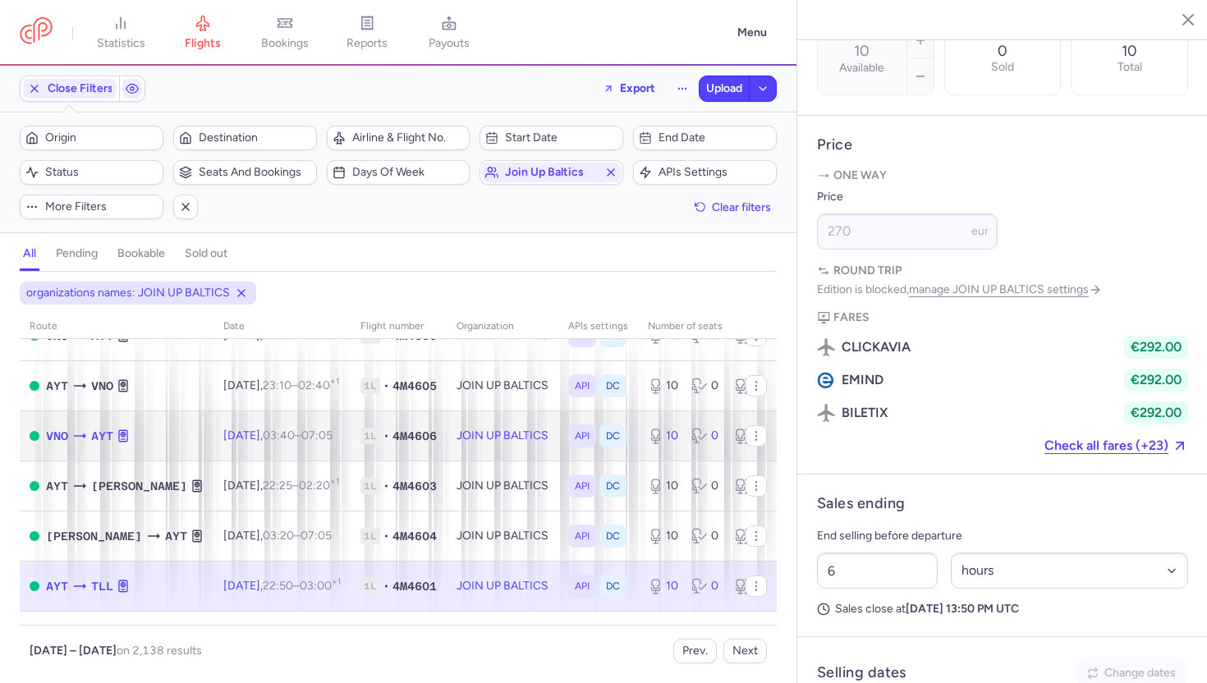
click at [473, 449] on td "JOIN UP BALTICS" at bounding box center [503, 435] width 112 height 50
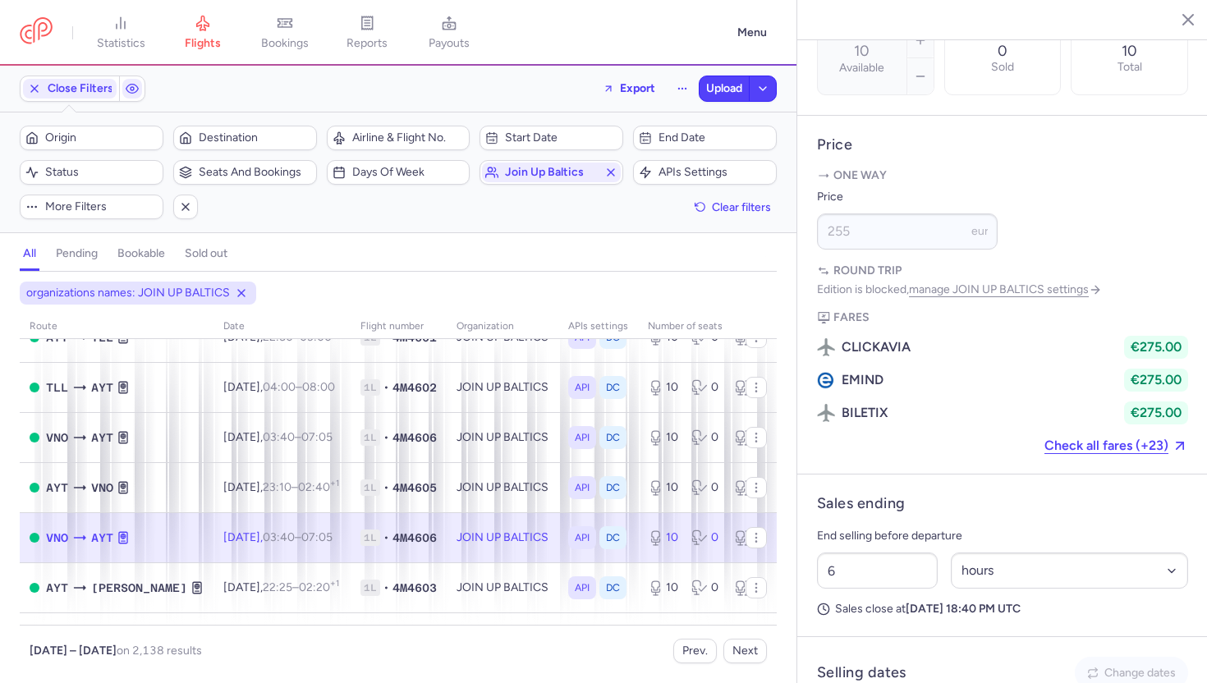
scroll to position [1745, 0]
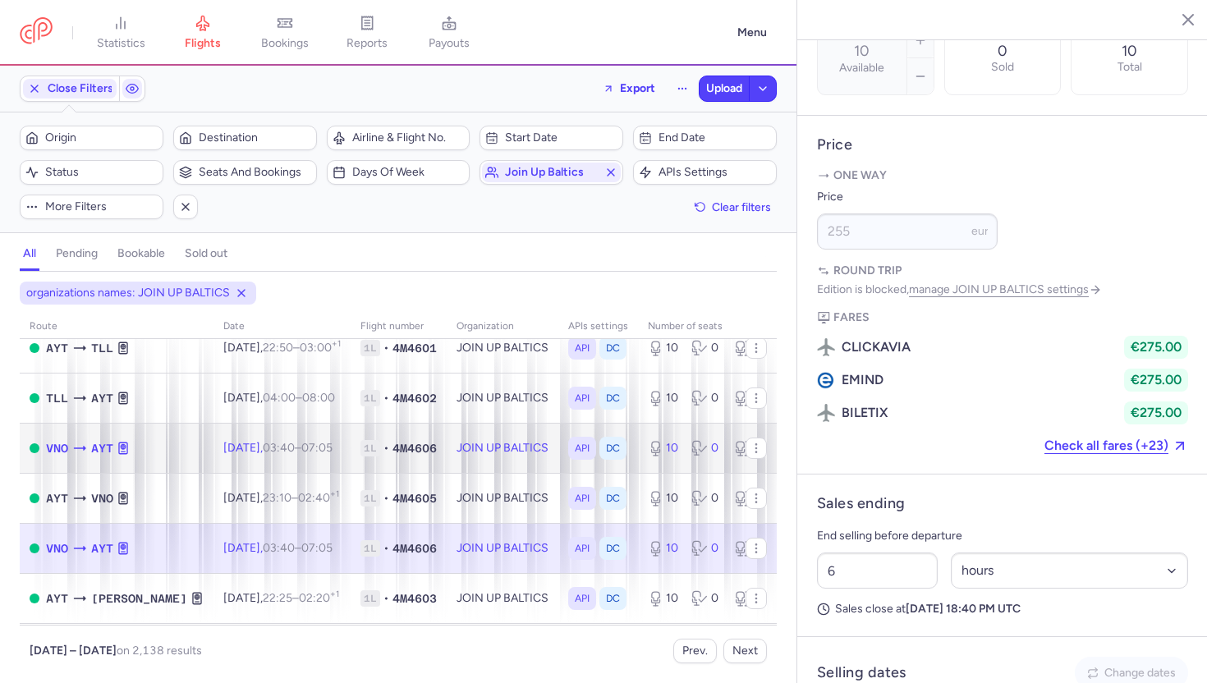
click at [473, 449] on td "JOIN UP BALTICS" at bounding box center [503, 448] width 112 height 50
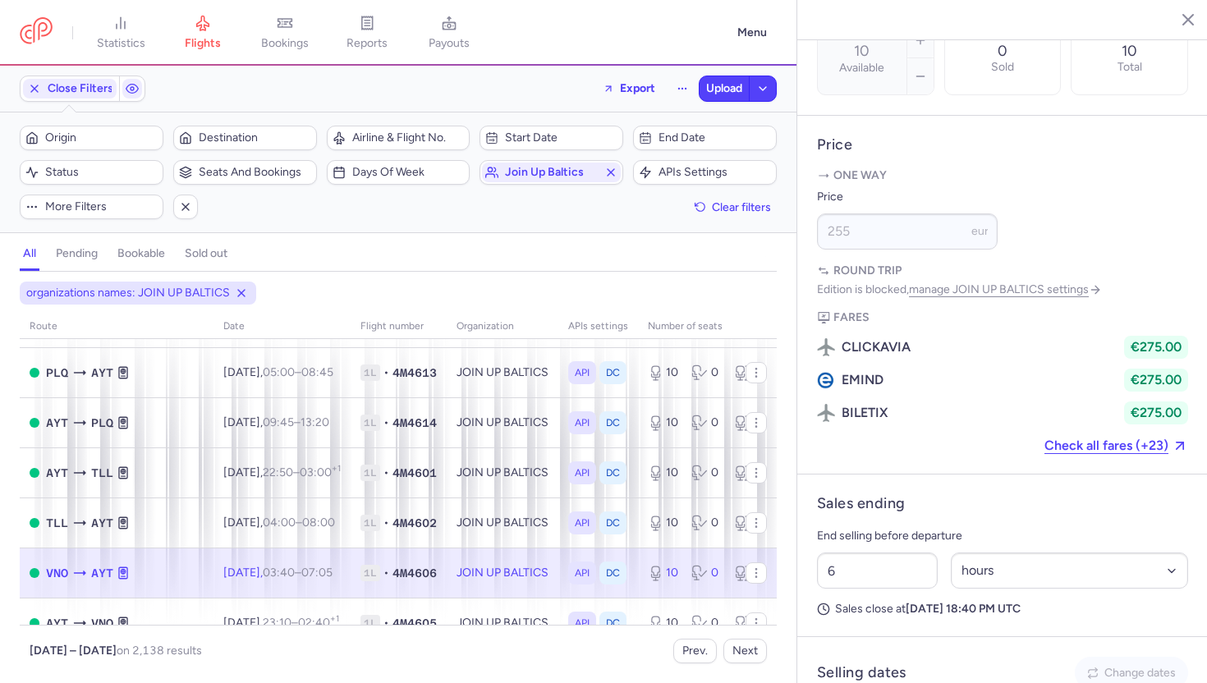
scroll to position [1618, 0]
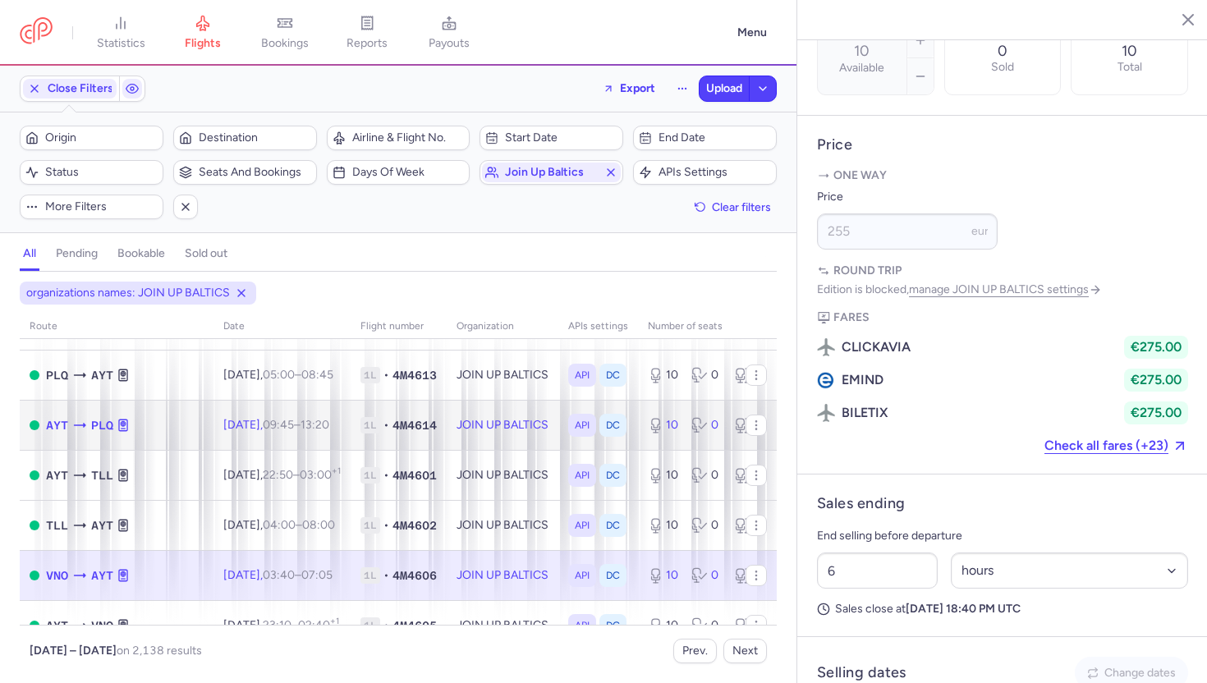
click at [473, 449] on td "JOIN UP BALTICS" at bounding box center [503, 425] width 112 height 50
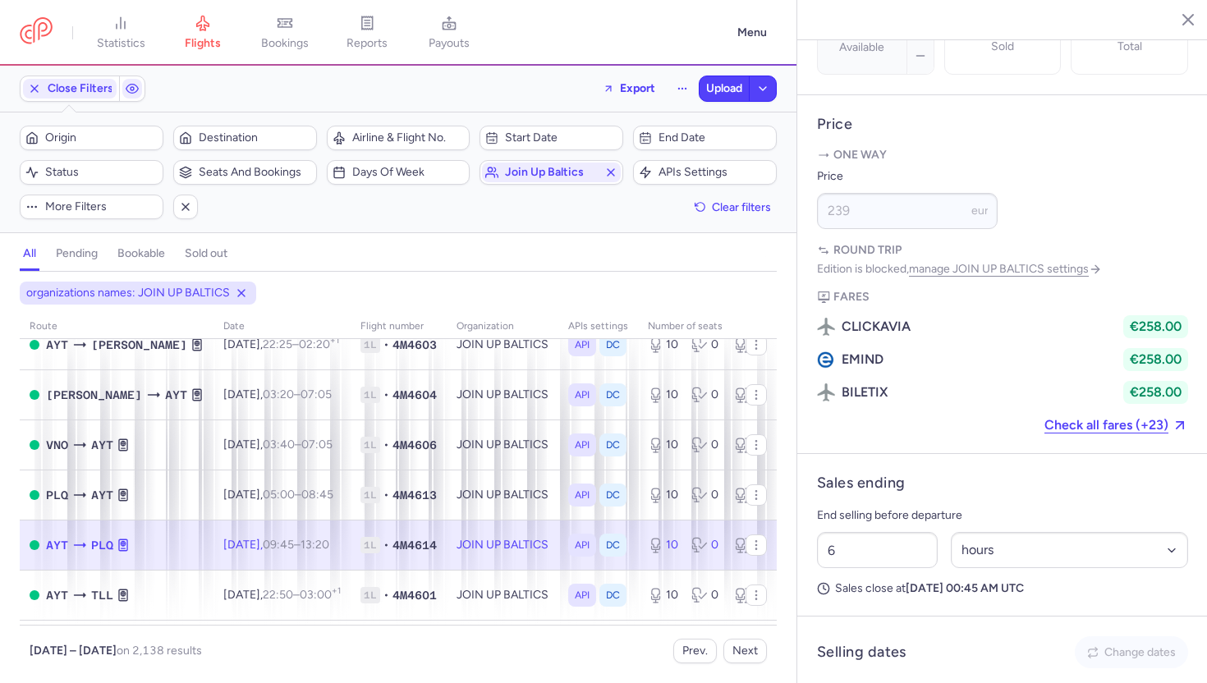
scroll to position [1486, 0]
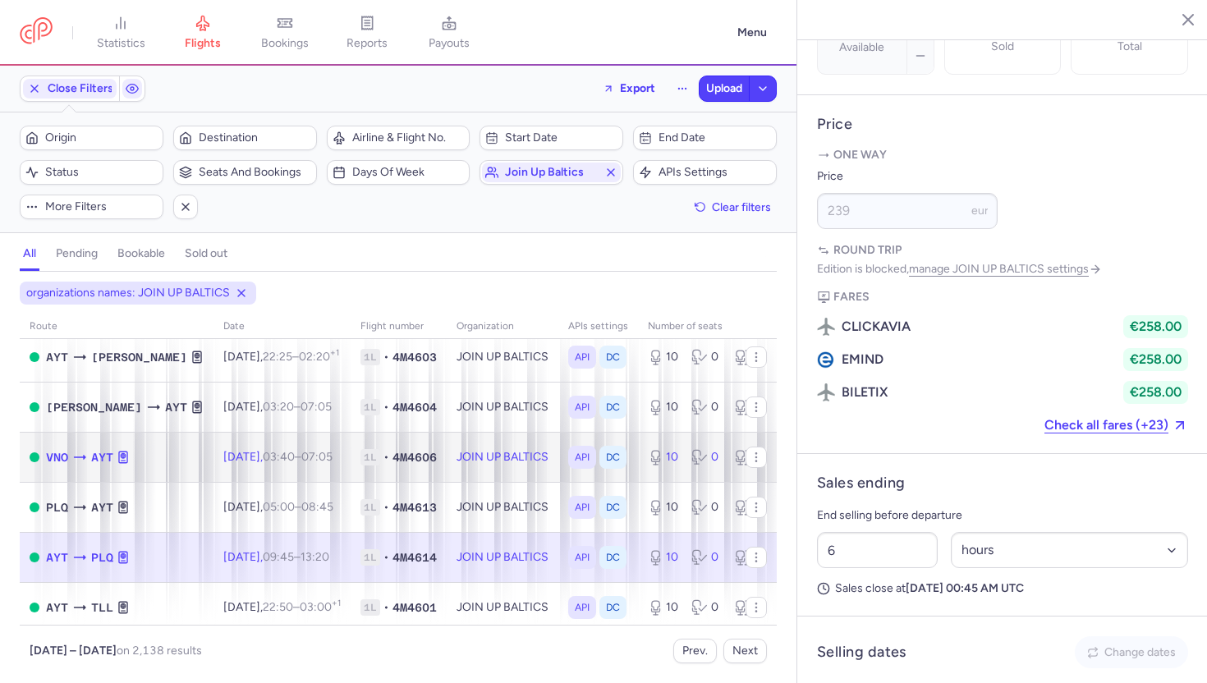
click at [473, 449] on td "JOIN UP BALTICS" at bounding box center [503, 457] width 112 height 50
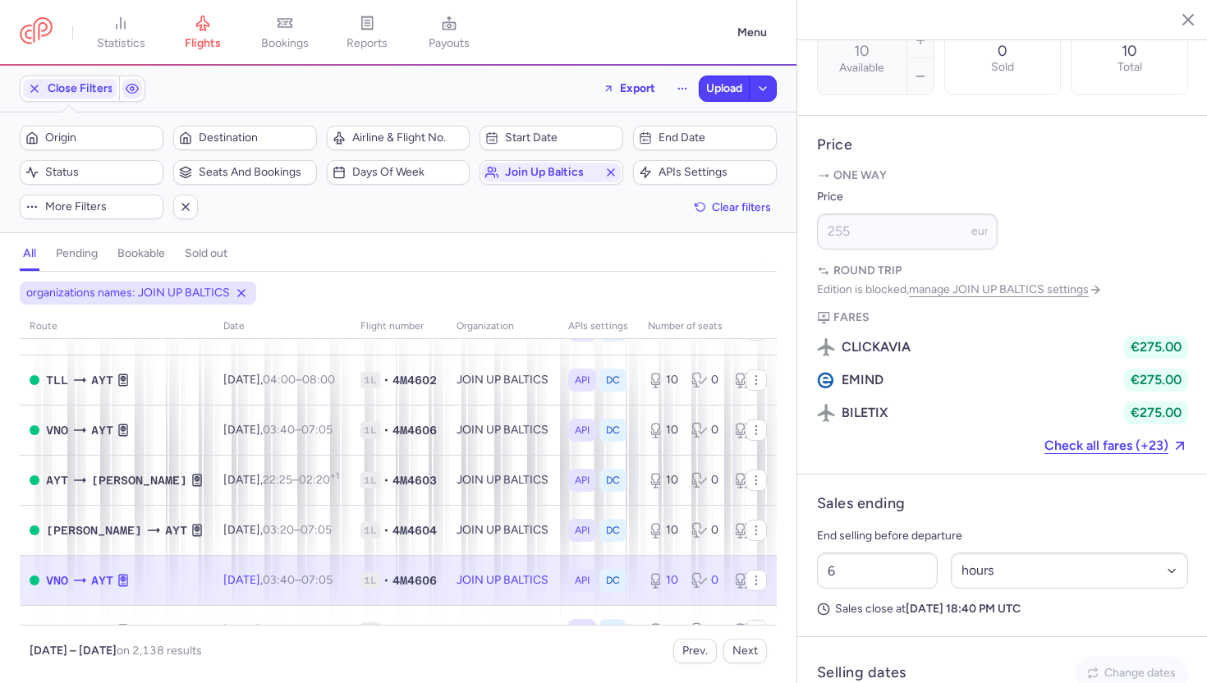
scroll to position [1362, 0]
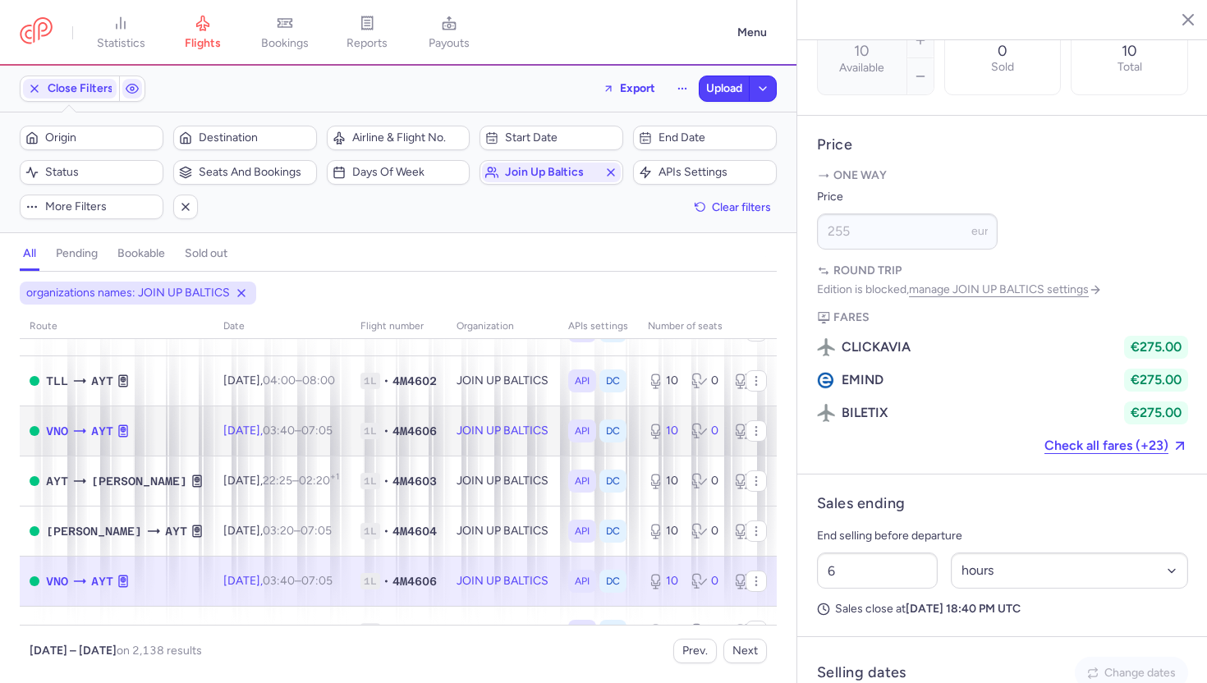
click at [473, 449] on td "JOIN UP BALTICS" at bounding box center [503, 430] width 112 height 50
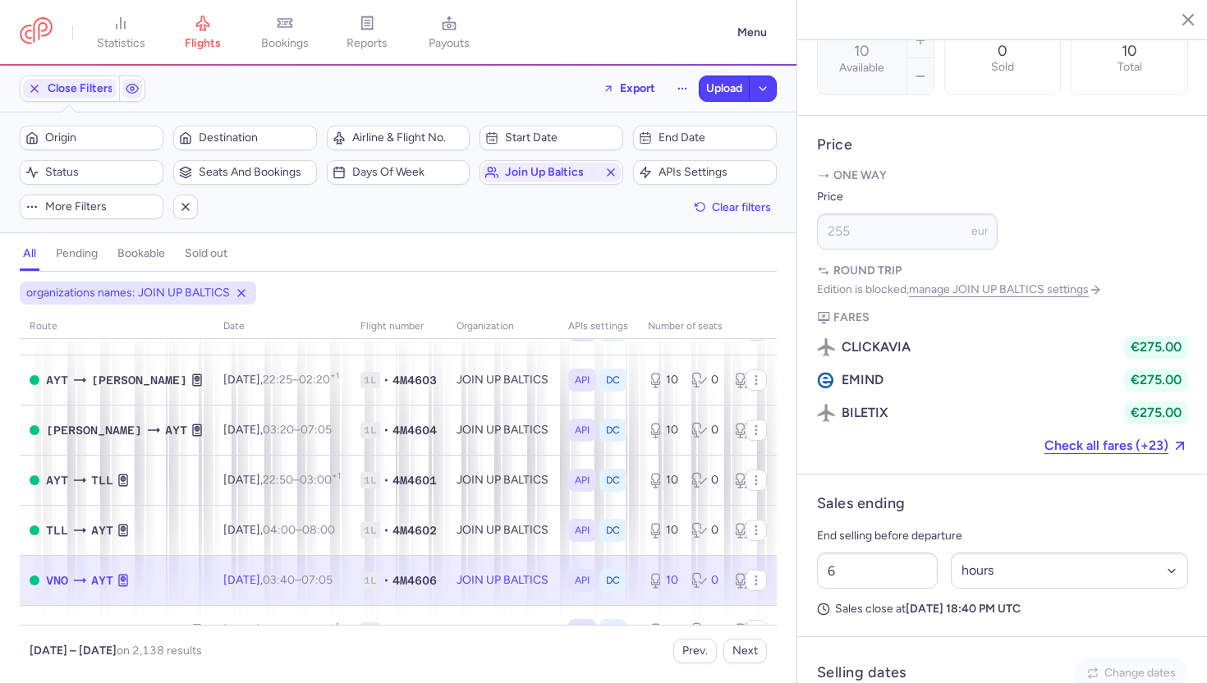
scroll to position [1201, 0]
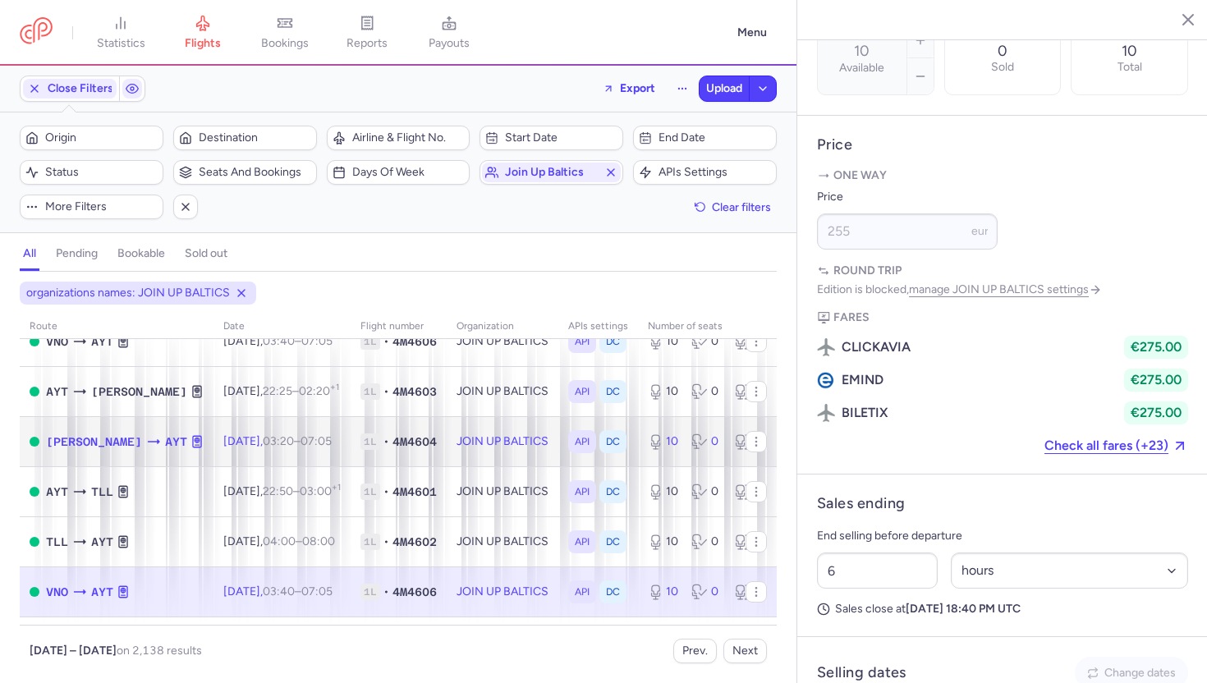
click at [473, 449] on td "JOIN UP BALTICS" at bounding box center [503, 441] width 112 height 50
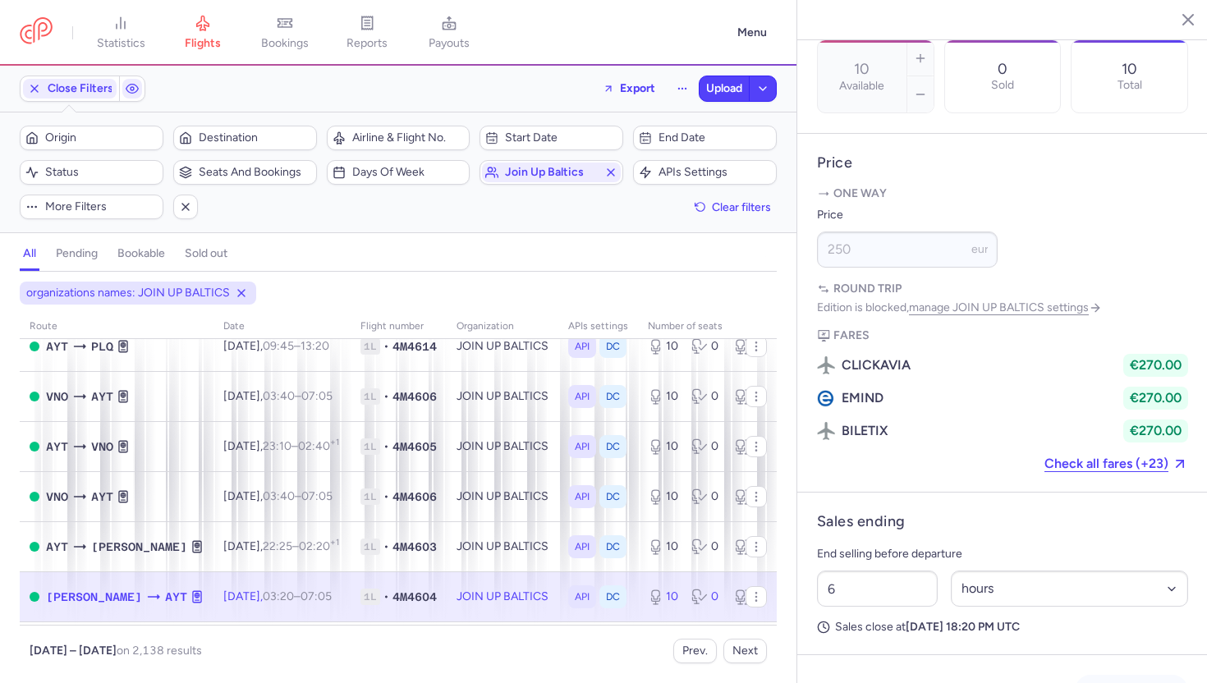
scroll to position [1039, 0]
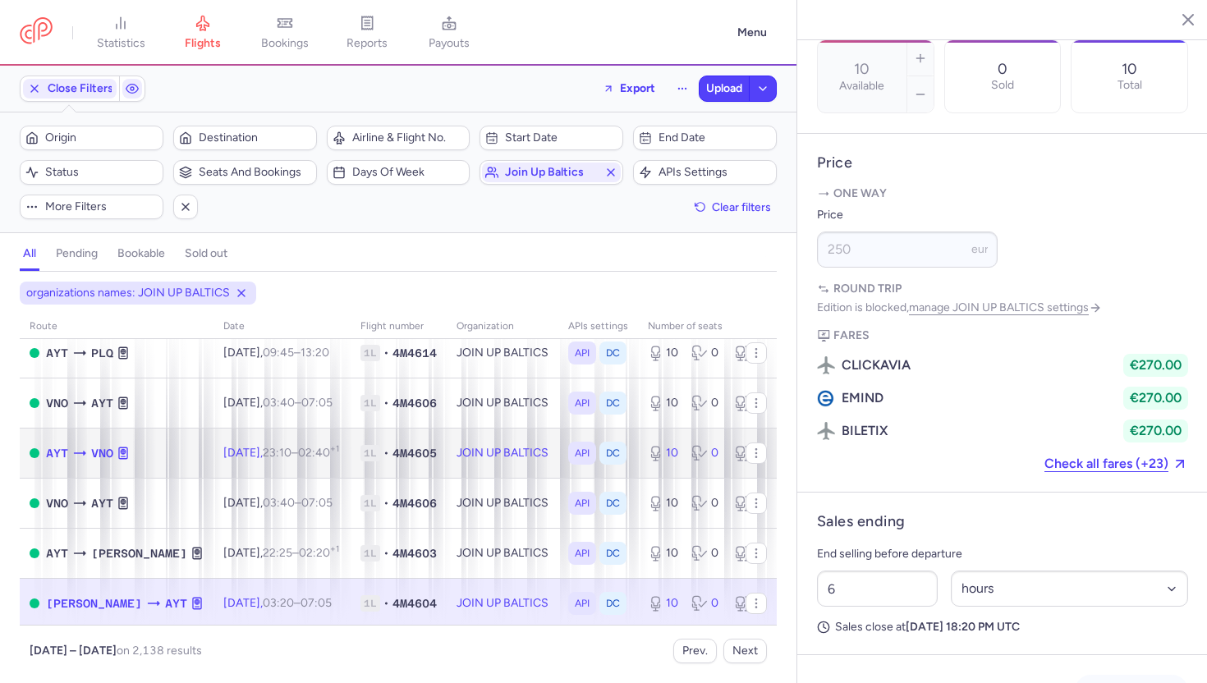
click at [473, 449] on td "JOIN UP BALTICS" at bounding box center [503, 453] width 112 height 50
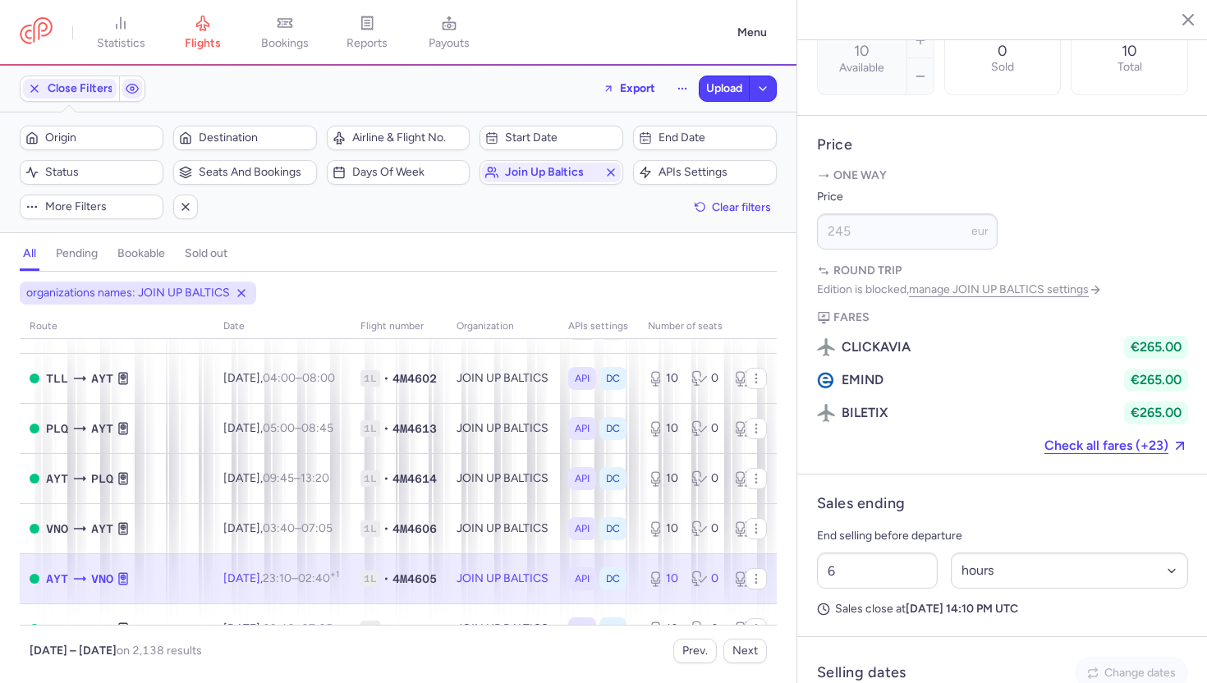
scroll to position [895, 0]
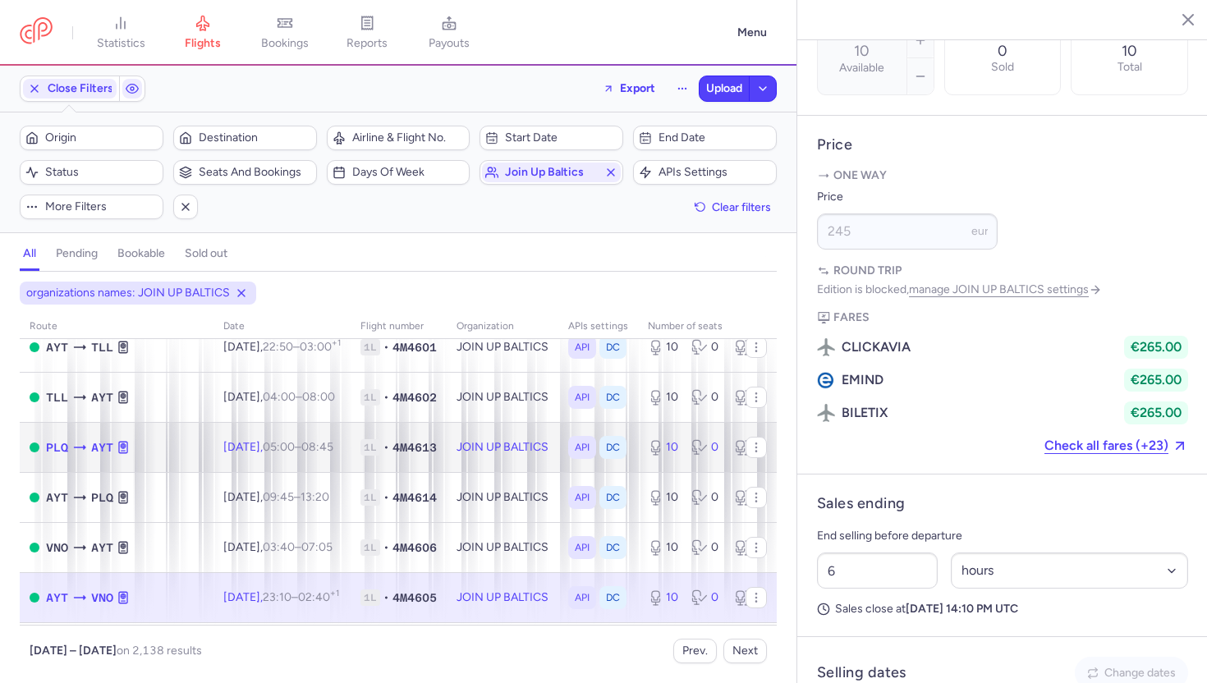
click at [473, 449] on td "JOIN UP BALTICS" at bounding box center [503, 447] width 112 height 50
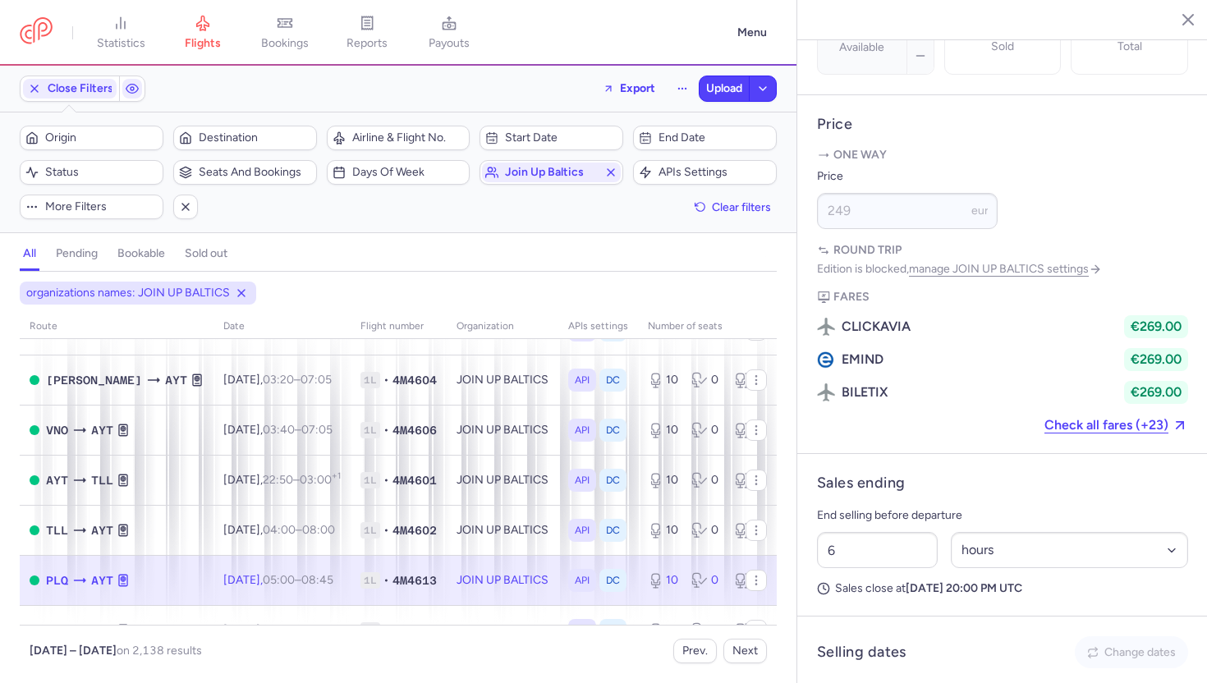
scroll to position [758, 0]
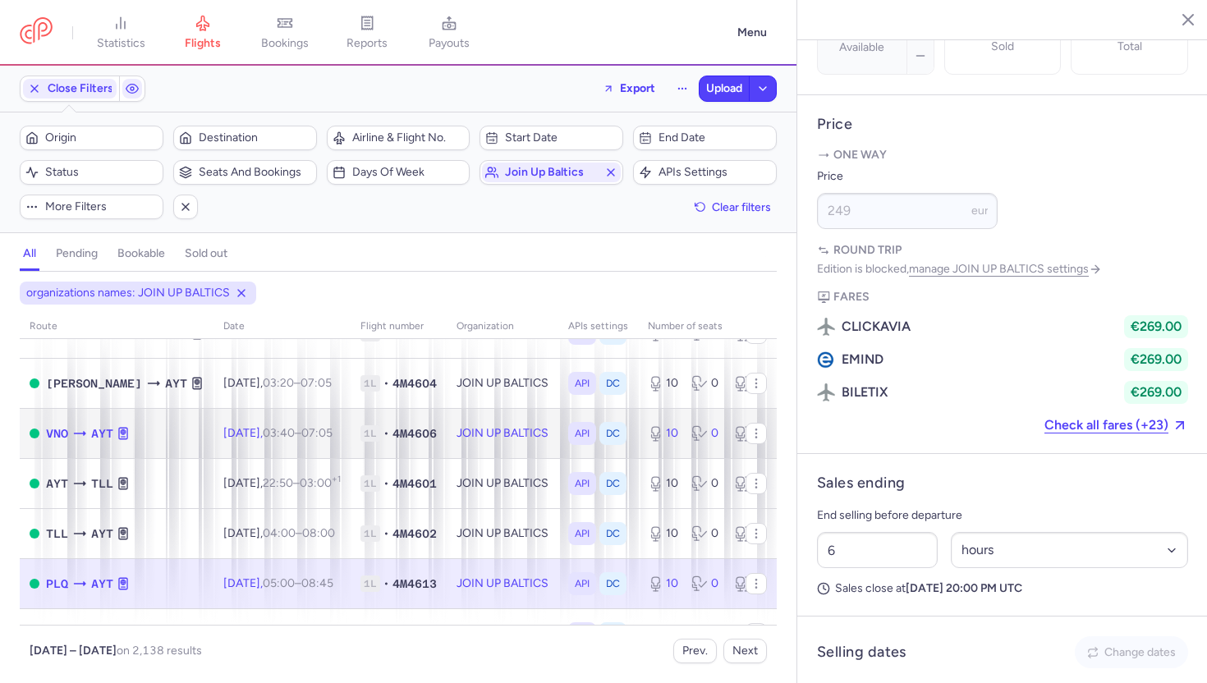
click at [473, 449] on td "JOIN UP BALTICS" at bounding box center [503, 433] width 112 height 50
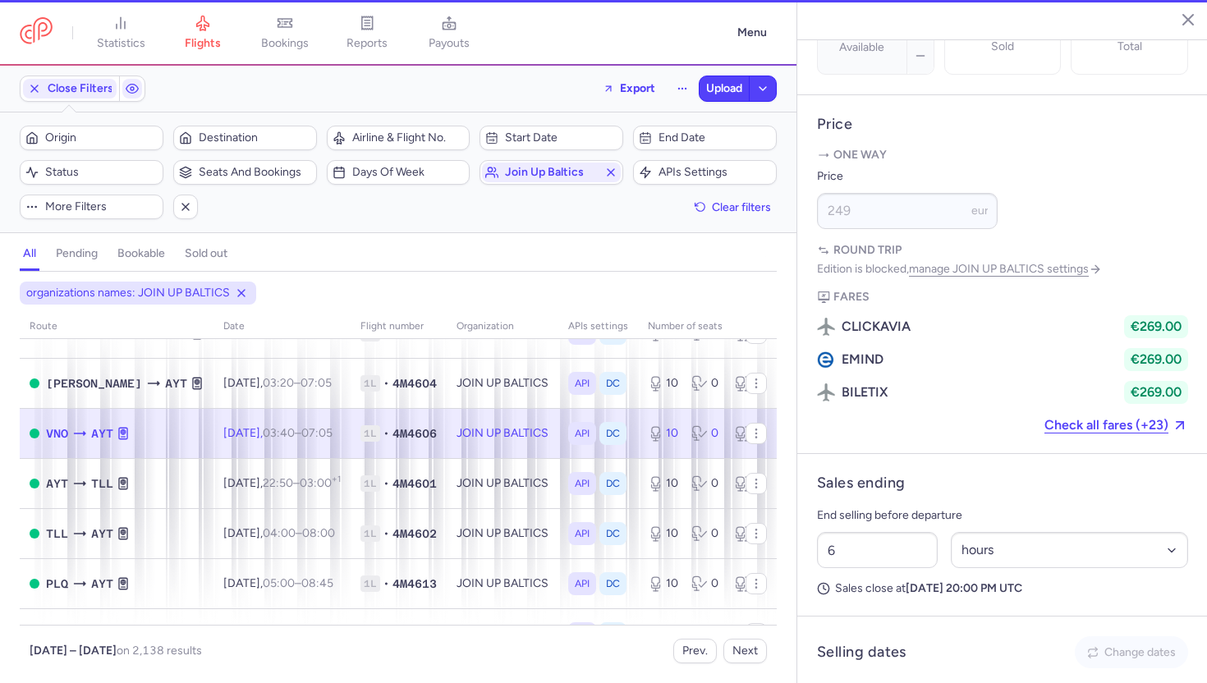
type input "2"
select select "days"
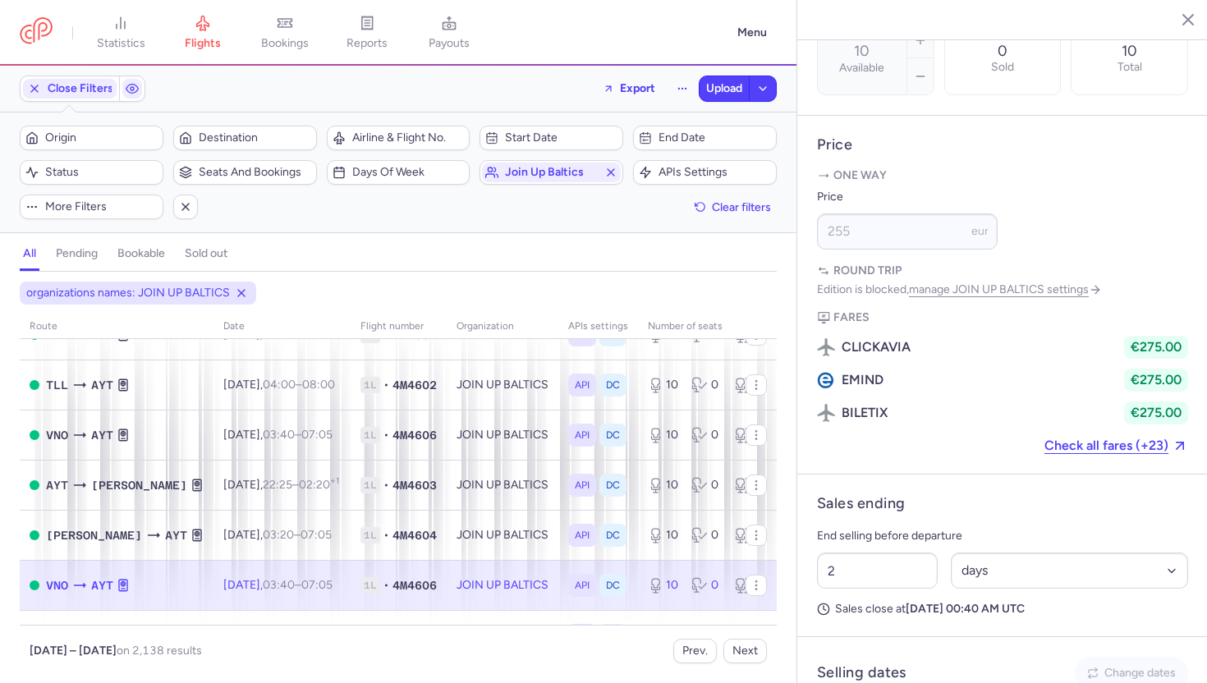
scroll to position [603, 0]
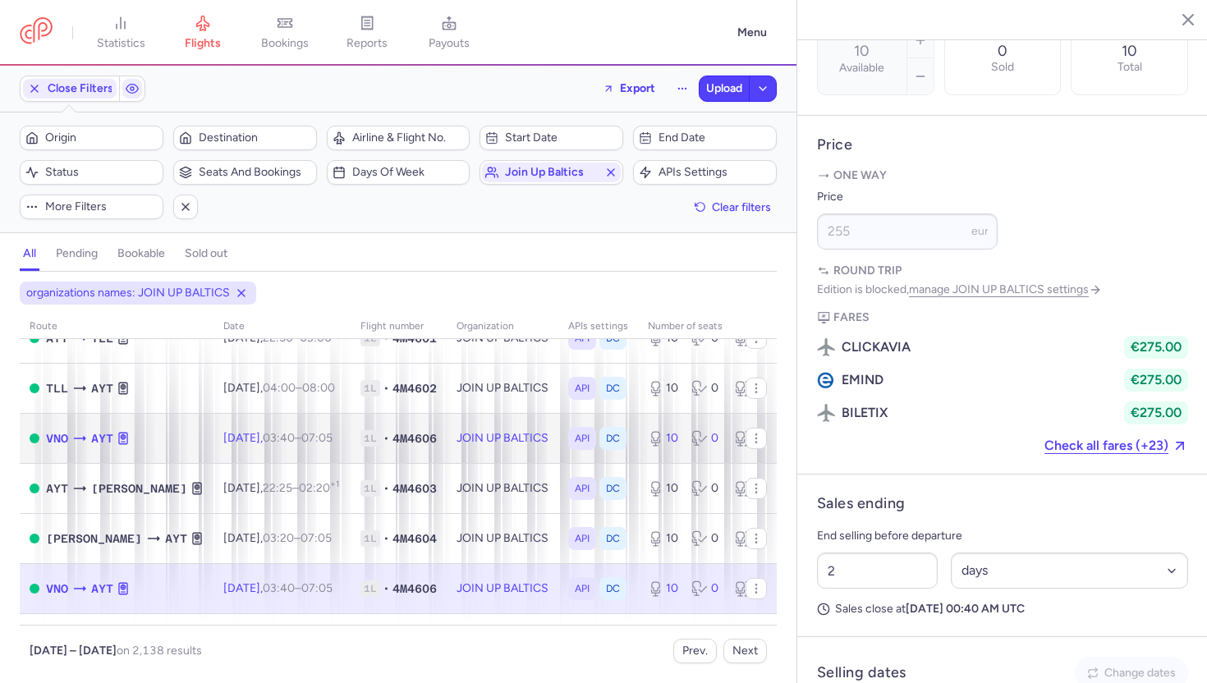
click at [473, 449] on td "JOIN UP BALTICS" at bounding box center [503, 438] width 112 height 50
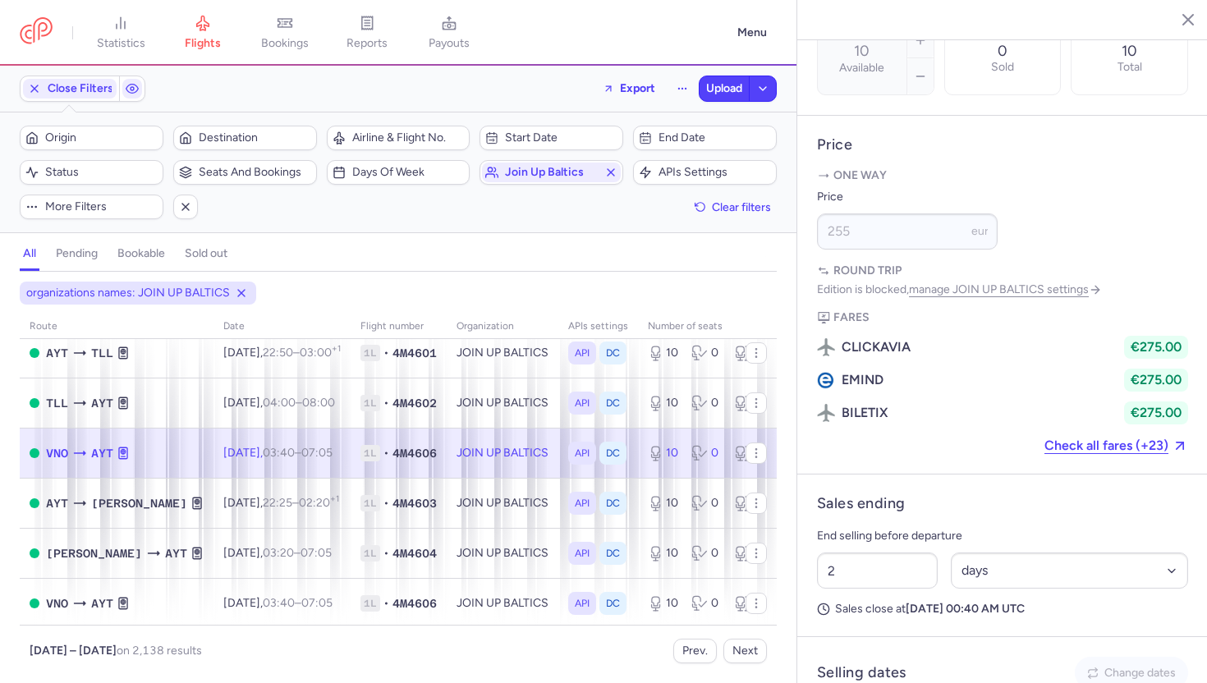
scroll to position [641, 0]
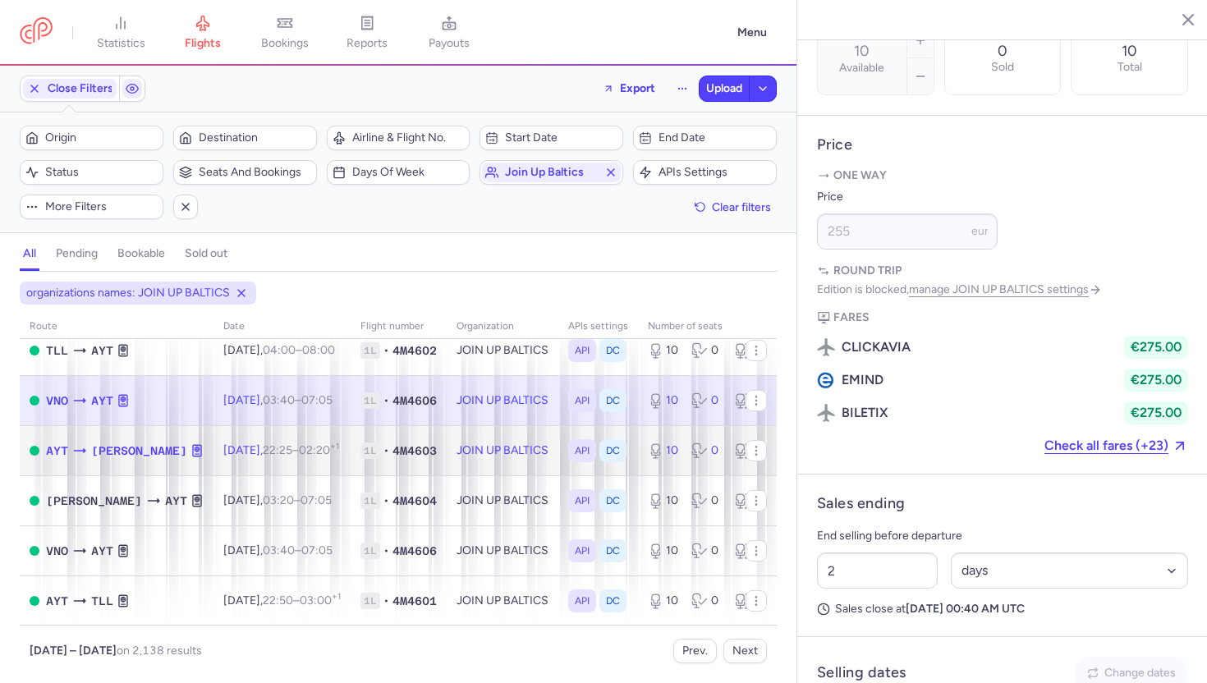
click at [473, 449] on td "JOIN UP BALTICS" at bounding box center [503, 450] width 112 height 50
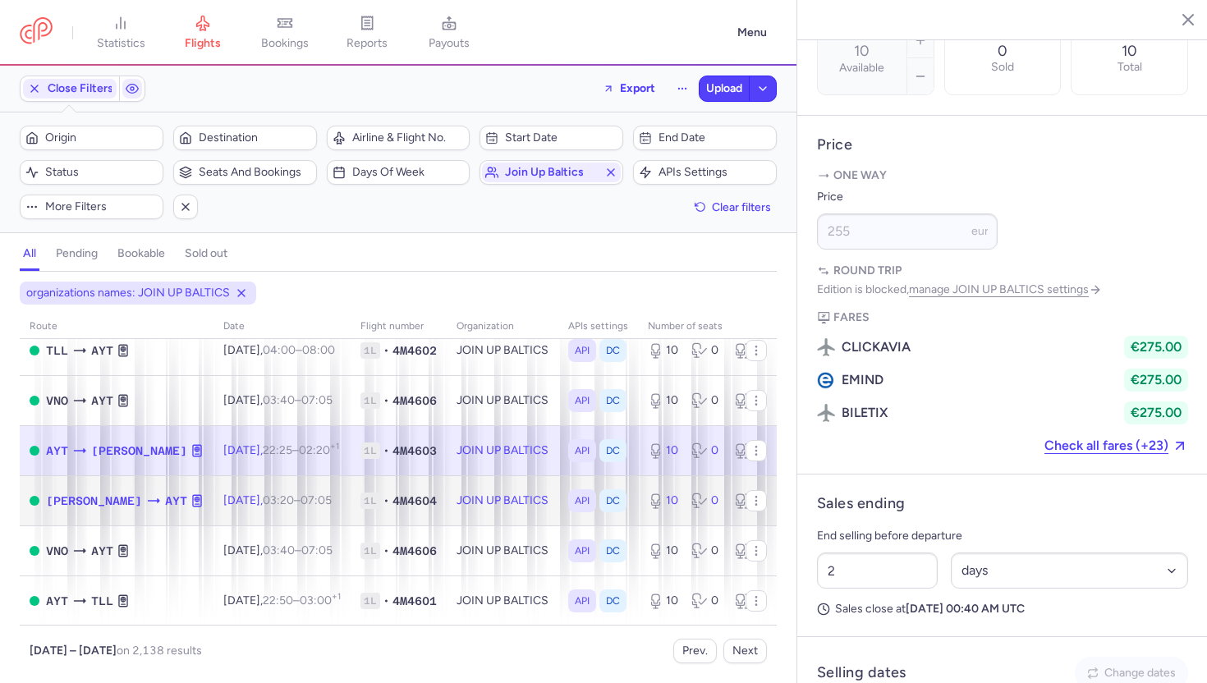
click at [478, 491] on td "JOIN UP BALTICS" at bounding box center [503, 500] width 112 height 50
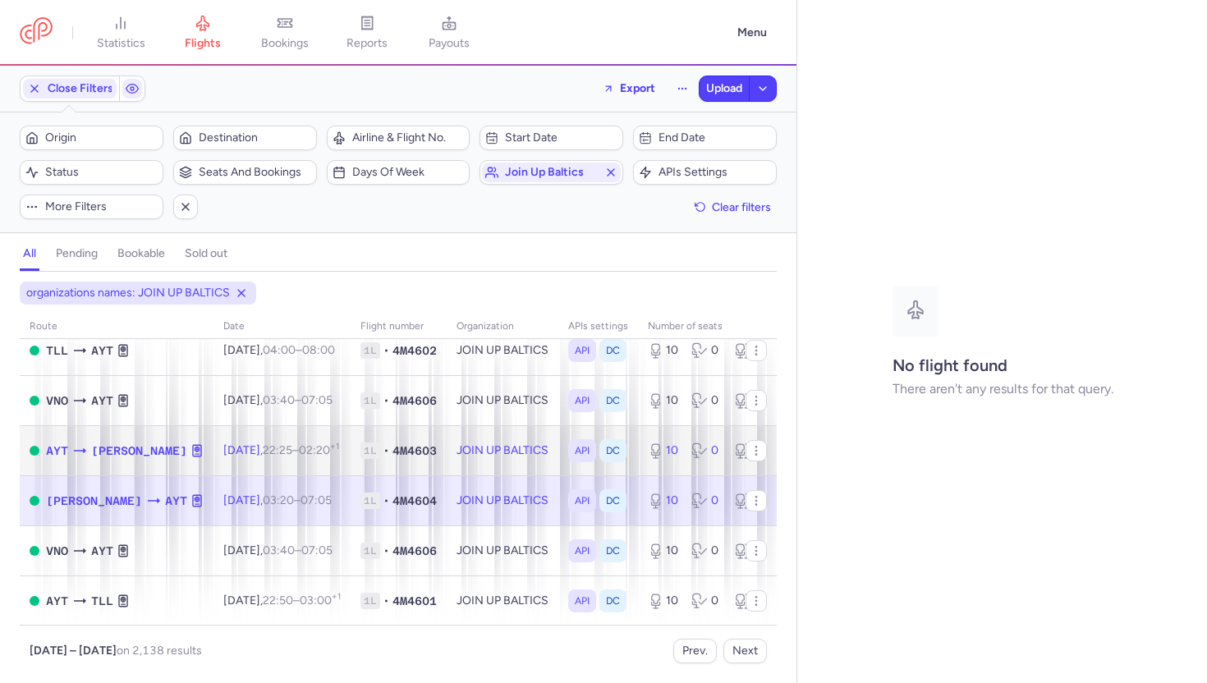
click at [470, 452] on td "JOIN UP BALTICS" at bounding box center [503, 450] width 112 height 50
select select "days"
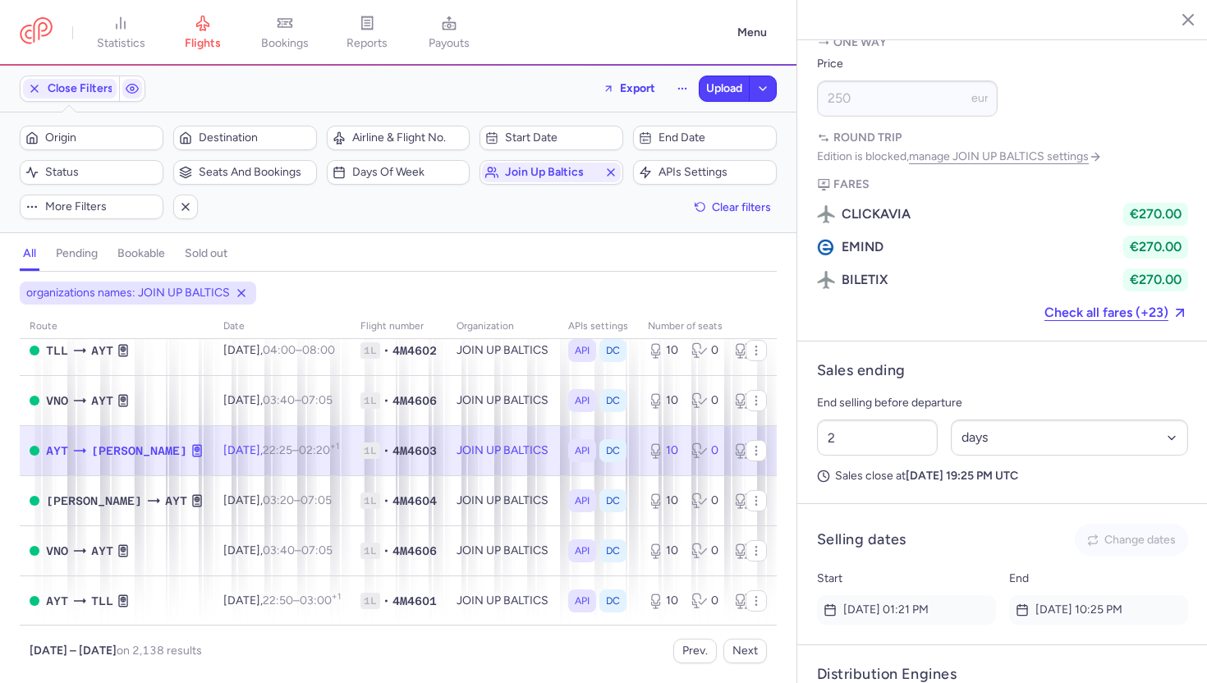
scroll to position [827, 0]
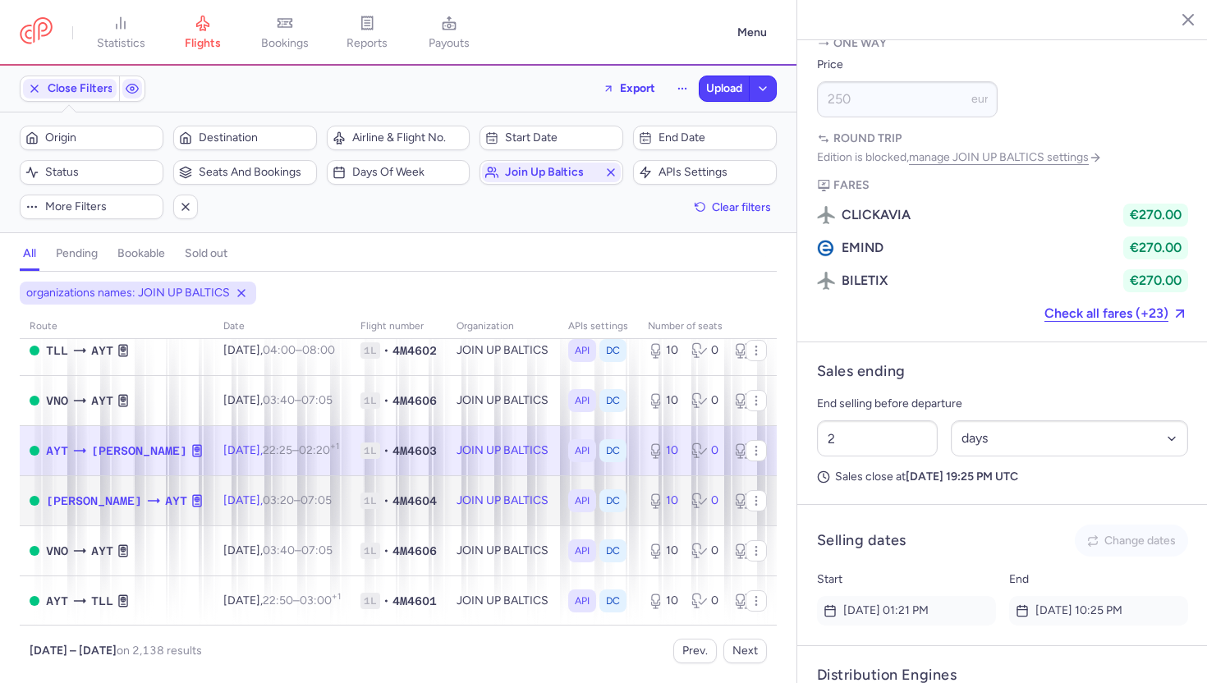
click at [496, 515] on td "JOIN UP BALTICS" at bounding box center [503, 500] width 112 height 50
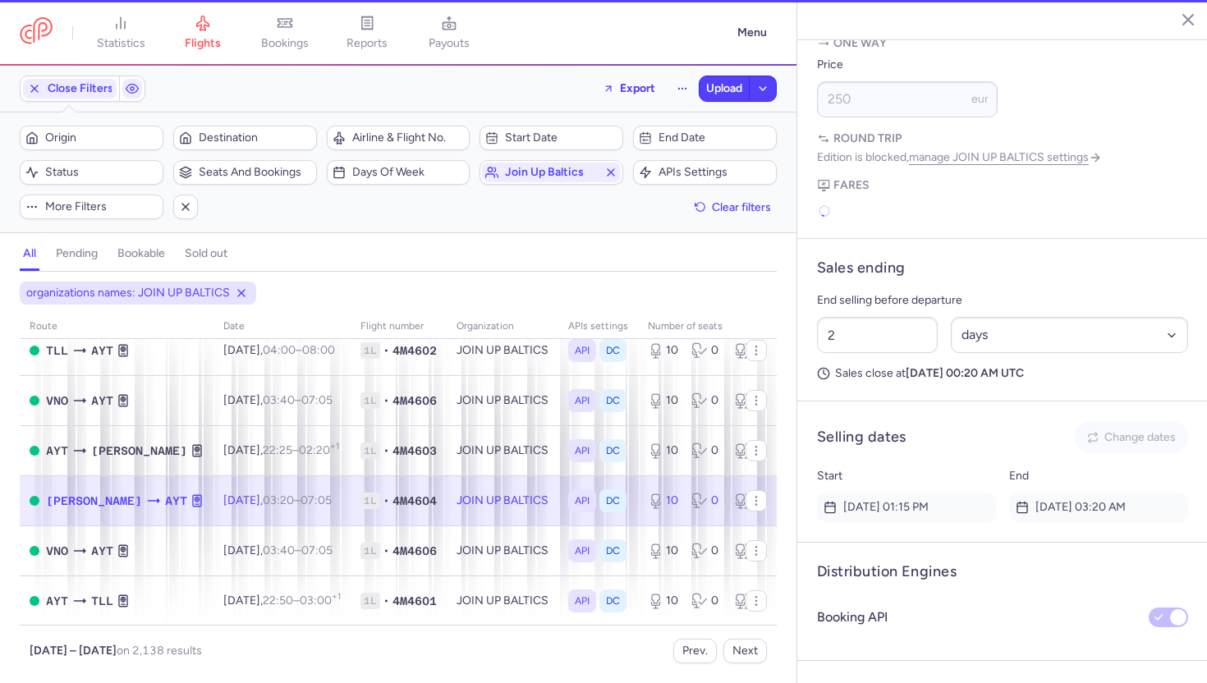
scroll to position [827, 0]
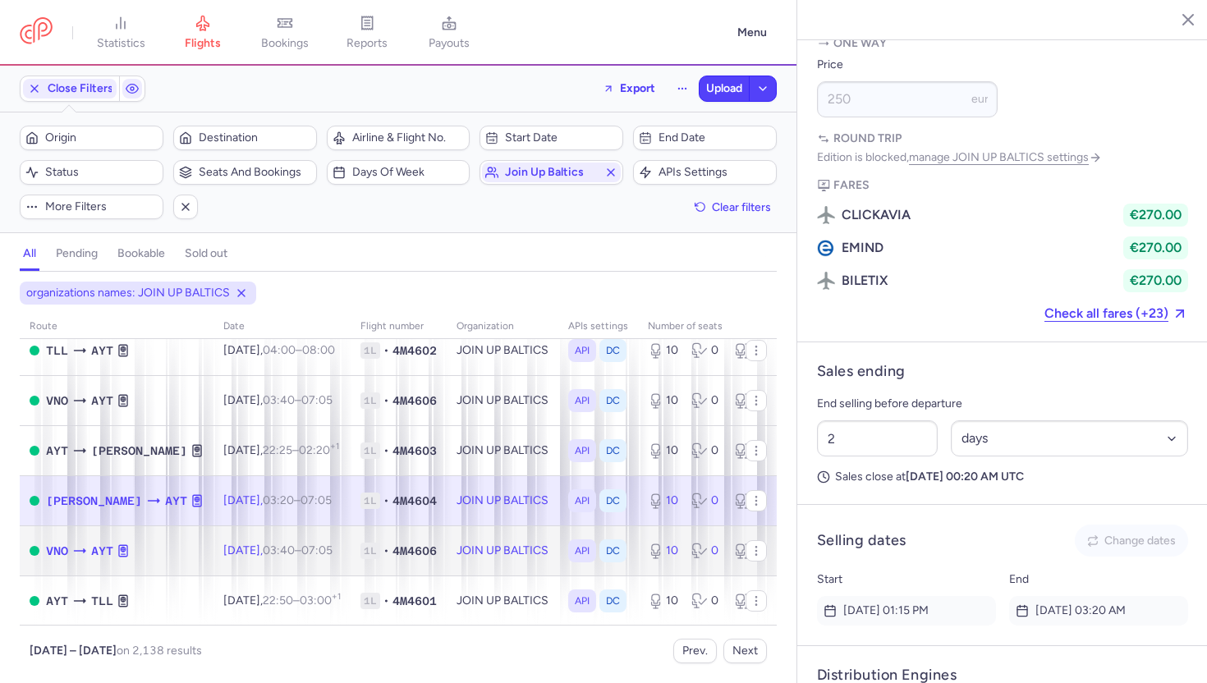
click at [483, 551] on td "JOIN UP BALTICS" at bounding box center [503, 550] width 112 height 50
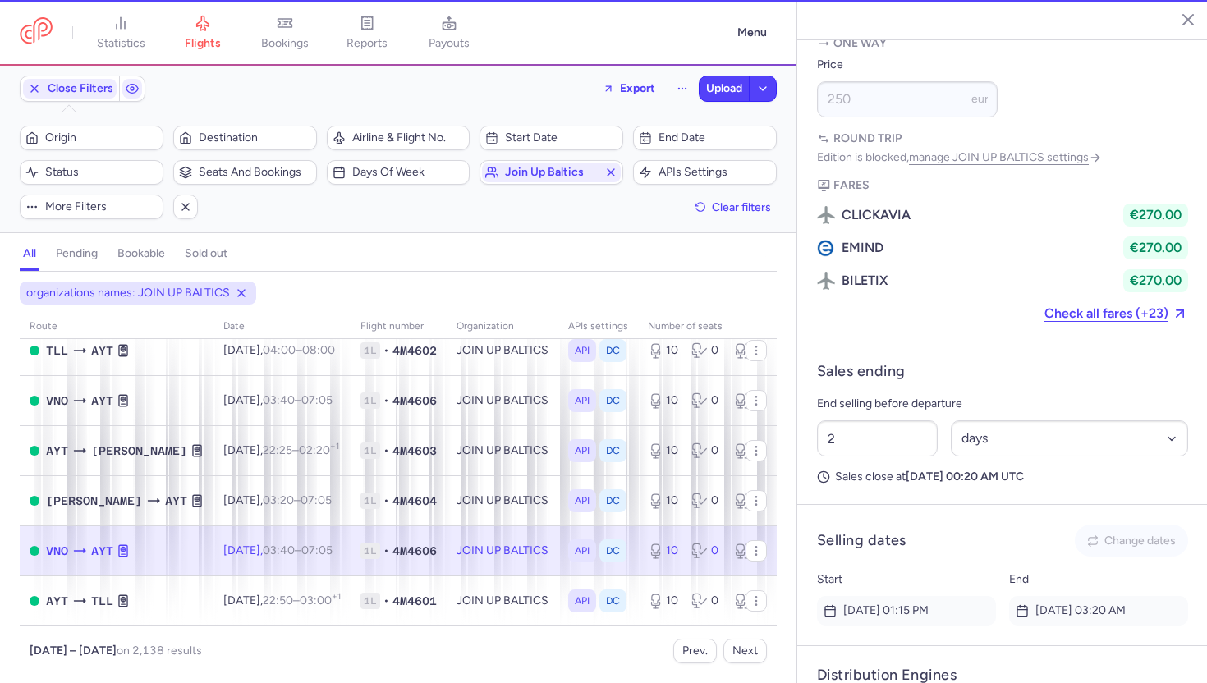
type input "6"
select select "hours"
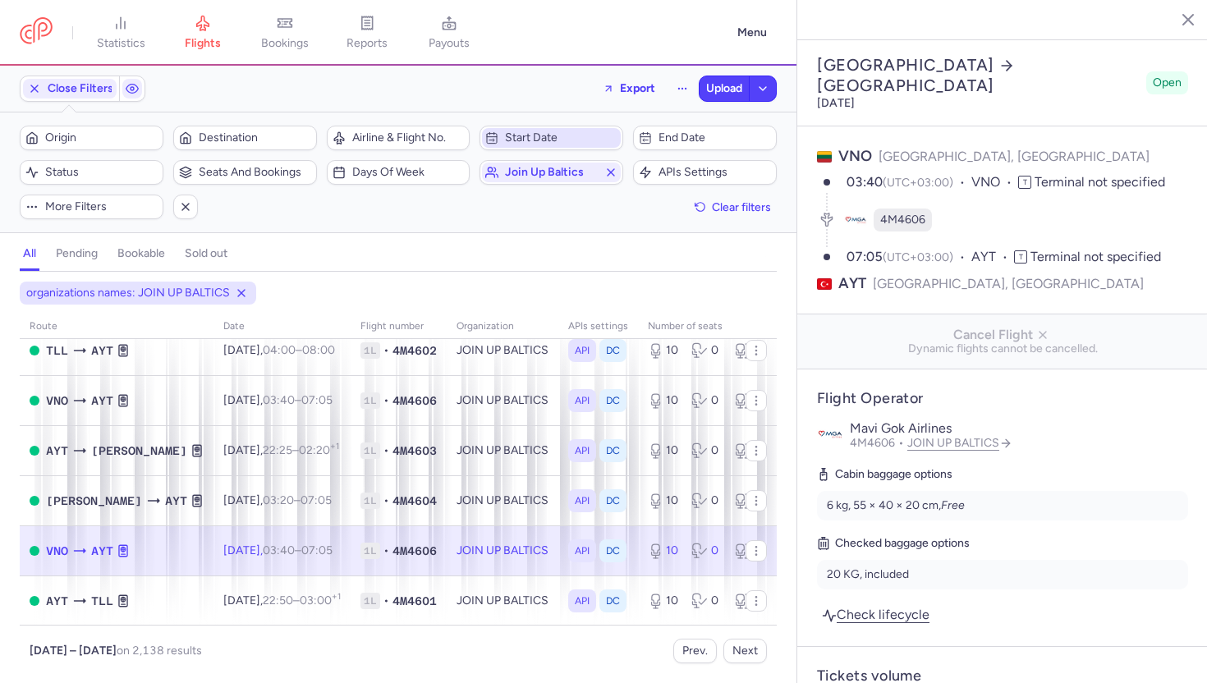
click at [559, 141] on span "Start date" at bounding box center [561, 137] width 112 height 13
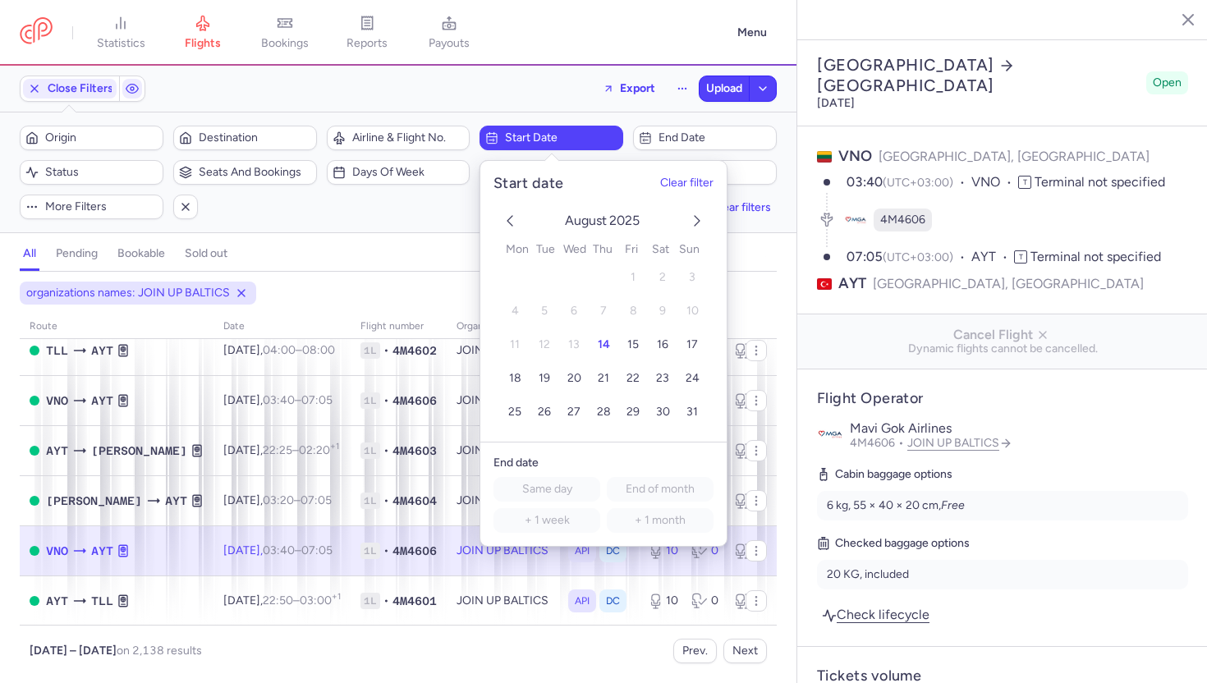
click at [696, 217] on polyline "next month" at bounding box center [696, 221] width 5 height 10
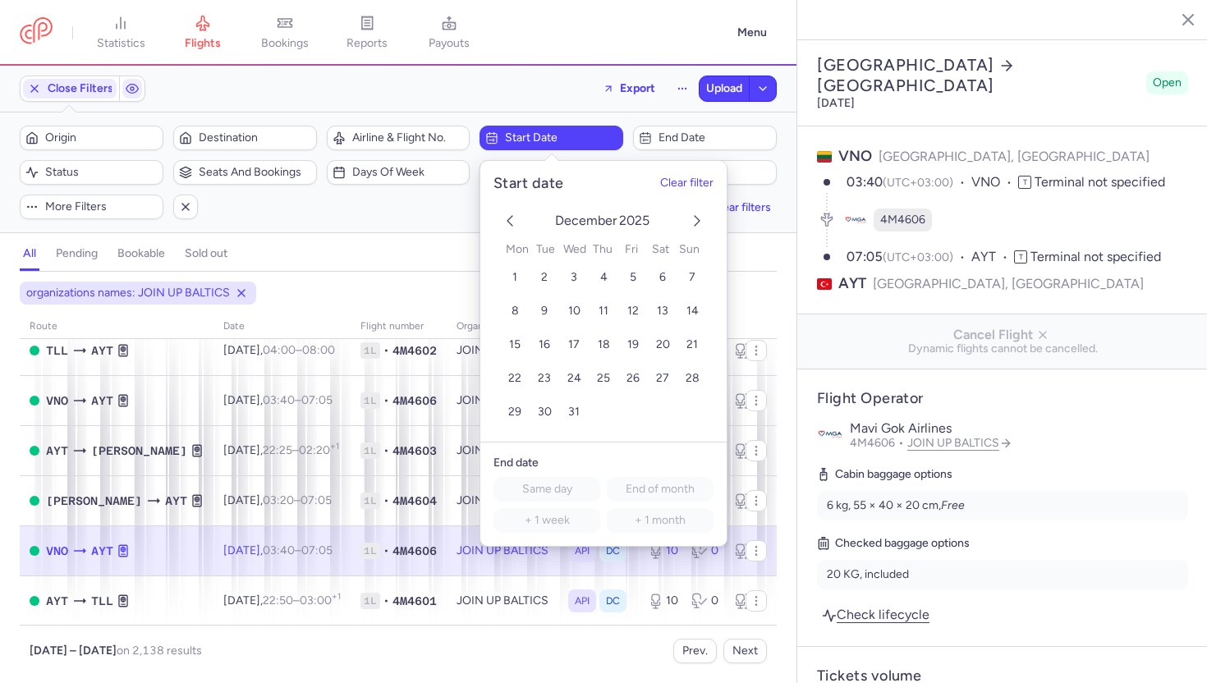
click at [696, 217] on polyline "next month" at bounding box center [696, 221] width 5 height 10
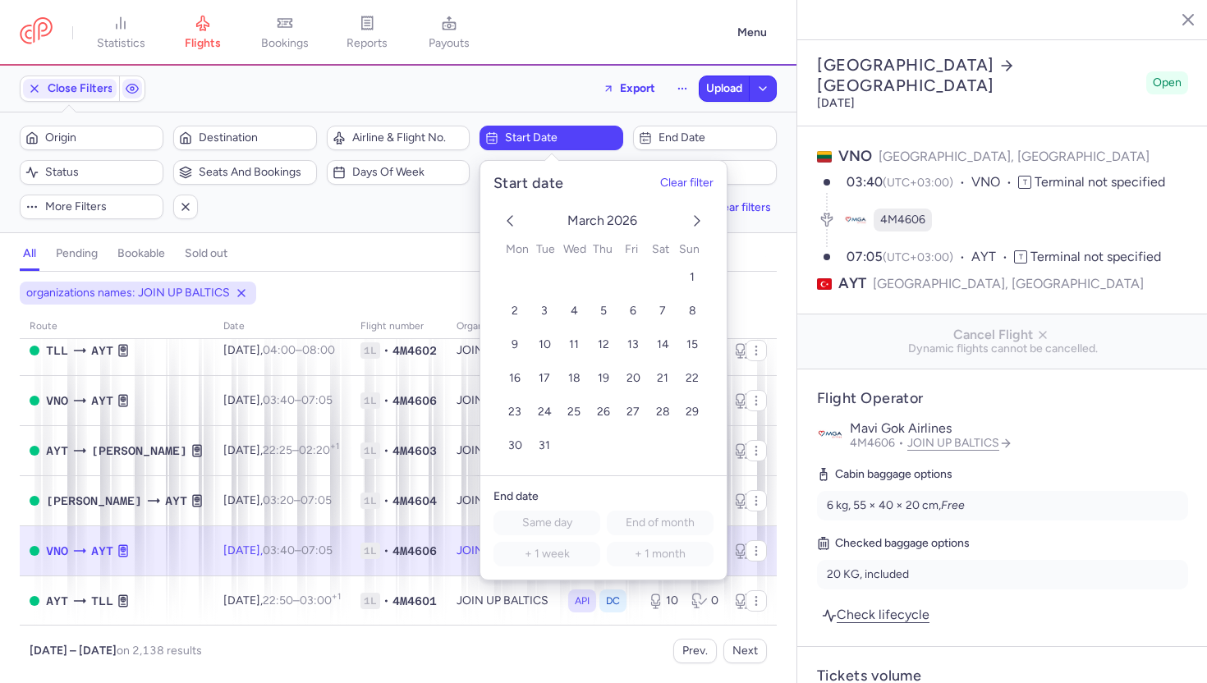
click at [696, 217] on polyline "next month" at bounding box center [696, 221] width 5 height 10
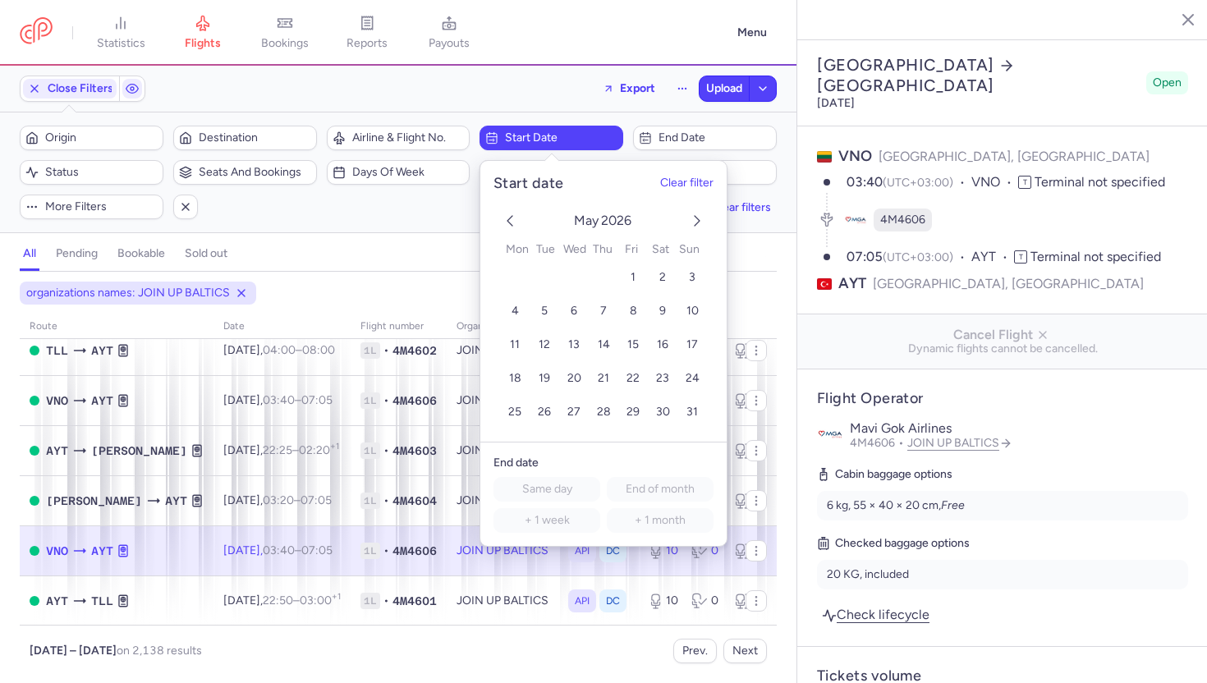
click at [696, 217] on polyline "next month" at bounding box center [696, 221] width 5 height 10
click at [496, 225] on div "September 2026 1 2 3 4 5 6 7 8 9 10 11 12 13 14 15 16 17 18 19 20 21 22 23 24 2…" at bounding box center [603, 317] width 246 height 249
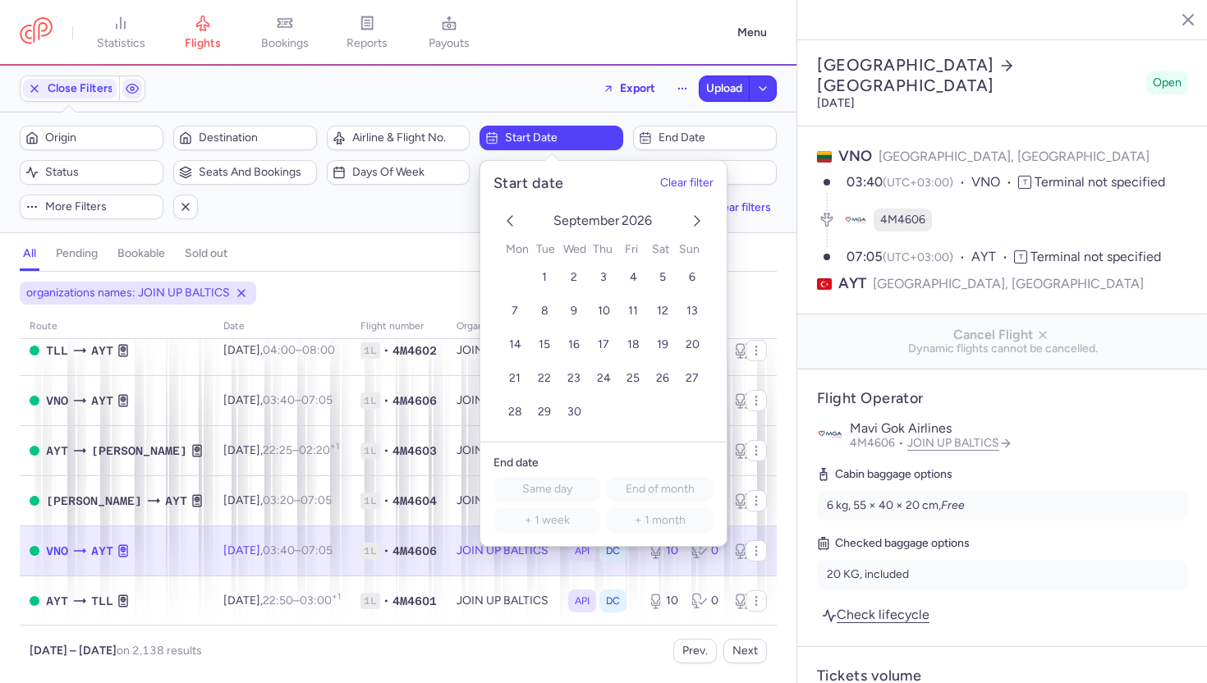
click at [508, 224] on icon "previous month" at bounding box center [510, 221] width 20 height 20
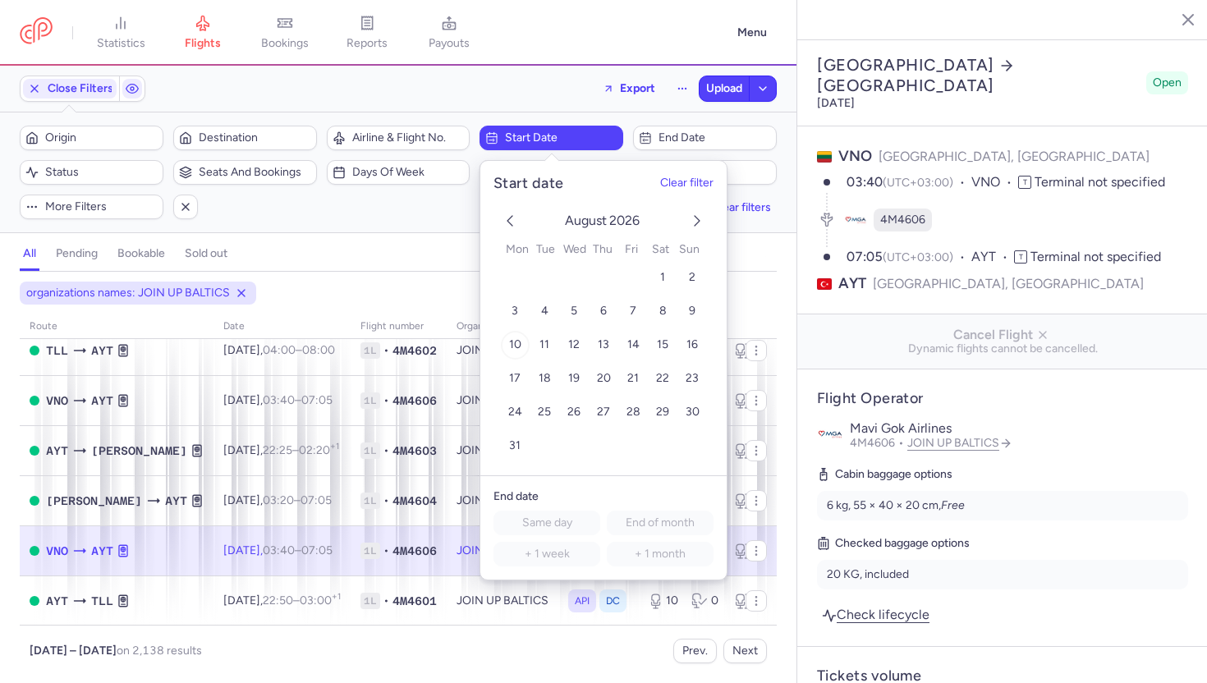
click at [507, 350] on button "10" at bounding box center [515, 345] width 29 height 29
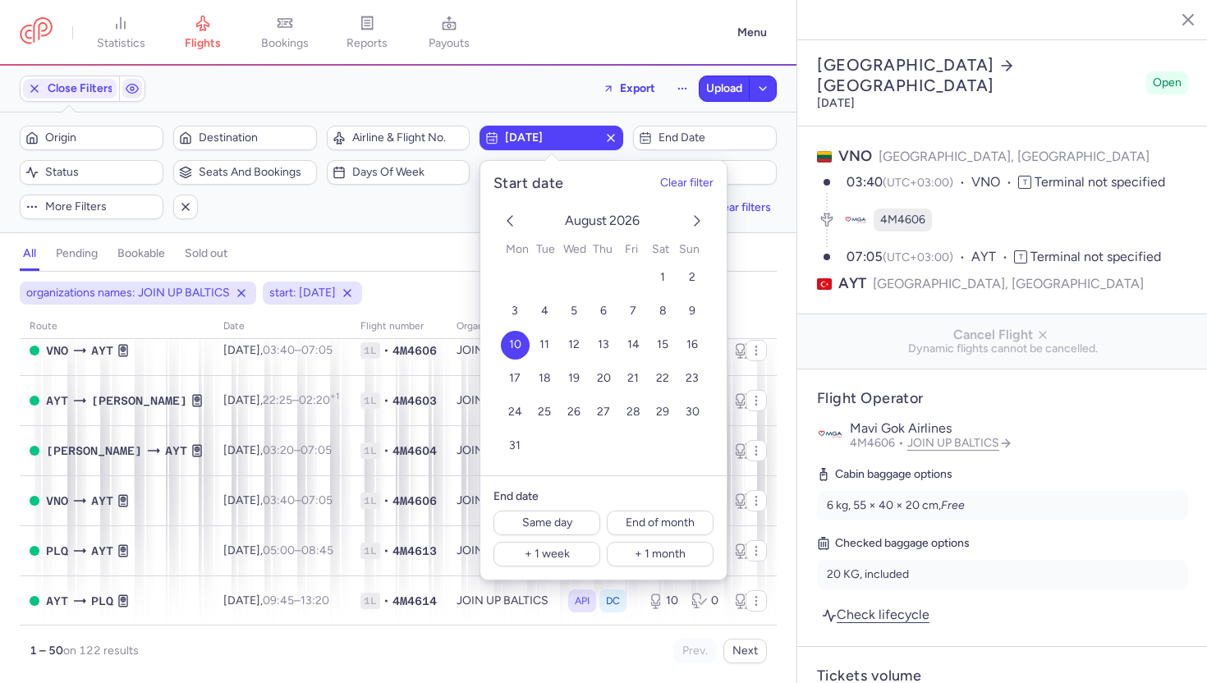
click at [396, 247] on div "all pending bookable sold out" at bounding box center [398, 257] width 757 height 29
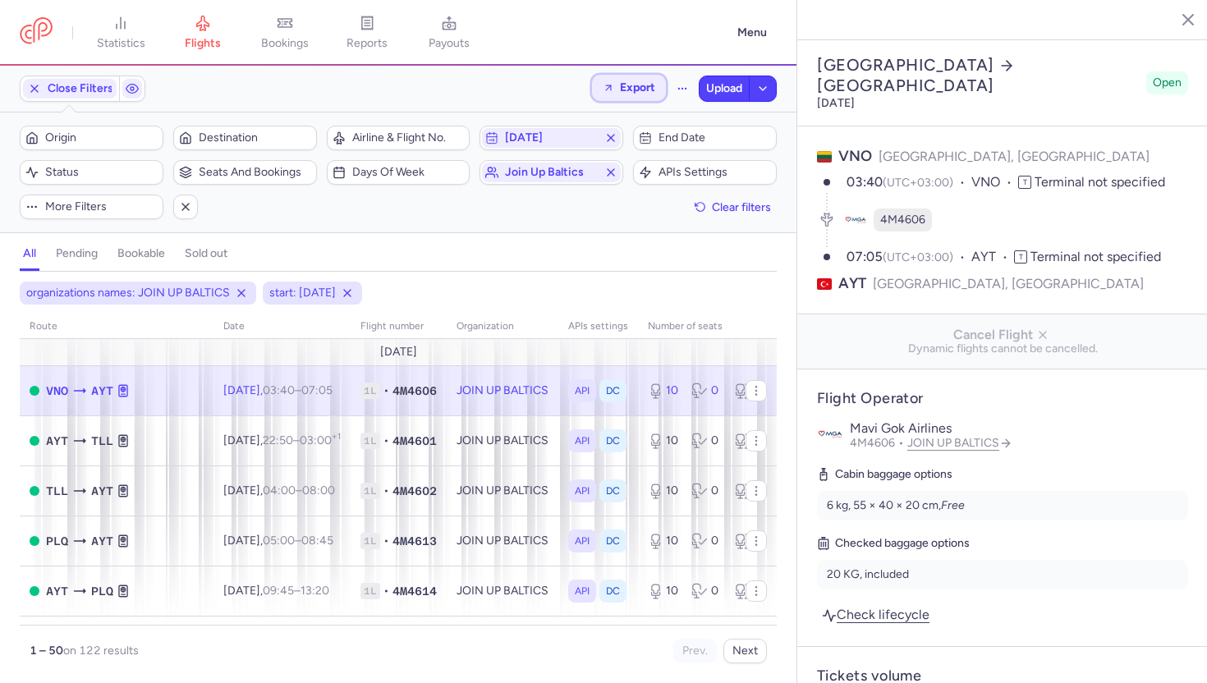
click at [635, 92] on span "Export" at bounding box center [637, 87] width 35 height 12
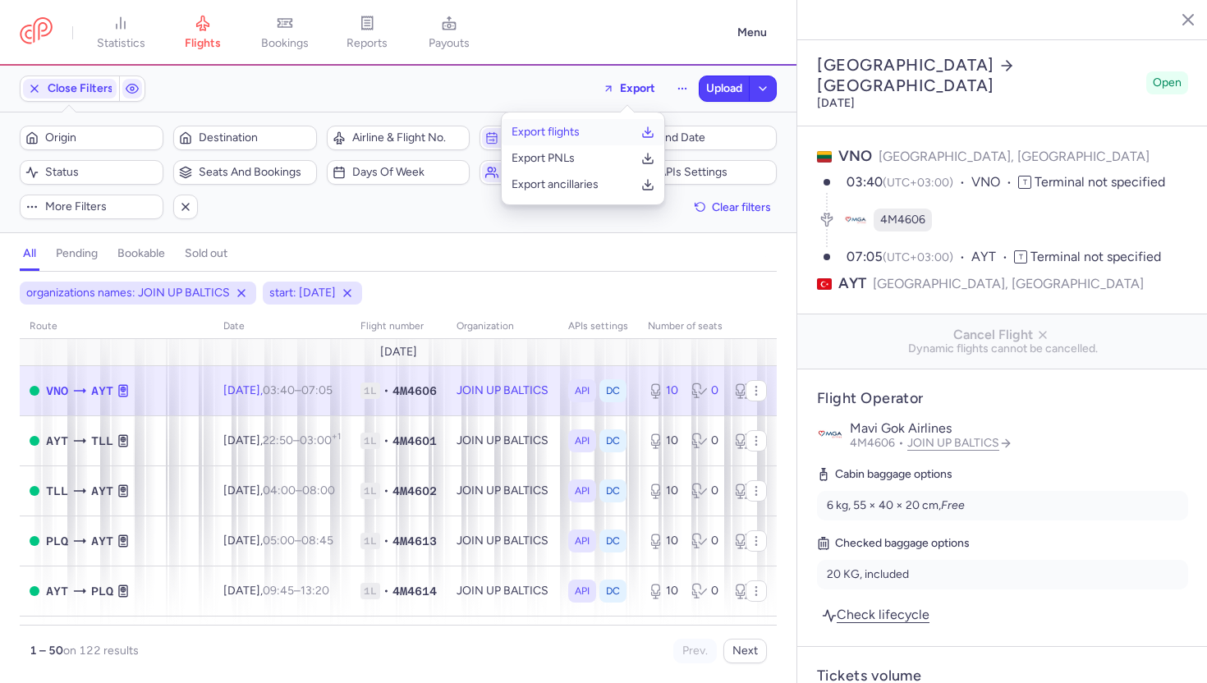
click at [592, 130] on button "Export flights" at bounding box center [583, 132] width 163 height 26
click at [1191, 40] on header "Vilnius Antalya Monday, August 10, 2026 Open" at bounding box center [1002, 83] width 410 height 86
click at [1180, 20] on icon "button" at bounding box center [1175, 19] width 16 height 16
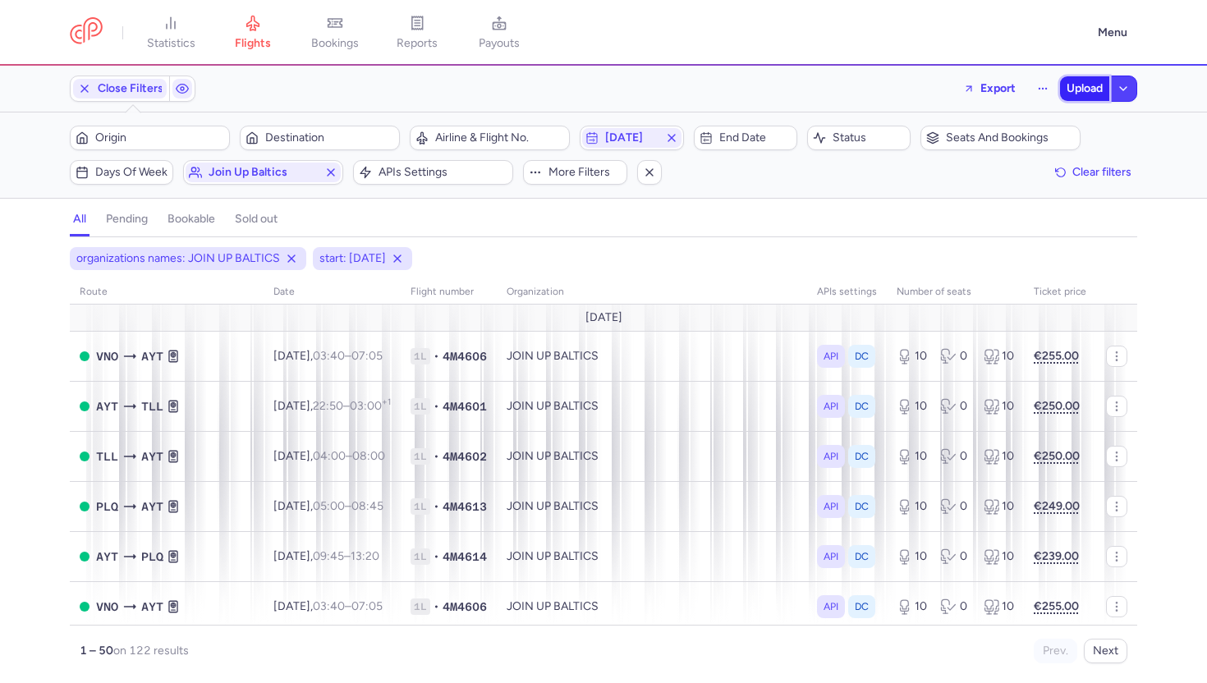
click at [1089, 85] on span "Upload" at bounding box center [1084, 88] width 36 height 13
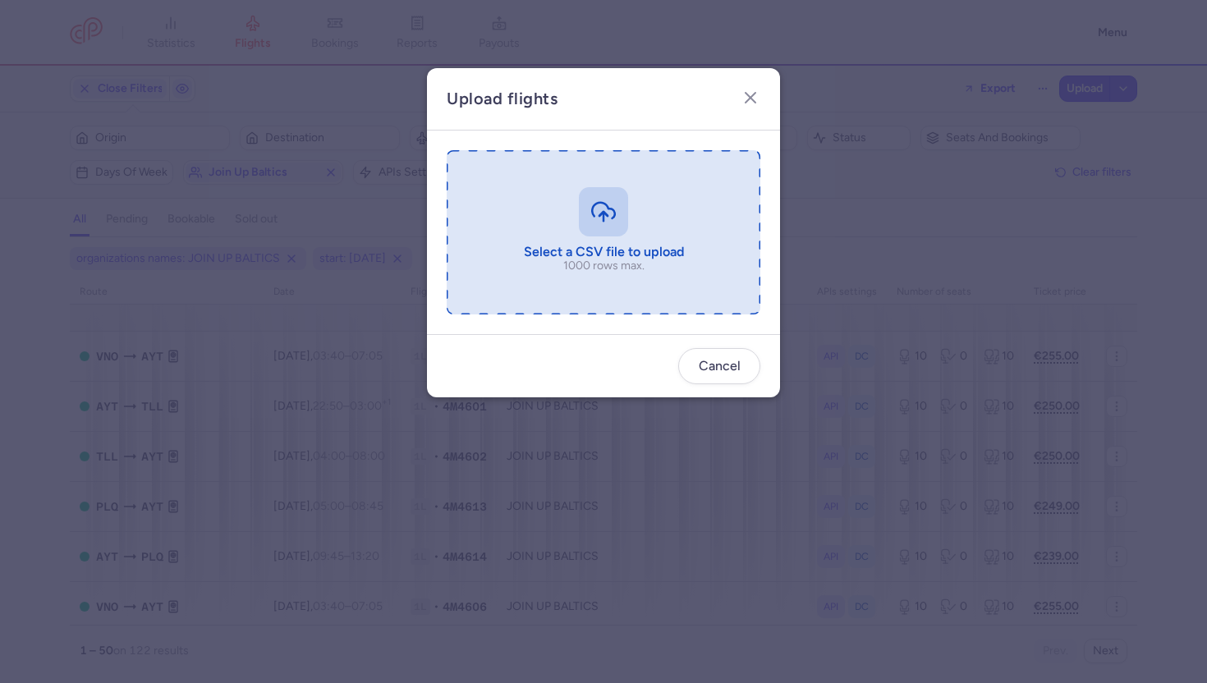
click at [598, 230] on input "file" at bounding box center [604, 232] width 314 height 164
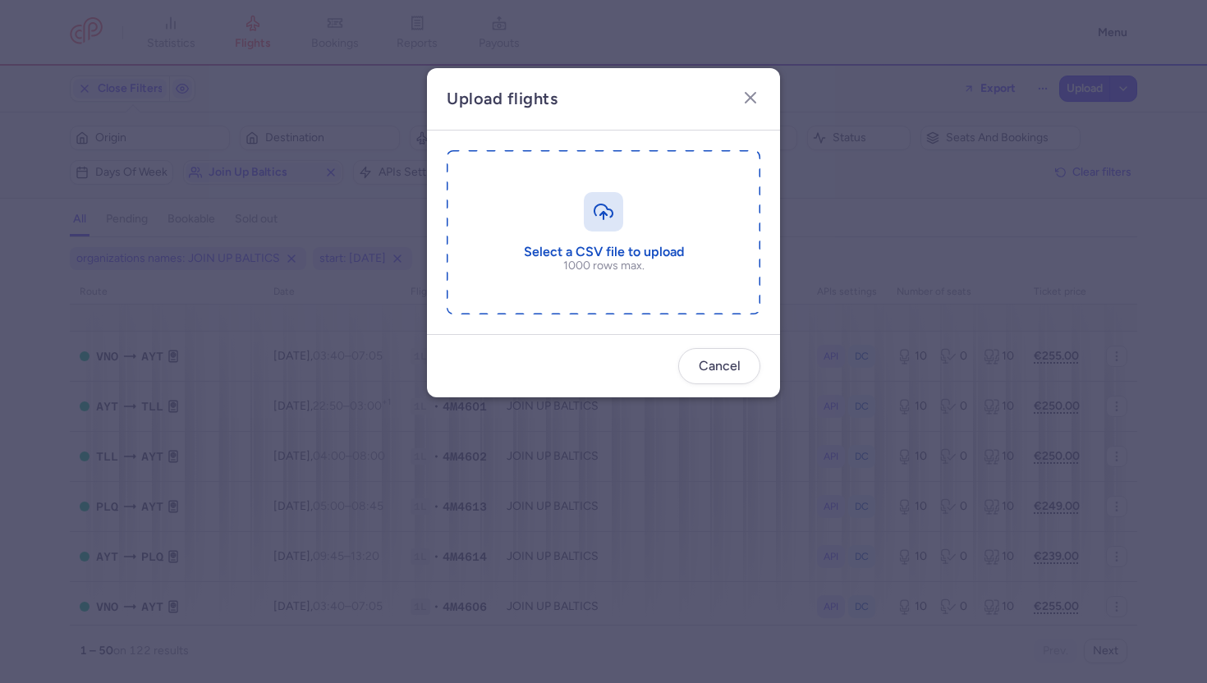
type input "C:\fakepath\export_flights_20250814,1216.csv"
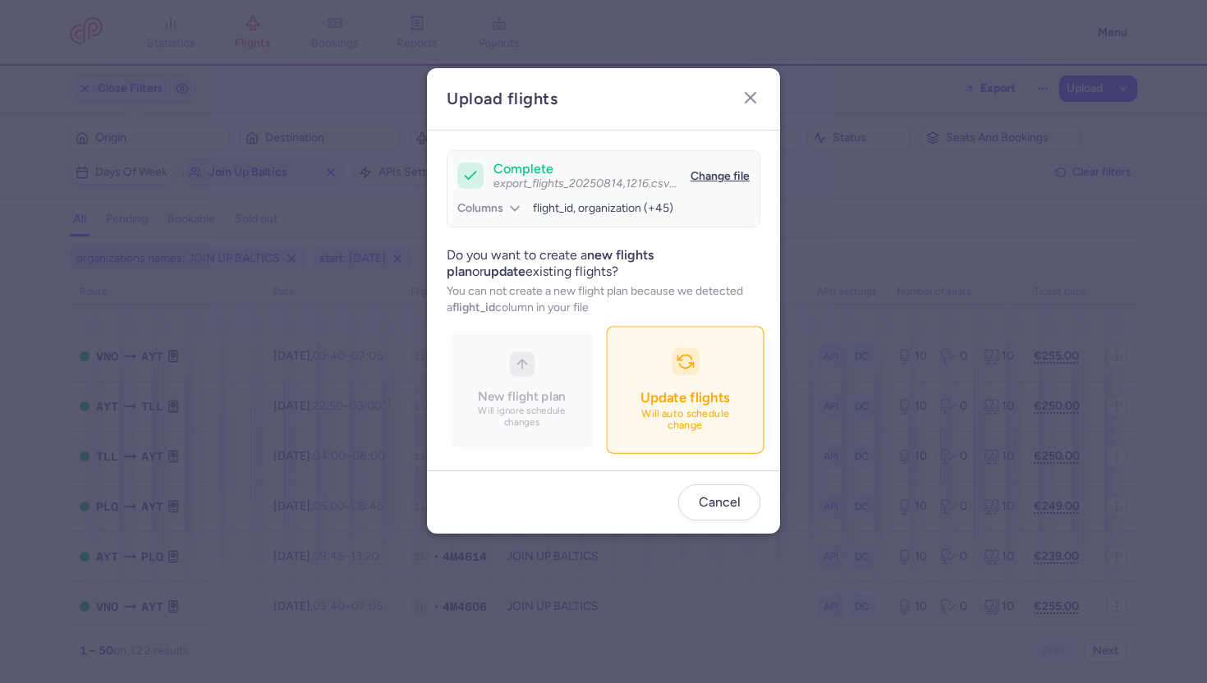
click at [685, 391] on span "Update flights" at bounding box center [684, 397] width 89 height 16
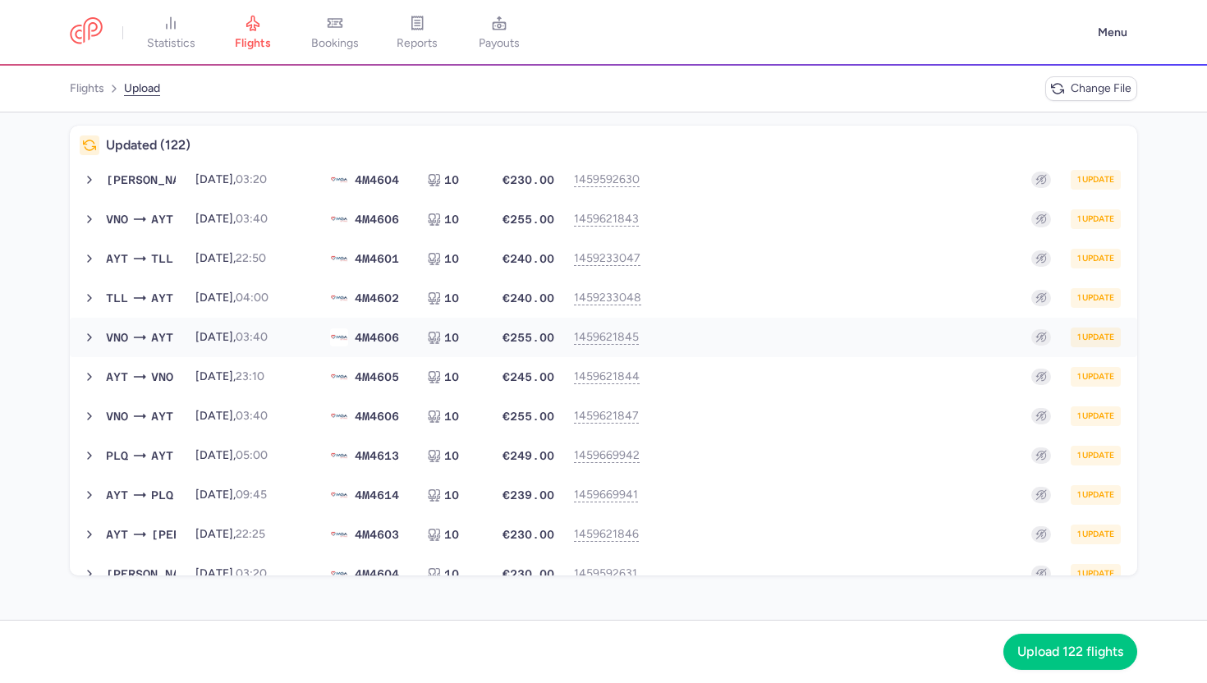
scroll to position [4396, 0]
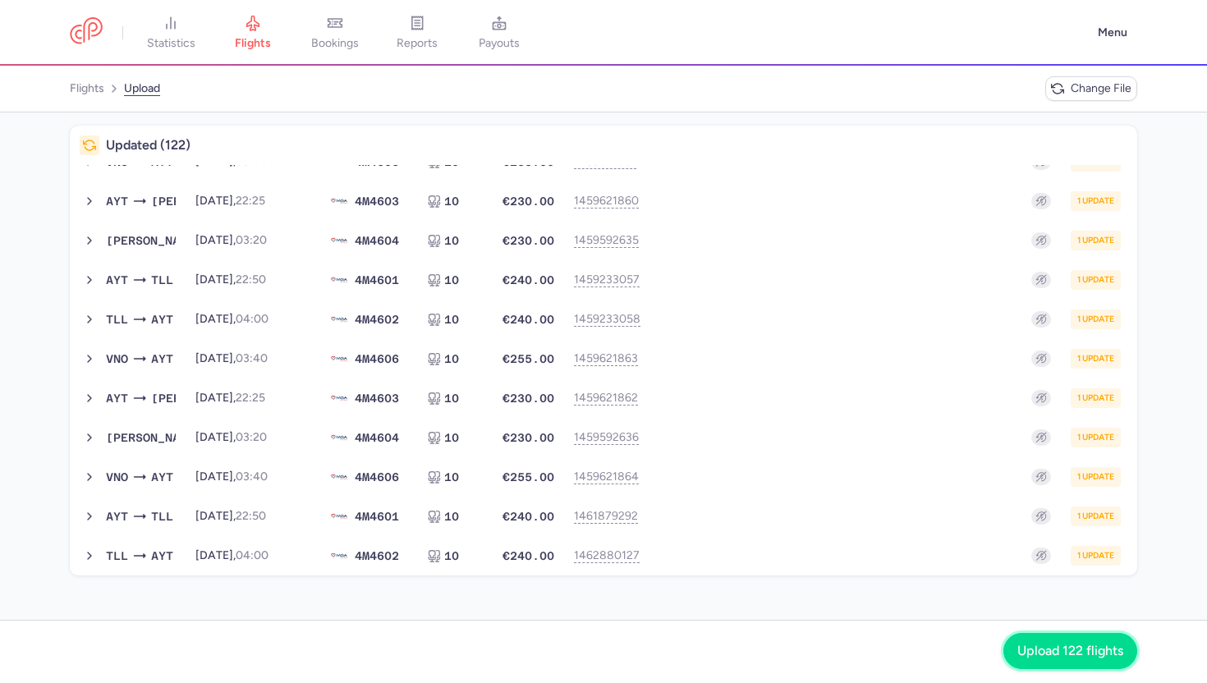
click at [1033, 644] on span "Upload 122 flights" at bounding box center [1070, 651] width 106 height 15
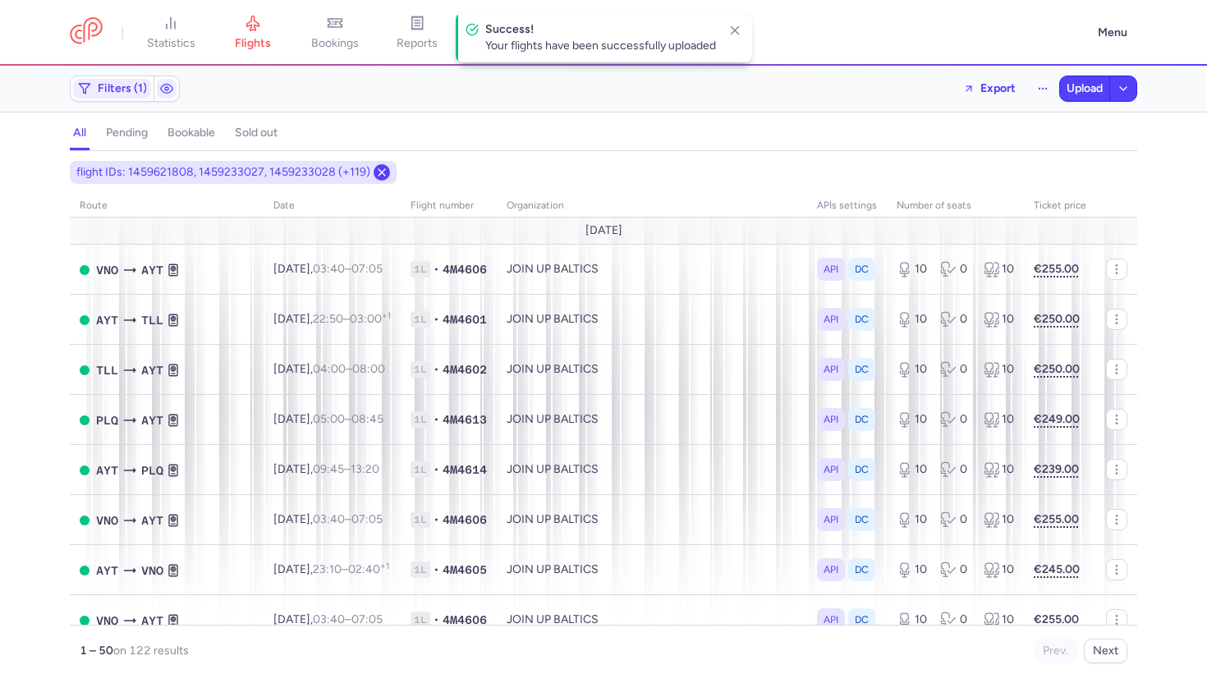
click at [378, 170] on line at bounding box center [381, 172] width 7 height 7
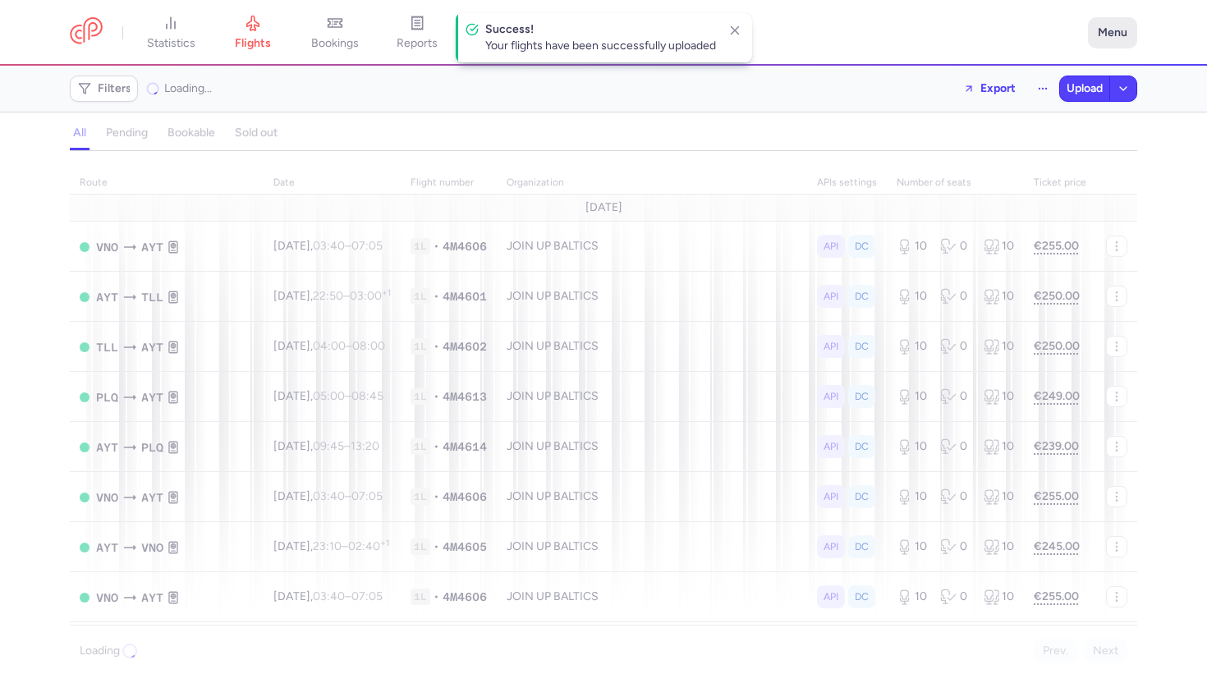
click at [1097, 33] on button "Menu" at bounding box center [1112, 32] width 49 height 31
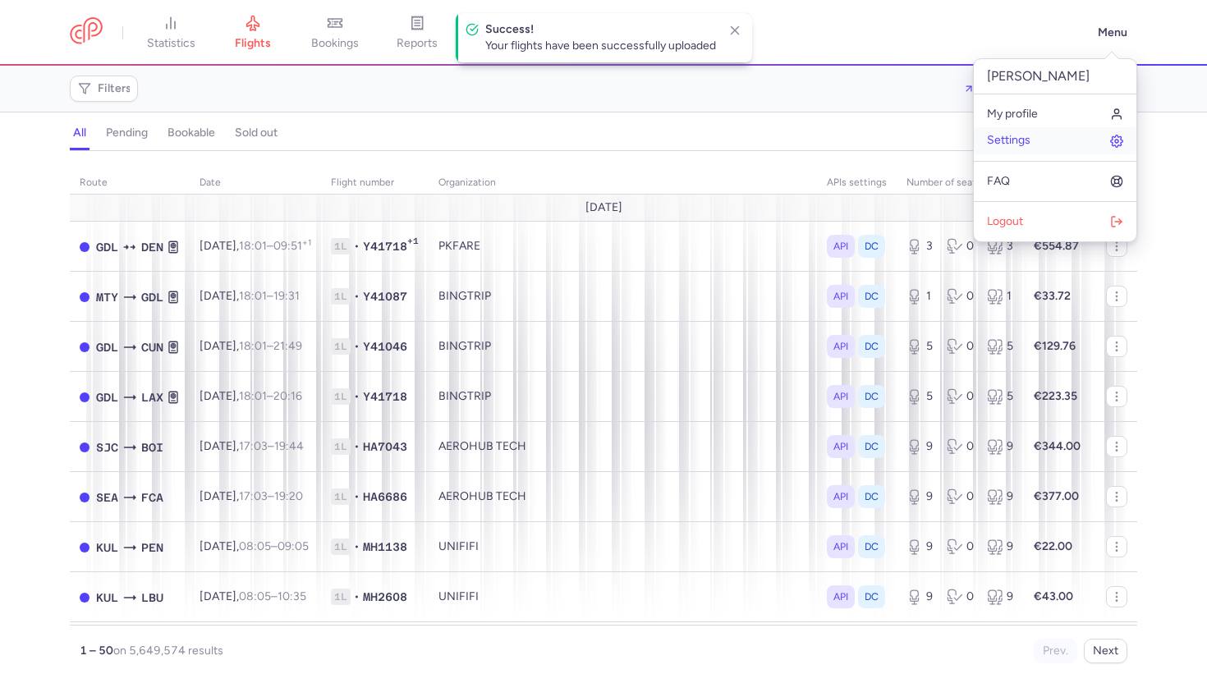
click at [996, 133] on link "Settings" at bounding box center [1055, 140] width 163 height 26
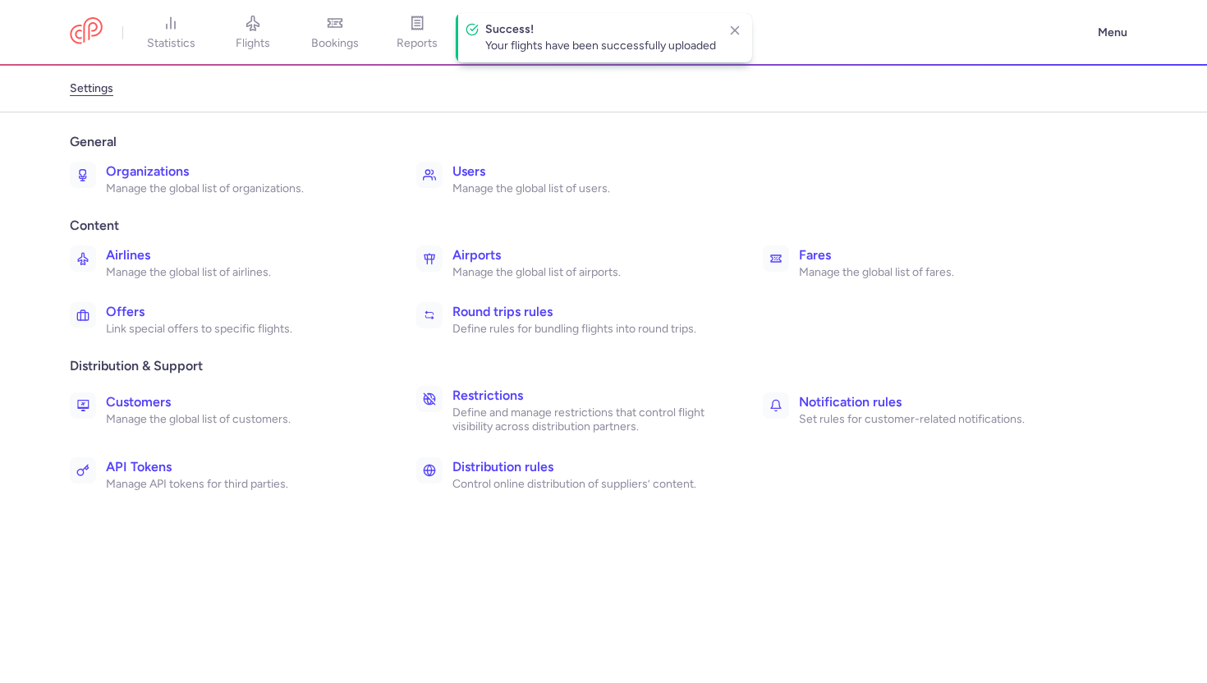
click at [256, 176] on h3 "Organizations" at bounding box center [243, 172] width 274 height 20
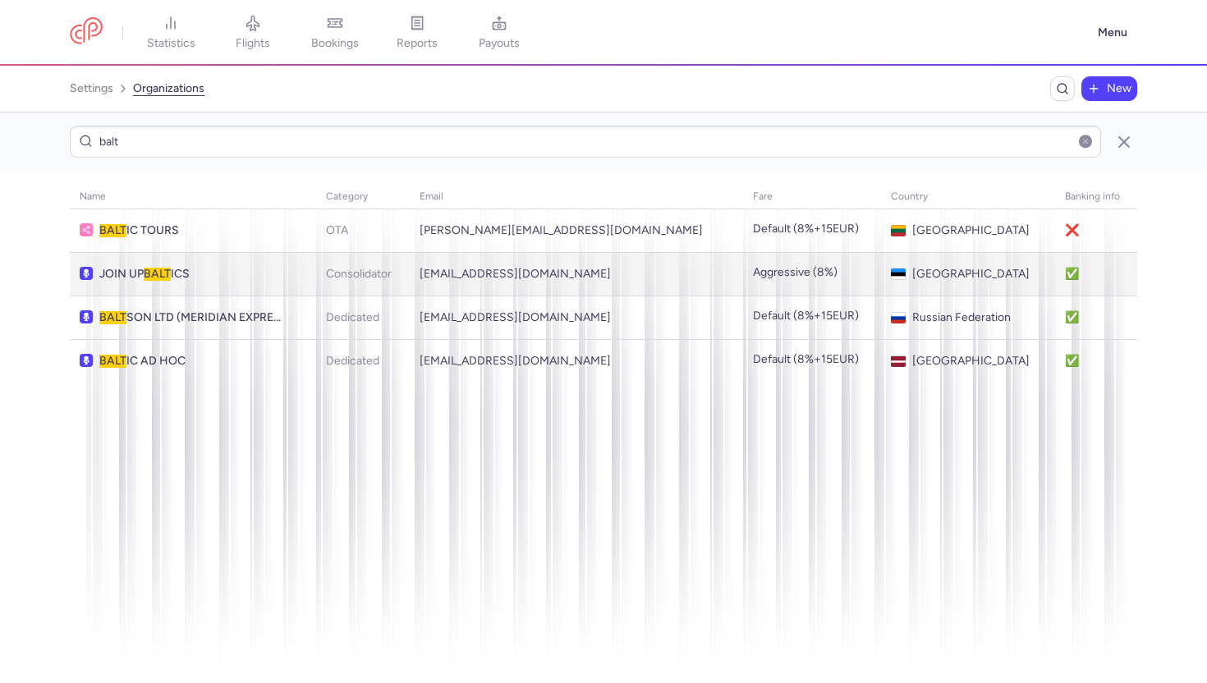
type input "balt"
click at [243, 278] on span "JOIN UP BALT ICS" at bounding box center [191, 274] width 185 height 13
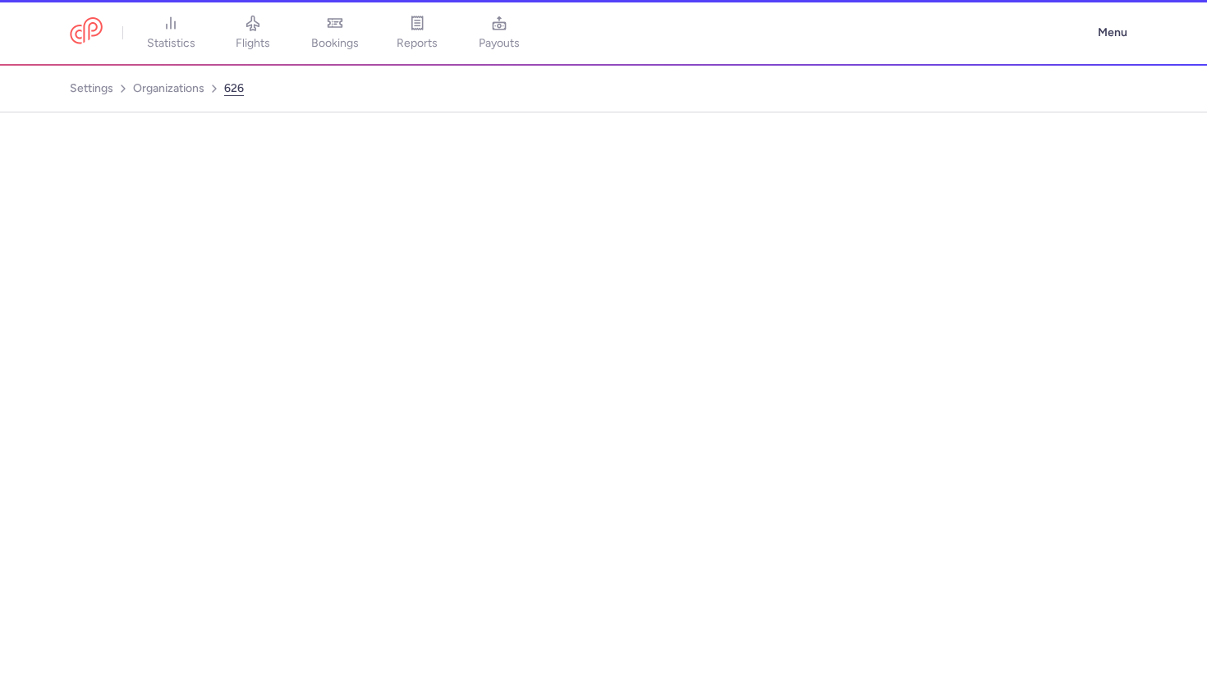
select select "CONSOLIDATOR"
select select "ee"
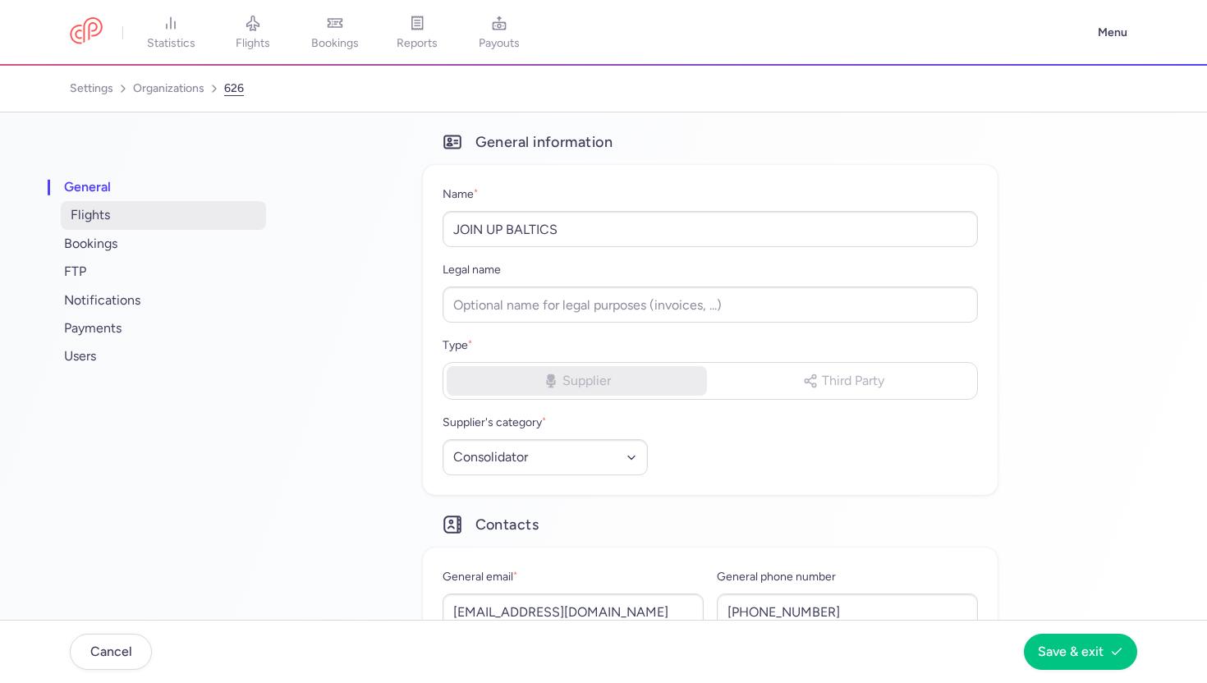
click at [215, 228] on span "flights" at bounding box center [163, 215] width 205 height 28
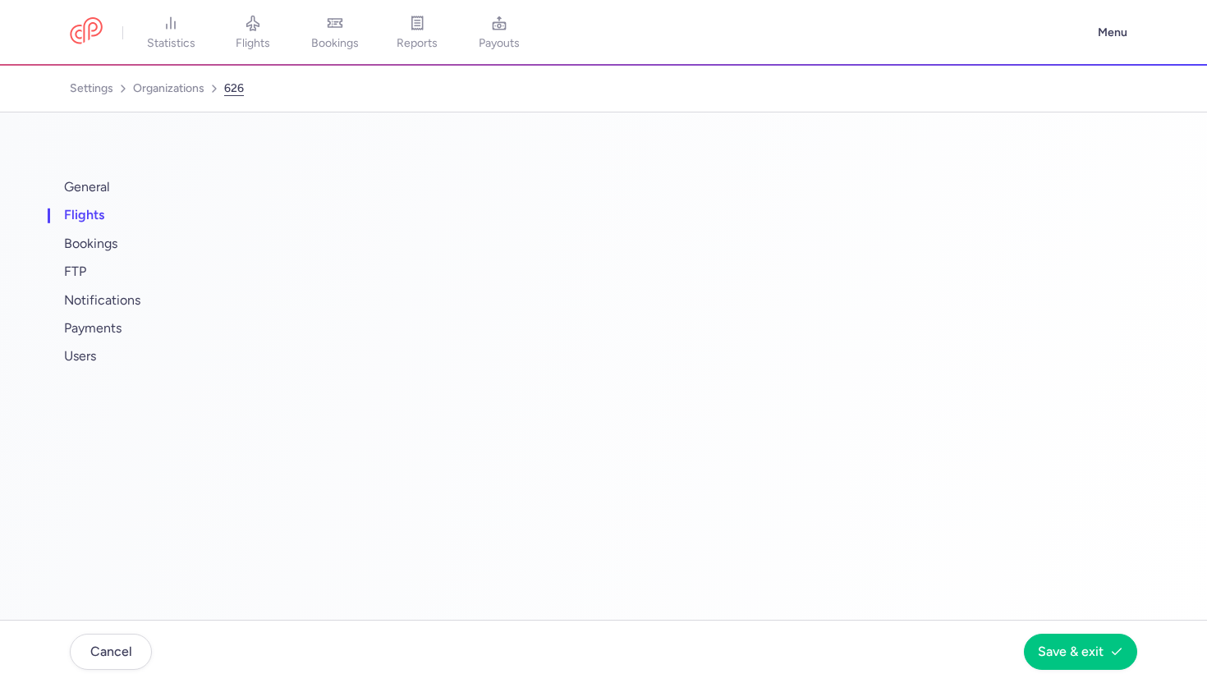
select select "days"
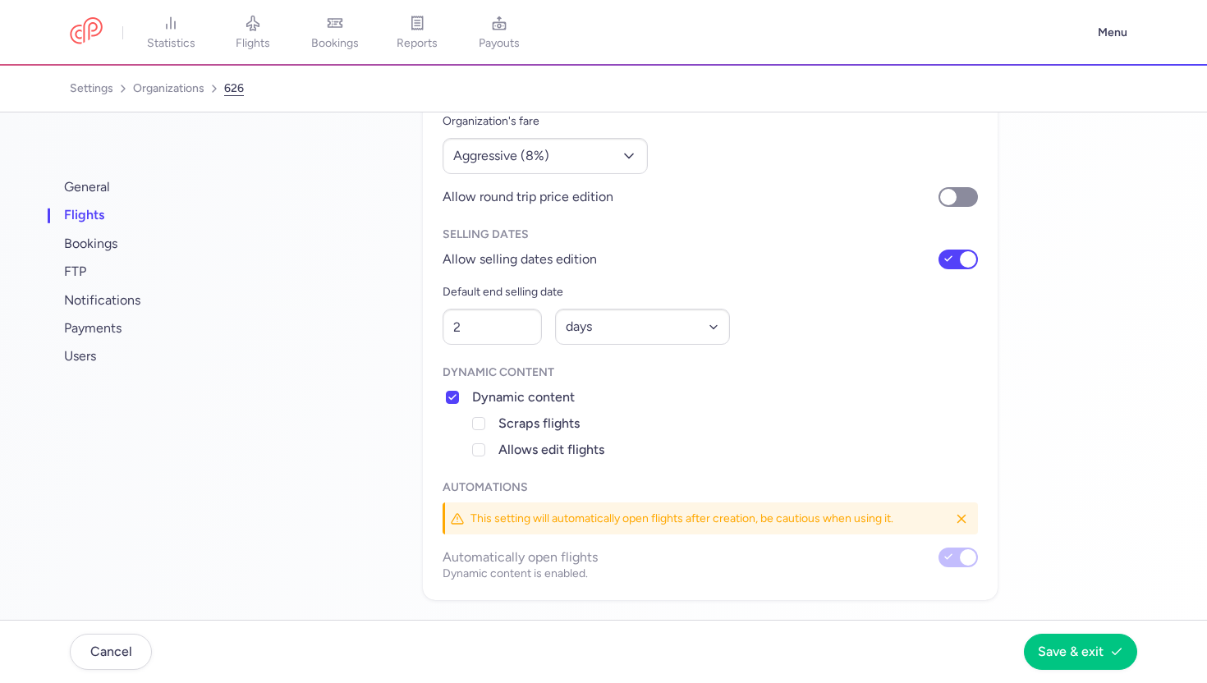
scroll to position [213, 0]
click at [962, 259] on input "Allow selling dates edition" at bounding box center [957, 261] width 39 height 20
checkbox input "false"
click at [1063, 629] on nav "Cancel Save & exit" at bounding box center [603, 651] width 1207 height 63
click at [1067, 644] on span "Save & exit" at bounding box center [1071, 651] width 66 height 15
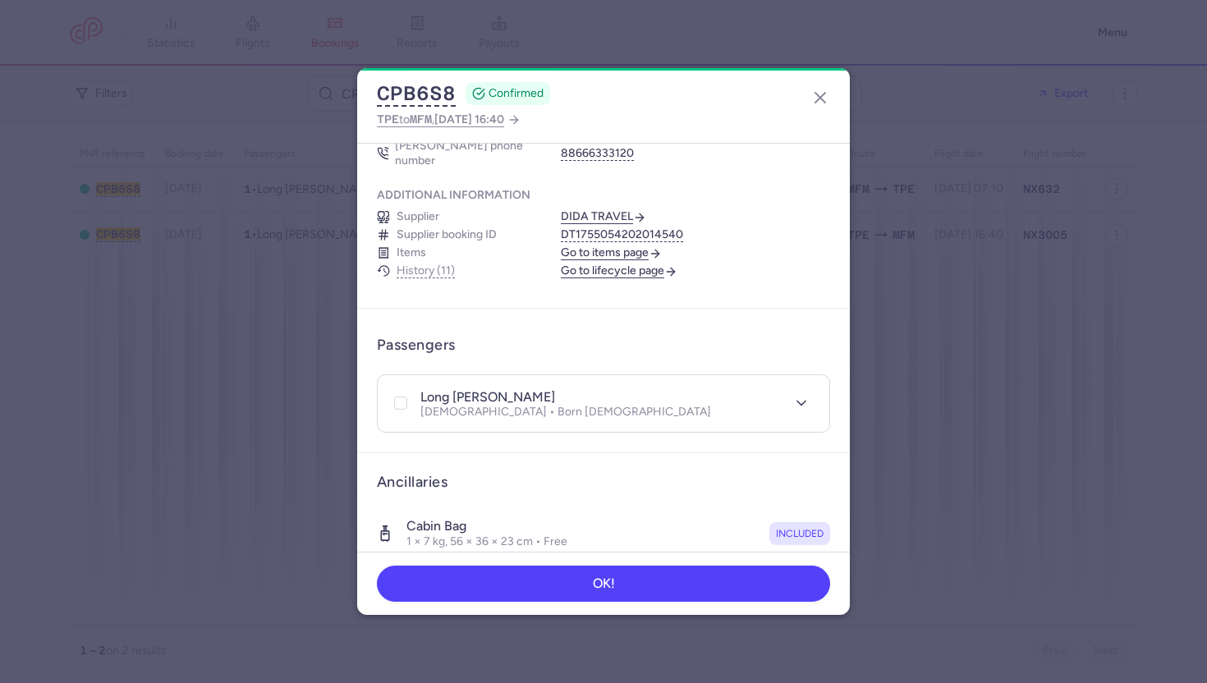
scroll to position [187, 0]
click at [504, 121] on span "[DATE] 16:40" at bounding box center [469, 119] width 70 height 14
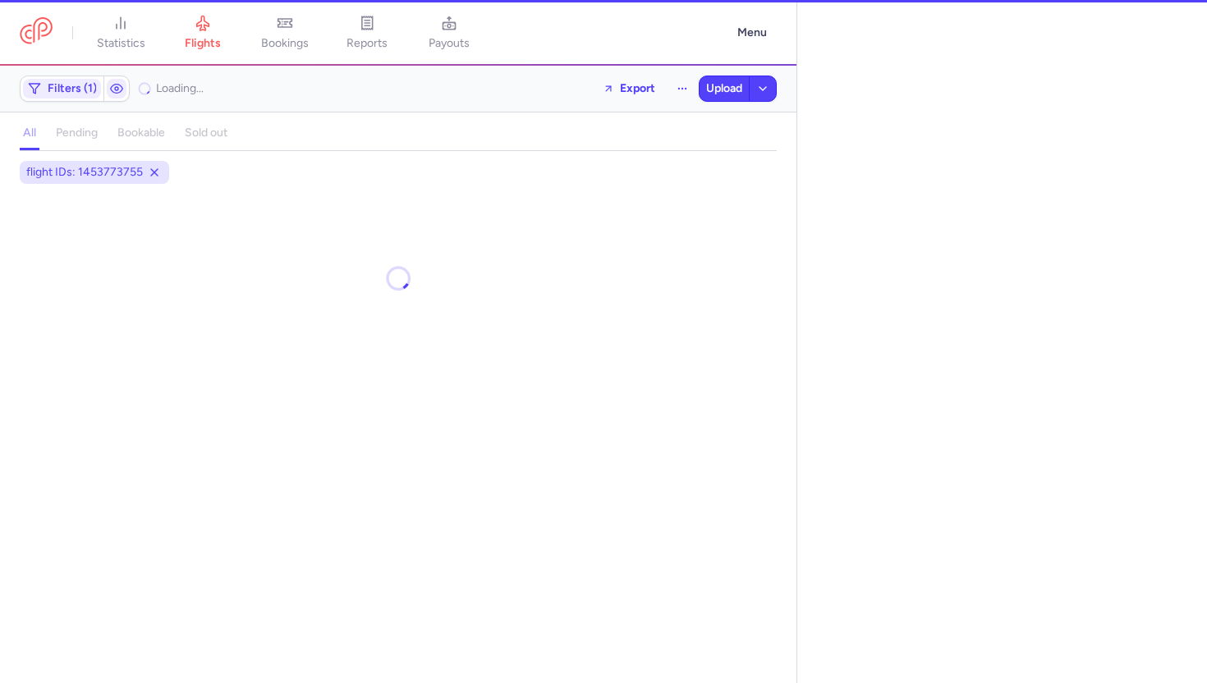
select select "days"
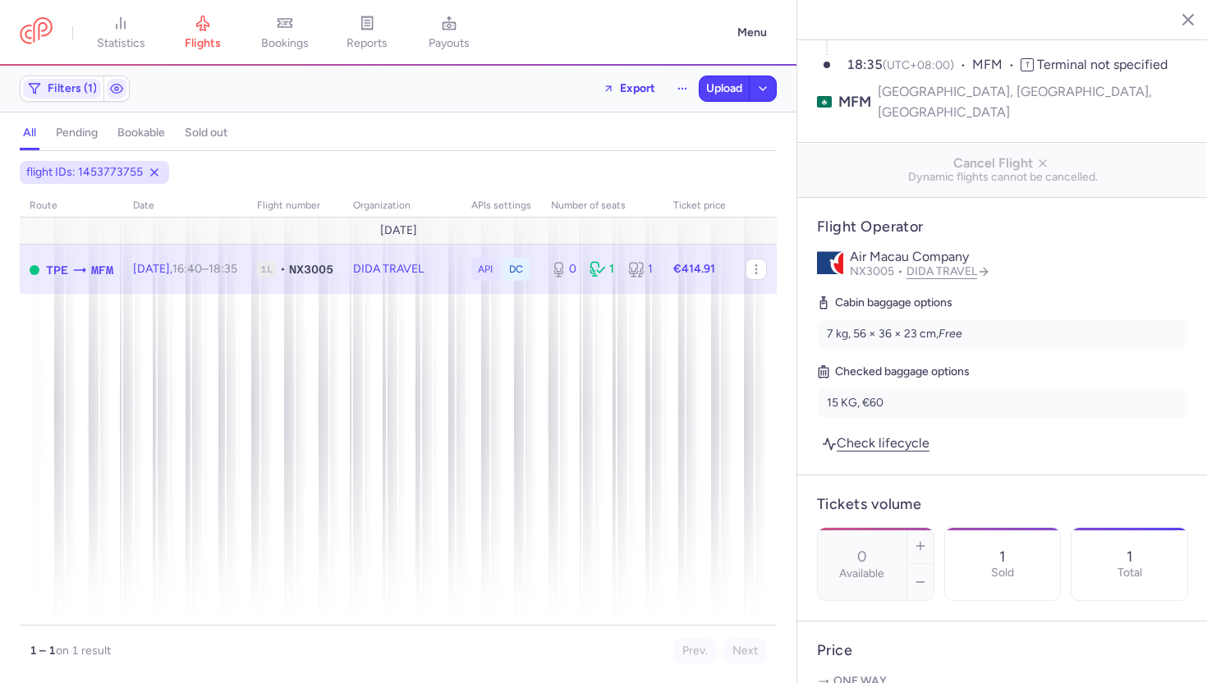
scroll to position [229, 0]
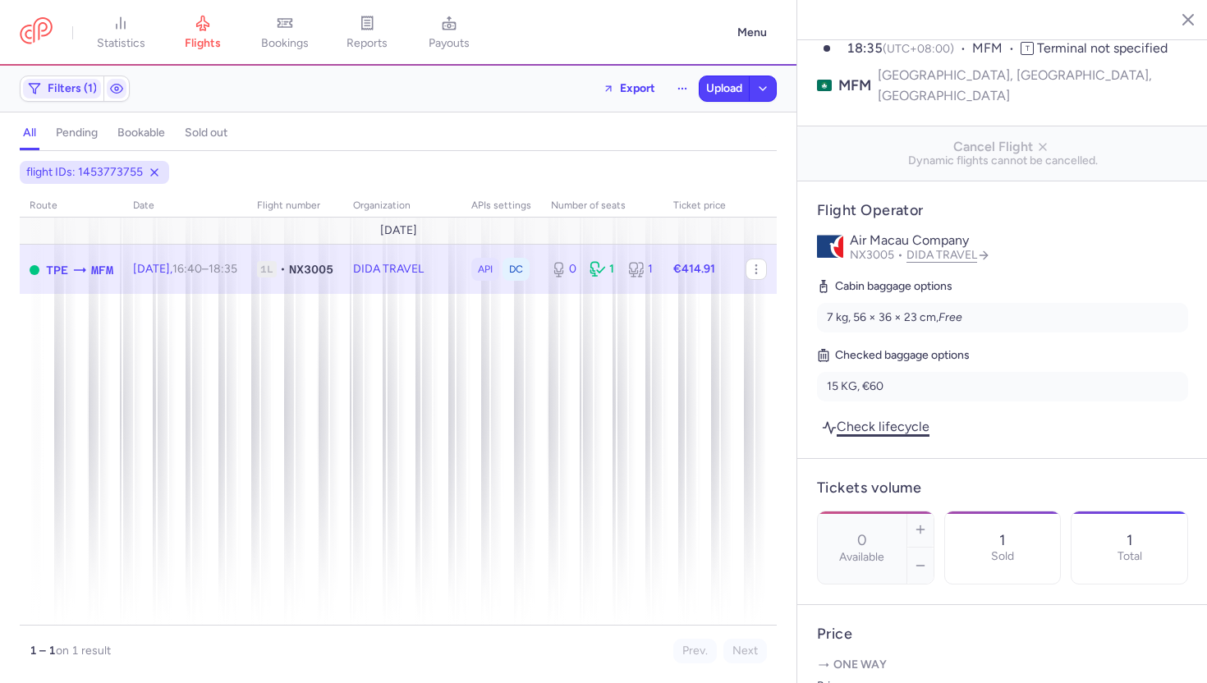
click at [883, 415] on link "Check lifecycle" at bounding box center [875, 426] width 117 height 22
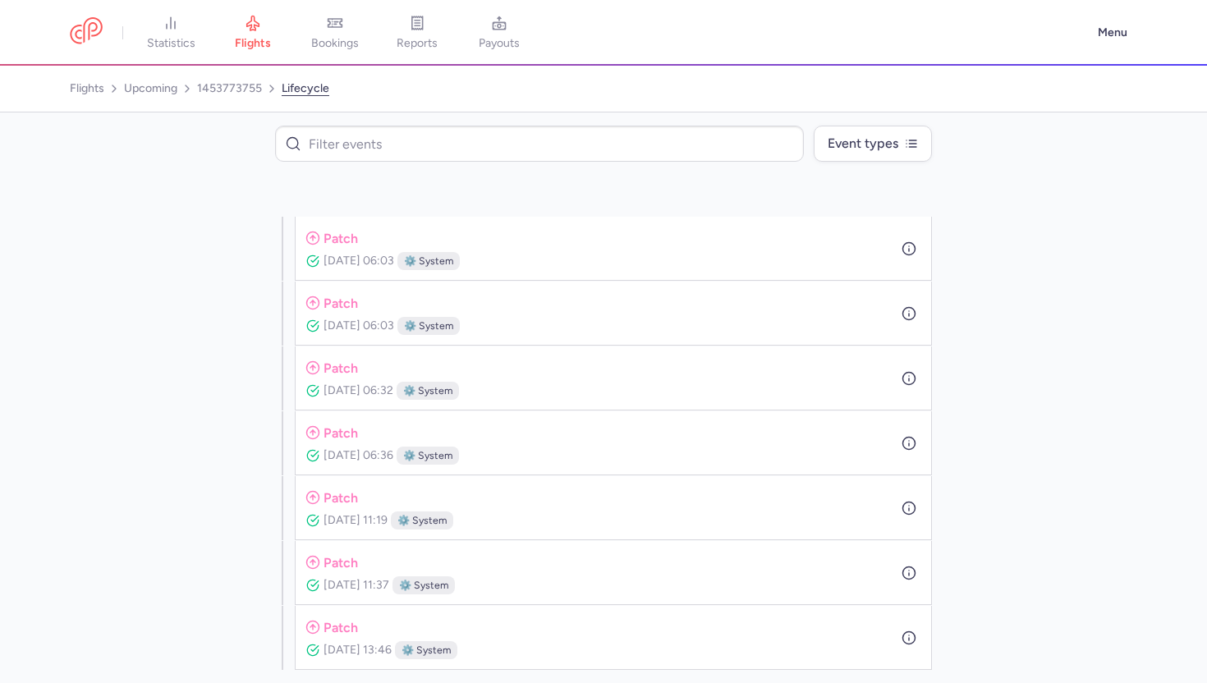
scroll to position [968, 0]
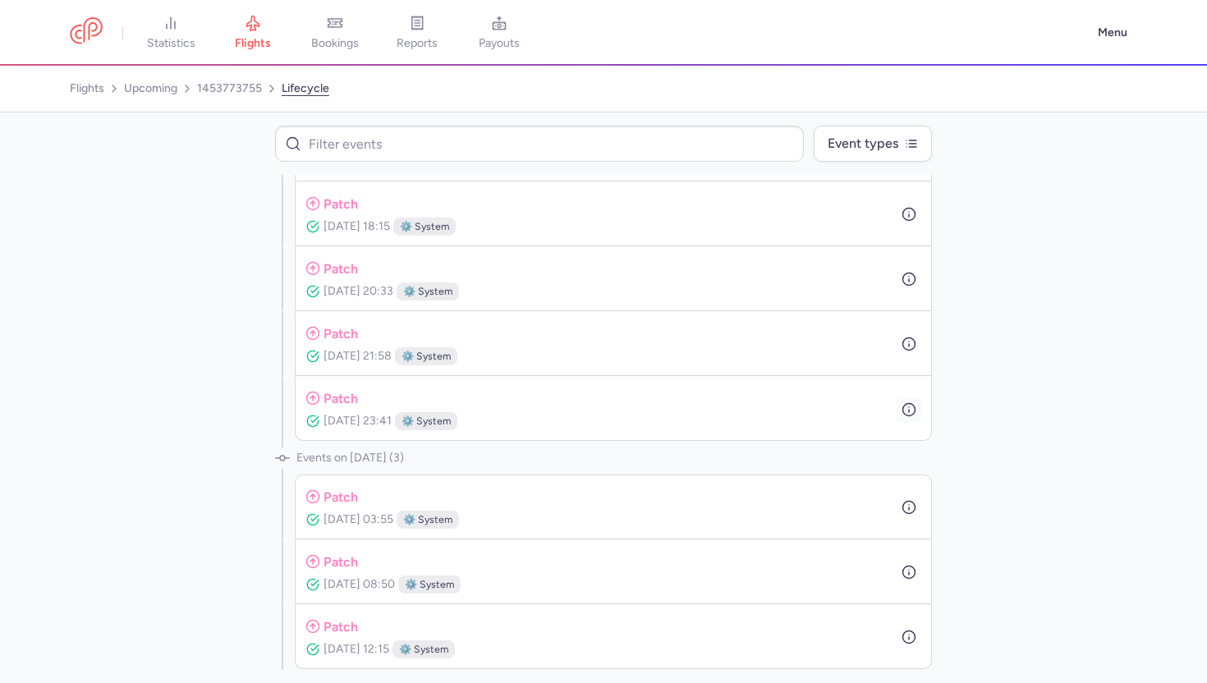
click at [911, 408] on icon "button" at bounding box center [908, 409] width 15 height 15
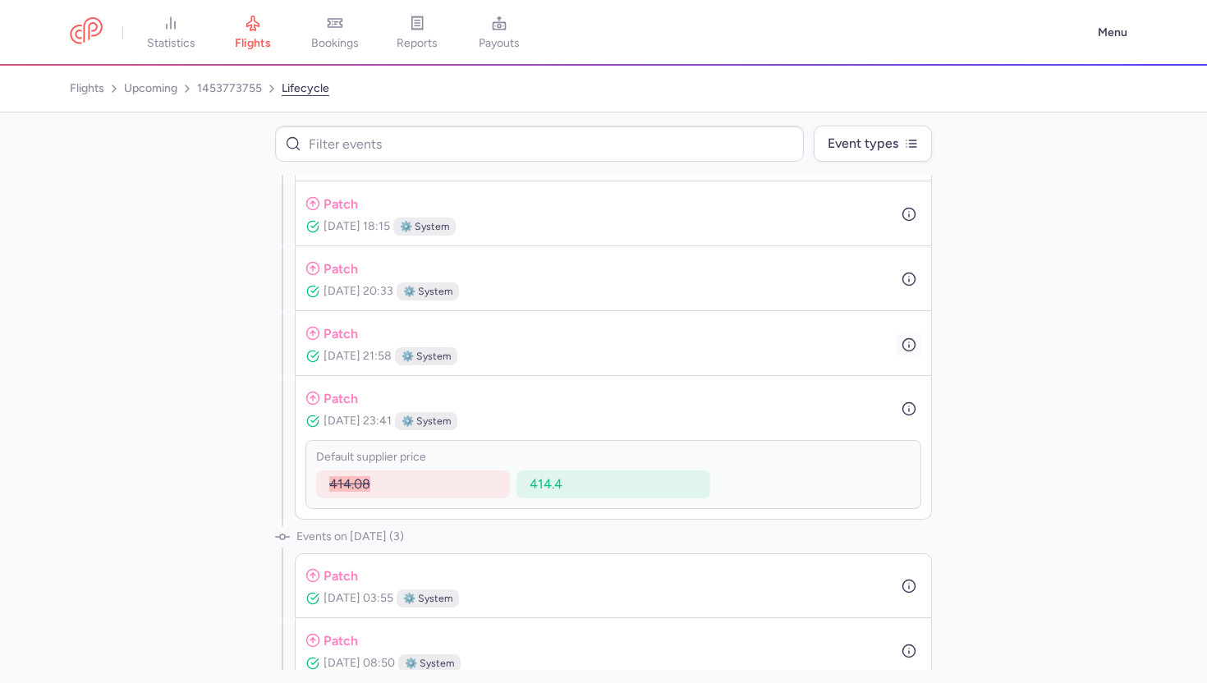
click at [903, 346] on circle "button" at bounding box center [909, 344] width 12 height 12
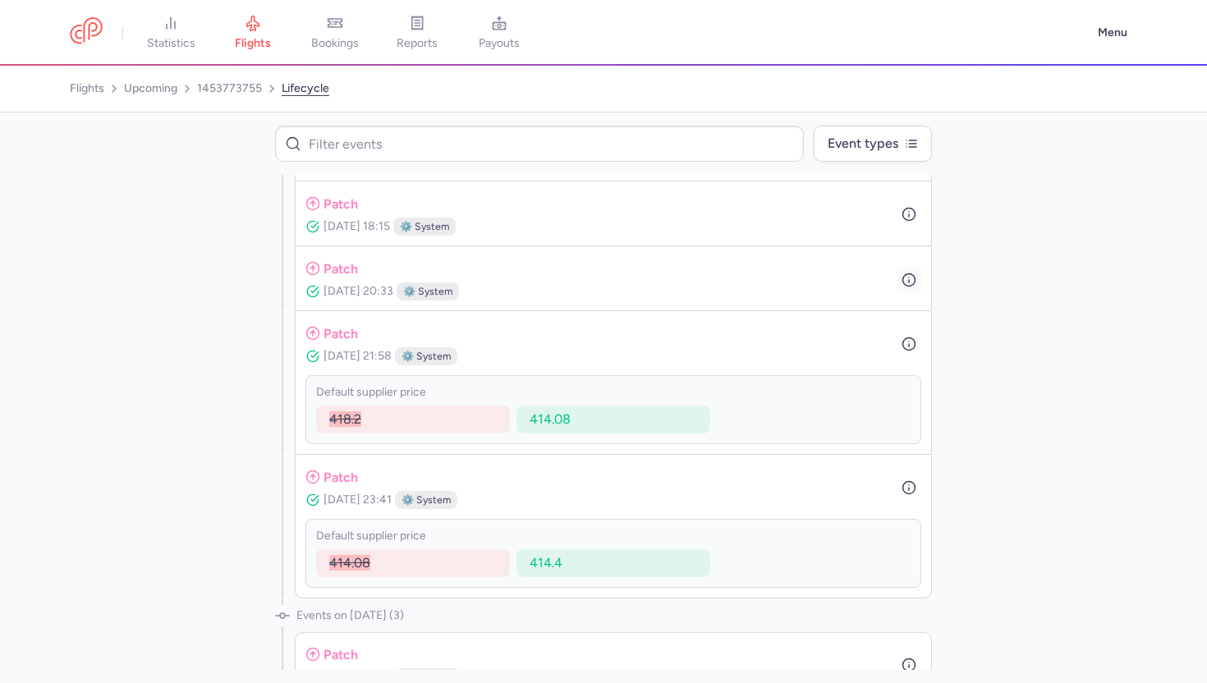
click at [905, 286] on icon "button" at bounding box center [908, 280] width 15 height 15
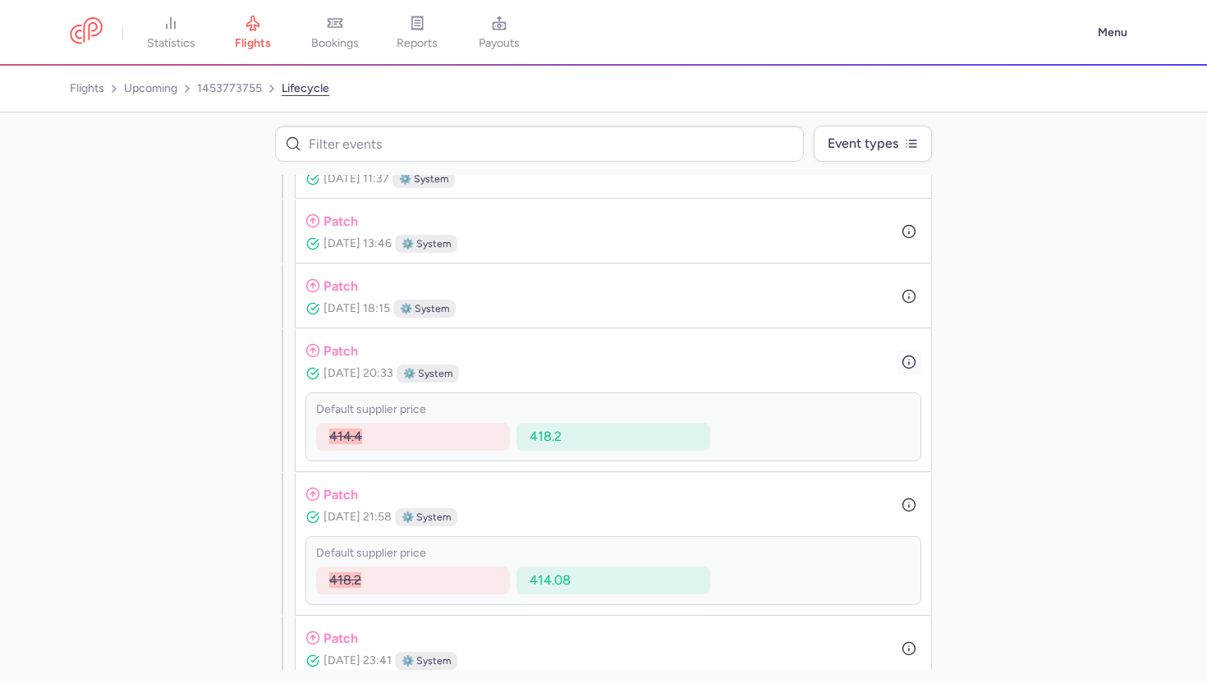
scroll to position [880, 0]
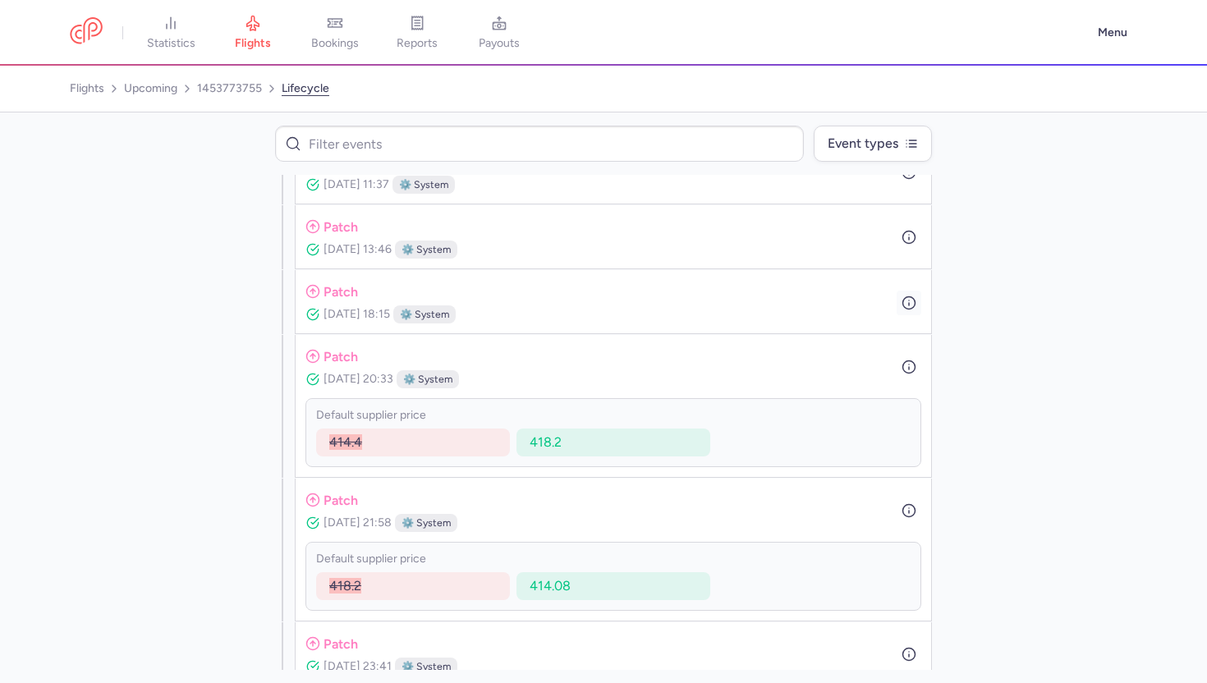
click at [905, 296] on icon "button" at bounding box center [908, 303] width 15 height 15
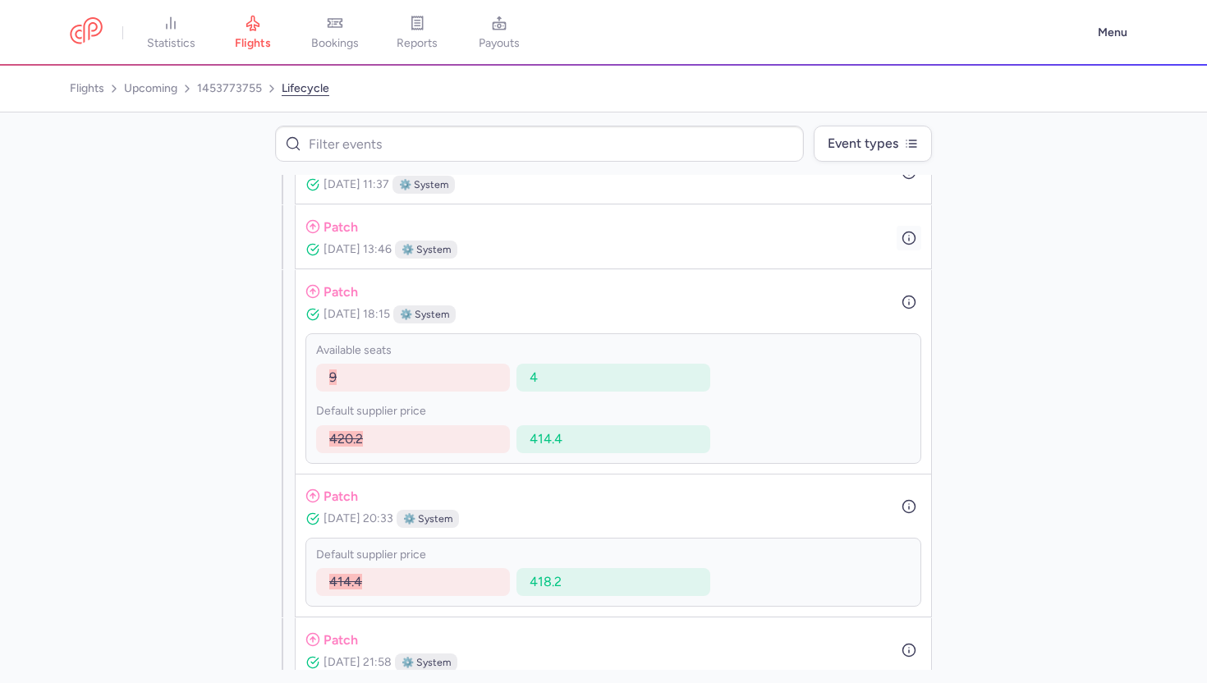
click at [905, 234] on icon "button" at bounding box center [908, 238] width 15 height 15
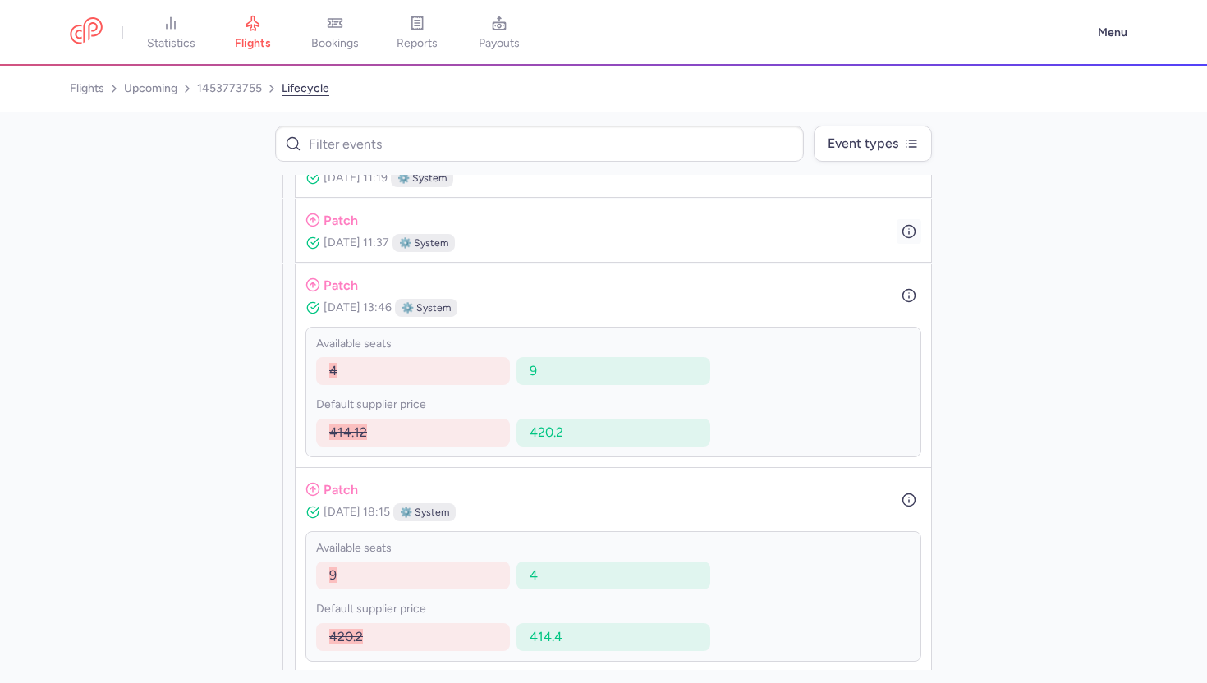
click at [906, 232] on icon "button" at bounding box center [908, 231] width 15 height 15
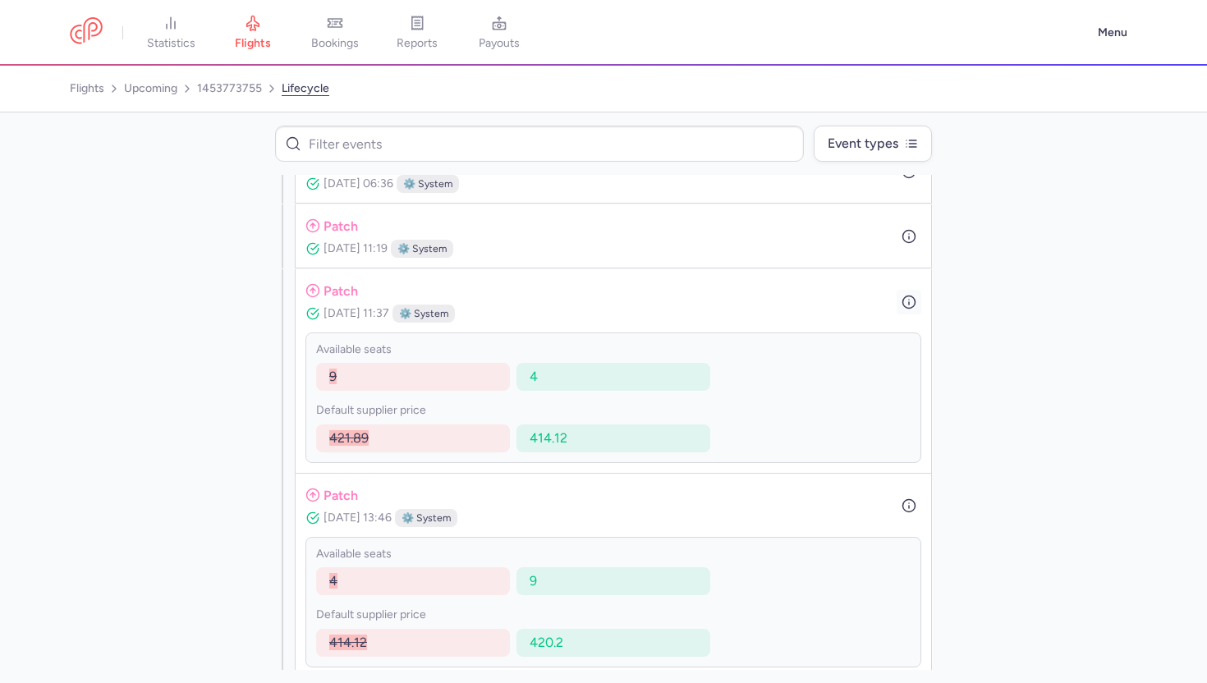
click at [906, 232] on icon "button" at bounding box center [908, 236] width 15 height 15
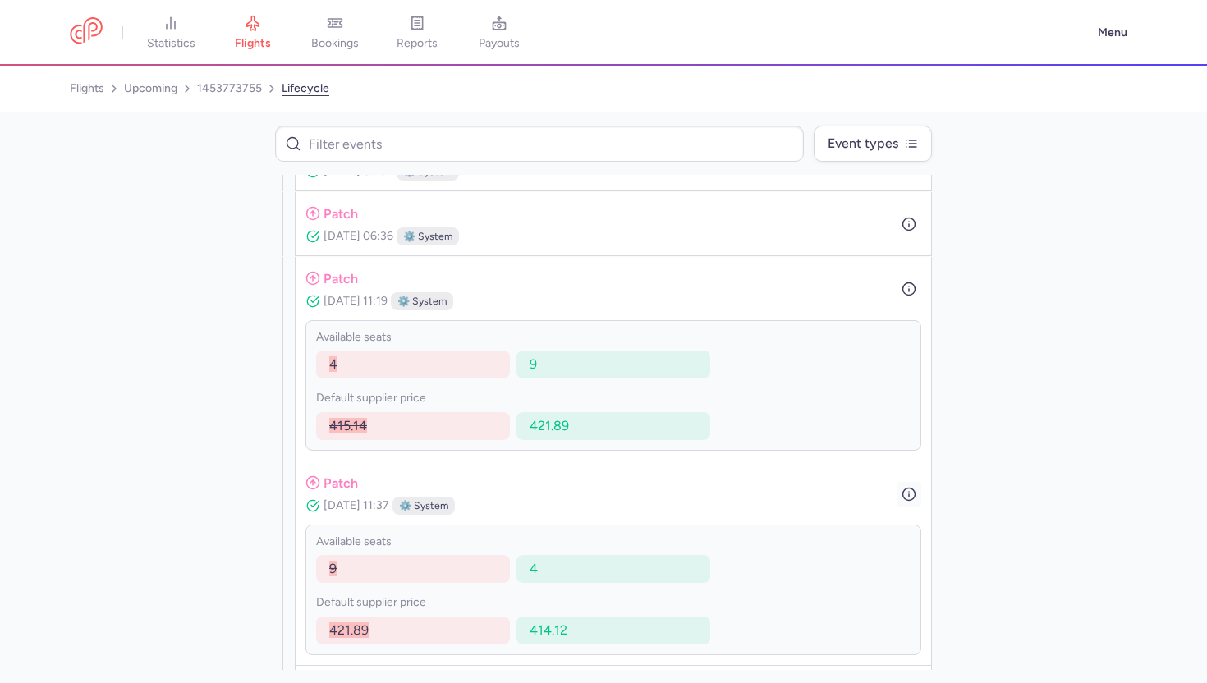
click at [906, 232] on button "button" at bounding box center [908, 224] width 25 height 25
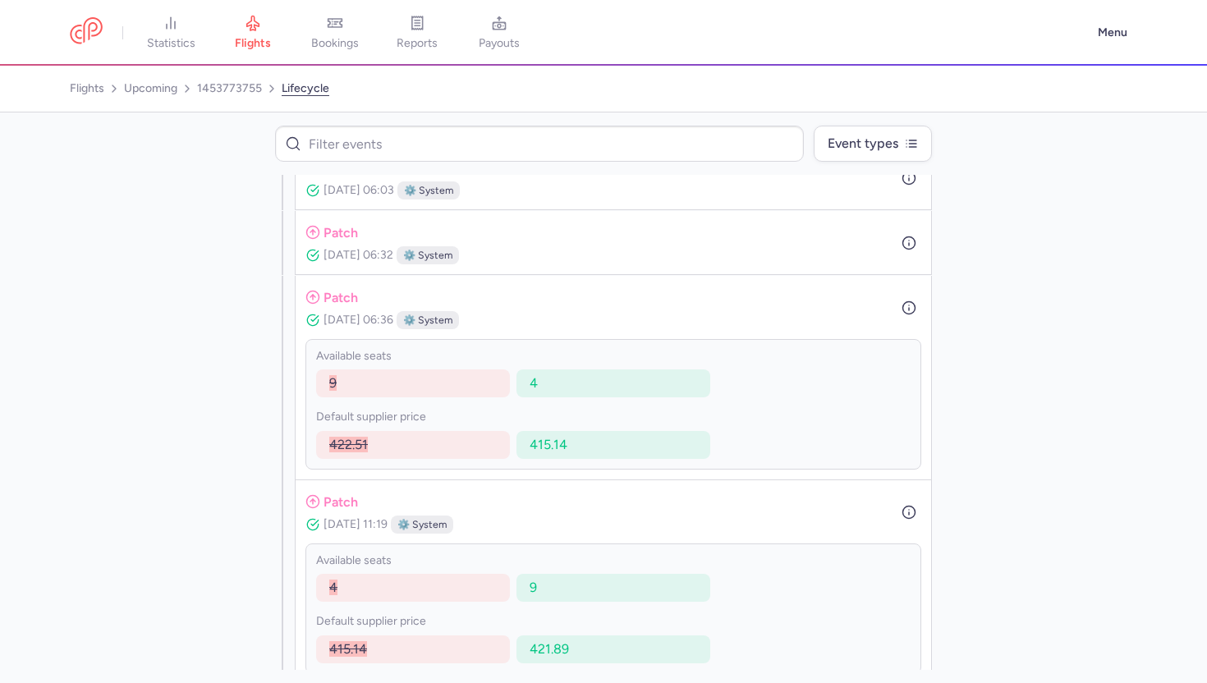
scroll to position [607, 0]
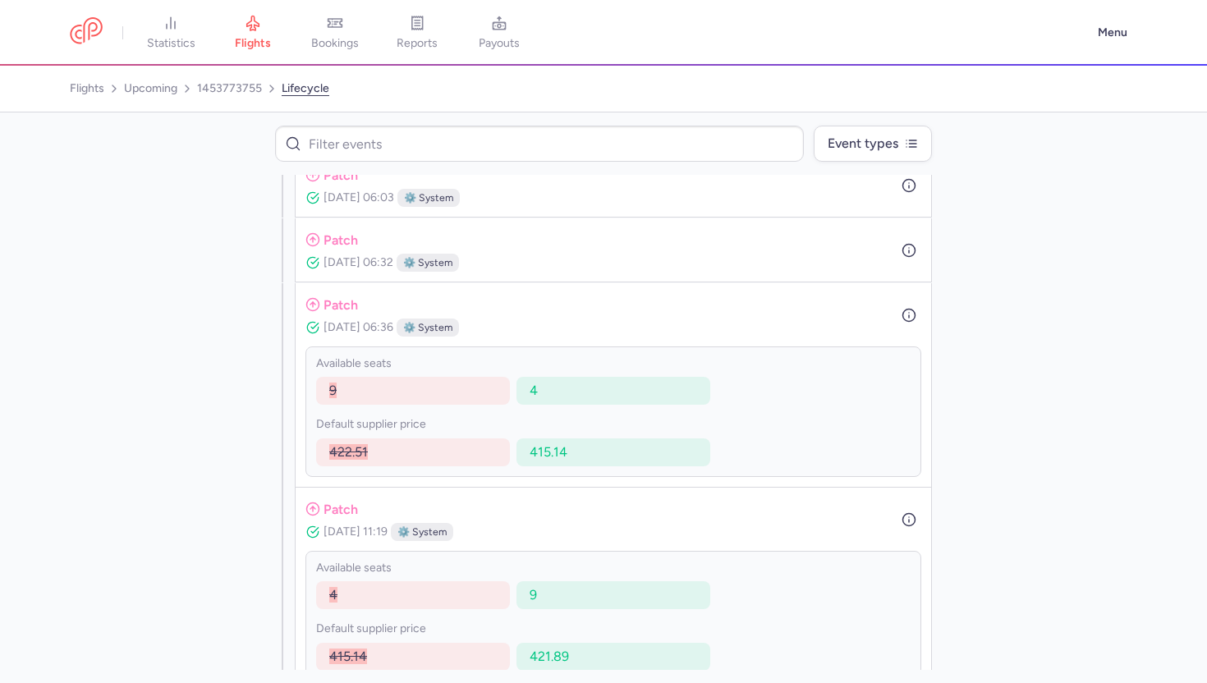
click at [906, 232] on div "patch [DATE] 06:32 ⚙️ system" at bounding box center [613, 250] width 616 height 44
click at [907, 240] on button "button" at bounding box center [908, 251] width 25 height 25
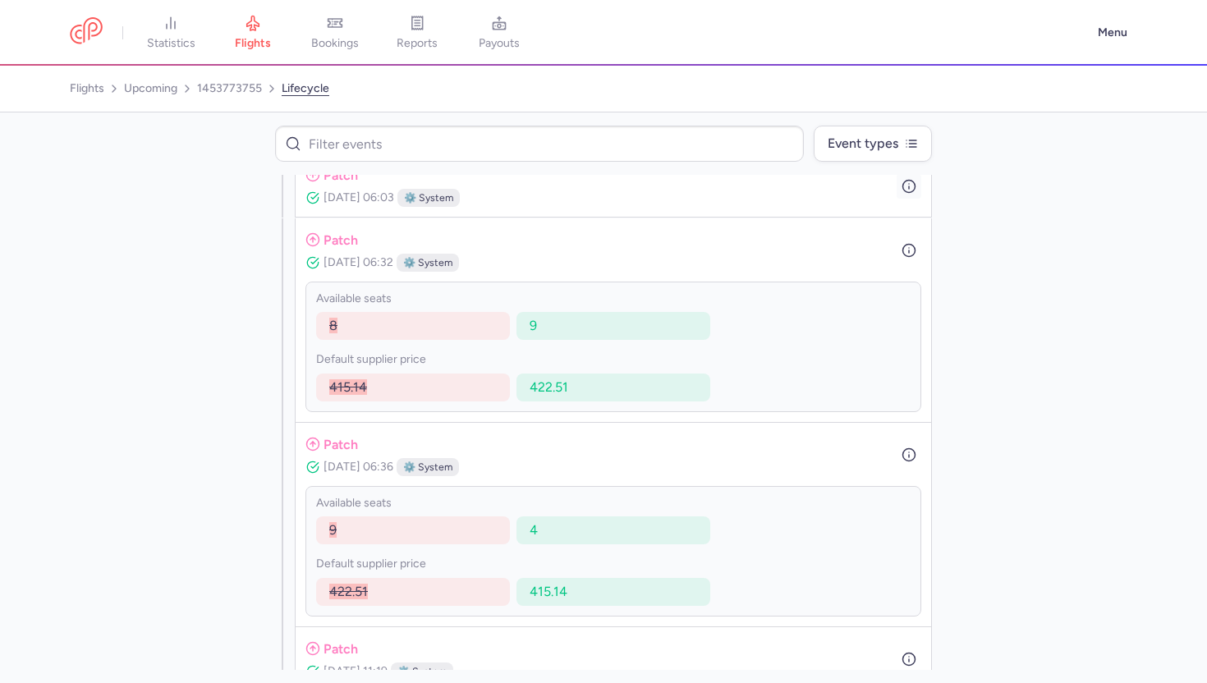
click at [904, 180] on icon "button" at bounding box center [908, 186] width 15 height 15
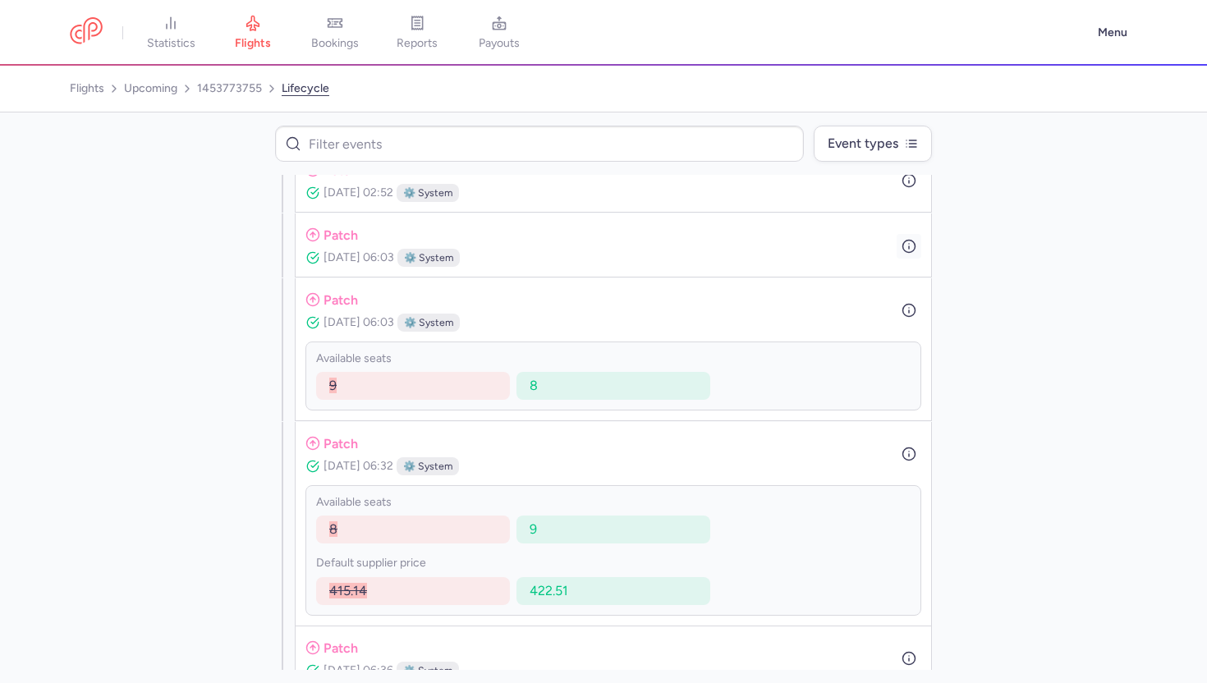
scroll to position [481, 0]
click at [909, 237] on button "button" at bounding box center [908, 248] width 25 height 25
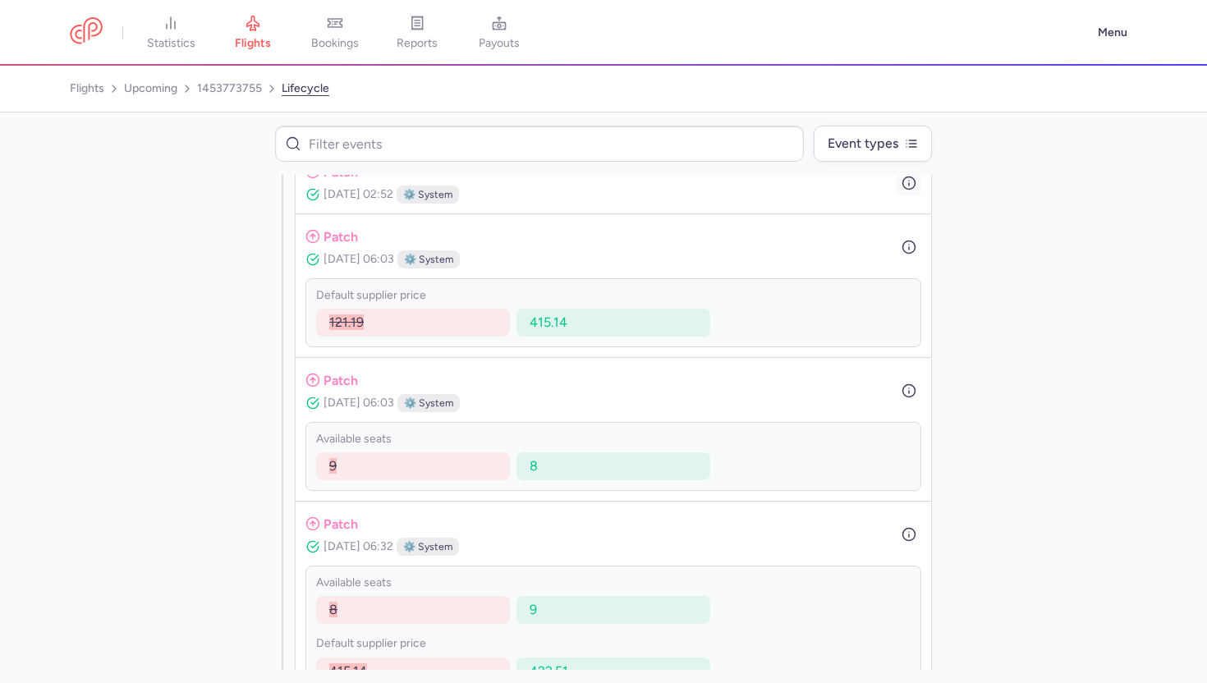
click at [907, 188] on icon "button" at bounding box center [908, 183] width 15 height 15
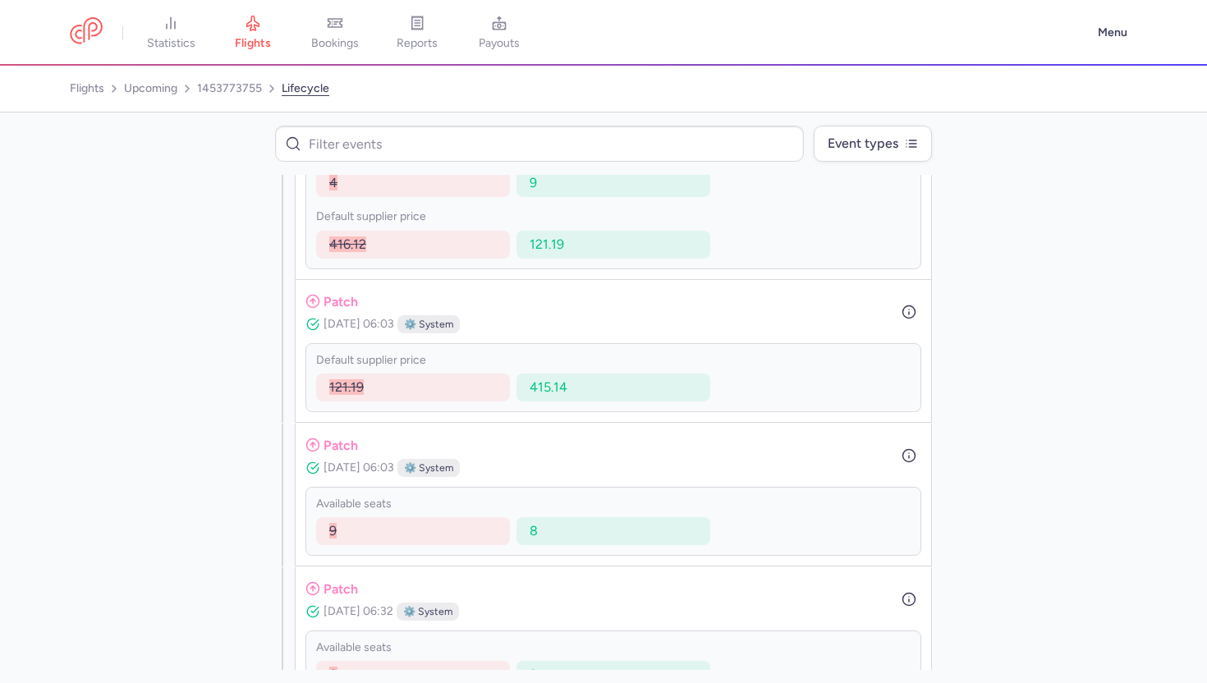
scroll to position [554, 0]
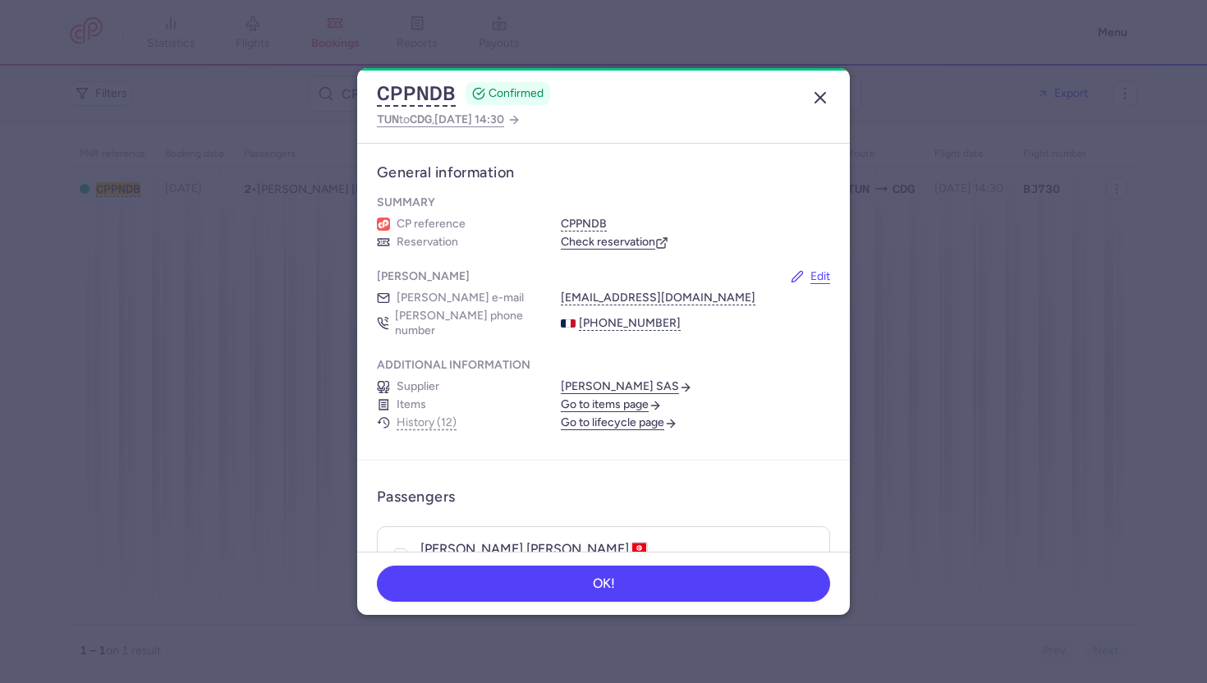
click at [810, 108] on button "button" at bounding box center [820, 98] width 26 height 26
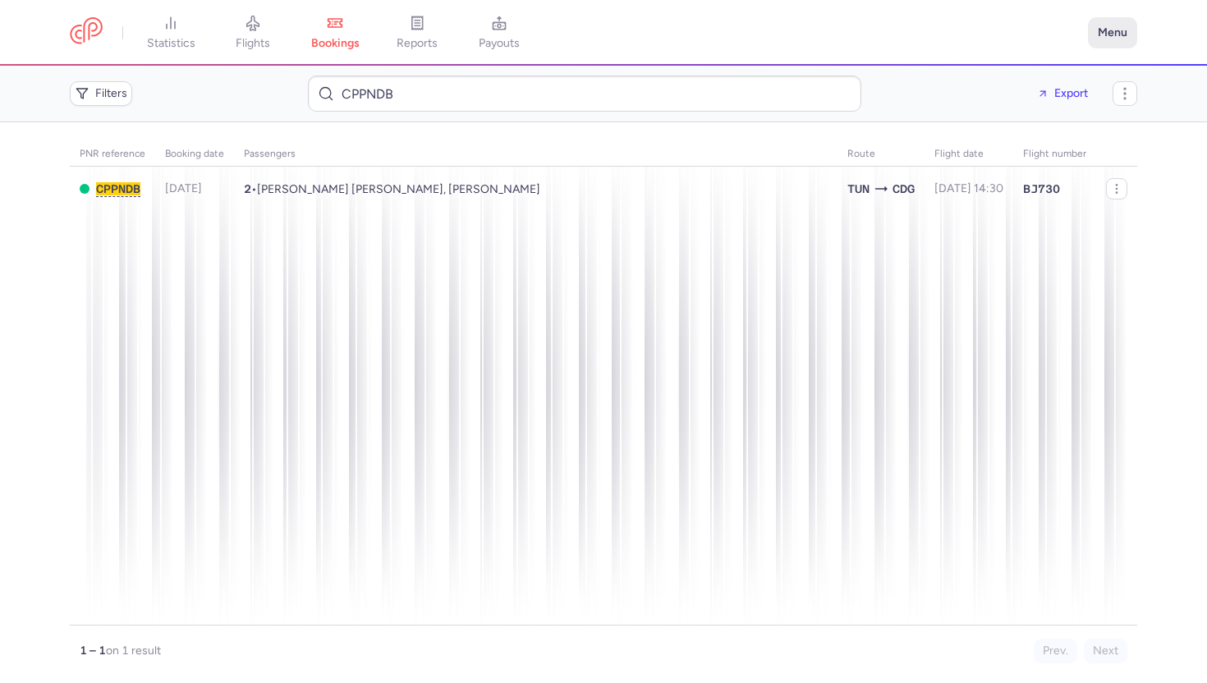
click at [1109, 33] on button "Menu" at bounding box center [1112, 32] width 49 height 31
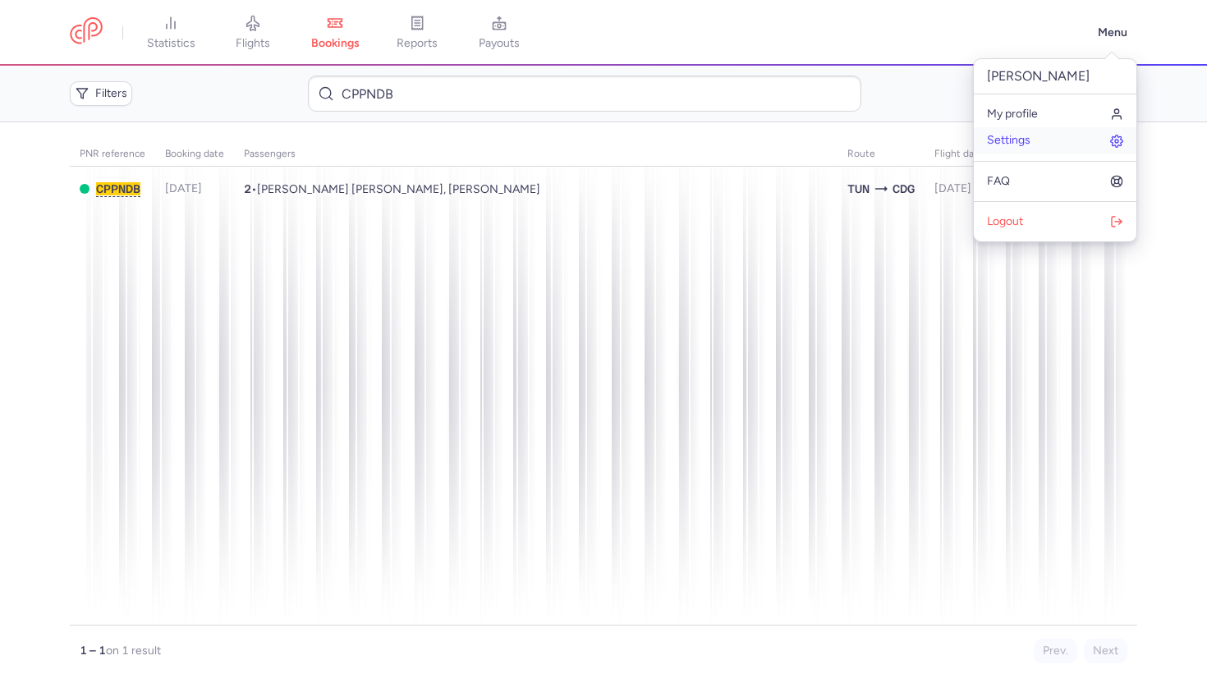
click at [1001, 148] on link "Settings" at bounding box center [1055, 140] width 163 height 26
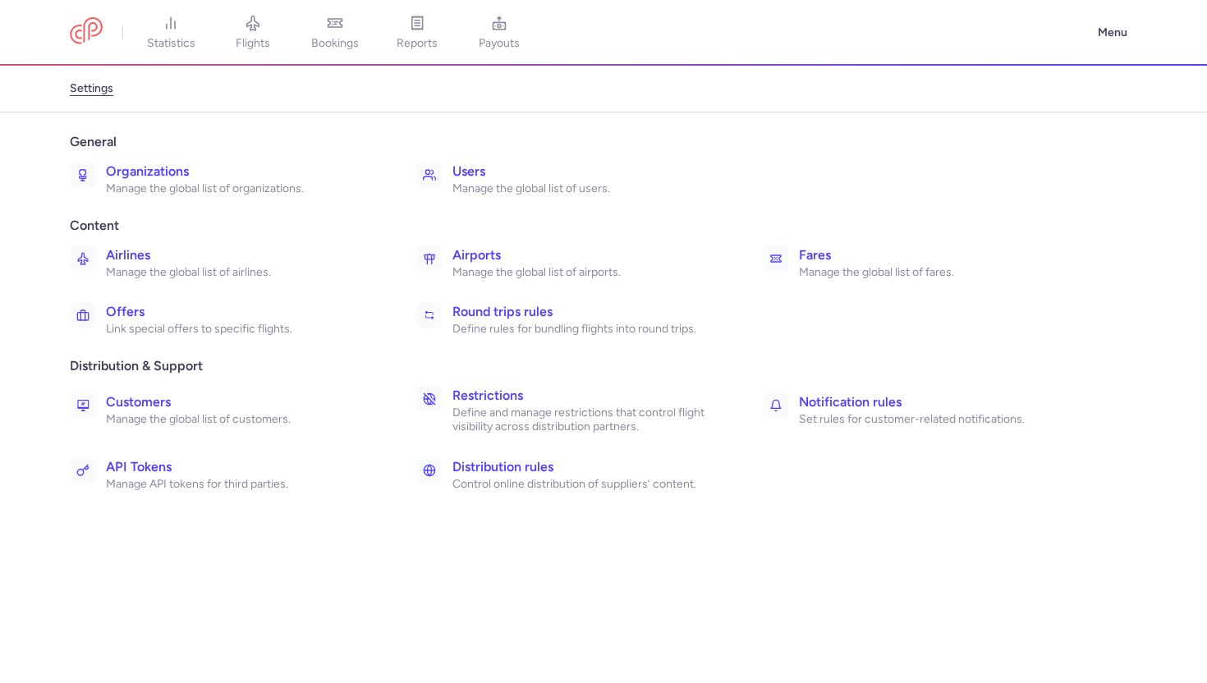
click at [163, 182] on p "Manage the global list of organizations." at bounding box center [243, 188] width 274 height 15
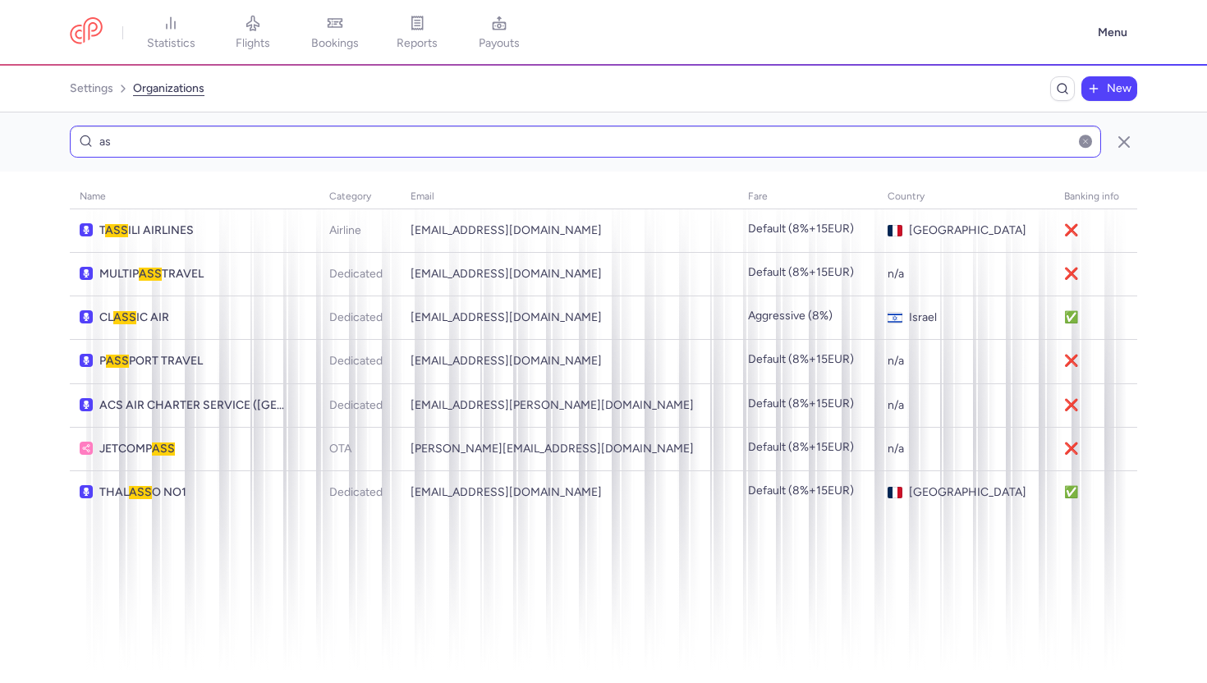
type input "a"
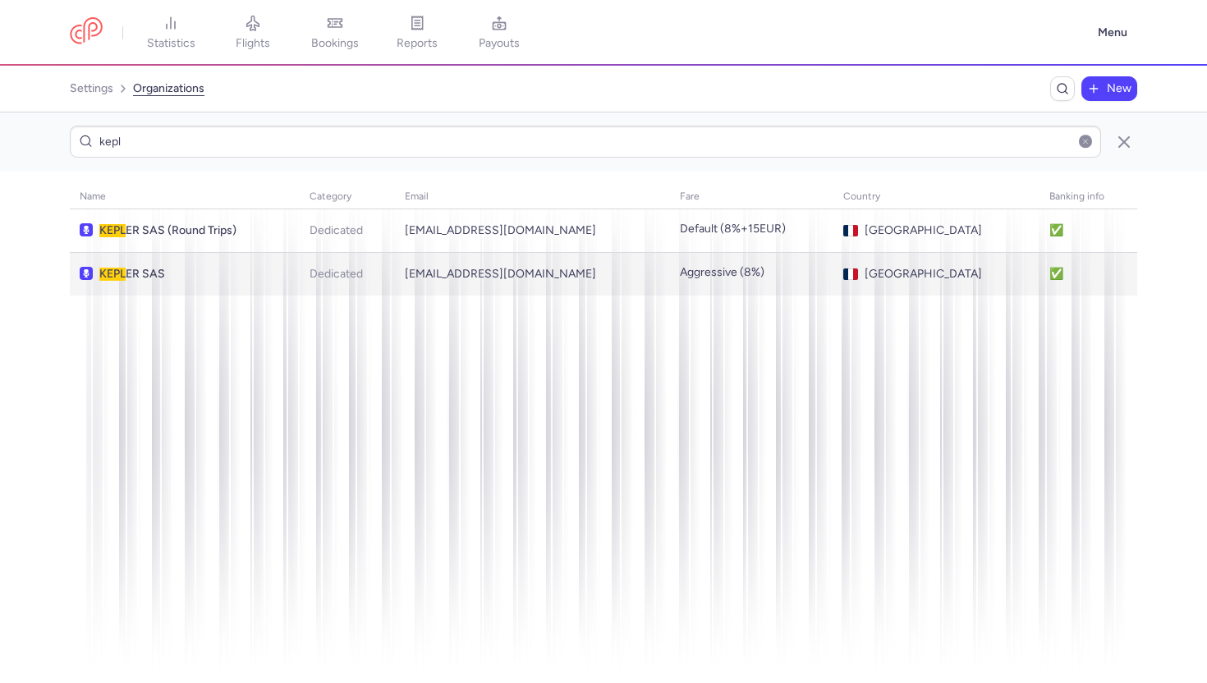
type input "kepl"
click at [200, 276] on span "[PERSON_NAME] SAS" at bounding box center [191, 274] width 185 height 13
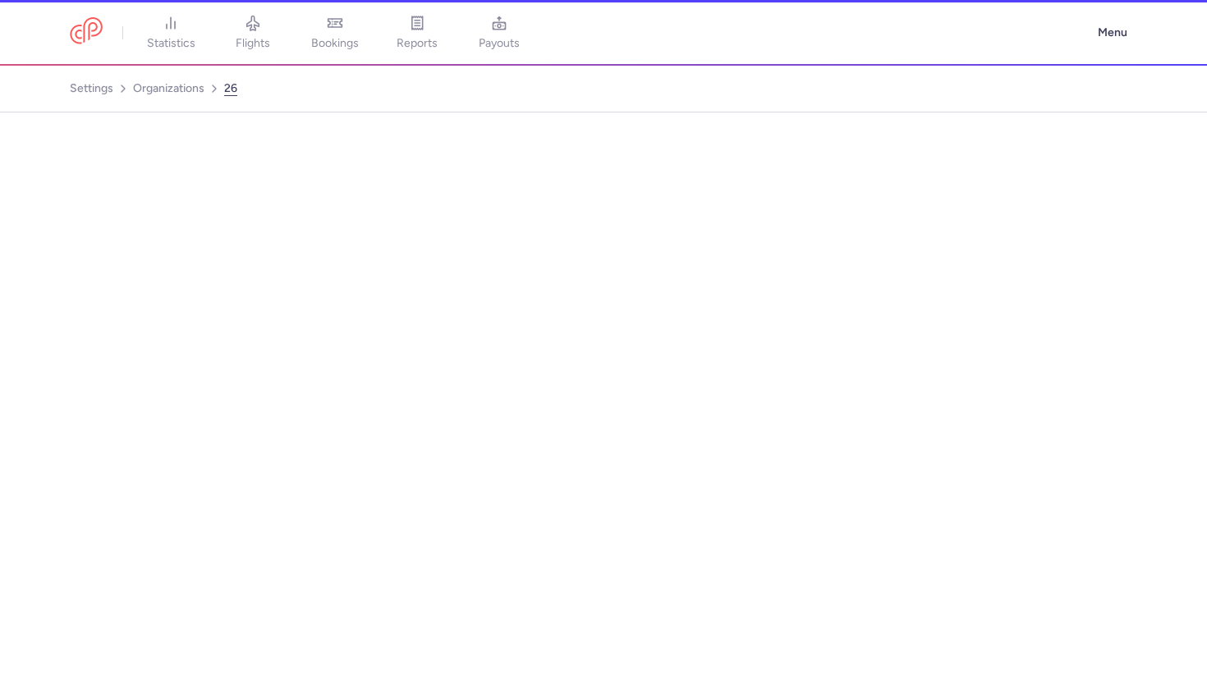
select select "DEDICATED"
select select "fr"
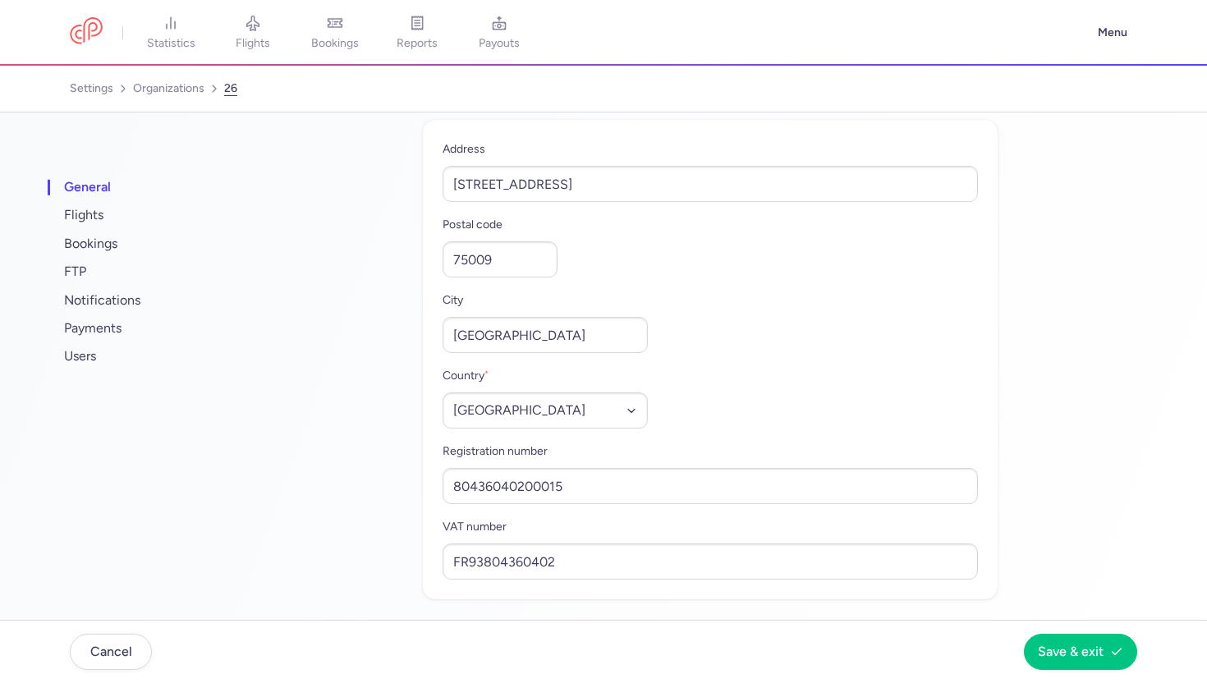
scroll to position [772, 0]
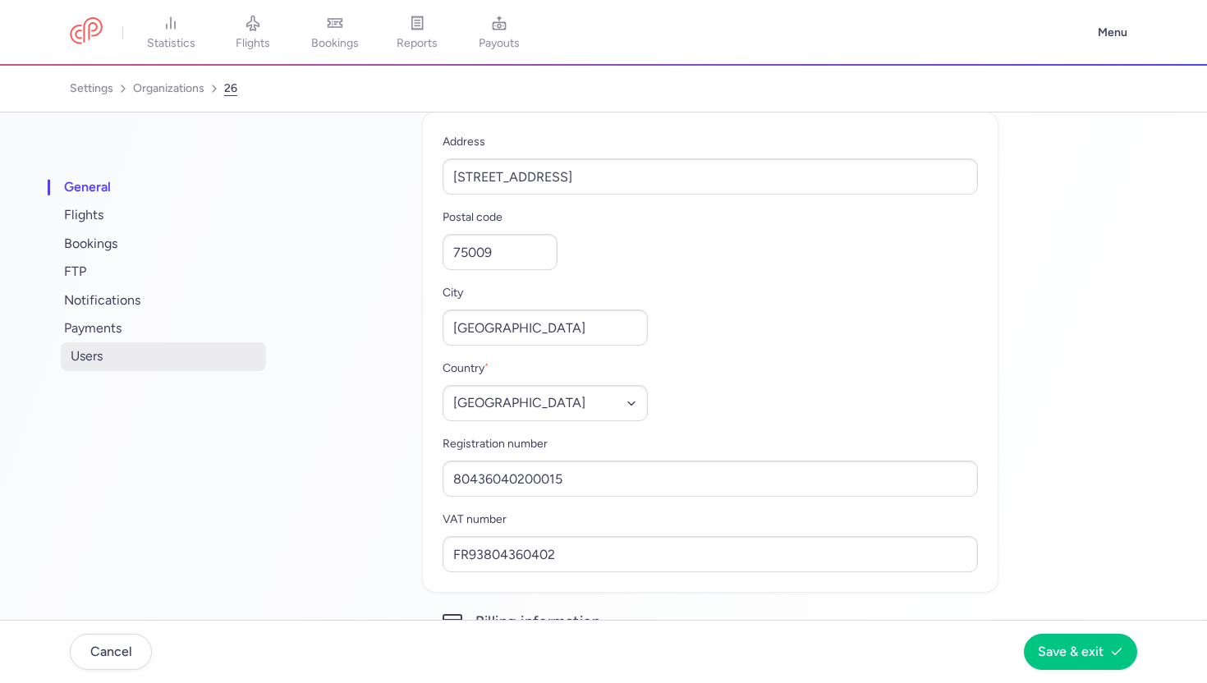
click at [138, 359] on span "users" at bounding box center [163, 356] width 205 height 28
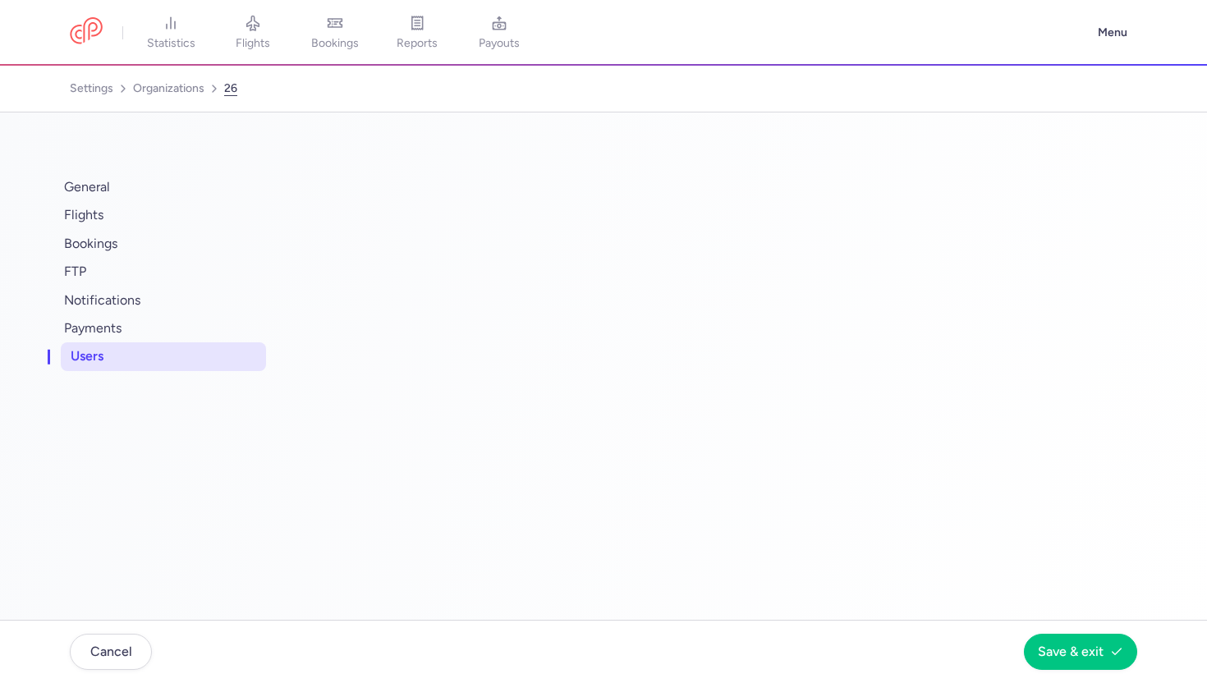
scroll to position [0, 0]
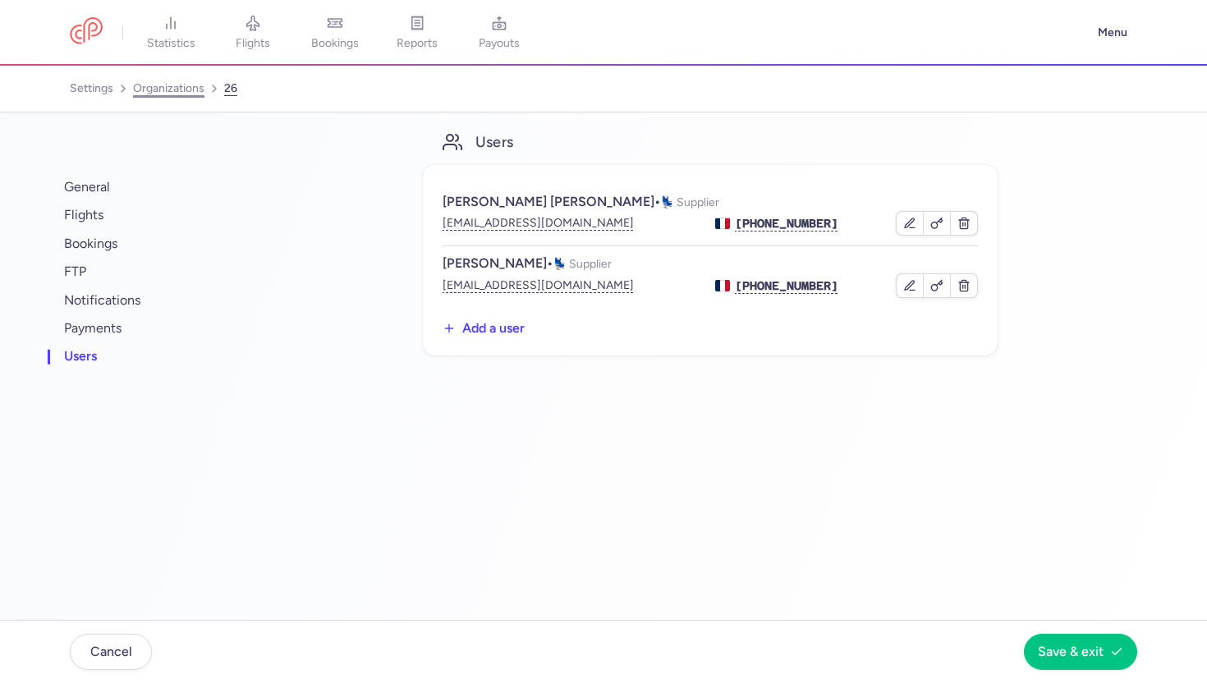
click at [186, 90] on link "organizations" at bounding box center [168, 89] width 71 height 26
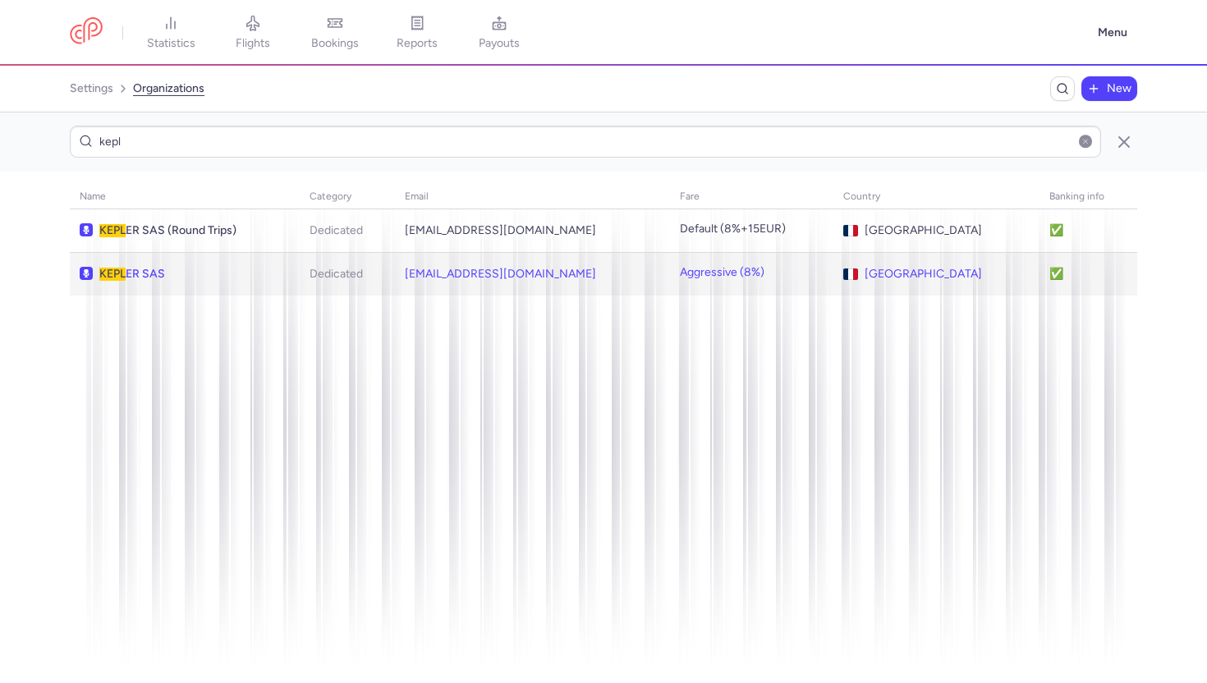
click at [190, 273] on span "[PERSON_NAME] SAS" at bounding box center [191, 274] width 185 height 13
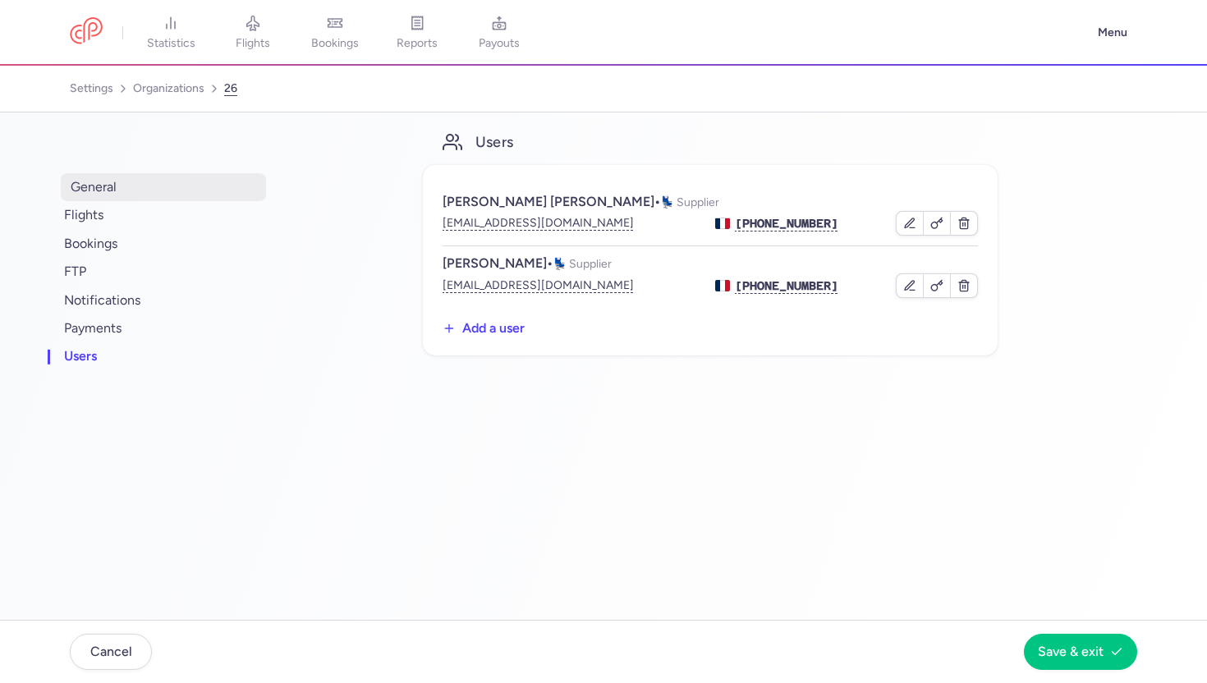
click at [163, 190] on span "general" at bounding box center [163, 187] width 205 height 28
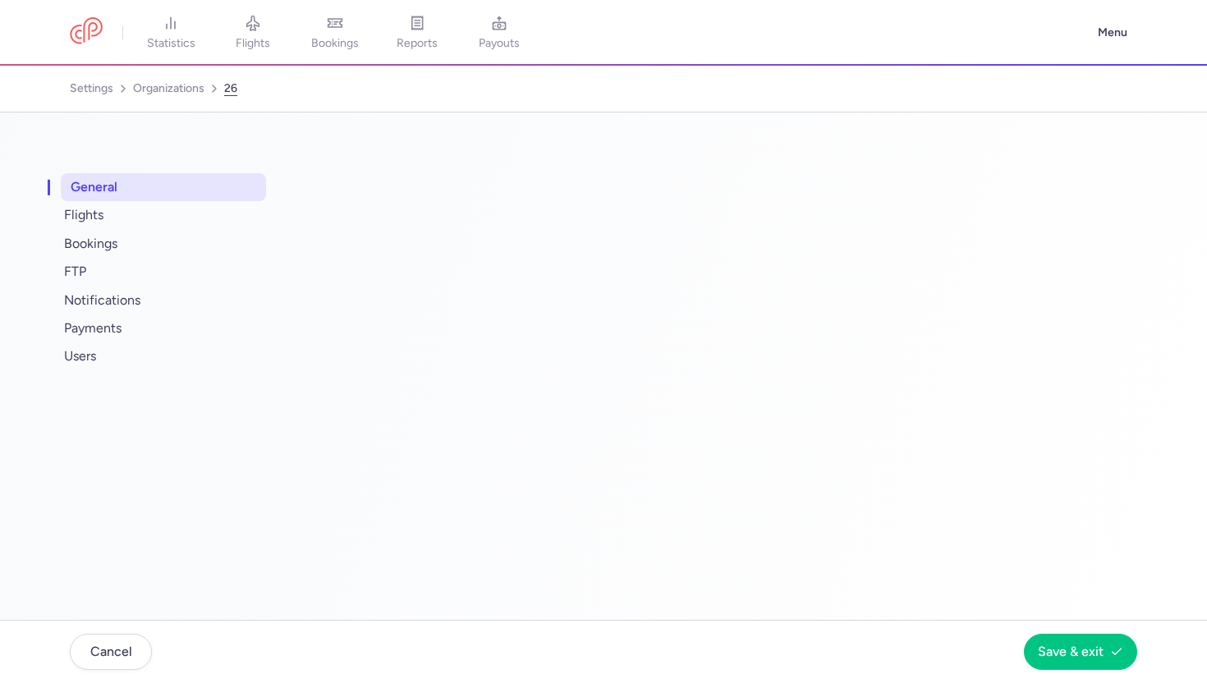
select select "DEDICATED"
select select "fr"
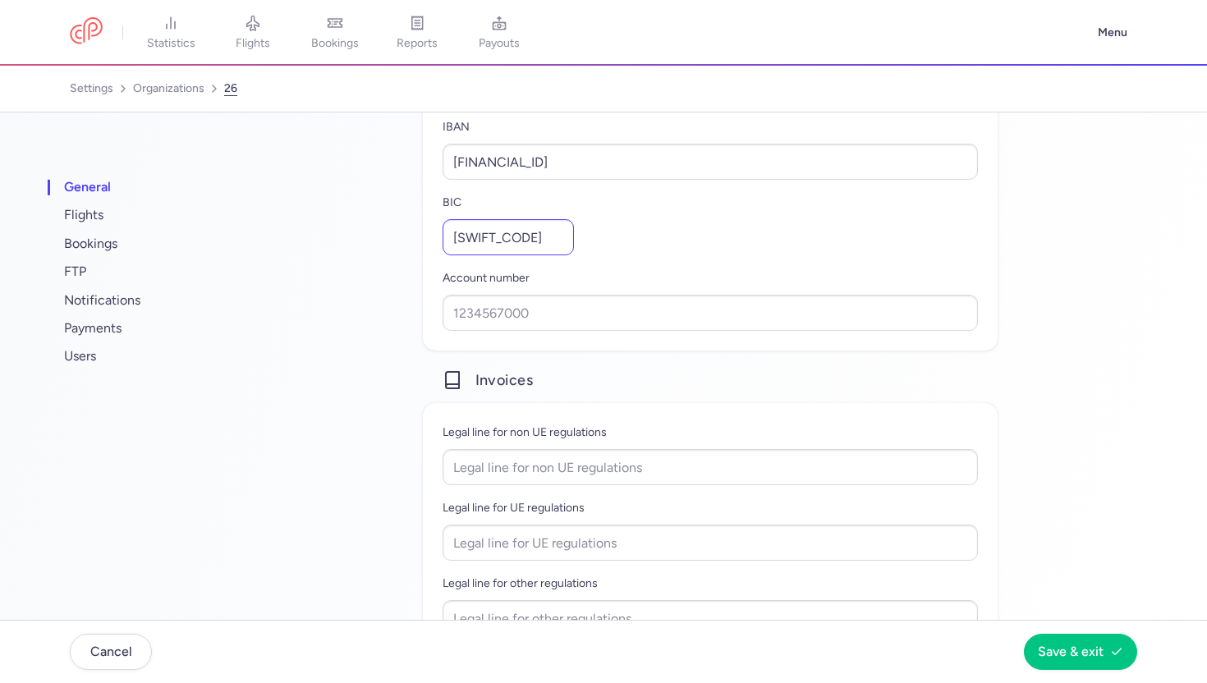
scroll to position [1323, 0]
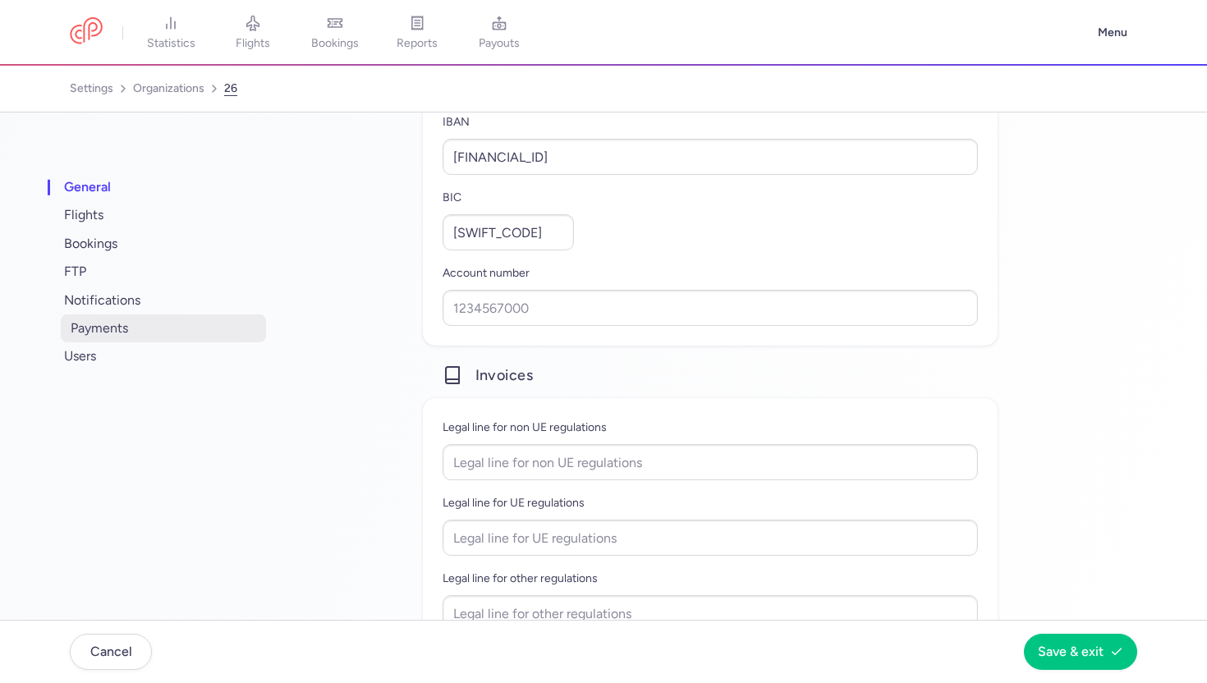
click at [177, 328] on span "payments" at bounding box center [163, 328] width 205 height 28
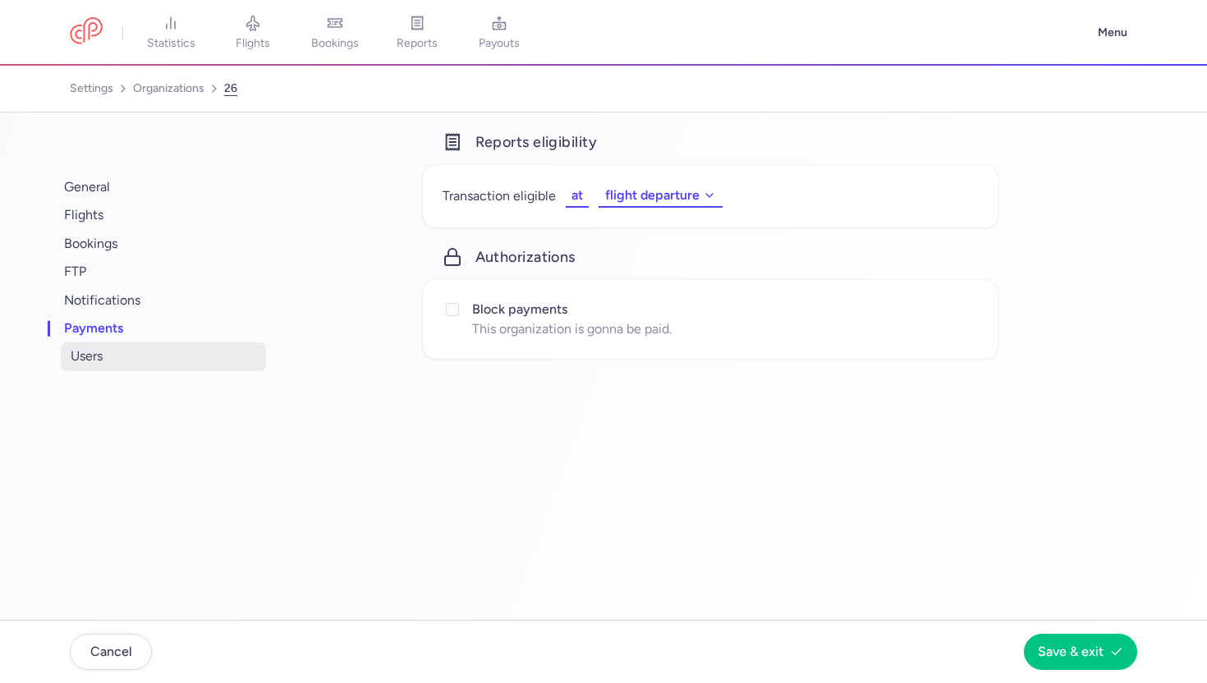
click at [155, 360] on span "users" at bounding box center [163, 356] width 205 height 28
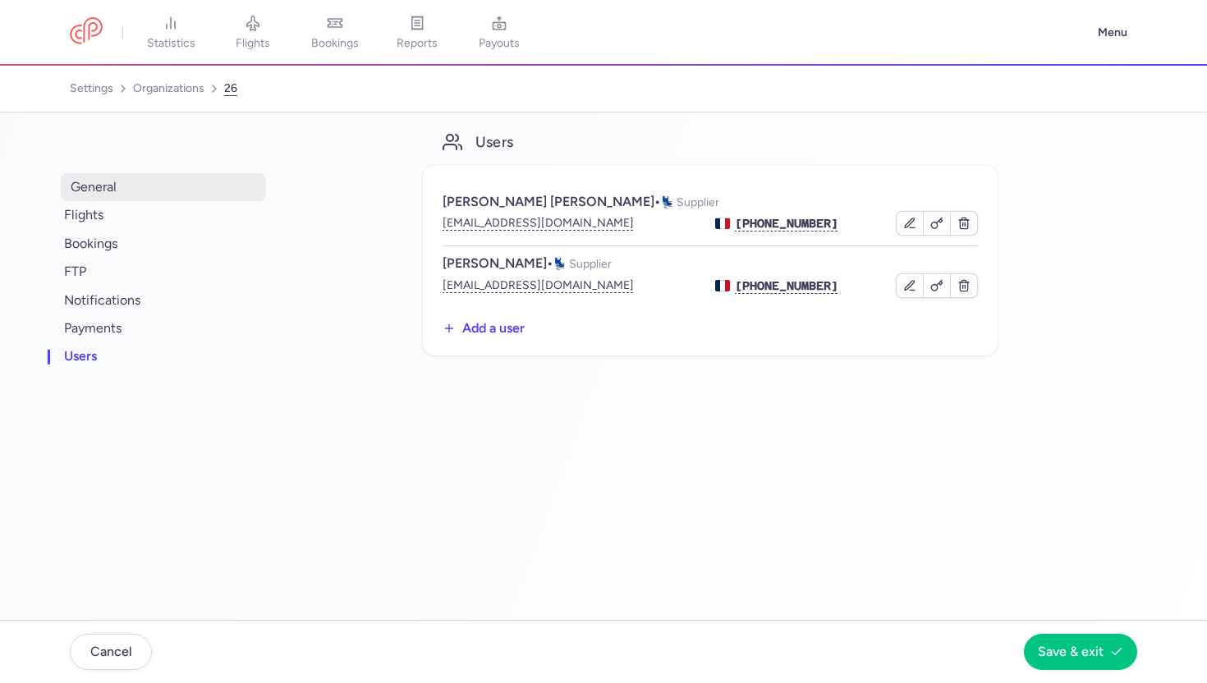
click at [114, 195] on span "general" at bounding box center [163, 187] width 205 height 28
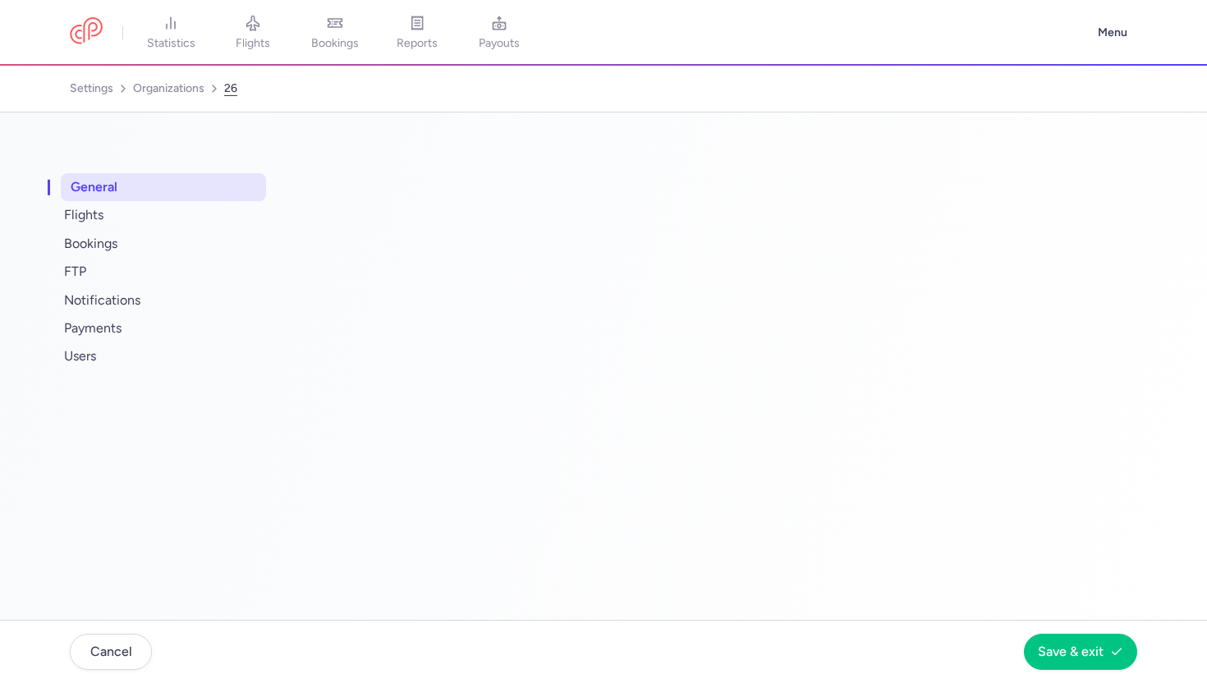
select select "DEDICATED"
select select "fr"
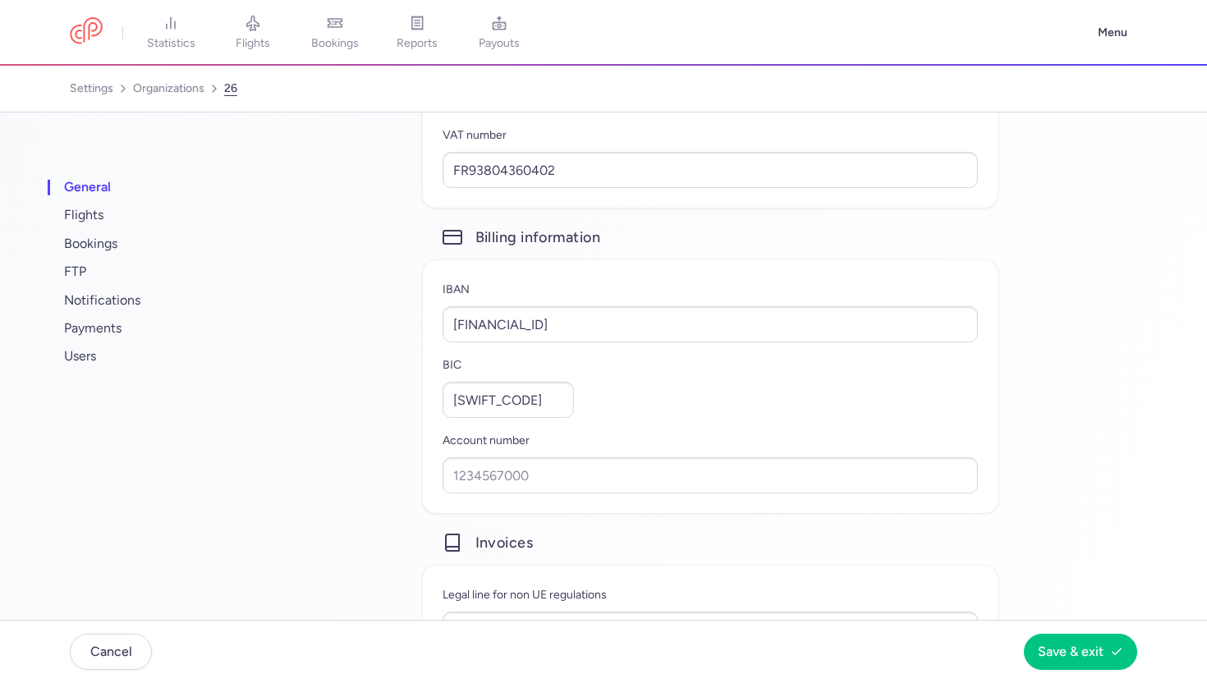
scroll to position [1374, 0]
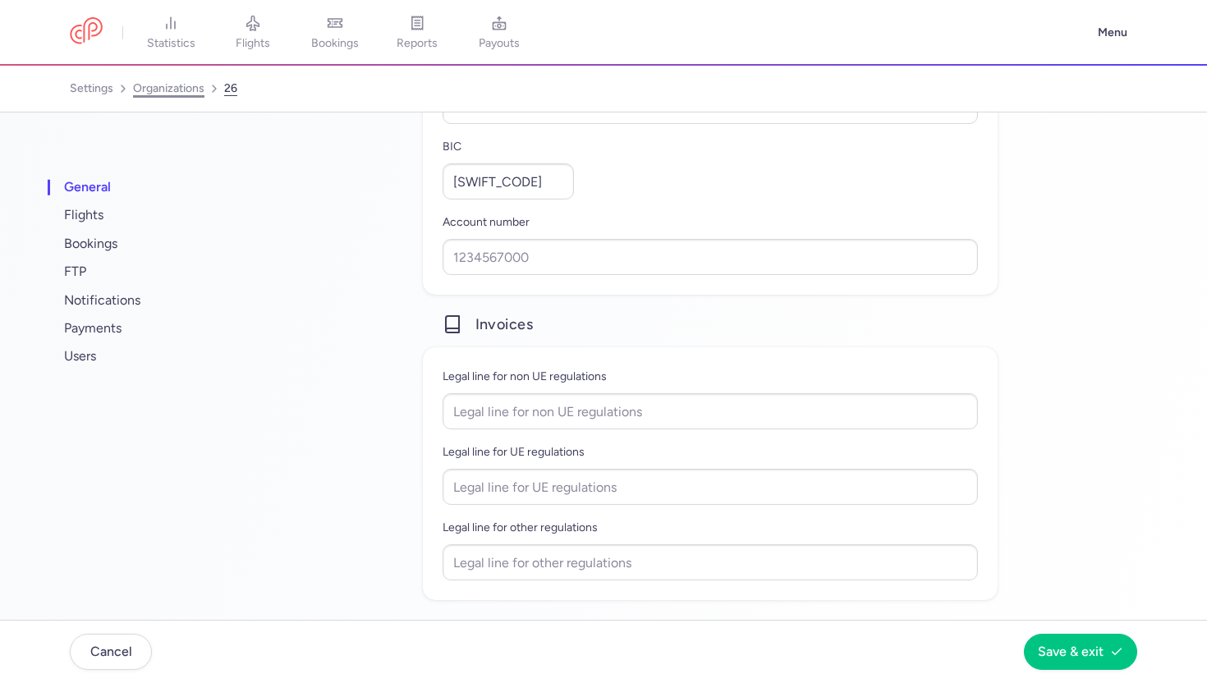
click at [172, 94] on link "organizations" at bounding box center [168, 89] width 71 height 26
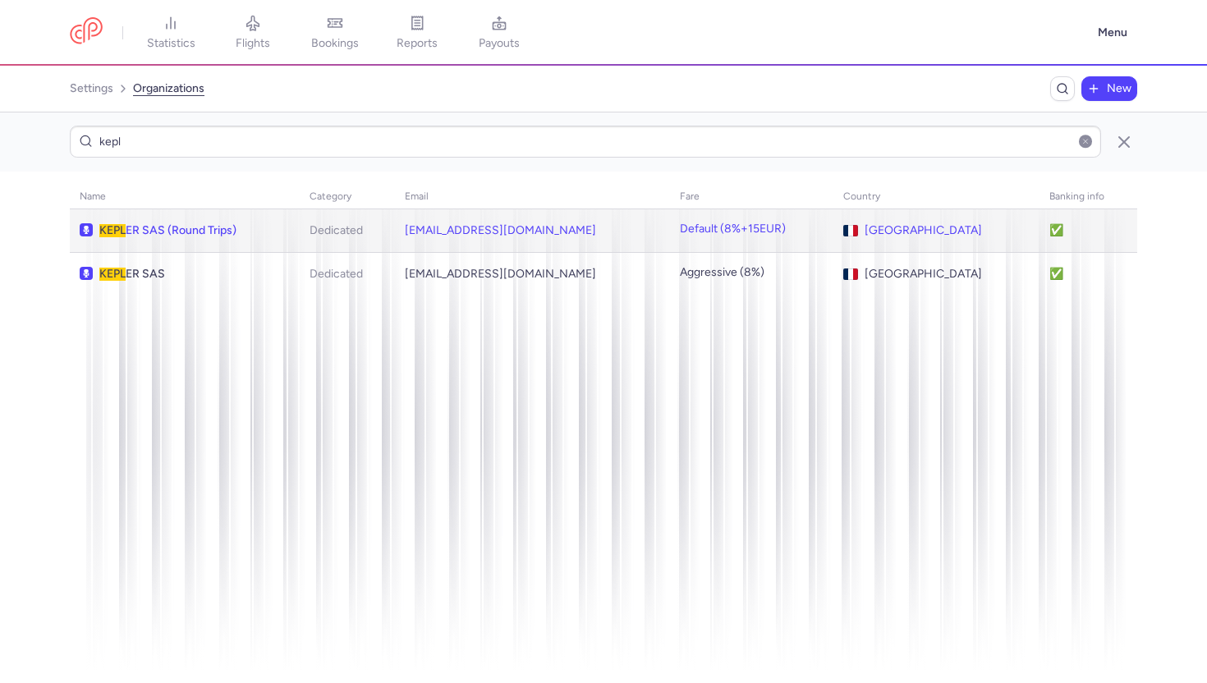
click at [238, 228] on span "[PERSON_NAME] SAS (Round Trips)" at bounding box center [191, 230] width 185 height 13
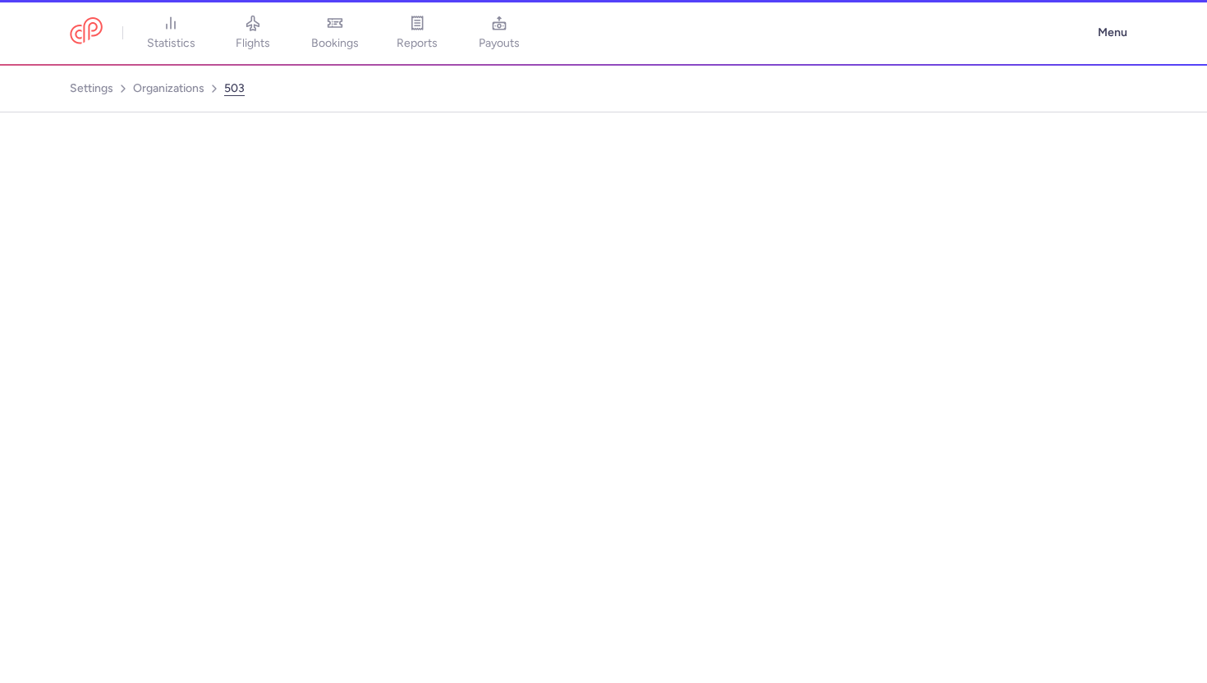
select select "DEDICATED"
select select "fr"
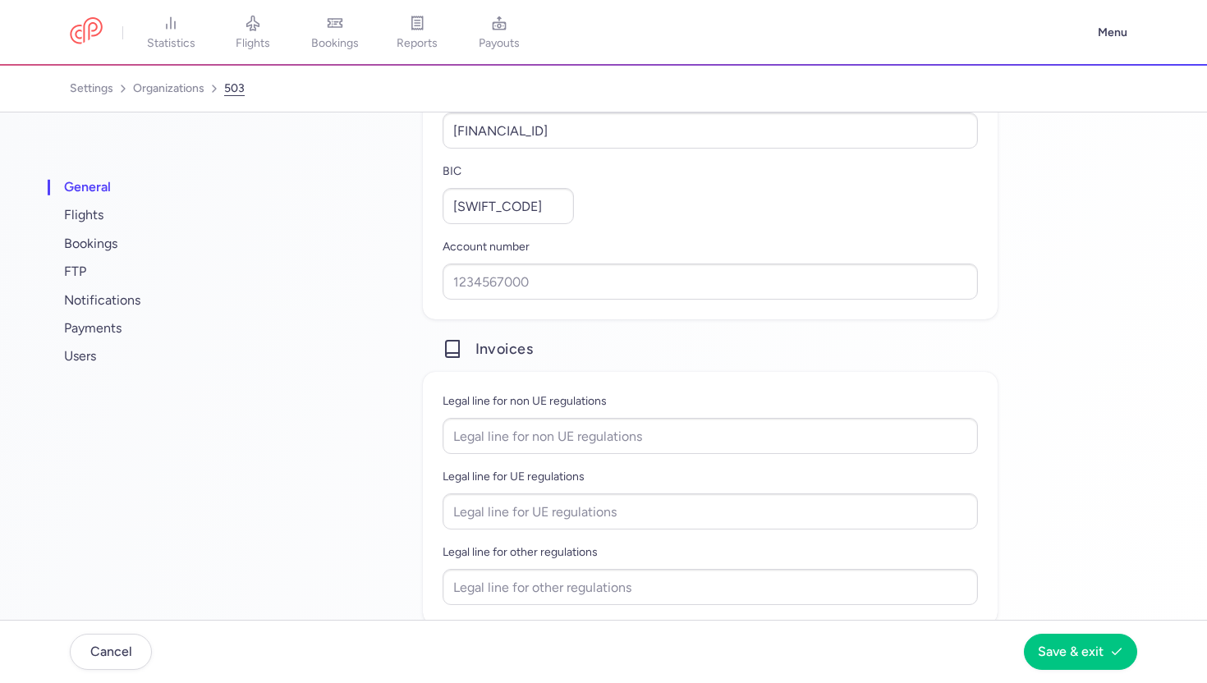
scroll to position [1374, 0]
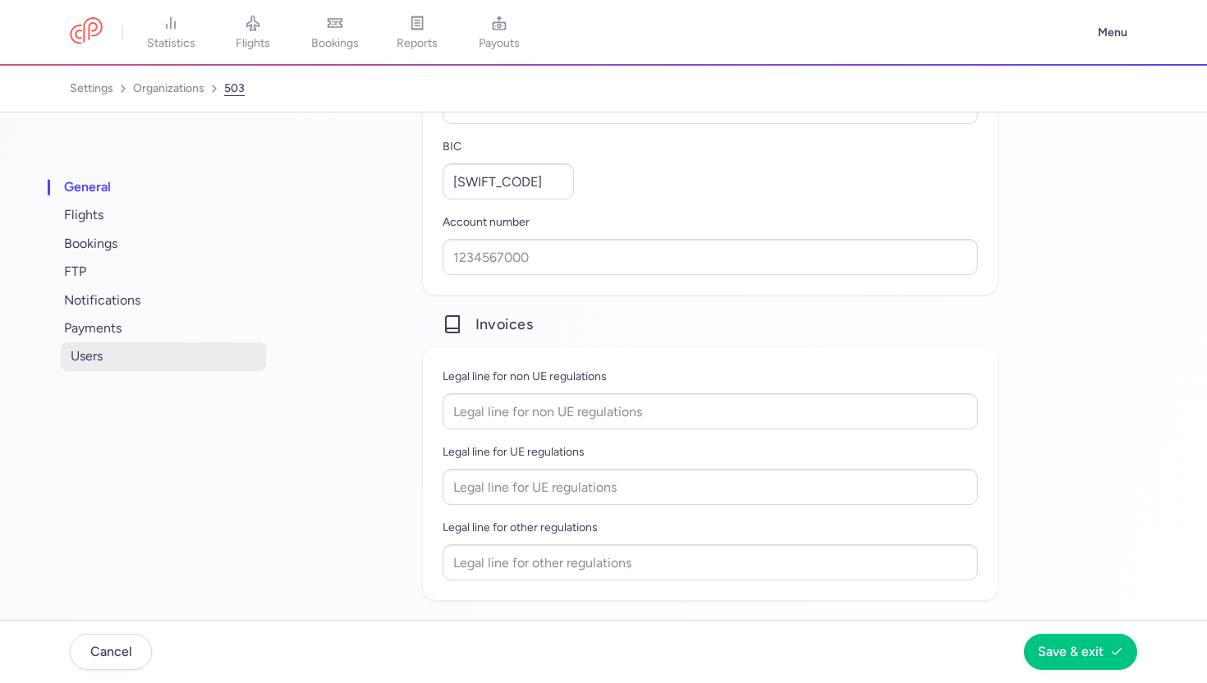
click at [152, 360] on span "users" at bounding box center [163, 356] width 205 height 28
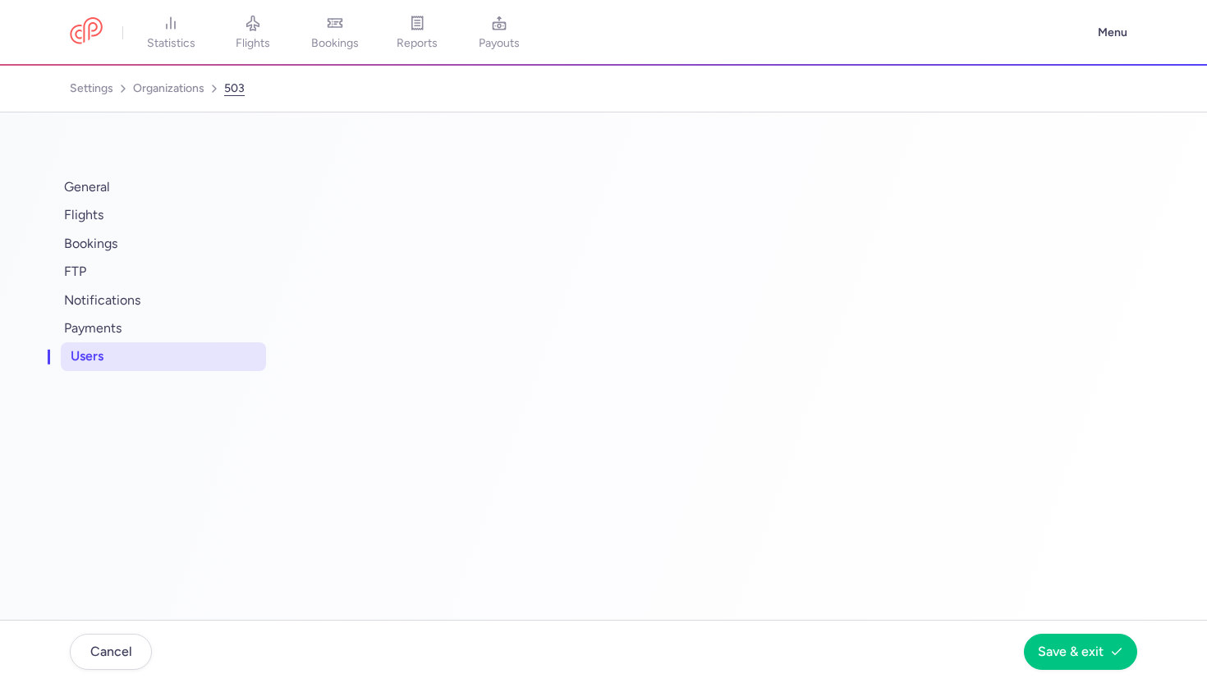
scroll to position [0, 0]
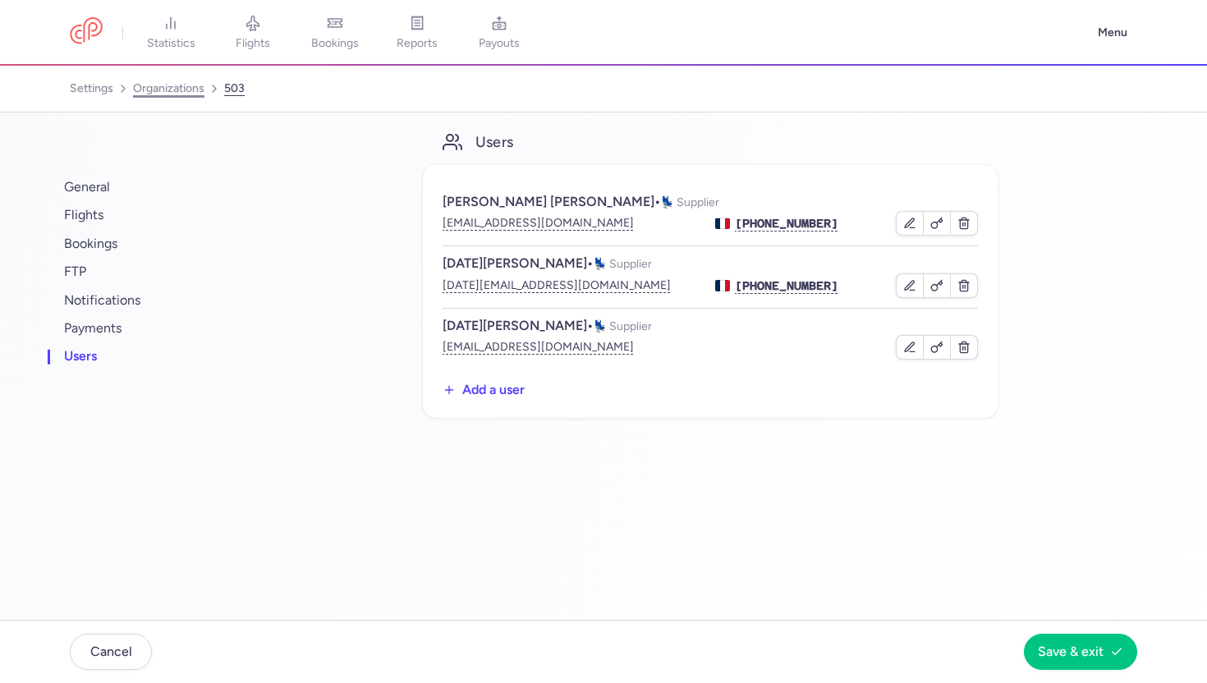
click at [181, 83] on link "organizations" at bounding box center [168, 89] width 71 height 26
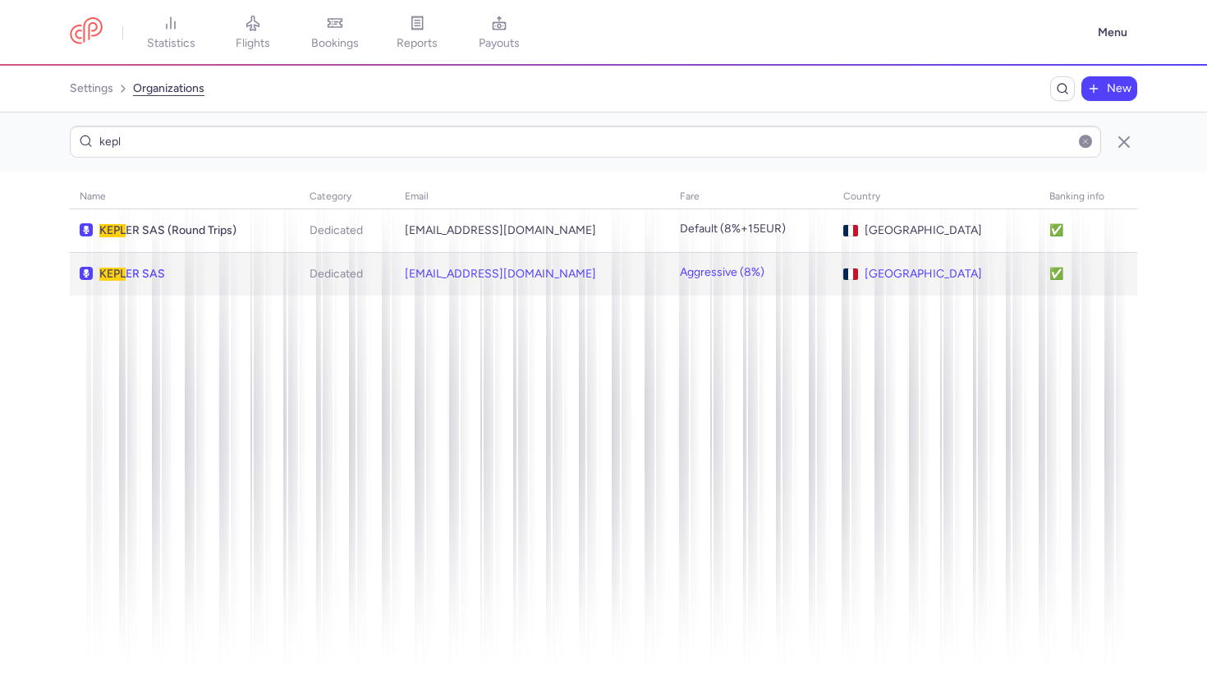
click at [181, 283] on td "[PERSON_NAME] SAS" at bounding box center [185, 274] width 230 height 44
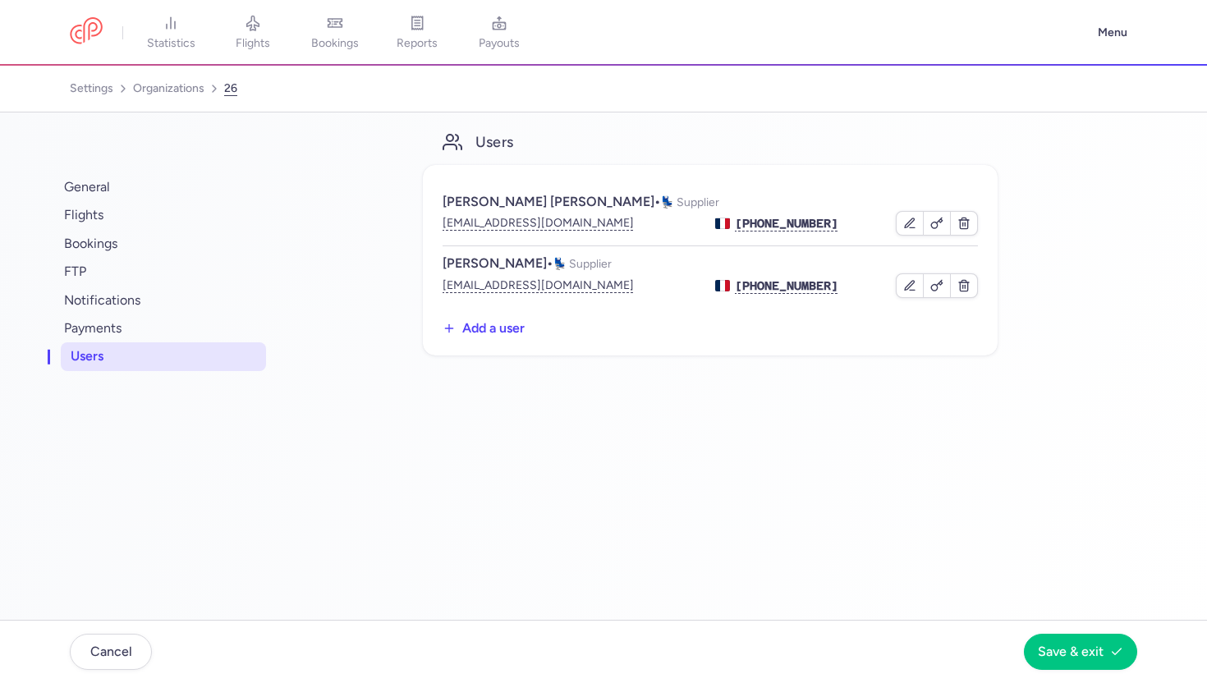
click at [134, 347] on span "users" at bounding box center [163, 356] width 205 height 28
click at [176, 91] on link "organizations" at bounding box center [168, 89] width 71 height 26
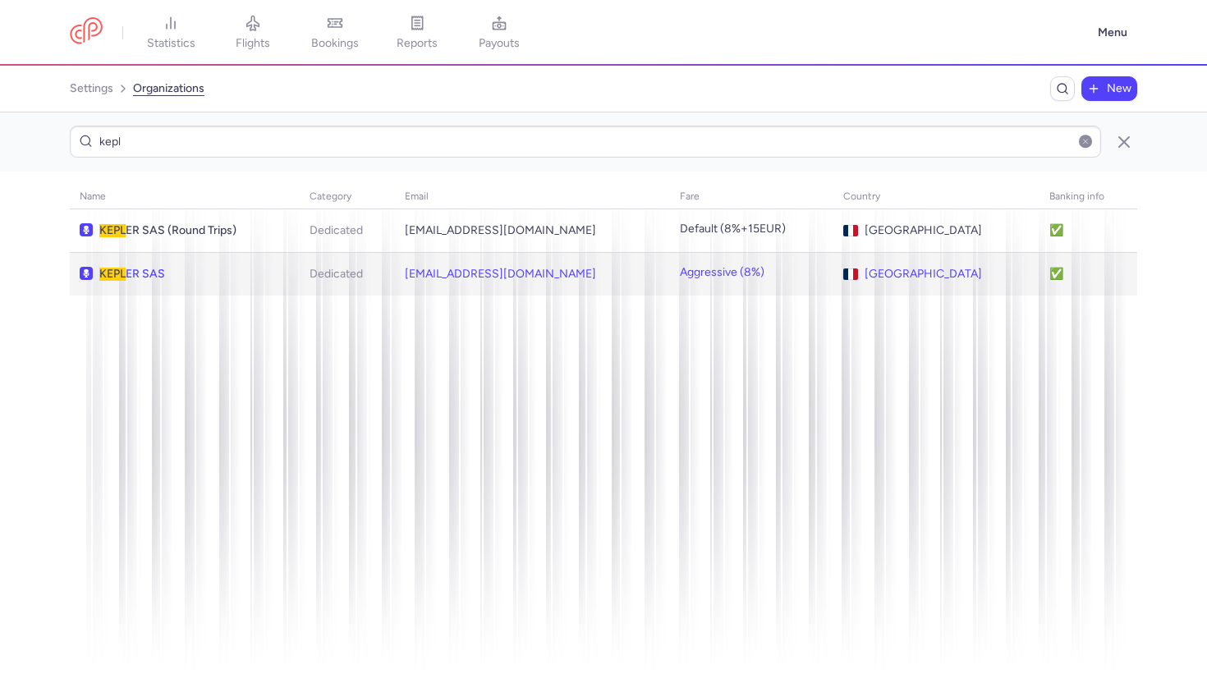
click at [182, 254] on td "[PERSON_NAME] SAS" at bounding box center [185, 274] width 230 height 44
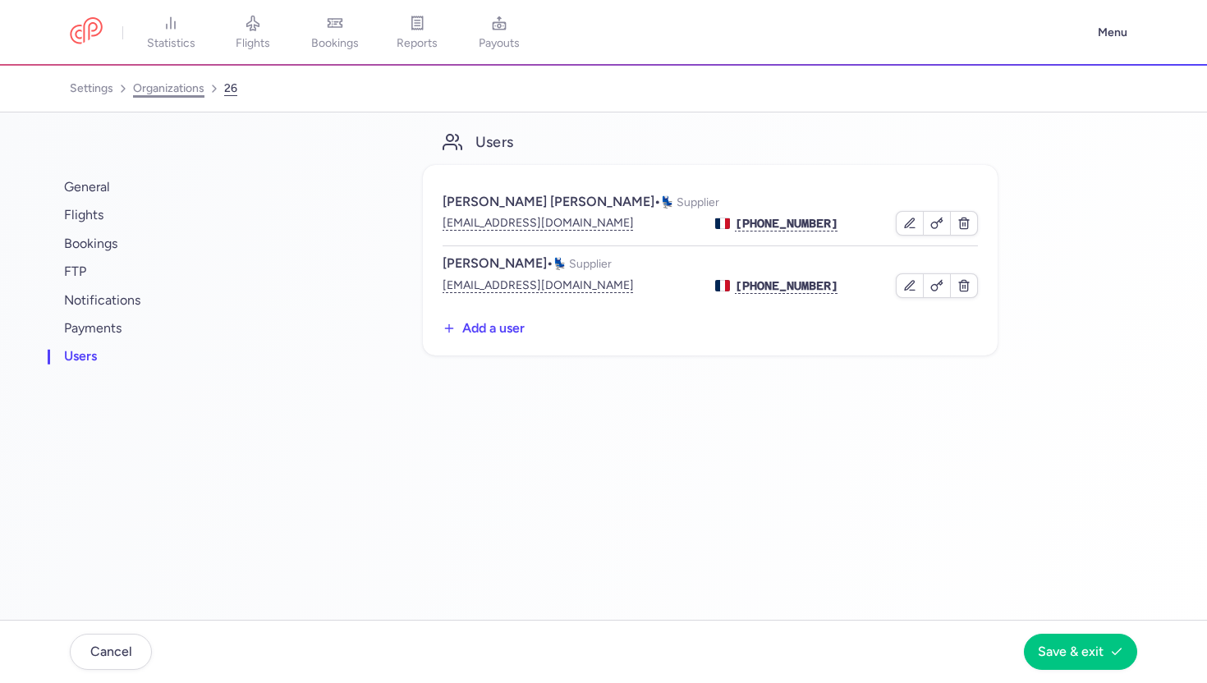
click at [181, 92] on link "organizations" at bounding box center [168, 89] width 71 height 26
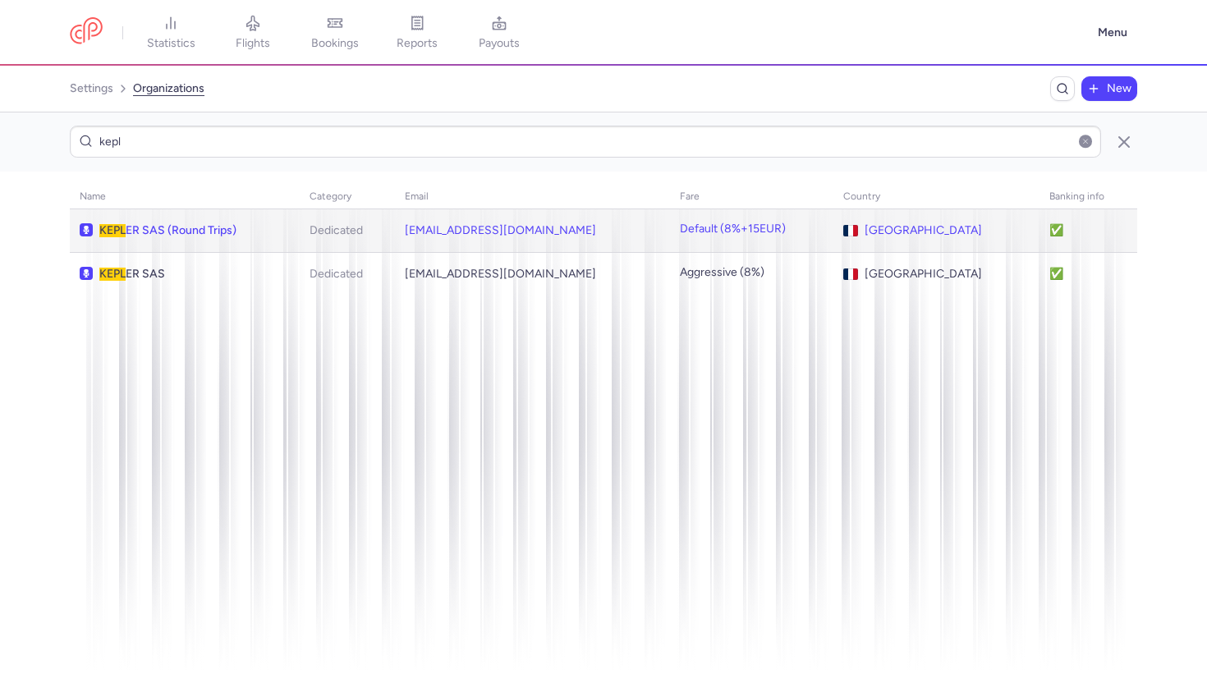
click at [170, 240] on td "[PERSON_NAME] SAS (Round Trips)" at bounding box center [185, 231] width 230 height 44
